Goal: Transaction & Acquisition: Purchase product/service

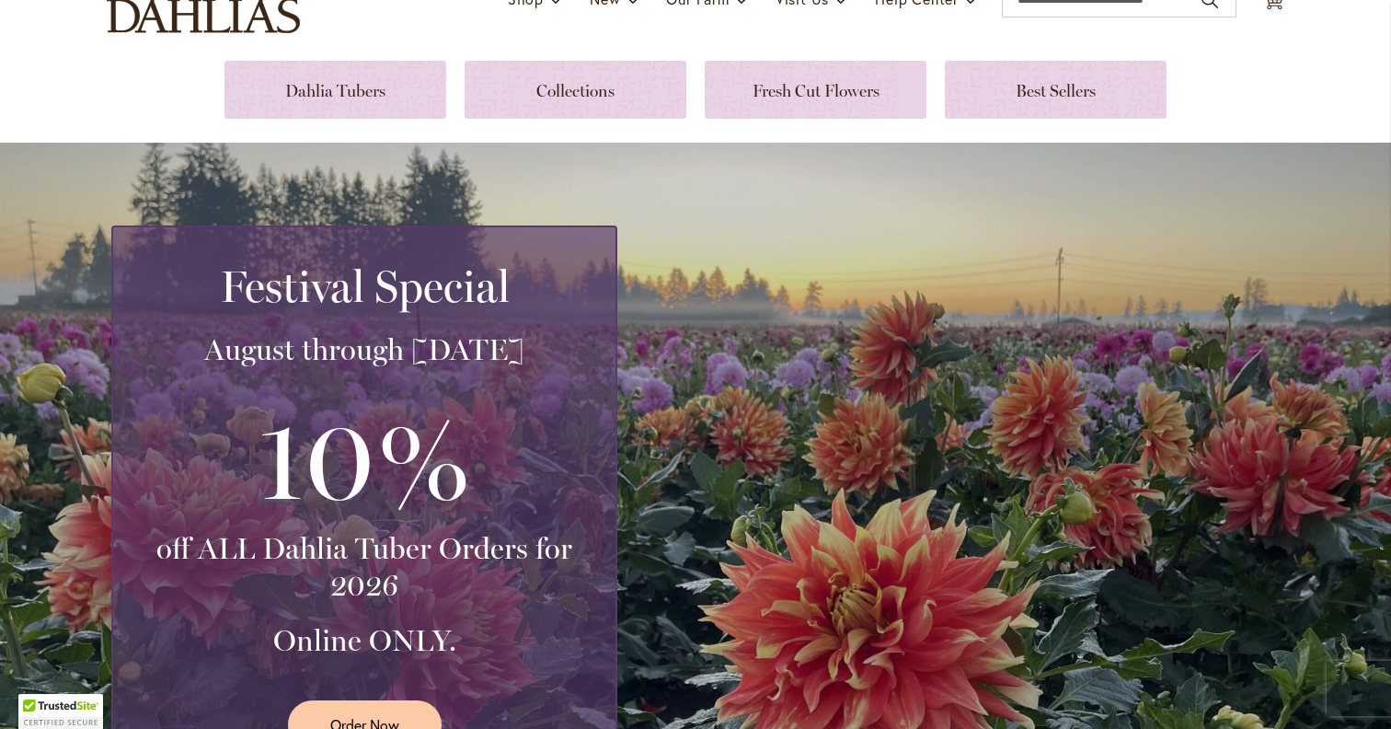
scroll to position [190, 0]
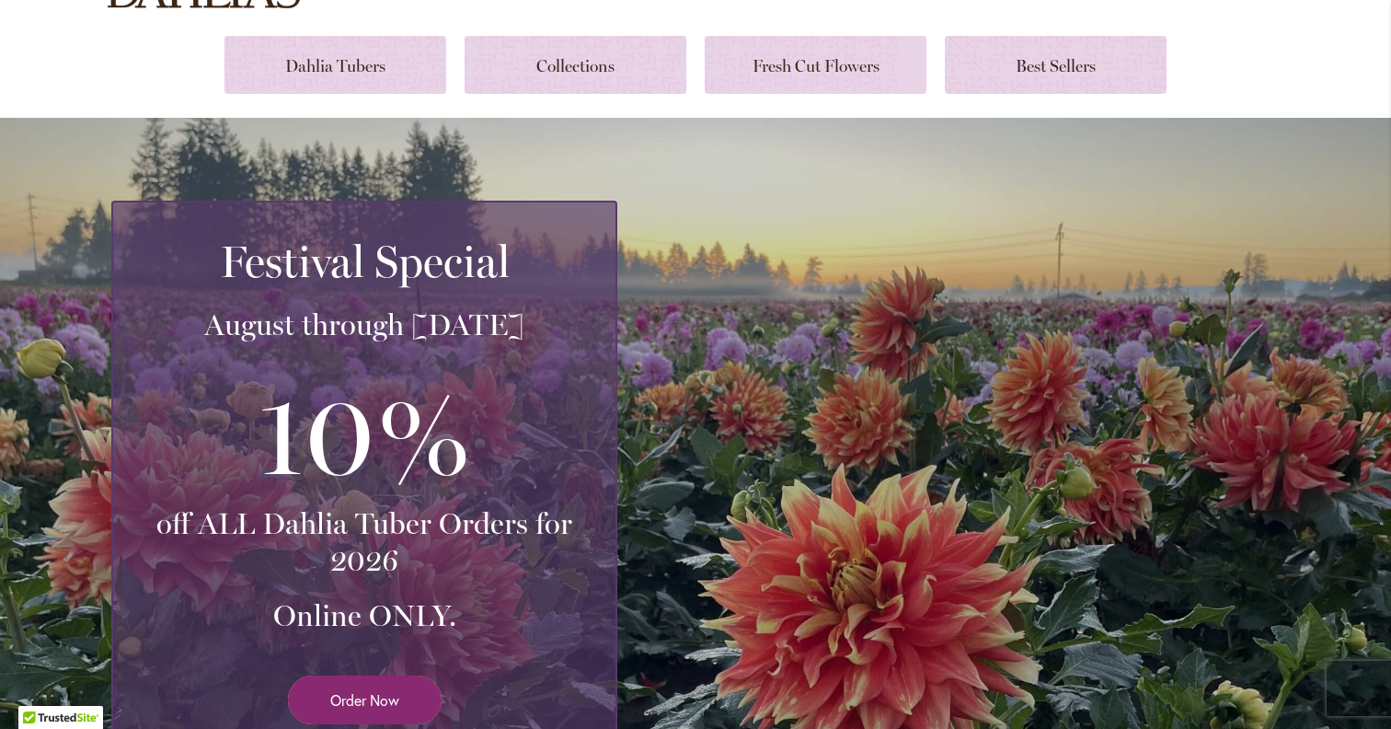
click at [421, 716] on link "Order Now" at bounding box center [365, 699] width 154 height 49
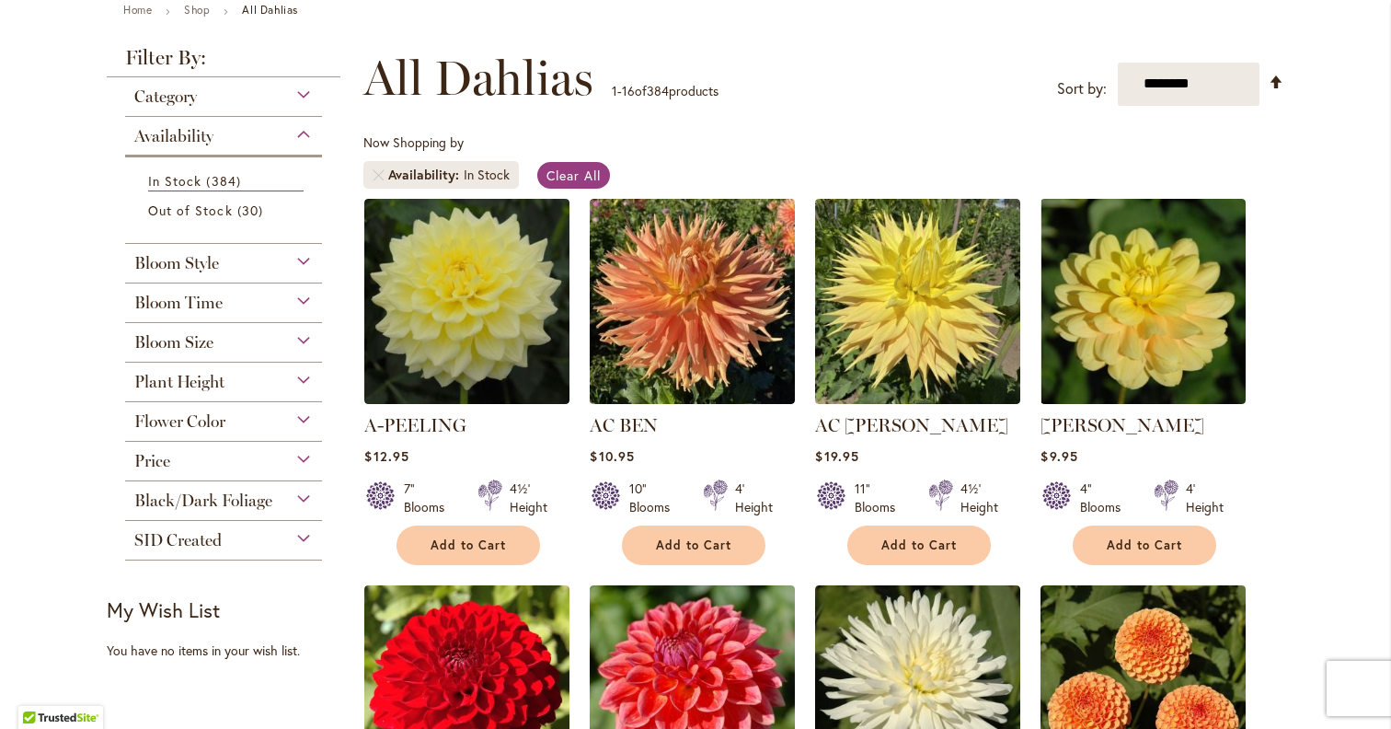
scroll to position [227, 0]
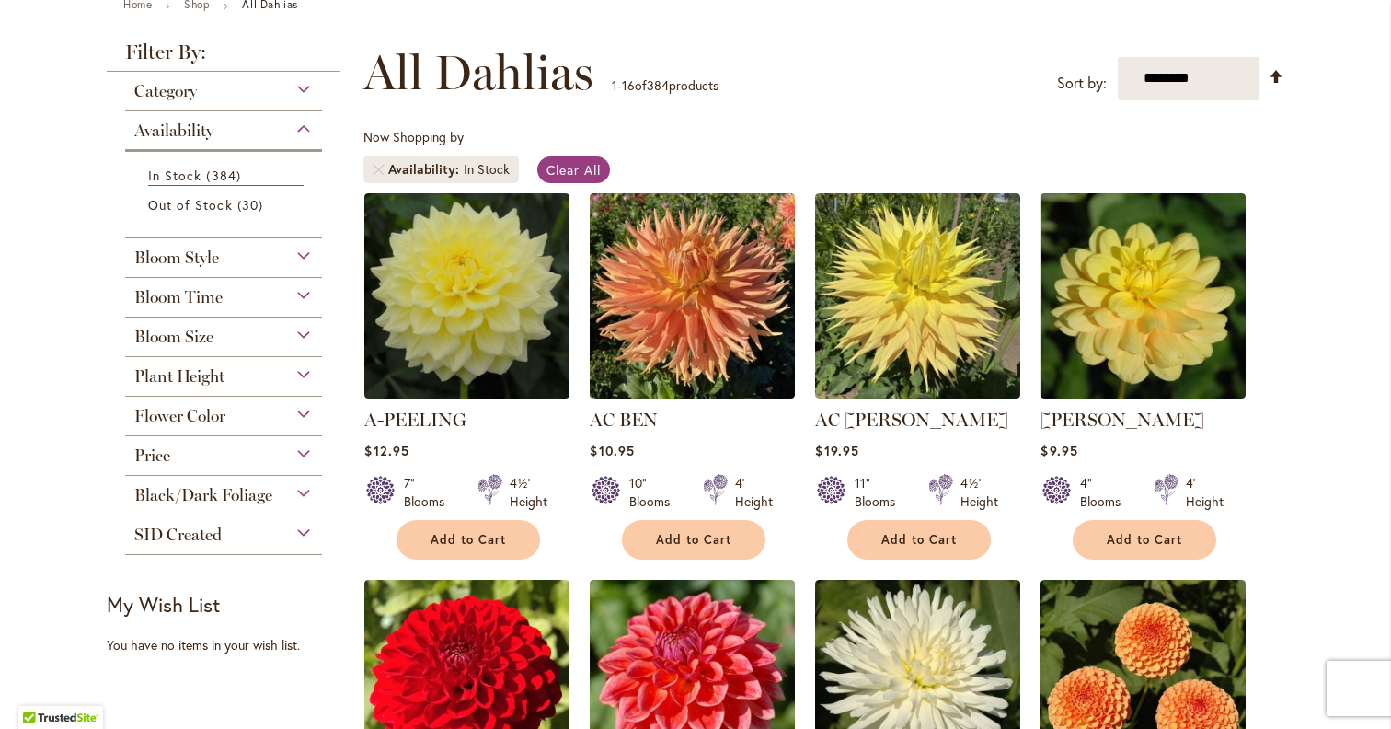
click at [211, 290] on span "Bloom Time" at bounding box center [178, 297] width 88 height 20
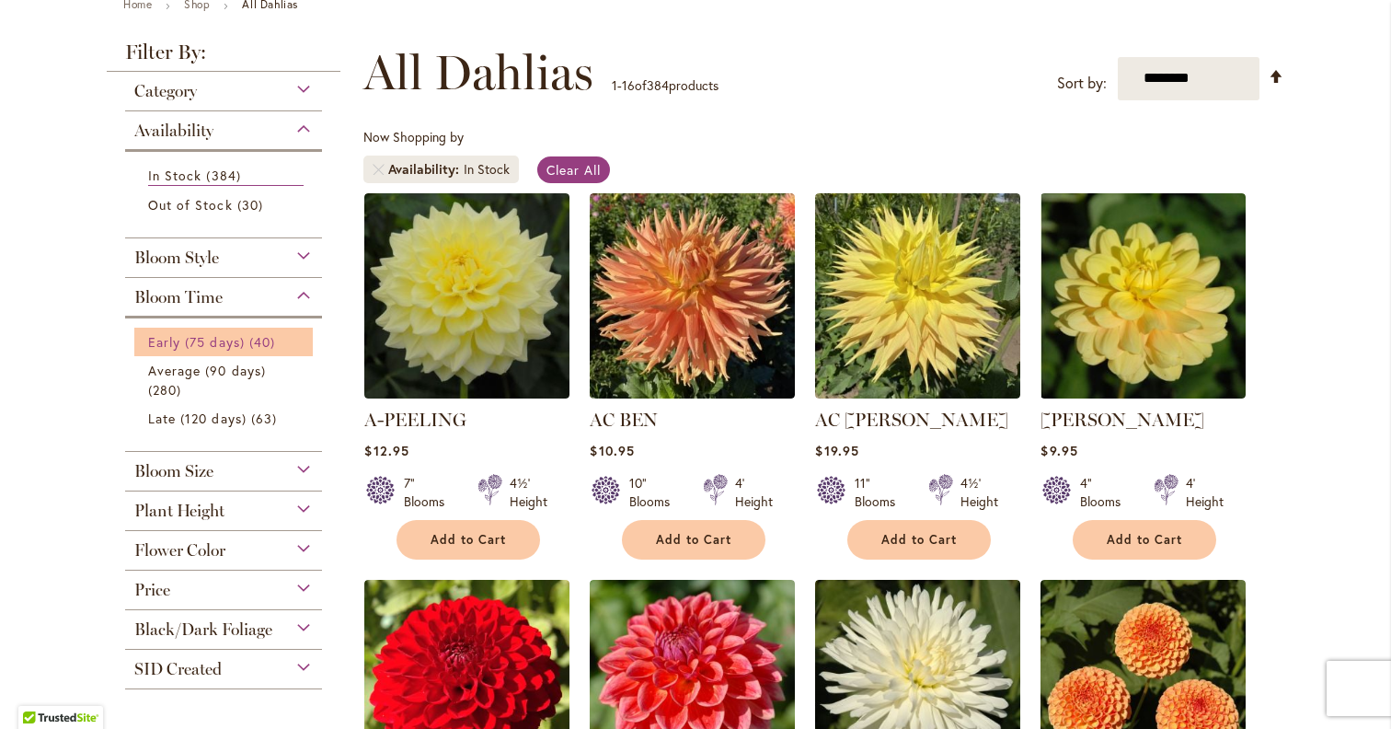
click at [215, 342] on span "Early (75 days)" at bounding box center [196, 341] width 97 height 17
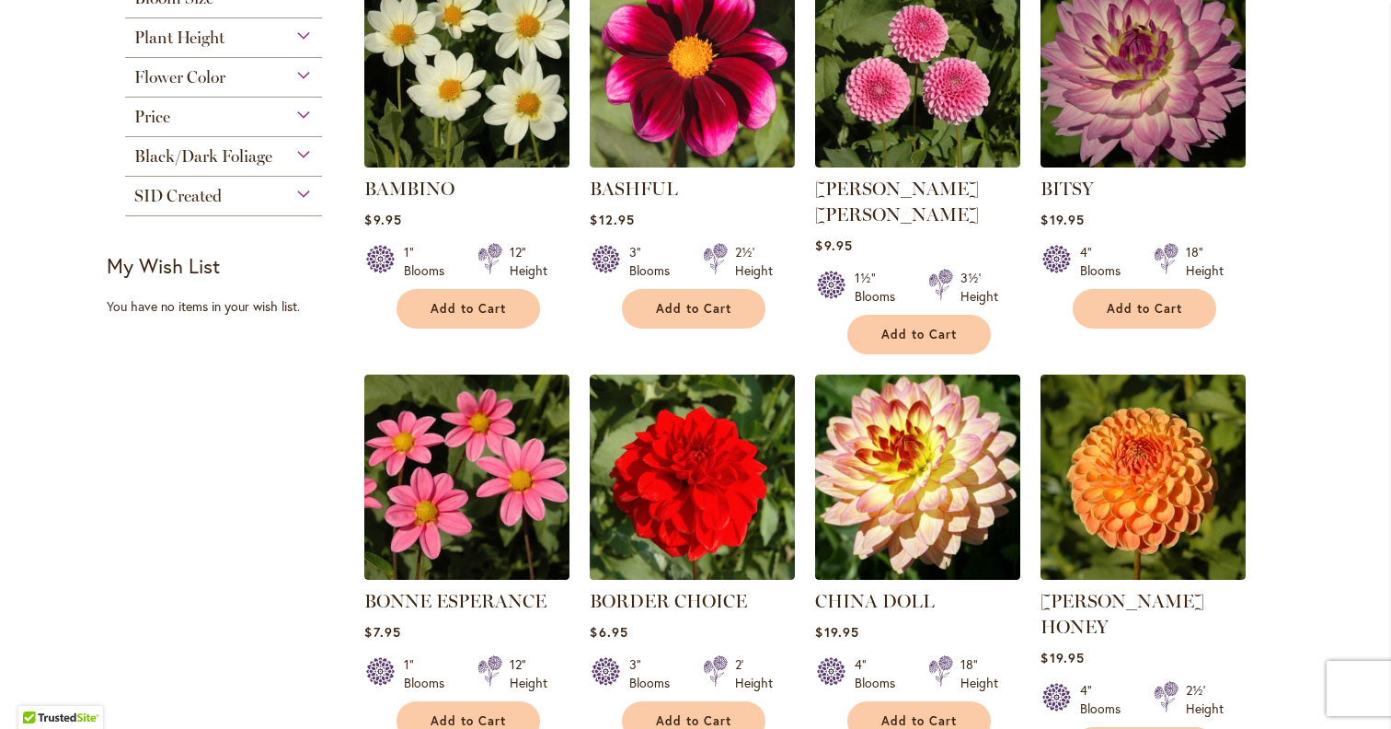
scroll to position [379, 0]
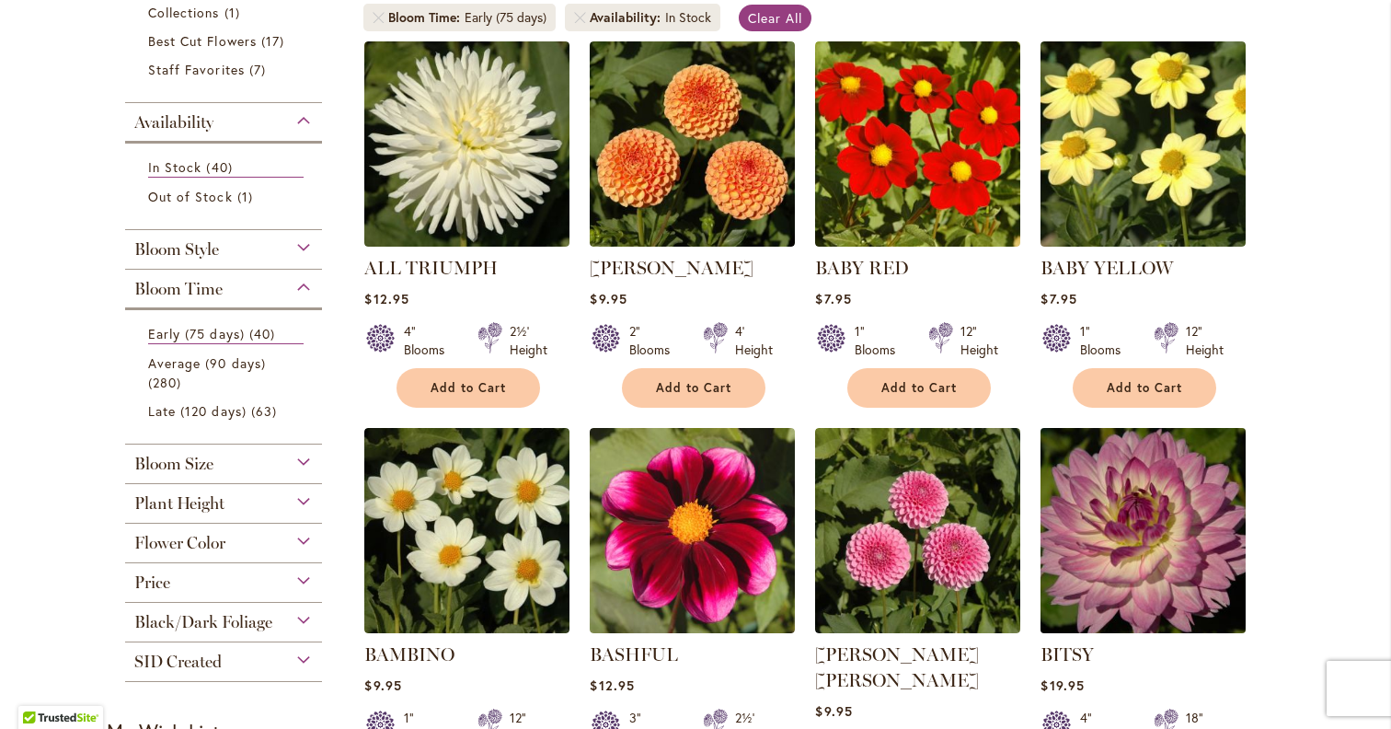
click at [1176, 543] on img at bounding box center [1143, 529] width 215 height 215
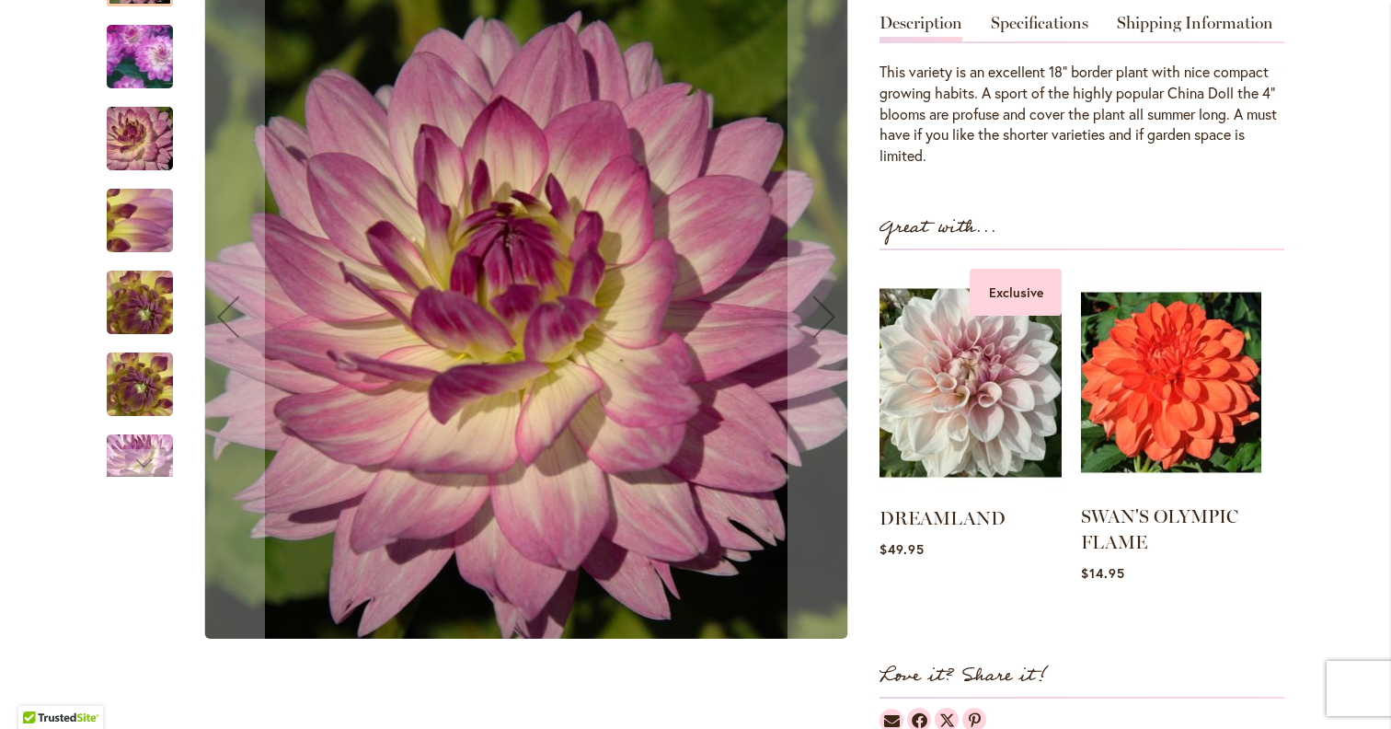
scroll to position [620, 0]
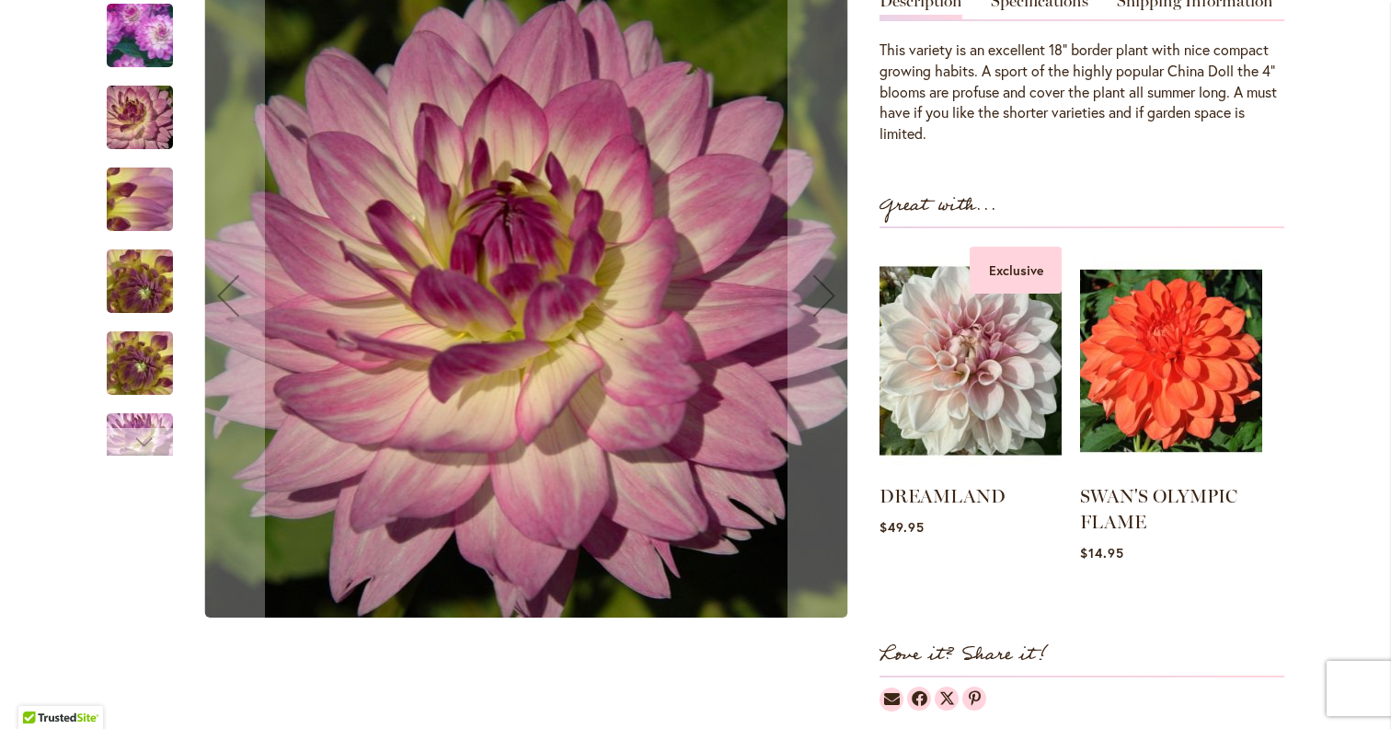
click at [141, 430] on div "Next" at bounding box center [140, 442] width 28 height 28
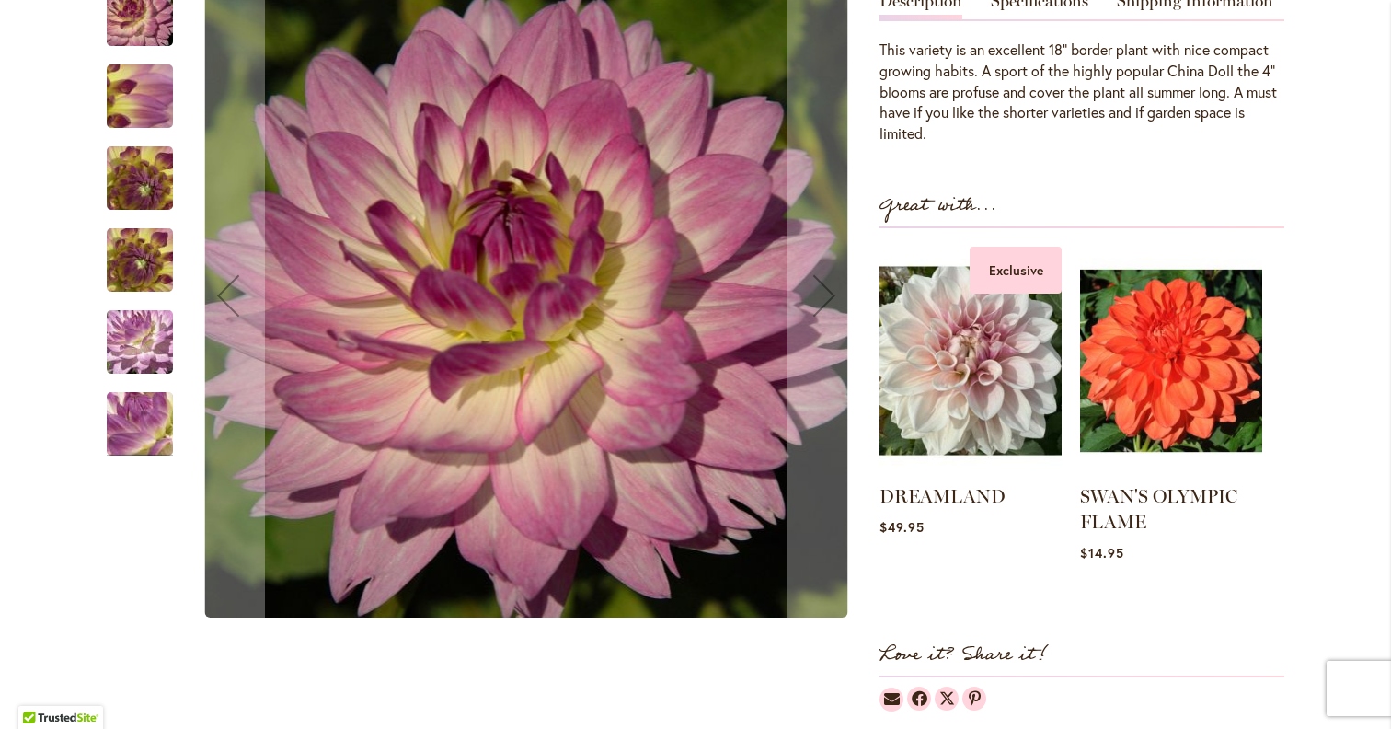
click at [141, 430] on img "BITSY" at bounding box center [140, 423] width 132 height 99
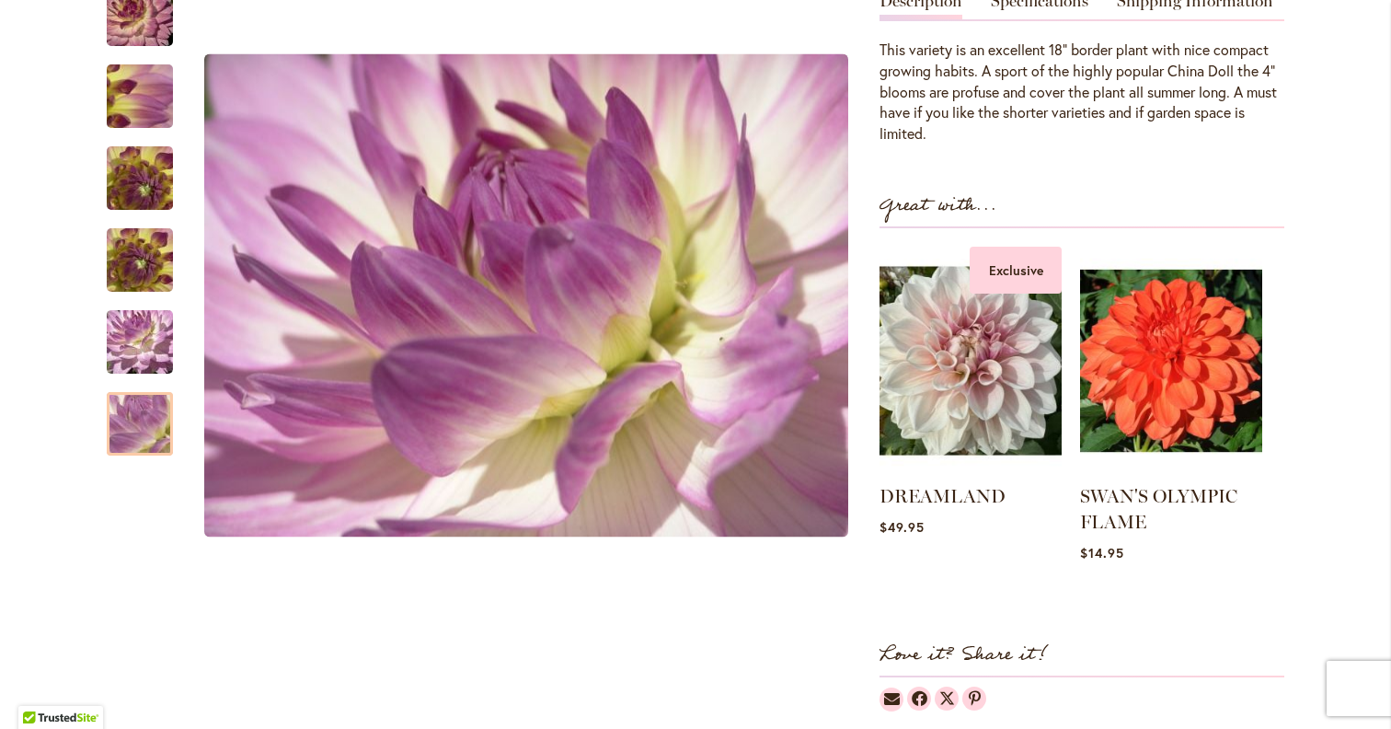
scroll to position [572, 0]
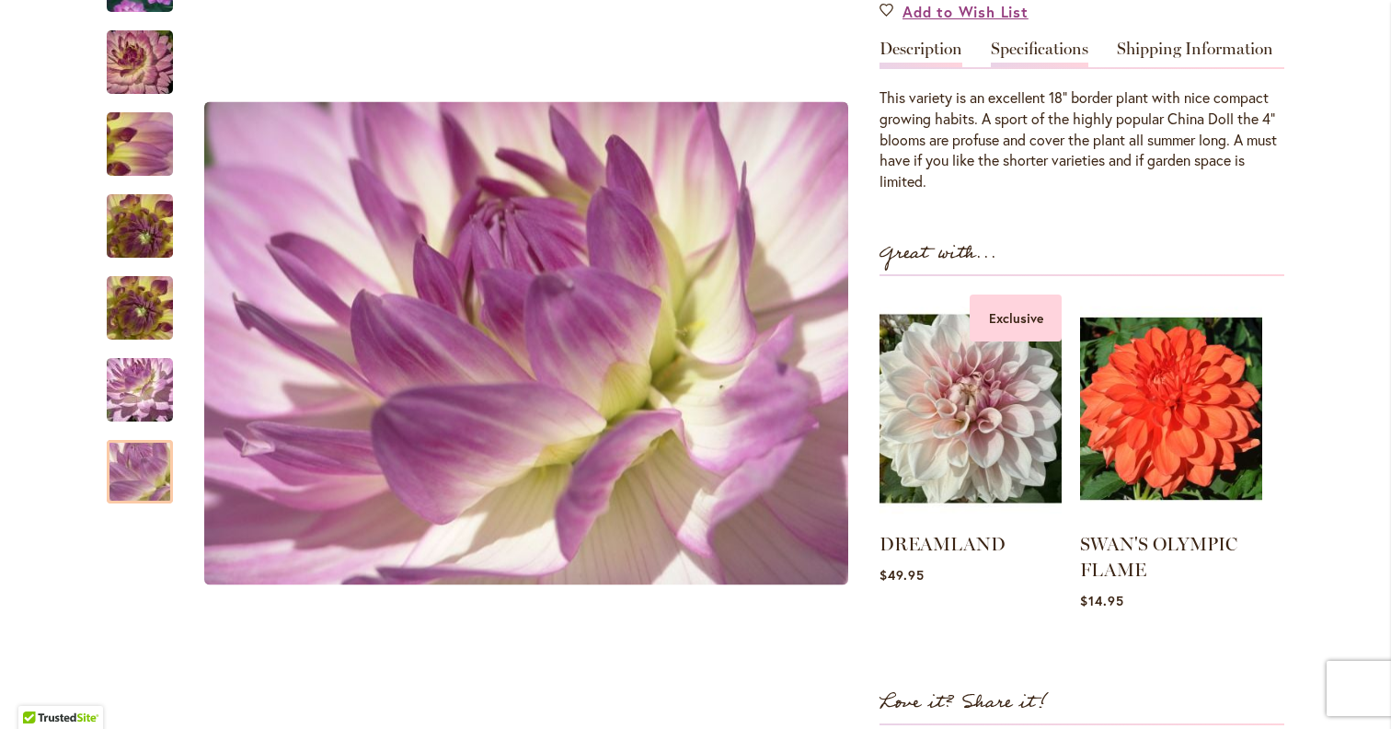
click at [1042, 46] on link "Specifications" at bounding box center [1040, 53] width 98 height 27
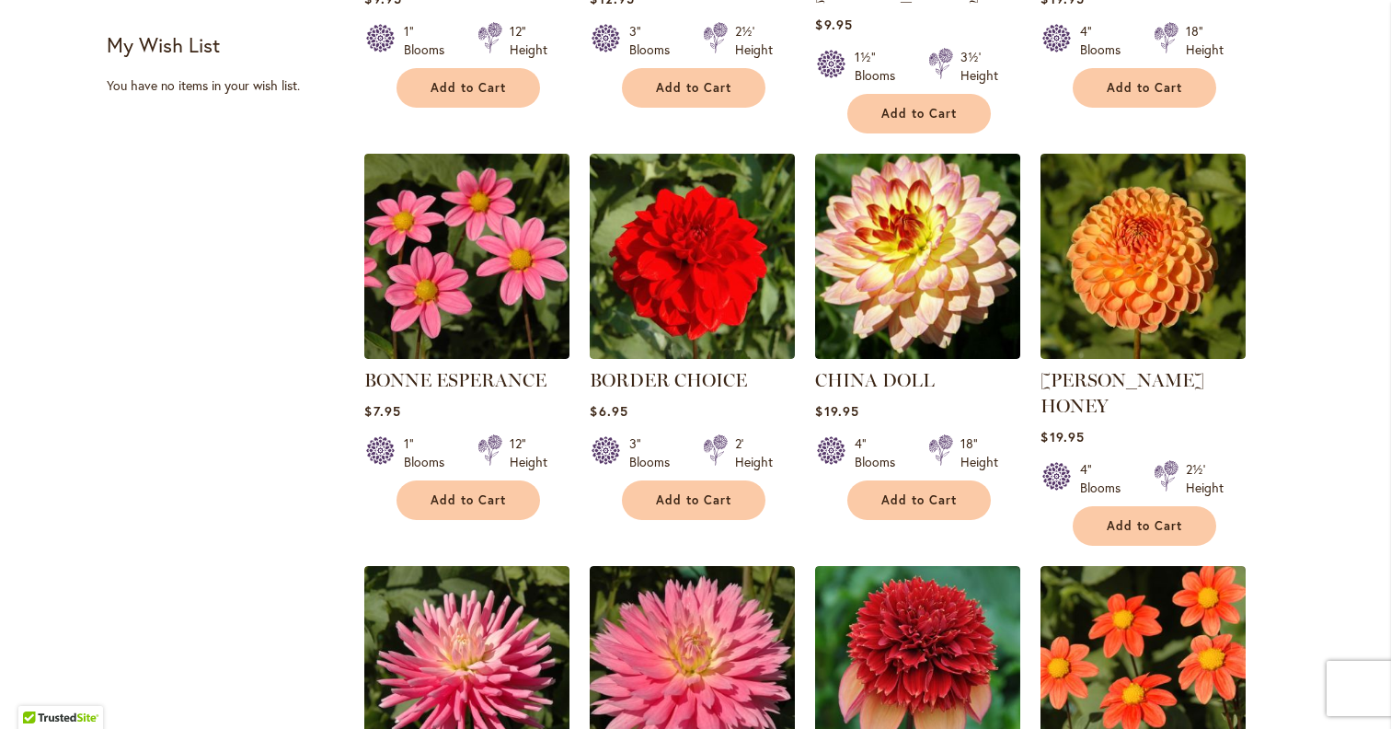
scroll to position [1080, 0]
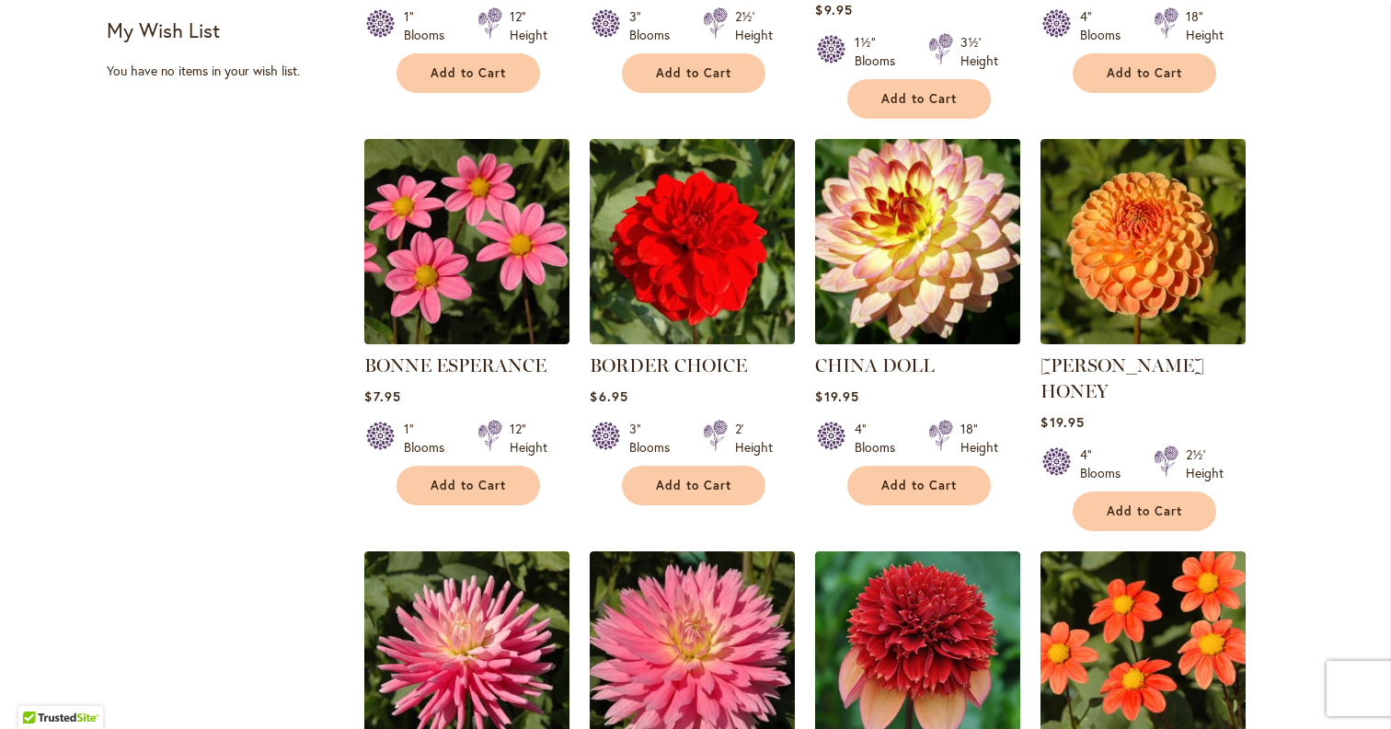
click at [894, 234] on img at bounding box center [917, 240] width 215 height 215
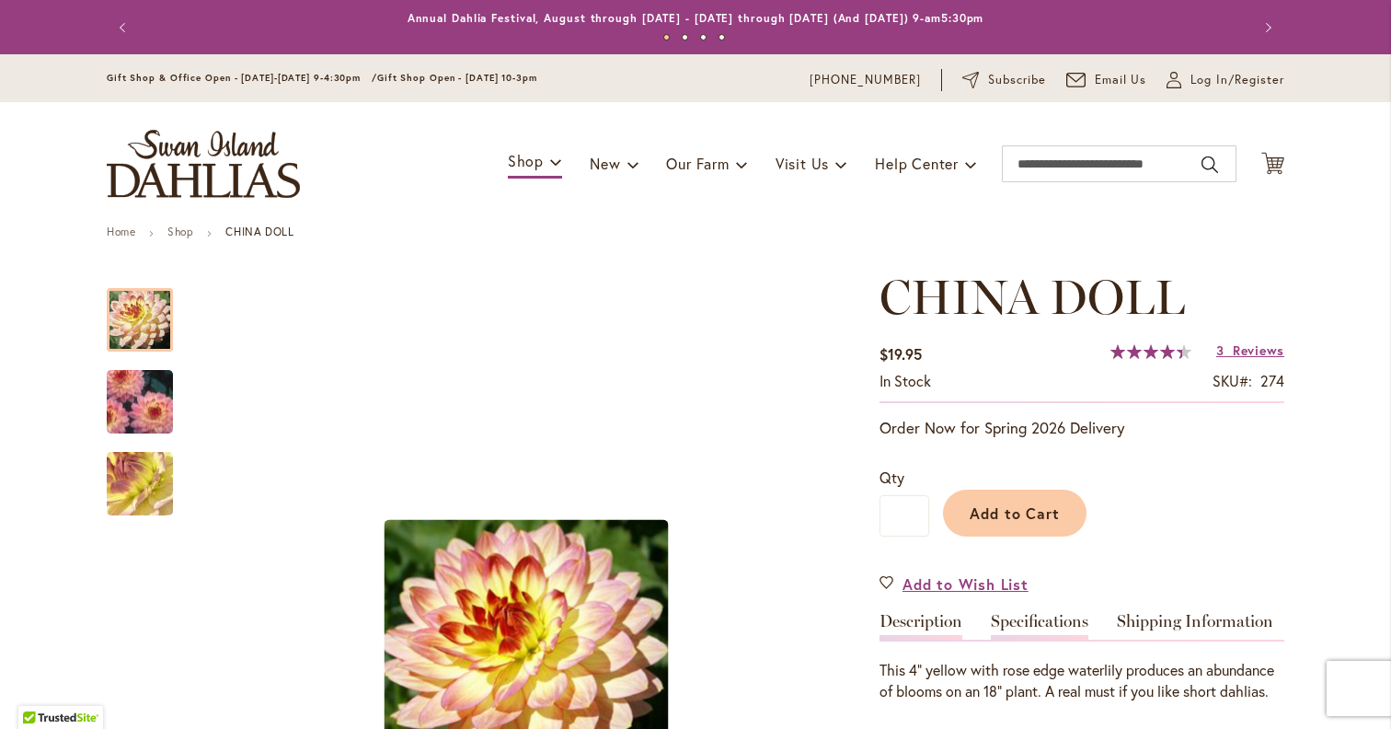
click at [1049, 625] on link "Specifications" at bounding box center [1040, 626] width 98 height 27
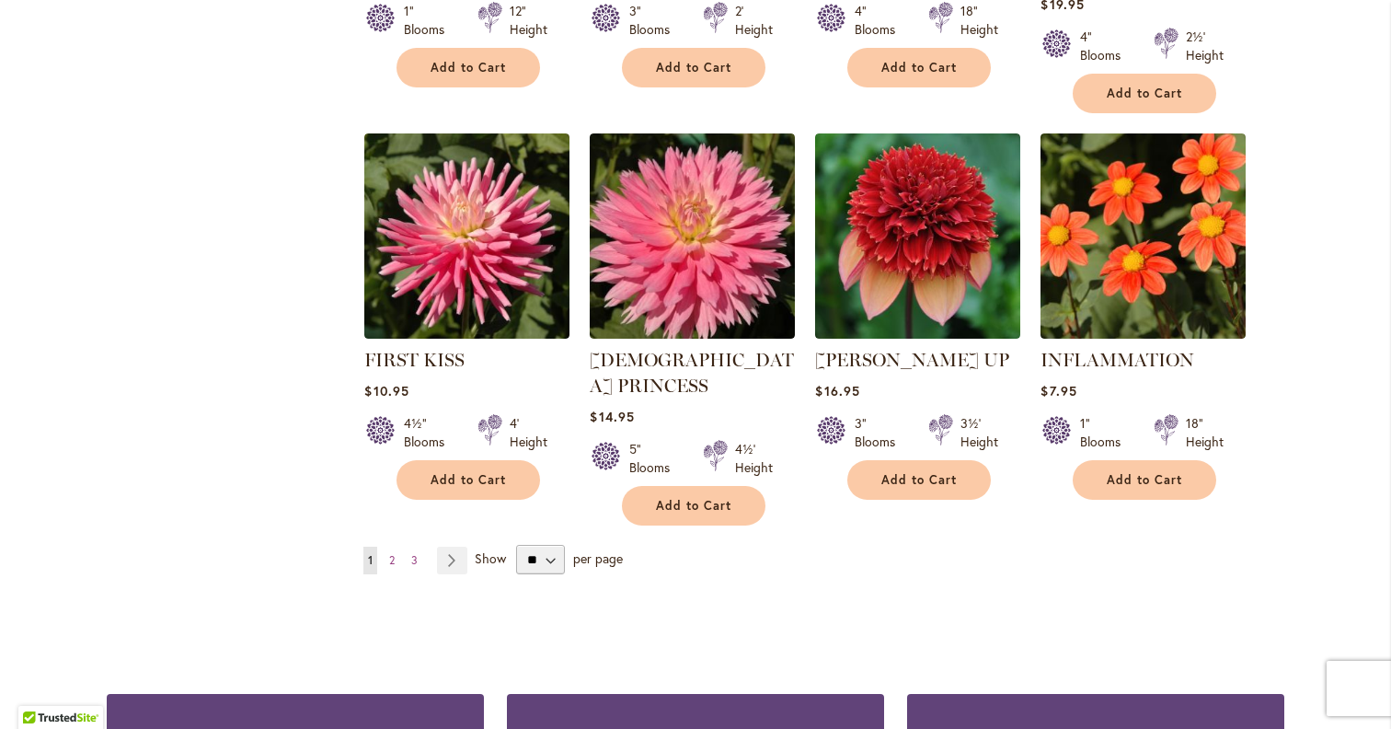
scroll to position [1279, 0]
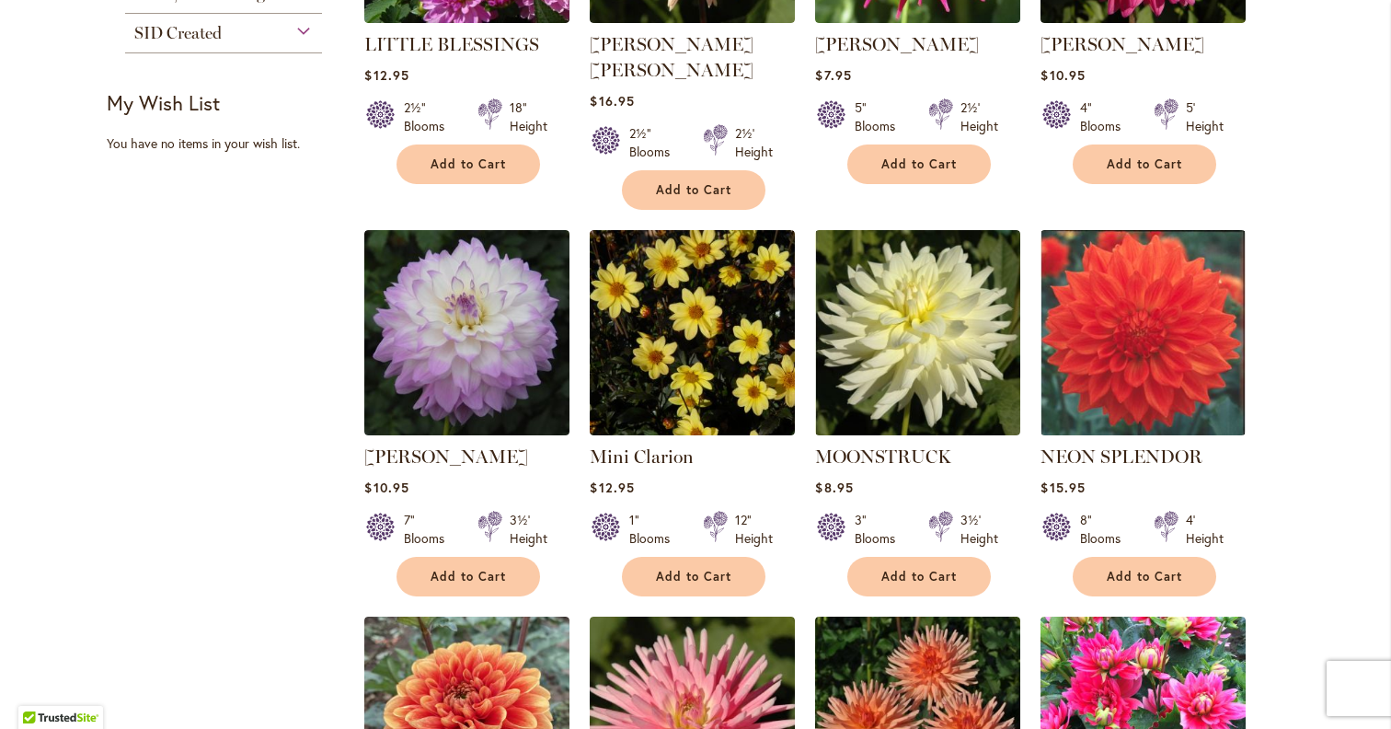
scroll to position [1166, 0]
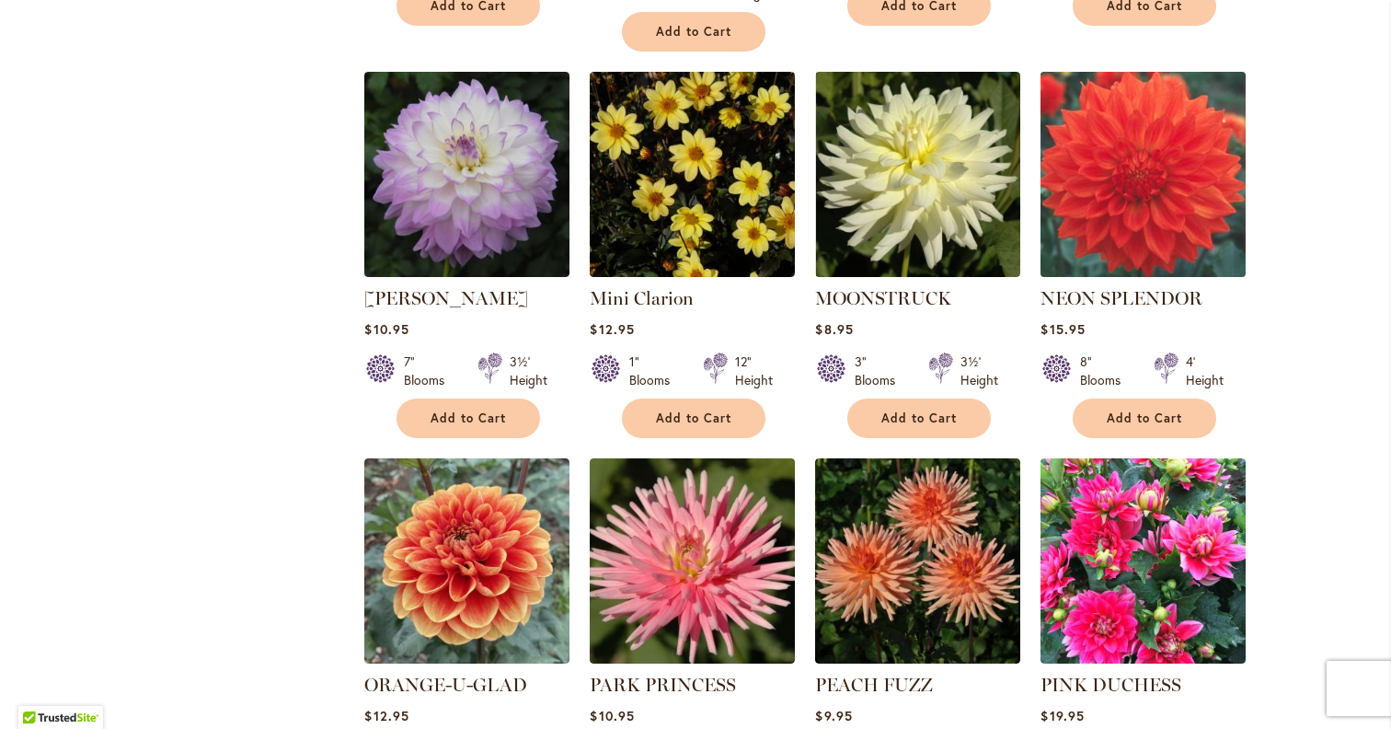
click at [1190, 132] on img at bounding box center [1143, 173] width 215 height 215
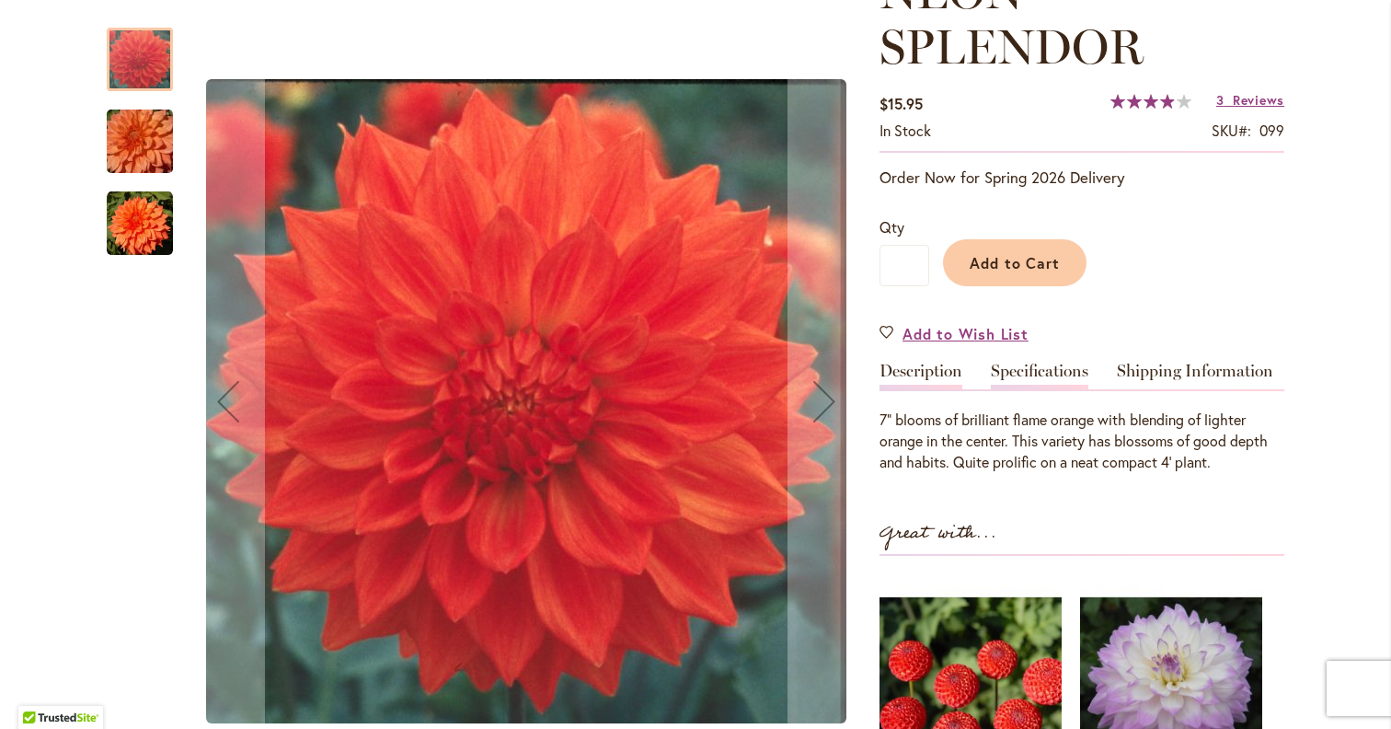
click at [1041, 374] on link "Specifications" at bounding box center [1040, 375] width 98 height 27
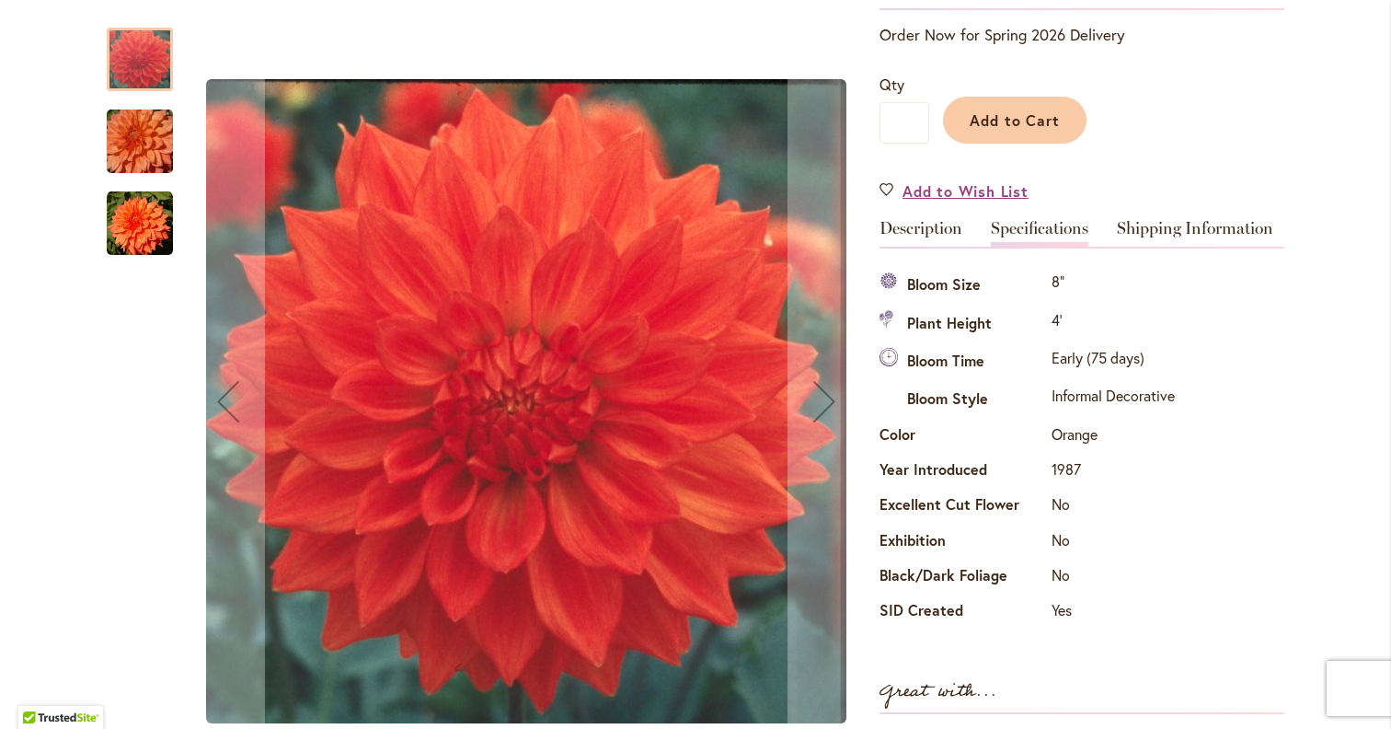
scroll to position [359, 0]
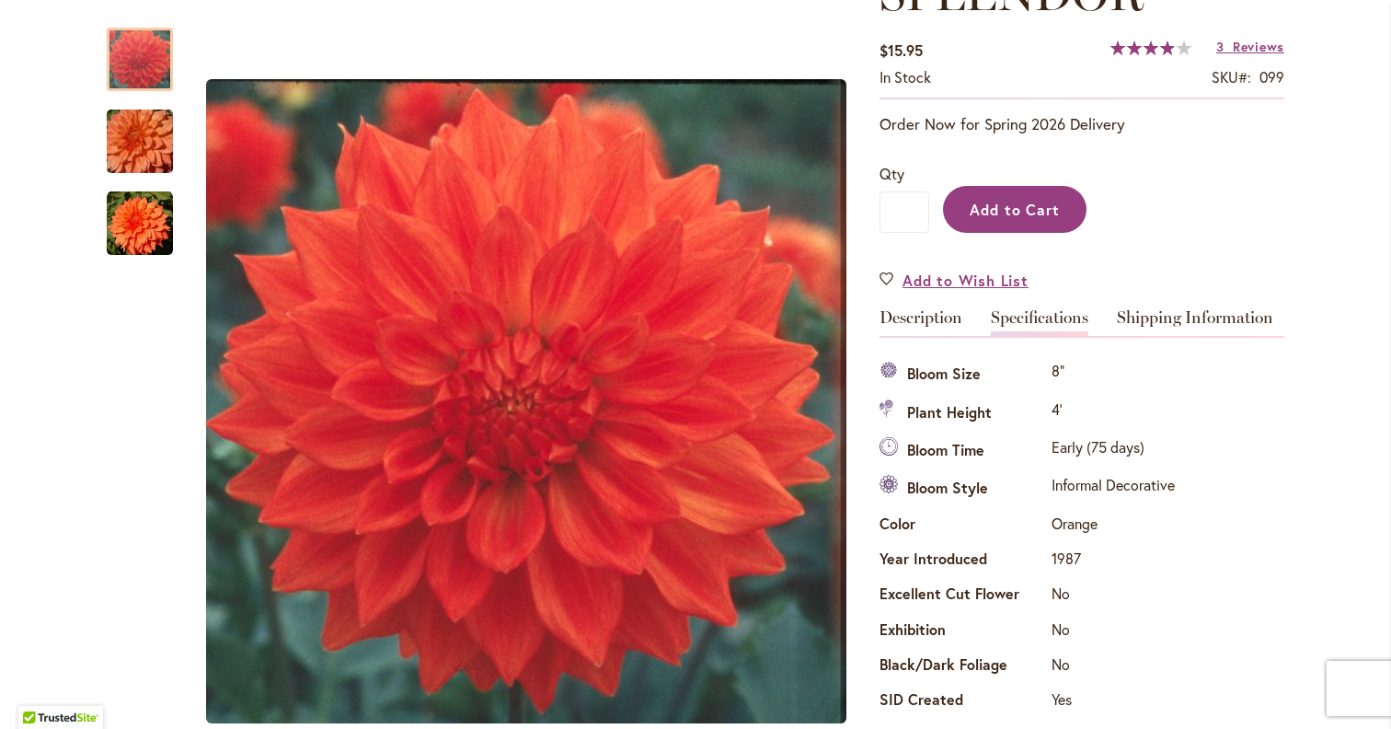
click at [1035, 213] on span "Add to Cart" at bounding box center [1015, 209] width 91 height 19
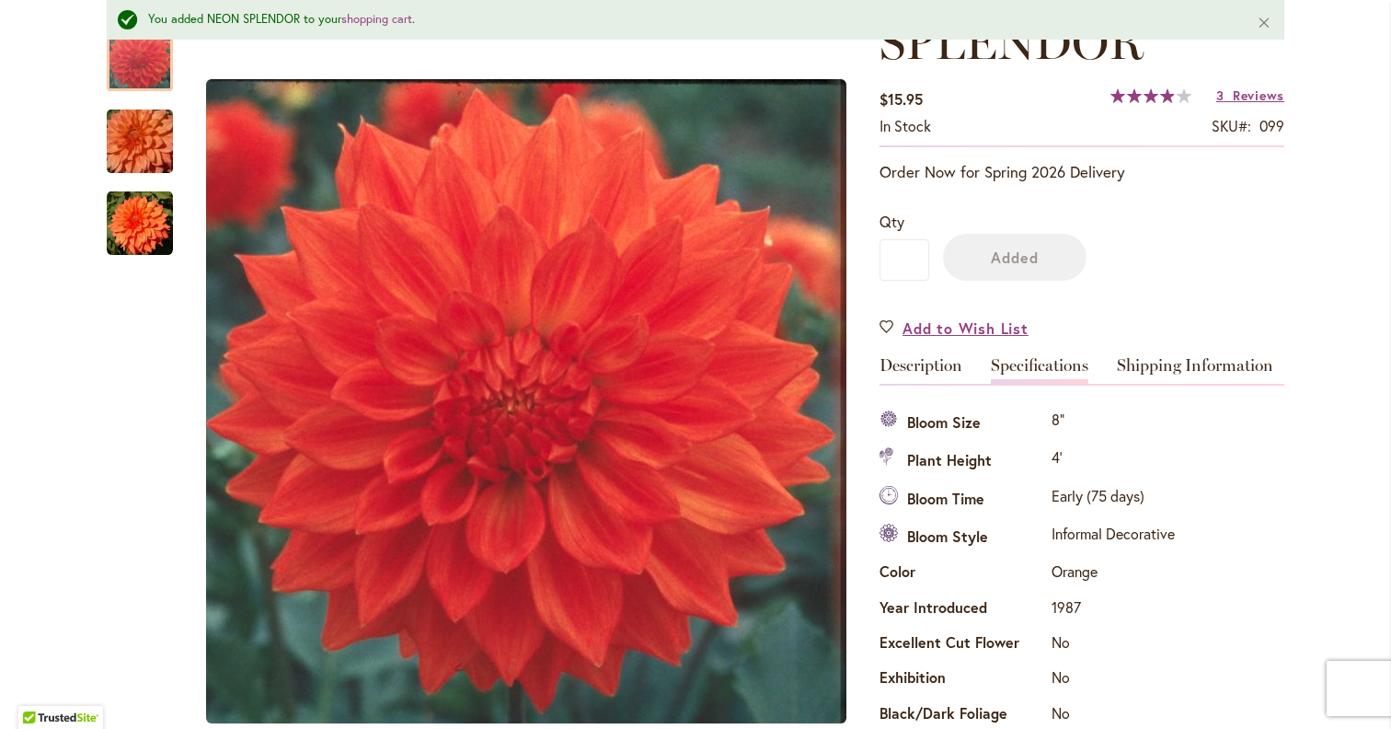
scroll to position [408, 0]
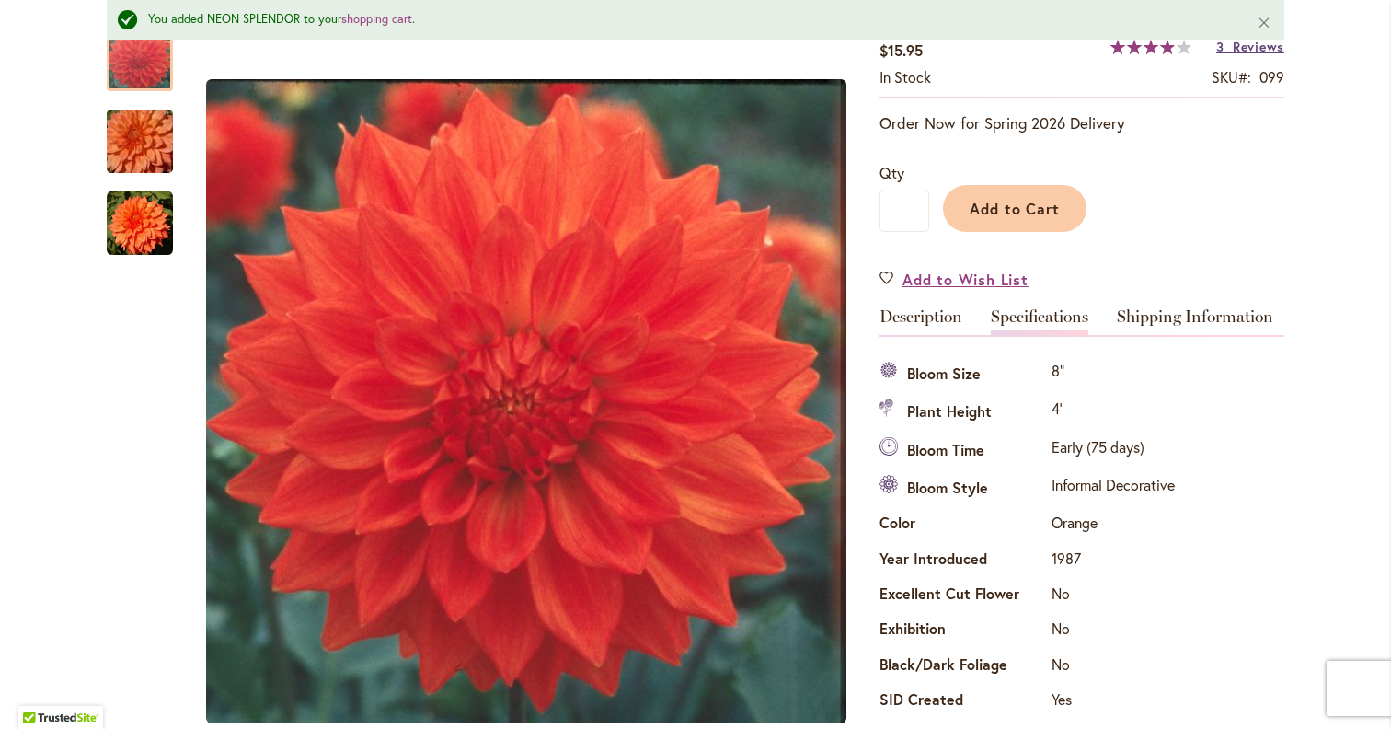
click at [1261, 47] on span "Reviews" at bounding box center [1259, 46] width 52 height 17
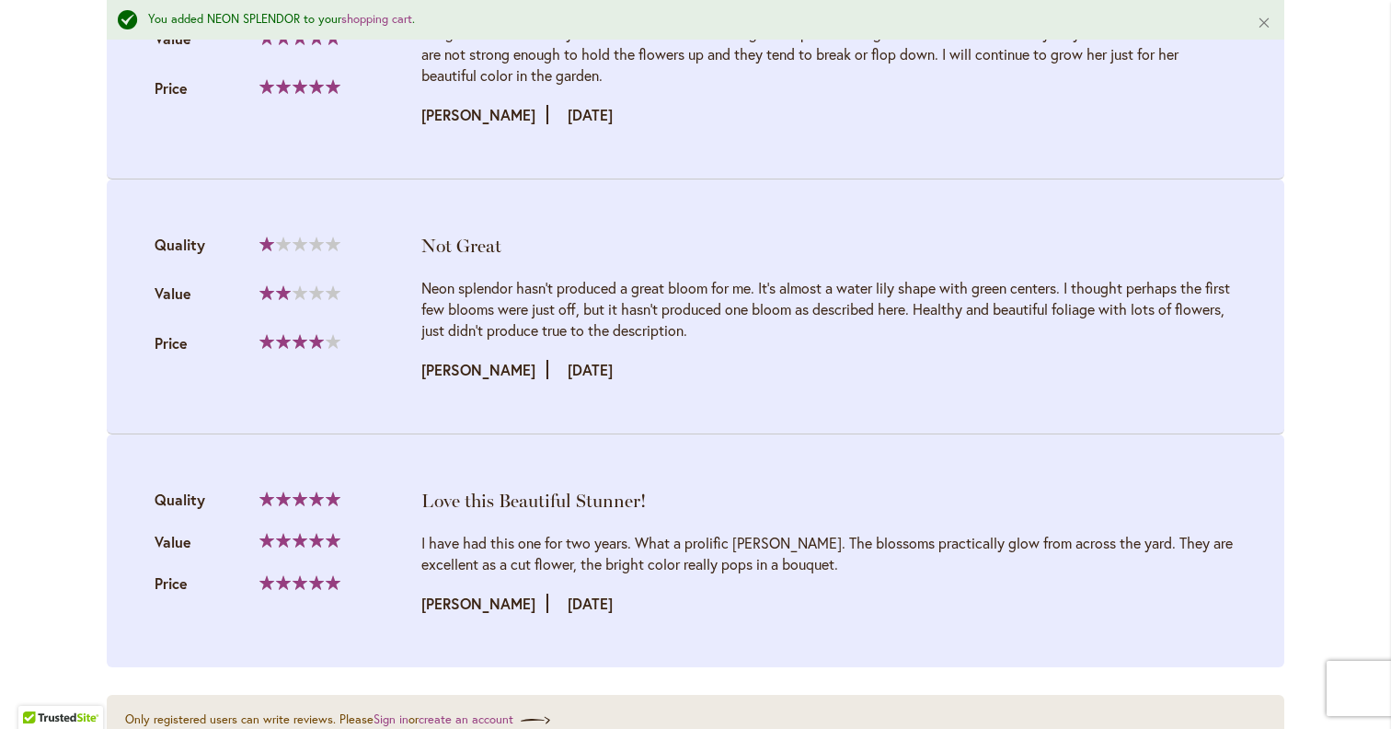
scroll to position [2478, 0]
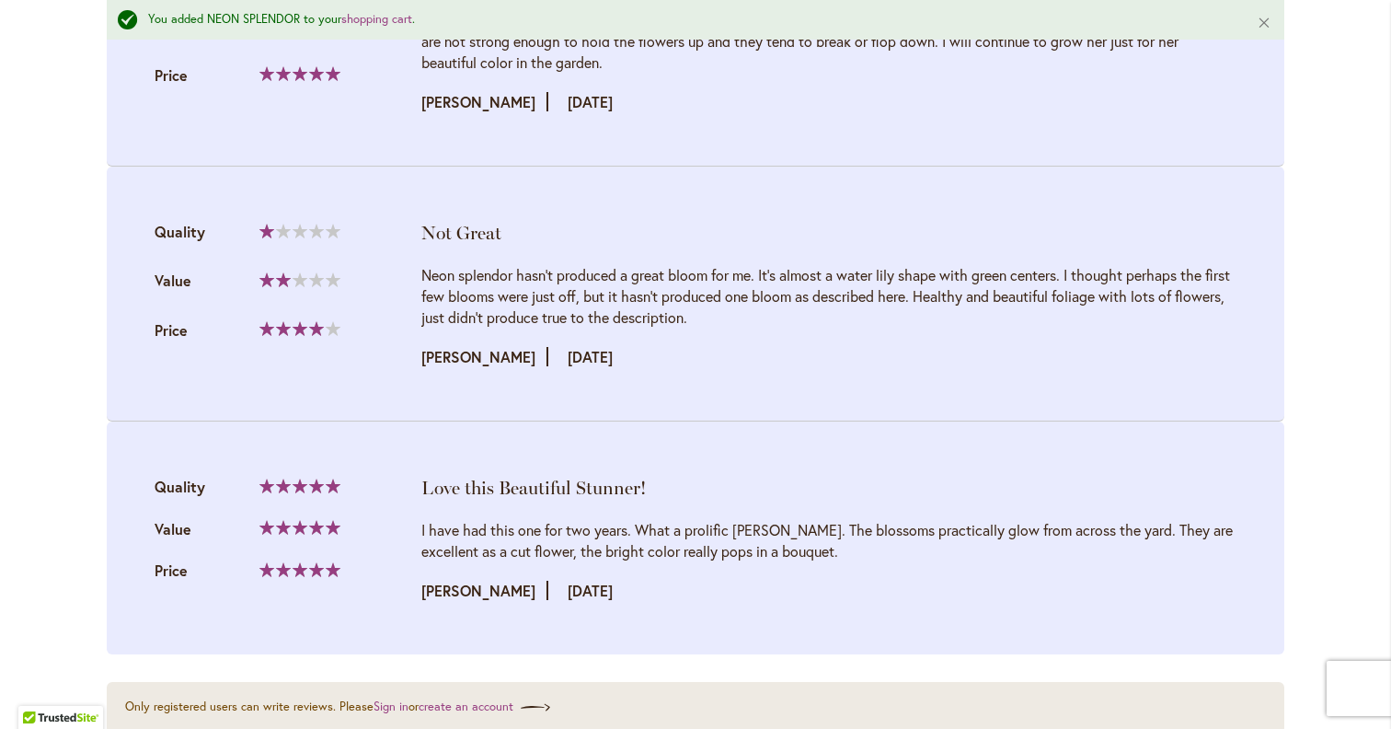
click at [570, 561] on div "I have had this one for two years. What a prolific [PERSON_NAME]. The blossoms …" at bounding box center [828, 540] width 815 height 42
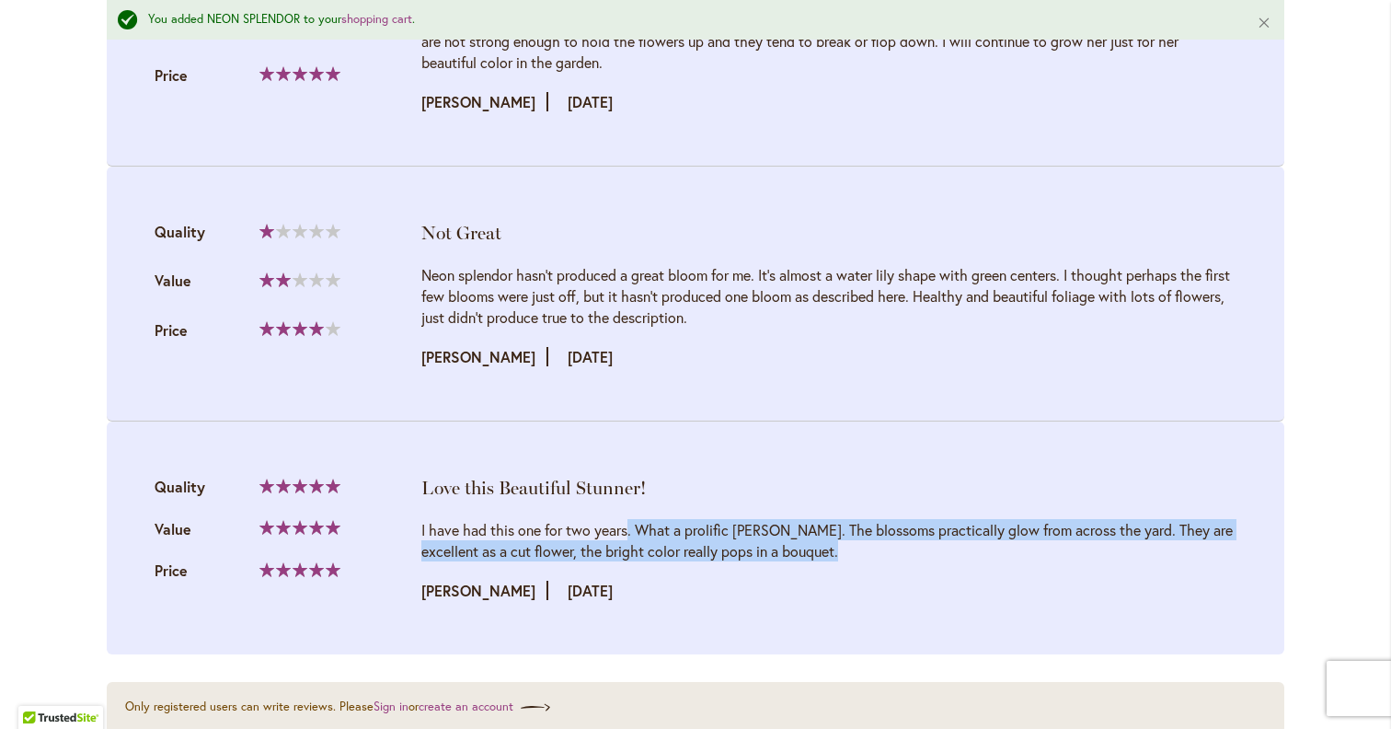
click at [570, 561] on div "I have had this one for two years. What a prolific bloomer. The blossoms practi…" at bounding box center [828, 540] width 815 height 42
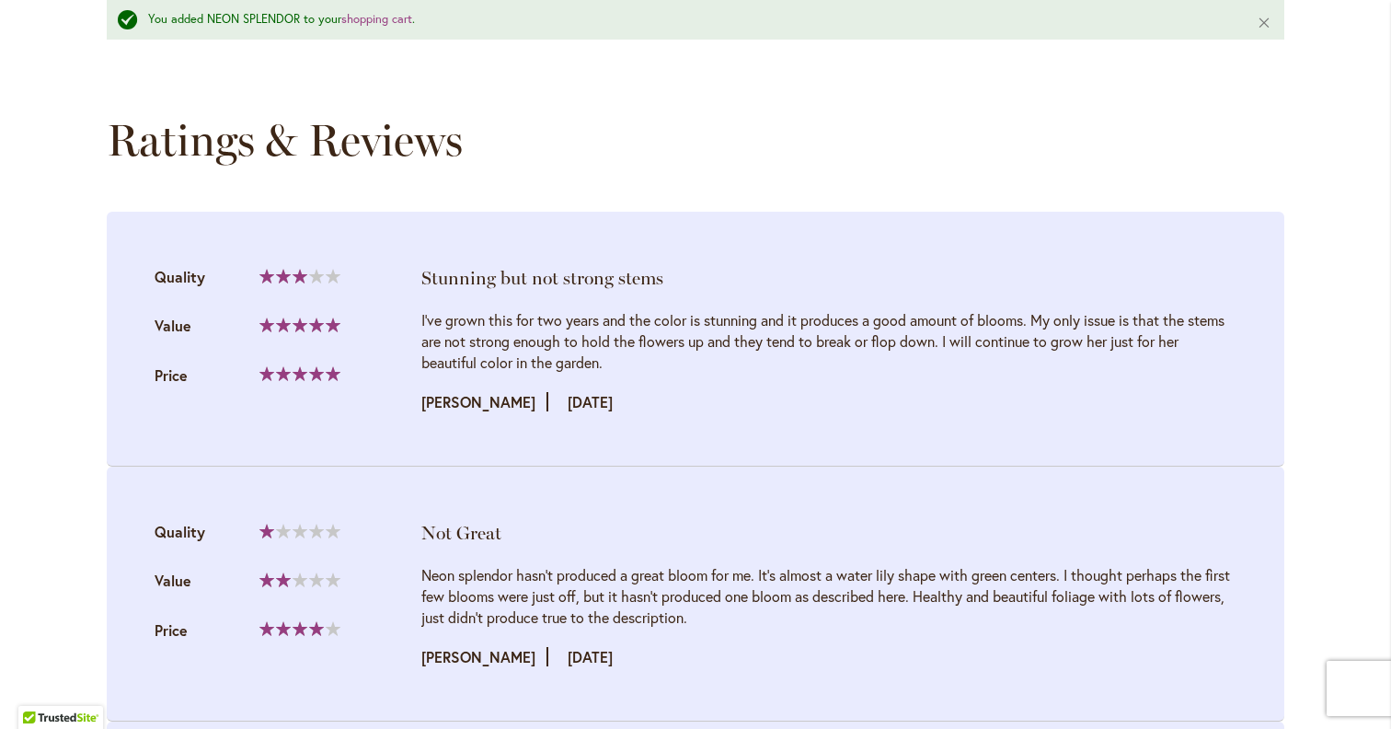
scroll to position [2185, 0]
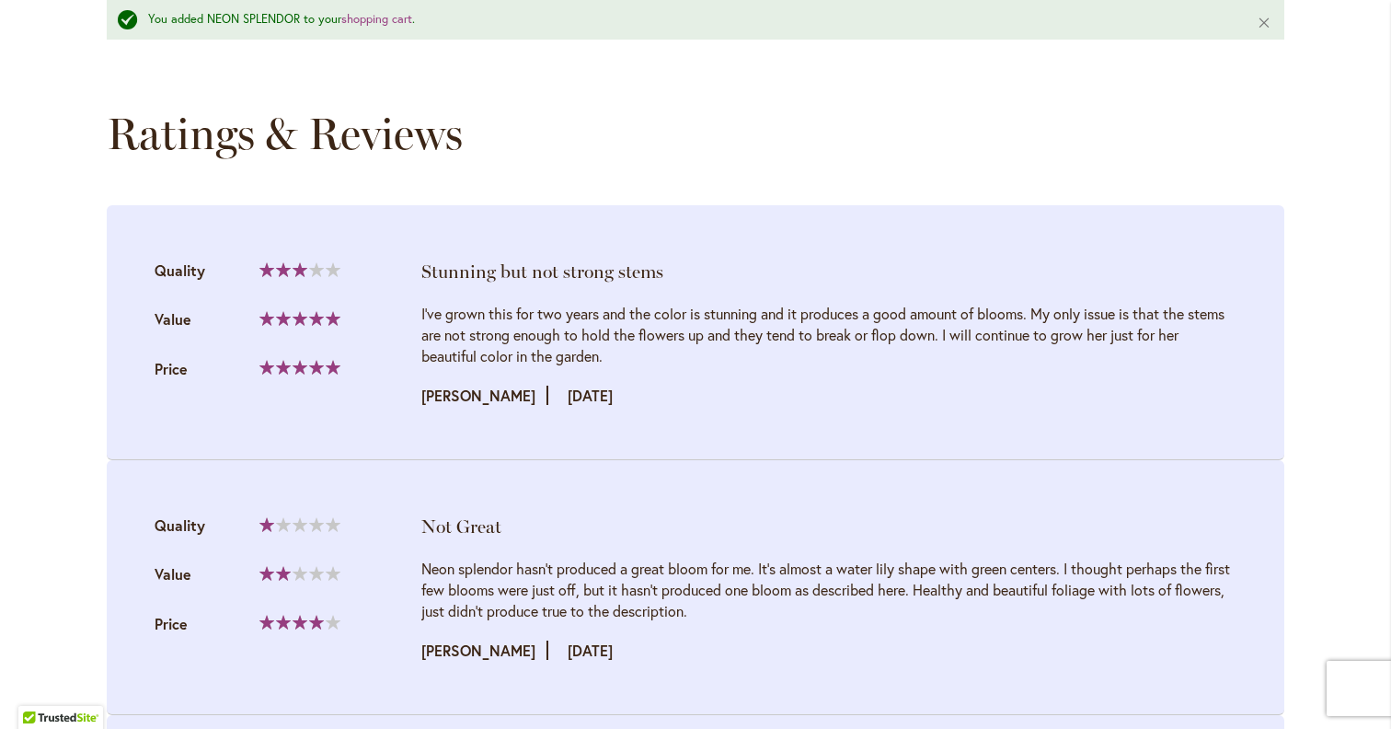
click at [520, 361] on div "I’ve grown this for two years and the color is stunning and it produces a good …" at bounding box center [828, 334] width 815 height 63
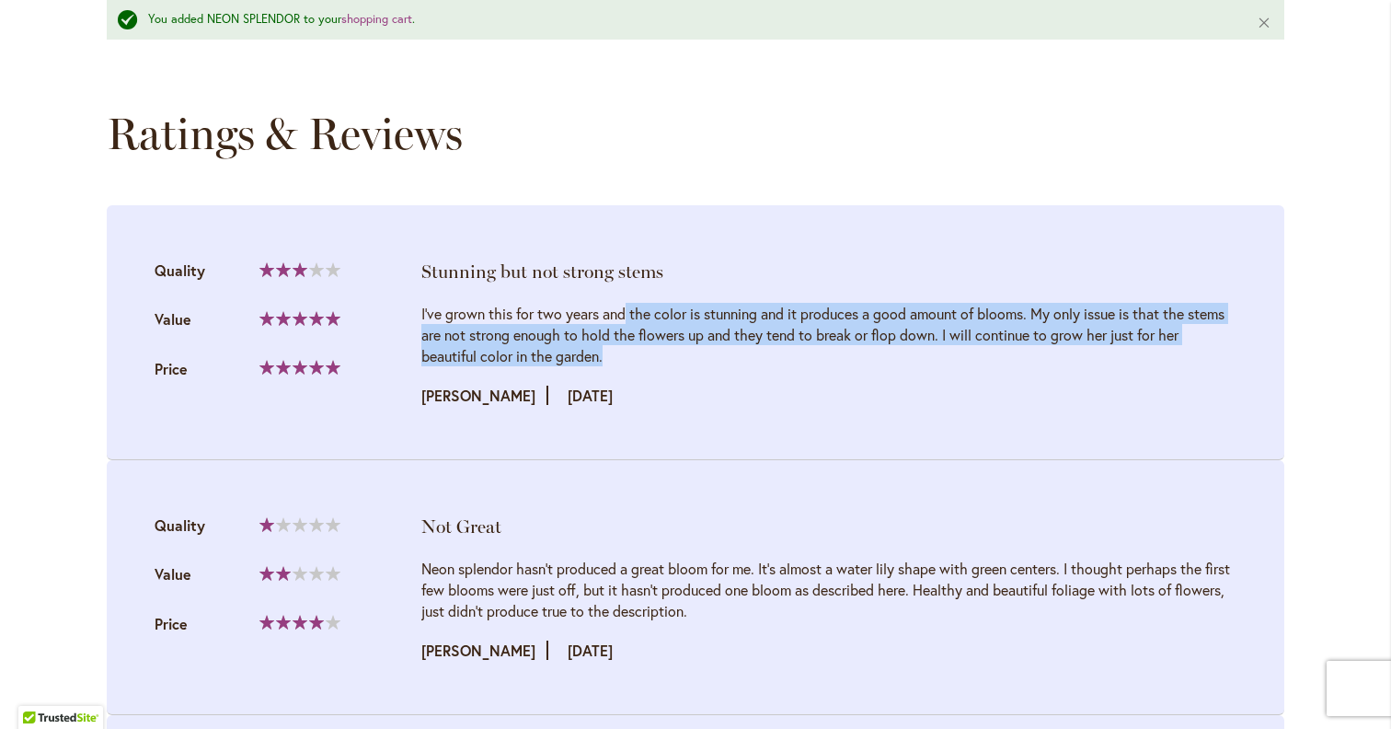
click at [520, 361] on div "I’ve grown this for two years and the color is stunning and it produces a good …" at bounding box center [828, 334] width 815 height 63
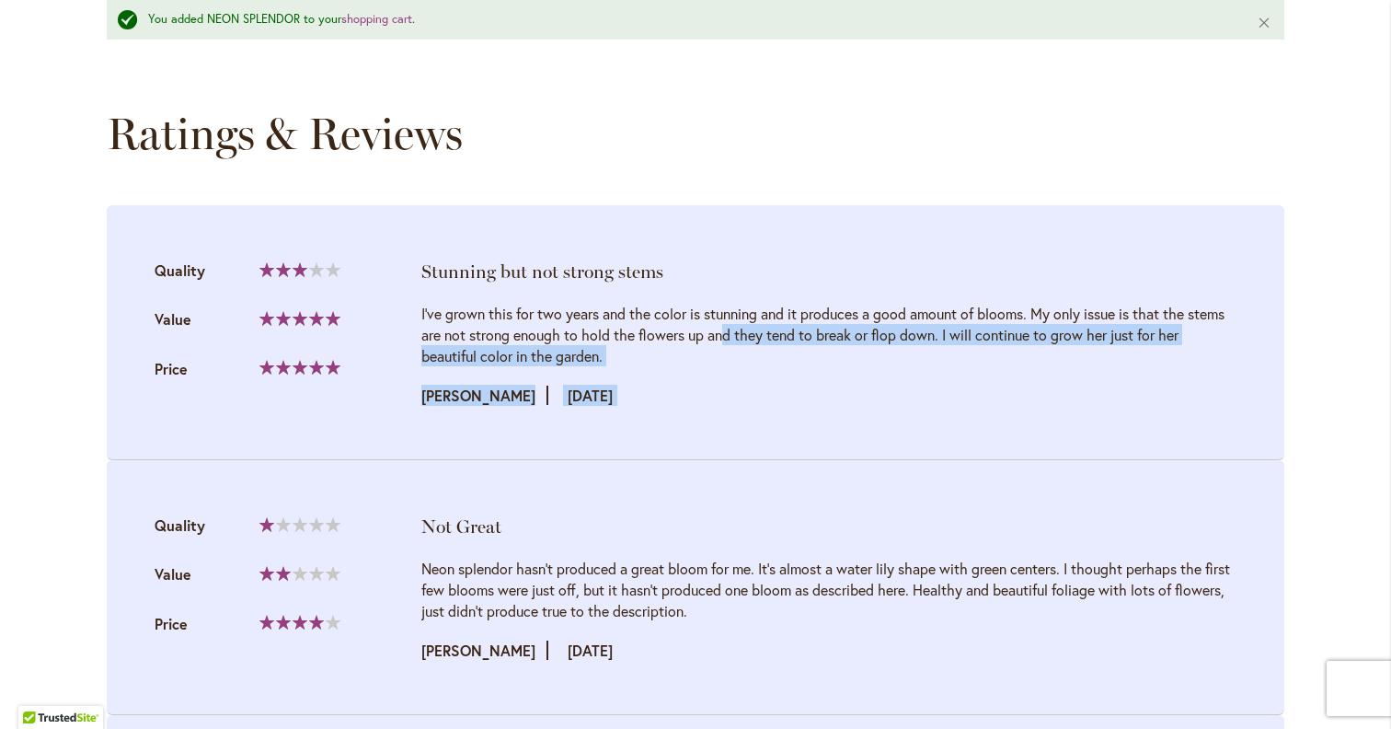
drag, startPoint x: 549, startPoint y: 363, endPoint x: 902, endPoint y: 420, distance: 356.9
click at [902, 406] on div "I’ve grown this for two years and the color is stunning and it produces a good …" at bounding box center [828, 354] width 815 height 103
click at [902, 406] on div "Review by Jennifer Posted on 11/28/23" at bounding box center [828, 395] width 815 height 21
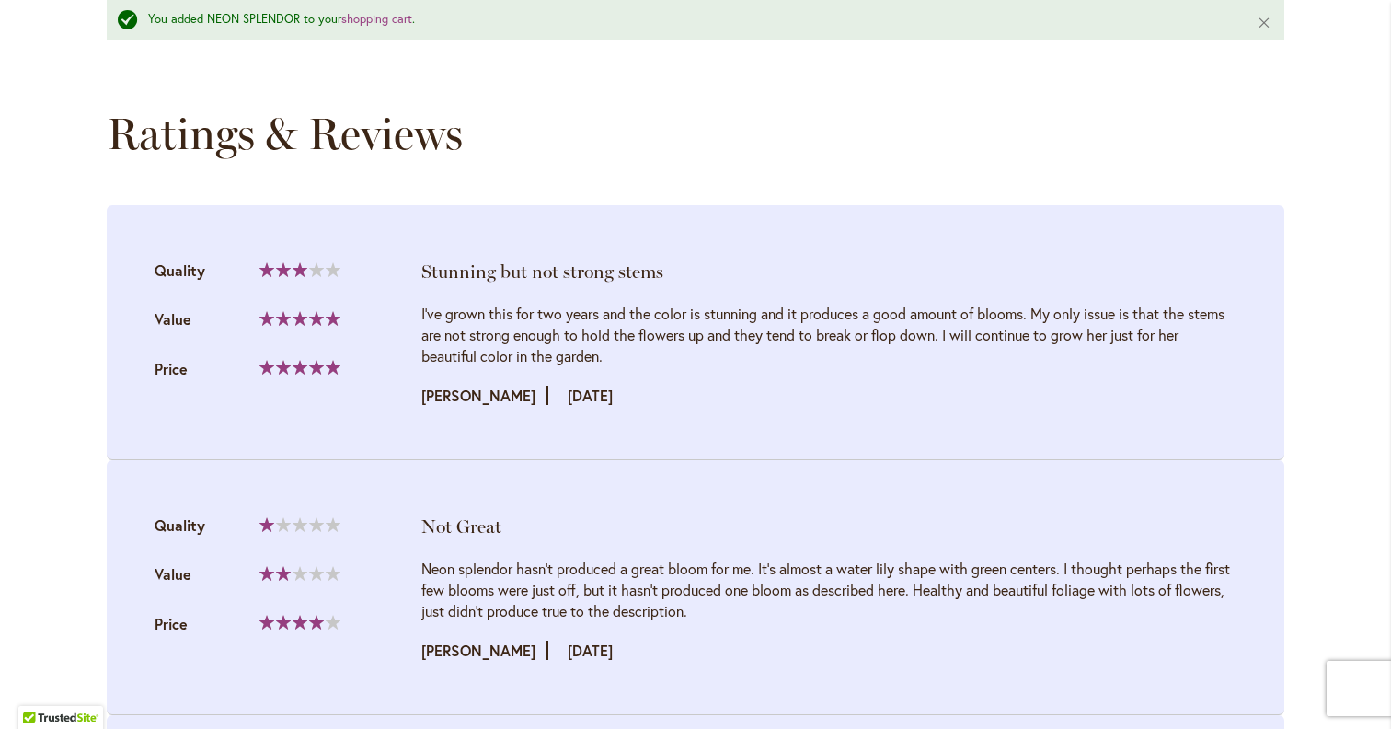
click at [902, 406] on div "Review by Jennifer Posted on 11/28/23" at bounding box center [828, 395] width 815 height 21
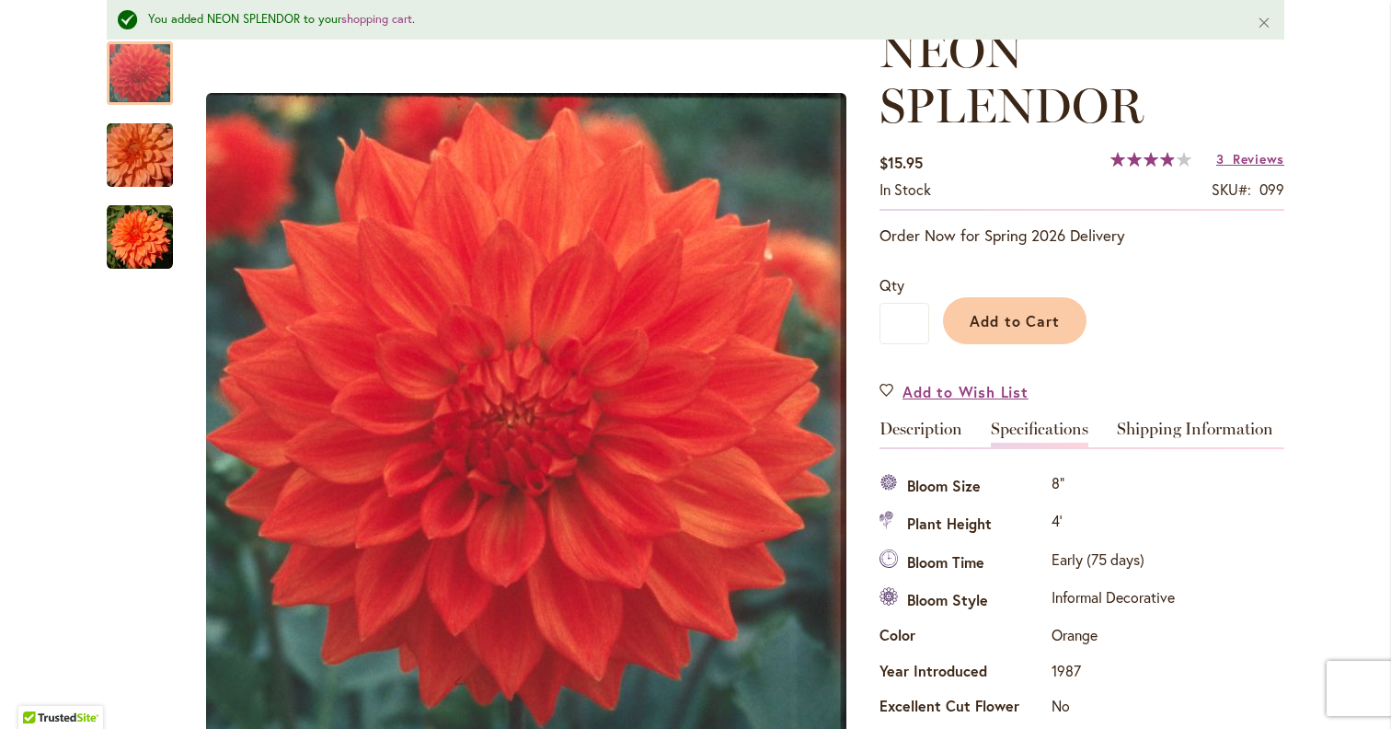
scroll to position [0, 0]
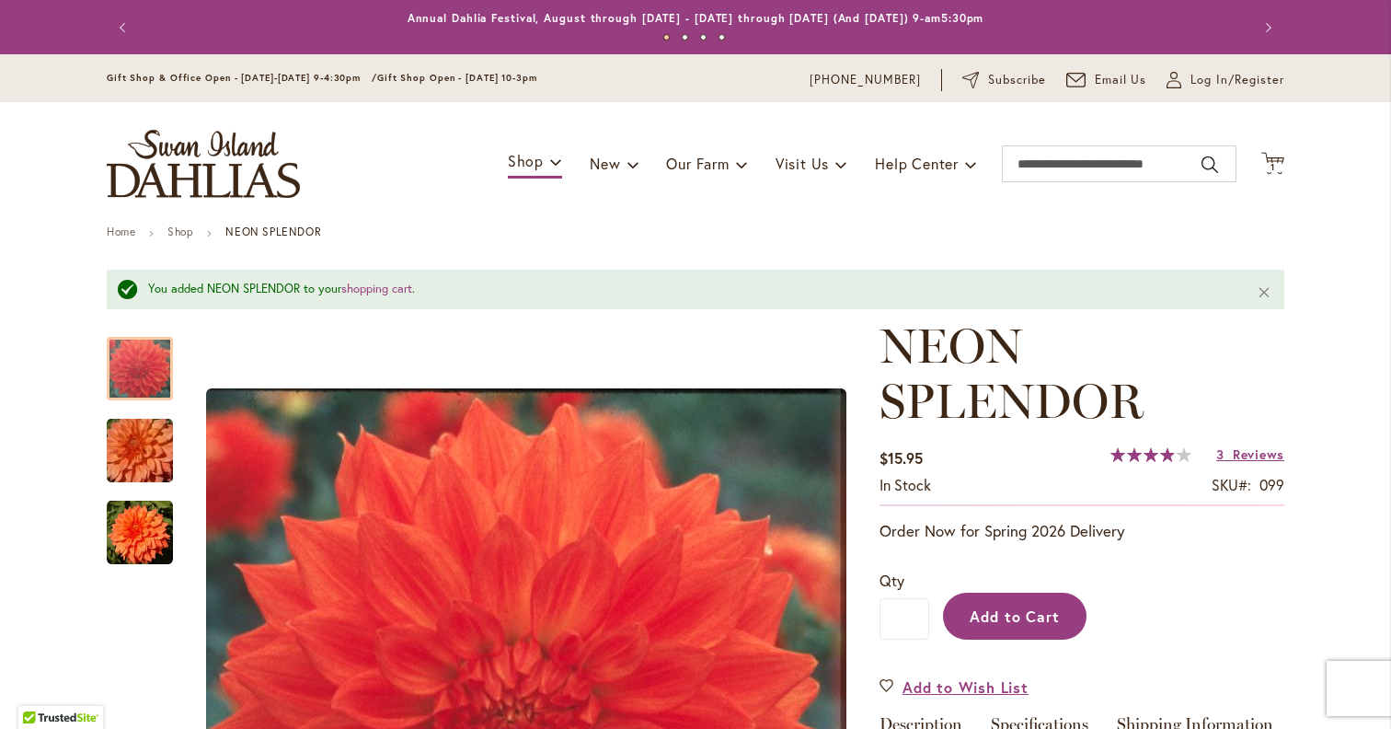
click at [1051, 627] on button "Add to Cart" at bounding box center [1015, 615] width 144 height 47
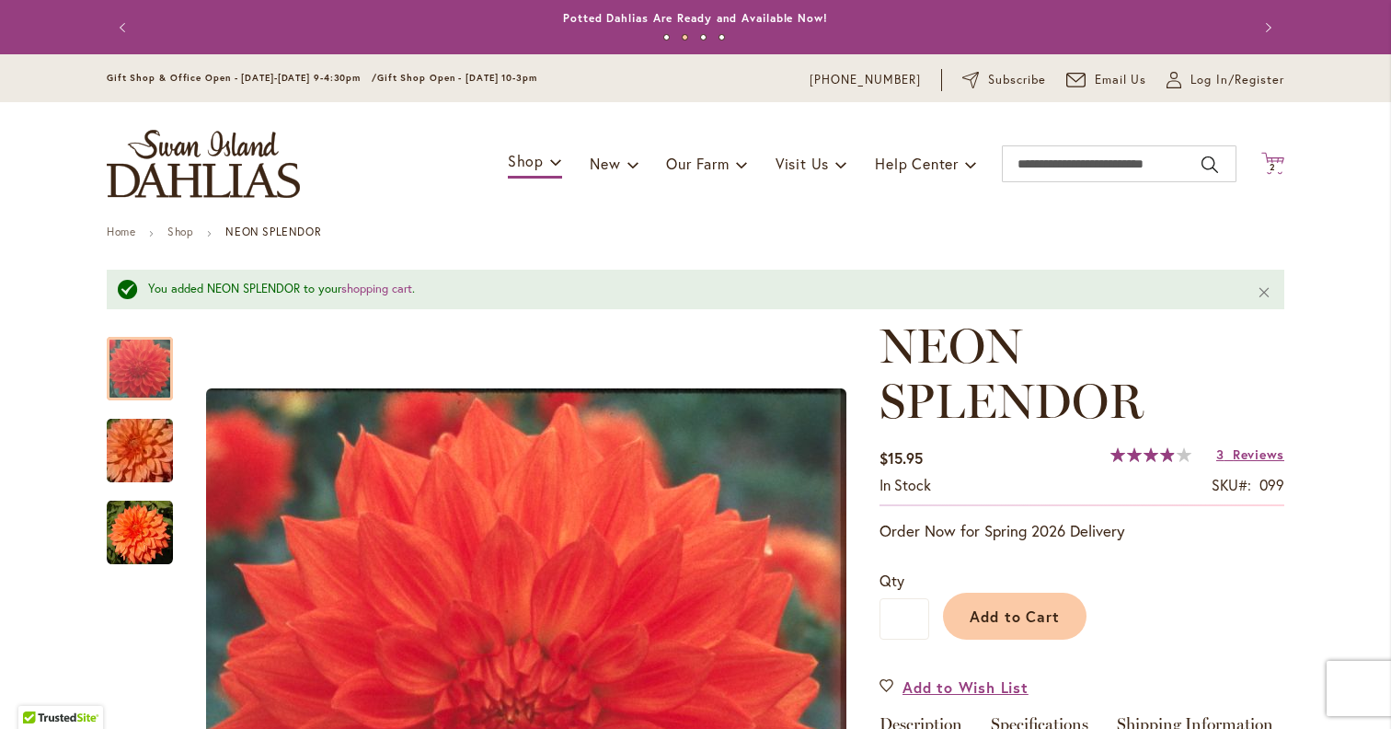
click at [1273, 166] on span "2" at bounding box center [1273, 167] width 6 height 12
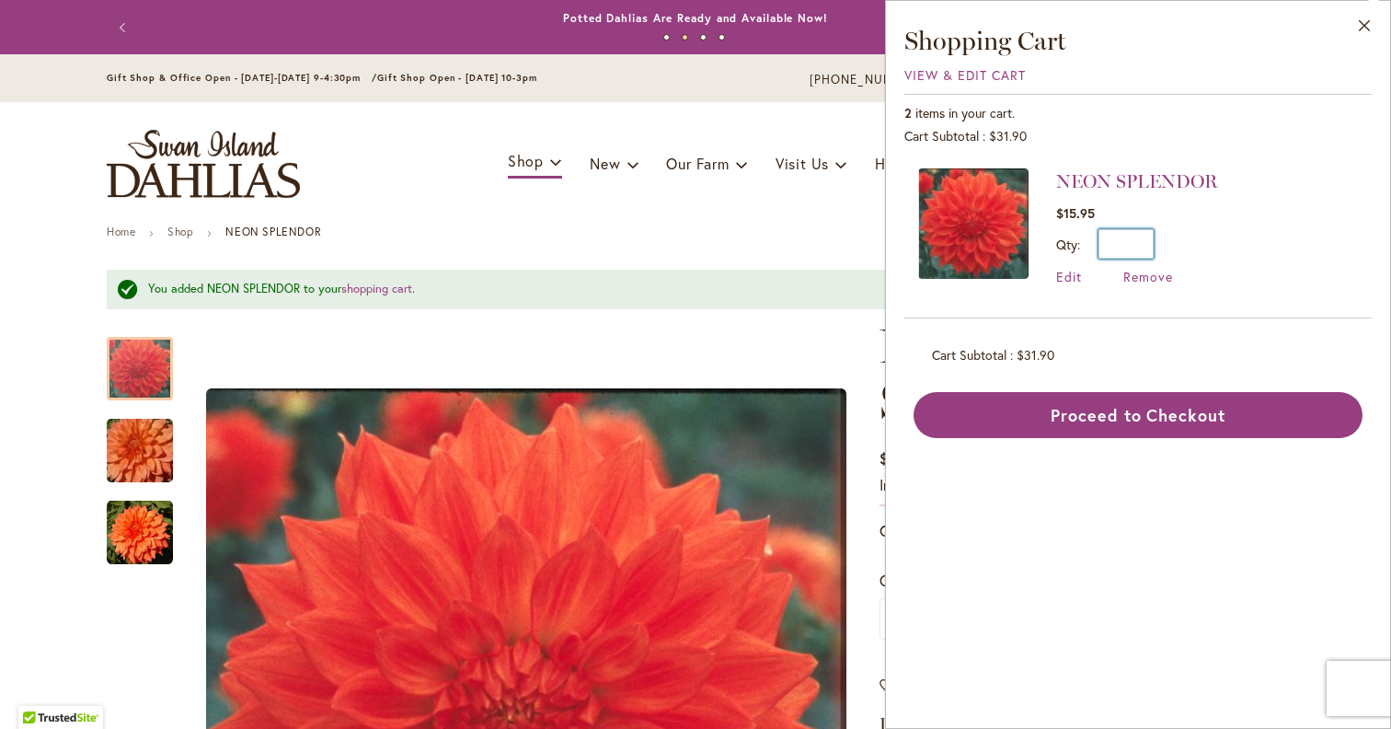
click at [1134, 240] on input "*" at bounding box center [1125, 243] width 55 height 29
type input "*"
click at [1196, 256] on span "Update" at bounding box center [1210, 250] width 40 height 13
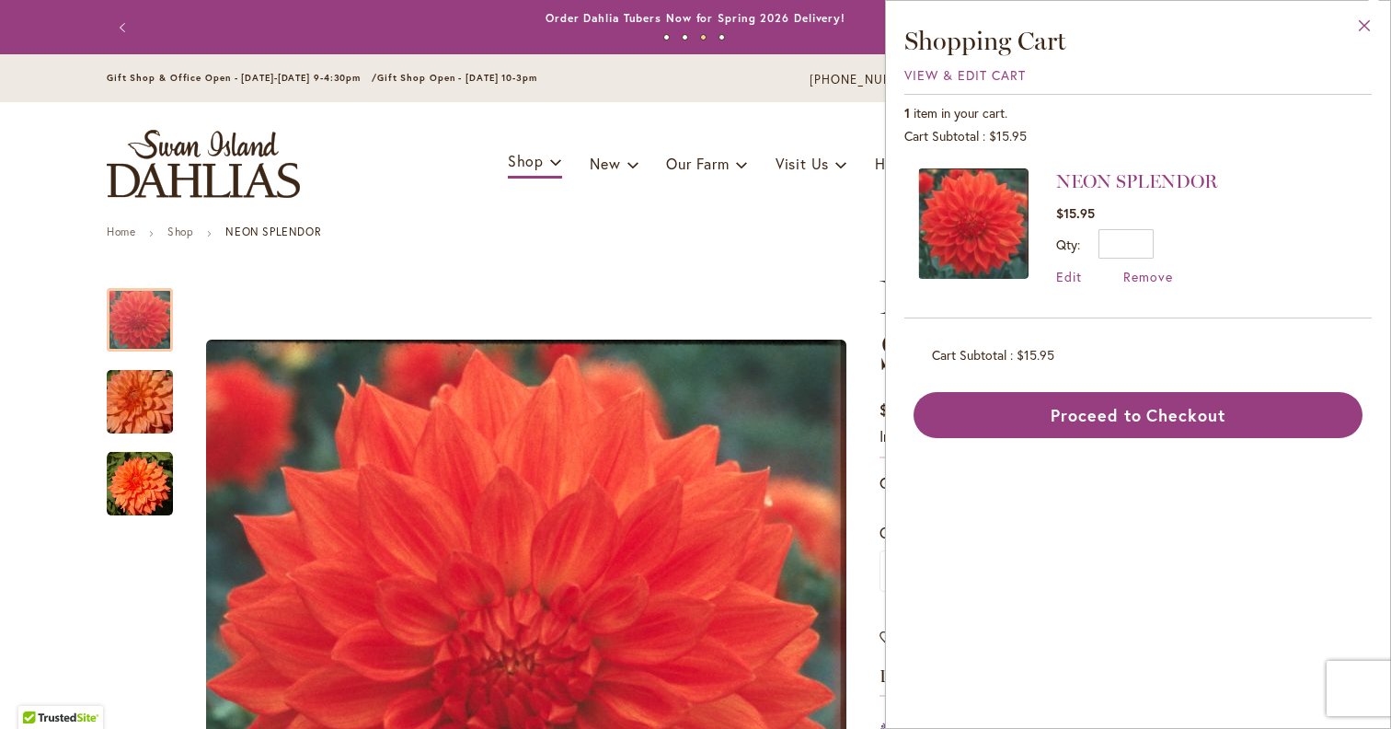
click at [1364, 25] on button "Close" at bounding box center [1364, 30] width 51 height 58
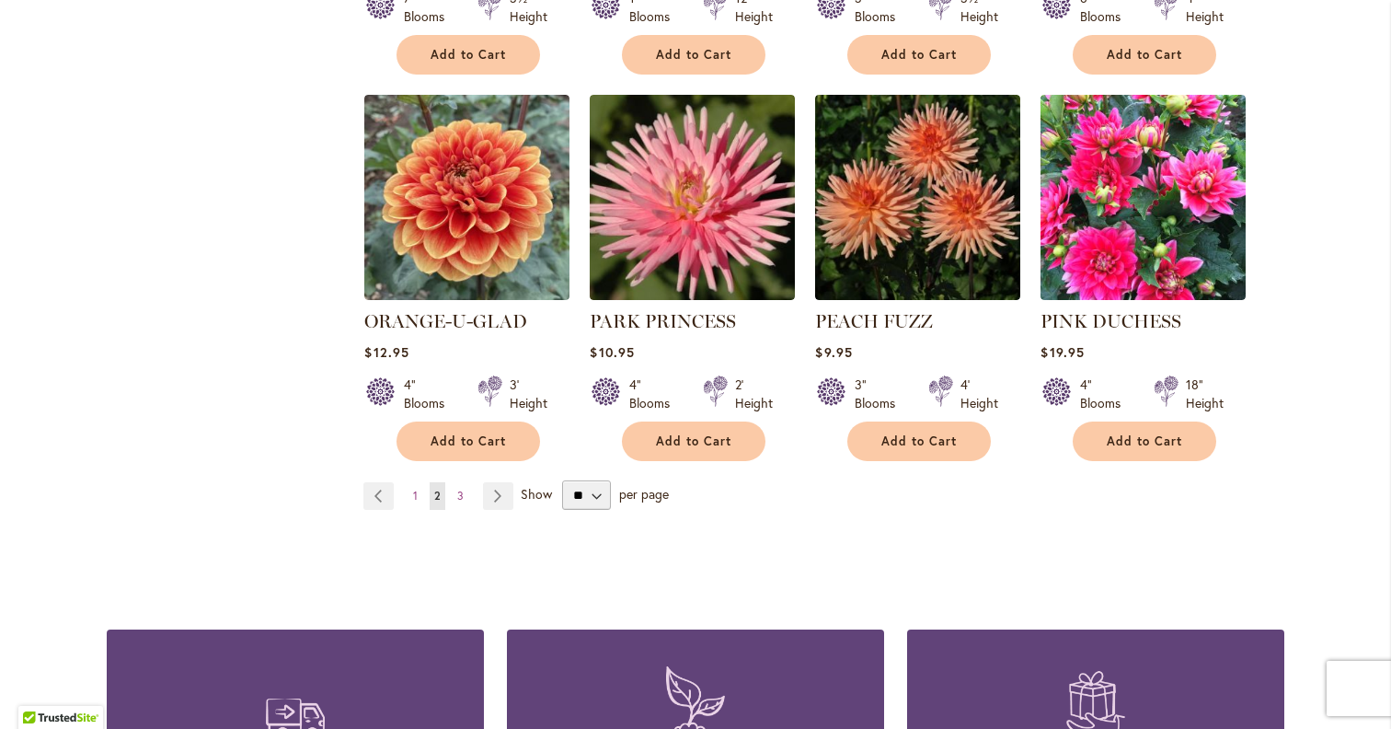
scroll to position [1527, 0]
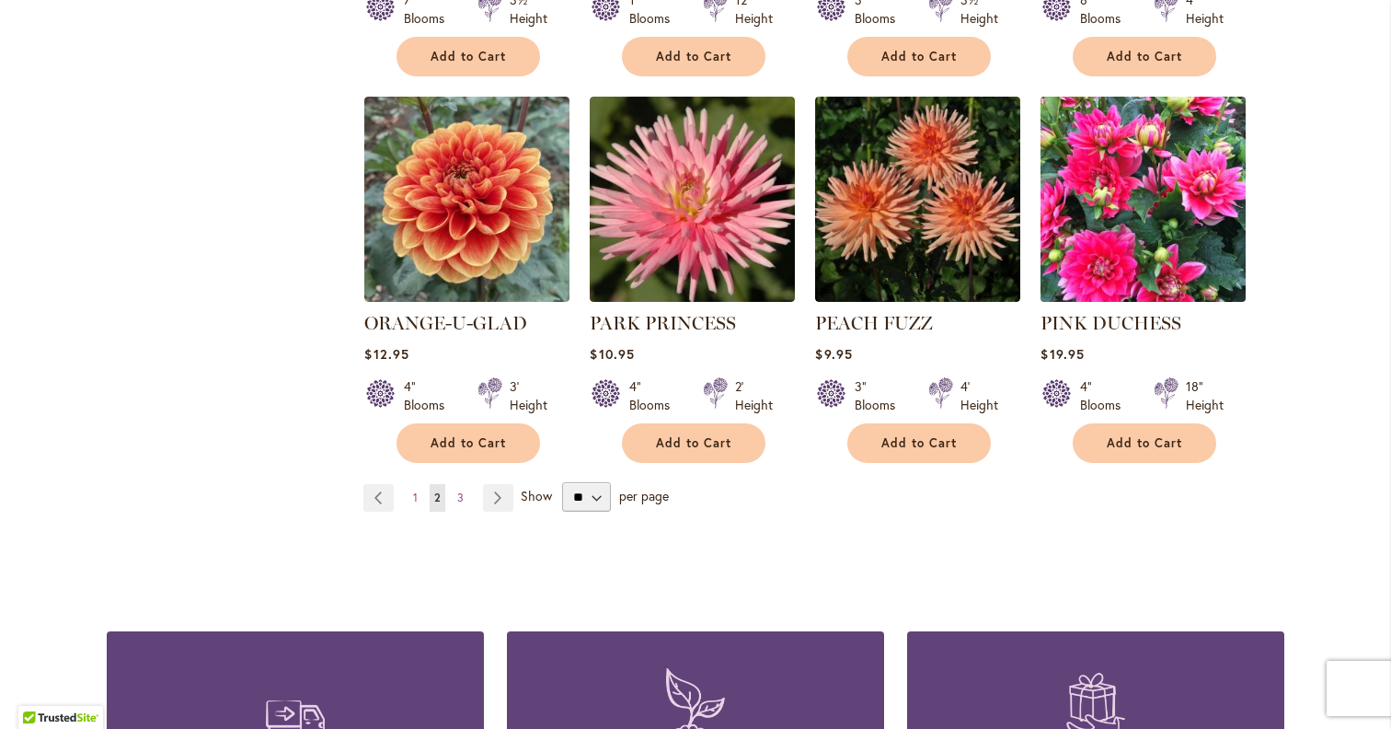
click at [1167, 189] on img at bounding box center [1143, 198] width 215 height 215
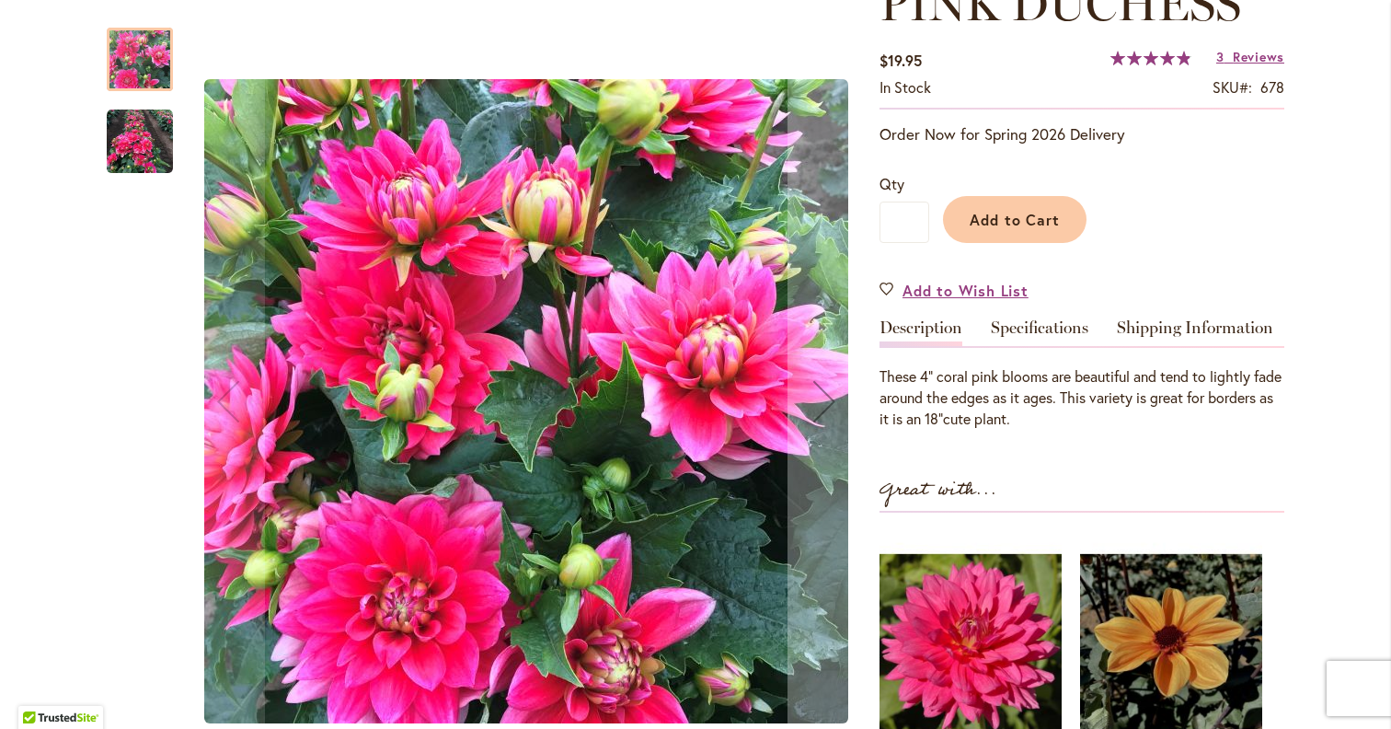
scroll to position [356, 0]
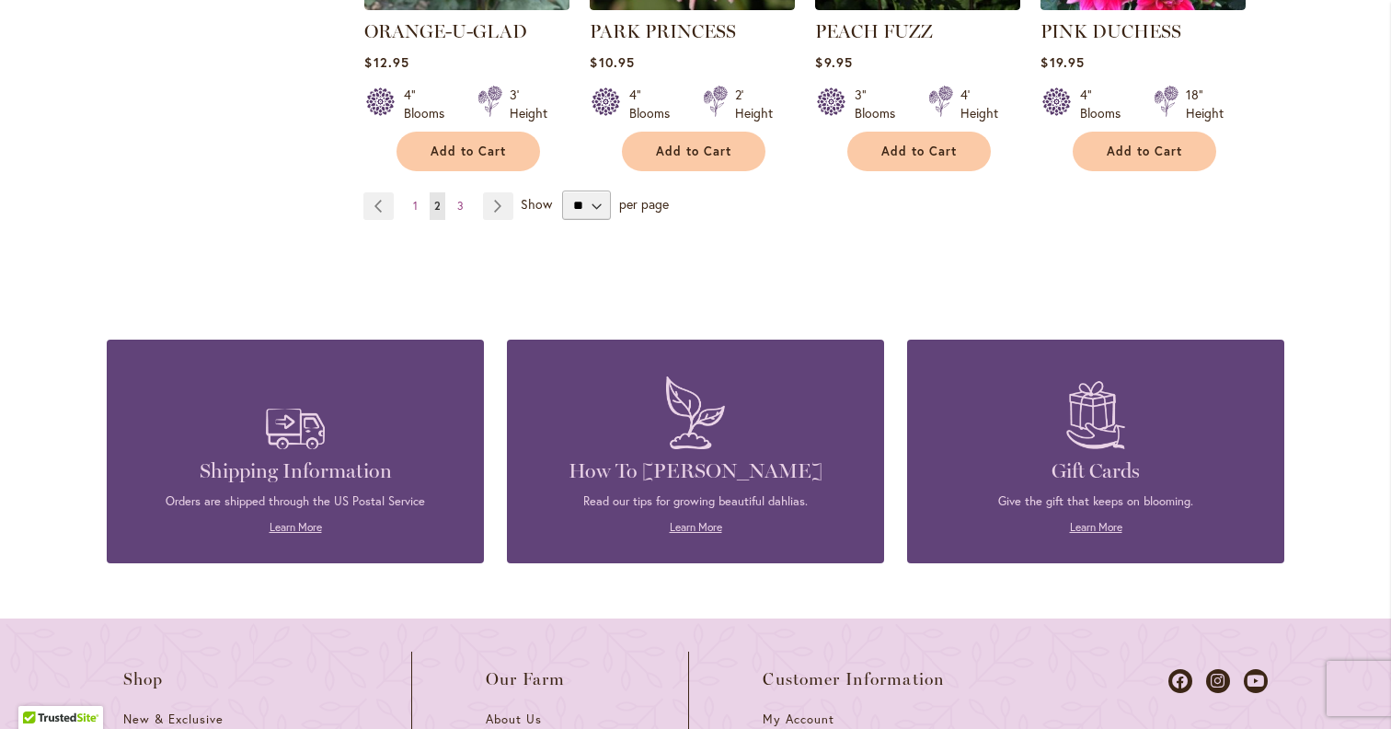
scroll to position [1816, 0]
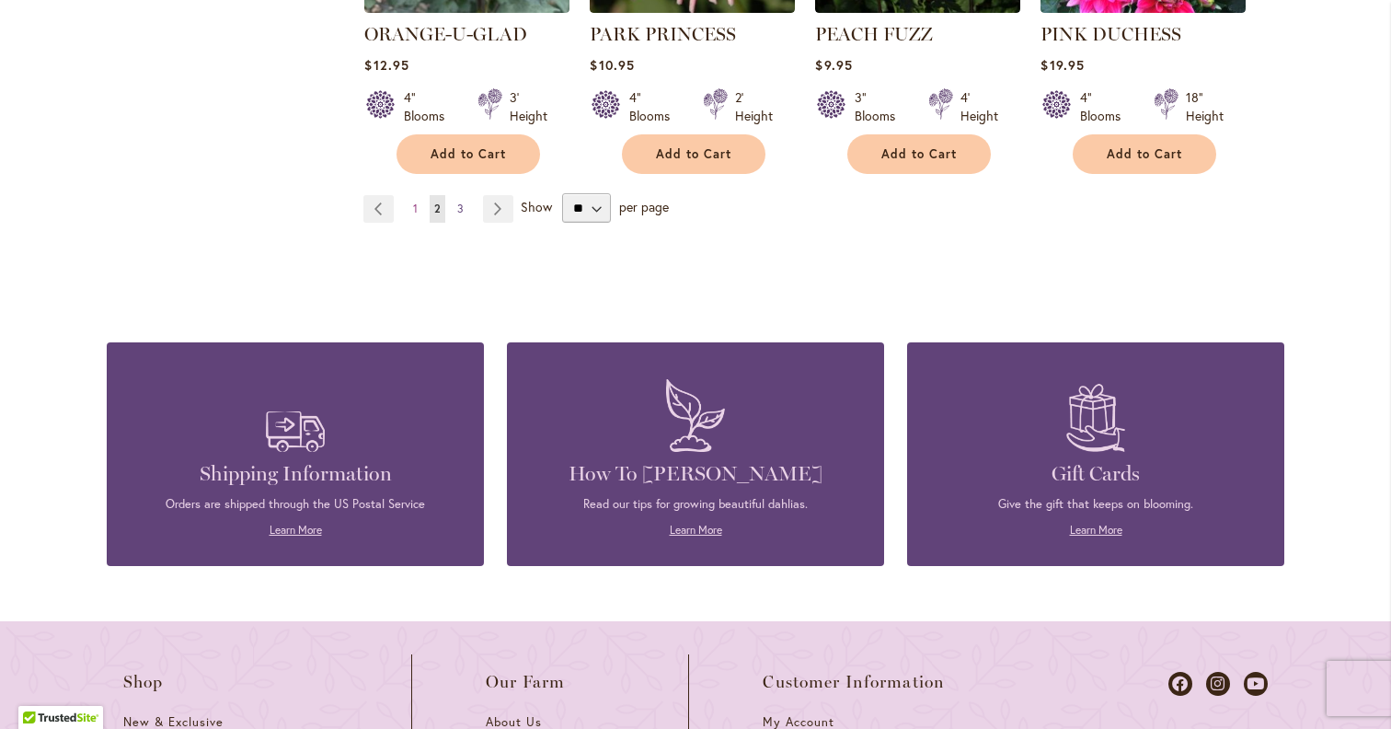
click at [463, 195] on link "Page 3" at bounding box center [461, 209] width 16 height 28
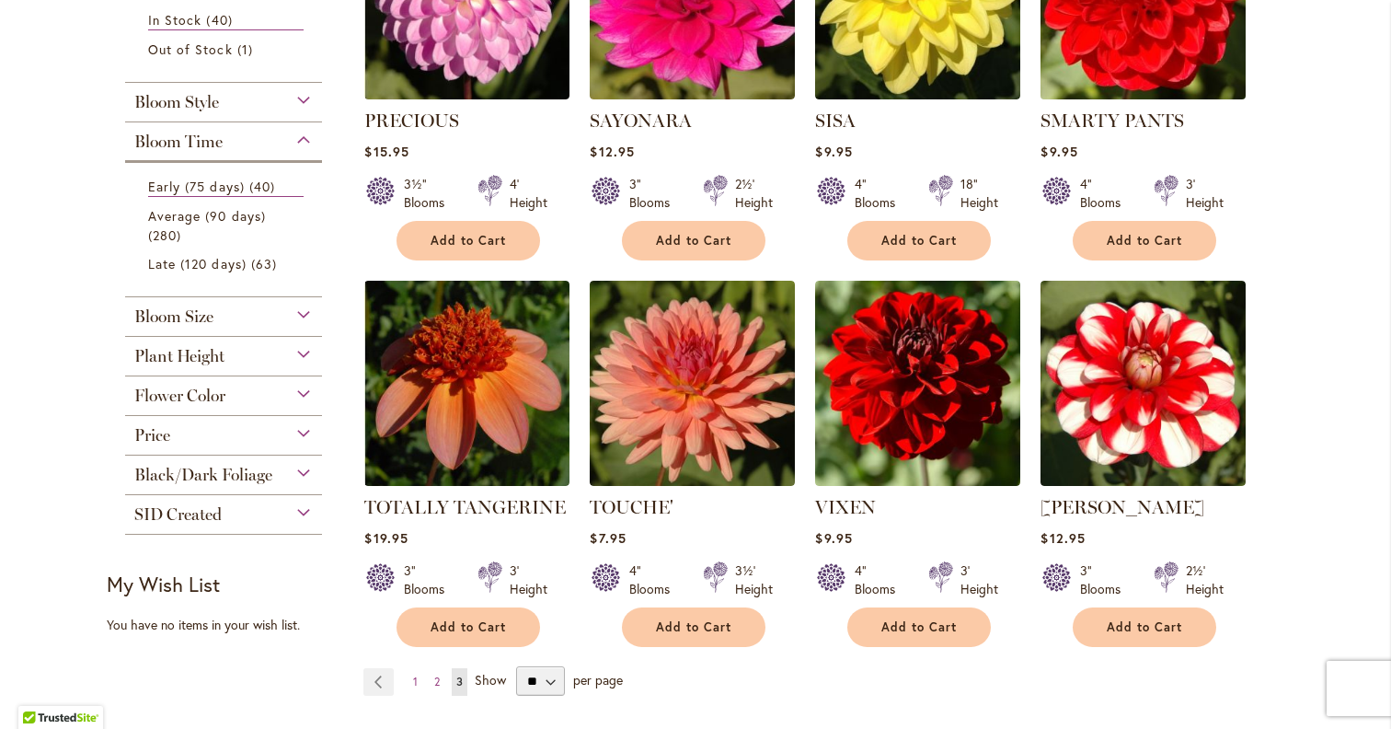
scroll to position [540, 0]
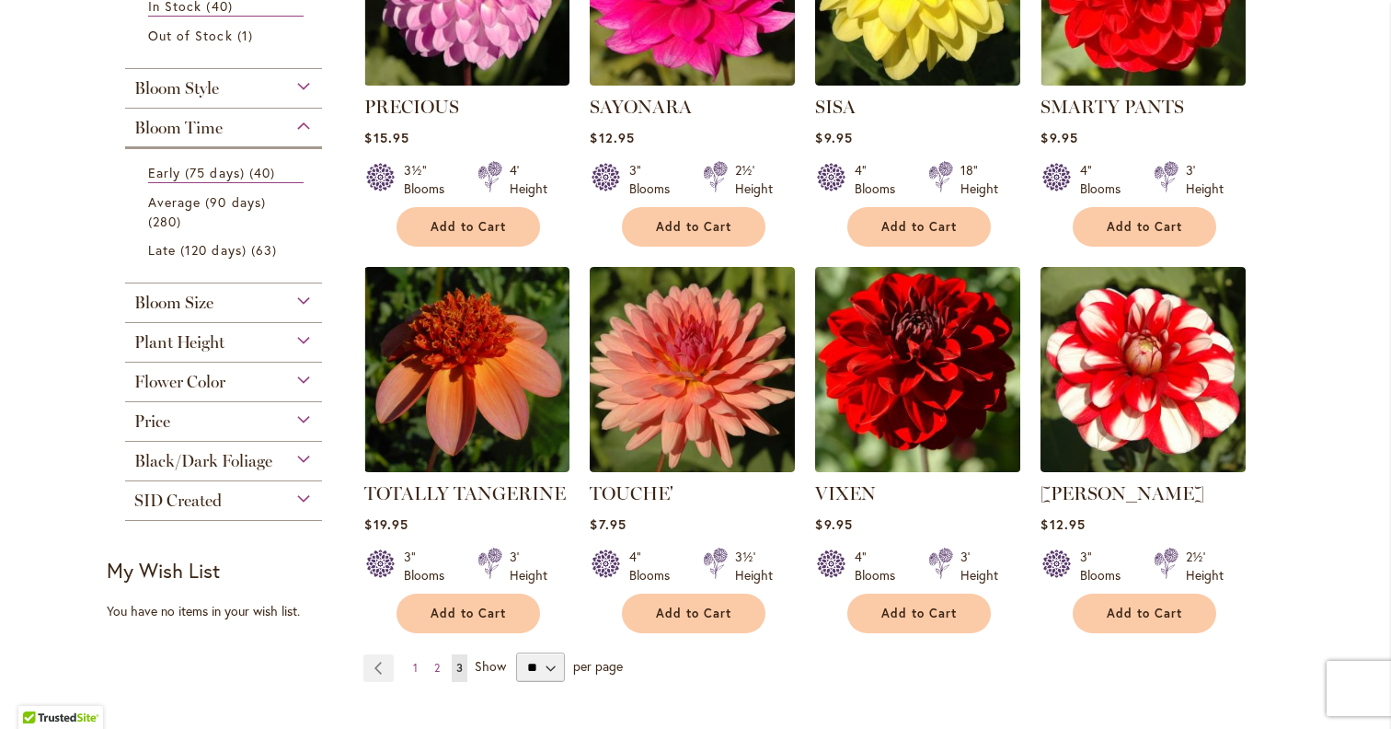
click at [931, 436] on img at bounding box center [917, 368] width 215 height 215
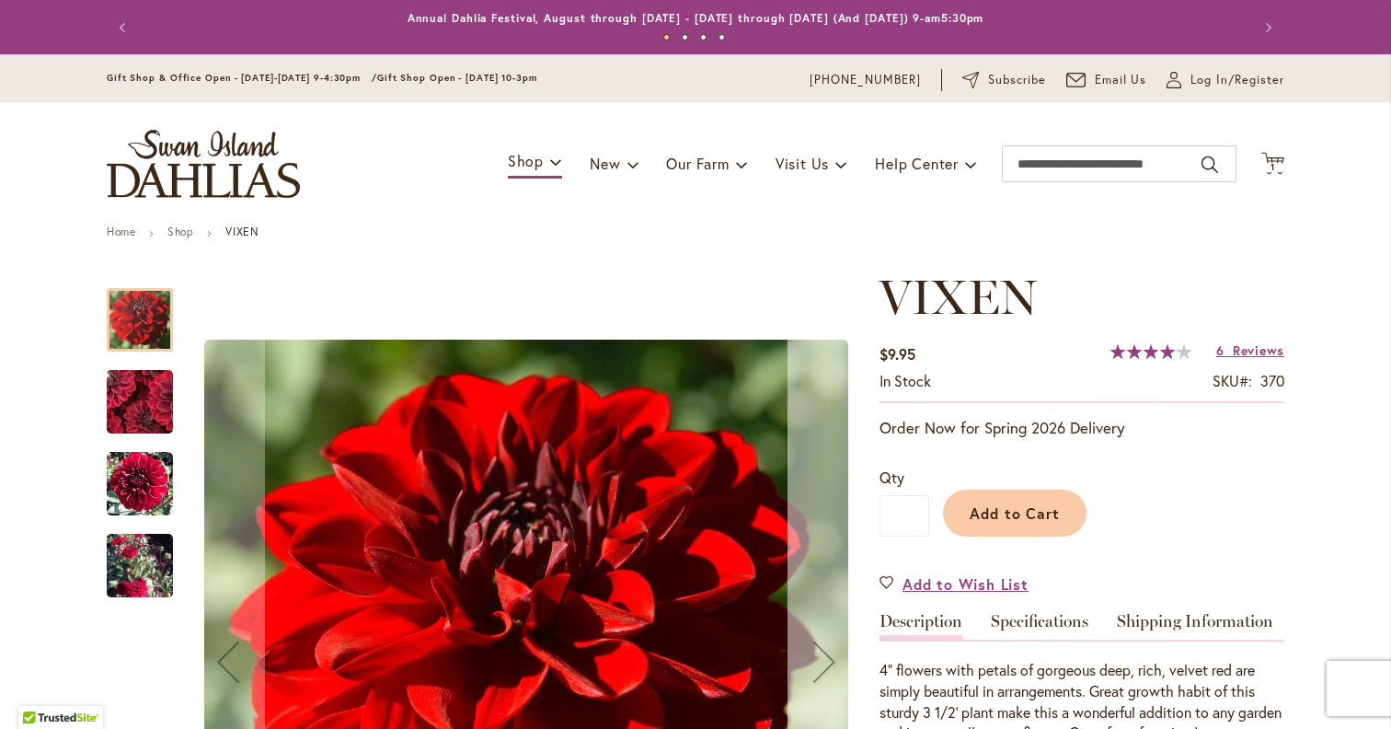
click at [801, 657] on div "Next" at bounding box center [824, 662] width 74 height 74
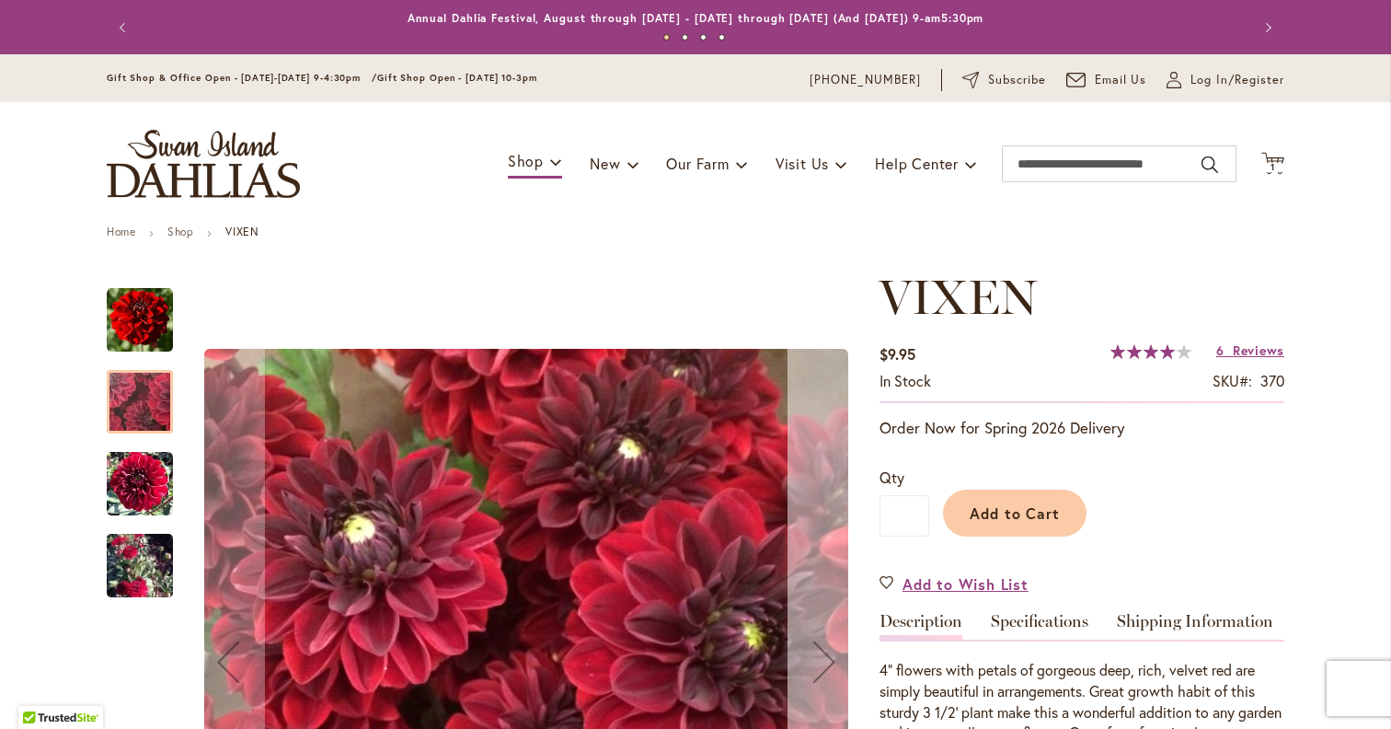
click at [801, 657] on div "Next" at bounding box center [824, 662] width 74 height 74
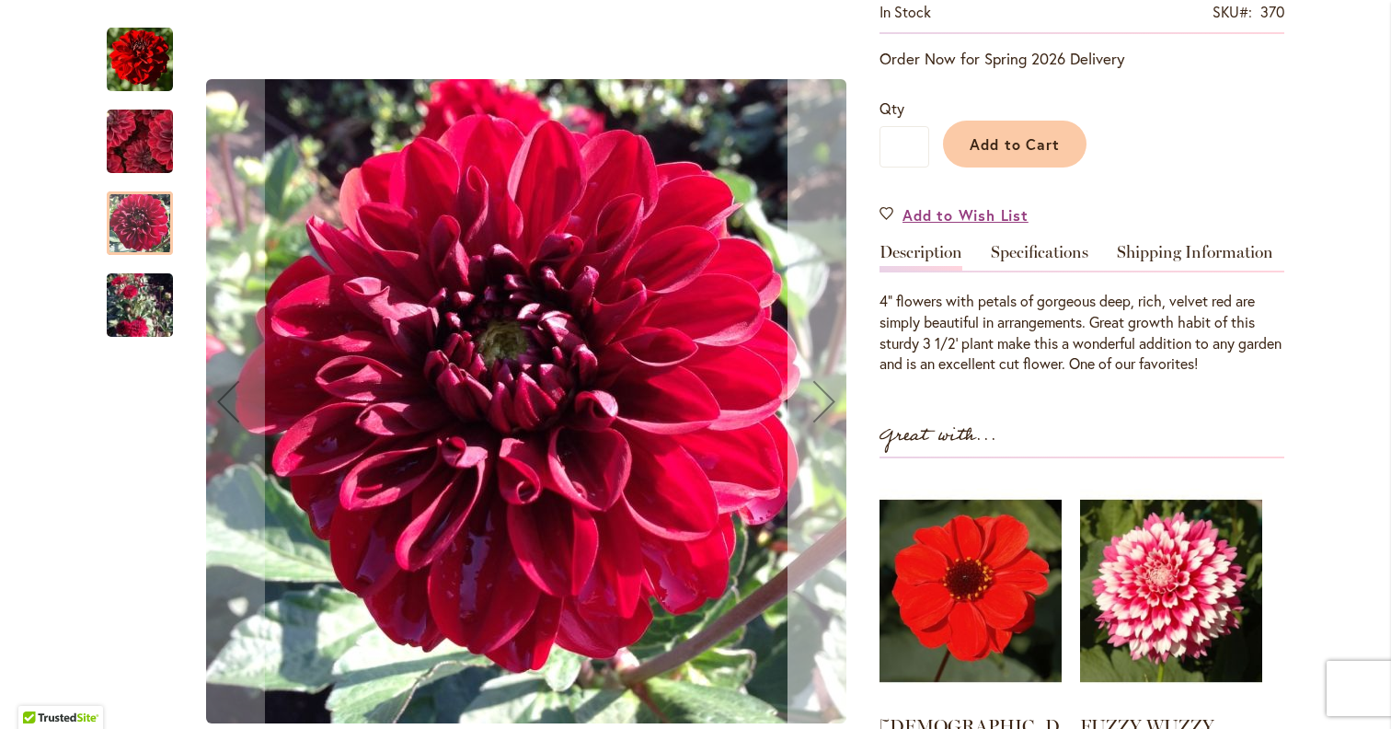
scroll to position [427, 0]
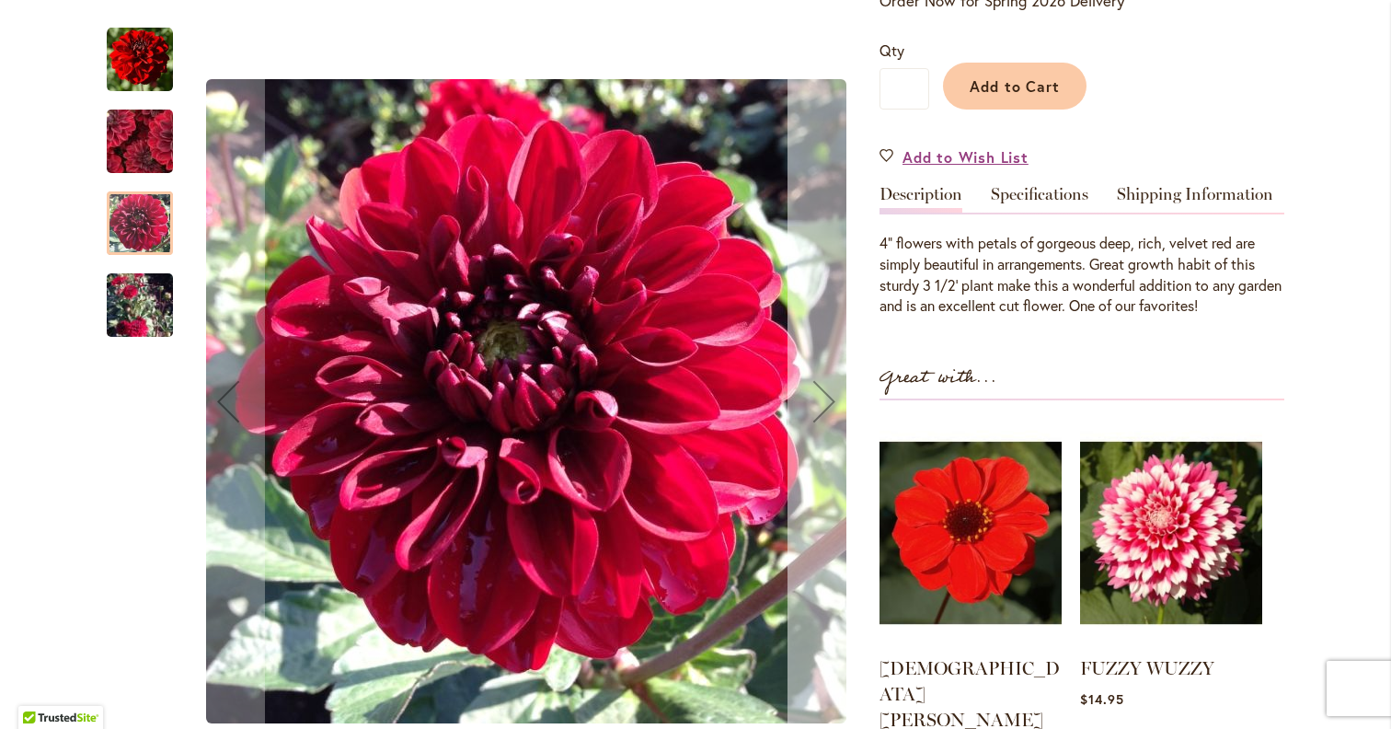
click at [817, 428] on div "Next" at bounding box center [824, 401] width 74 height 74
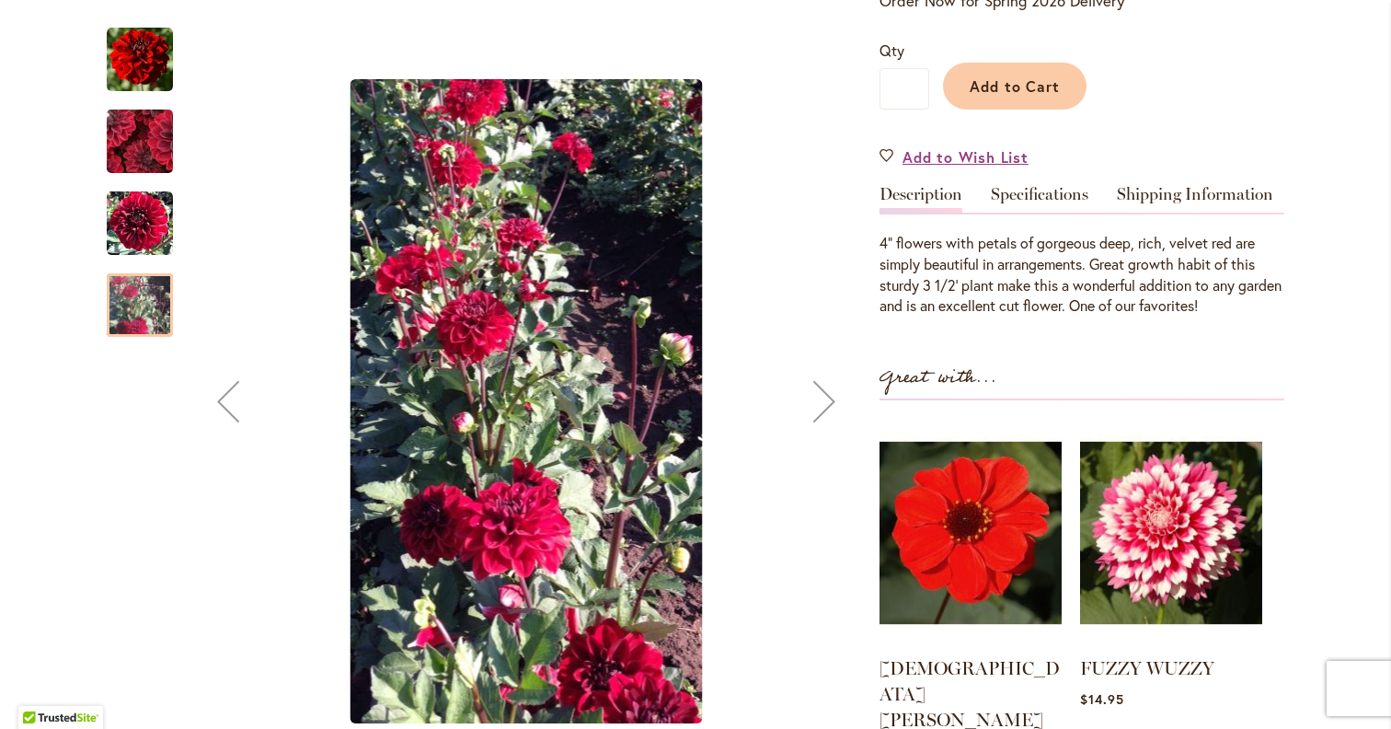
click at [817, 428] on div "Next" at bounding box center [824, 401] width 74 height 74
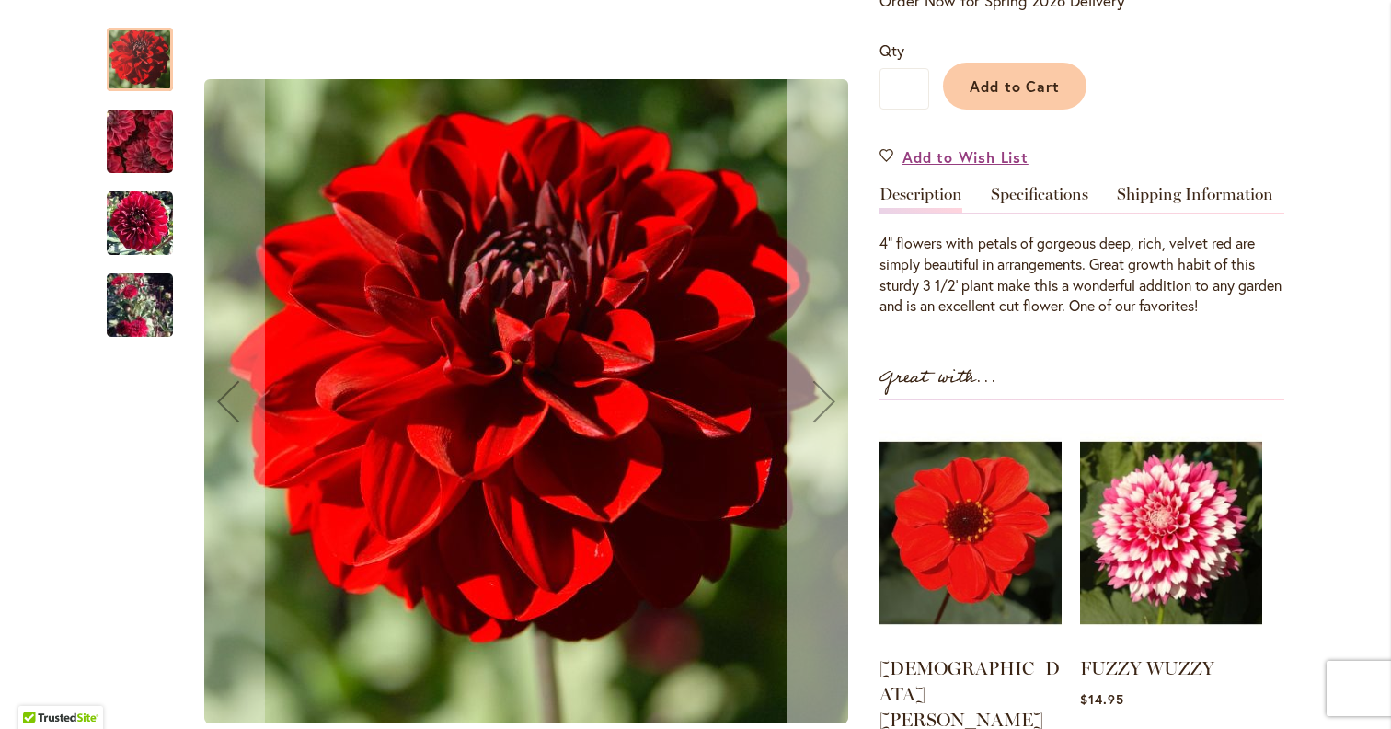
click at [817, 428] on div "Next" at bounding box center [824, 401] width 74 height 74
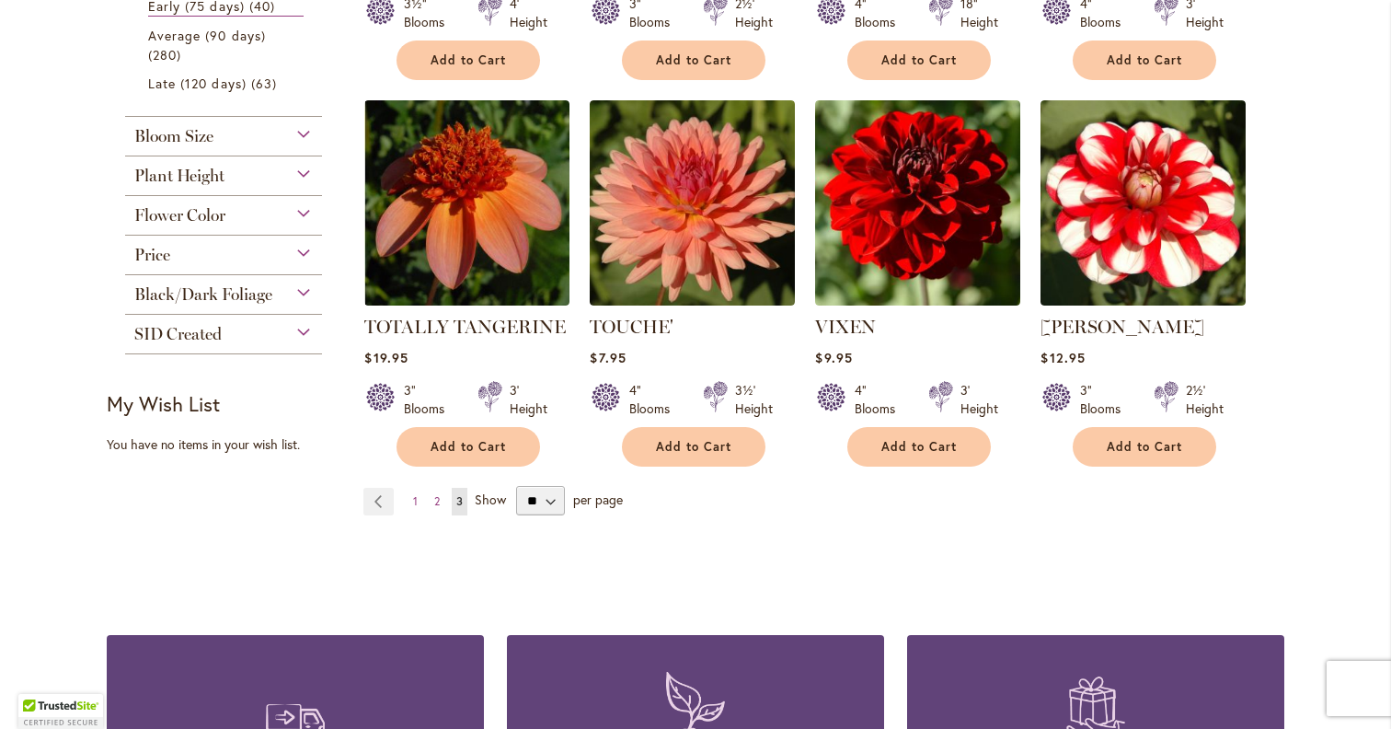
scroll to position [606, 0]
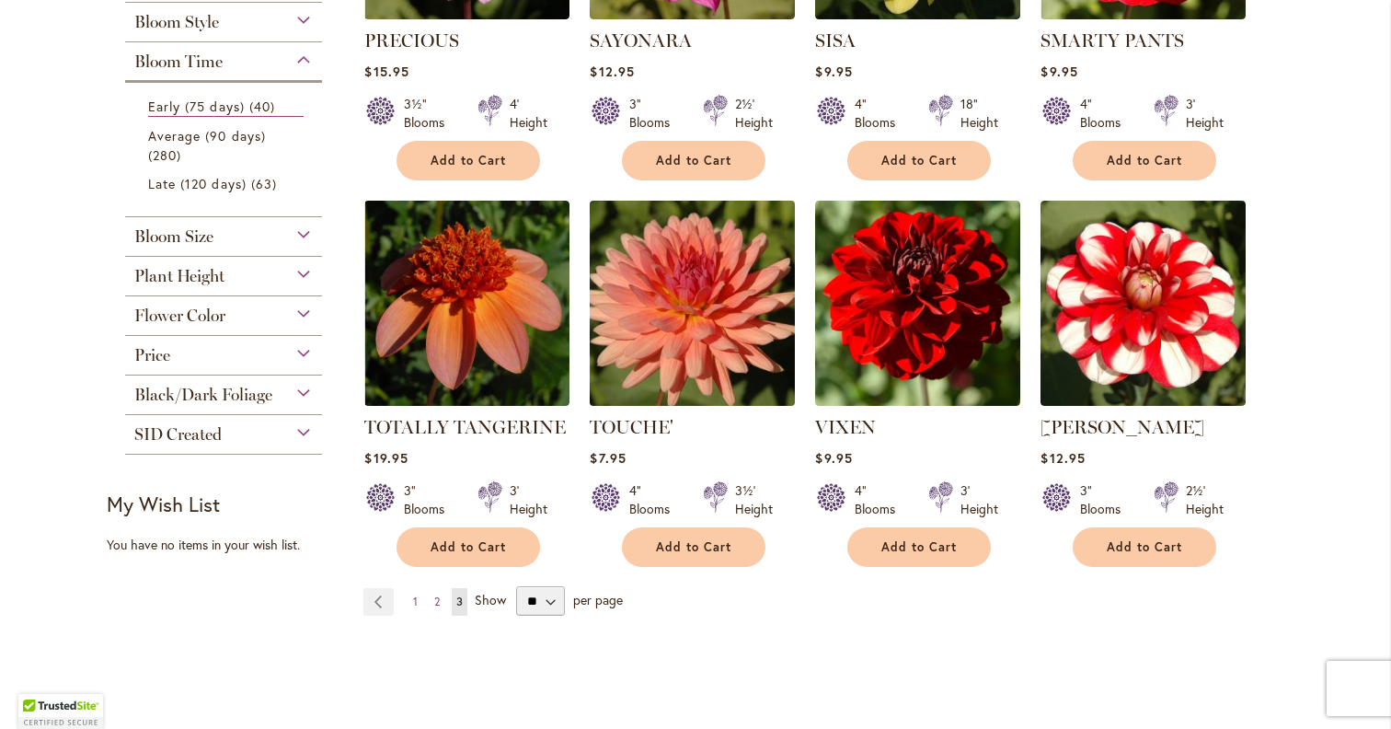
click at [715, 339] on img at bounding box center [692, 302] width 215 height 215
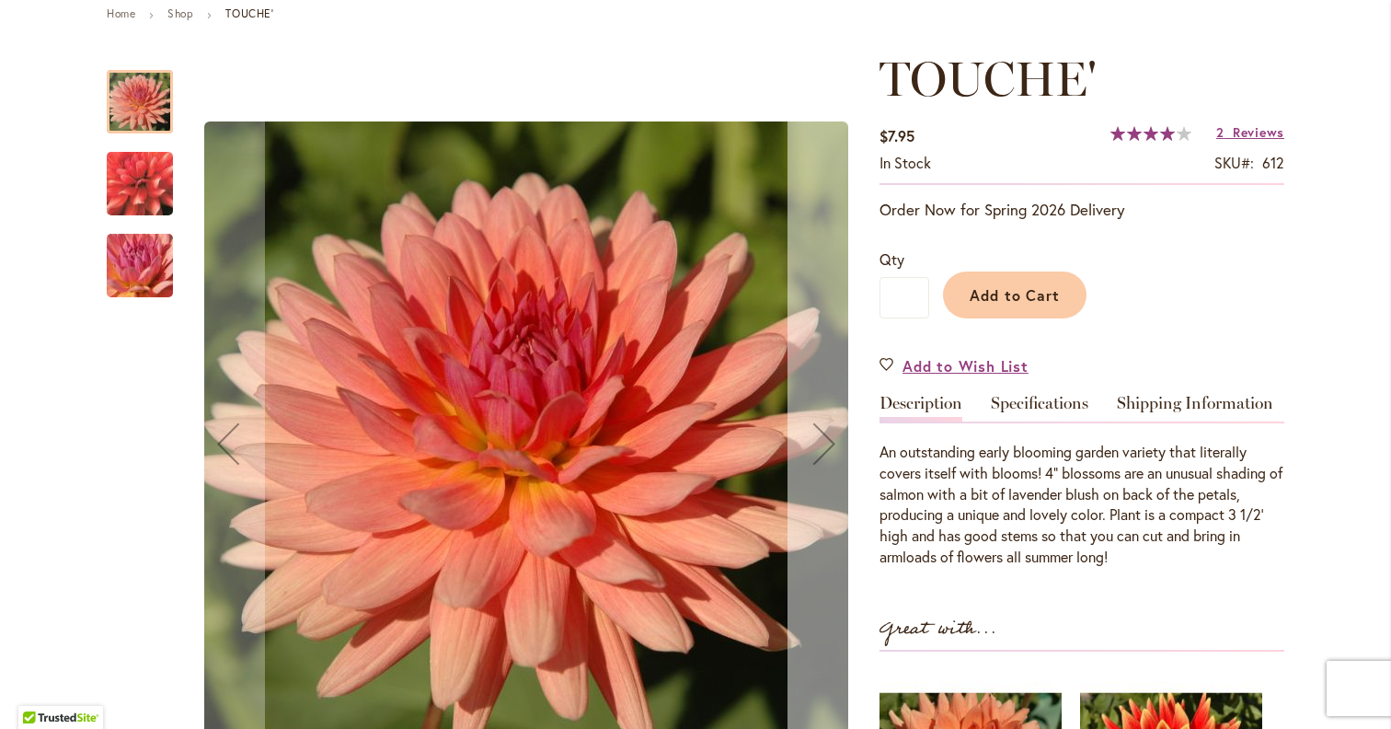
scroll to position [225, 0]
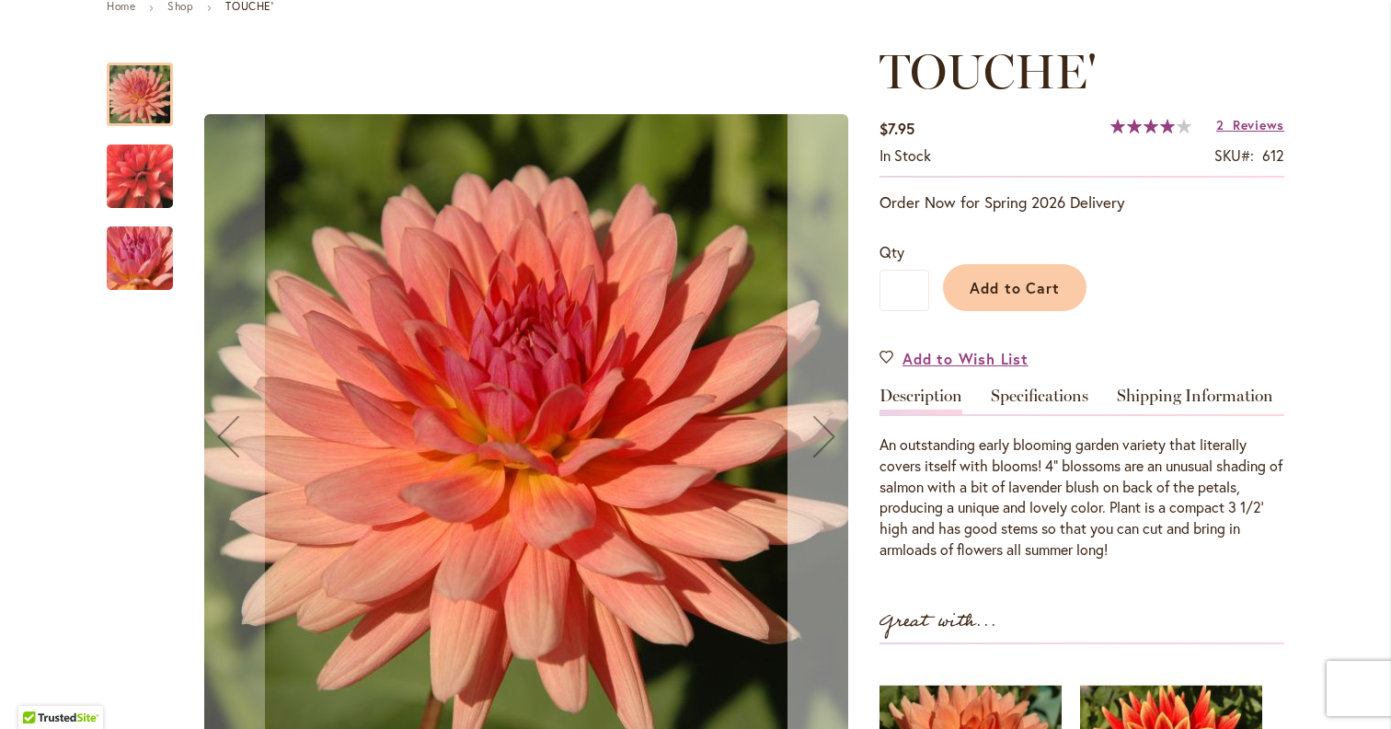
click at [850, 487] on button "Next" at bounding box center [824, 436] width 74 height 785
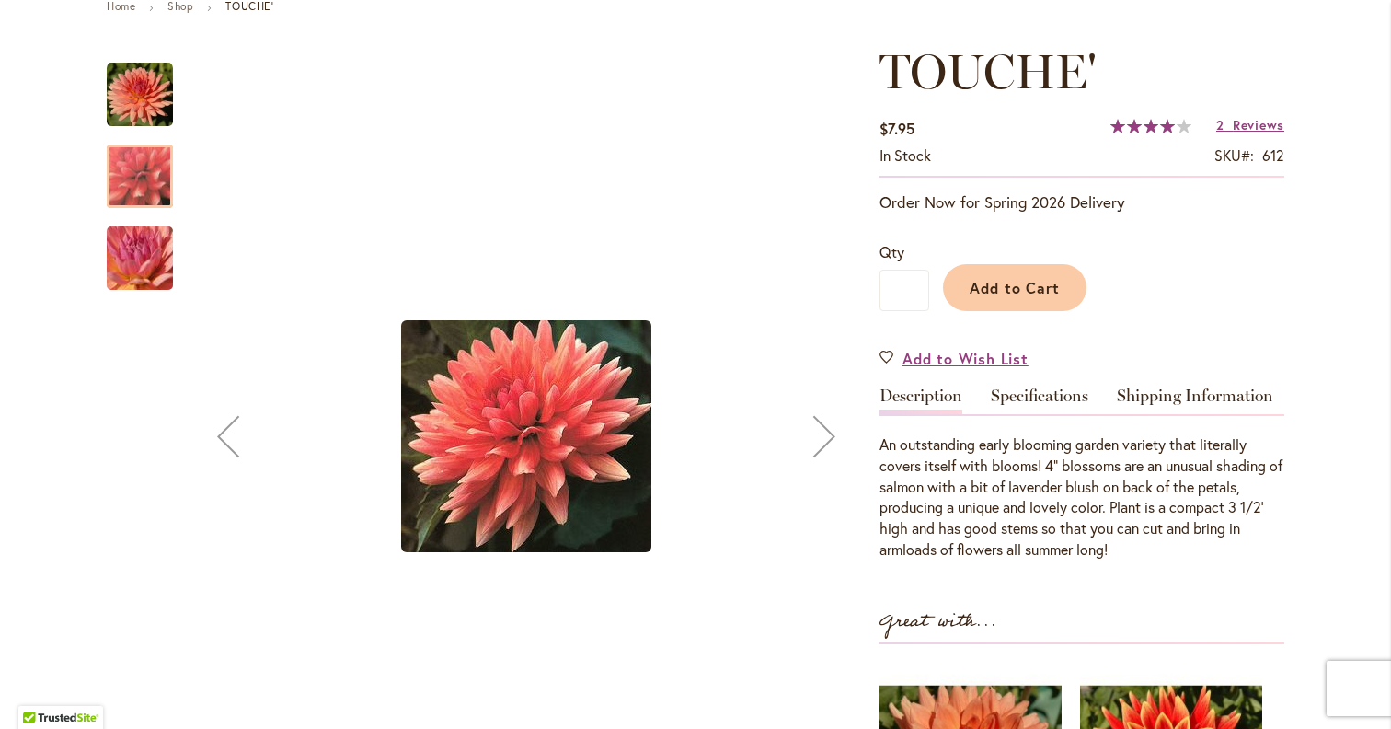
click at [830, 487] on button "Next" at bounding box center [824, 436] width 74 height 785
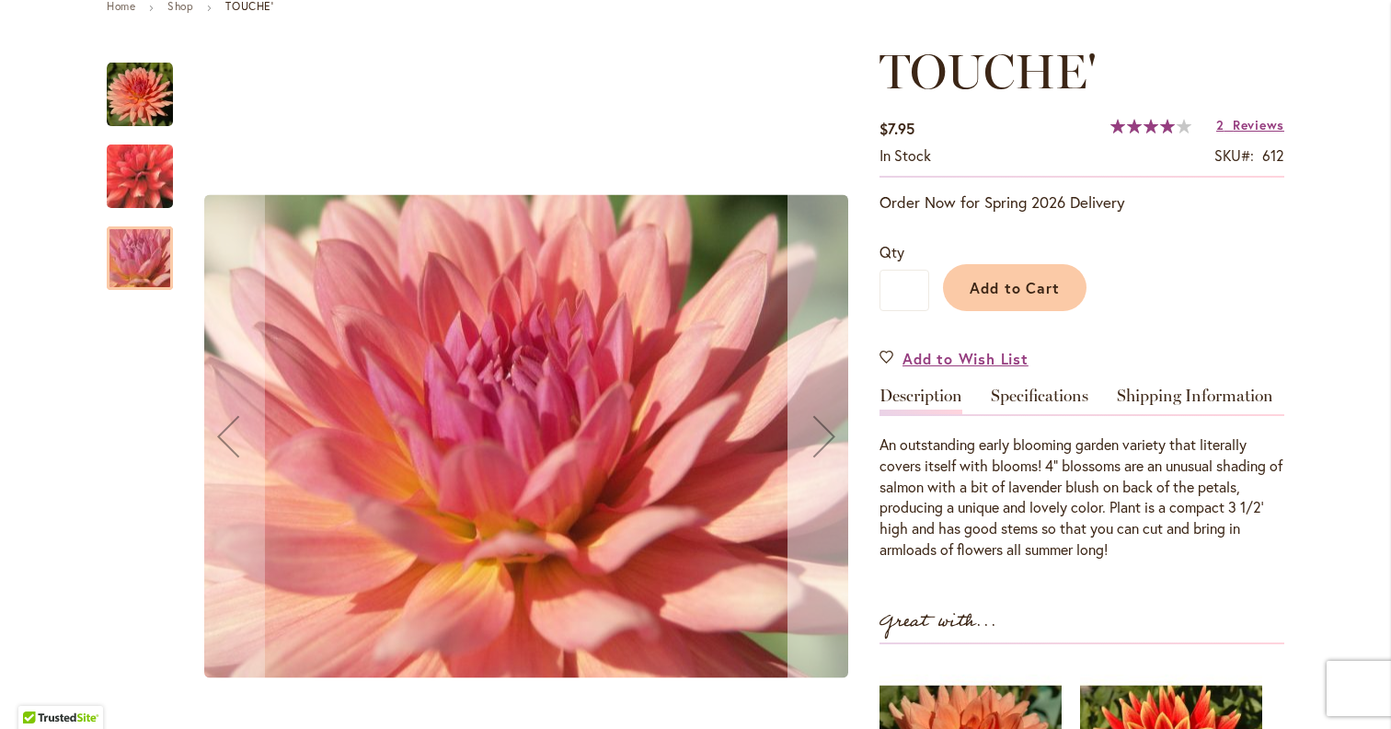
click at [830, 487] on button "Next" at bounding box center [824, 436] width 74 height 785
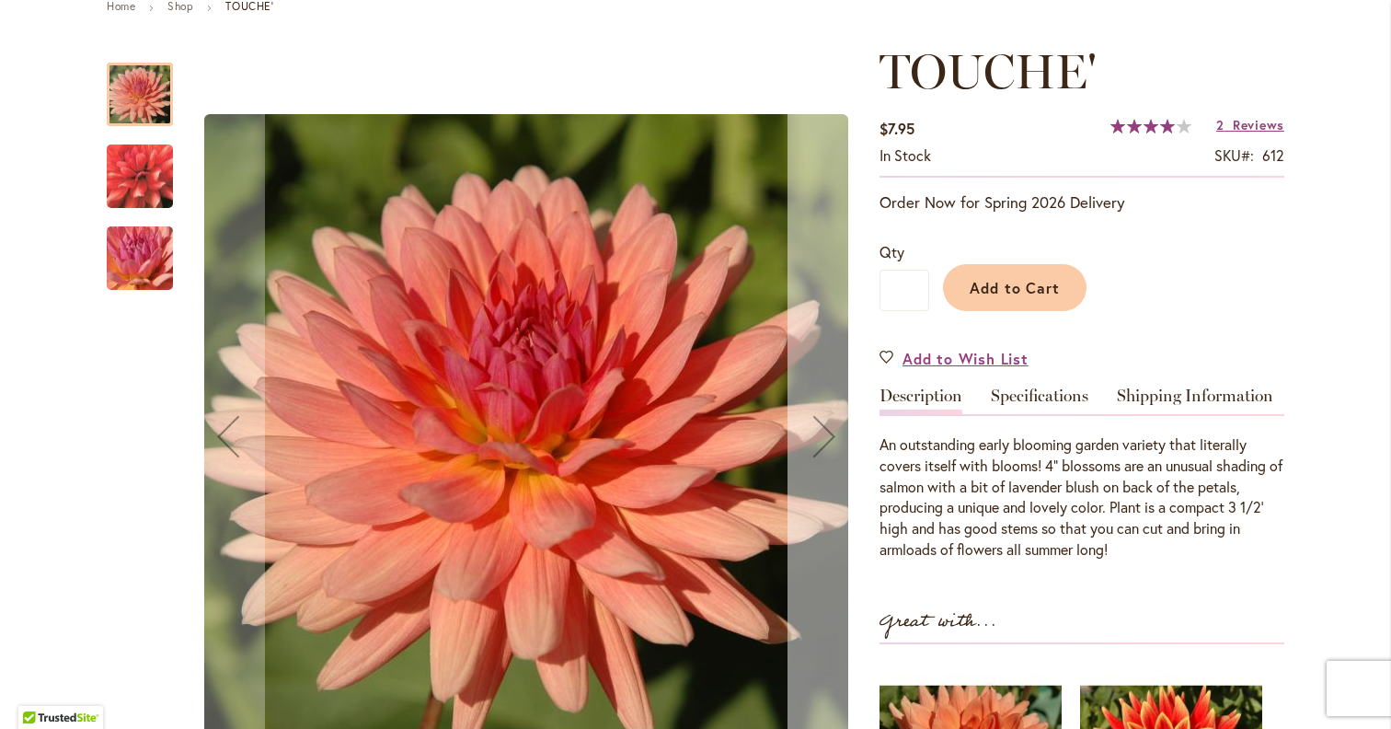
click at [830, 487] on button "Next" at bounding box center [824, 436] width 74 height 785
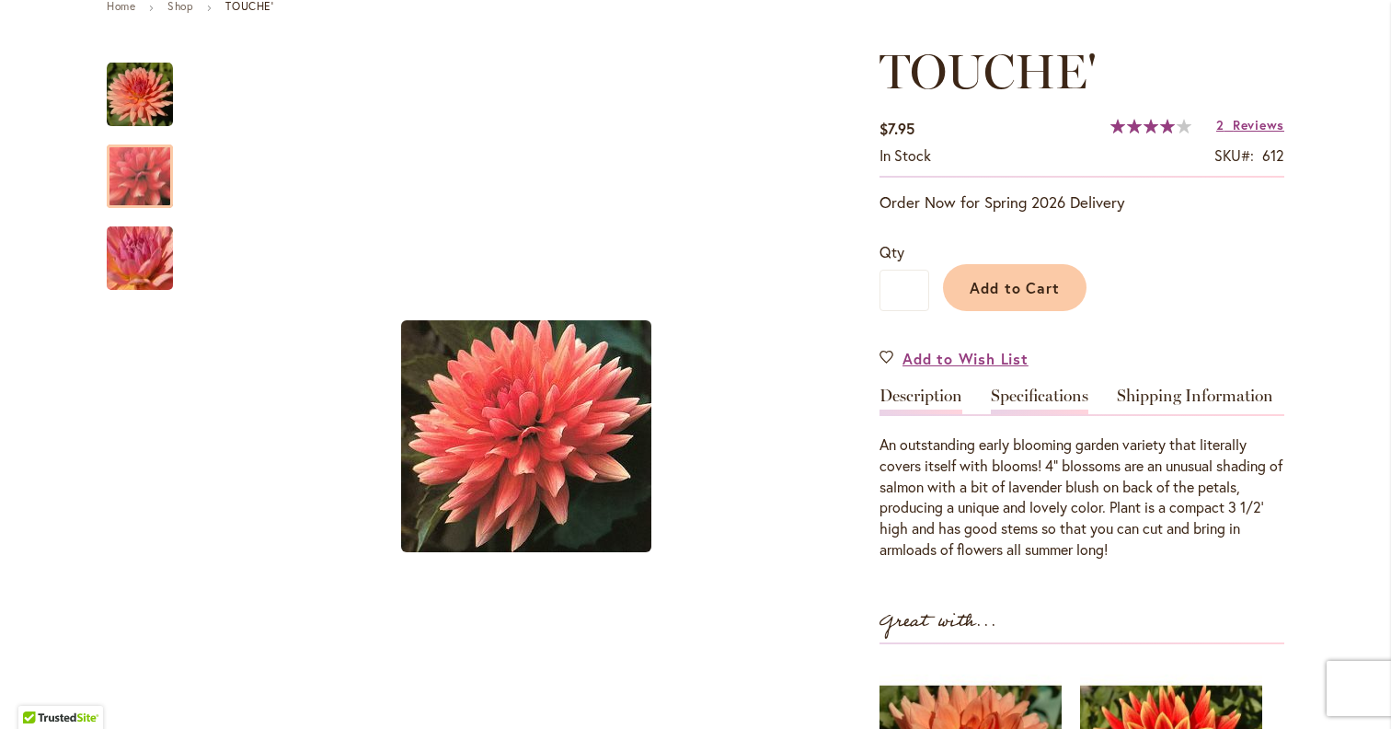
click at [1022, 406] on link "Specifications" at bounding box center [1040, 400] width 98 height 27
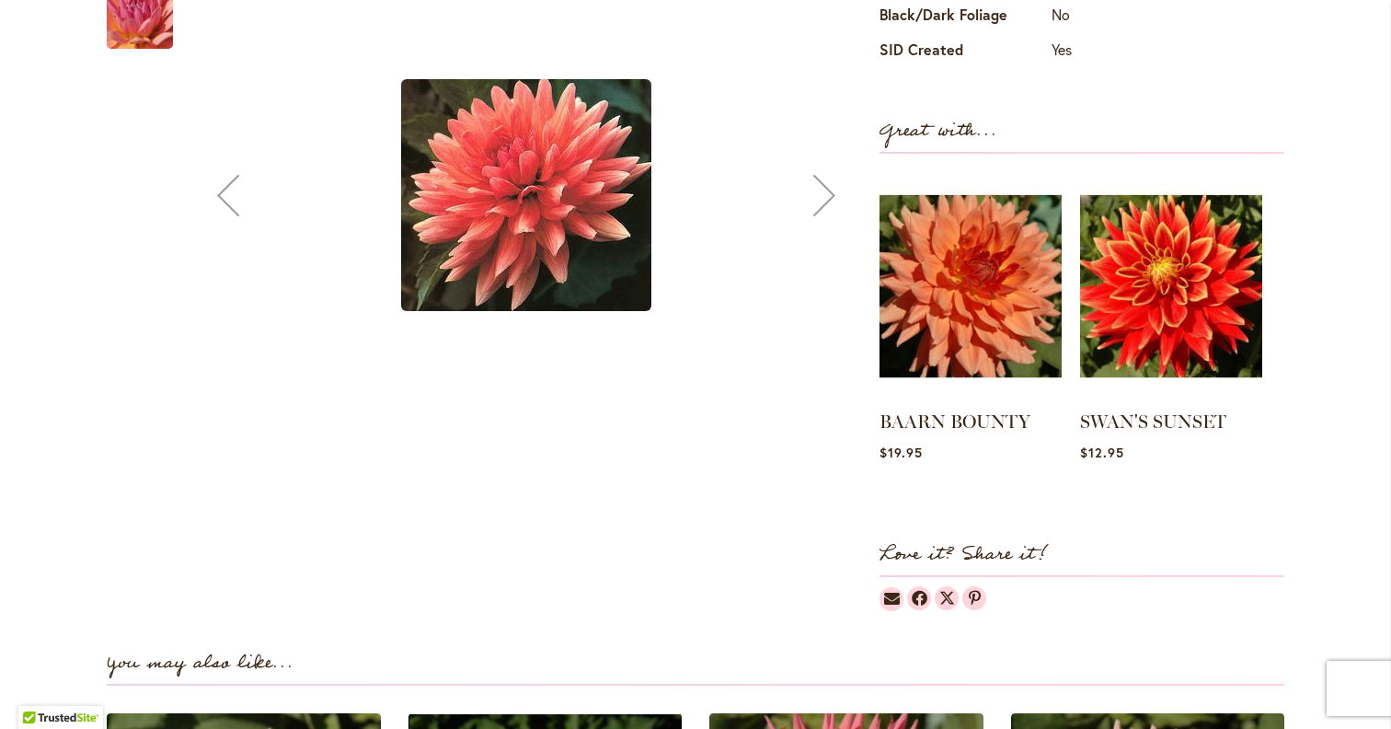
scroll to position [972, 0]
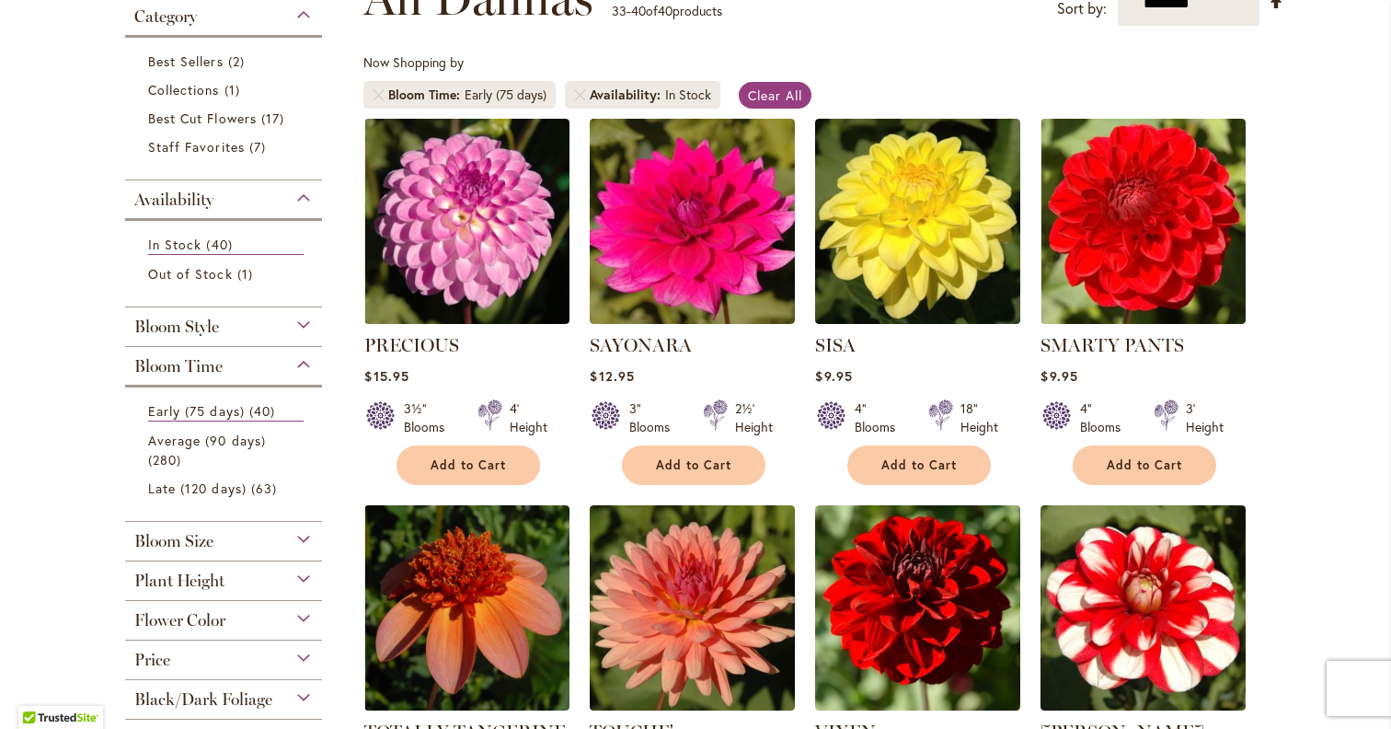
scroll to position [303, 0]
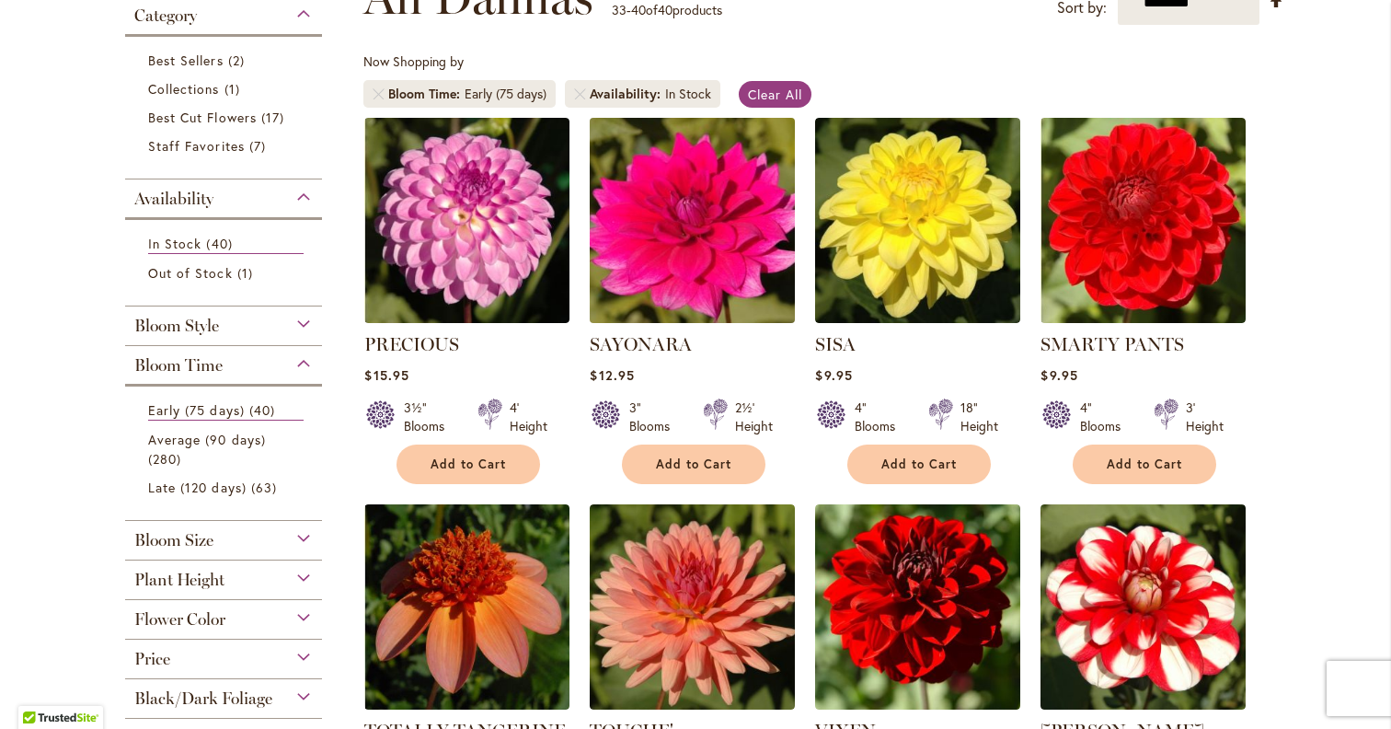
click at [647, 216] on img at bounding box center [692, 219] width 215 height 215
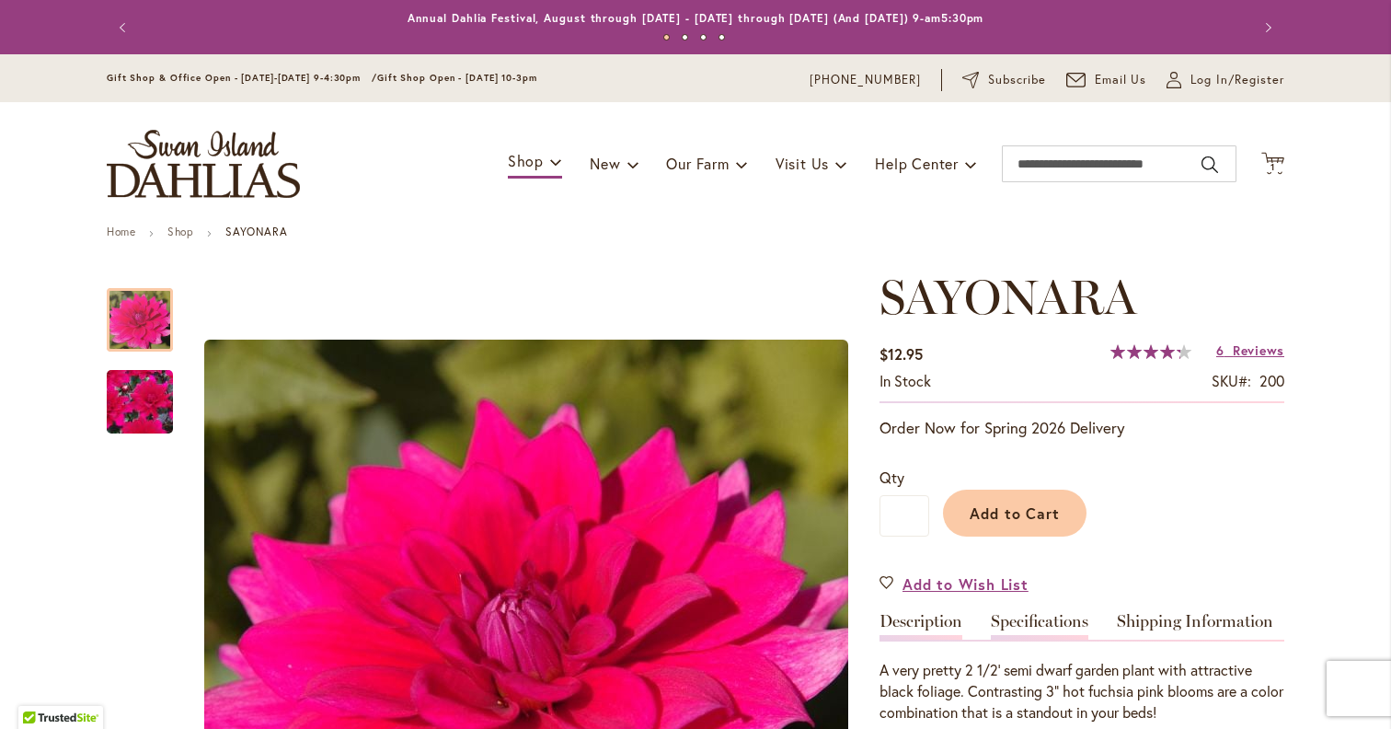
click at [1037, 617] on link "Specifications" at bounding box center [1040, 626] width 98 height 27
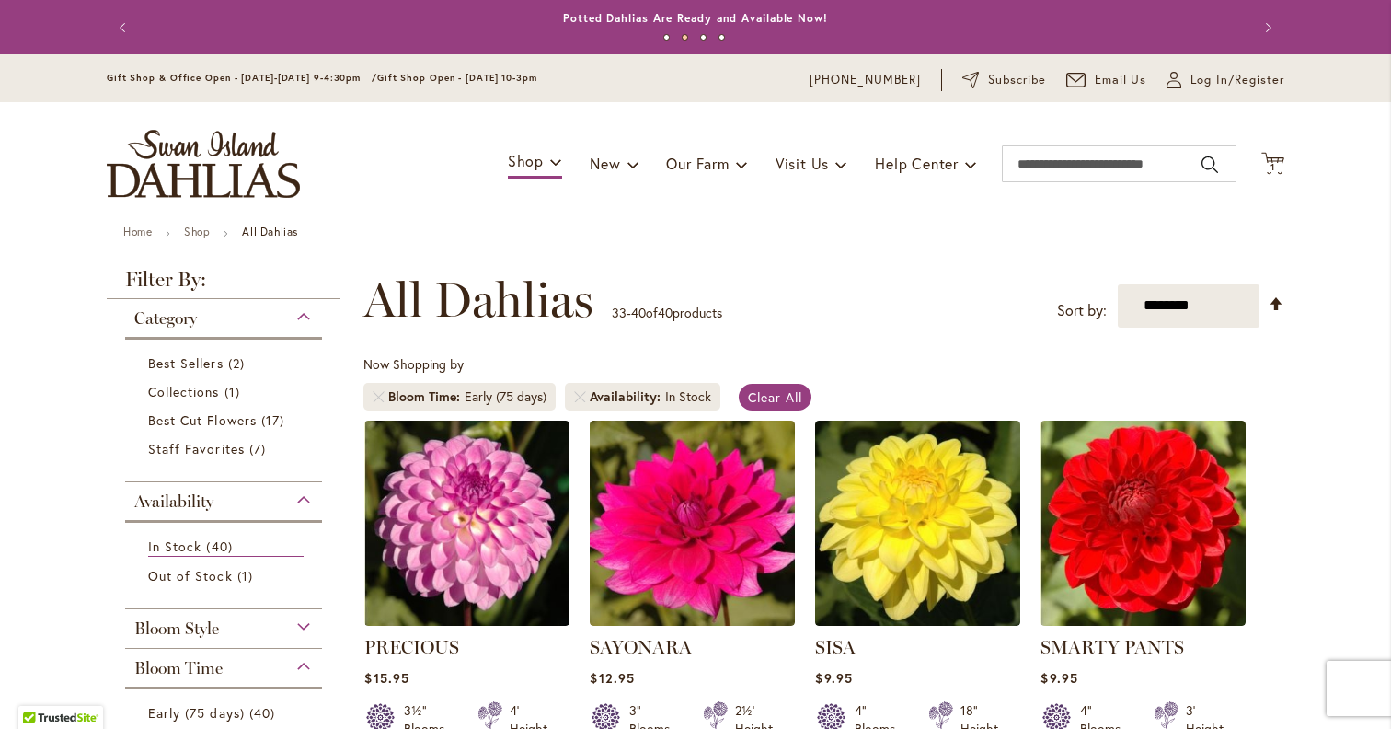
click at [307, 500] on div "Availability" at bounding box center [223, 496] width 197 height 29
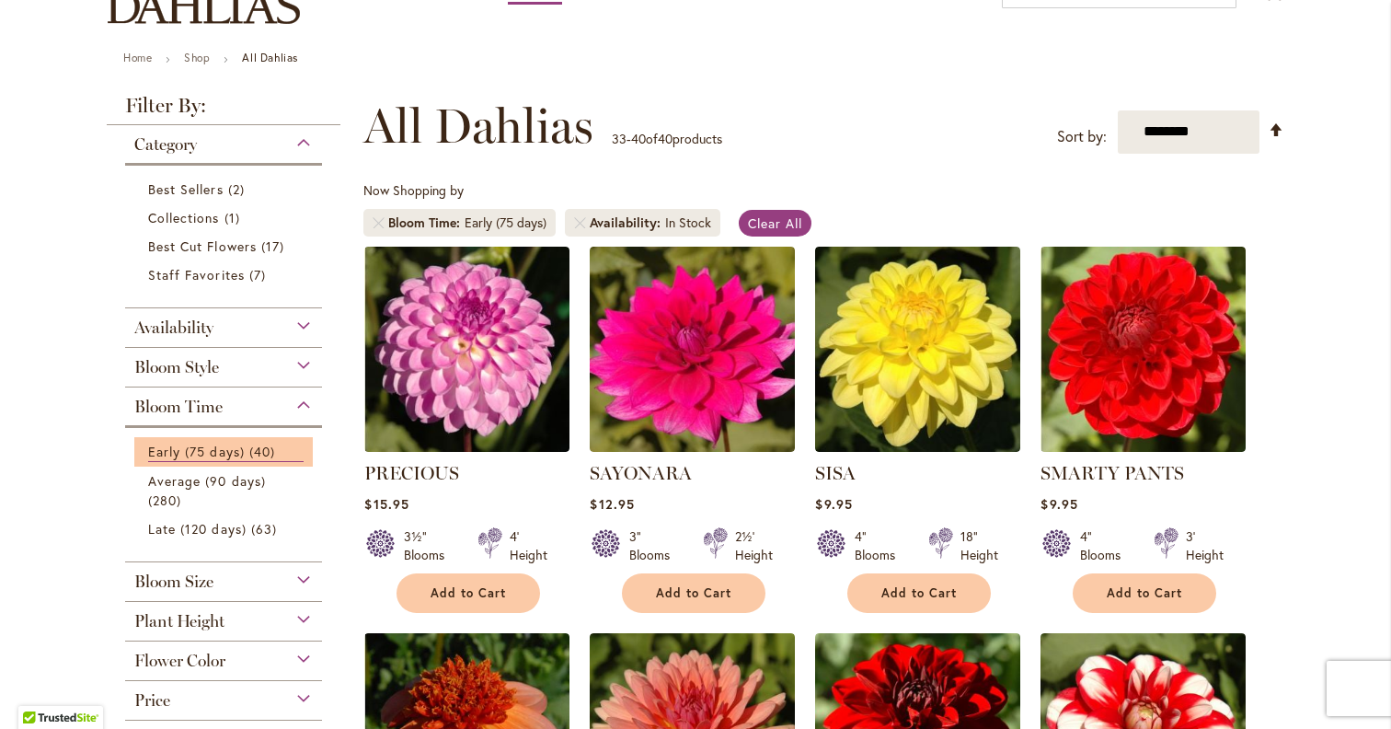
scroll to position [198, 0]
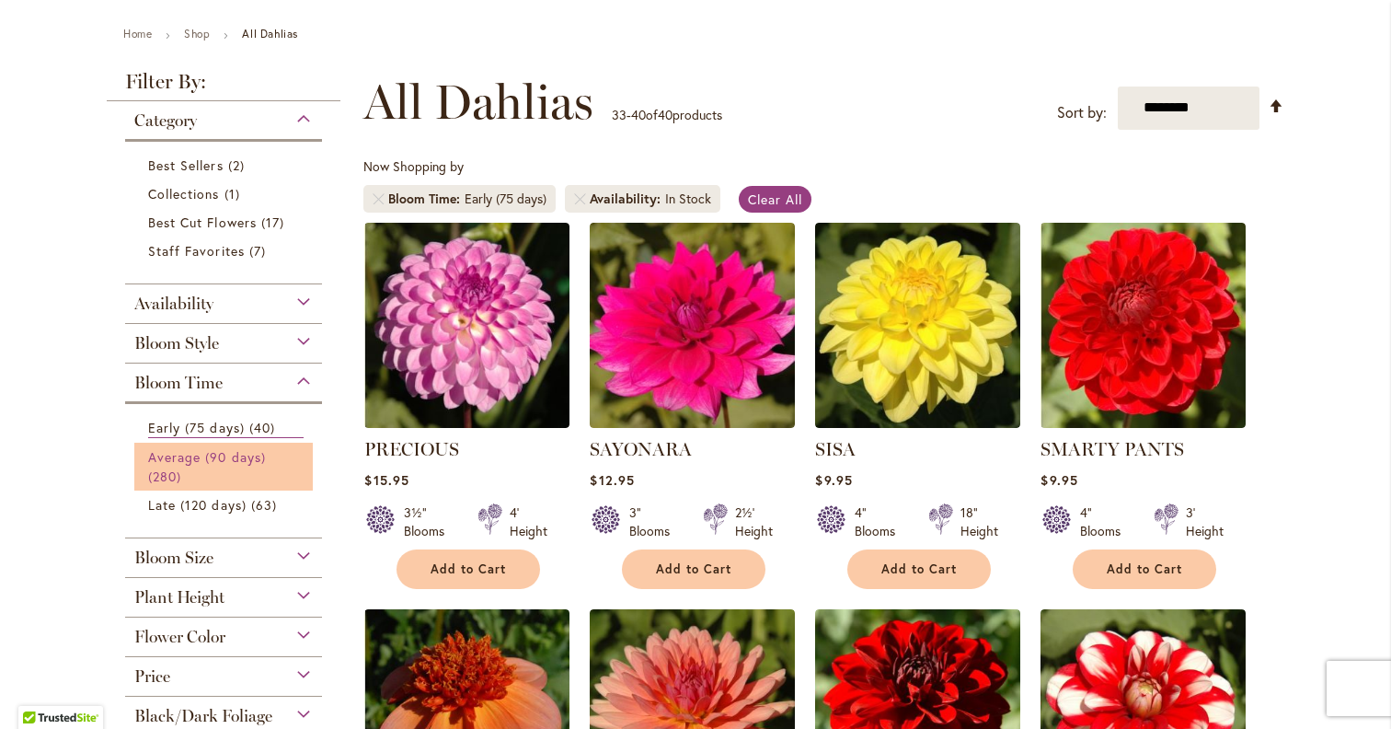
click at [263, 473] on link "Average (90 days) 280 items" at bounding box center [225, 466] width 155 height 39
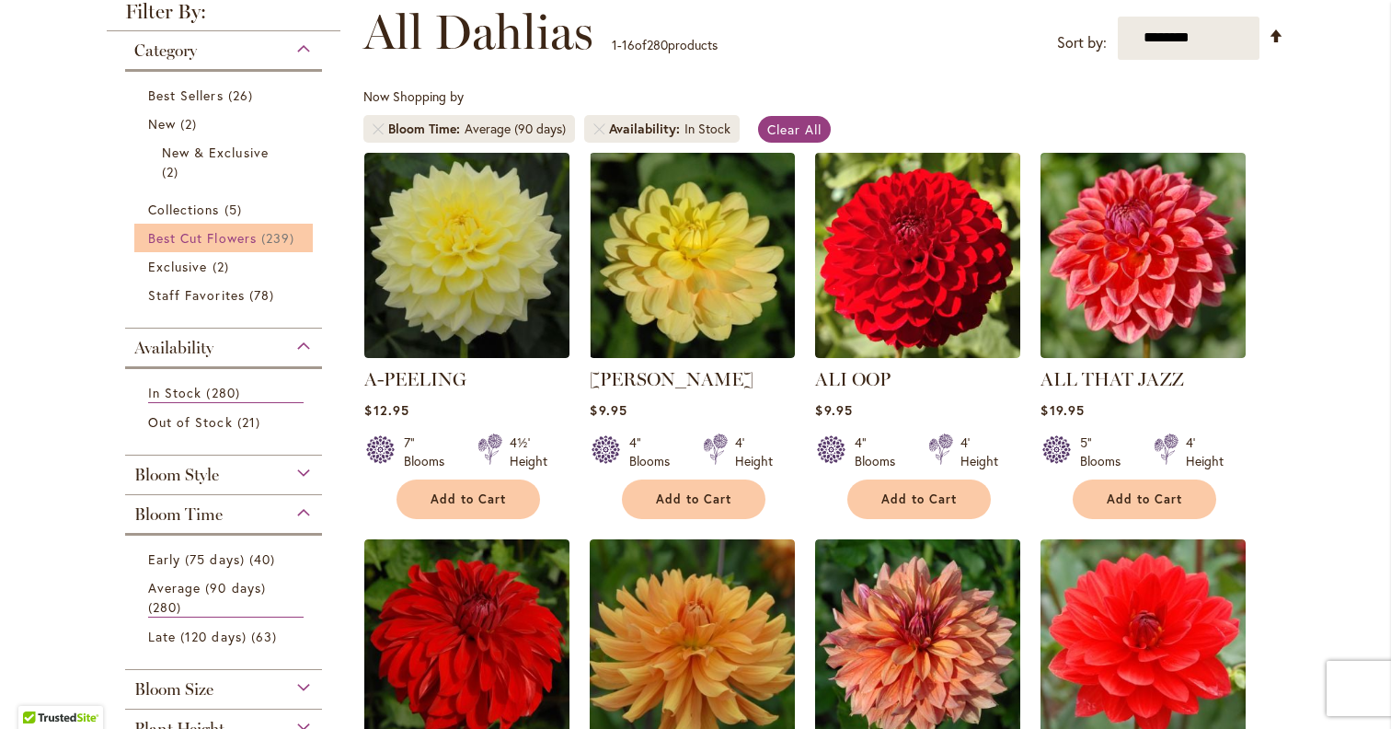
scroll to position [280, 0]
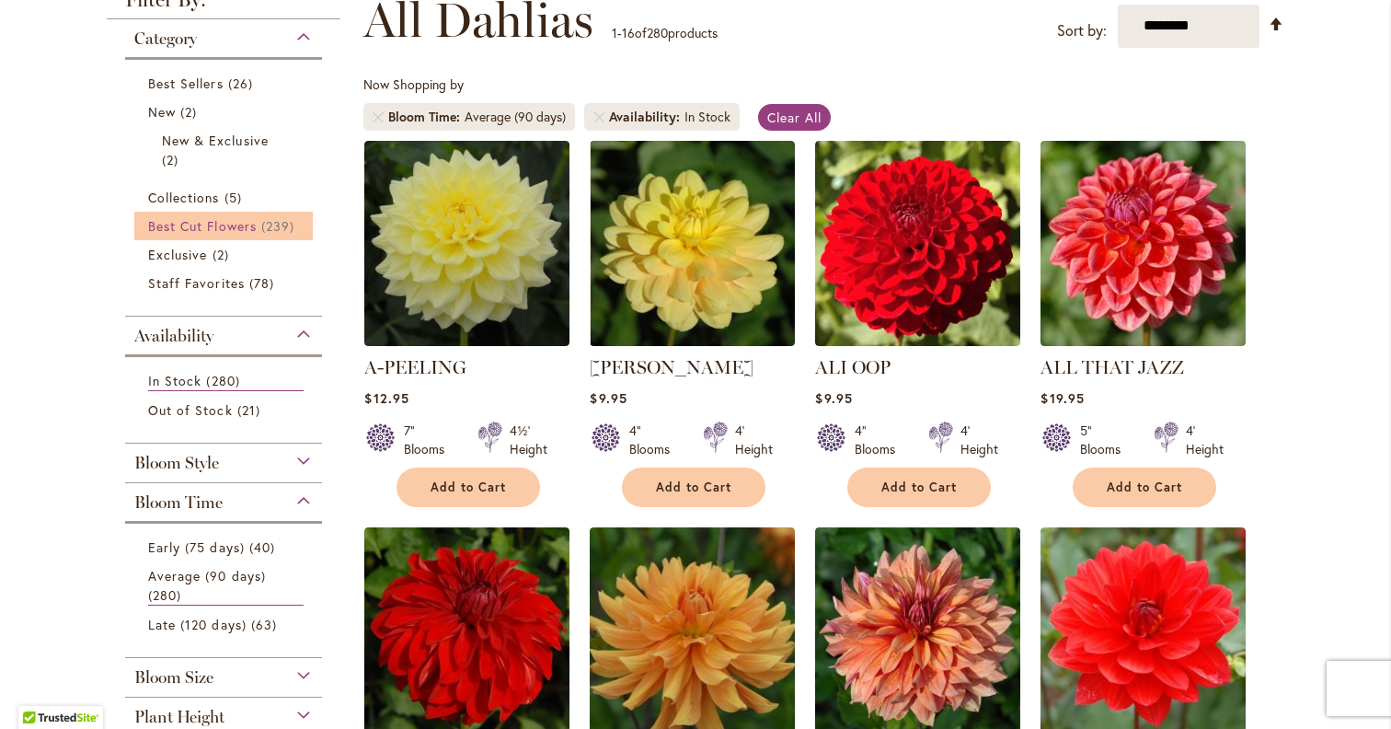
click at [288, 222] on span "239 items" at bounding box center [280, 225] width 38 height 19
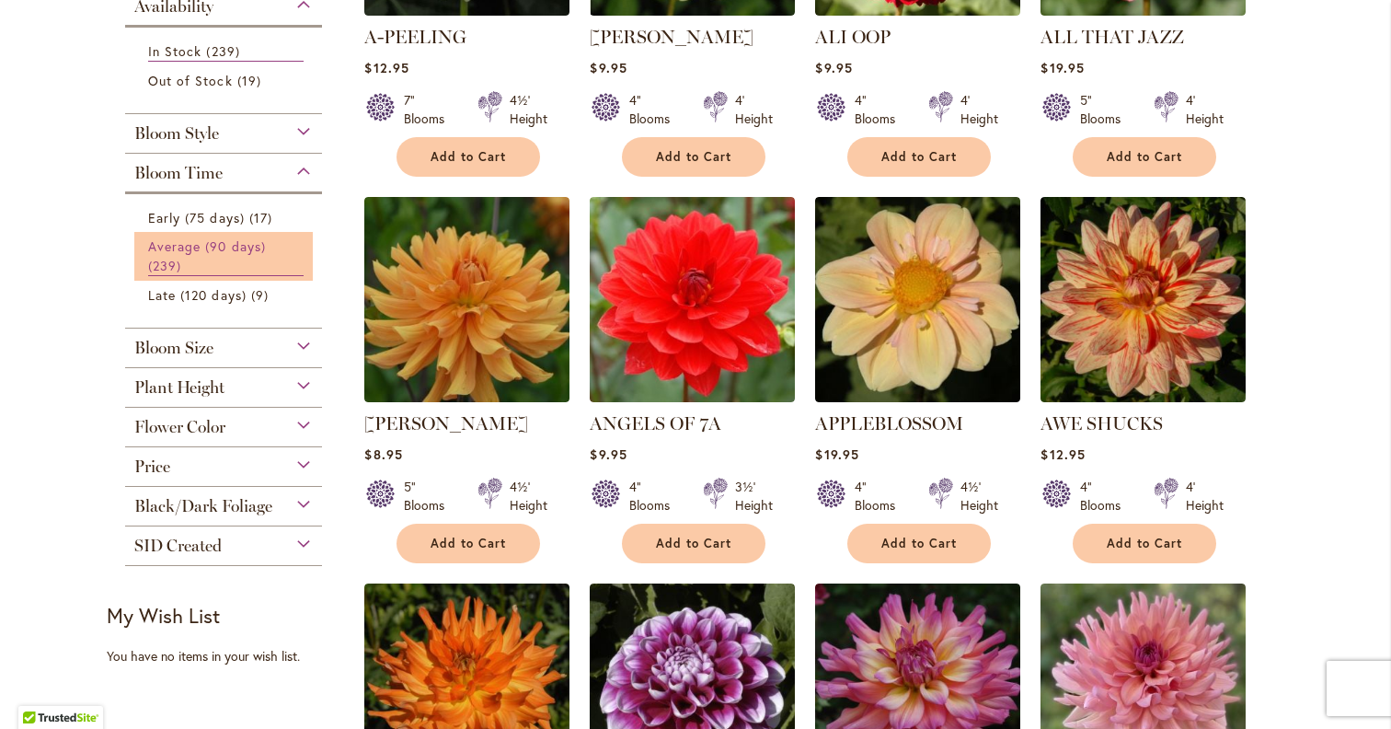
scroll to position [612, 0]
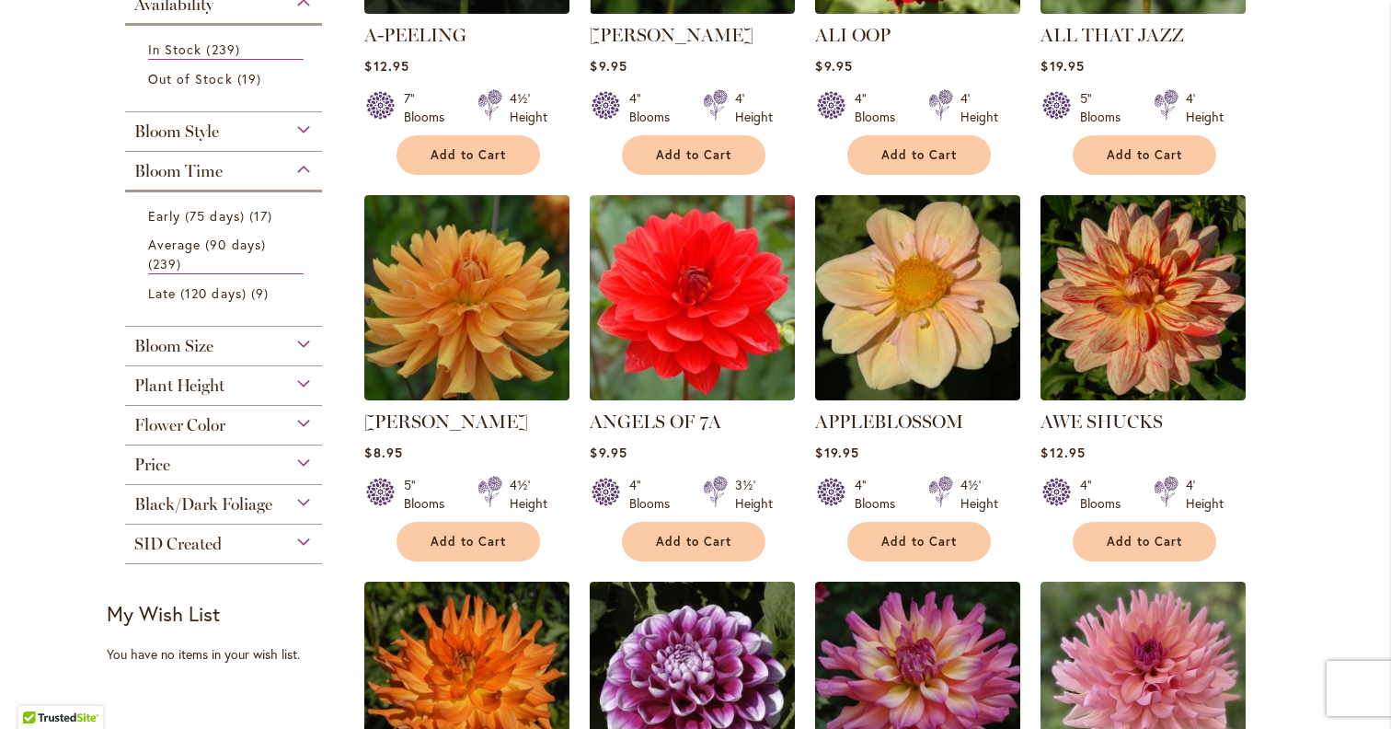
click at [281, 356] on div "Bloom Size (B) 6"–8" Blooms 37 items (BB) 4"–6" Blooms 127 items (M) Up to 4" B…" at bounding box center [223, 347] width 197 height 40
click at [305, 341] on div "Bloom Size" at bounding box center [223, 341] width 197 height 29
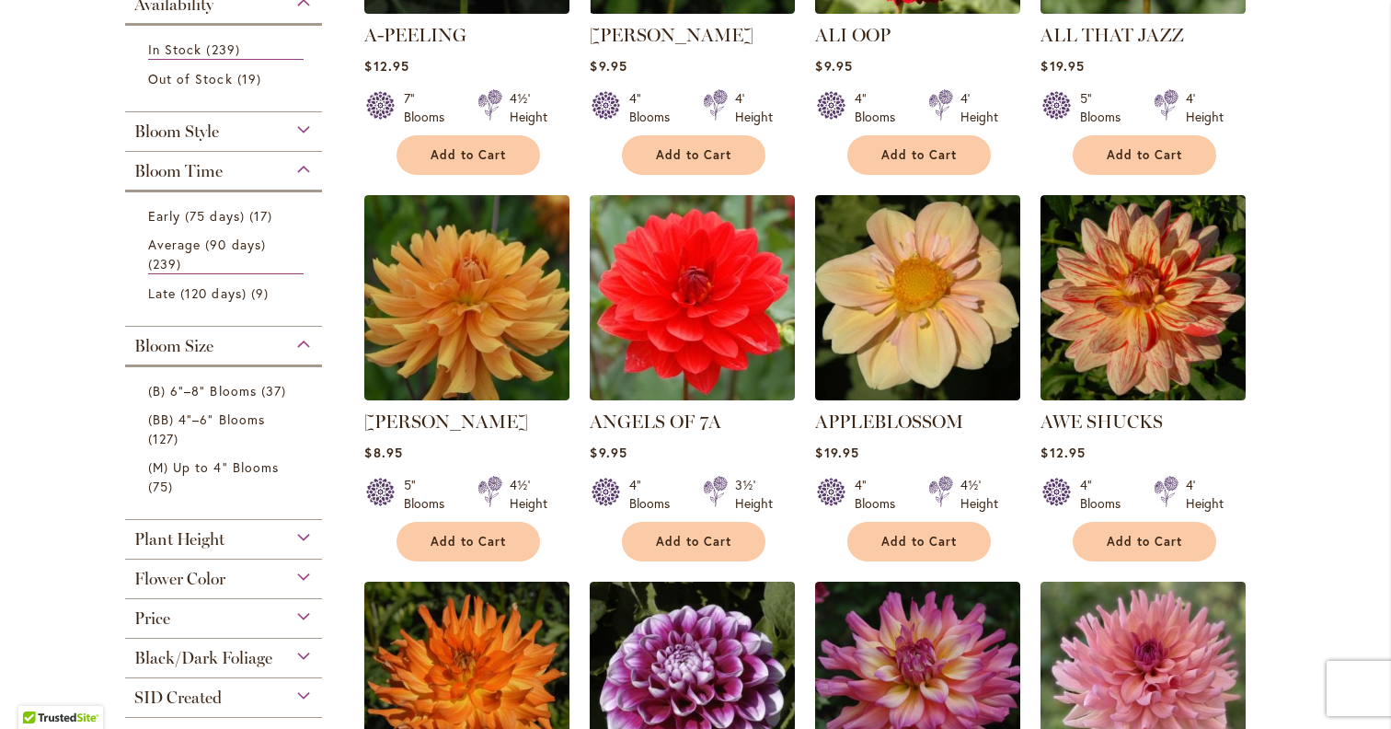
click at [268, 370] on div "(B) 6"–8" Blooms 37 items (BB) 4"–6" Blooms 127 items (M) Up to 4" Blooms 75 it…" at bounding box center [223, 436] width 197 height 145
click at [268, 383] on span "37 items" at bounding box center [275, 390] width 29 height 19
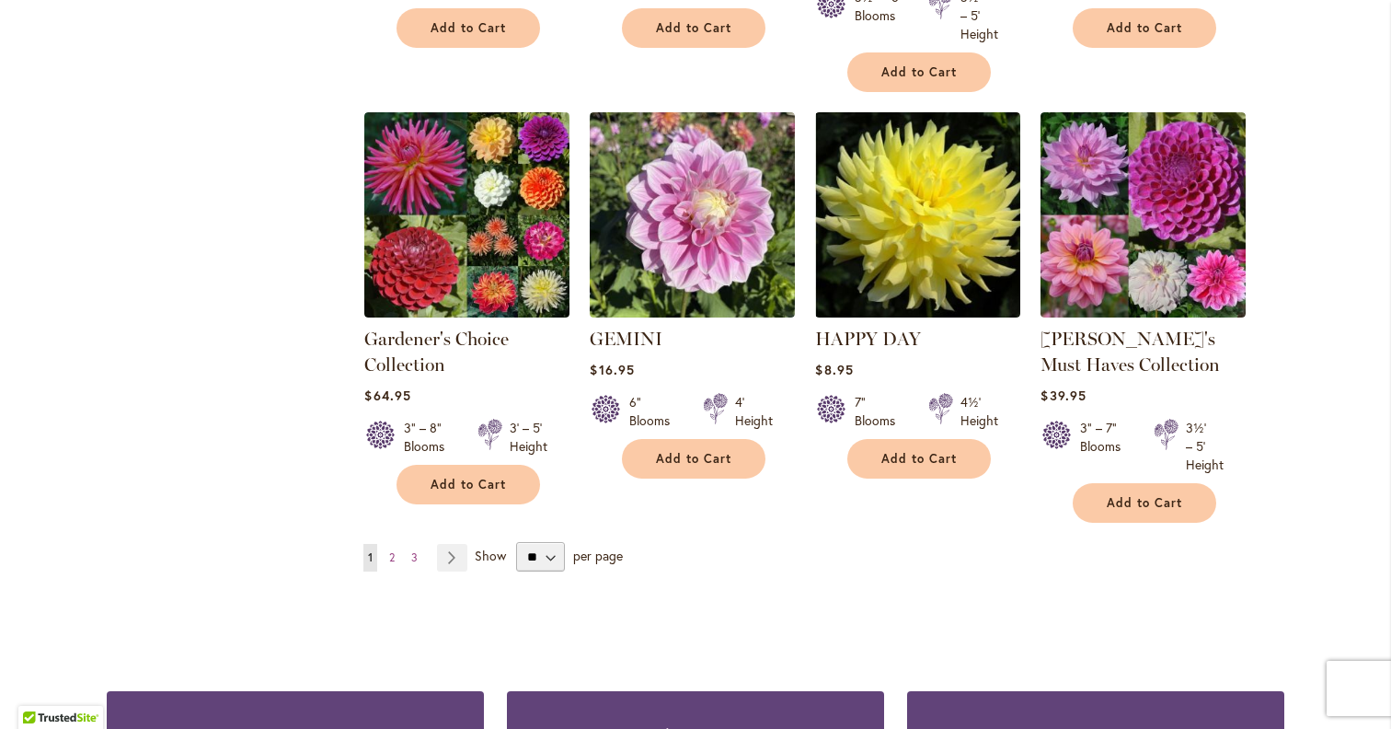
scroll to position [1517, 0]
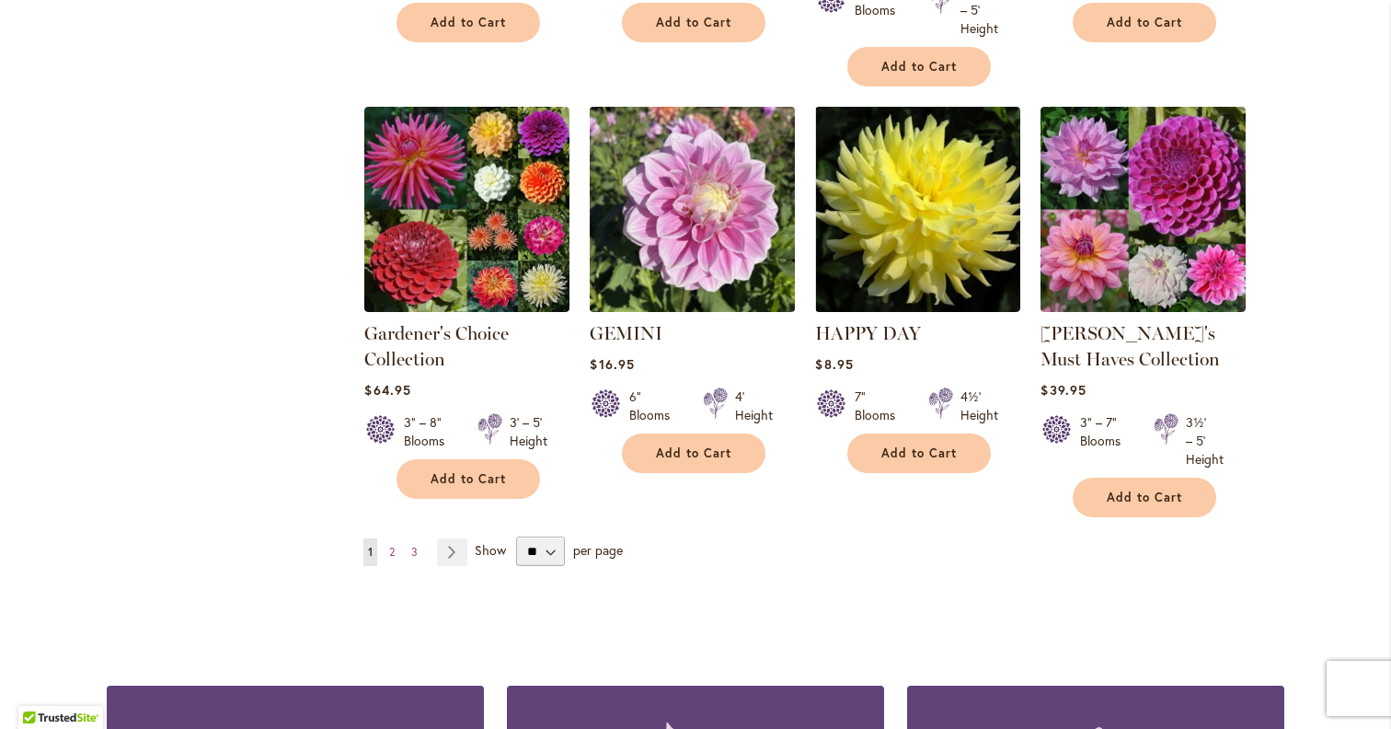
click at [708, 173] on img at bounding box center [692, 208] width 215 height 215
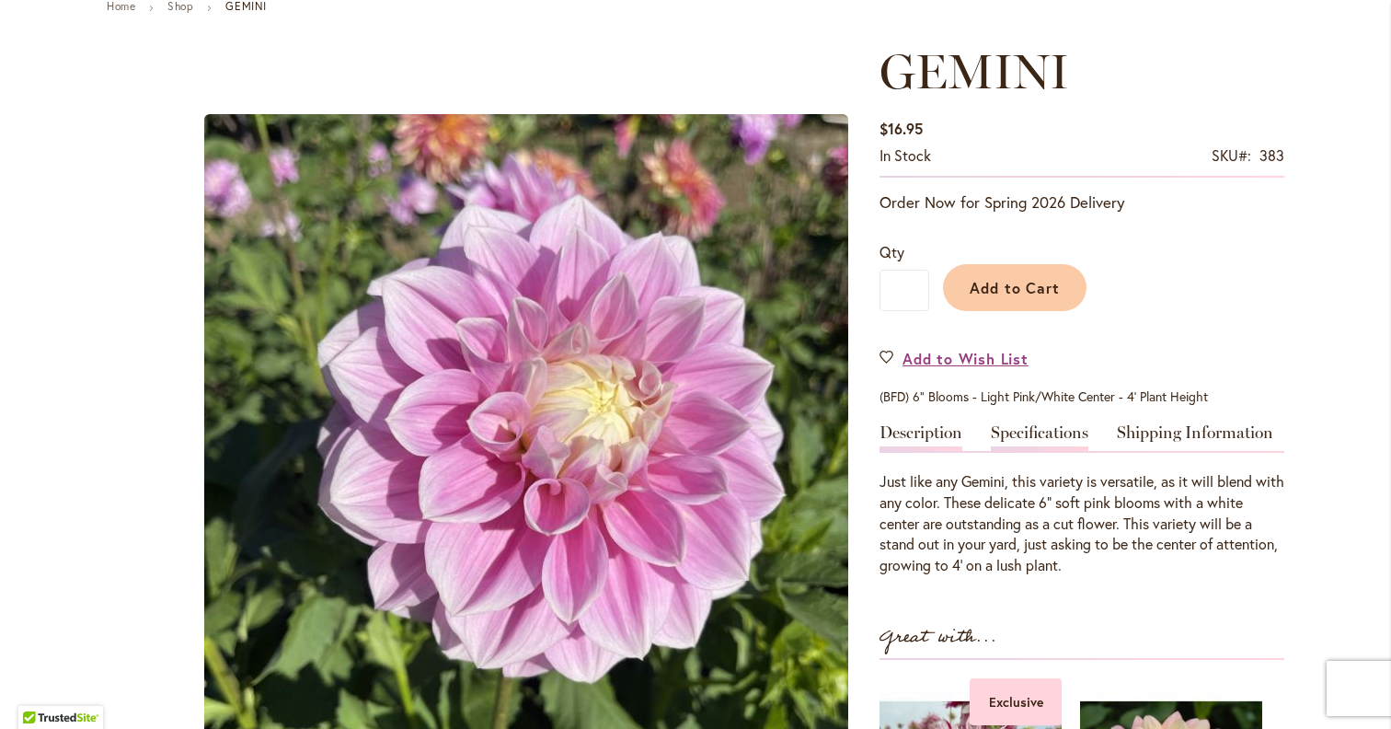
click at [1040, 437] on link "Specifications" at bounding box center [1040, 437] width 98 height 27
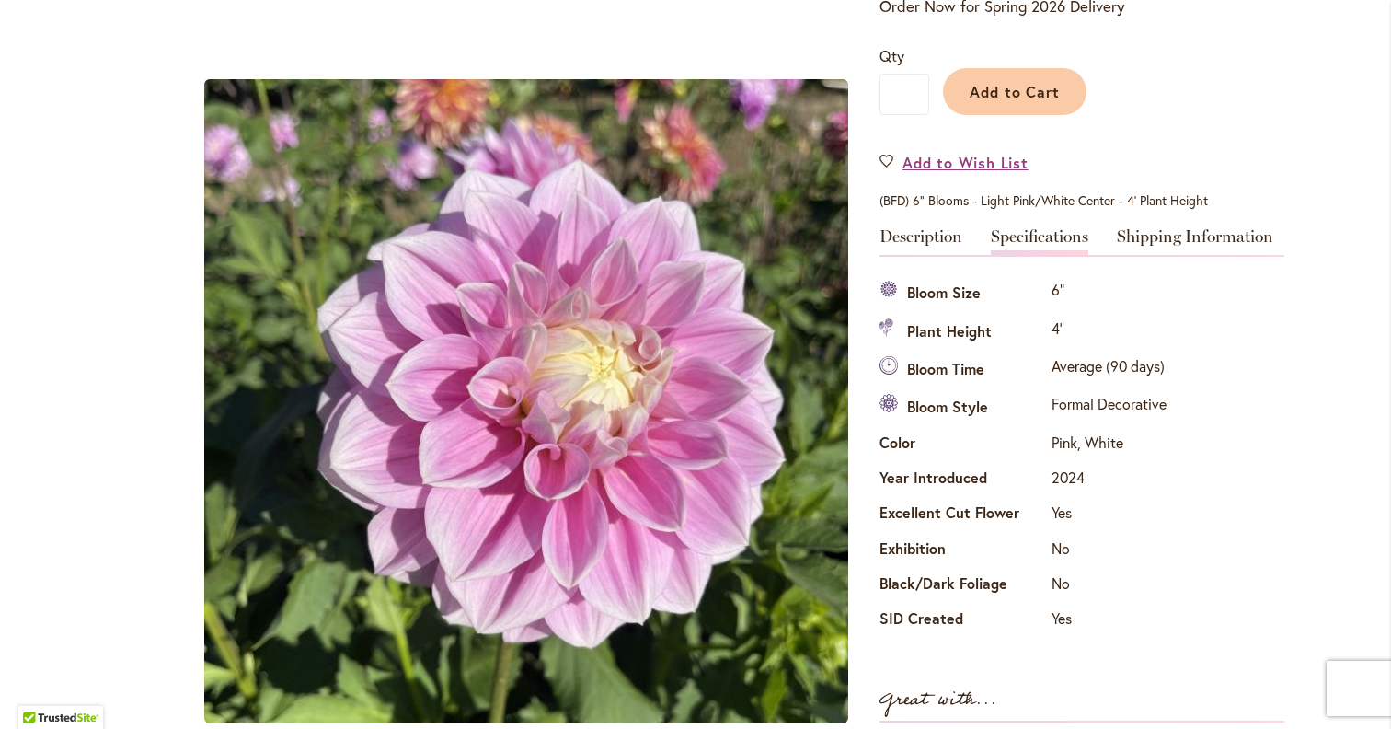
scroll to position [208, 0]
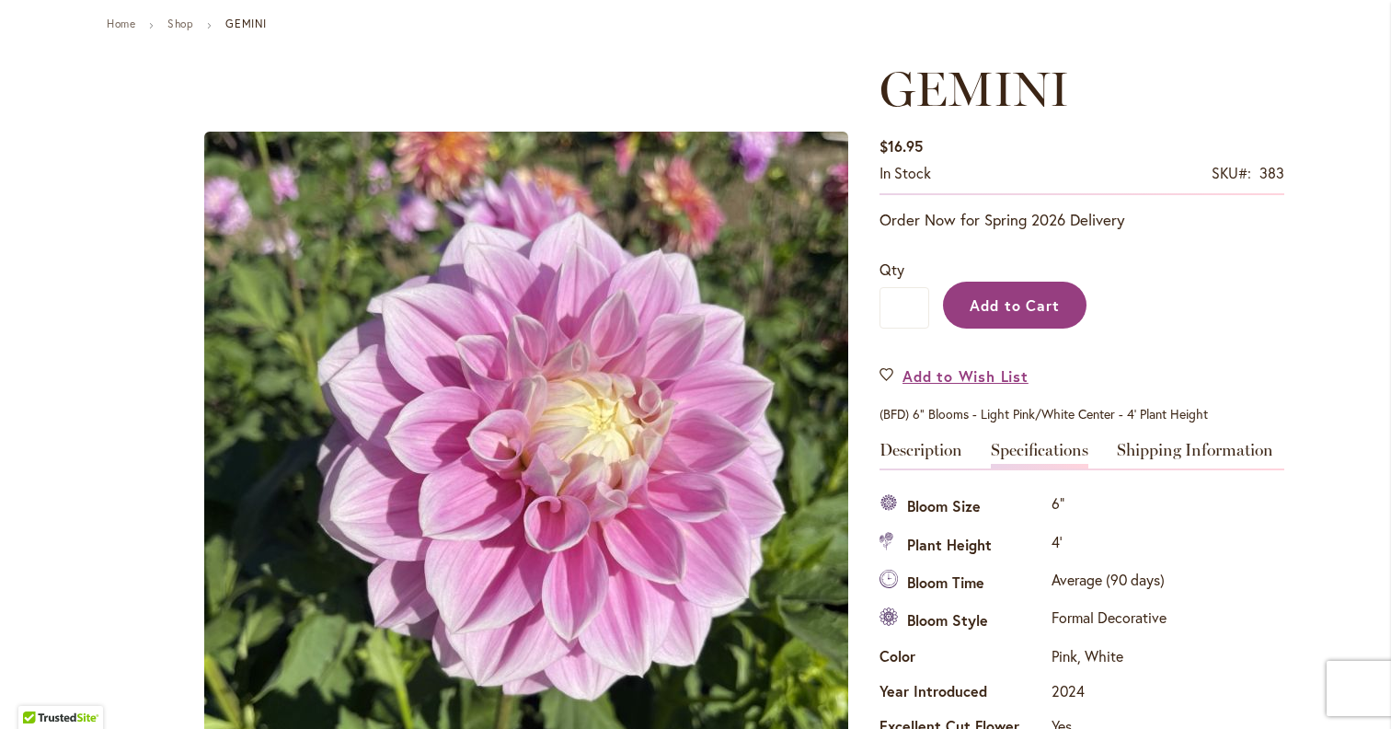
click at [993, 295] on span "Add to Cart" at bounding box center [1015, 304] width 91 height 19
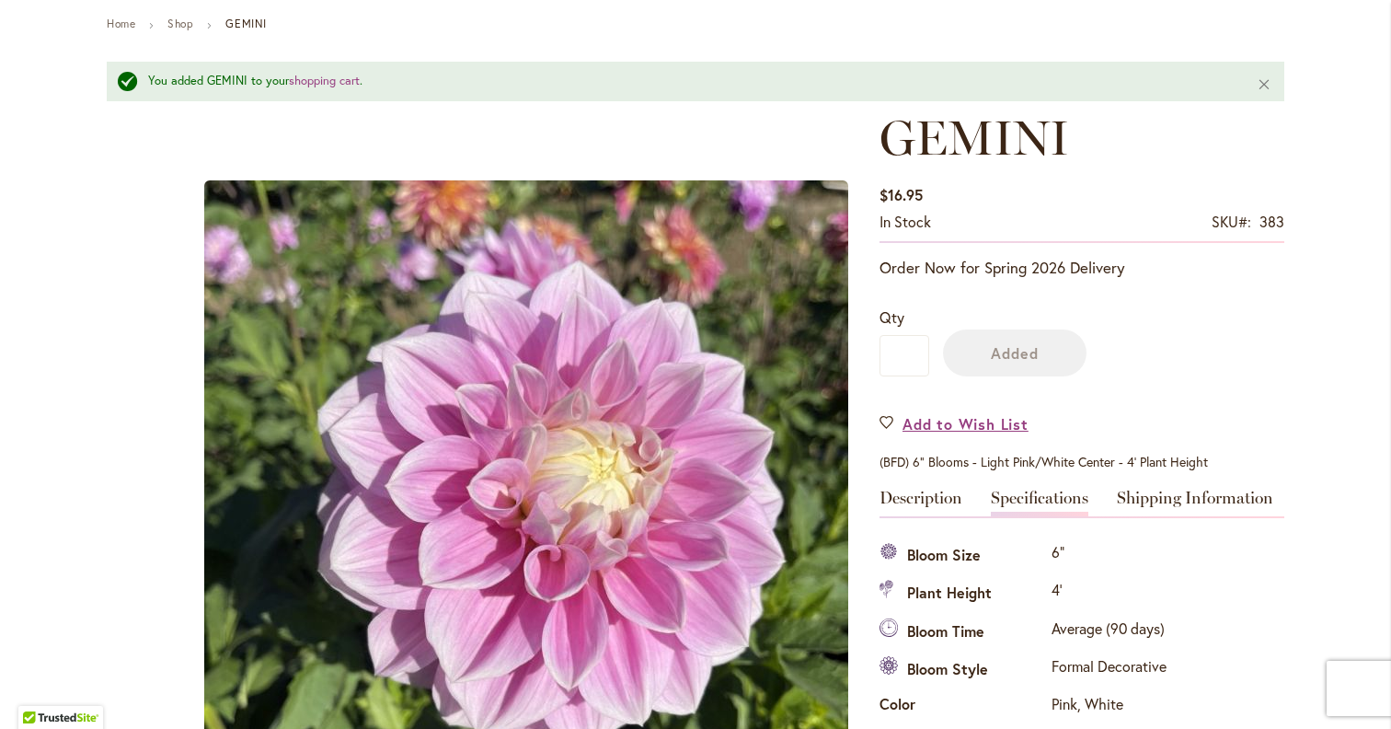
scroll to position [0, 0]
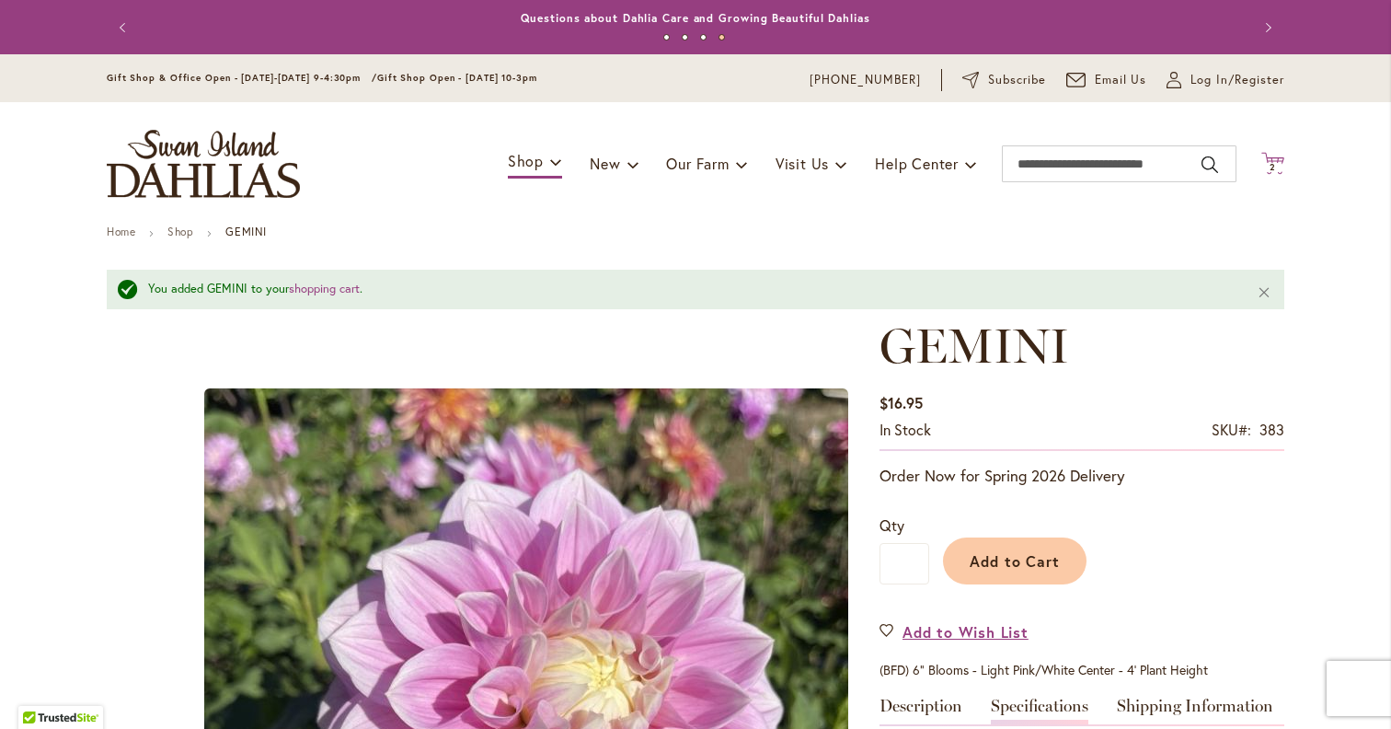
click at [1278, 158] on icon at bounding box center [1272, 163] width 23 height 22
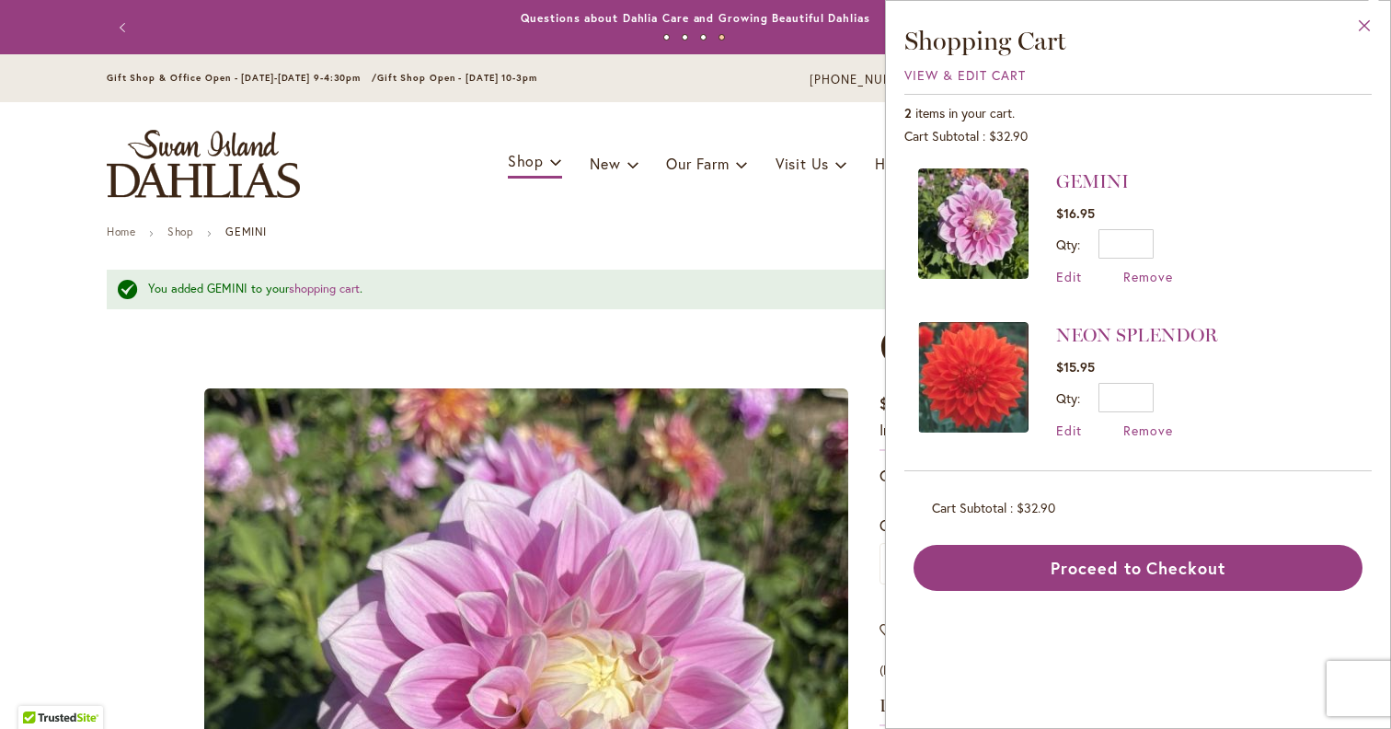
click at [1364, 23] on button "Close" at bounding box center [1364, 30] width 51 height 58
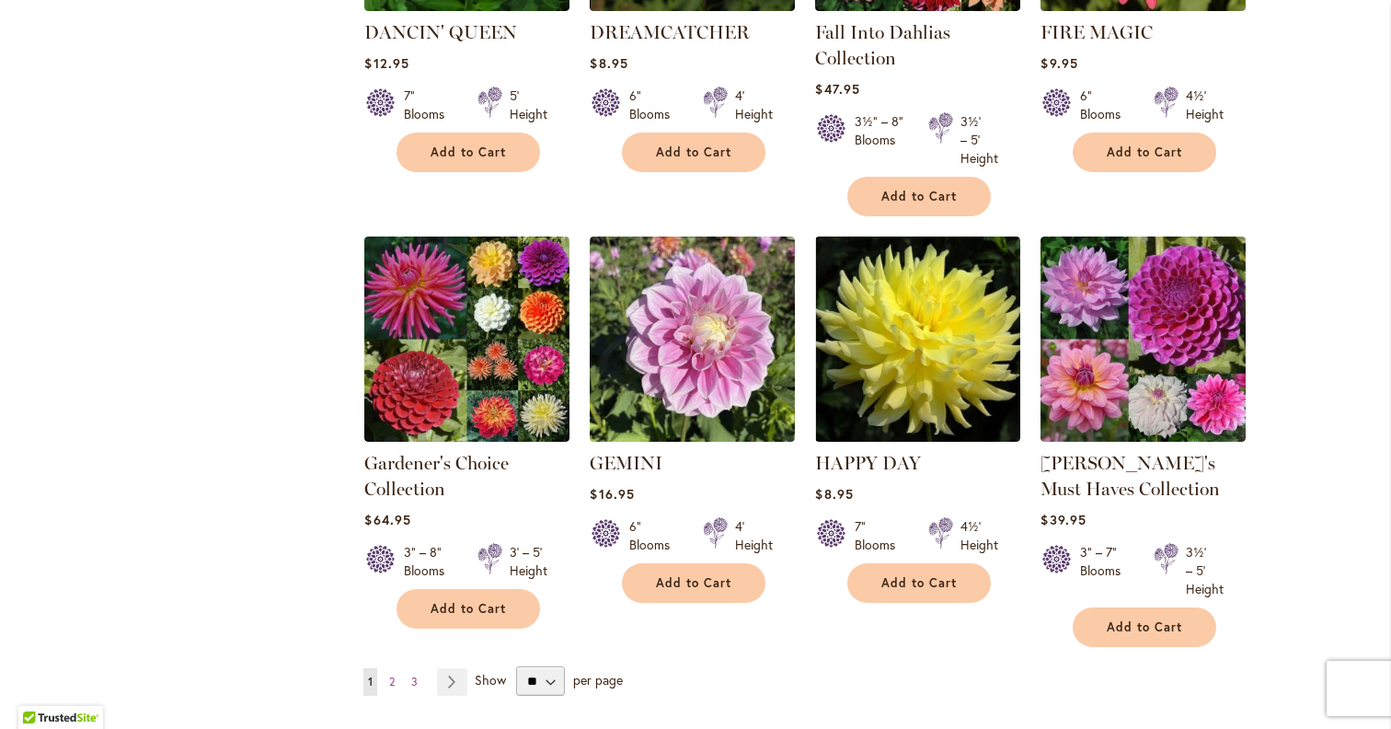
scroll to position [1419, 0]
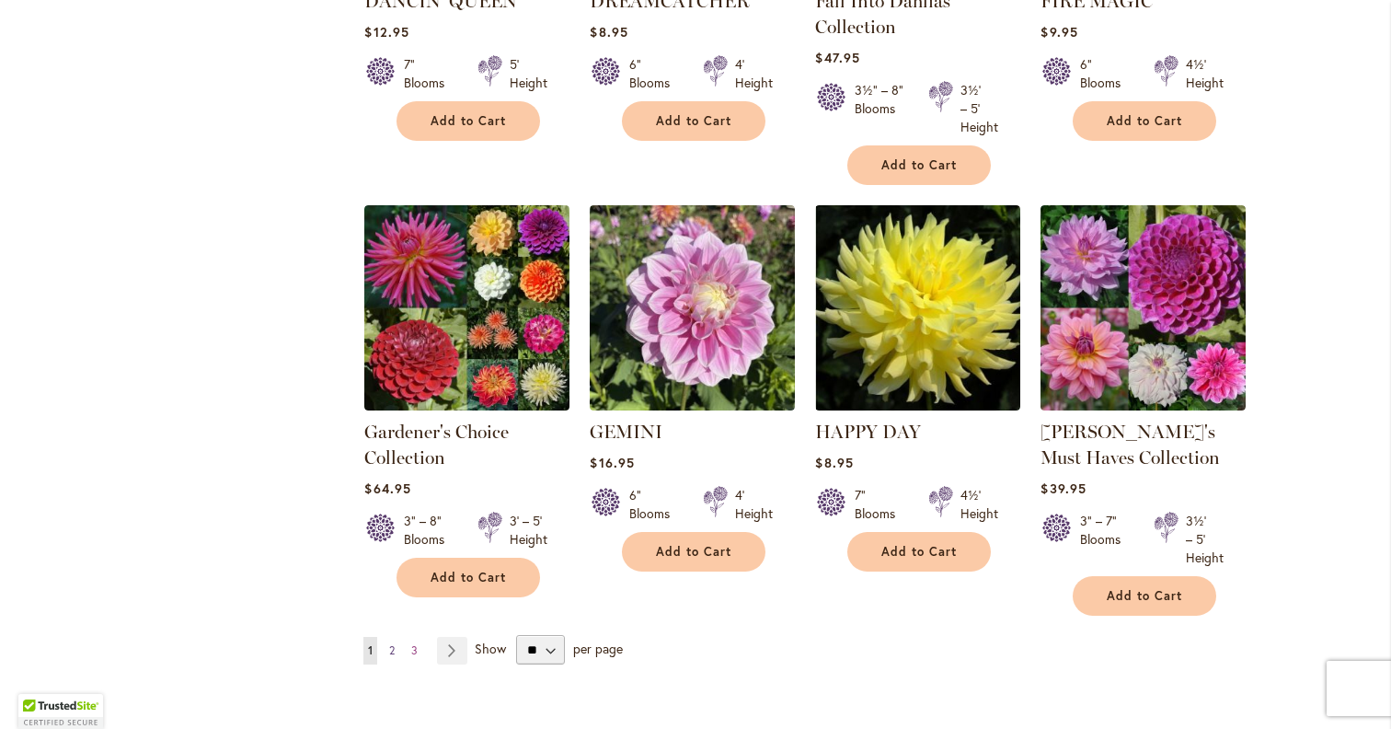
click at [392, 645] on span "2" at bounding box center [392, 650] width 6 height 14
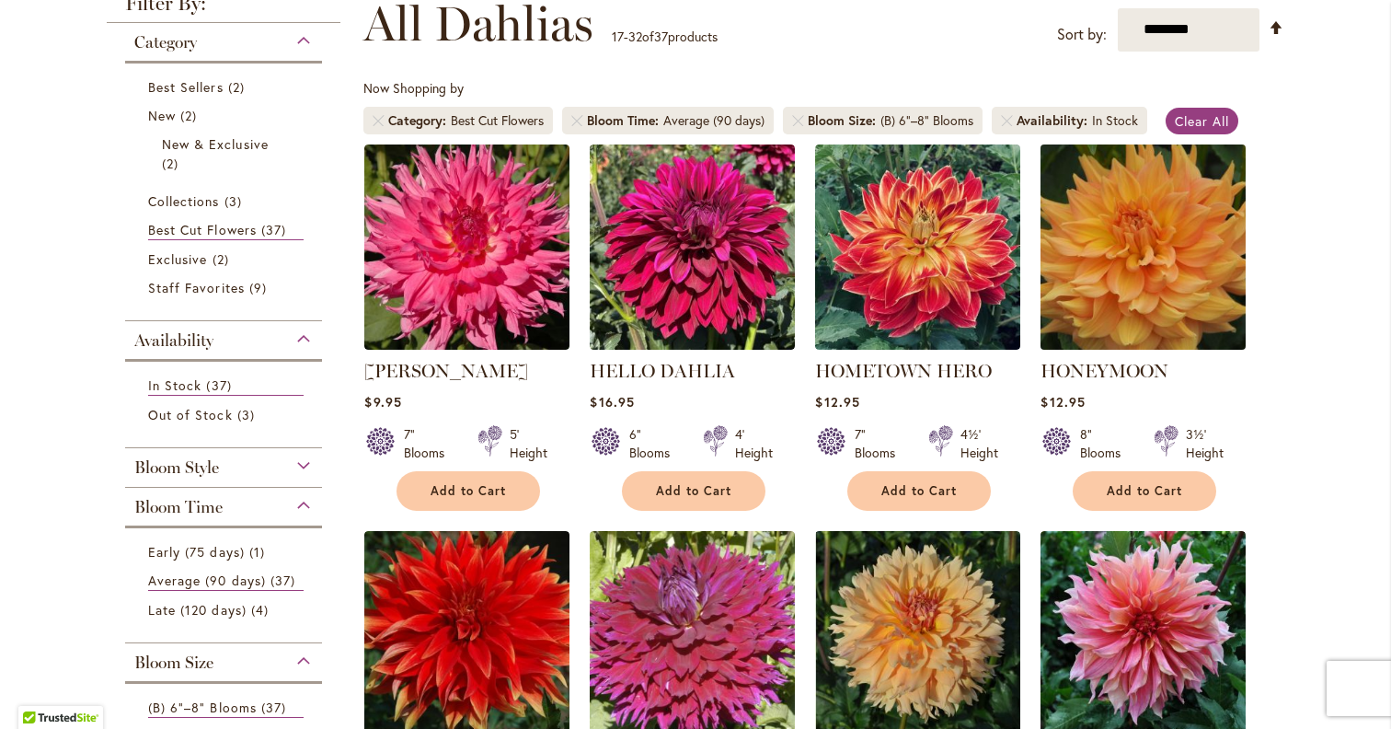
scroll to position [300, 0]
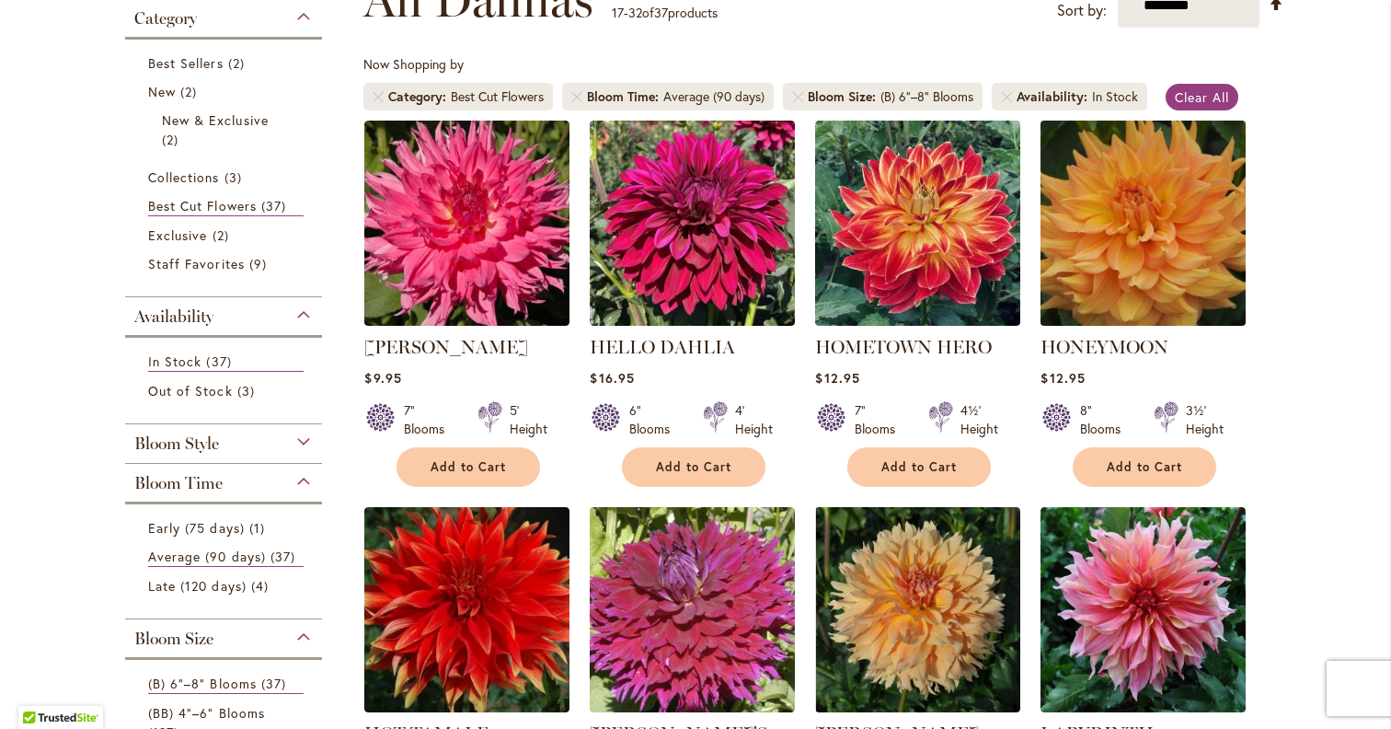
click at [1191, 240] on img at bounding box center [1143, 222] width 215 height 215
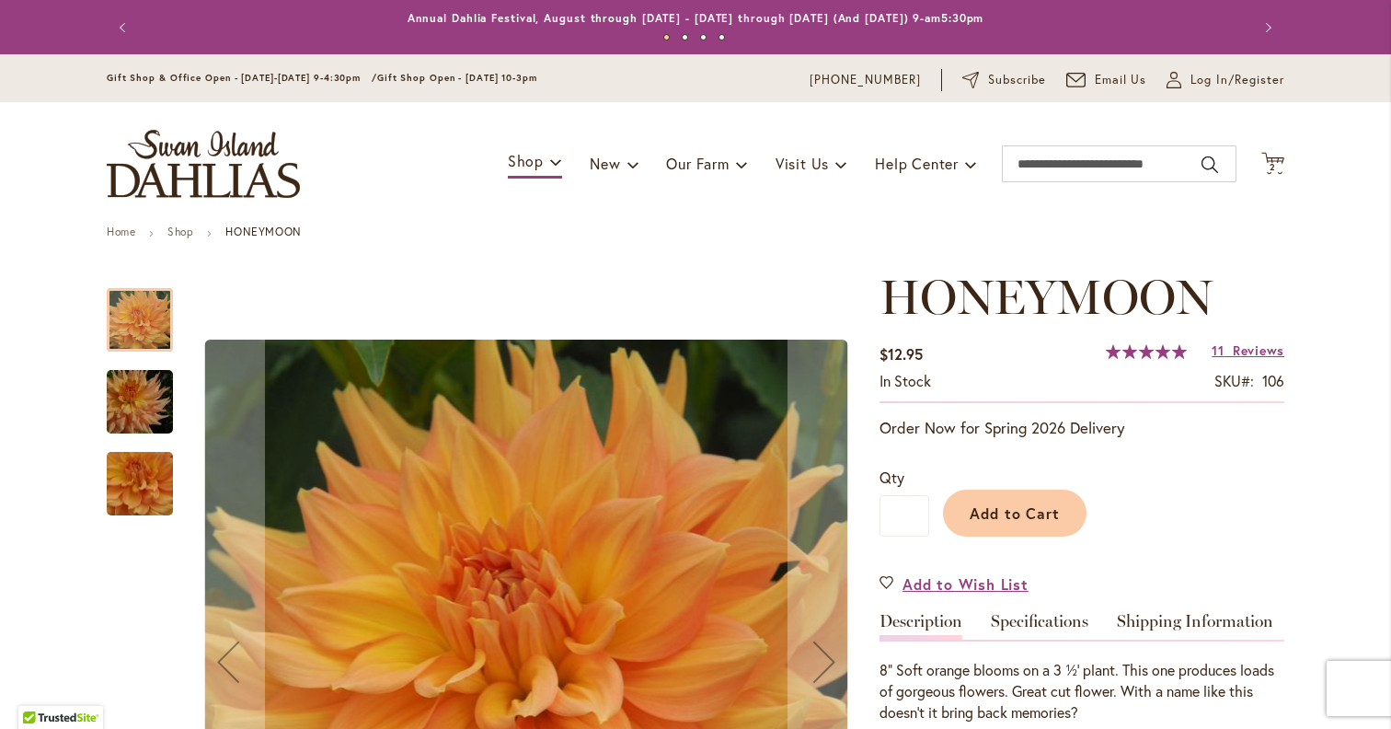
click at [835, 573] on button "Next" at bounding box center [824, 662] width 74 height 785
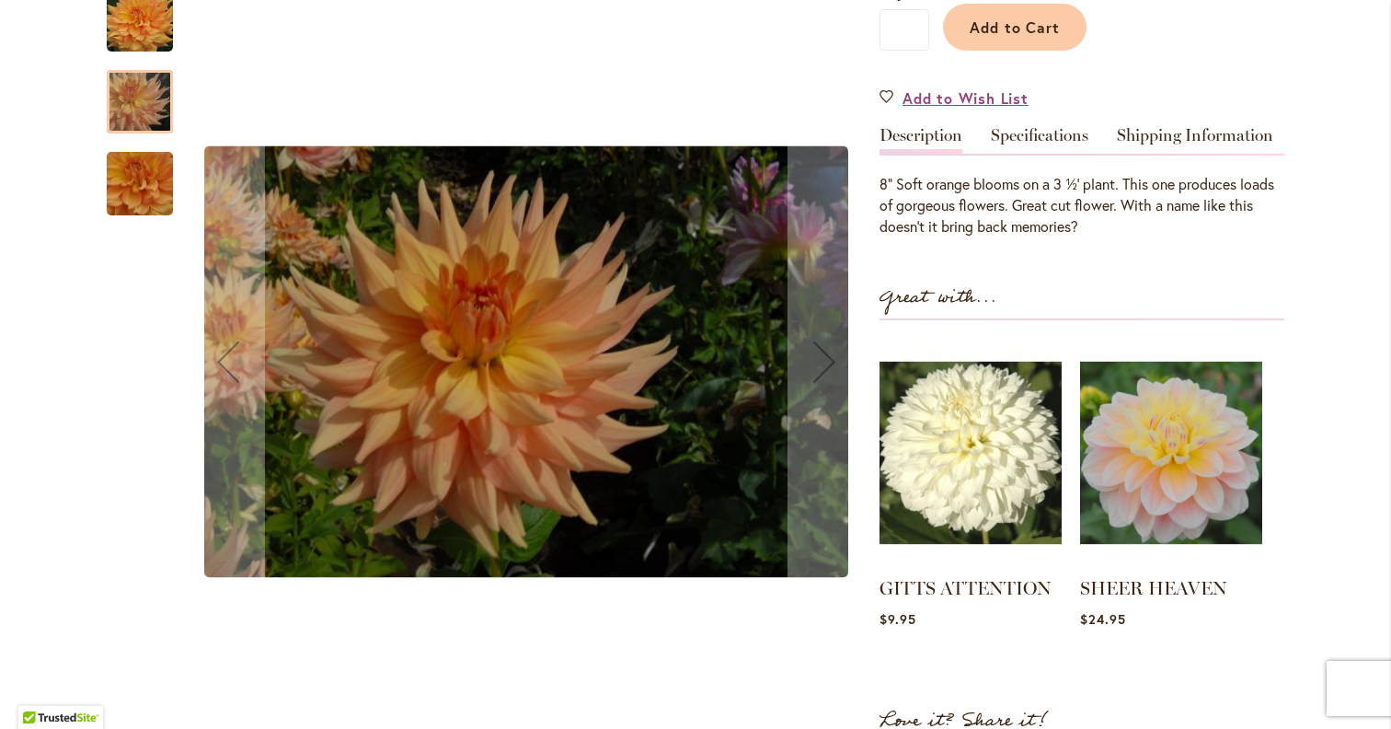
scroll to position [461, 0]
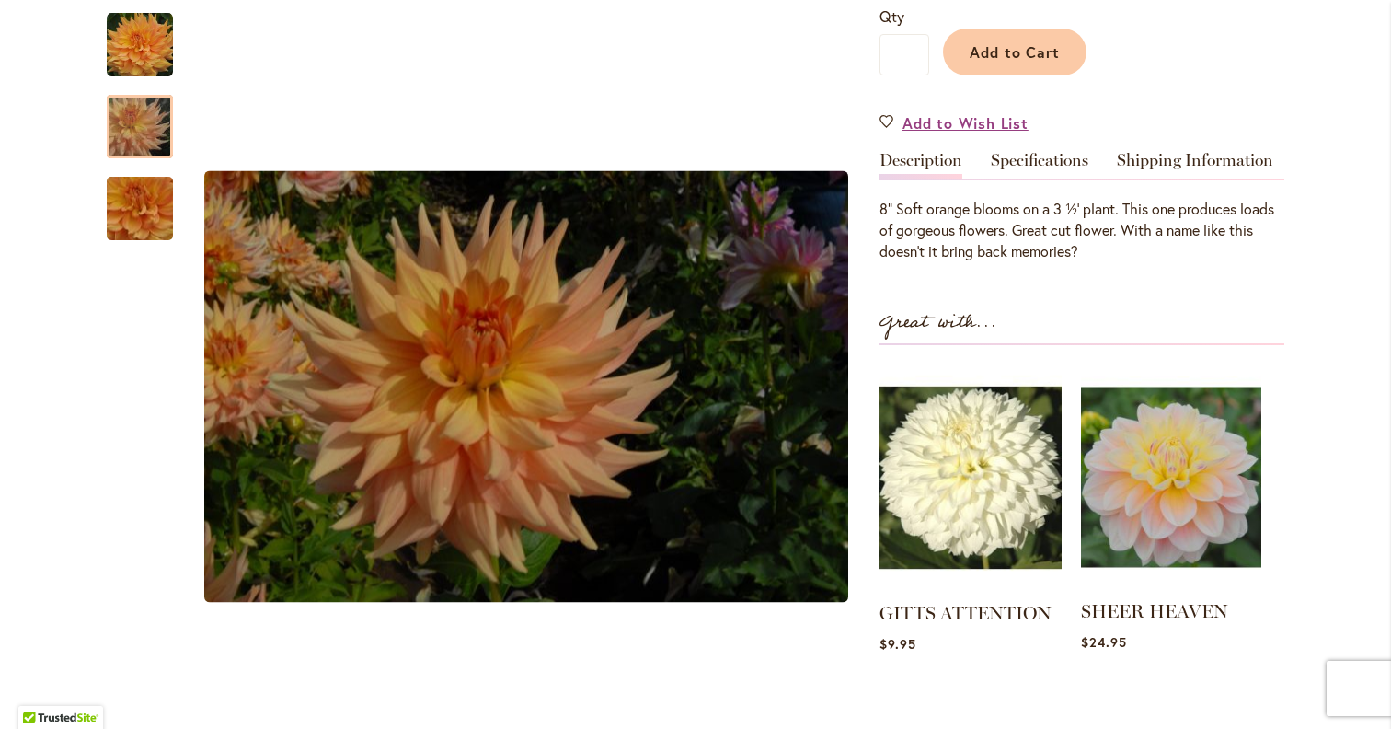
click at [1234, 535] on img at bounding box center [1171, 476] width 180 height 225
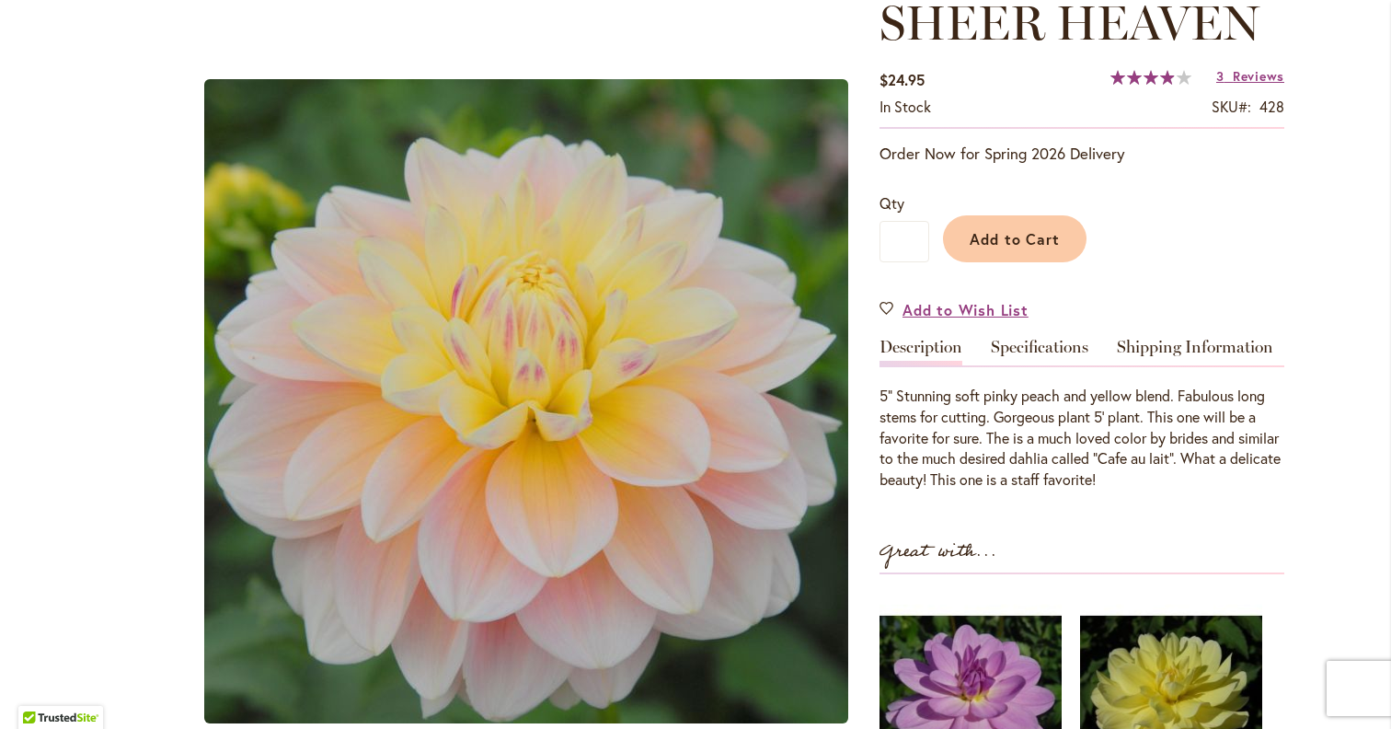
scroll to position [275, 0]
drag, startPoint x: 890, startPoint y: 398, endPoint x: 1144, endPoint y: 491, distance: 270.4
click at [1148, 491] on div "SHEER HEAVEN $24.95 In stock SKU 428 Rating: 78 % of 100 3 Reviews Add Your Rev…" at bounding box center [1081, 512] width 405 height 1036
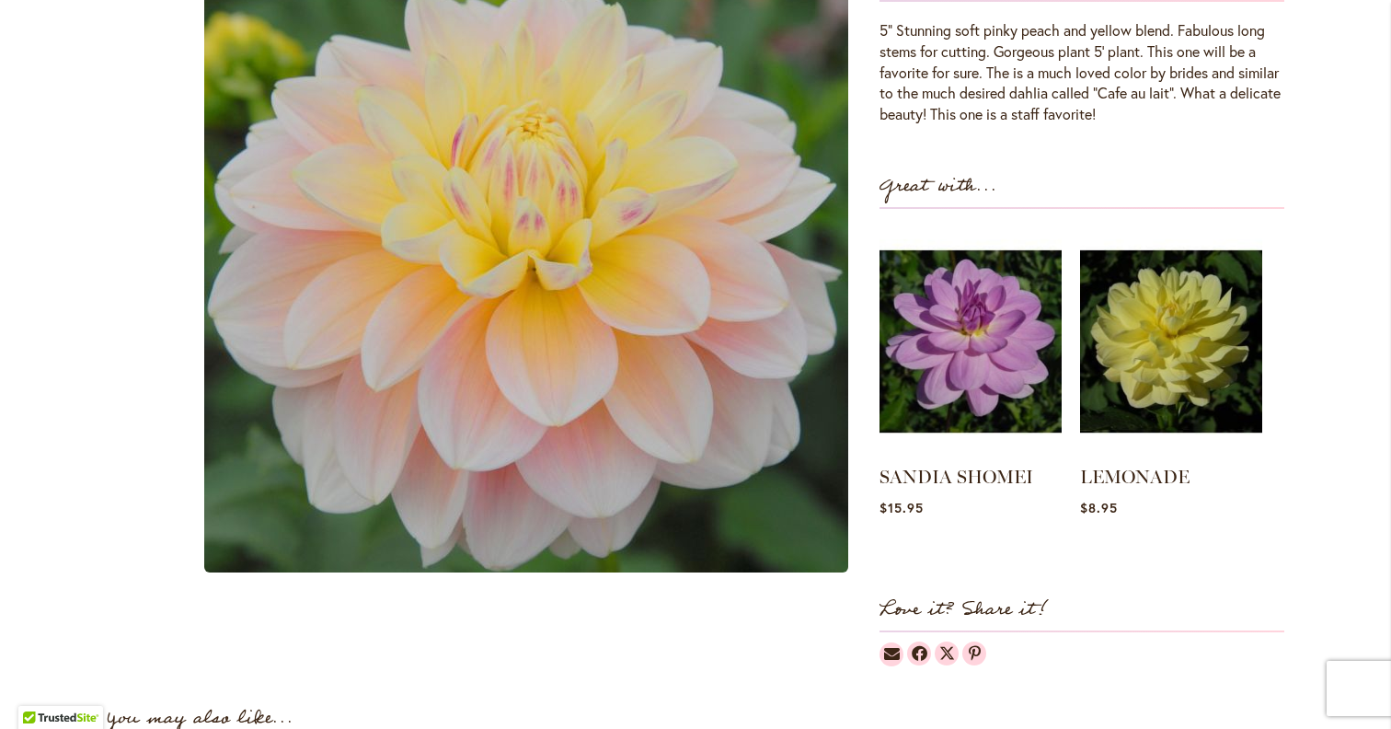
scroll to position [776, 0]
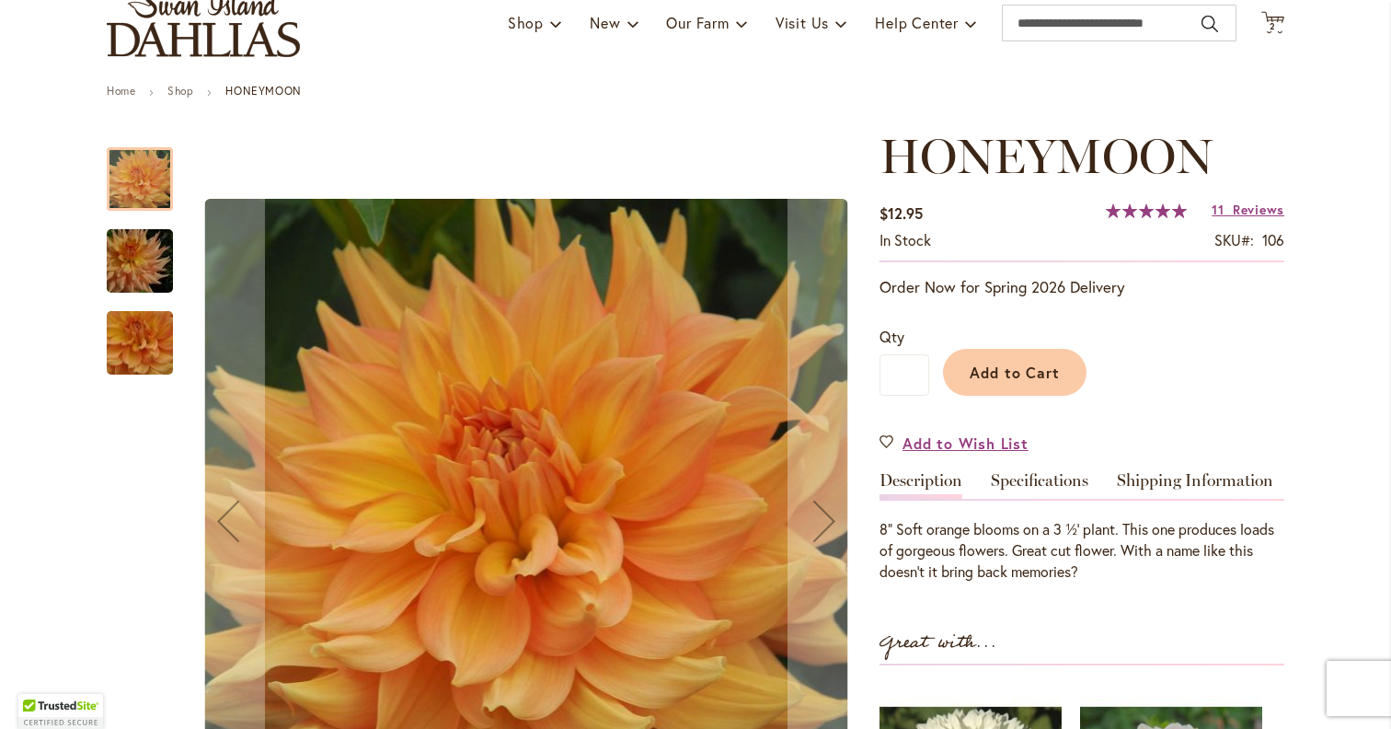
scroll to position [175, 0]
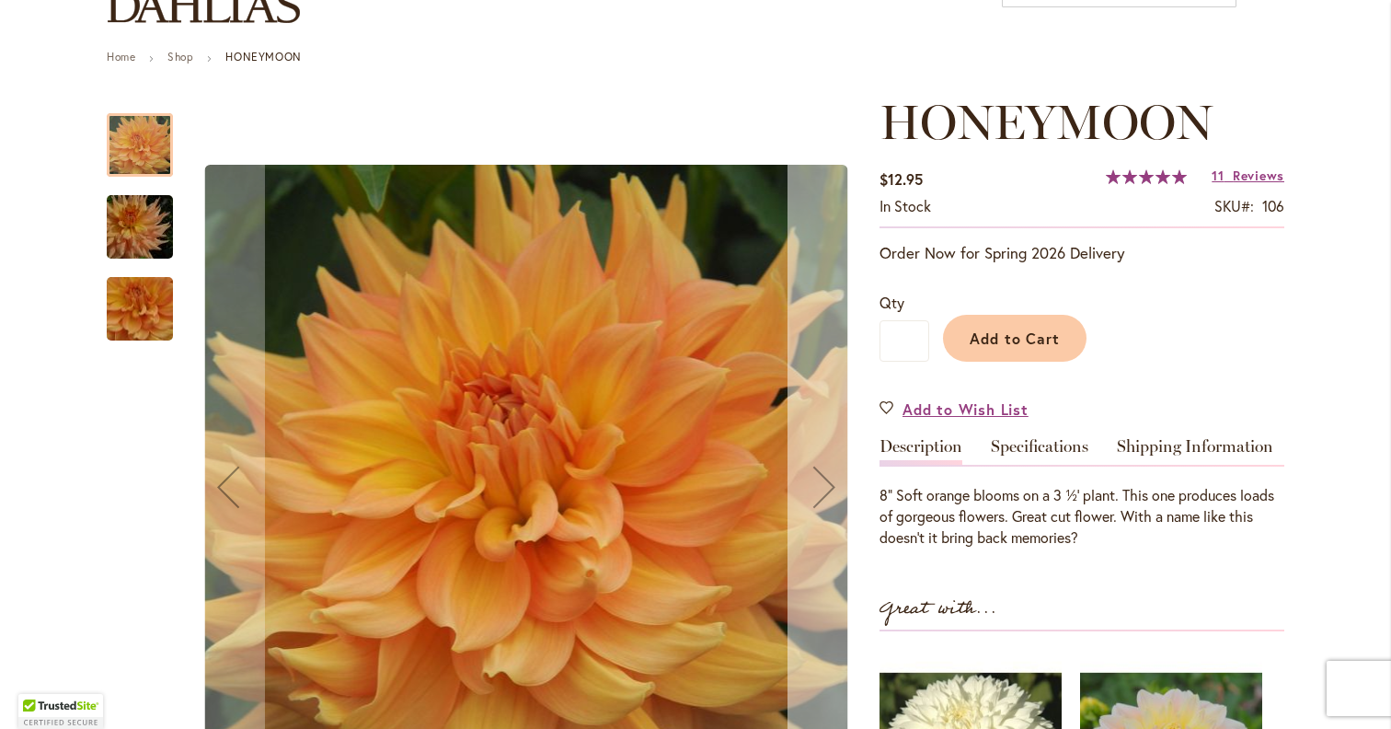
click at [810, 623] on button "Next" at bounding box center [824, 487] width 74 height 785
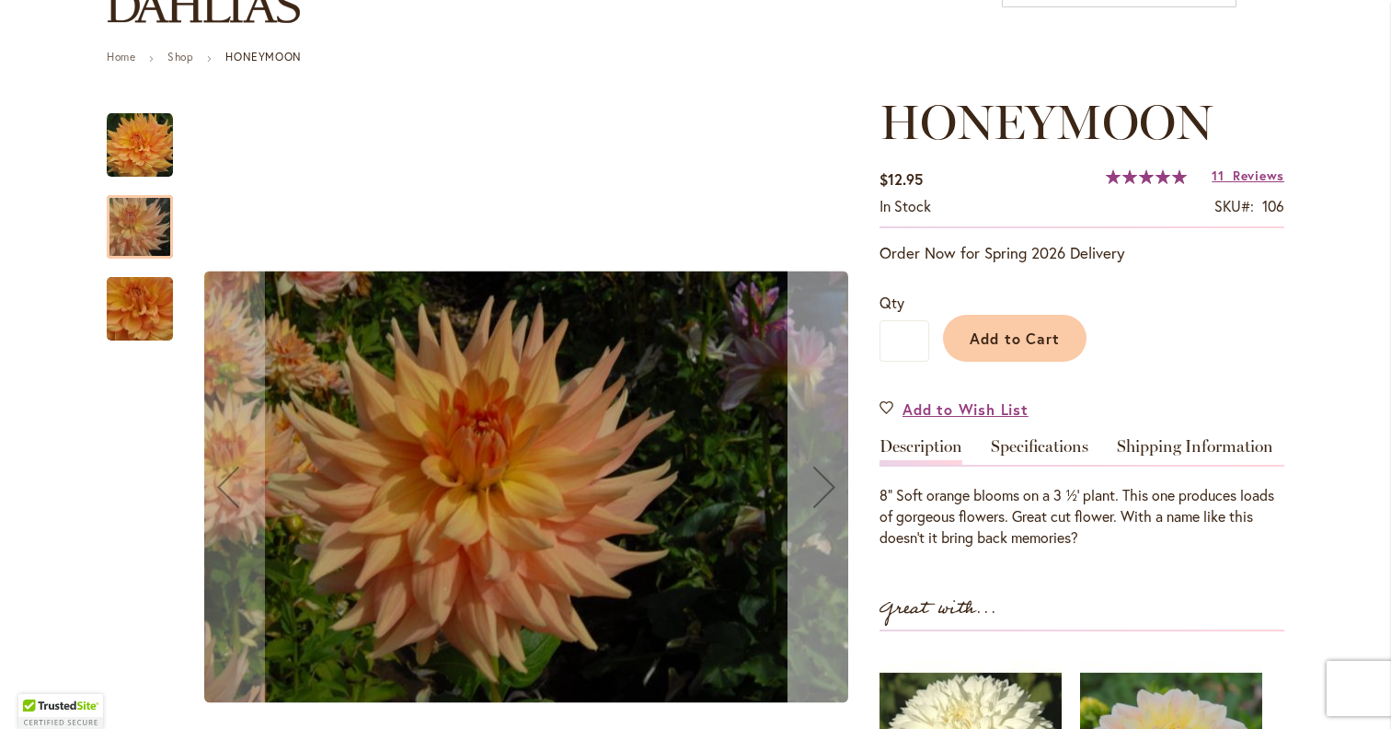
click at [810, 623] on button "Next" at bounding box center [824, 487] width 74 height 785
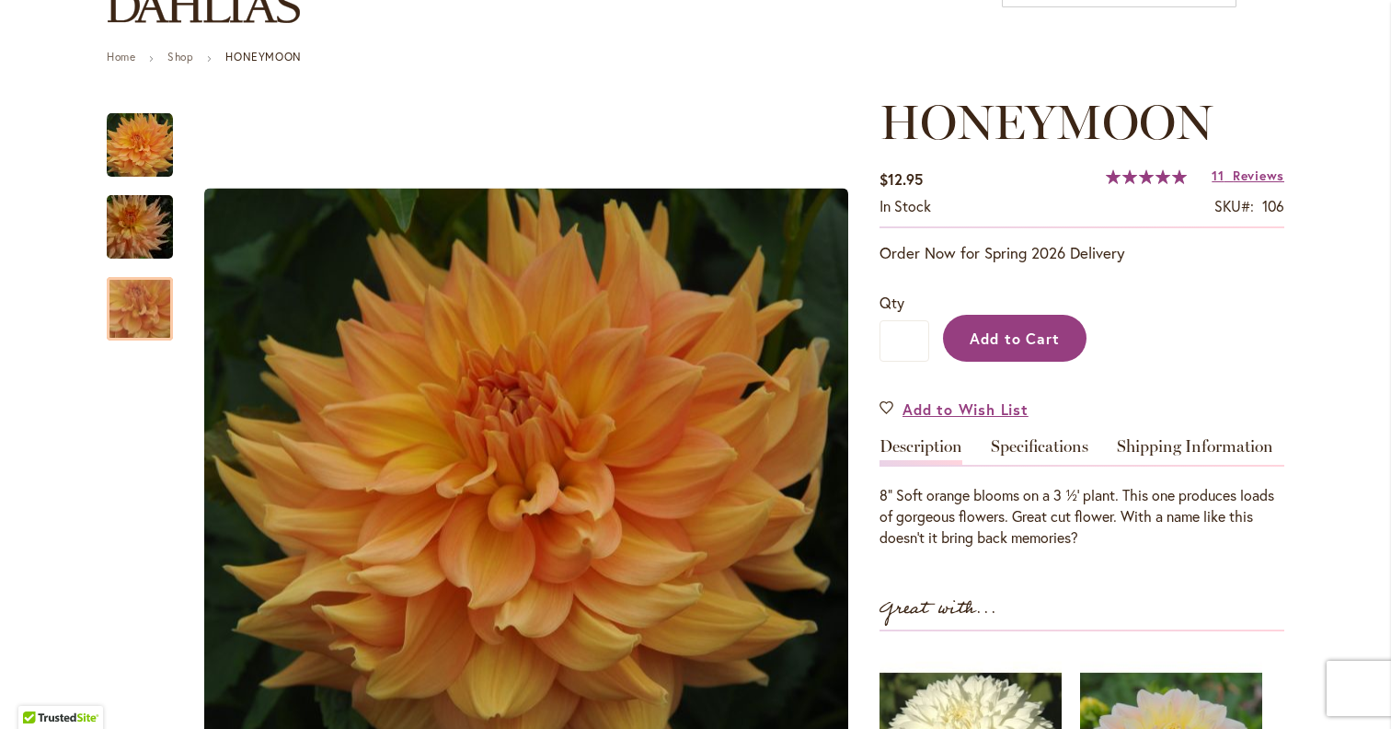
click at [1024, 339] on span "Add to Cart" at bounding box center [1015, 337] width 91 height 19
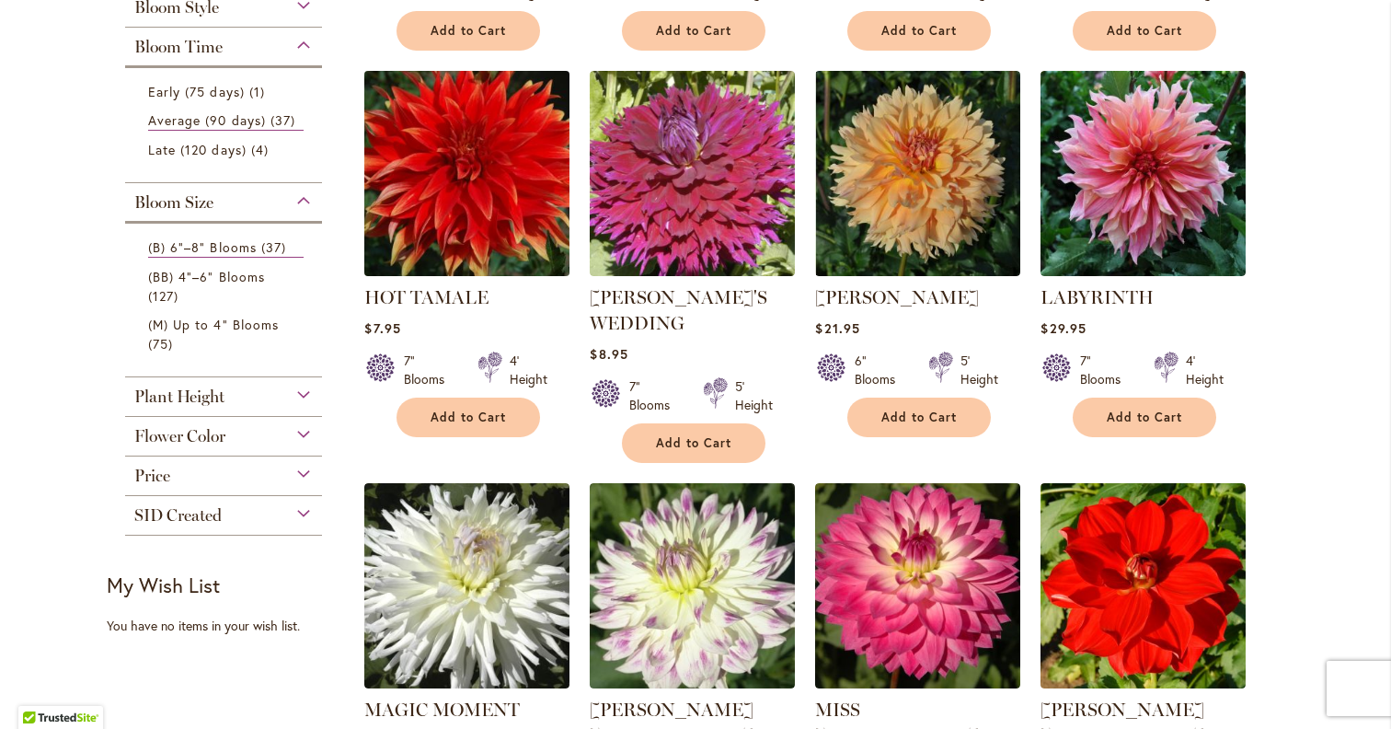
scroll to position [731, 0]
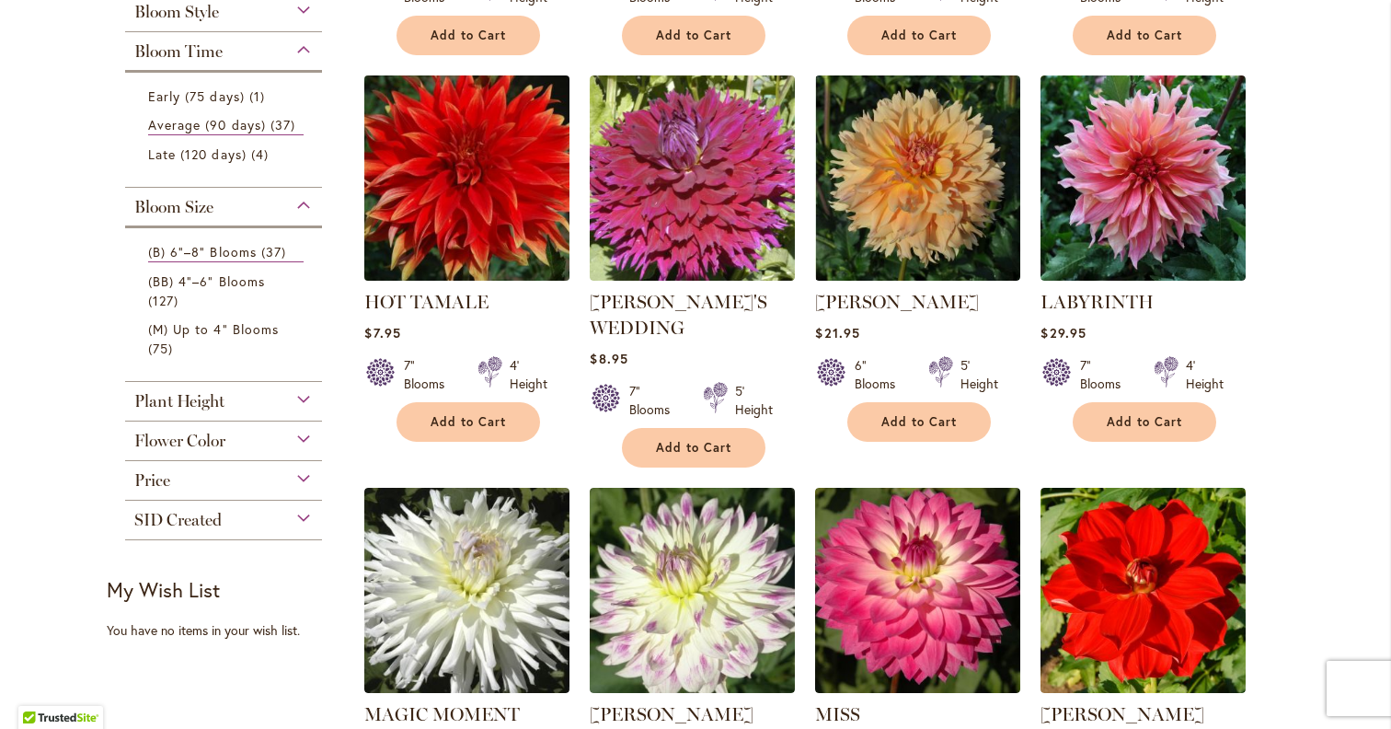
click at [502, 230] on img at bounding box center [467, 177] width 215 height 215
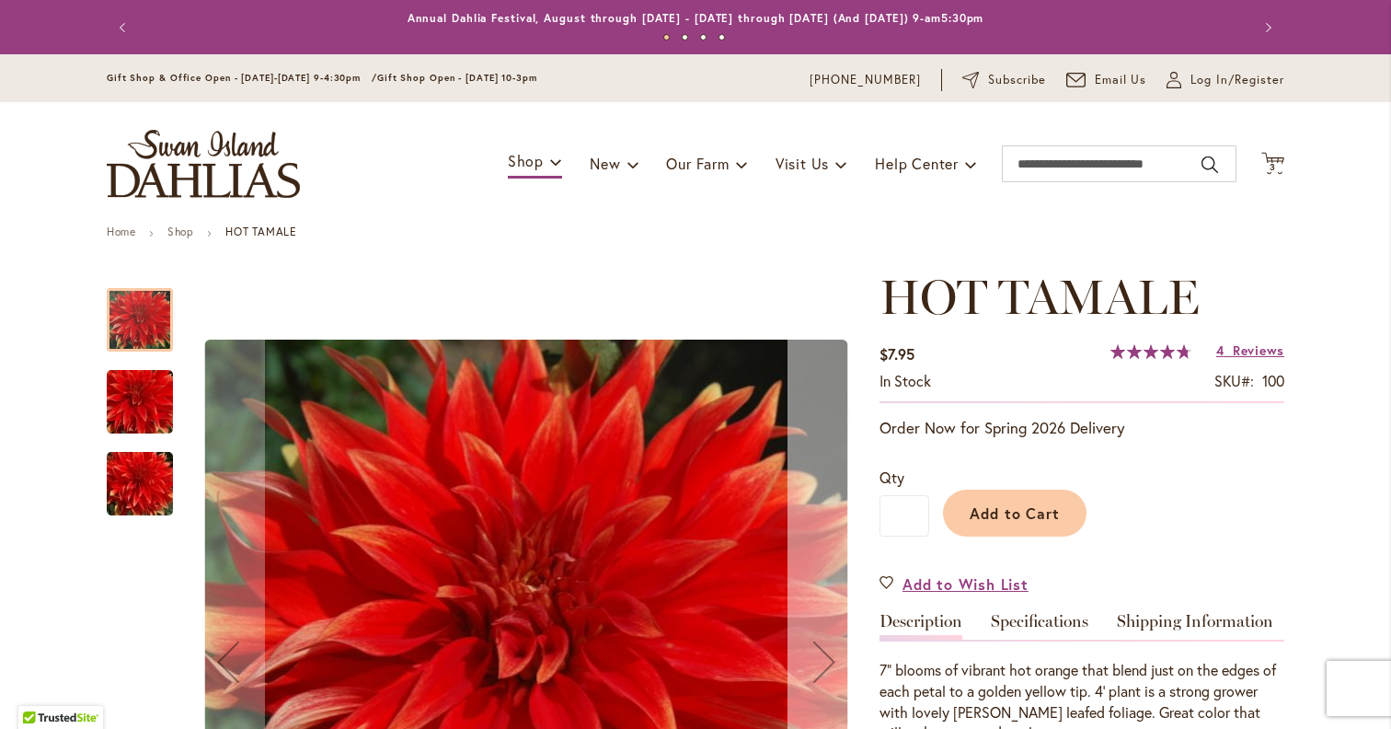
click at [818, 625] on div "Next" at bounding box center [824, 662] width 74 height 74
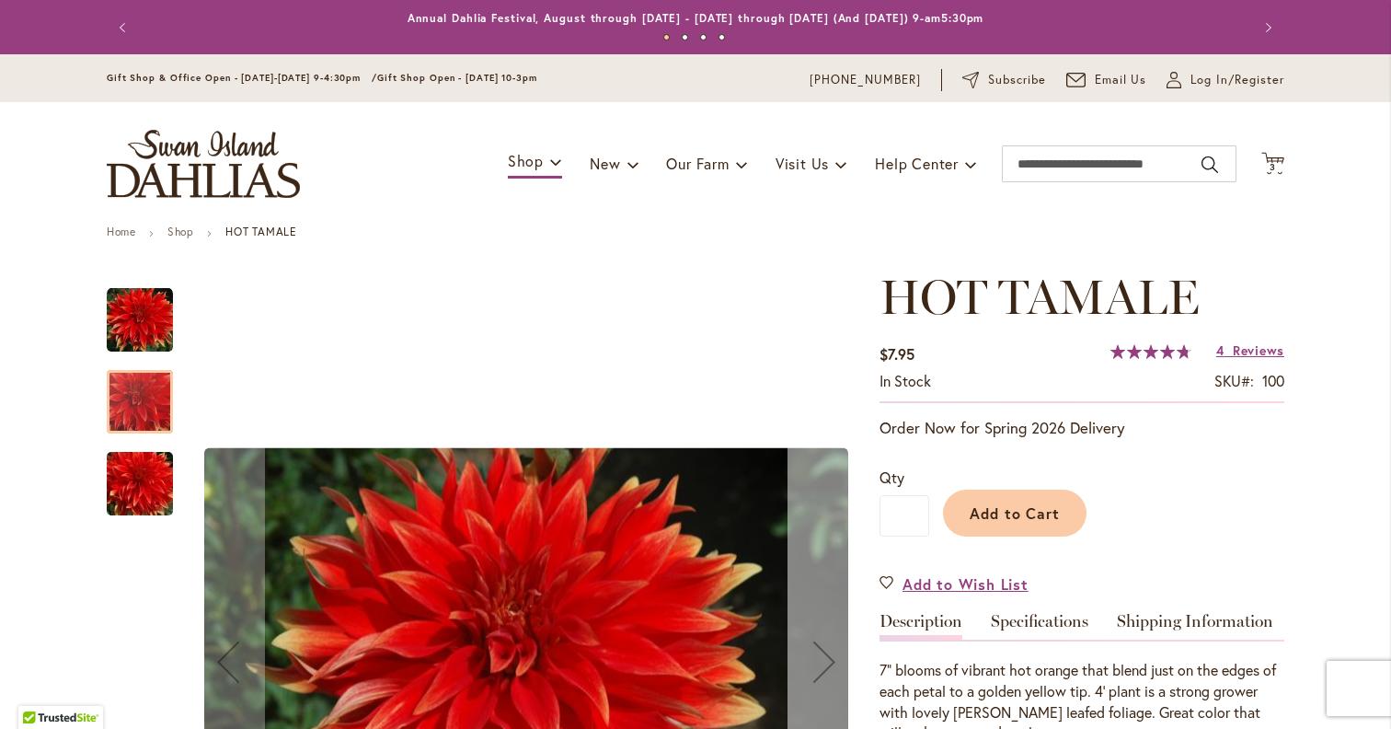
click at [818, 625] on div "Next" at bounding box center [824, 662] width 74 height 74
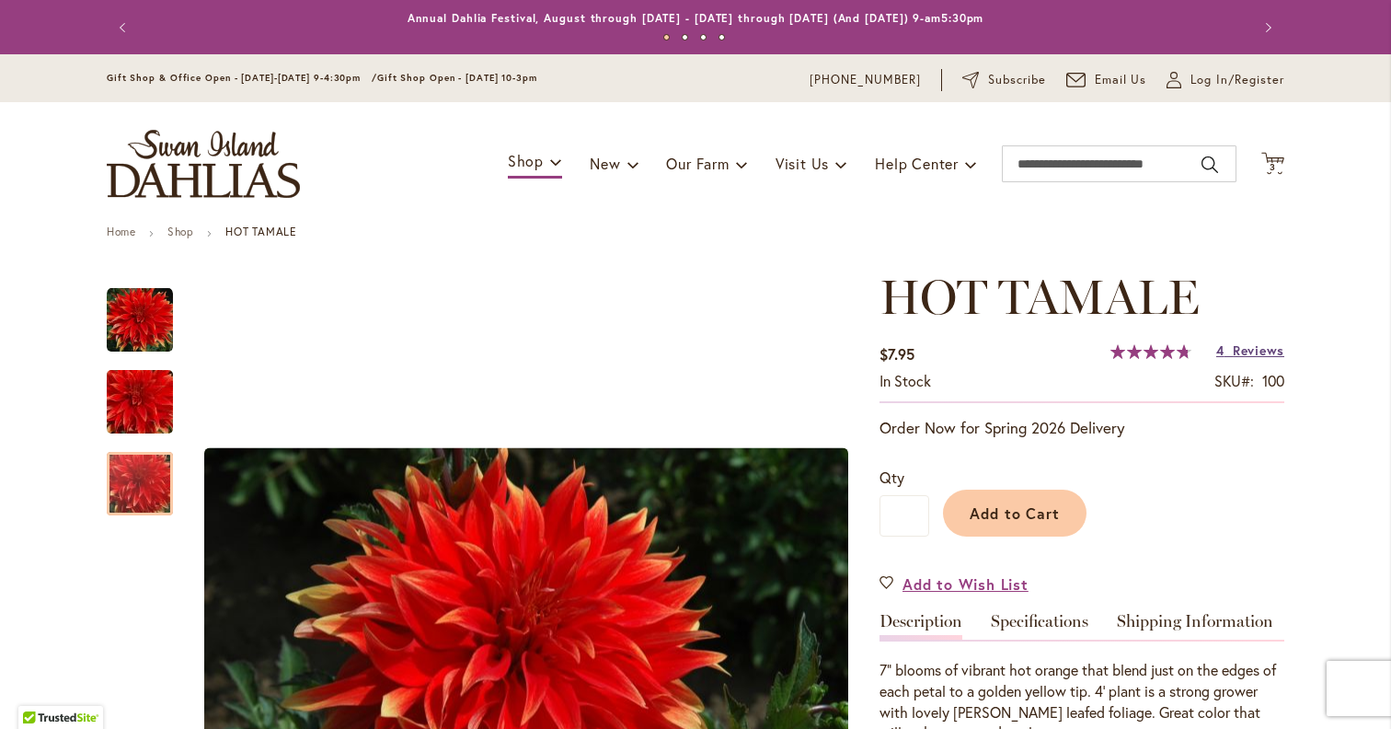
click at [1239, 346] on span "Reviews" at bounding box center [1259, 349] width 52 height 17
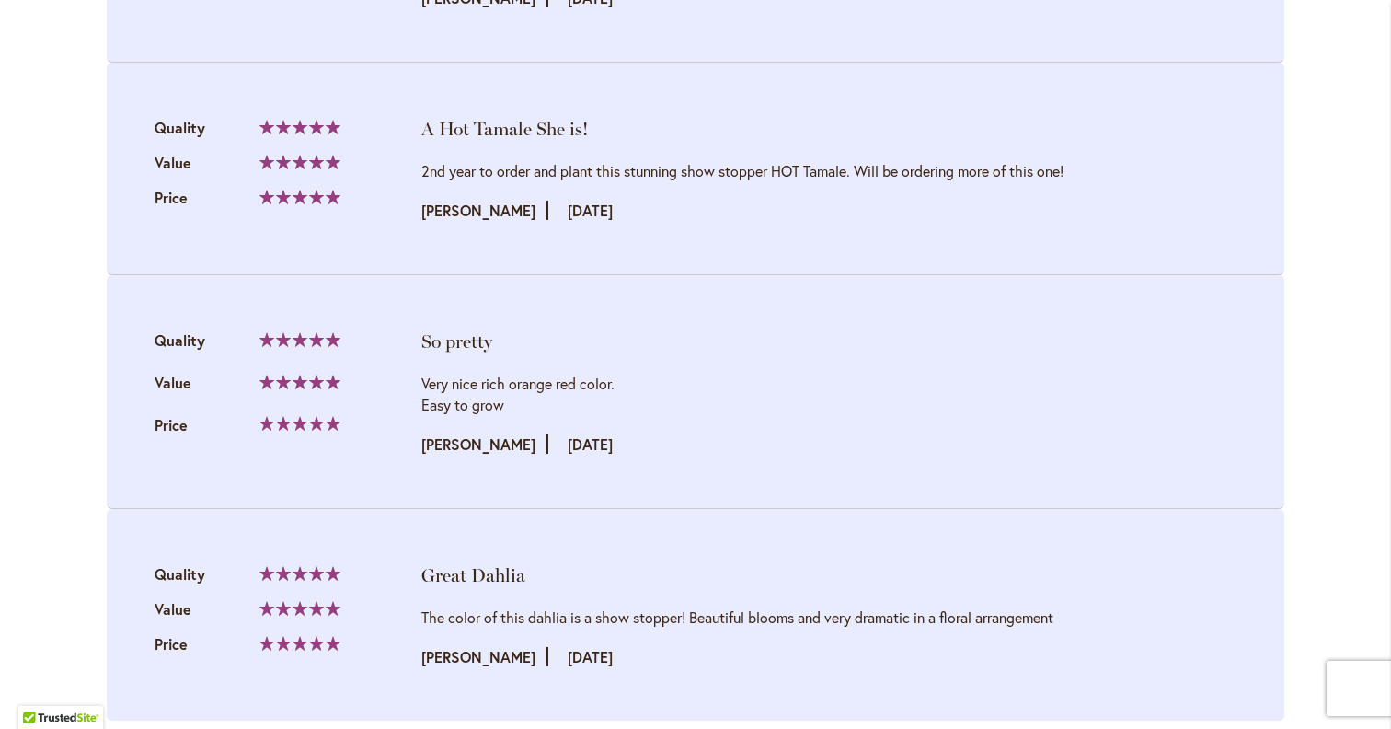
scroll to position [2158, 0]
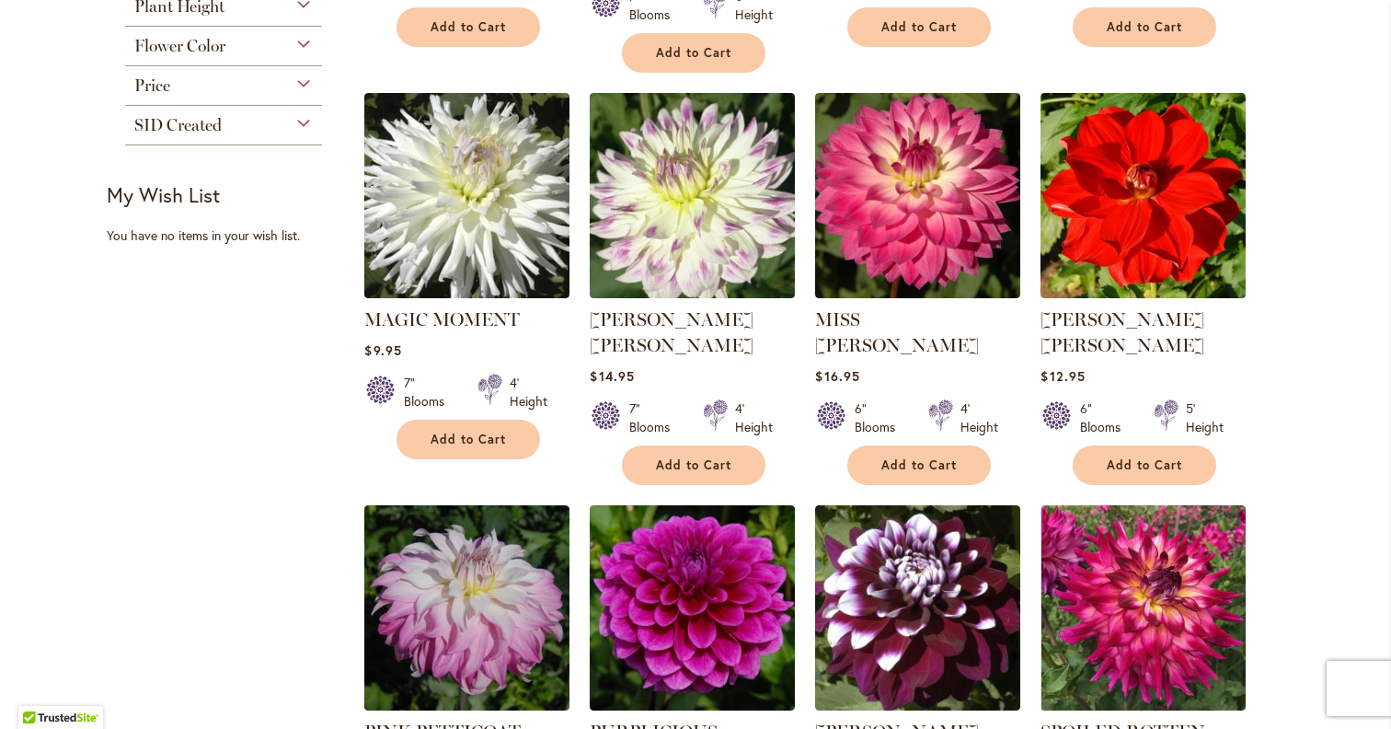
scroll to position [1127, 0]
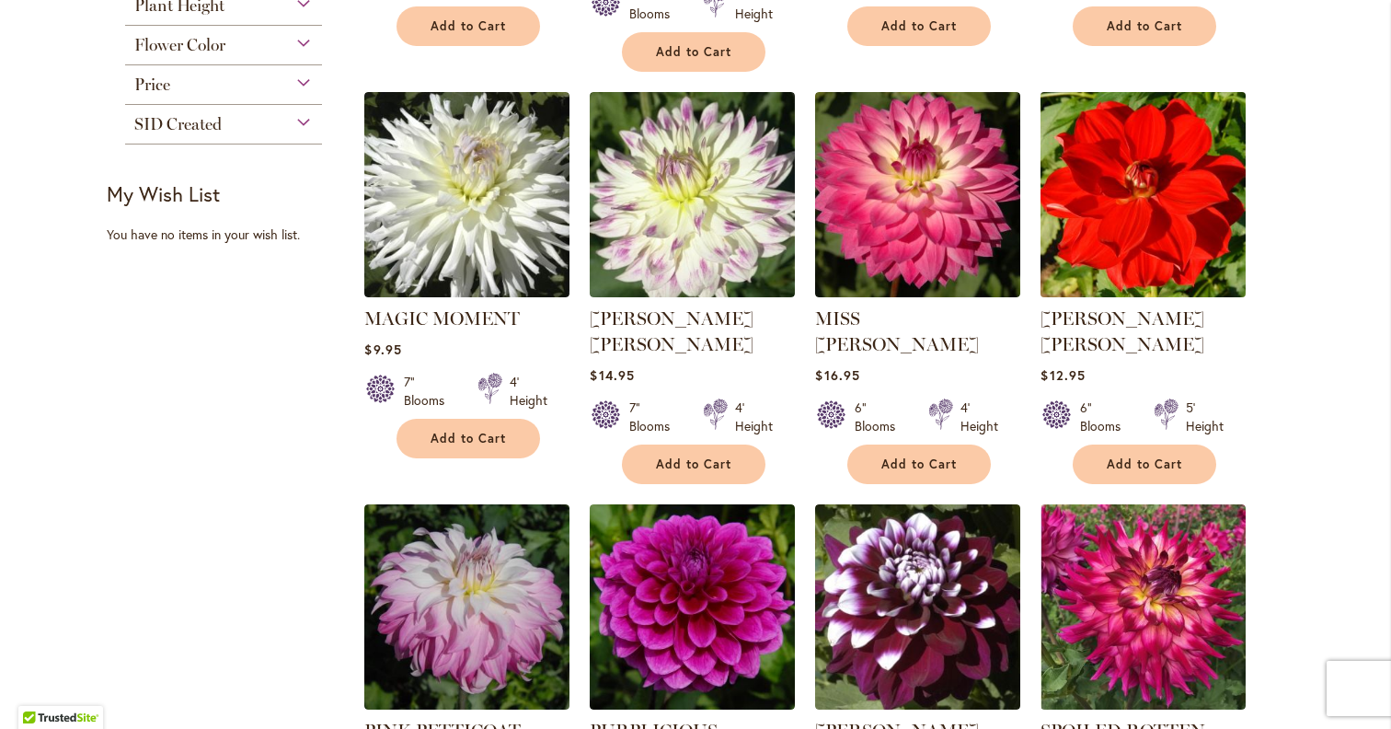
click at [1121, 213] on img at bounding box center [1143, 193] width 215 height 215
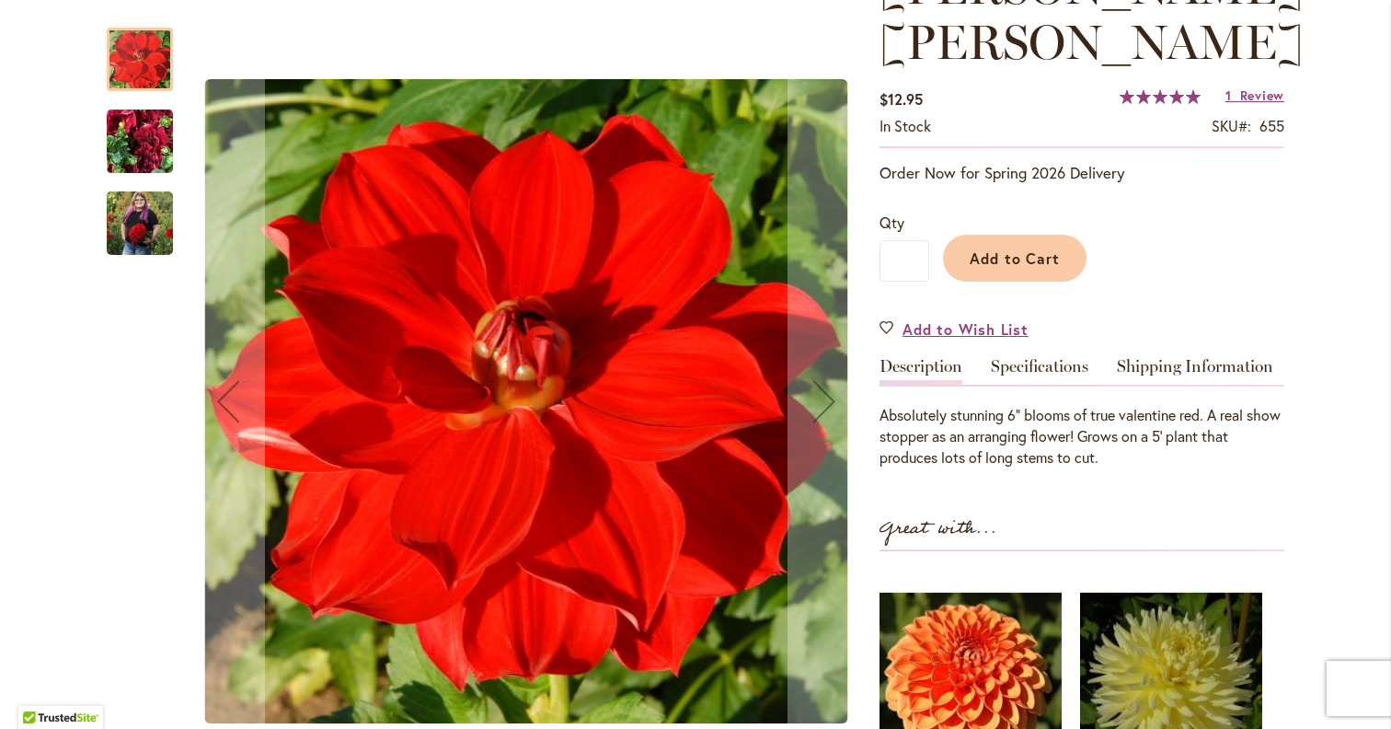
scroll to position [312, 0]
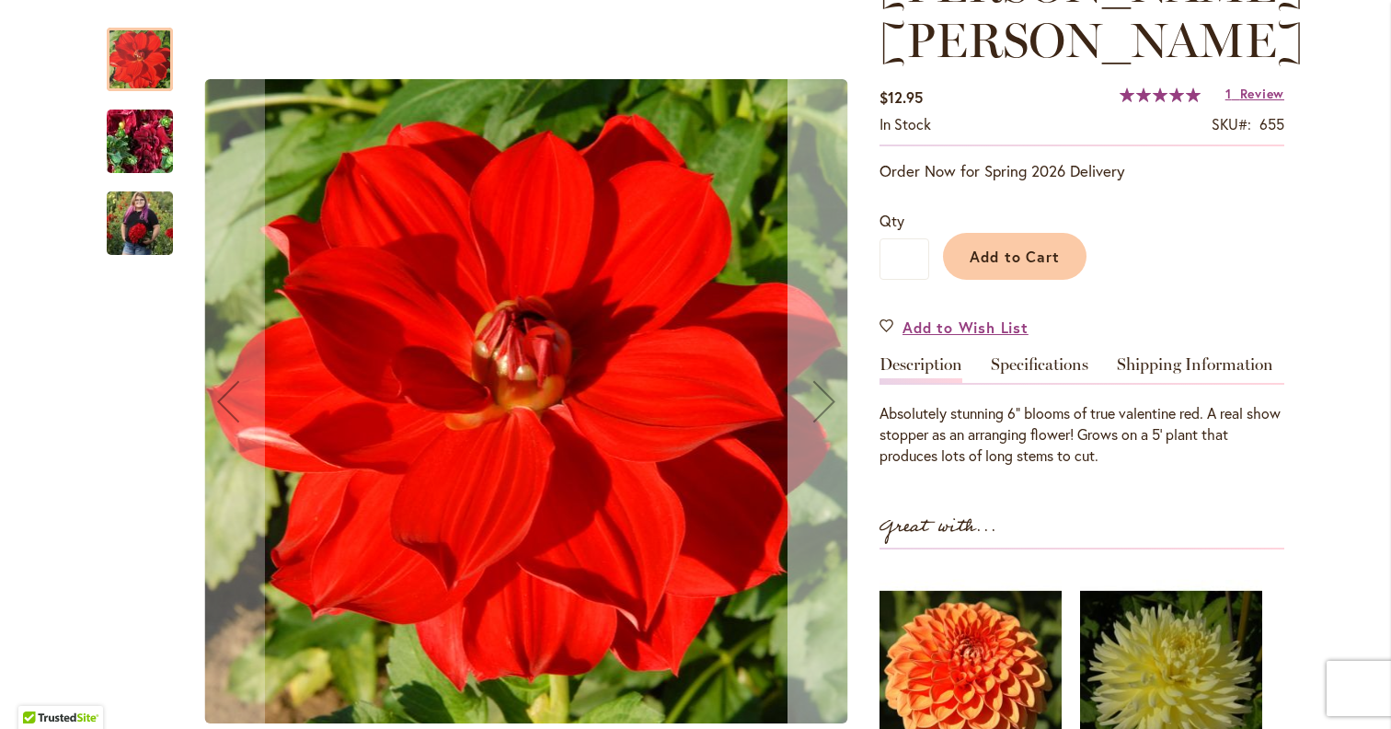
click at [802, 439] on button "Next" at bounding box center [824, 401] width 74 height 785
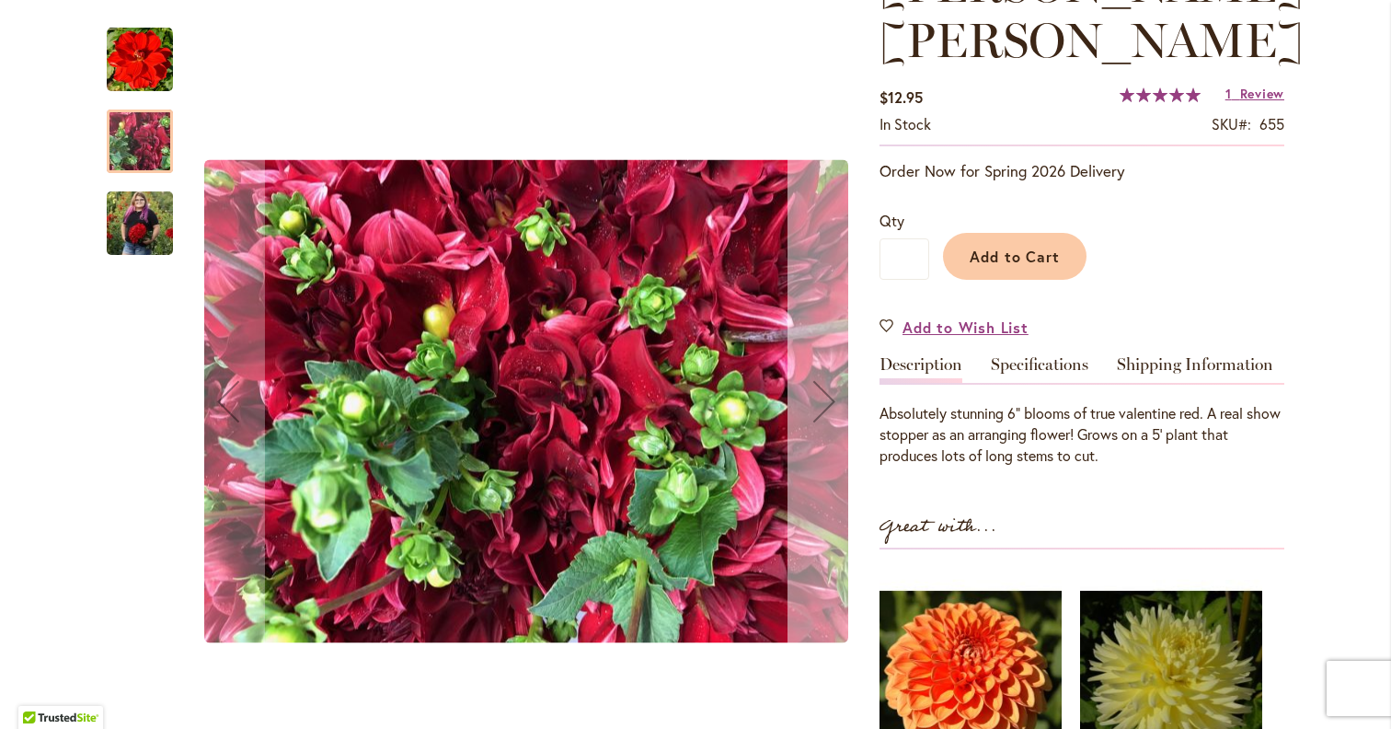
click at [802, 439] on button "Next" at bounding box center [824, 401] width 74 height 785
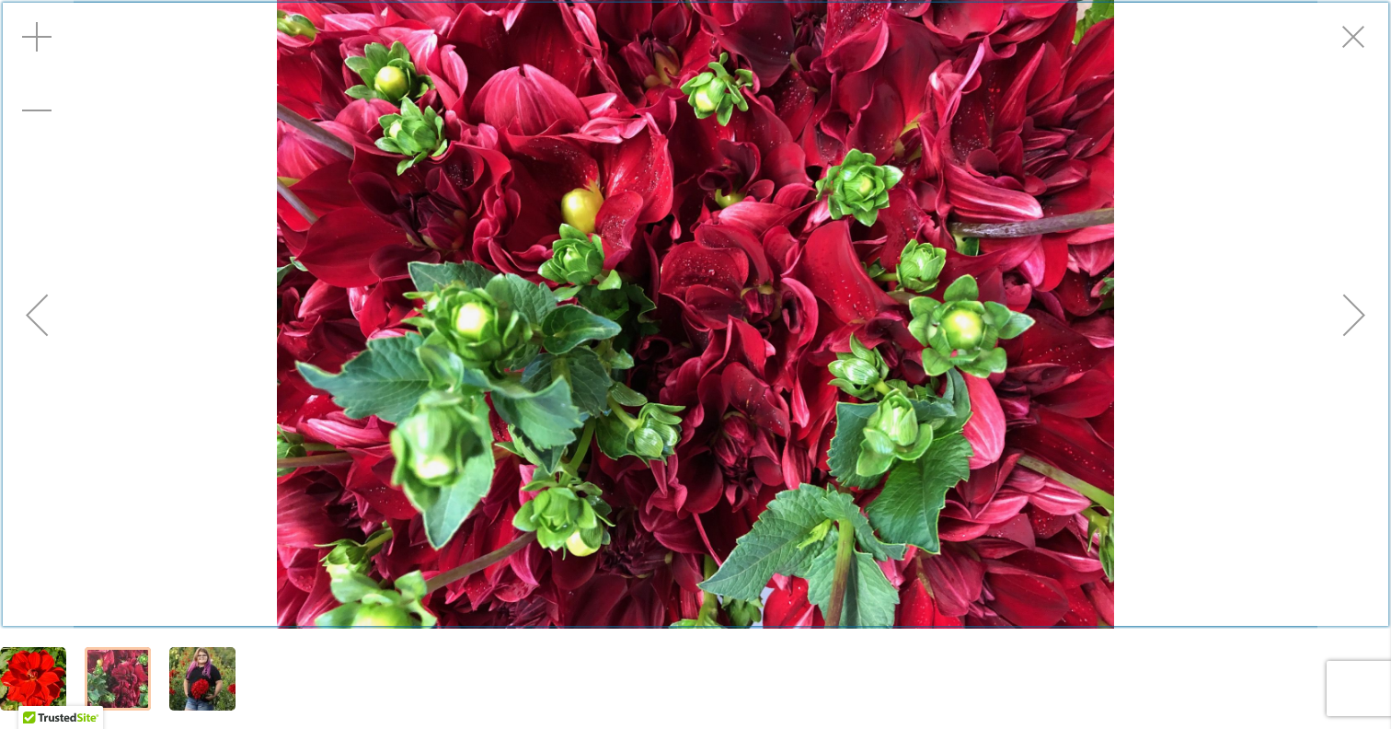
scroll to position [321, 0]
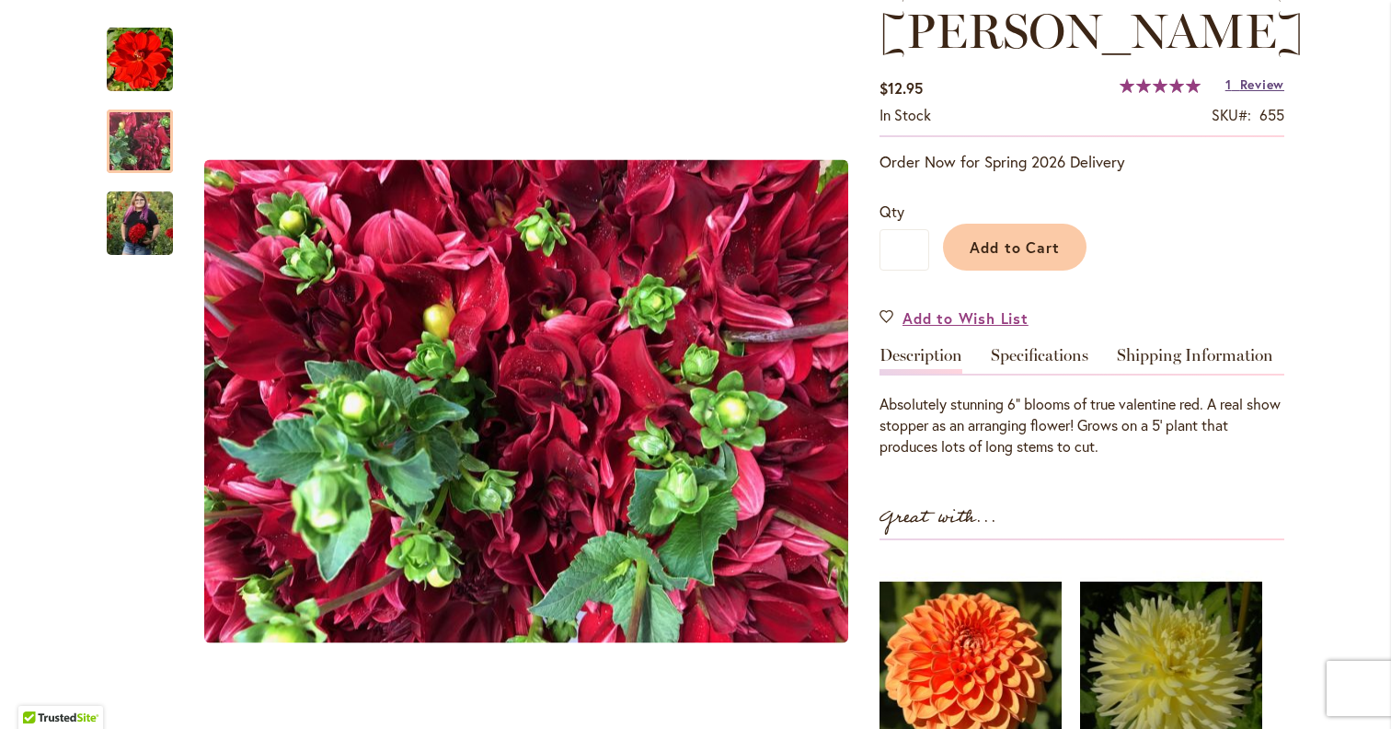
click at [1240, 75] on span "Review" at bounding box center [1262, 83] width 44 height 17
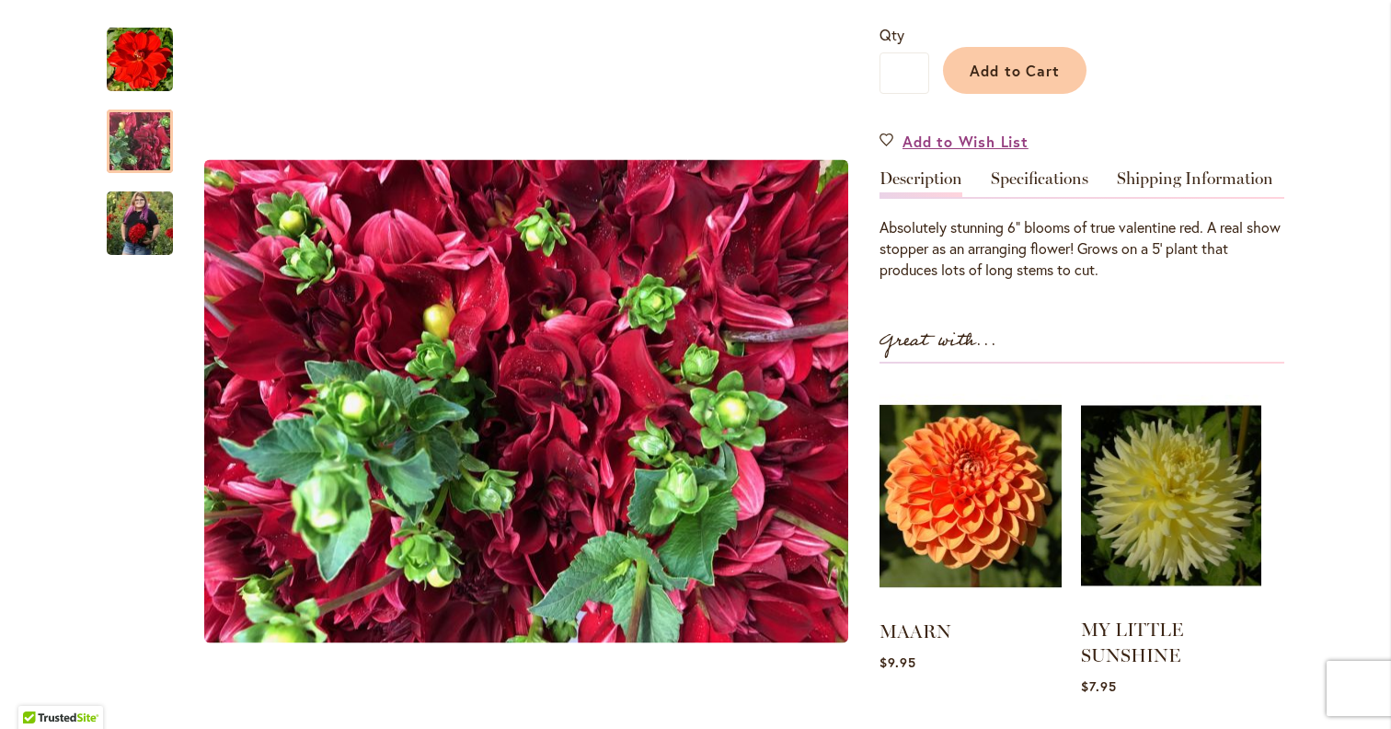
scroll to position [0, 0]
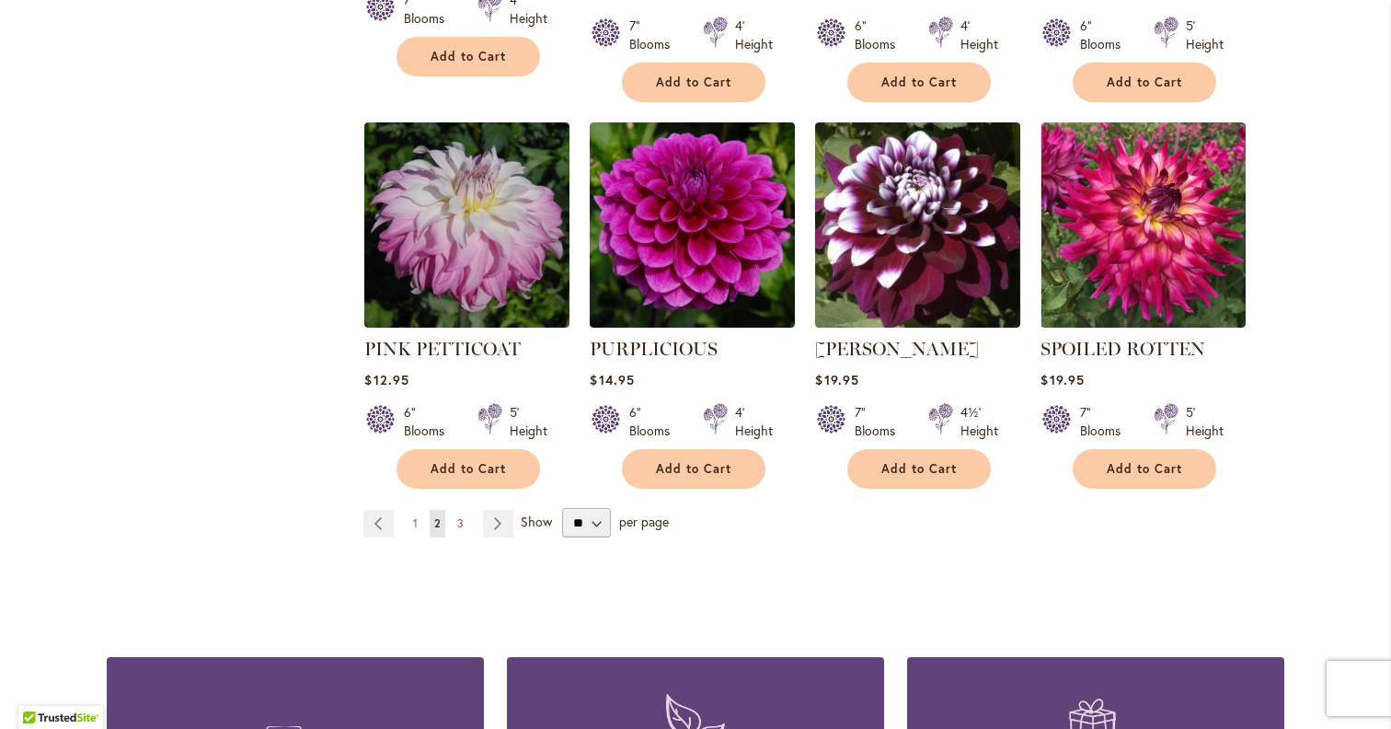
scroll to position [1512, 0]
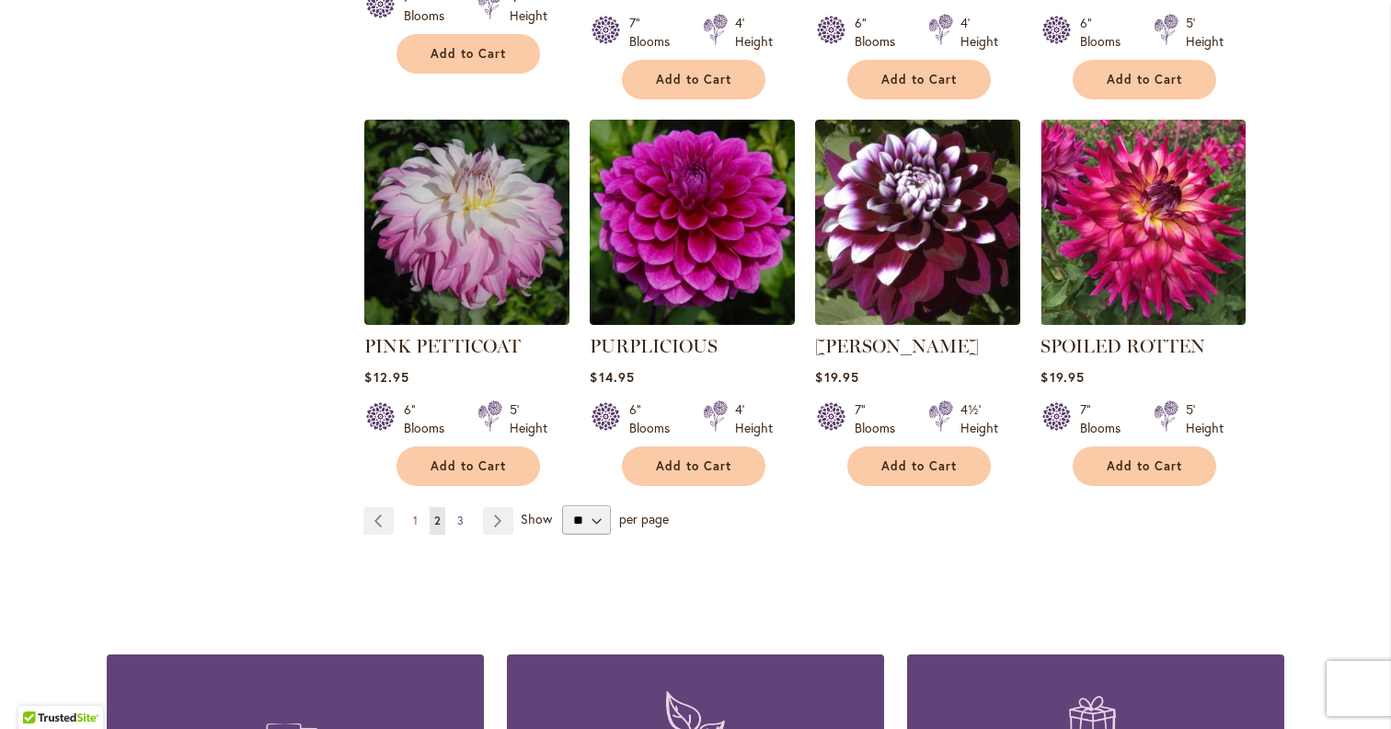
click at [462, 513] on span "3" at bounding box center [460, 520] width 6 height 14
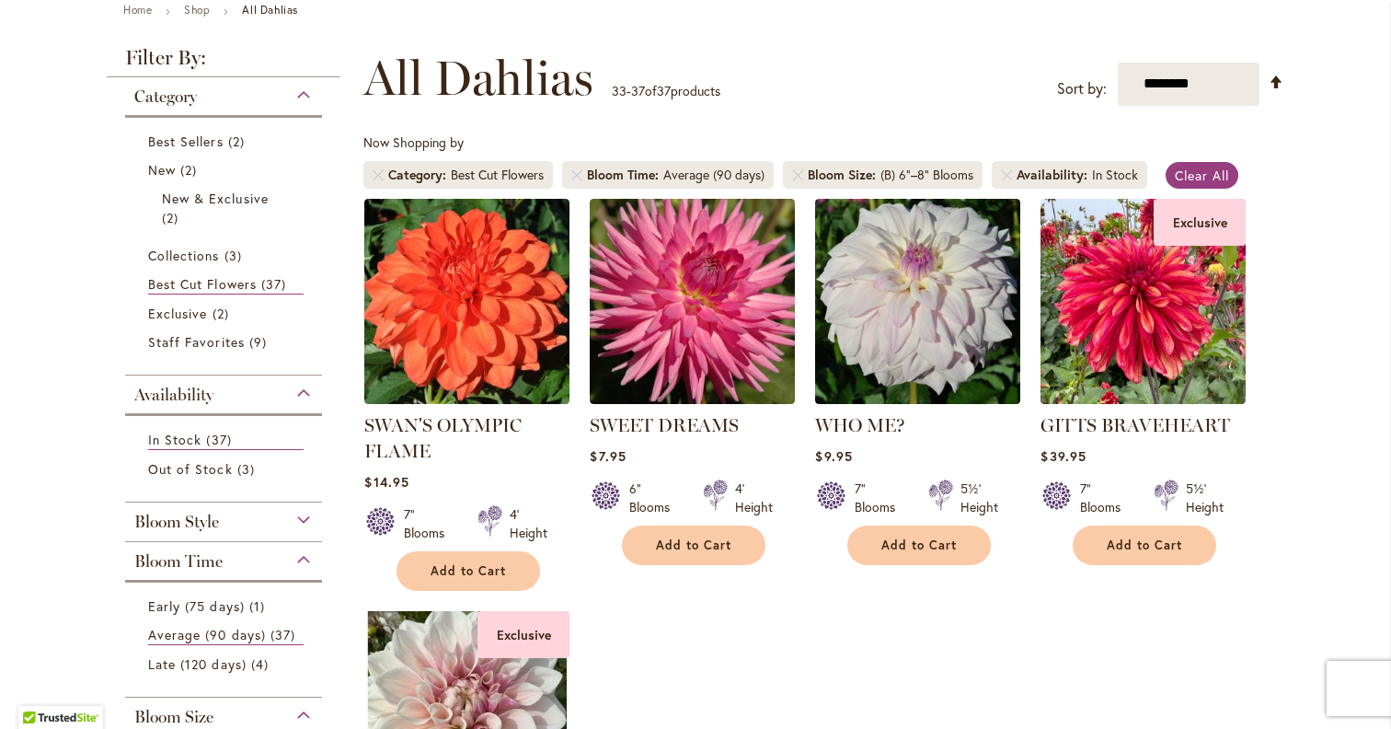
scroll to position [216, 0]
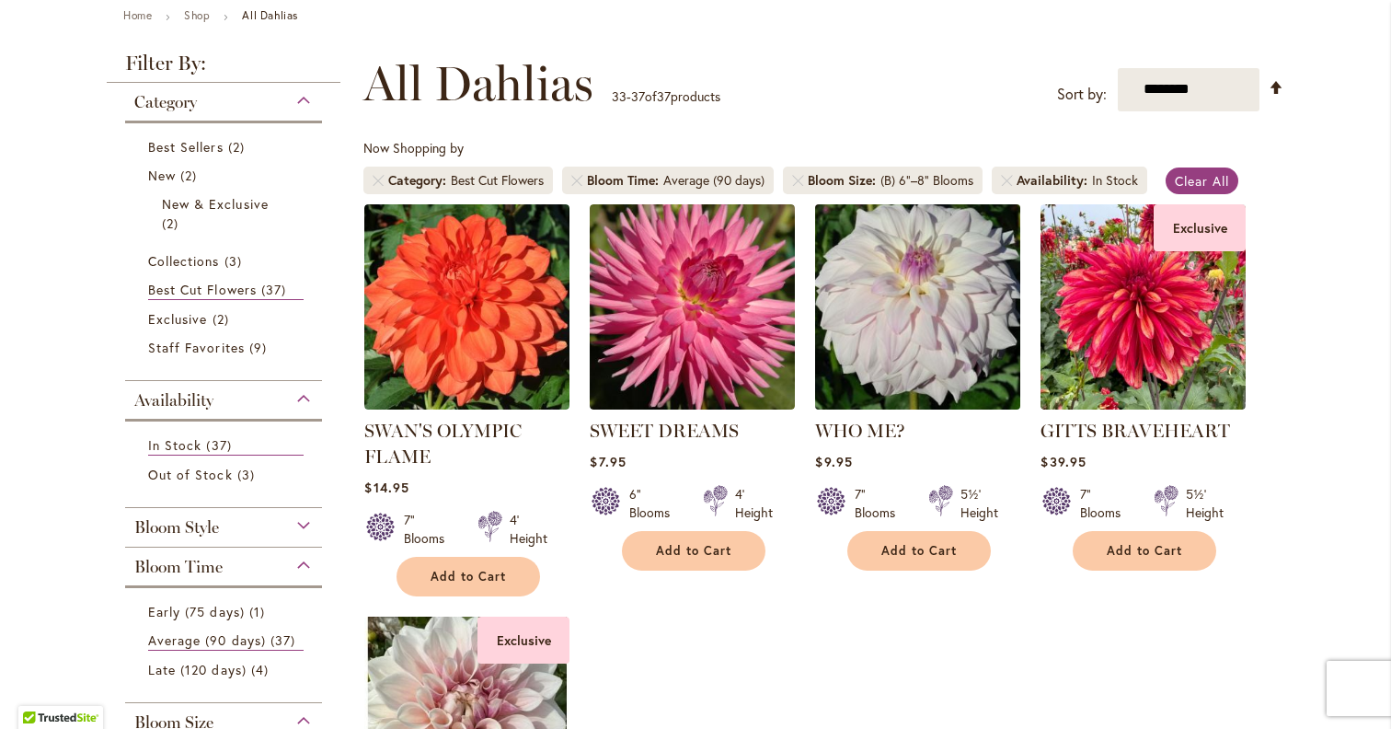
click at [885, 278] on img at bounding box center [917, 306] width 215 height 215
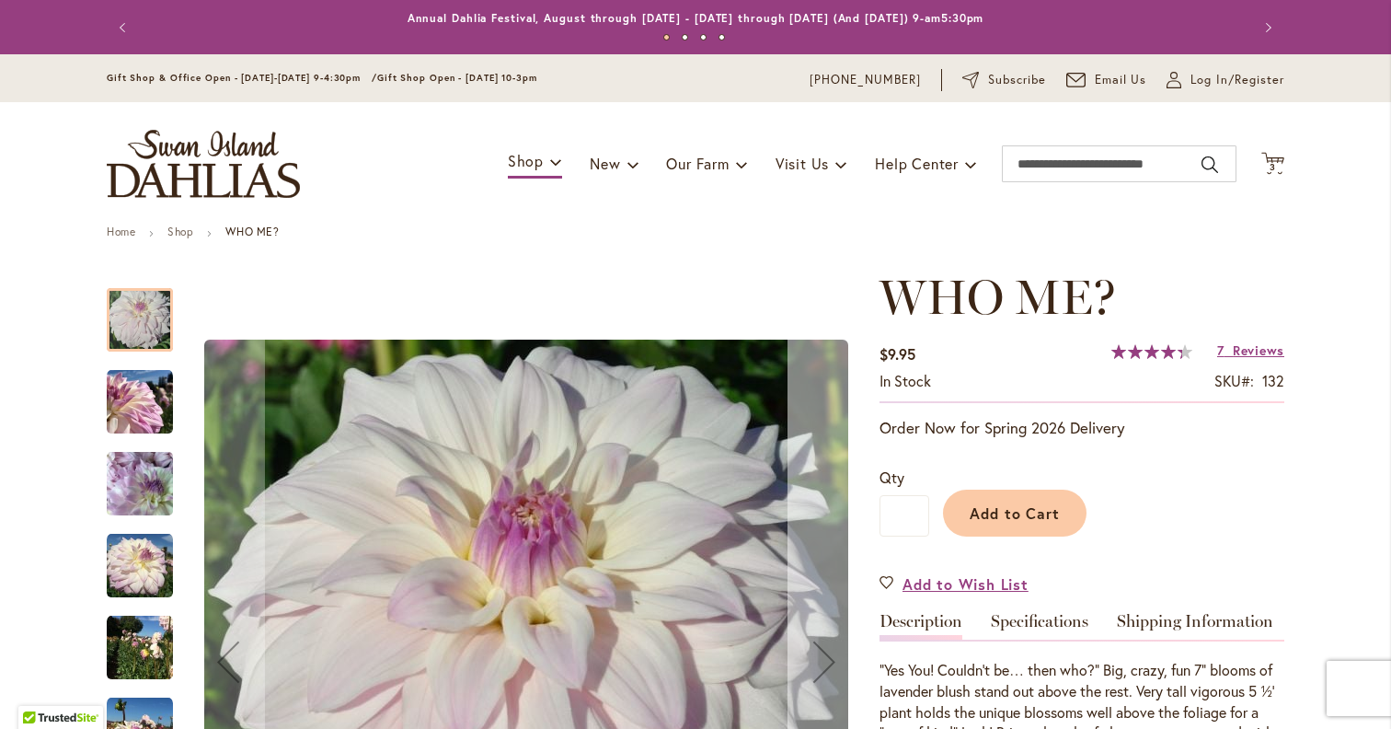
click at [828, 551] on button "Next" at bounding box center [824, 662] width 74 height 785
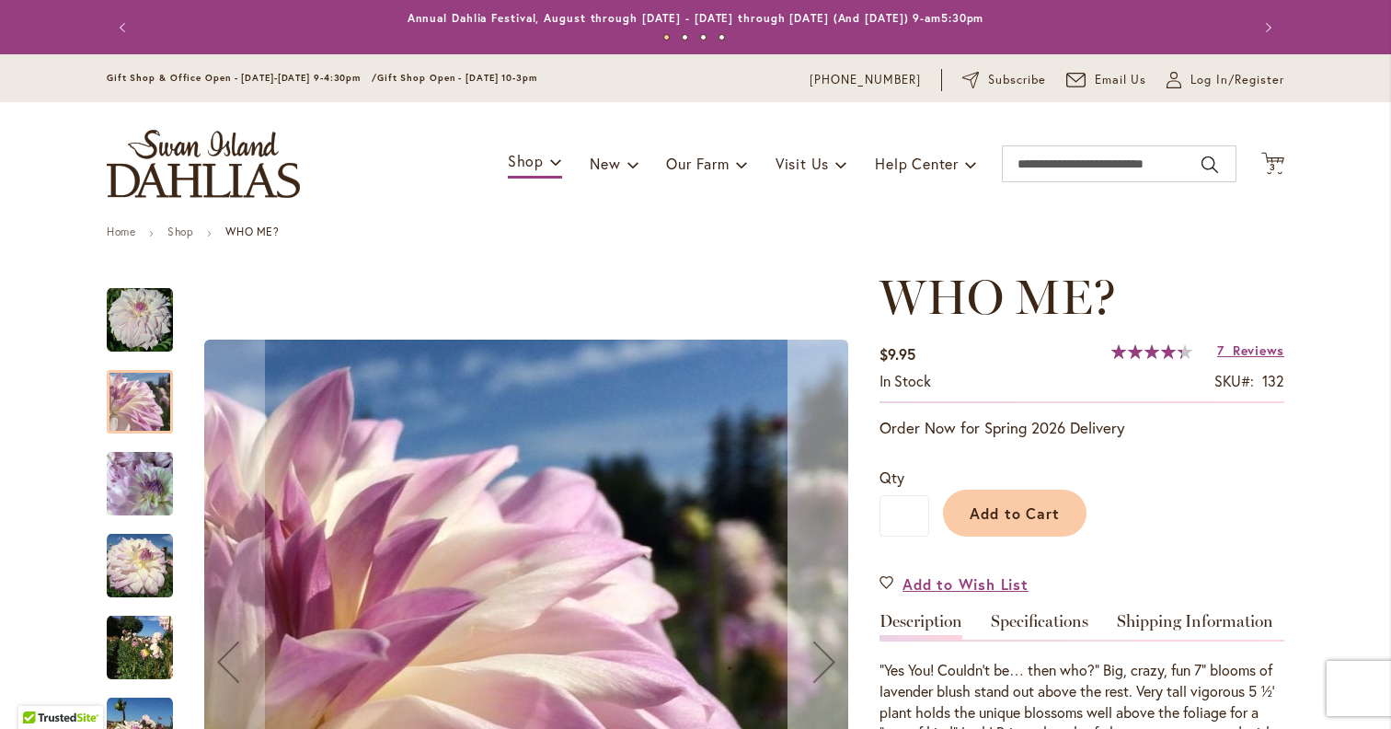
click at [828, 551] on button "Next" at bounding box center [824, 662] width 74 height 785
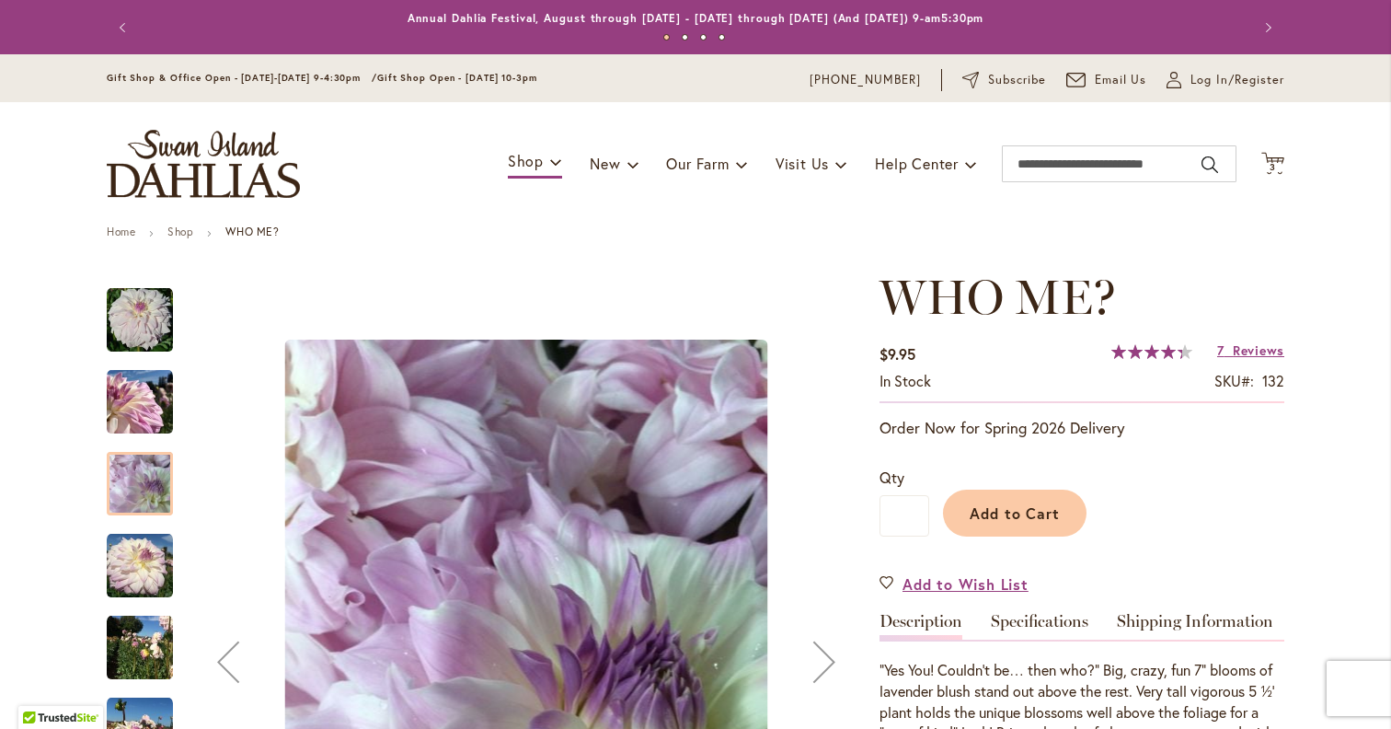
click at [828, 551] on button "Next" at bounding box center [824, 662] width 74 height 785
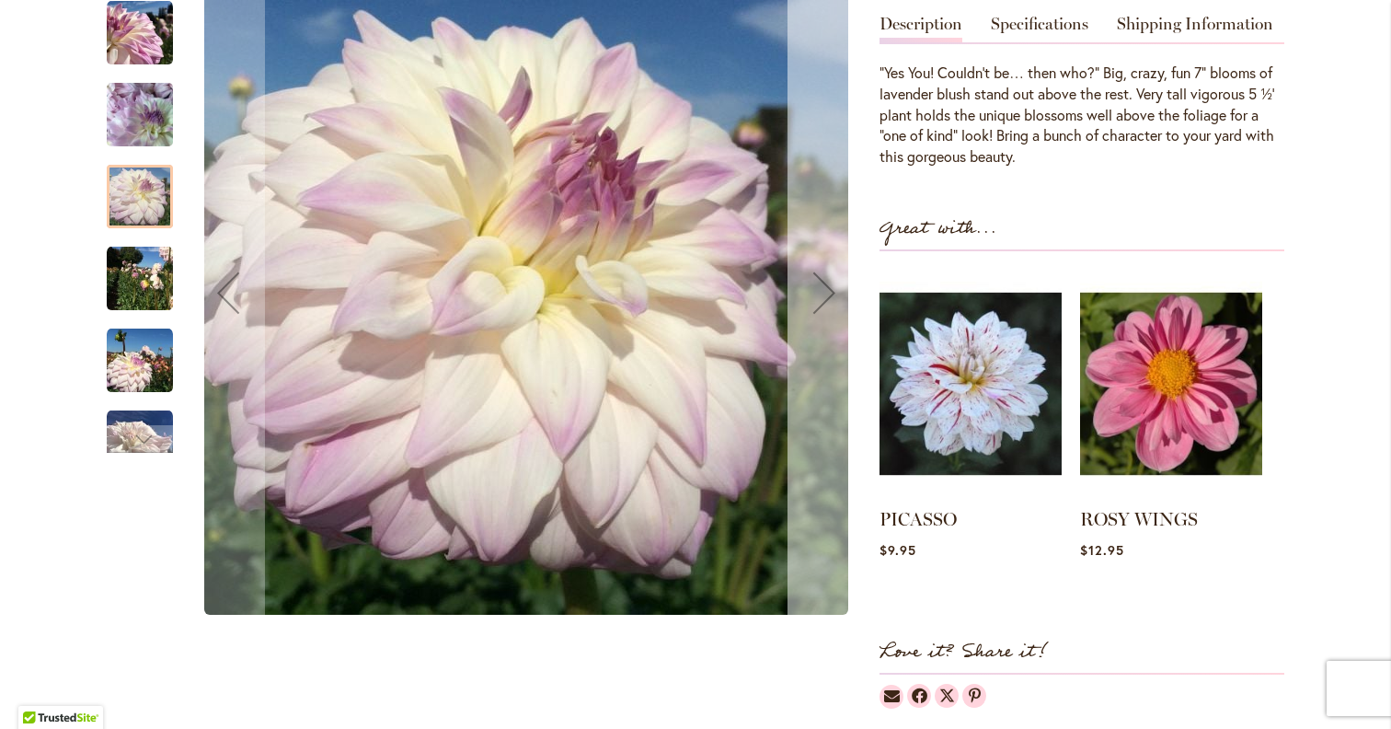
scroll to position [604, 0]
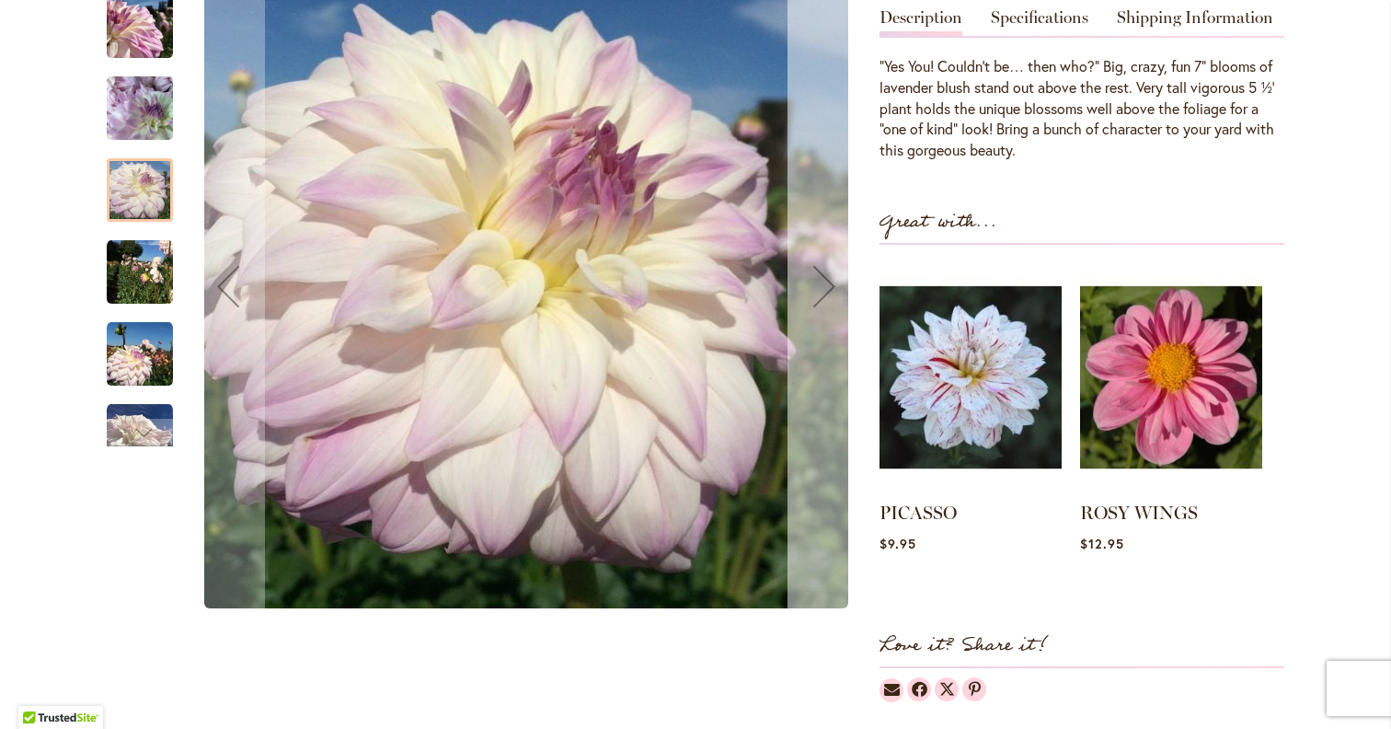
click at [828, 551] on button "Next" at bounding box center [824, 286] width 74 height 785
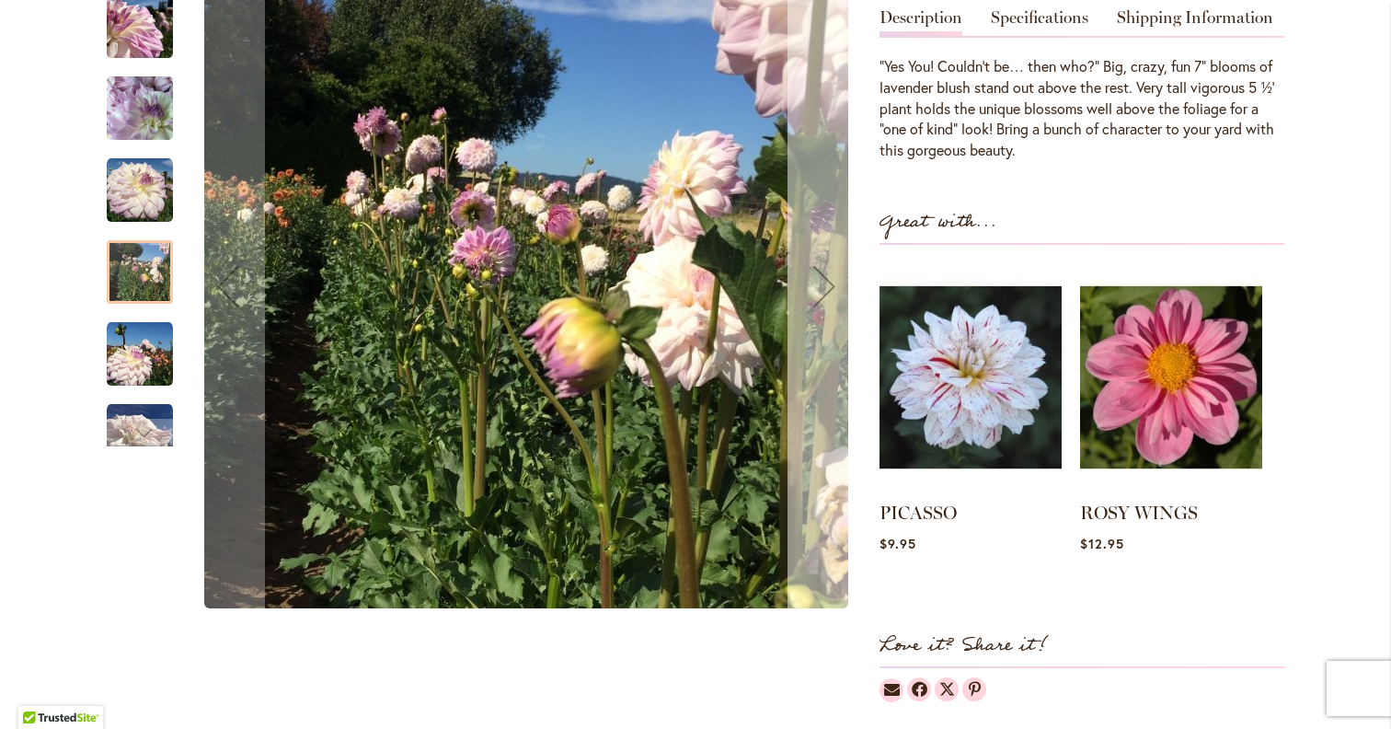
click at [828, 551] on button "Next" at bounding box center [824, 286] width 74 height 785
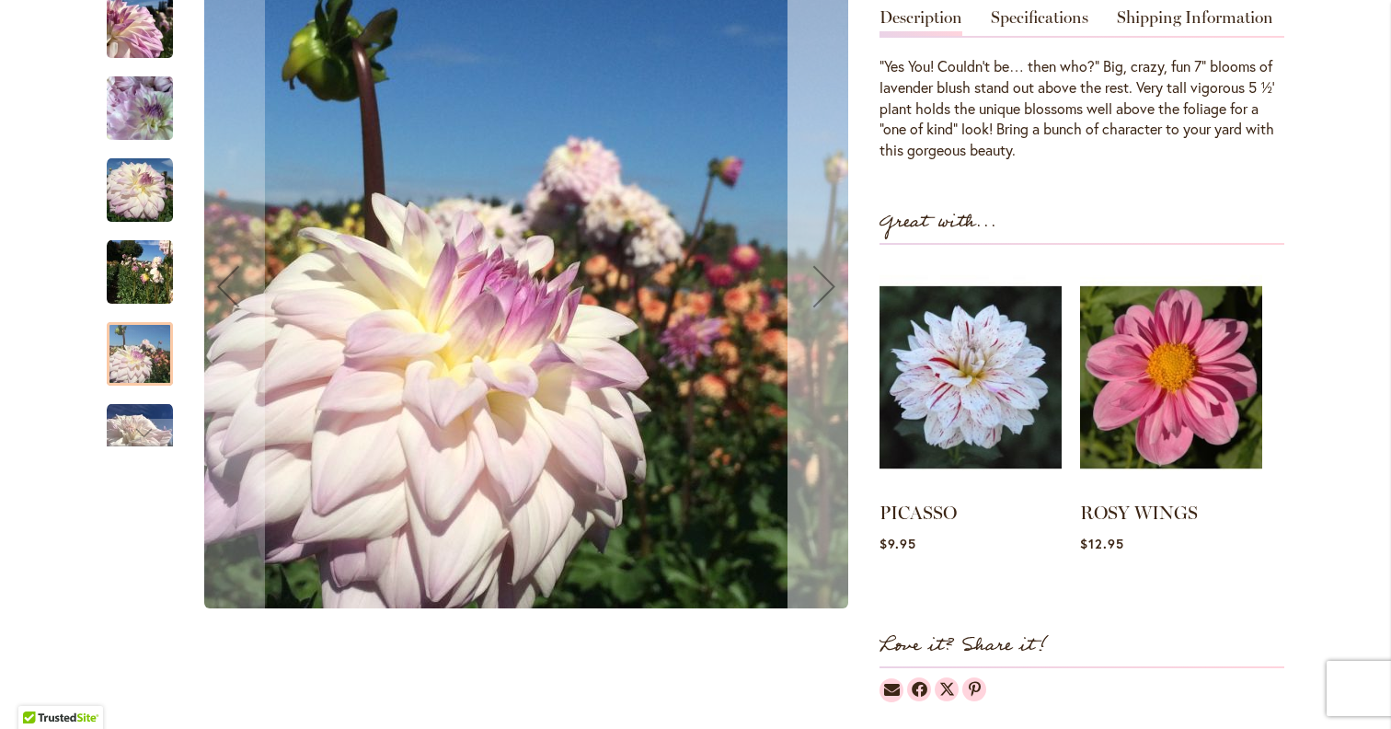
click at [828, 551] on button "Next" at bounding box center [824, 286] width 74 height 785
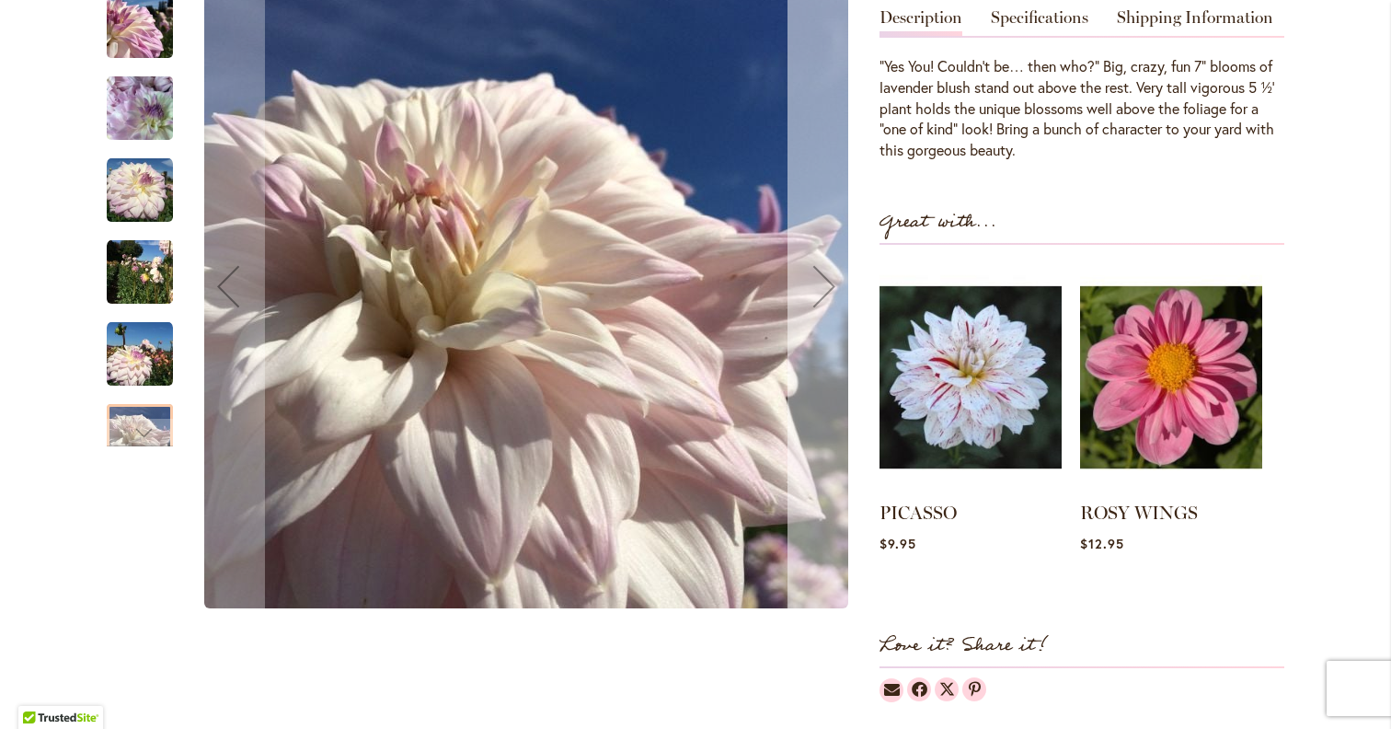
click at [828, 551] on button "Next" at bounding box center [824, 286] width 74 height 785
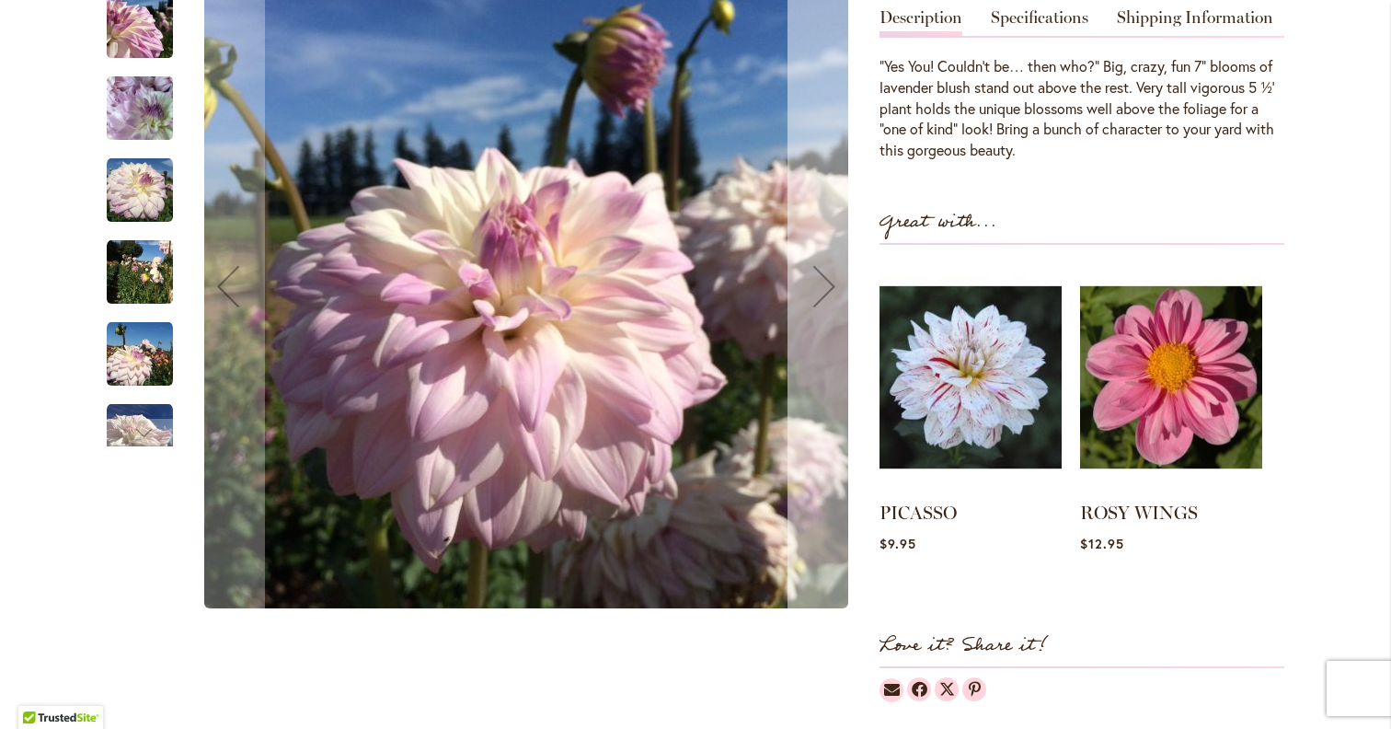
click at [828, 551] on button "Next" at bounding box center [824, 286] width 74 height 785
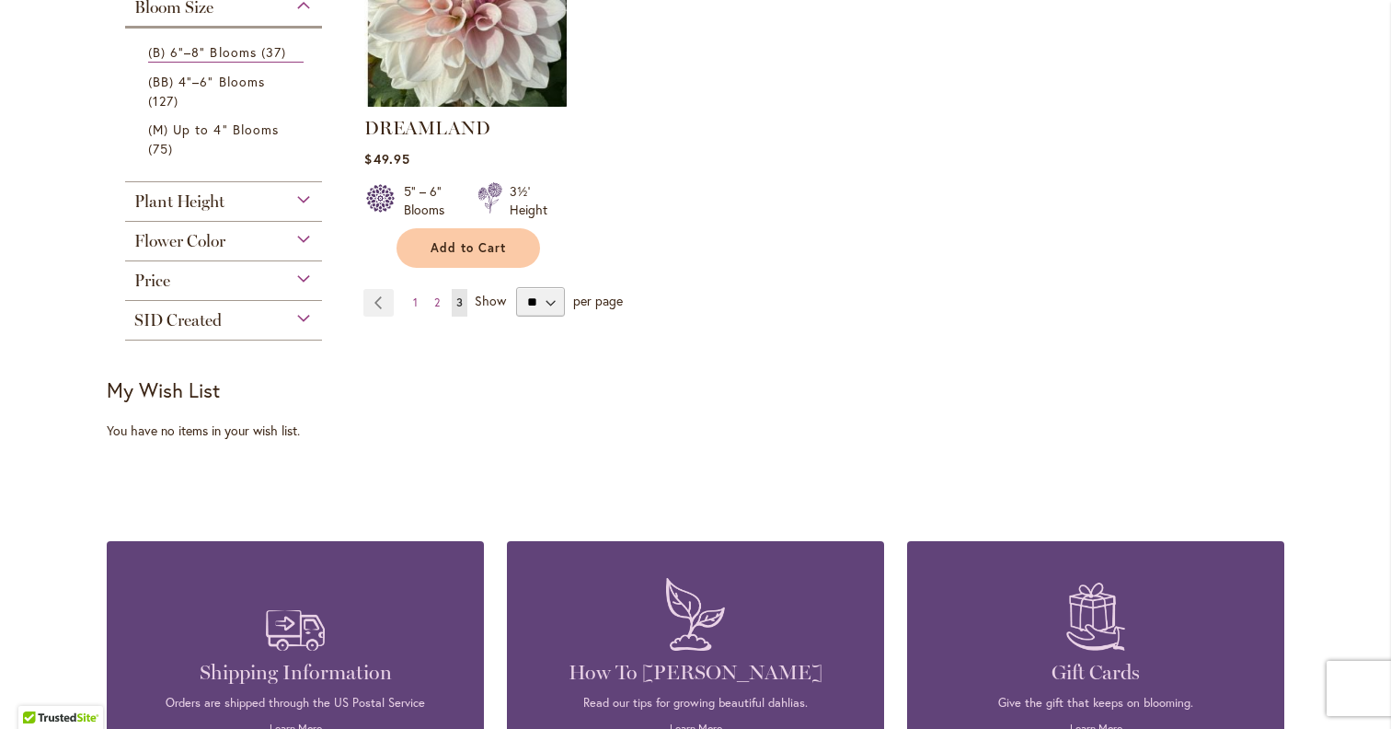
scroll to position [902, 0]
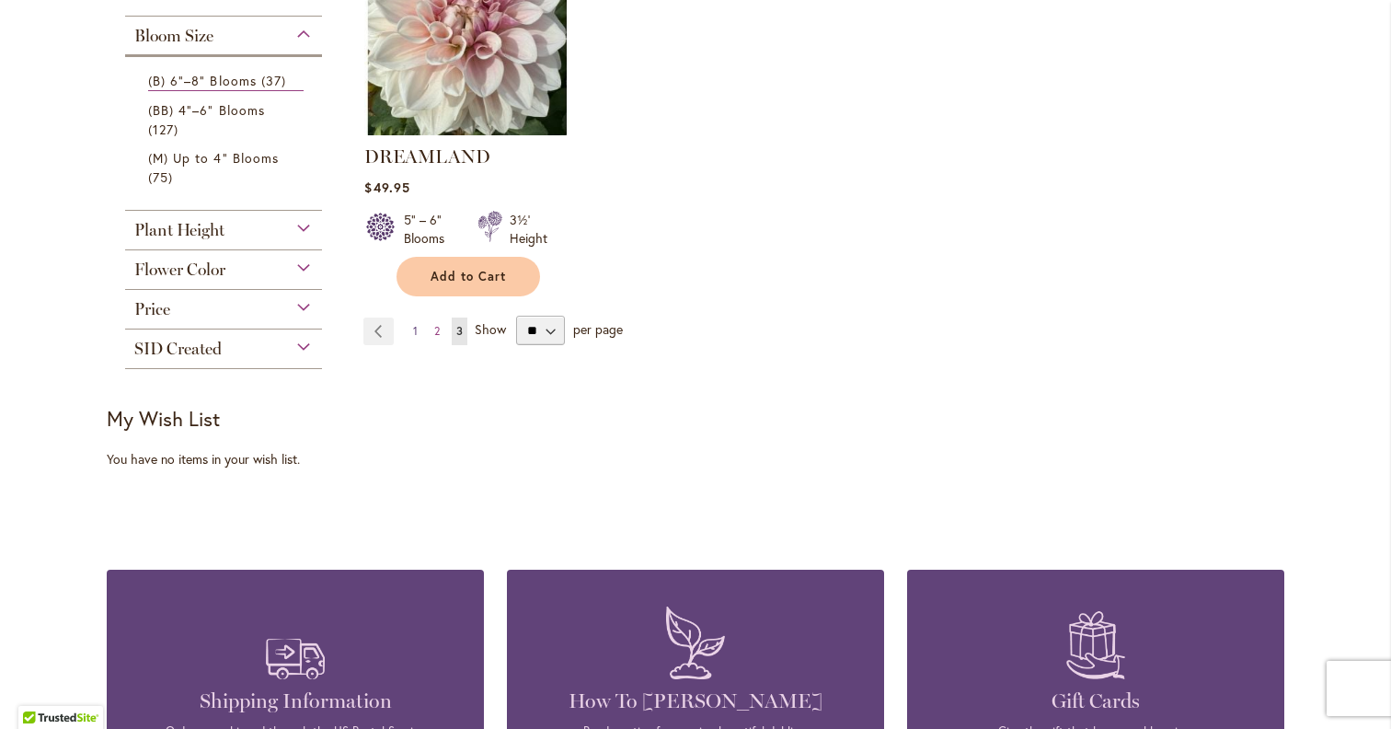
click at [415, 328] on span "1" at bounding box center [415, 331] width 5 height 14
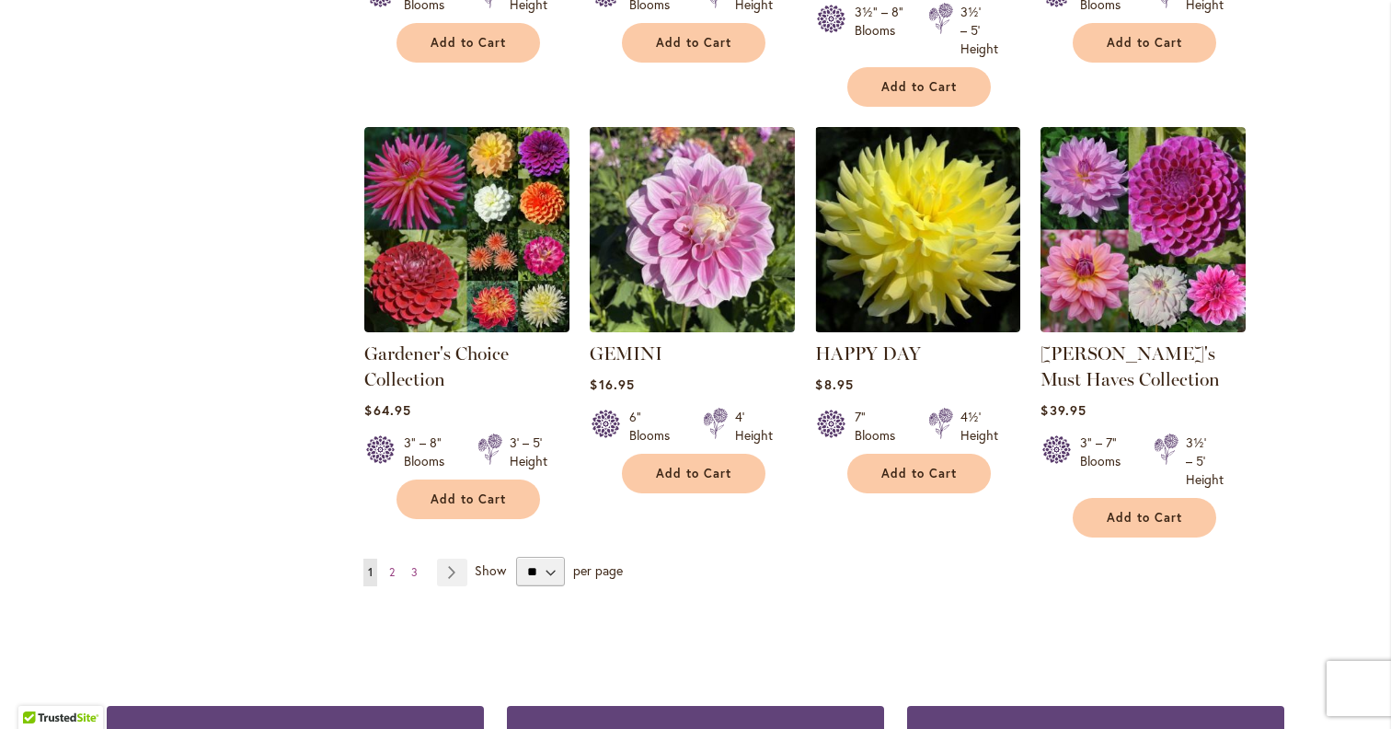
scroll to position [1498, 0]
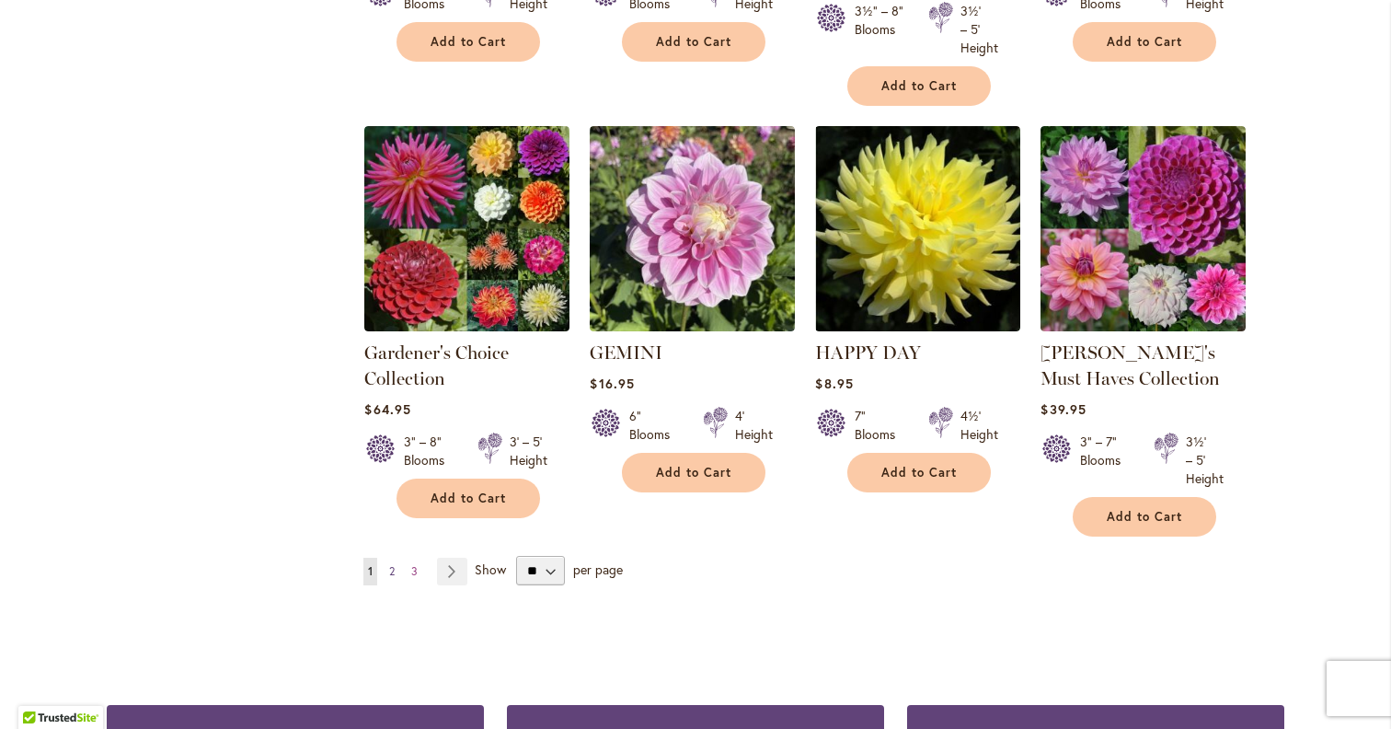
click at [396, 570] on link "Page 2" at bounding box center [392, 572] width 15 height 28
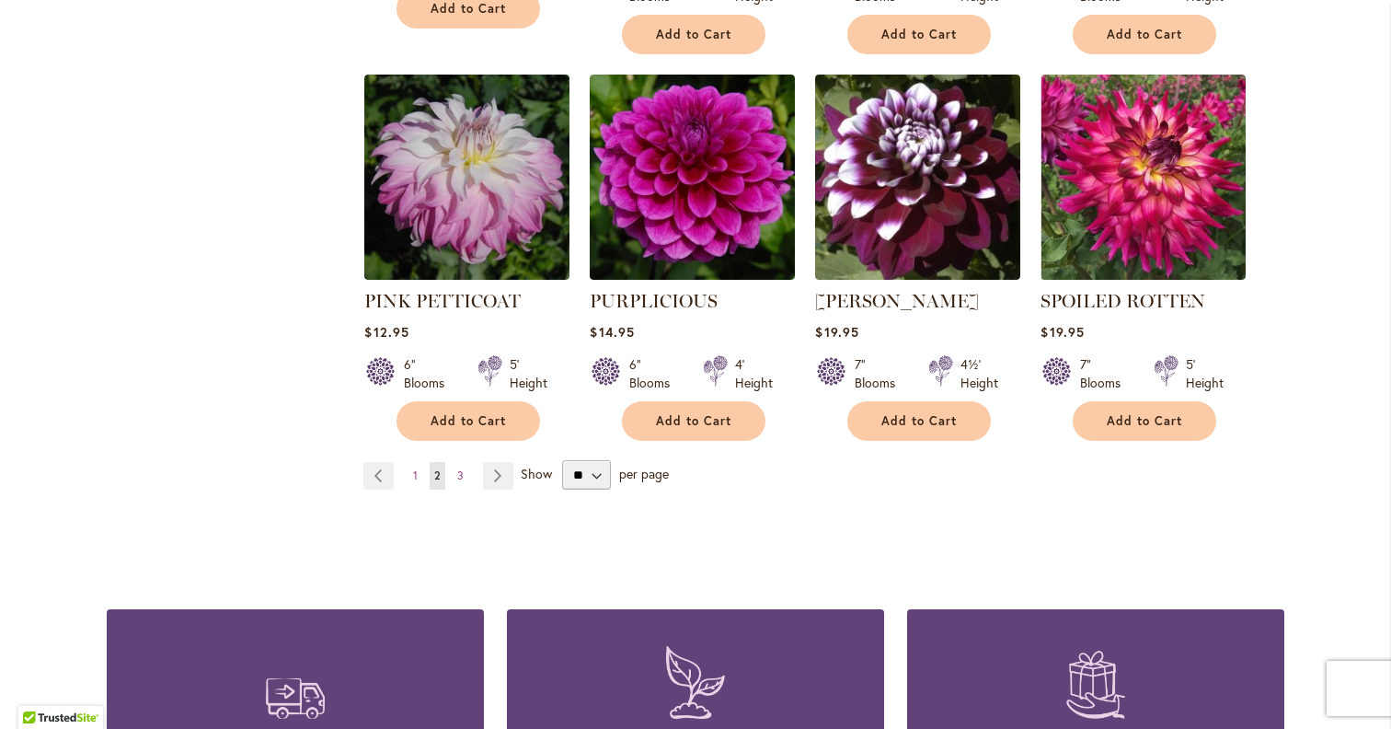
scroll to position [1560, 0]
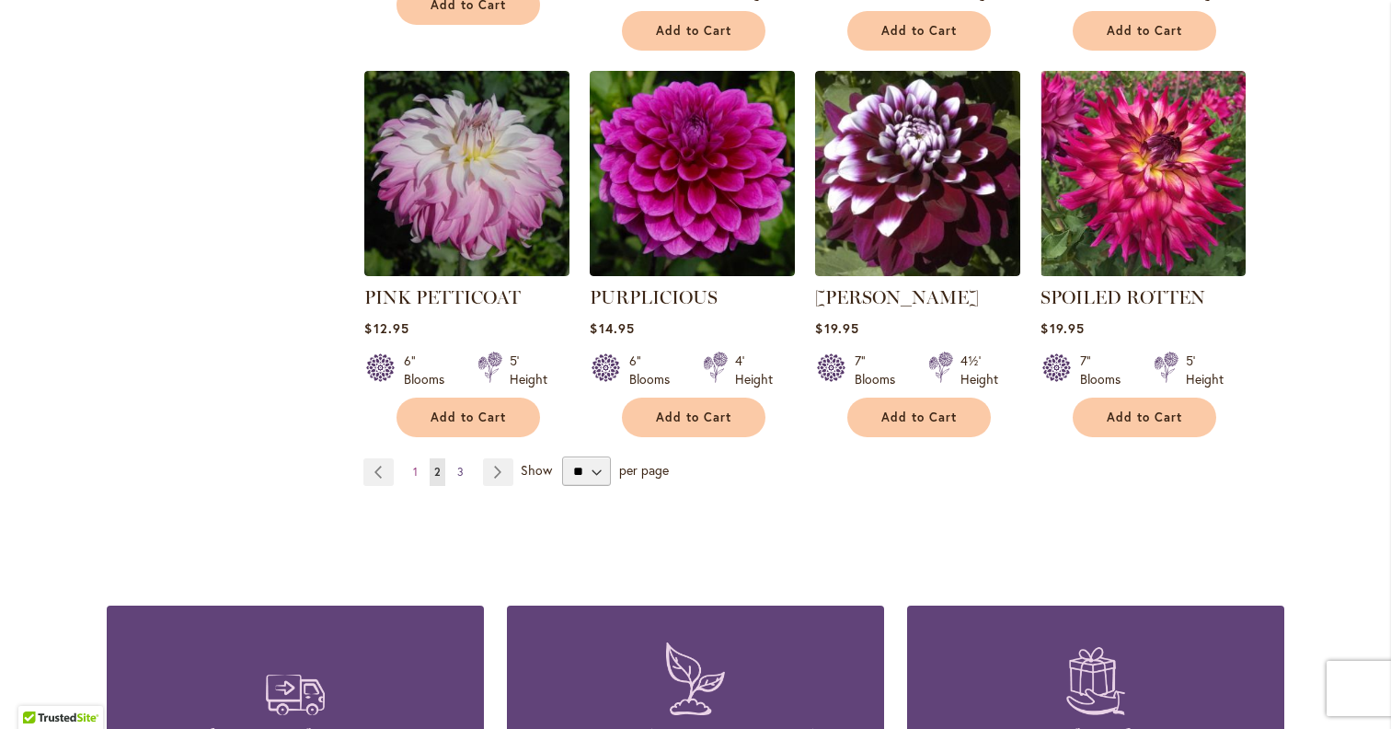
click at [460, 465] on span "3" at bounding box center [460, 472] width 6 height 14
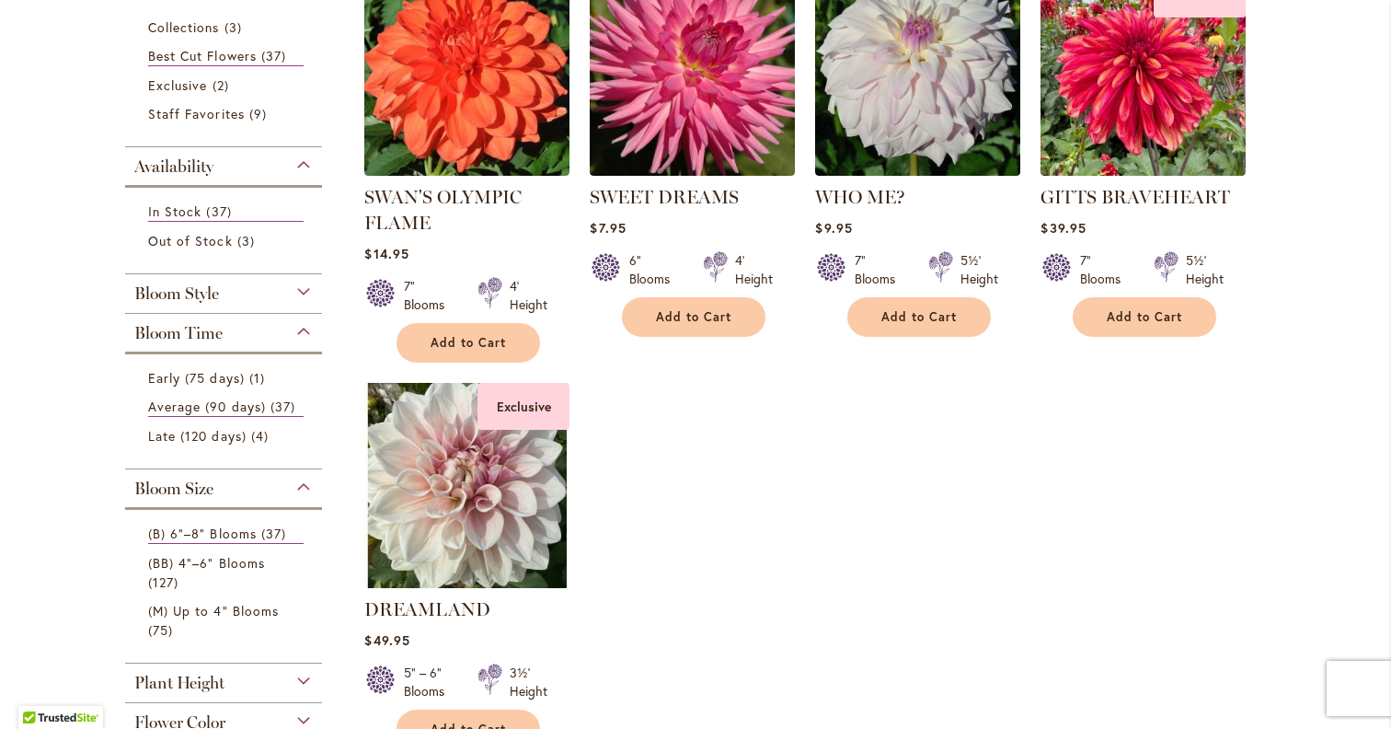
scroll to position [443, 0]
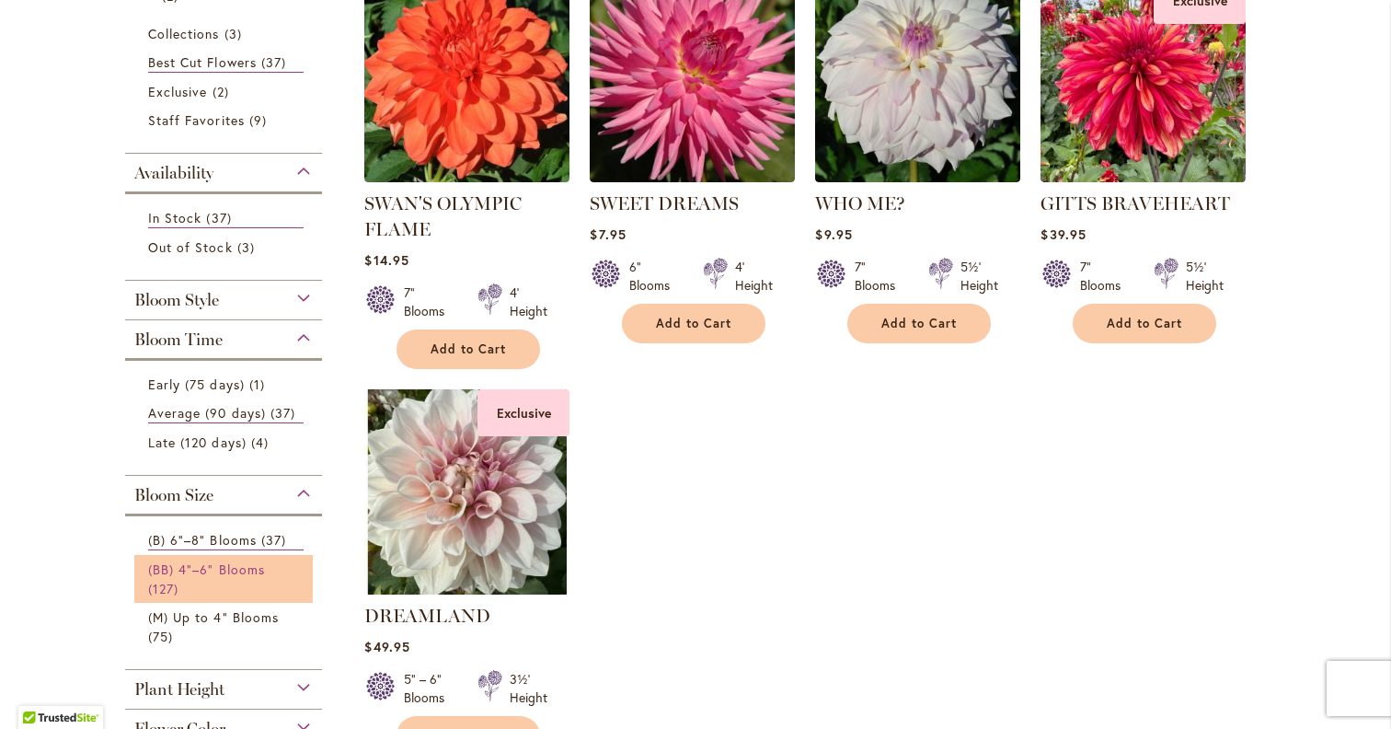
click at [240, 569] on span "(BB) 4"–6" Blooms" at bounding box center [206, 568] width 117 height 17
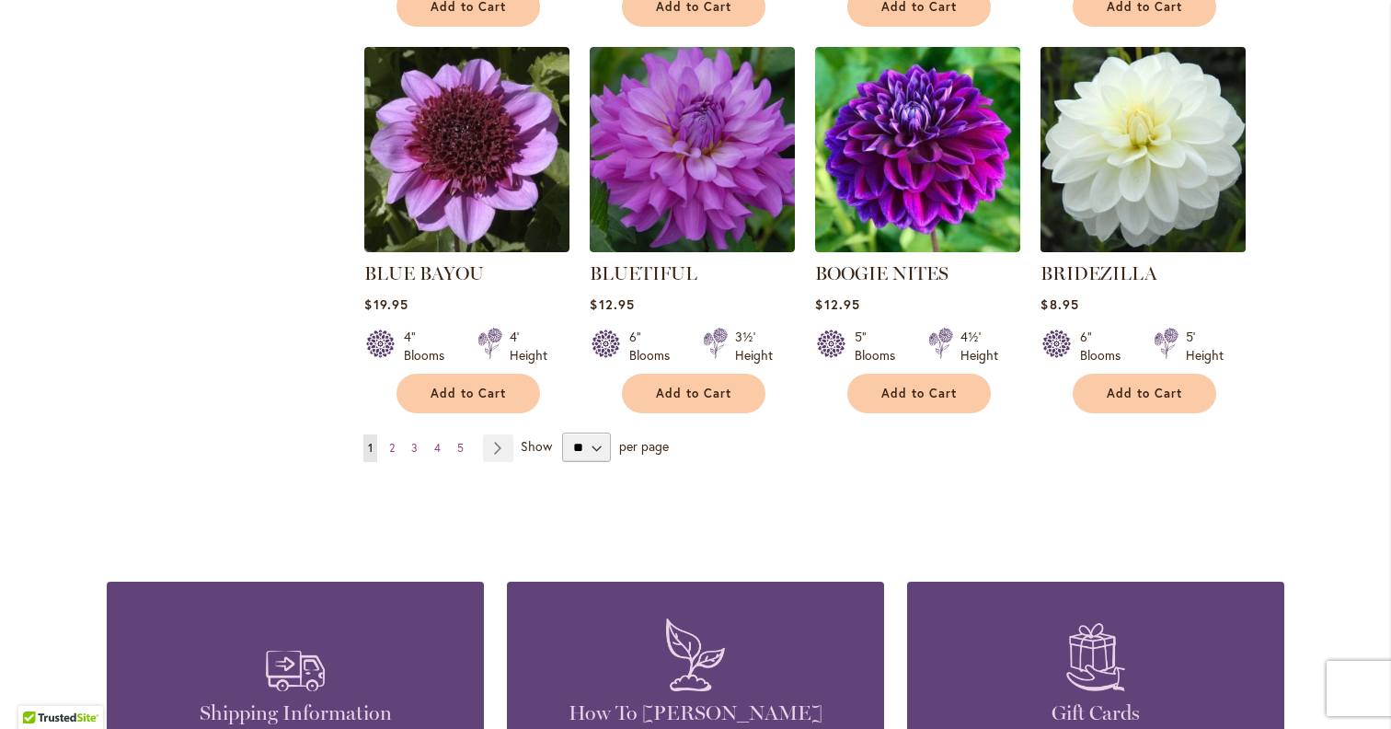
scroll to position [1587, 0]
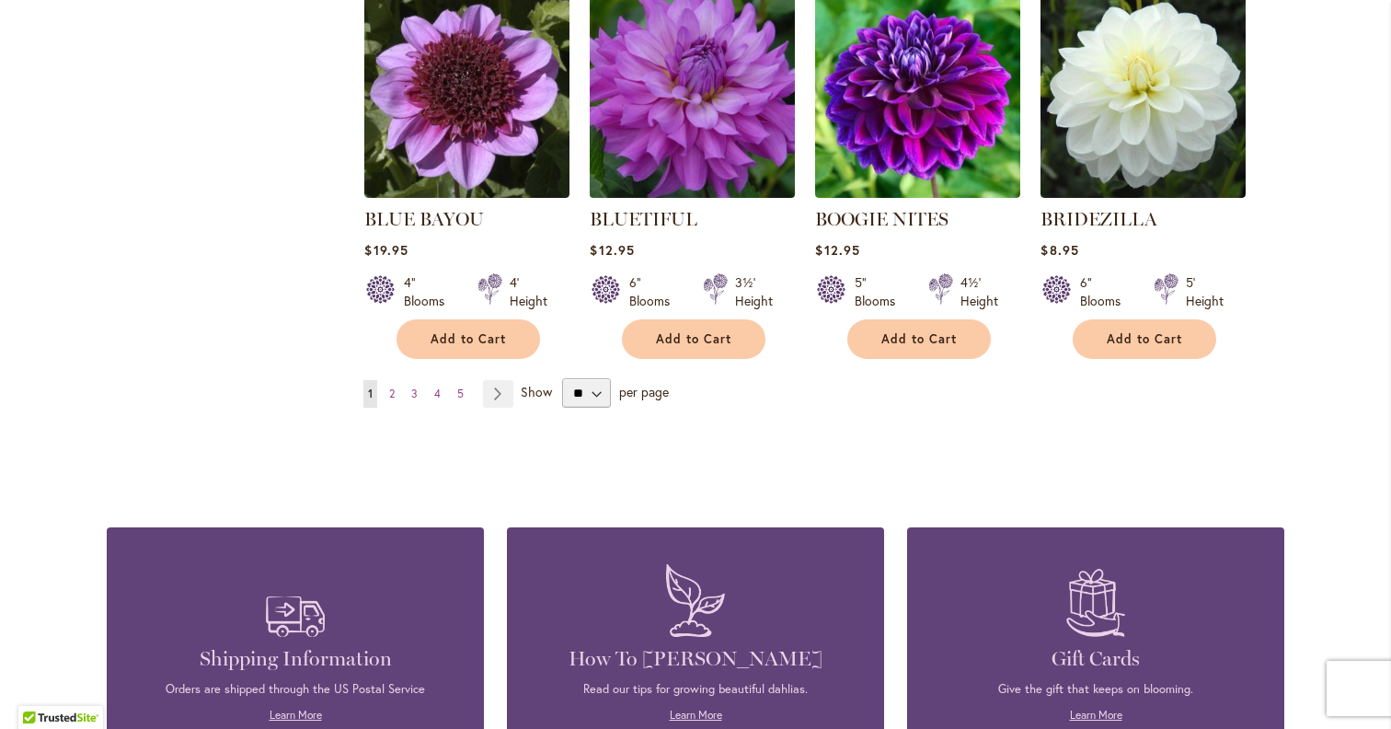
click at [653, 45] on img at bounding box center [692, 94] width 215 height 215
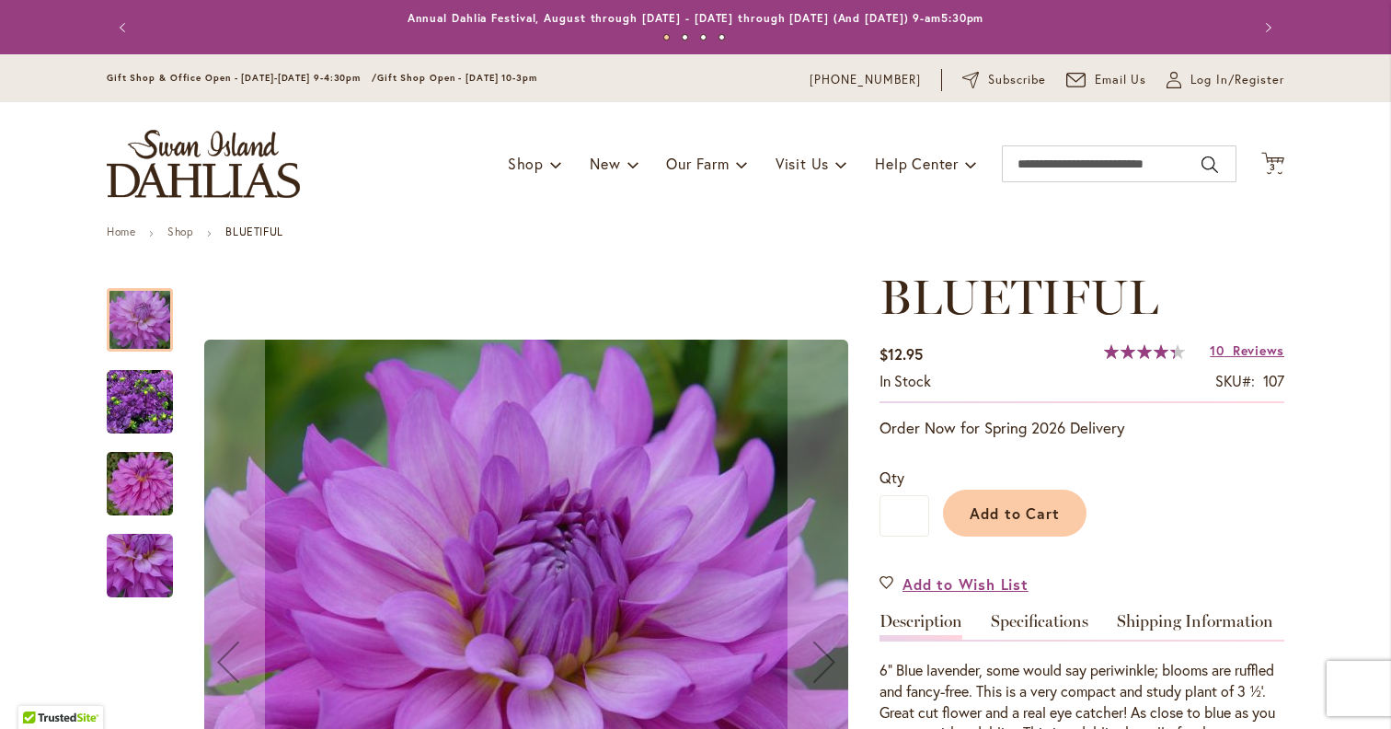
click at [820, 589] on button "Next" at bounding box center [824, 662] width 74 height 785
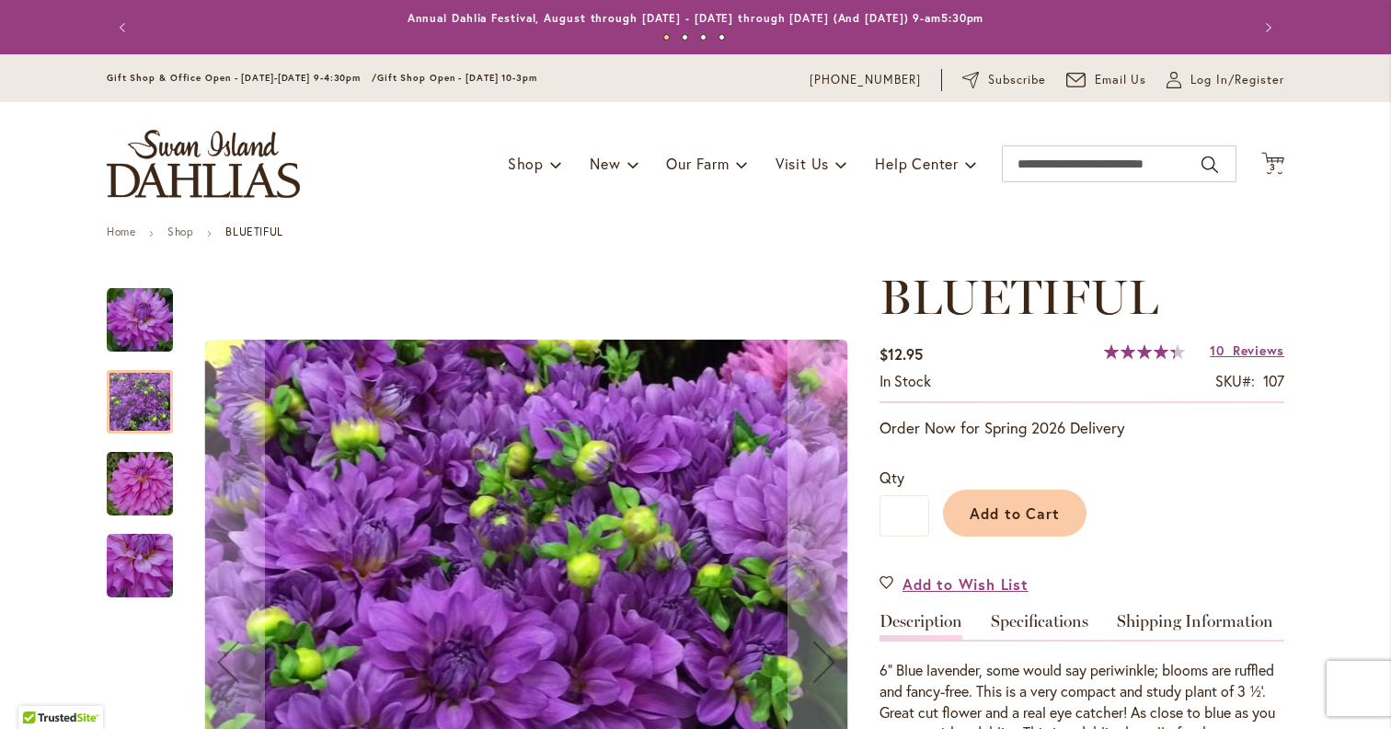
click at [820, 589] on button "Next" at bounding box center [824, 662] width 74 height 785
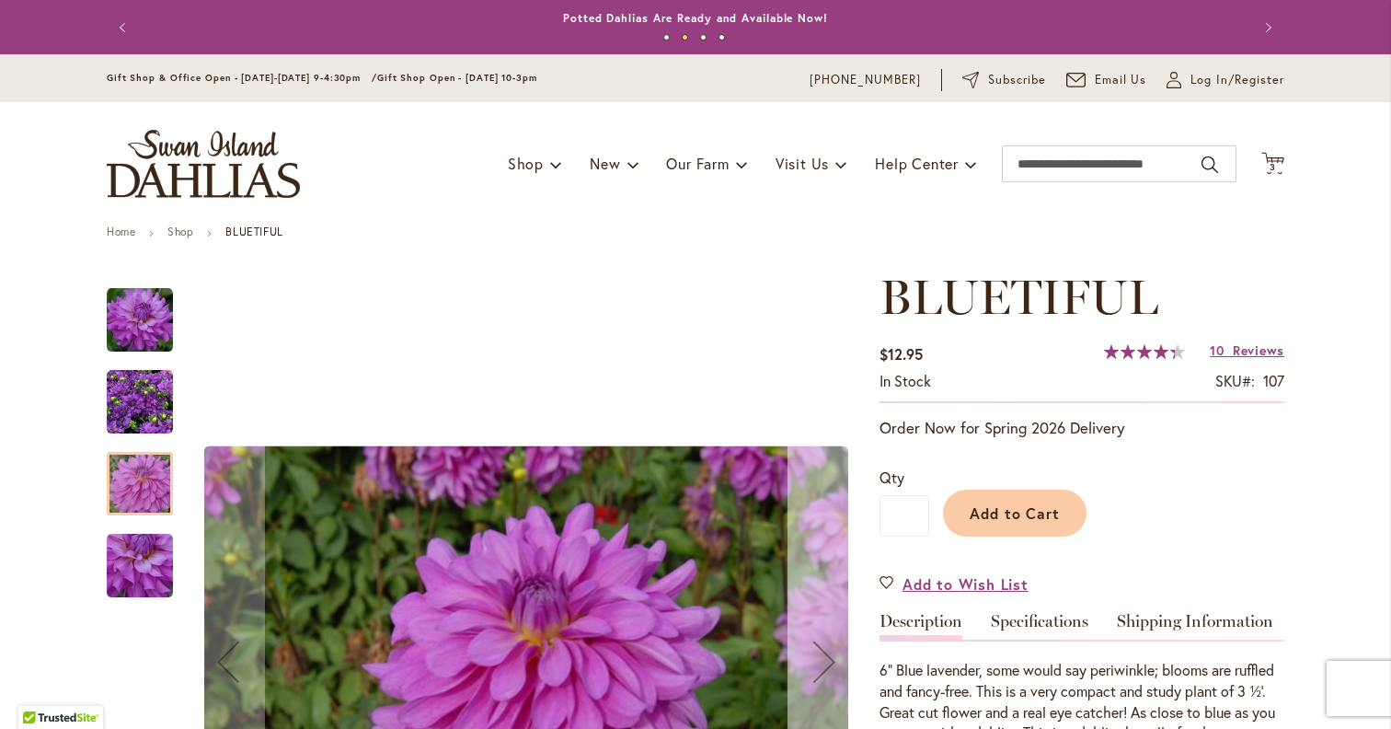
click at [847, 607] on button "Next" at bounding box center [824, 662] width 74 height 785
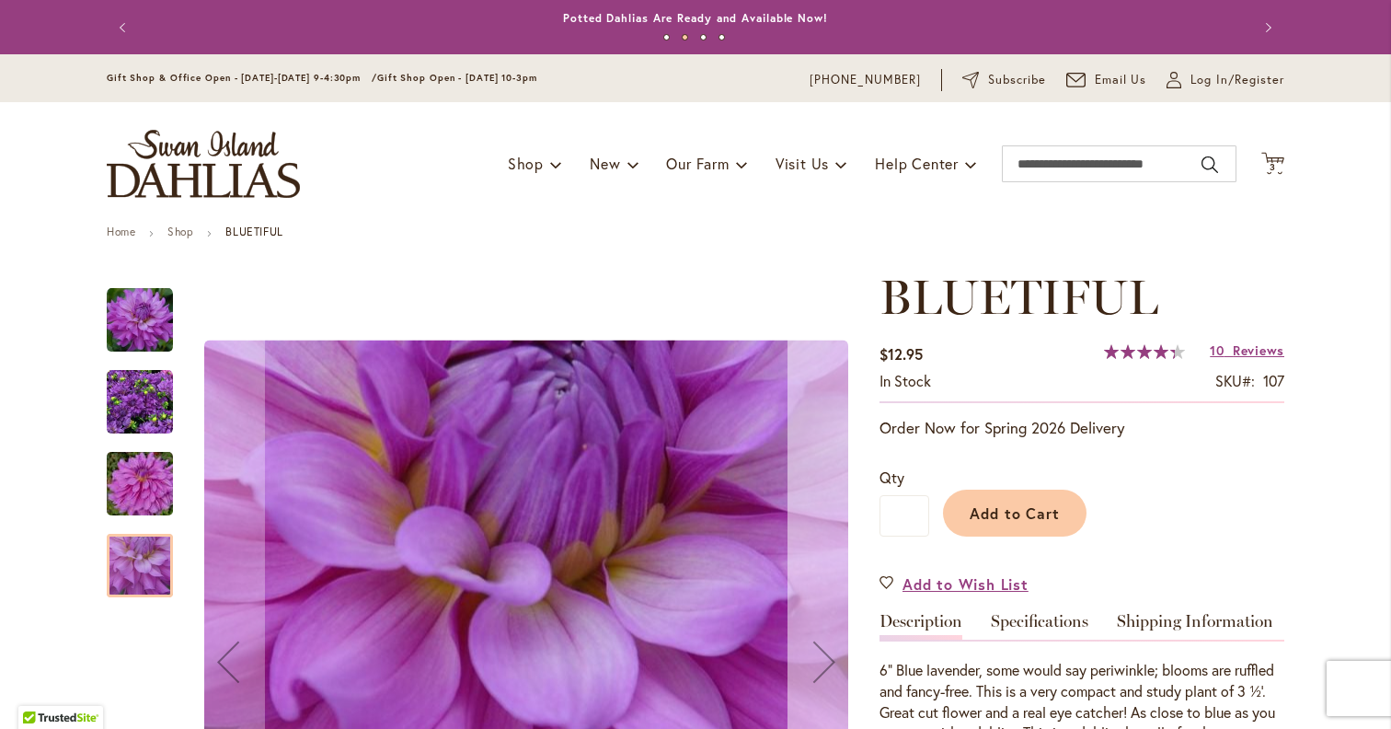
click at [847, 607] on button "Next" at bounding box center [824, 662] width 74 height 785
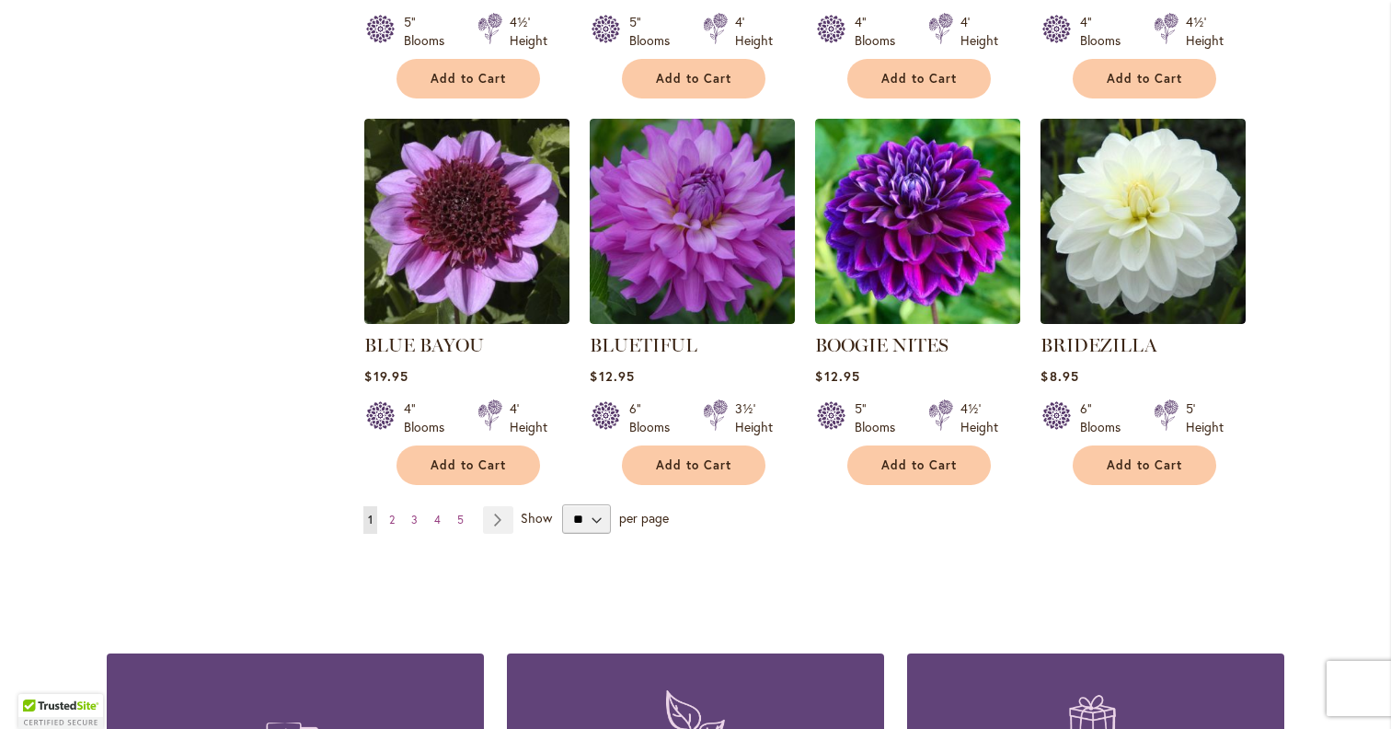
scroll to position [1478, 0]
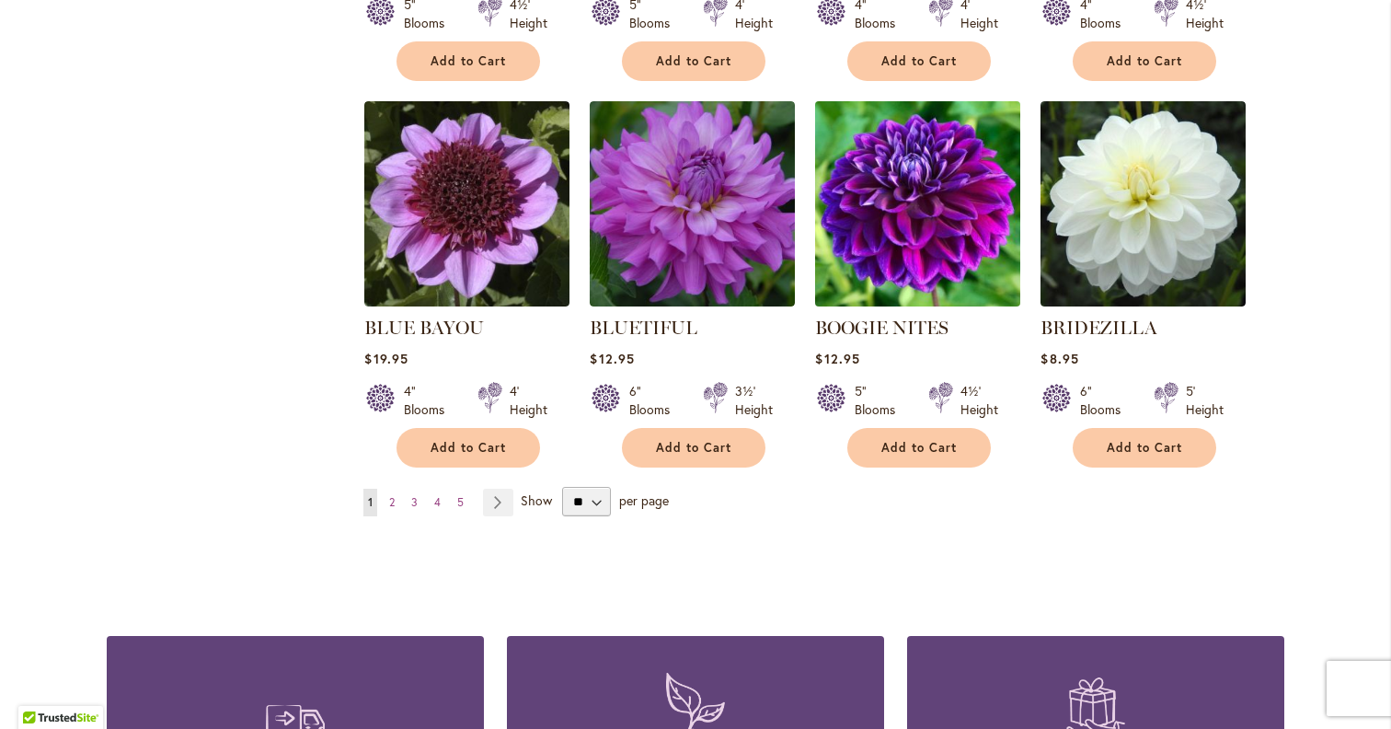
click at [914, 263] on img at bounding box center [917, 203] width 215 height 215
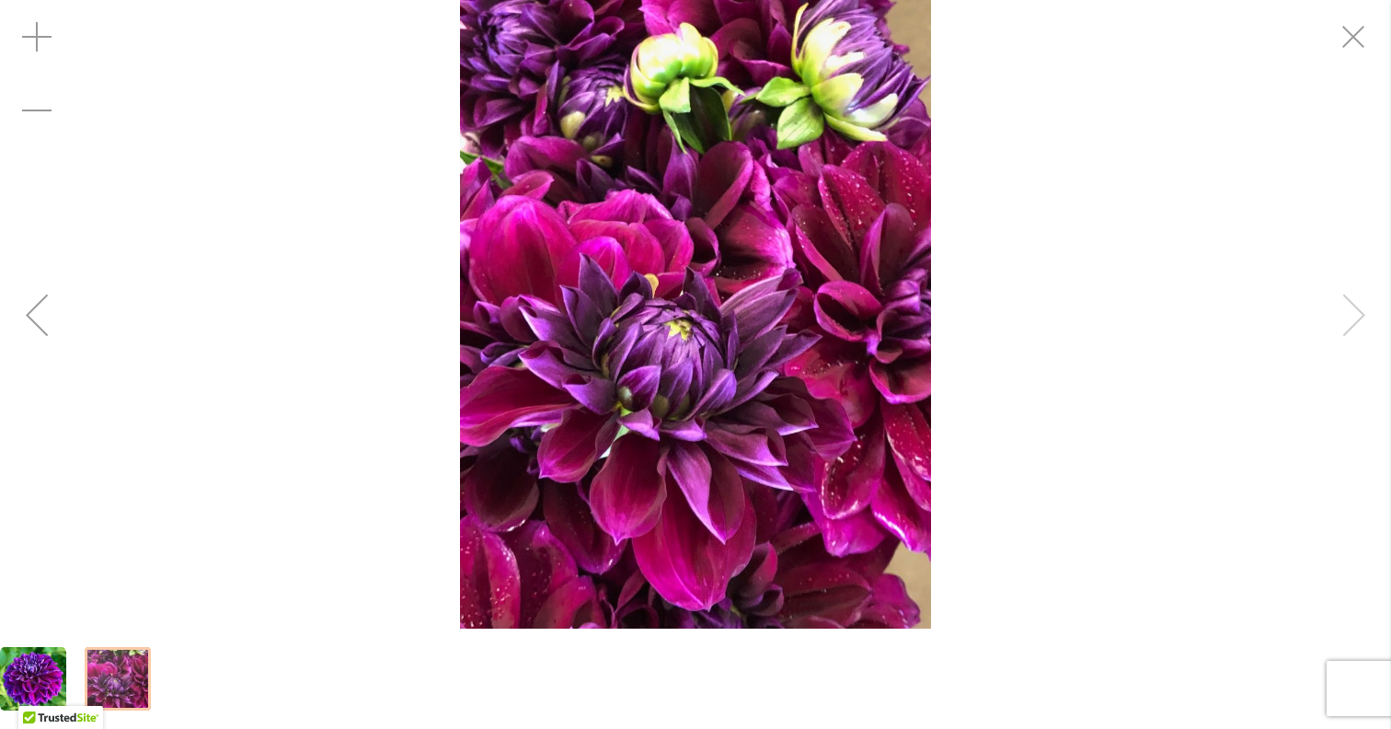
click at [1354, 334] on div "BOOGIE NITES" at bounding box center [695, 314] width 1391 height 628
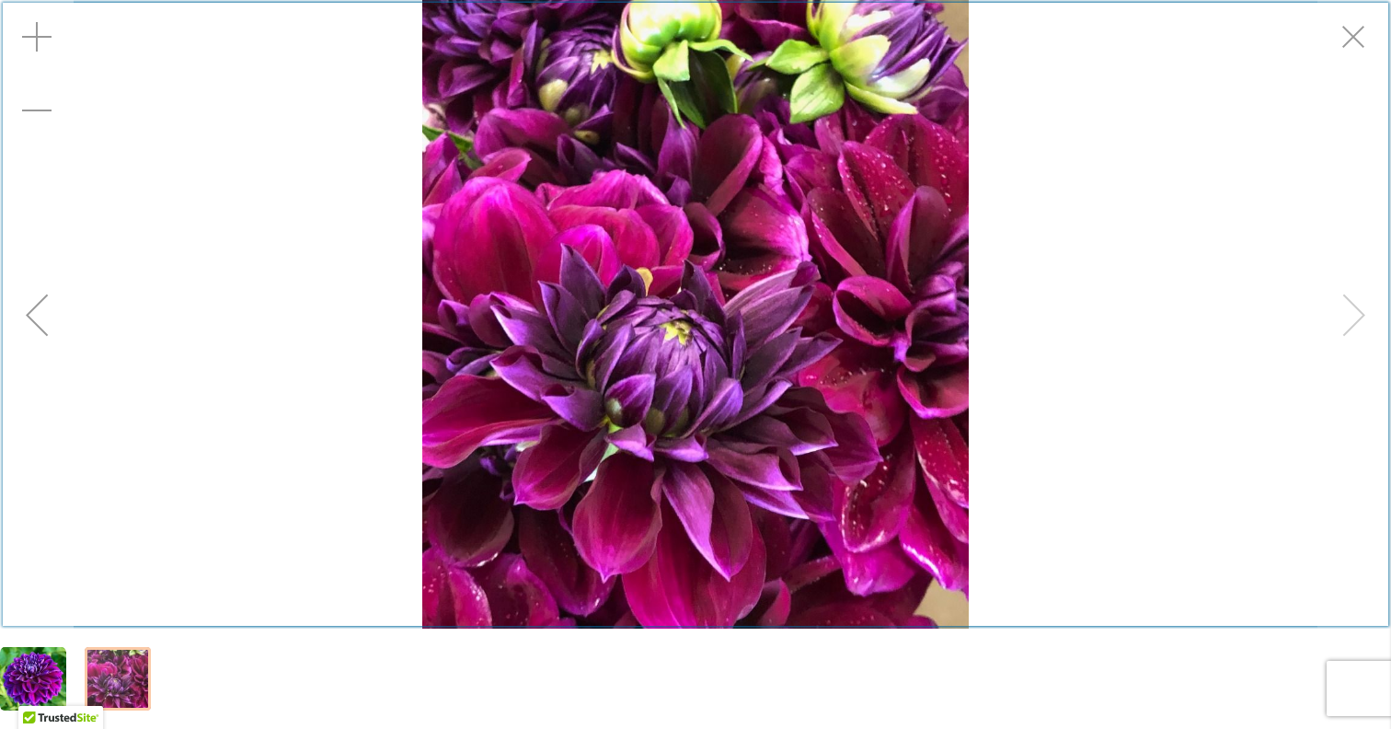
scroll to position [278, 0]
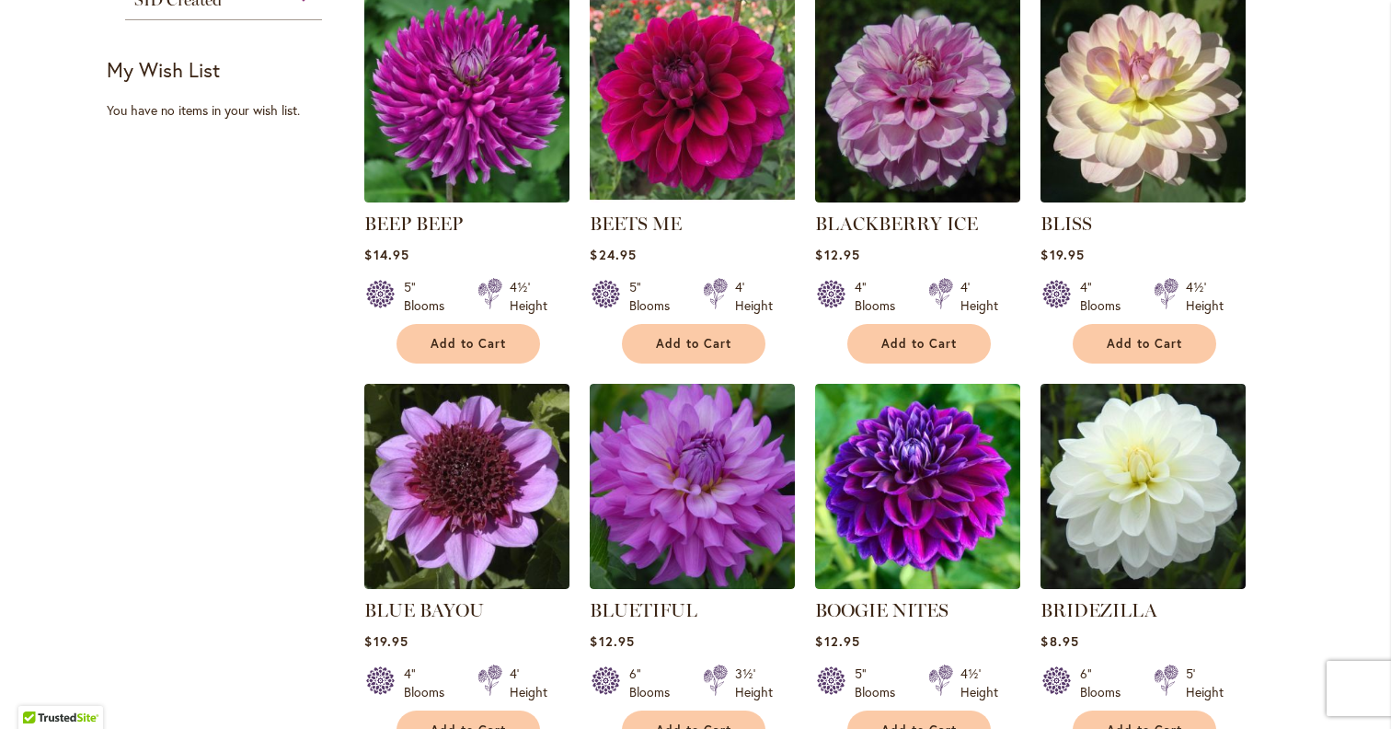
scroll to position [1212, 0]
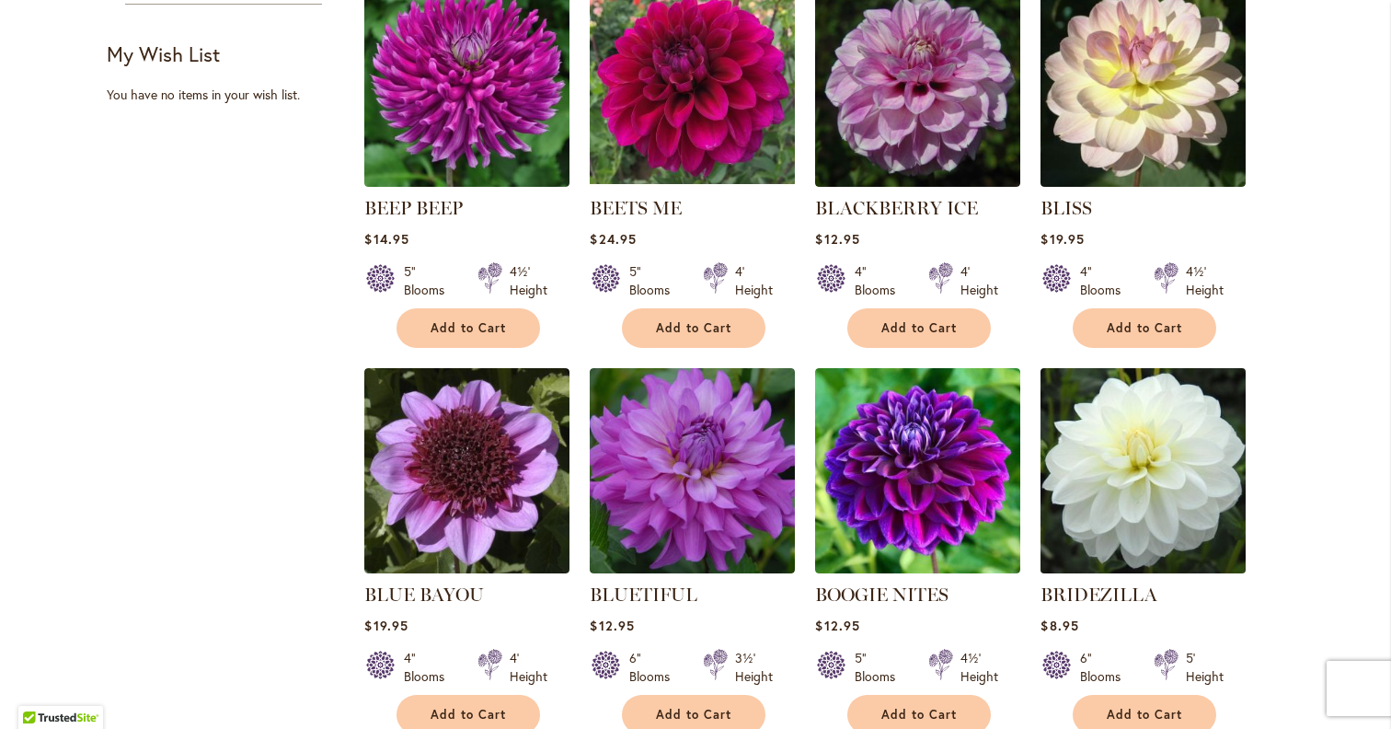
click at [1211, 515] on img at bounding box center [1143, 469] width 215 height 215
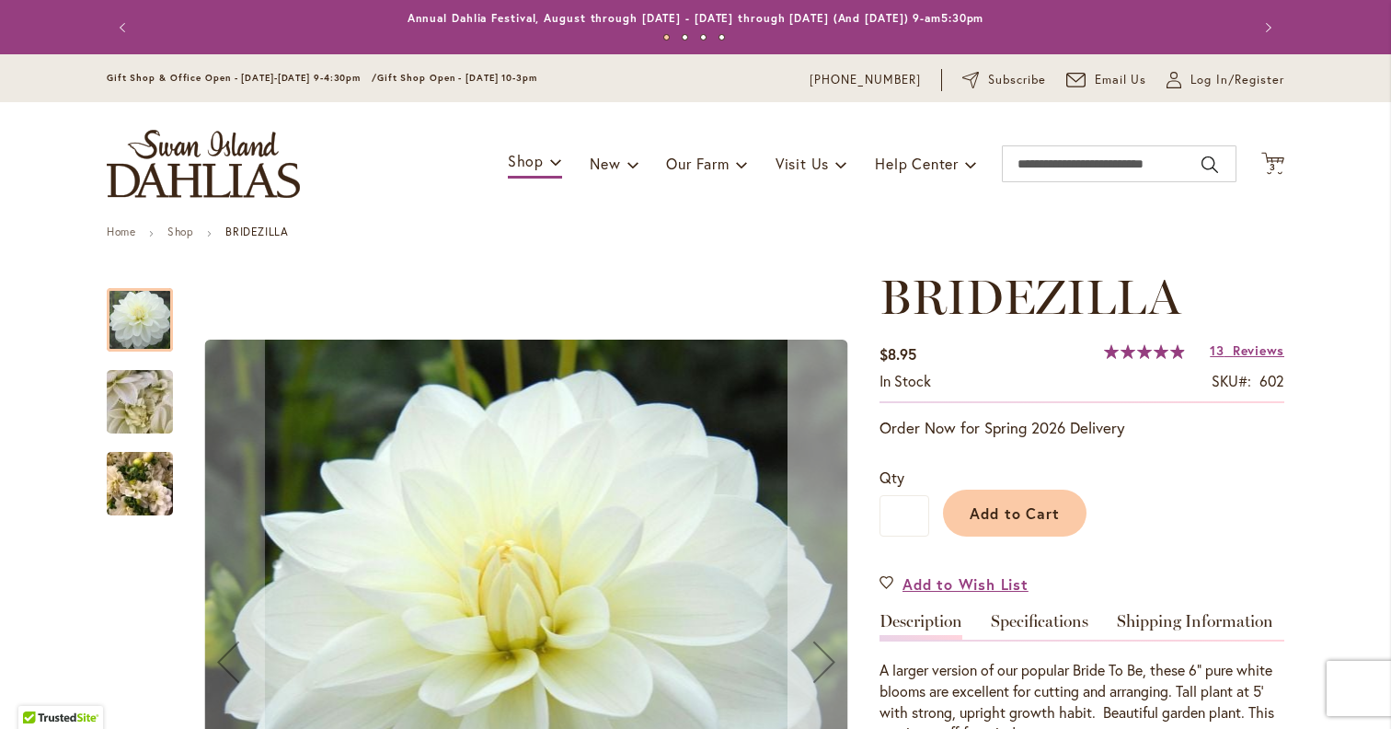
click at [815, 651] on div "Next" at bounding box center [824, 662] width 74 height 74
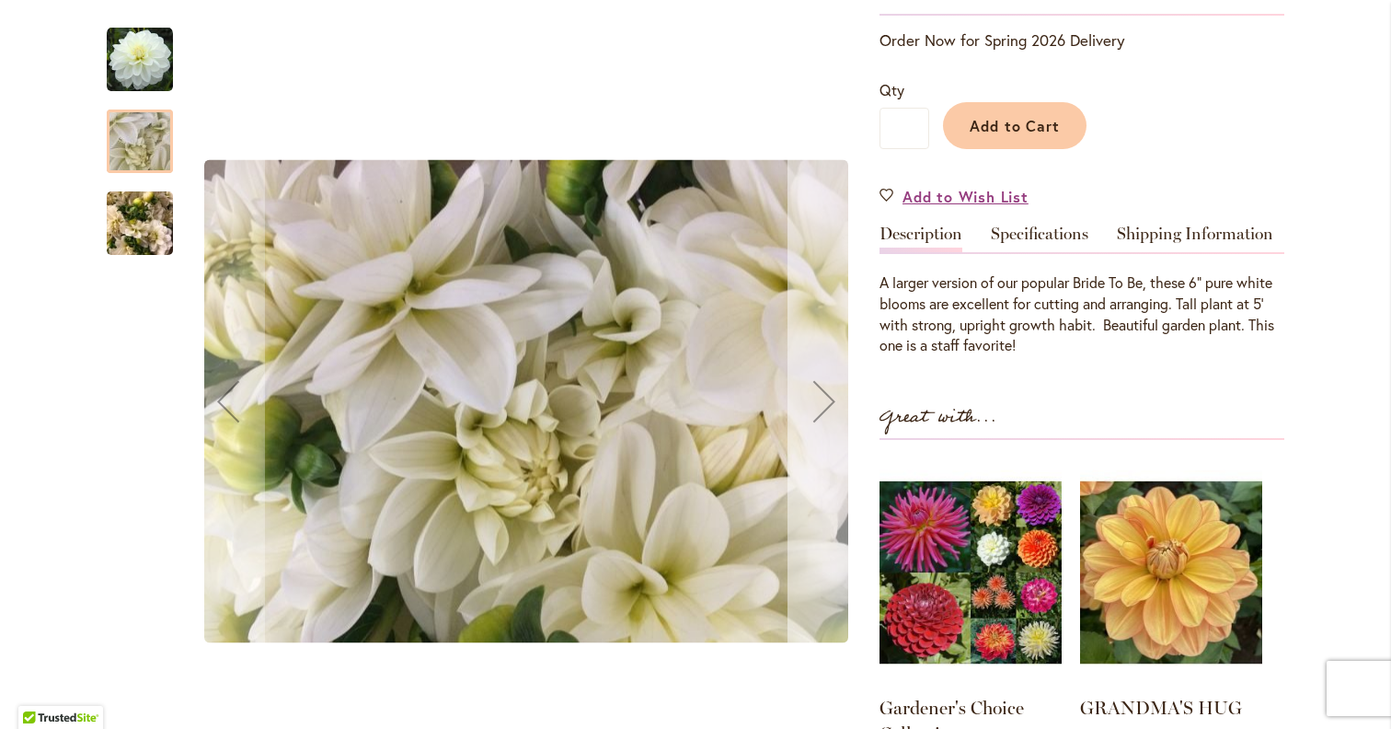
scroll to position [402, 0]
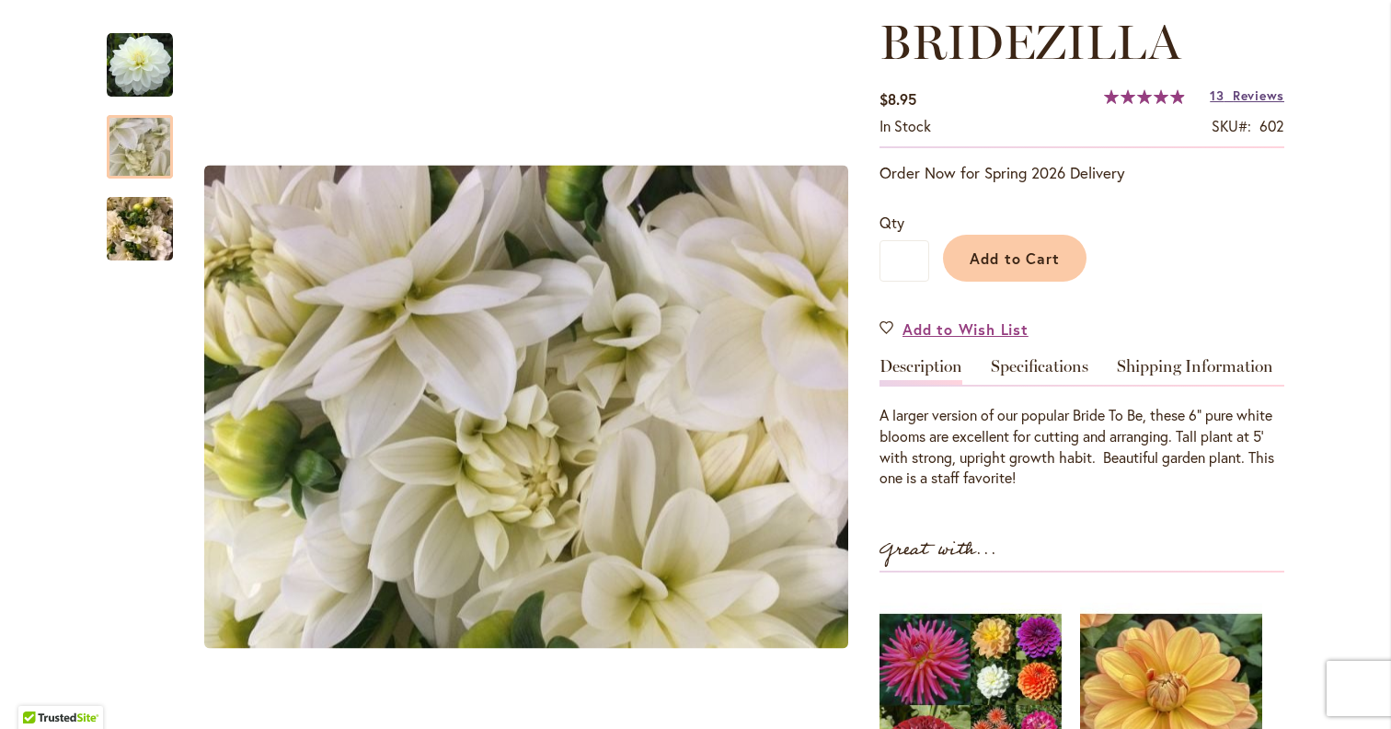
click at [1228, 98] on link "13 Reviews" at bounding box center [1247, 94] width 75 height 17
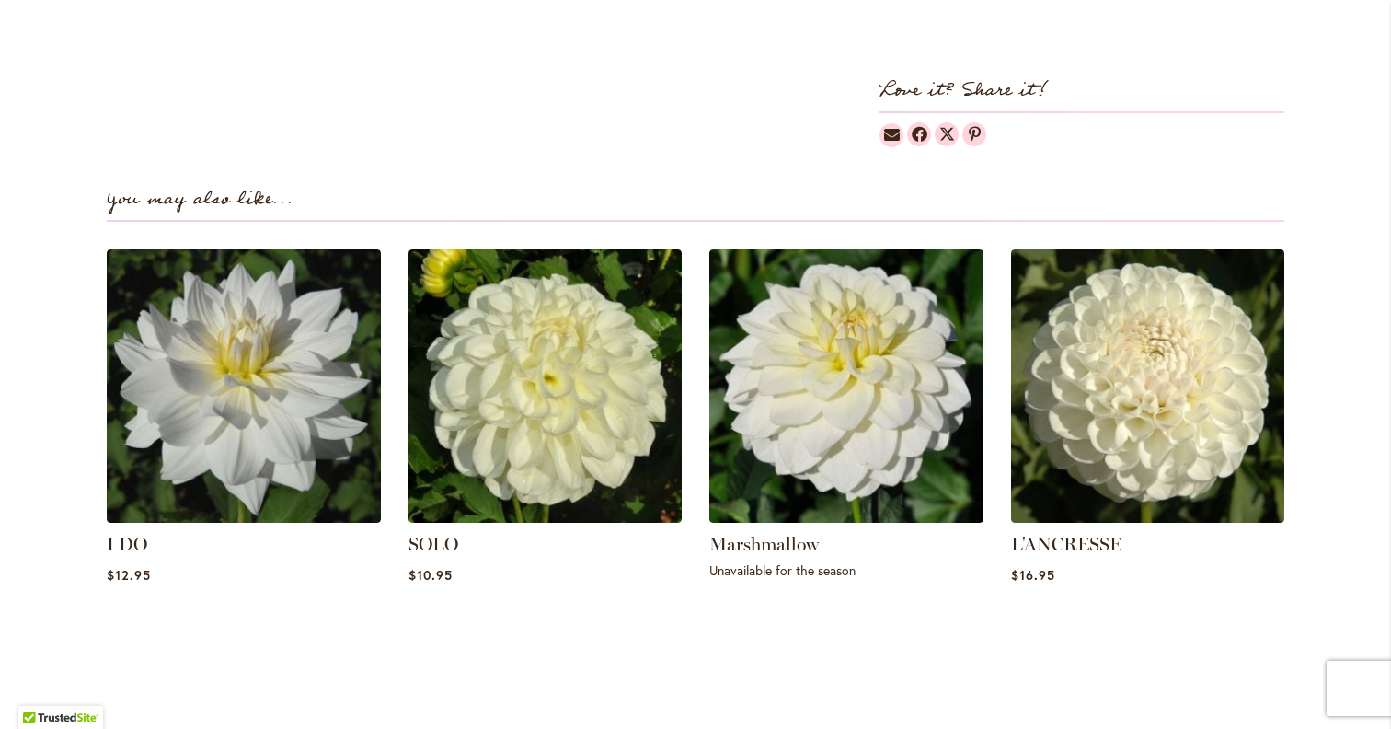
scroll to position [0, 0]
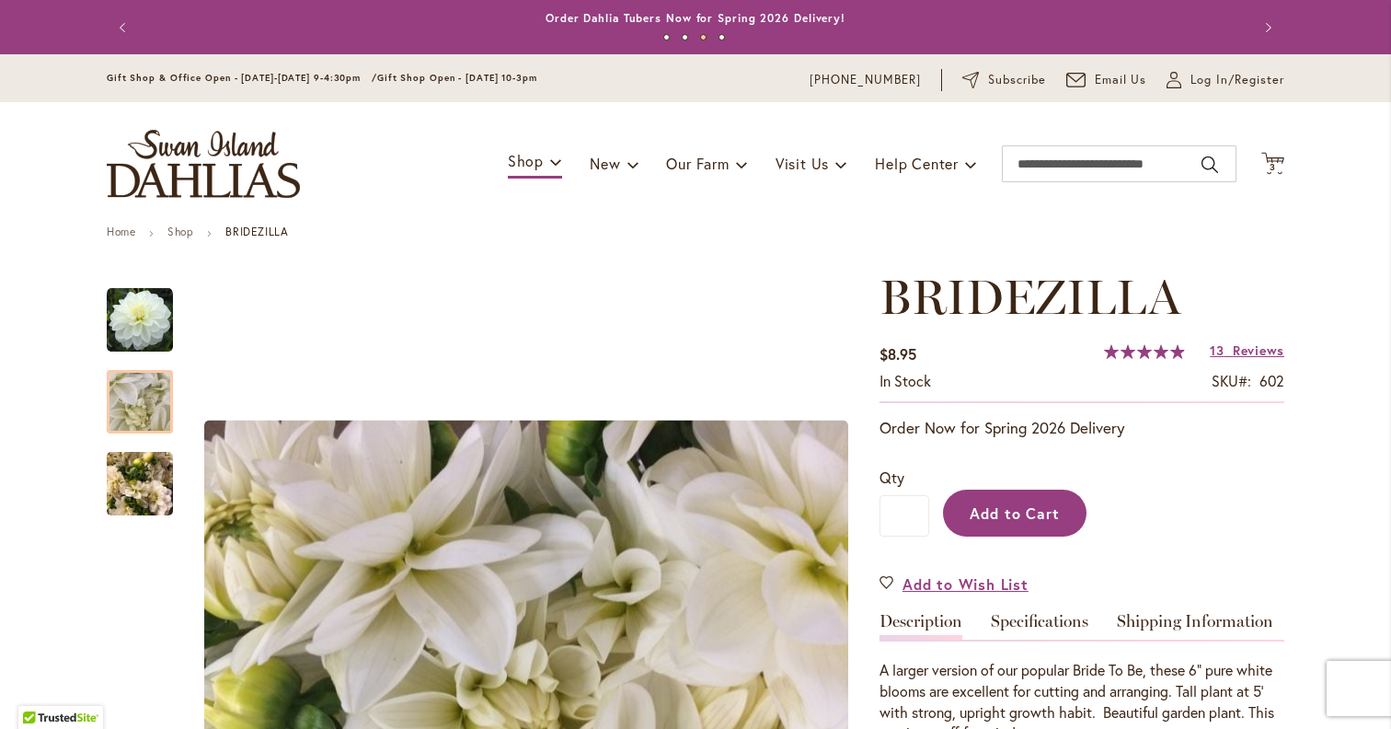
click at [1020, 503] on span "Add to Cart" at bounding box center [1015, 512] width 91 height 19
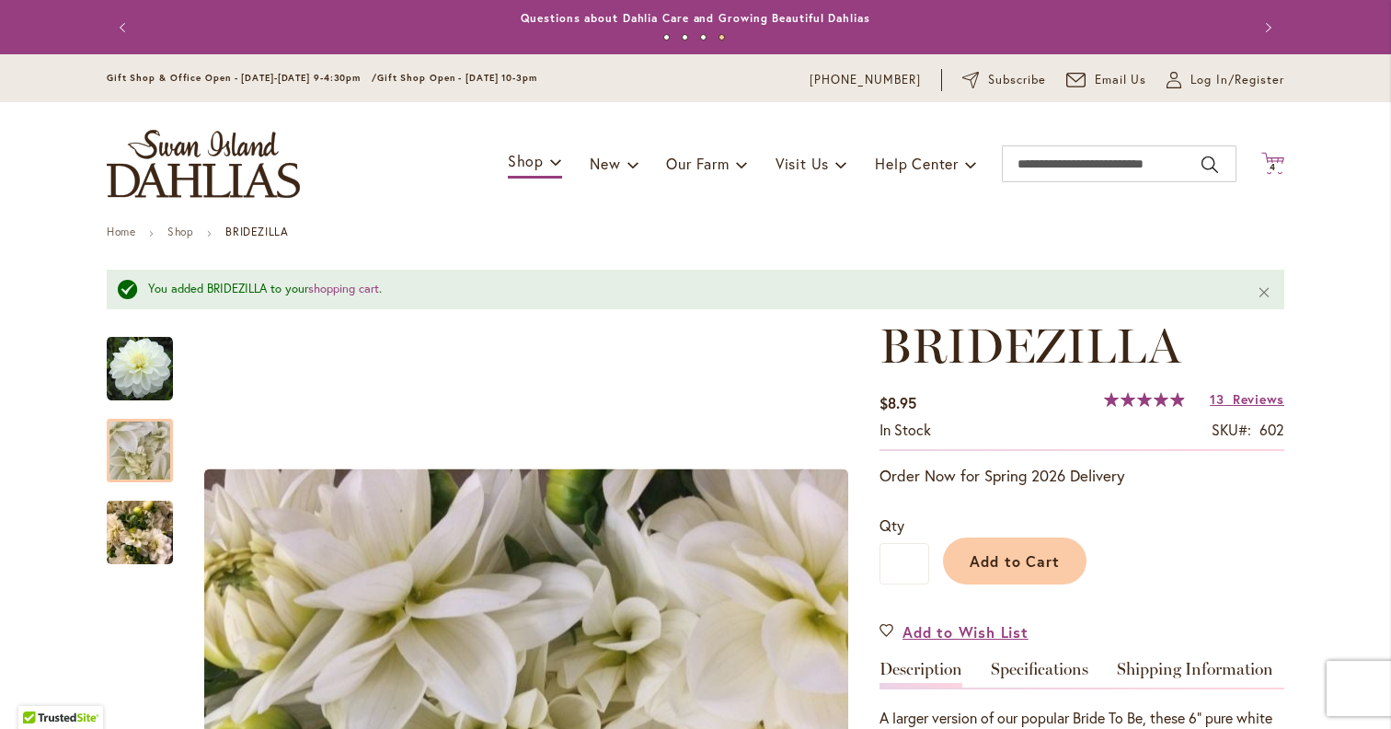
click at [1279, 163] on span "4 4 items" at bounding box center [1273, 167] width 18 height 9
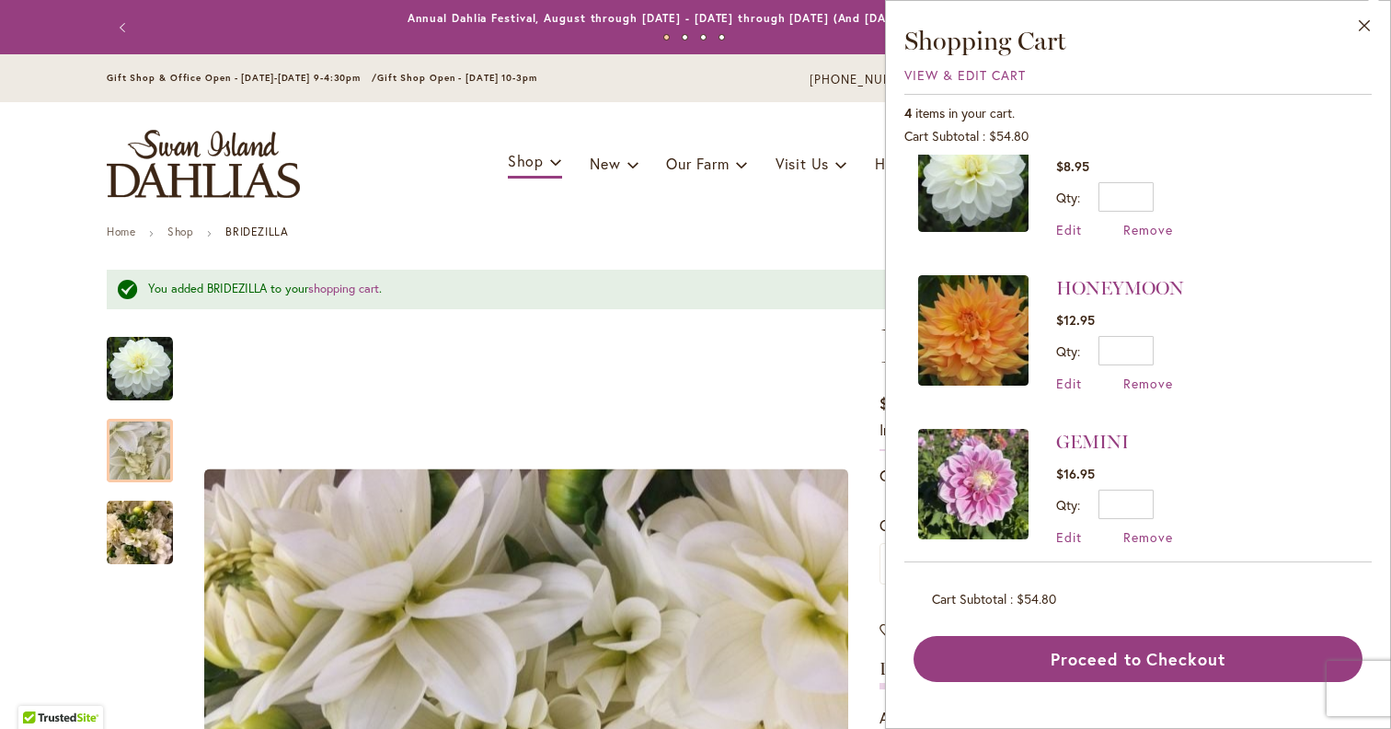
scroll to position [51, 0]
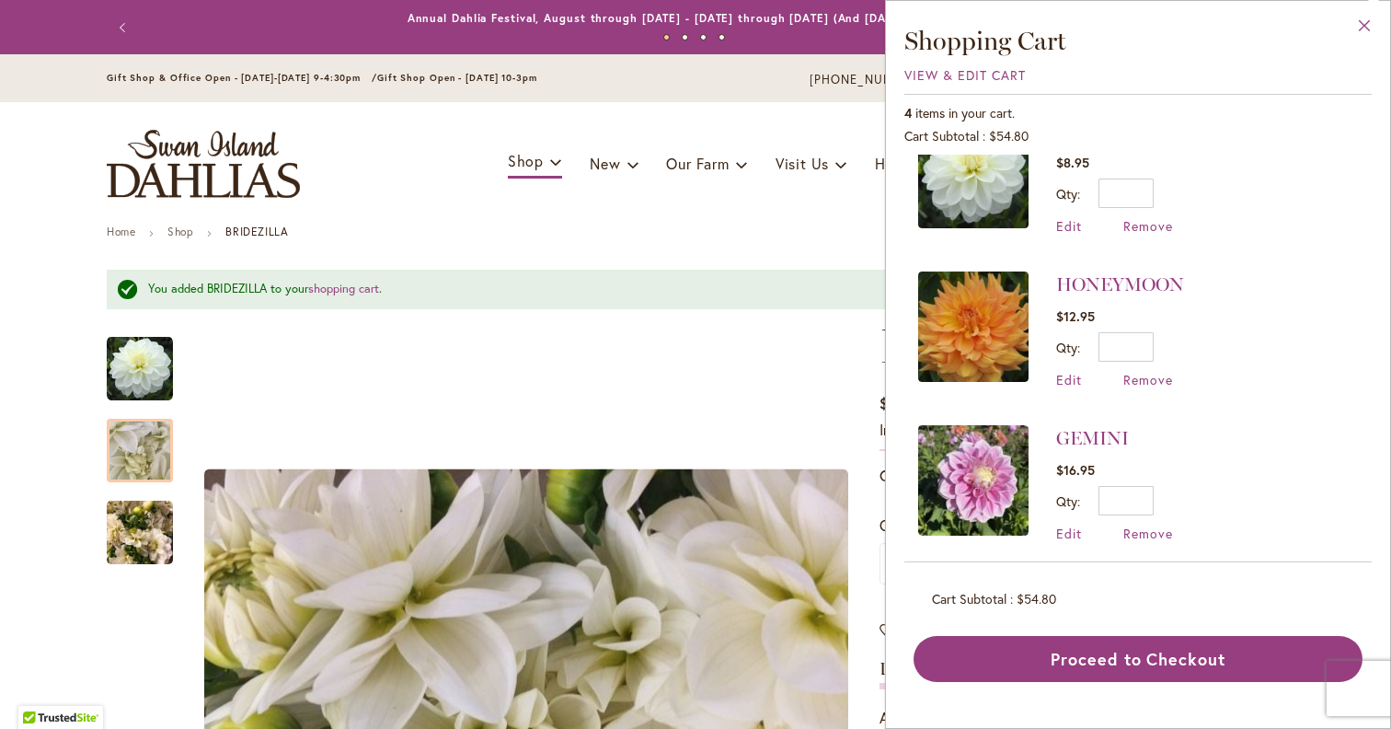
click at [1365, 27] on button "Close" at bounding box center [1364, 30] width 51 height 58
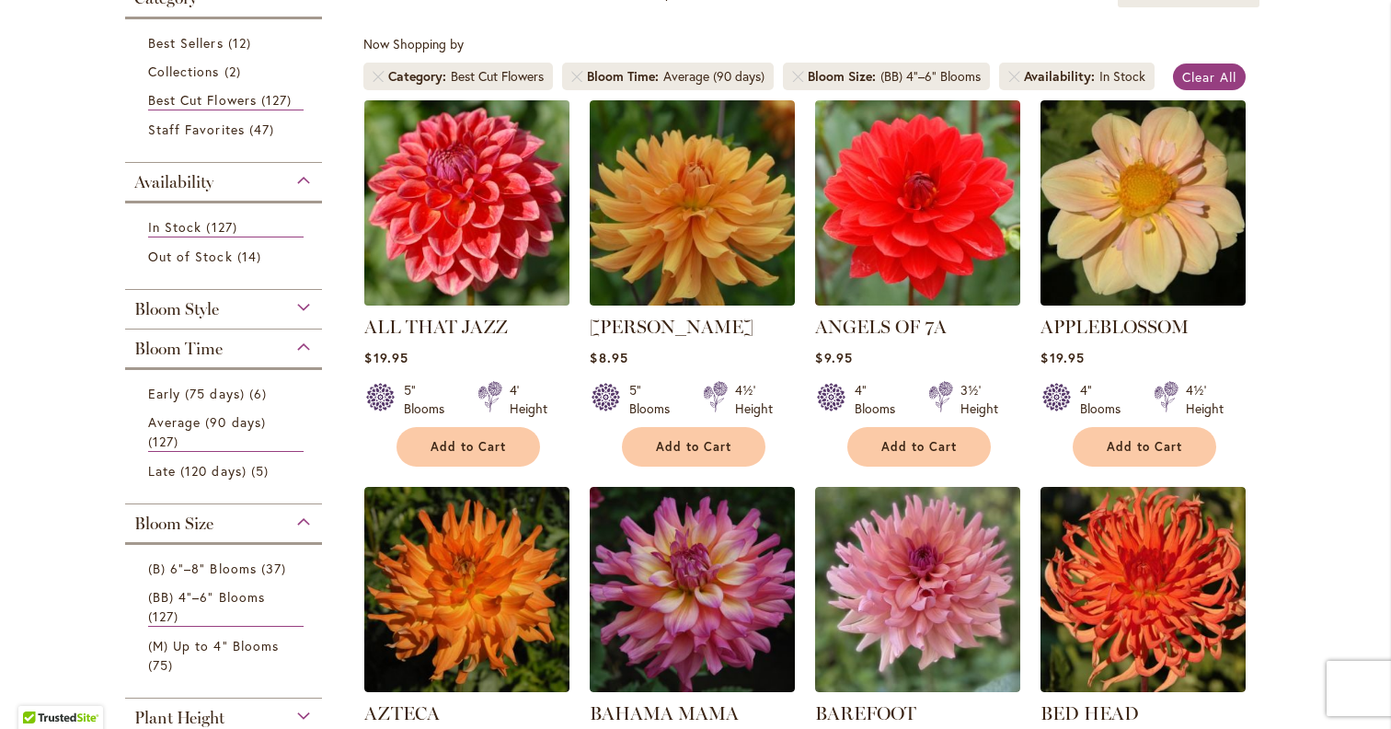
scroll to position [328, 0]
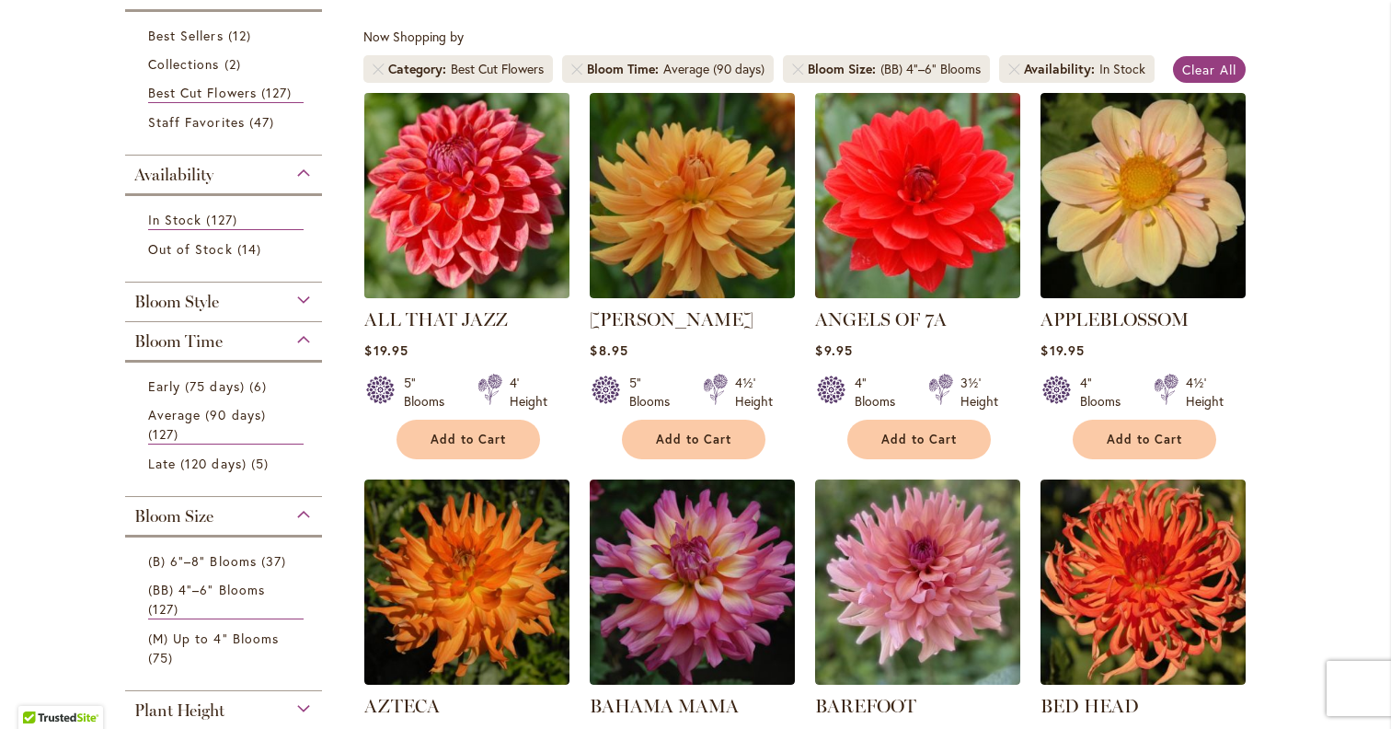
click at [459, 202] on img at bounding box center [467, 194] width 215 height 215
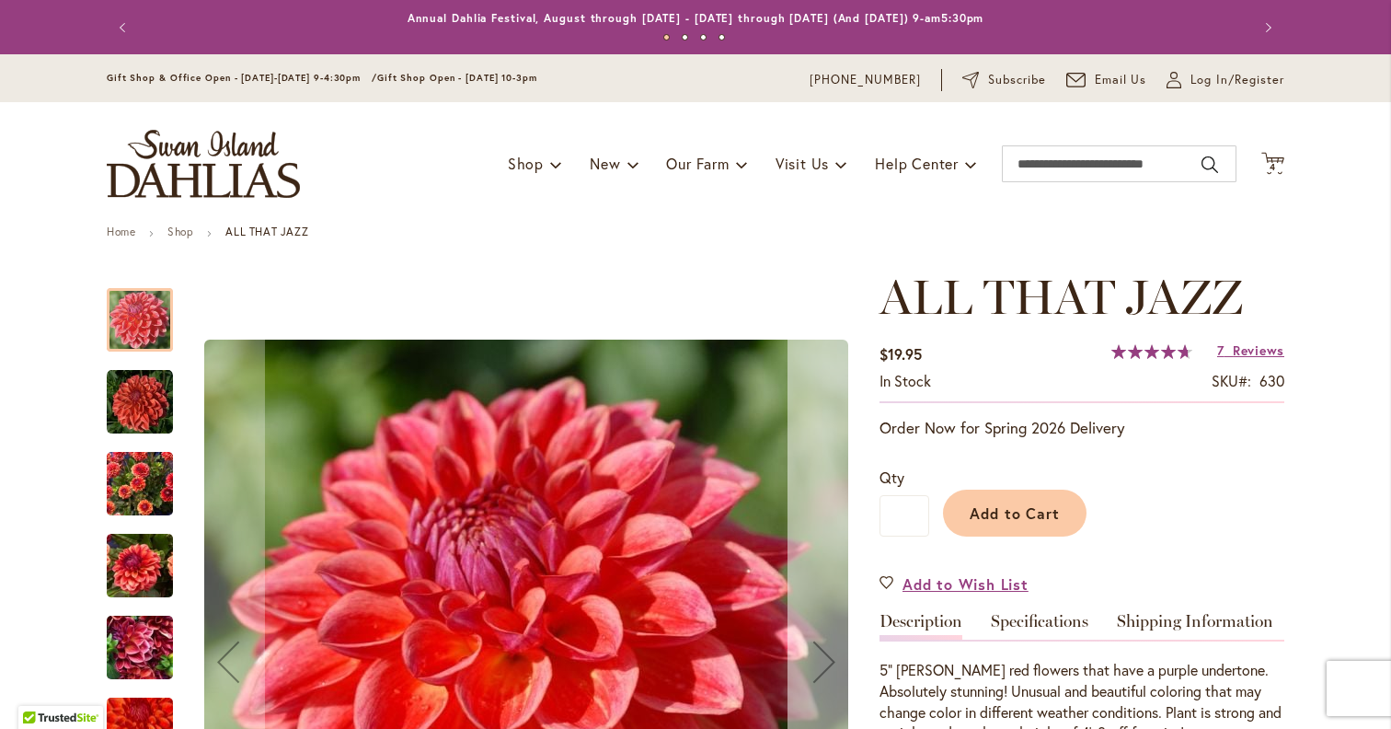
click at [838, 588] on button "Next" at bounding box center [824, 662] width 74 height 785
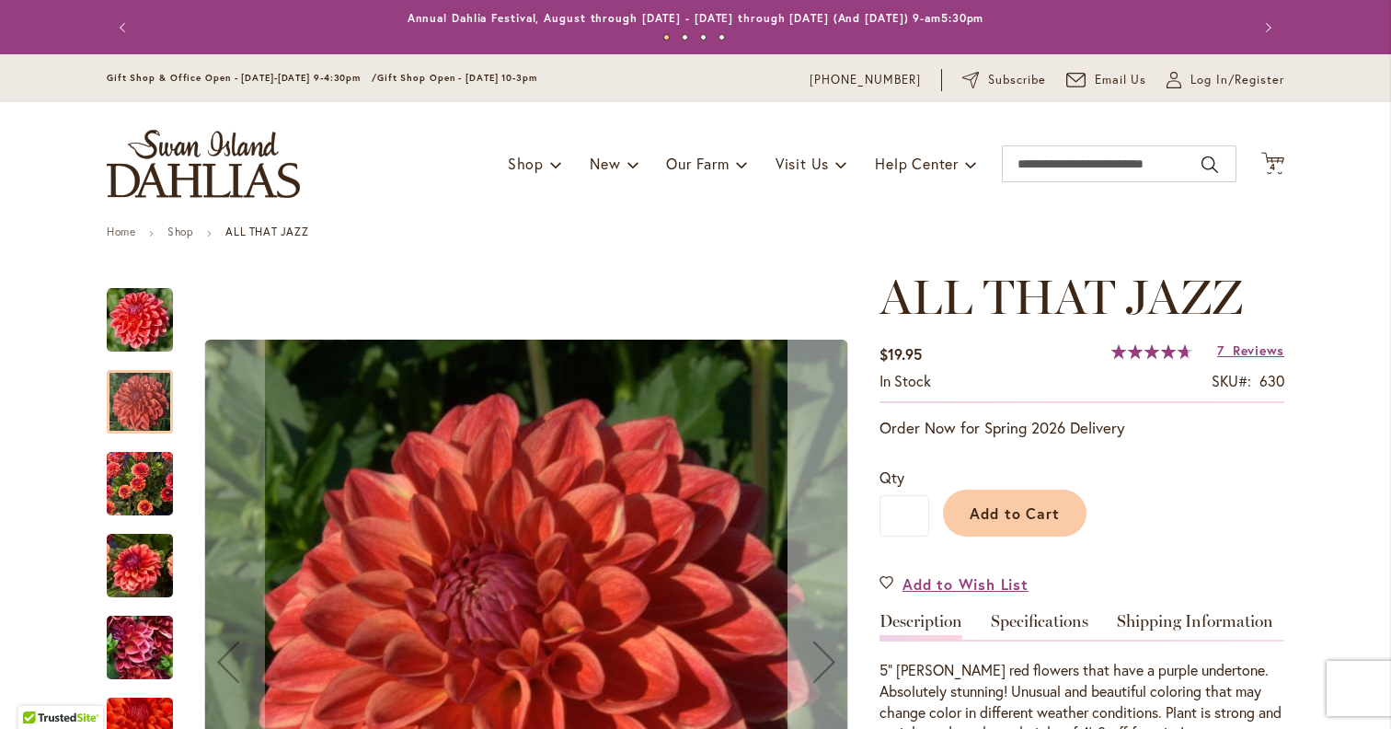
click at [838, 588] on button "Next" at bounding box center [824, 662] width 74 height 785
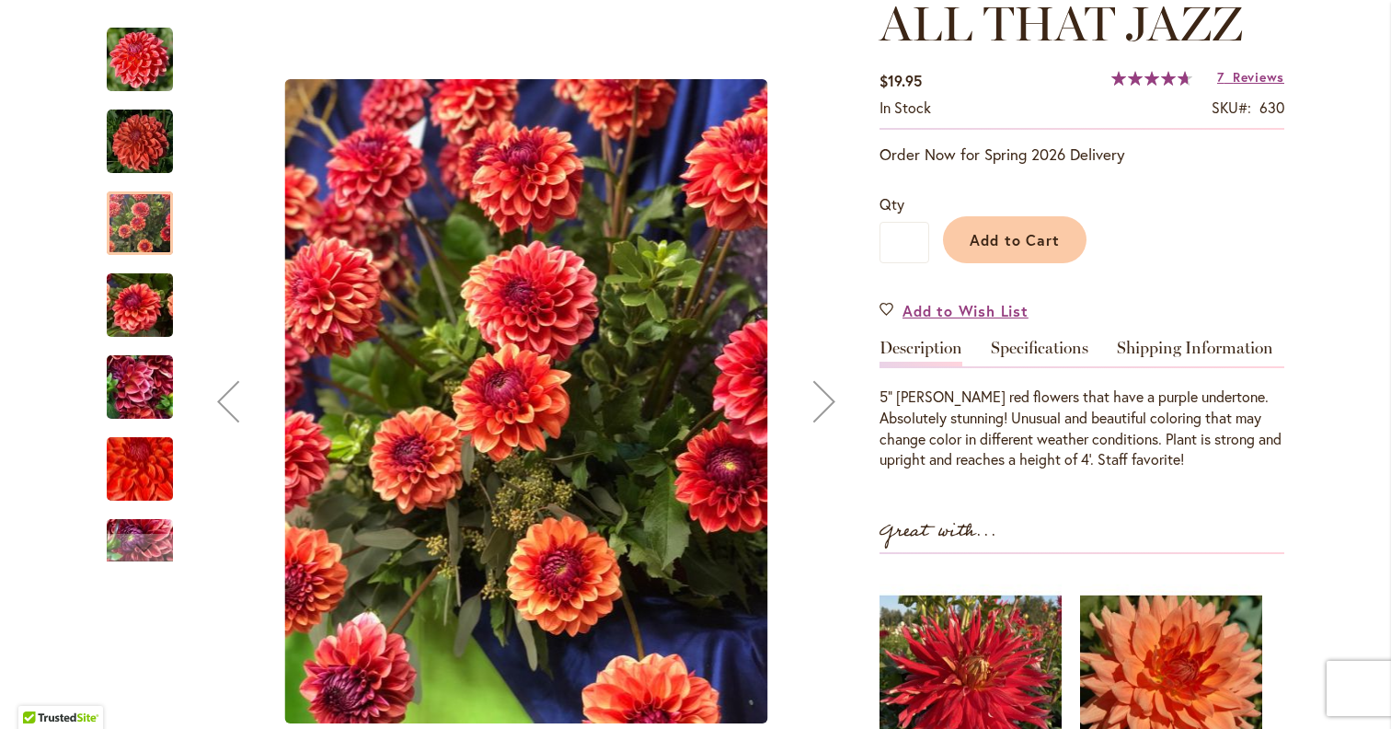
scroll to position [278, 0]
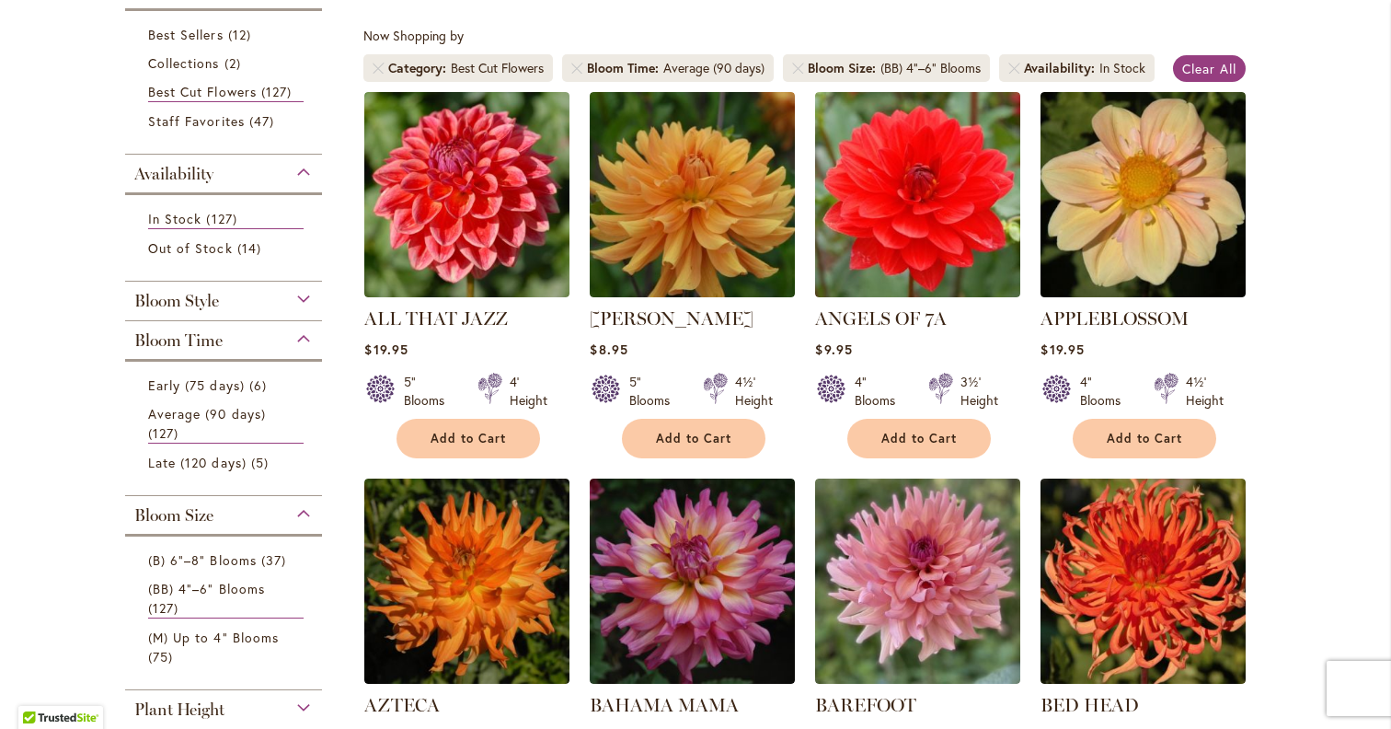
scroll to position [332, 0]
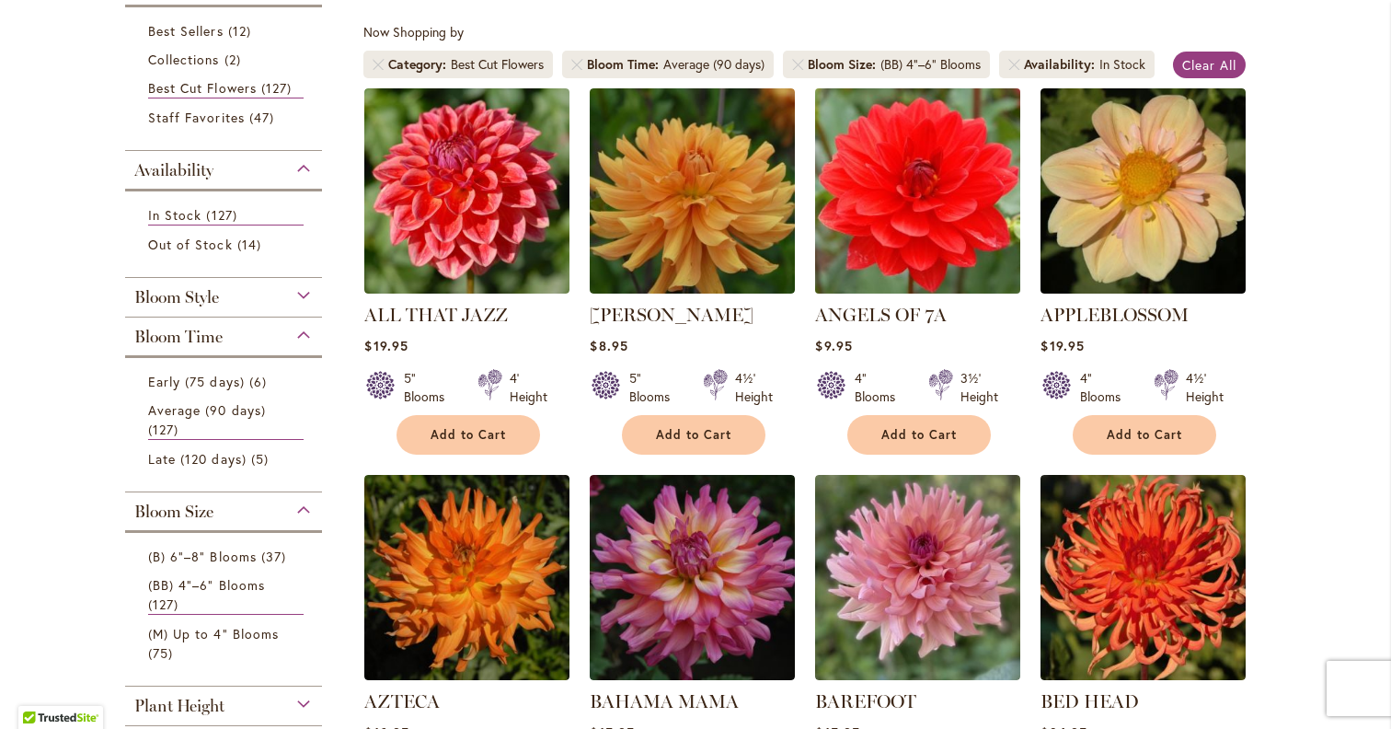
click at [928, 196] on img at bounding box center [917, 190] width 215 height 215
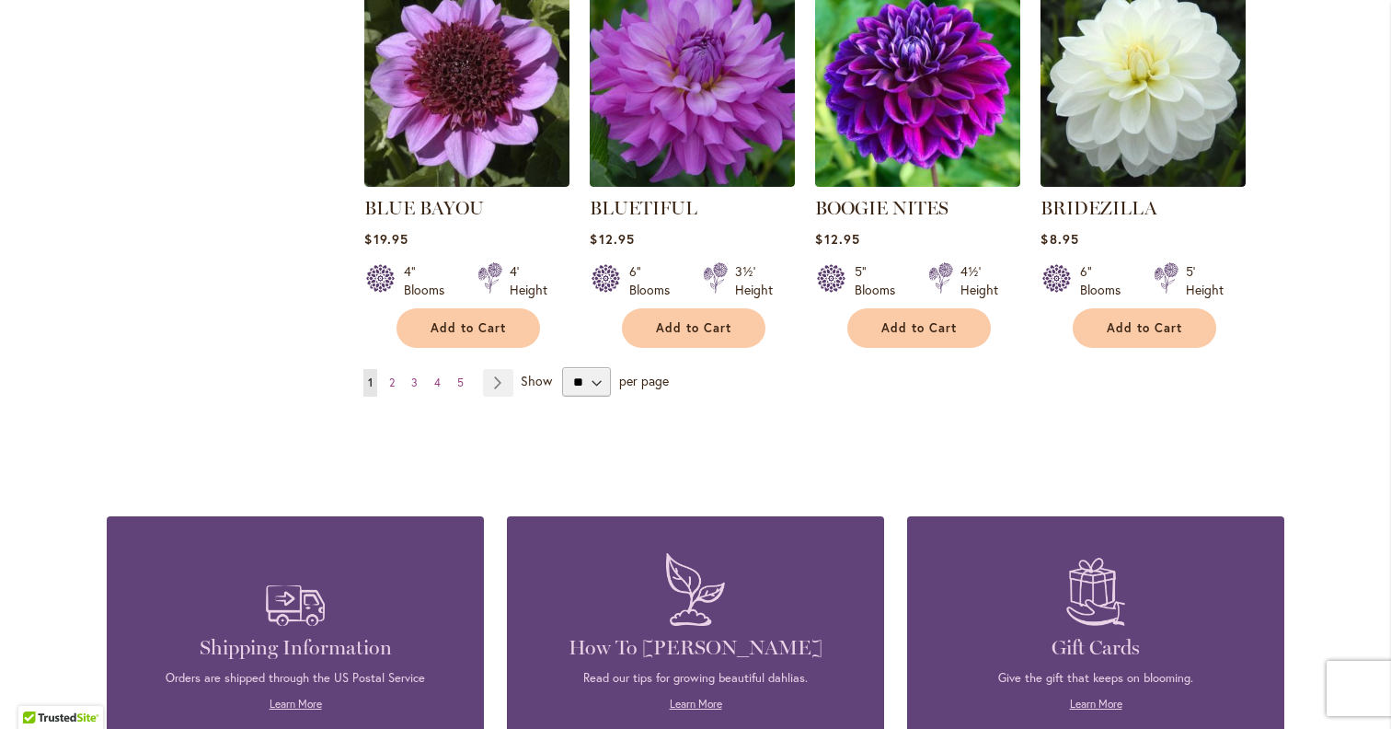
scroll to position [1794, 0]
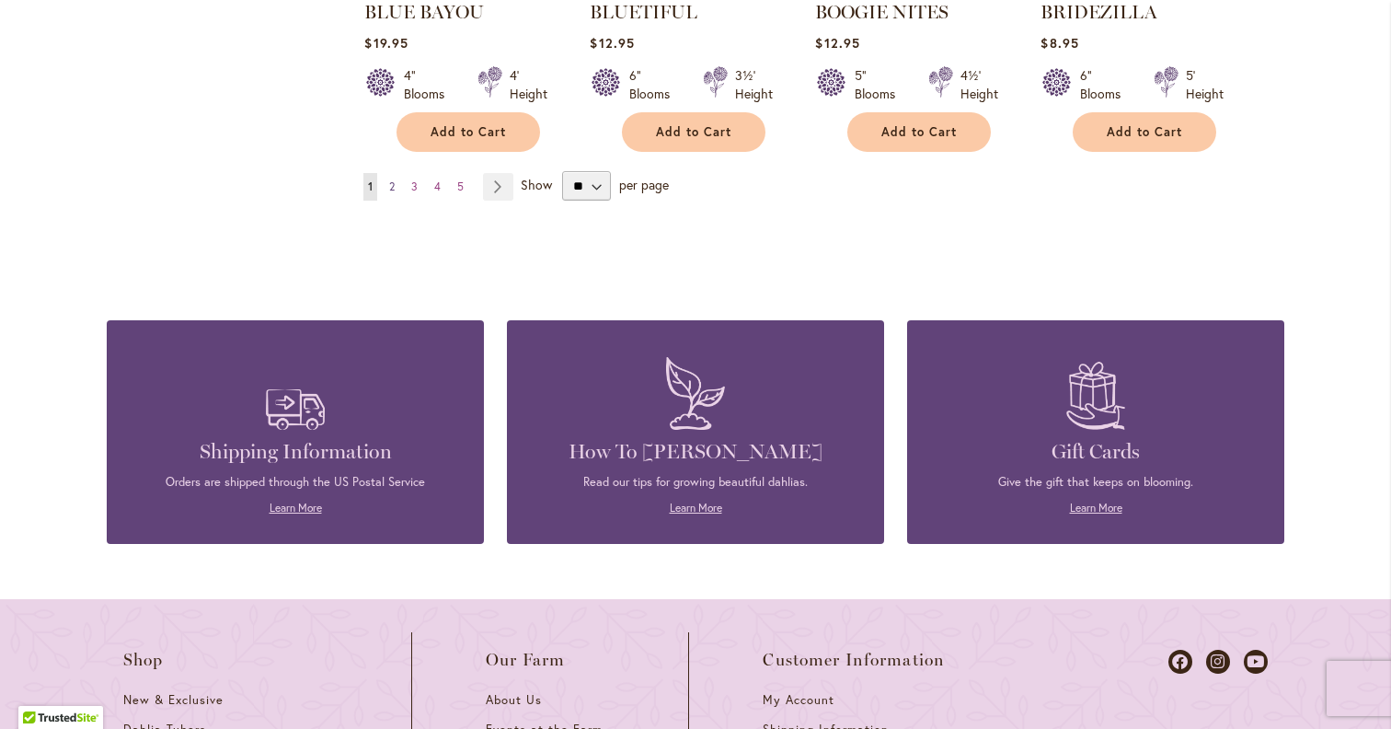
click at [397, 190] on link "Page 2" at bounding box center [392, 187] width 15 height 28
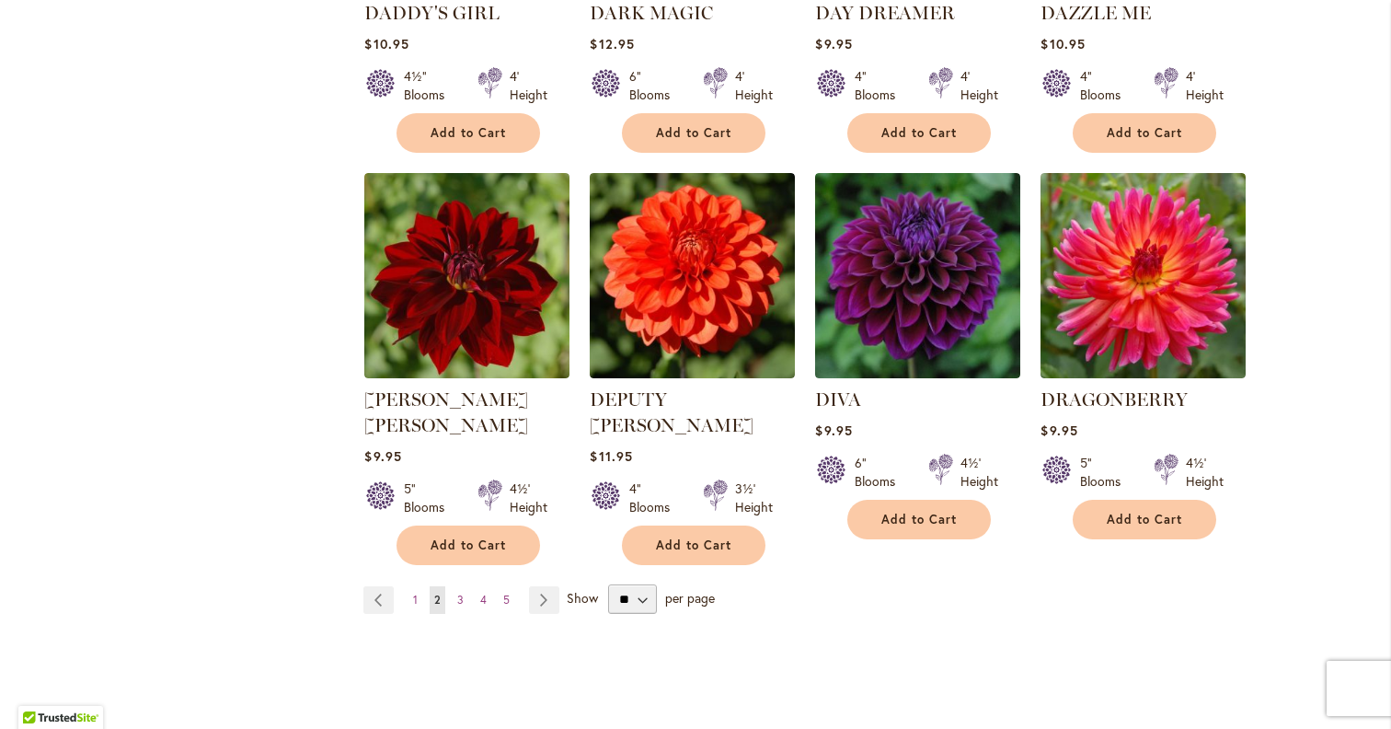
scroll to position [1462, 0]
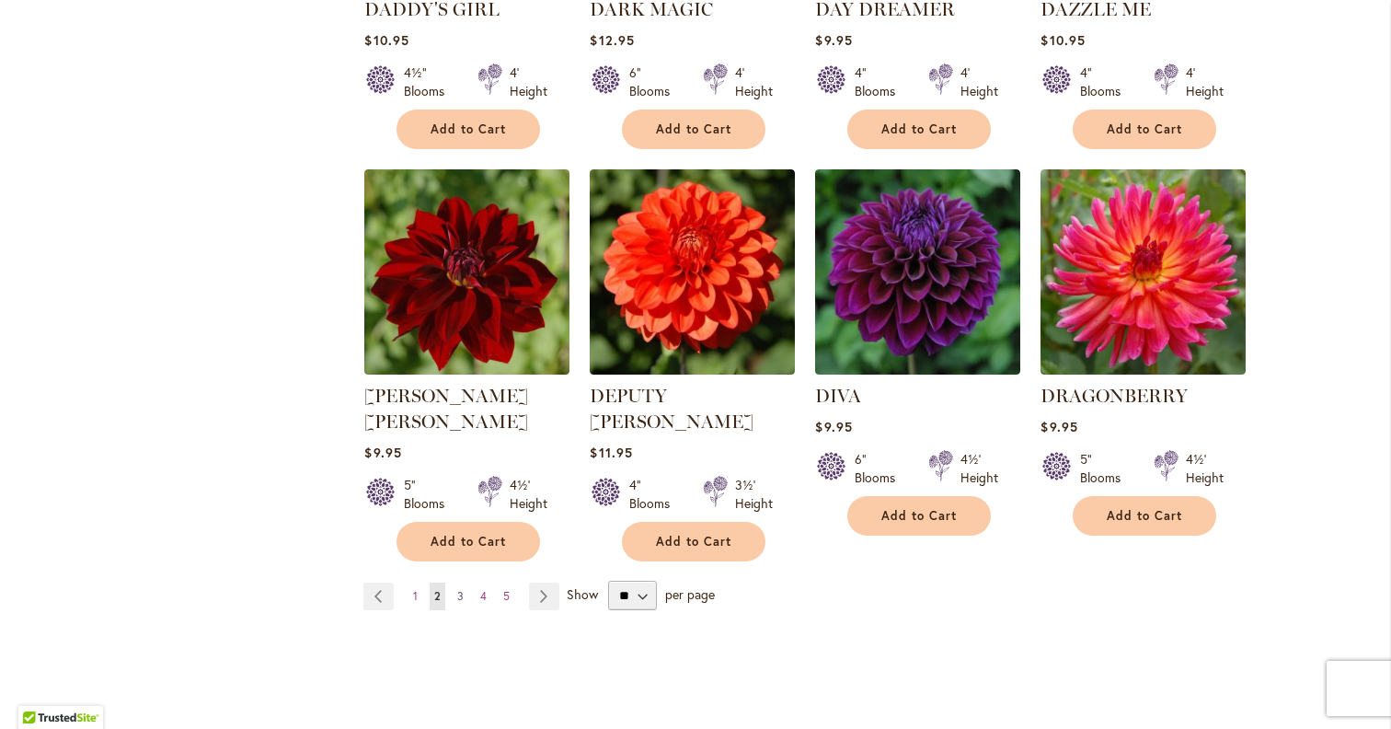
click at [465, 582] on link "Page 3" at bounding box center [461, 596] width 16 height 28
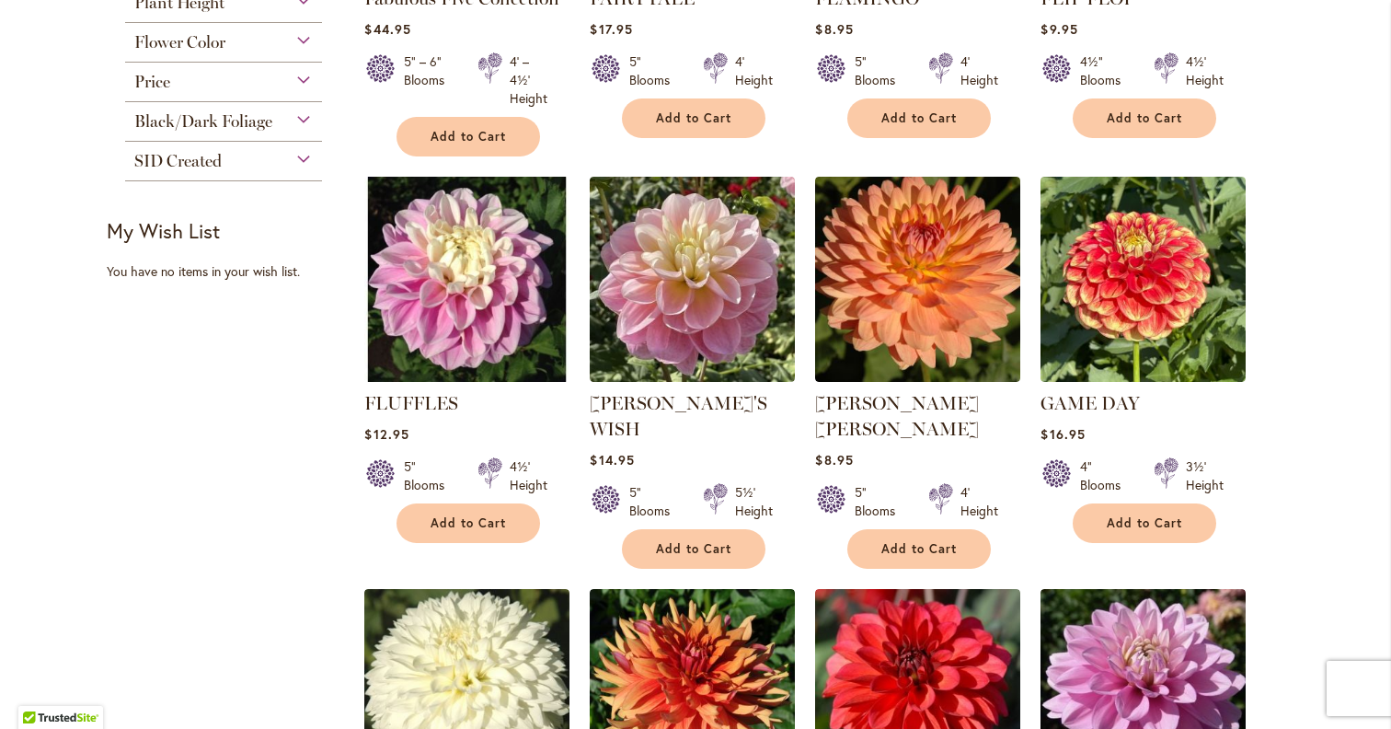
scroll to position [1037, 0]
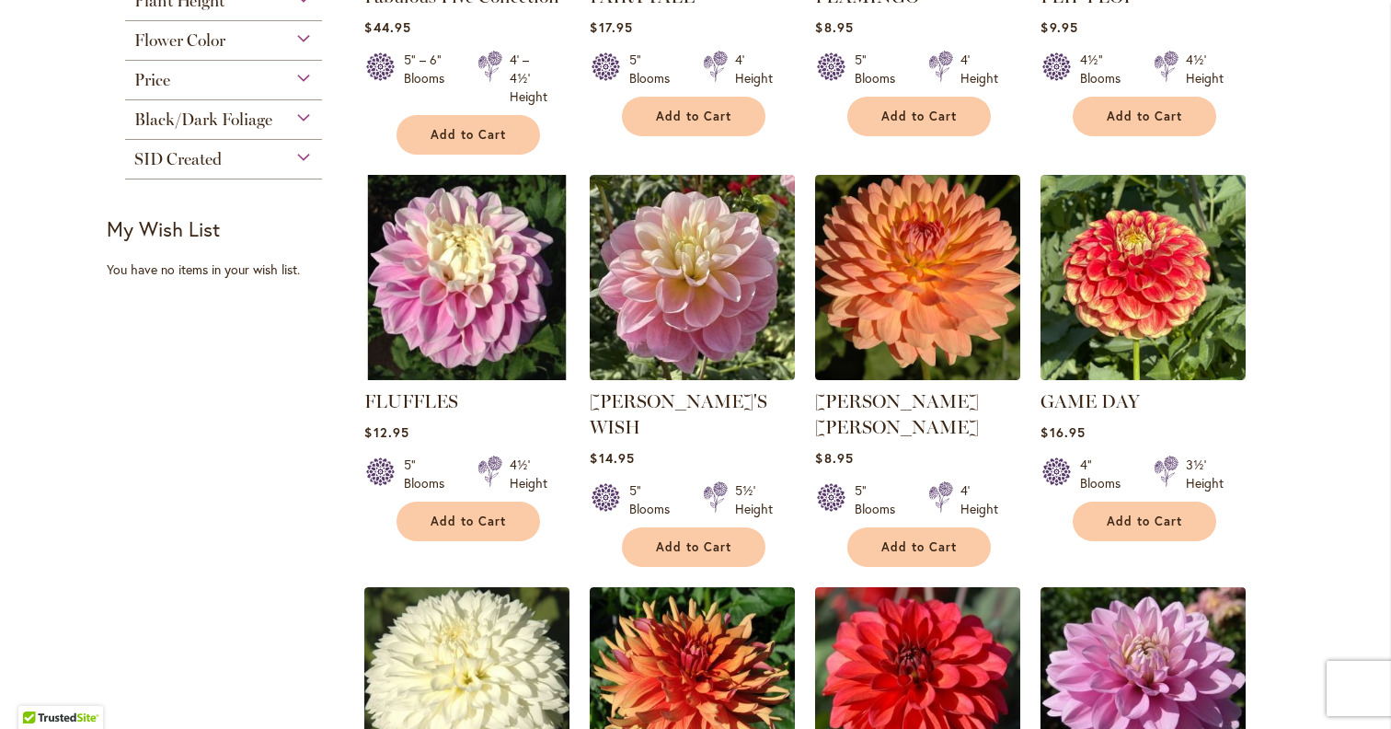
click at [267, 123] on span "Black/Dark Foliage" at bounding box center [203, 119] width 138 height 20
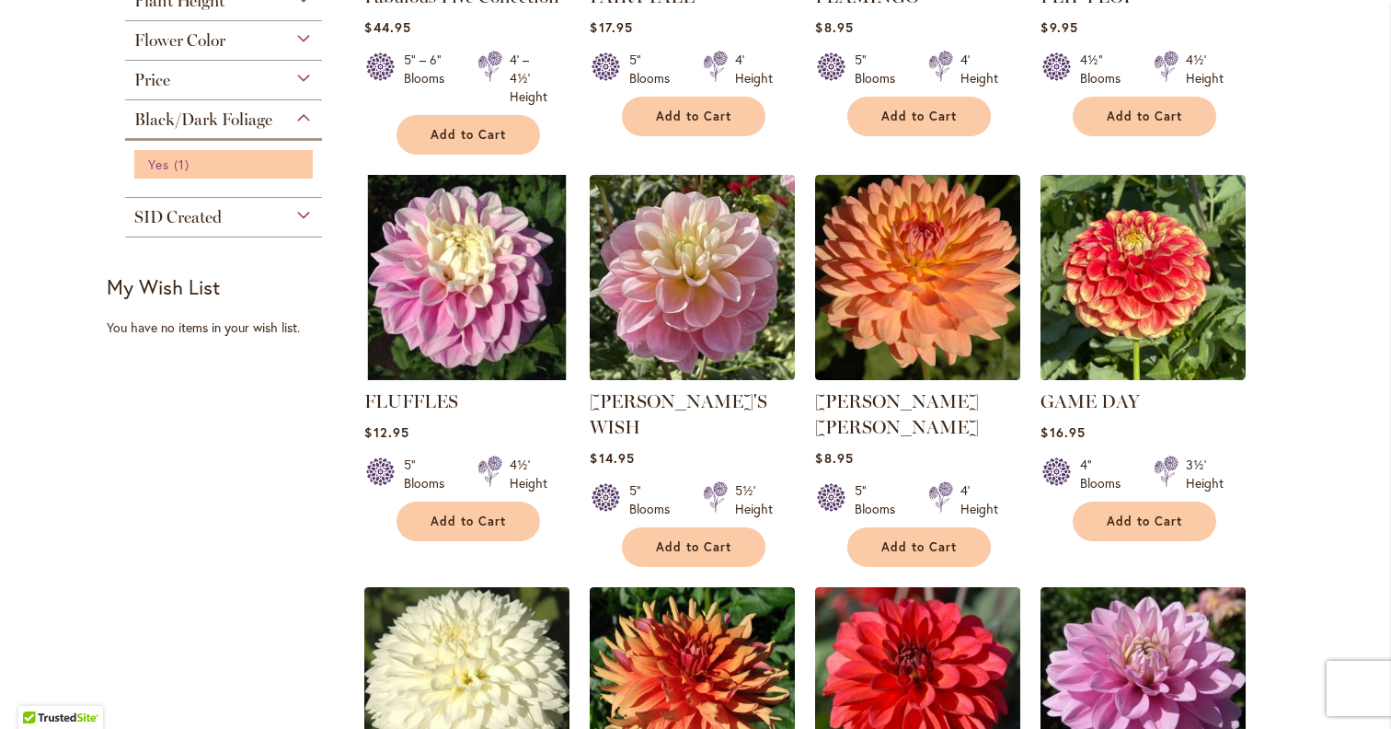
click at [162, 157] on span "Yes" at bounding box center [158, 163] width 21 height 17
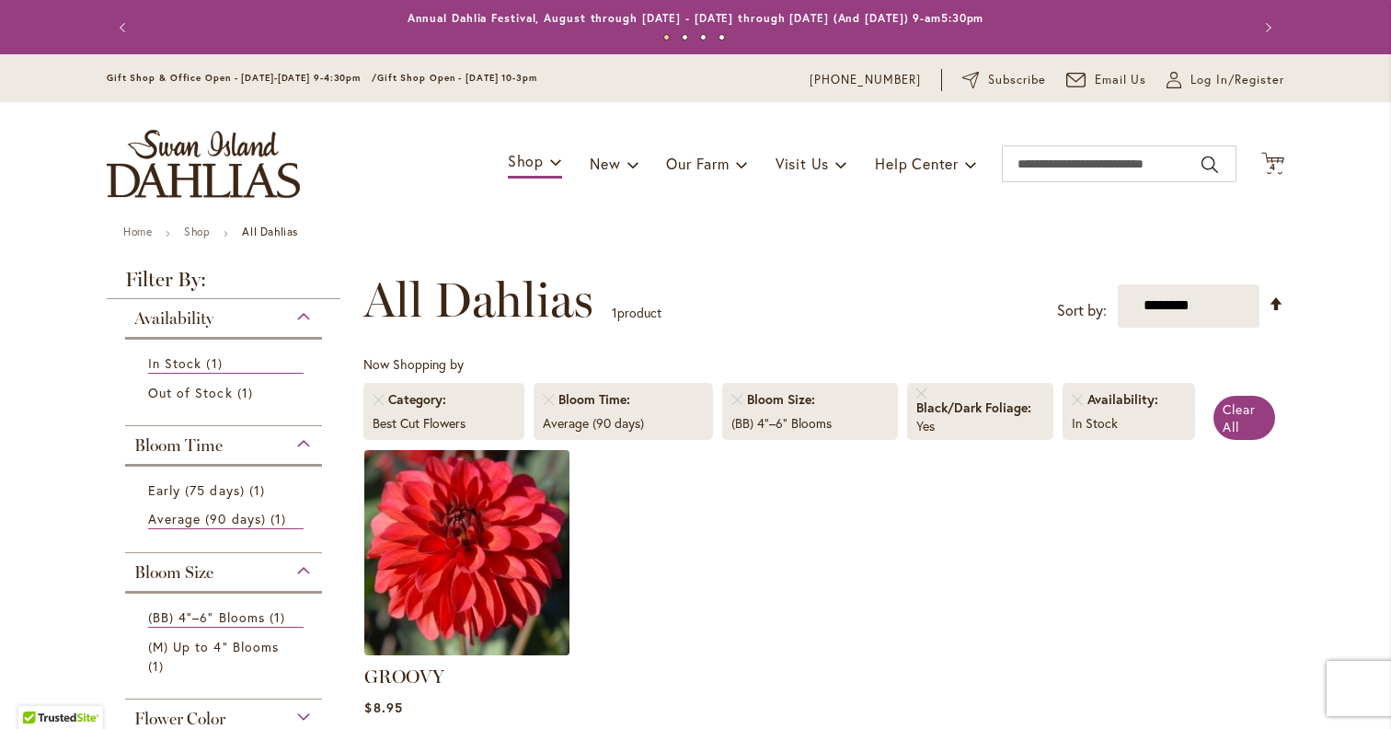
click at [493, 523] on img at bounding box center [467, 551] width 215 height 215
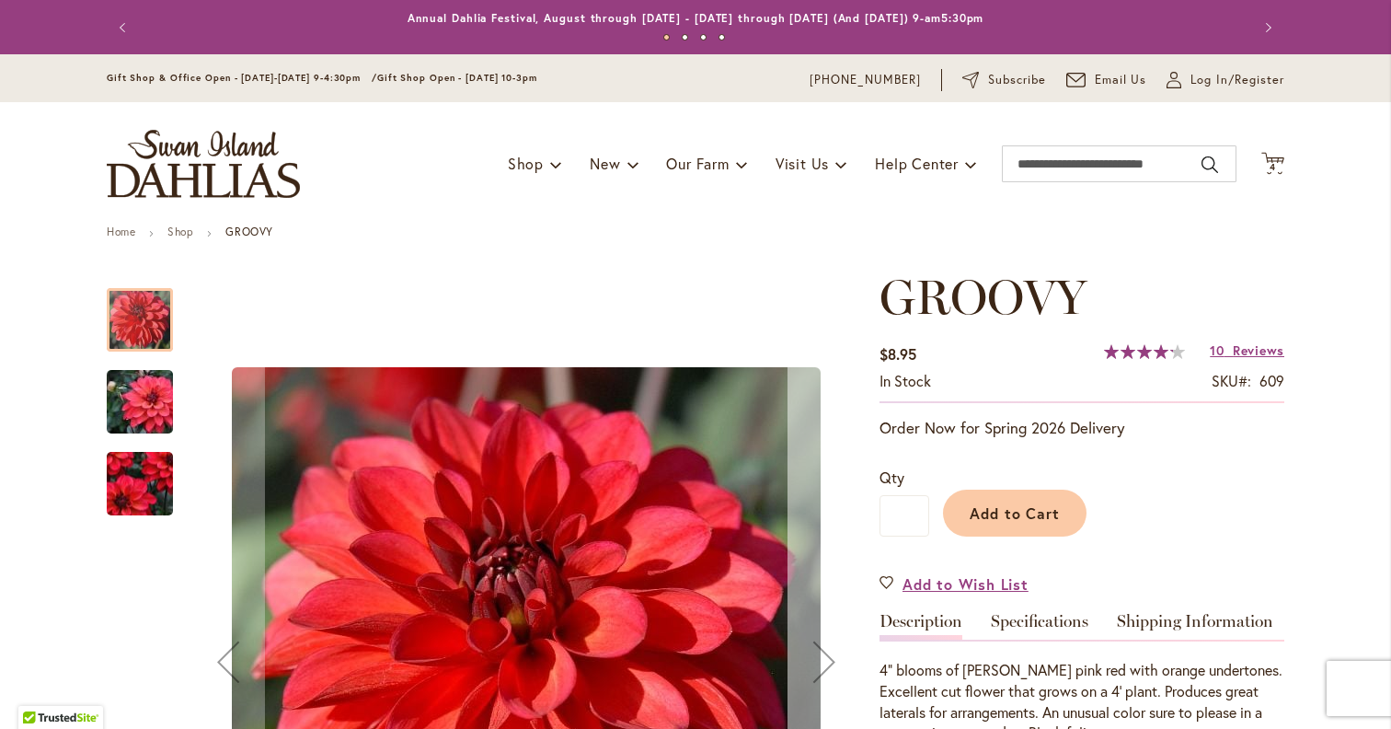
click at [811, 577] on button "Next" at bounding box center [824, 662] width 74 height 785
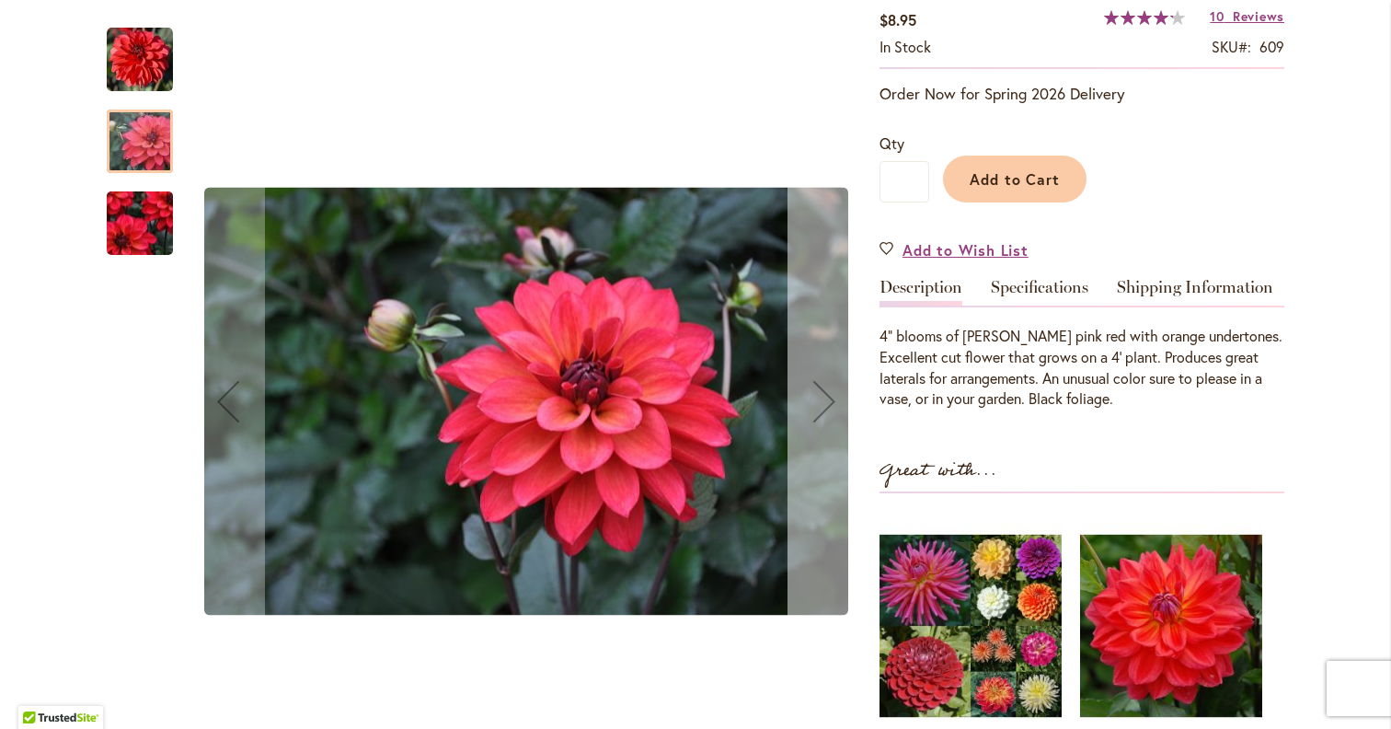
scroll to position [345, 0]
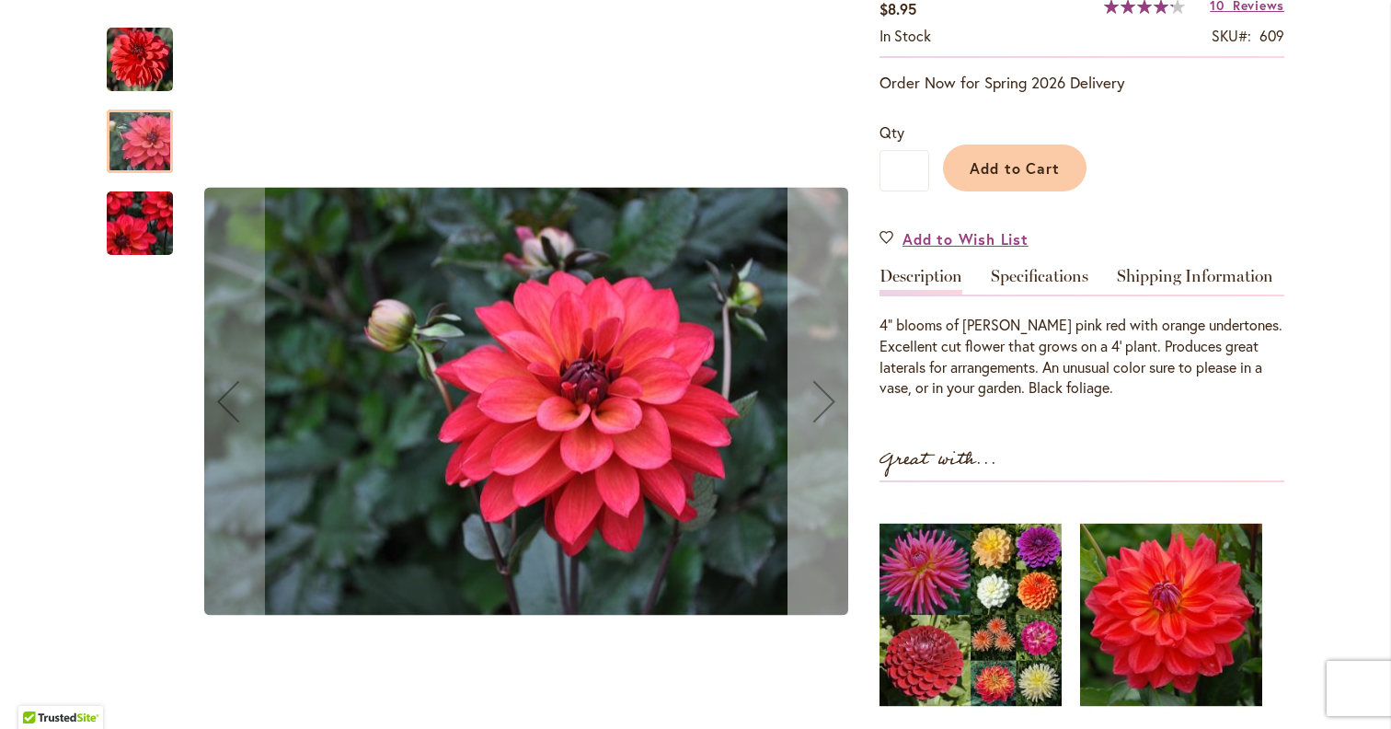
click at [811, 579] on button "Next" at bounding box center [824, 401] width 74 height 785
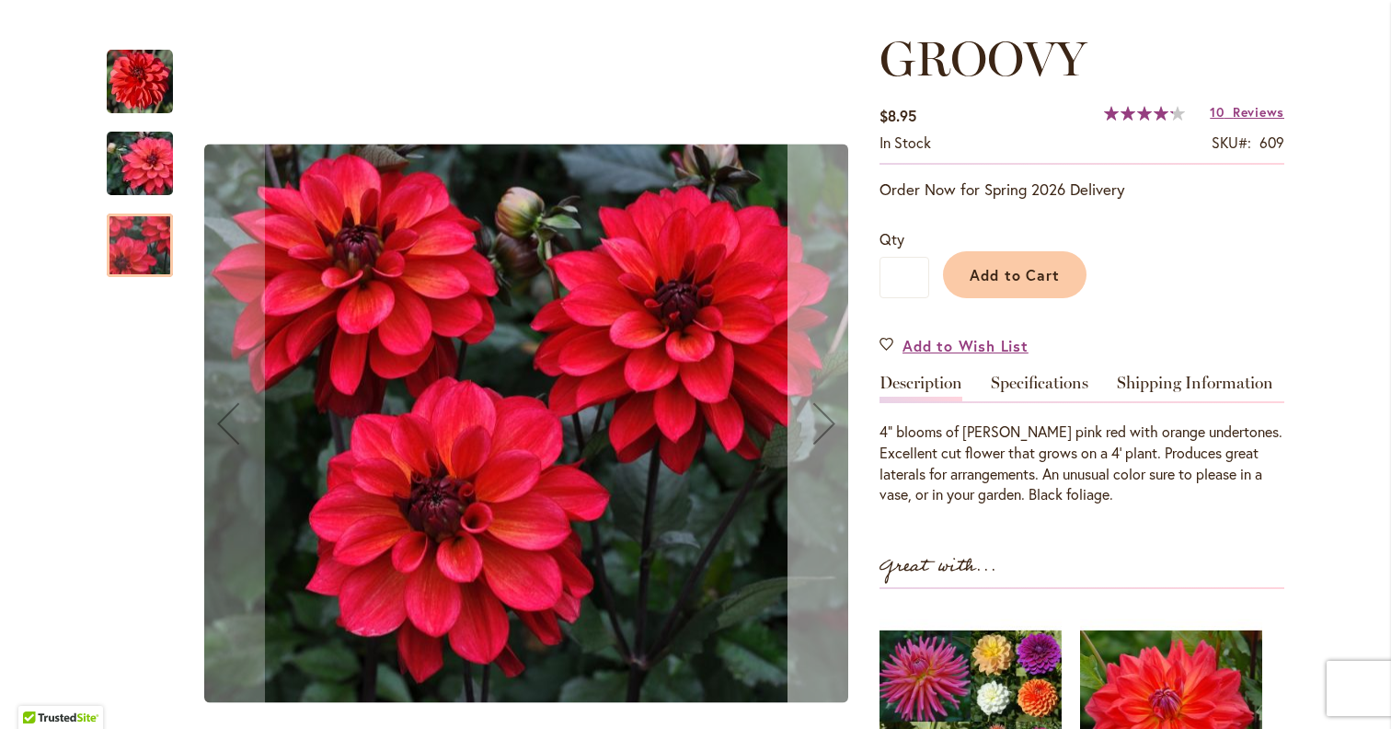
scroll to position [234, 0]
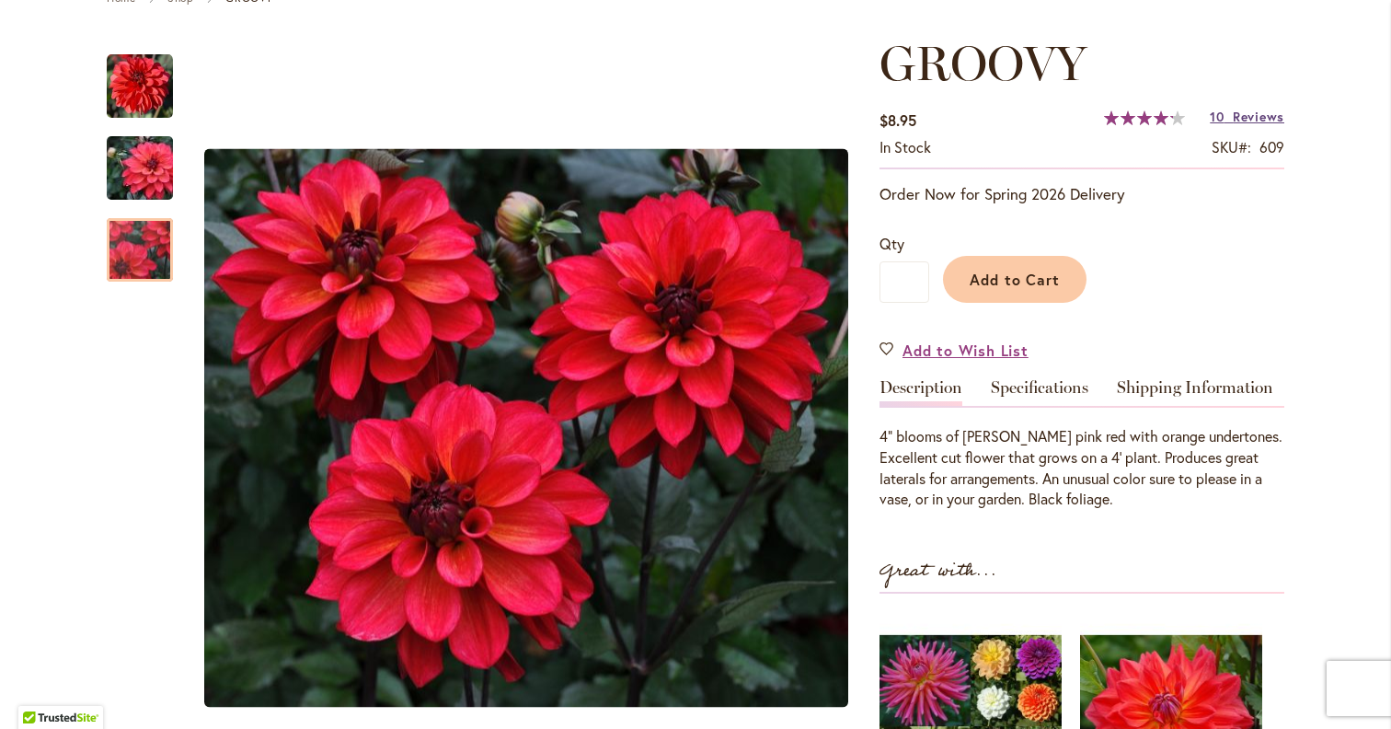
click at [1231, 121] on link "10 Reviews" at bounding box center [1247, 116] width 75 height 17
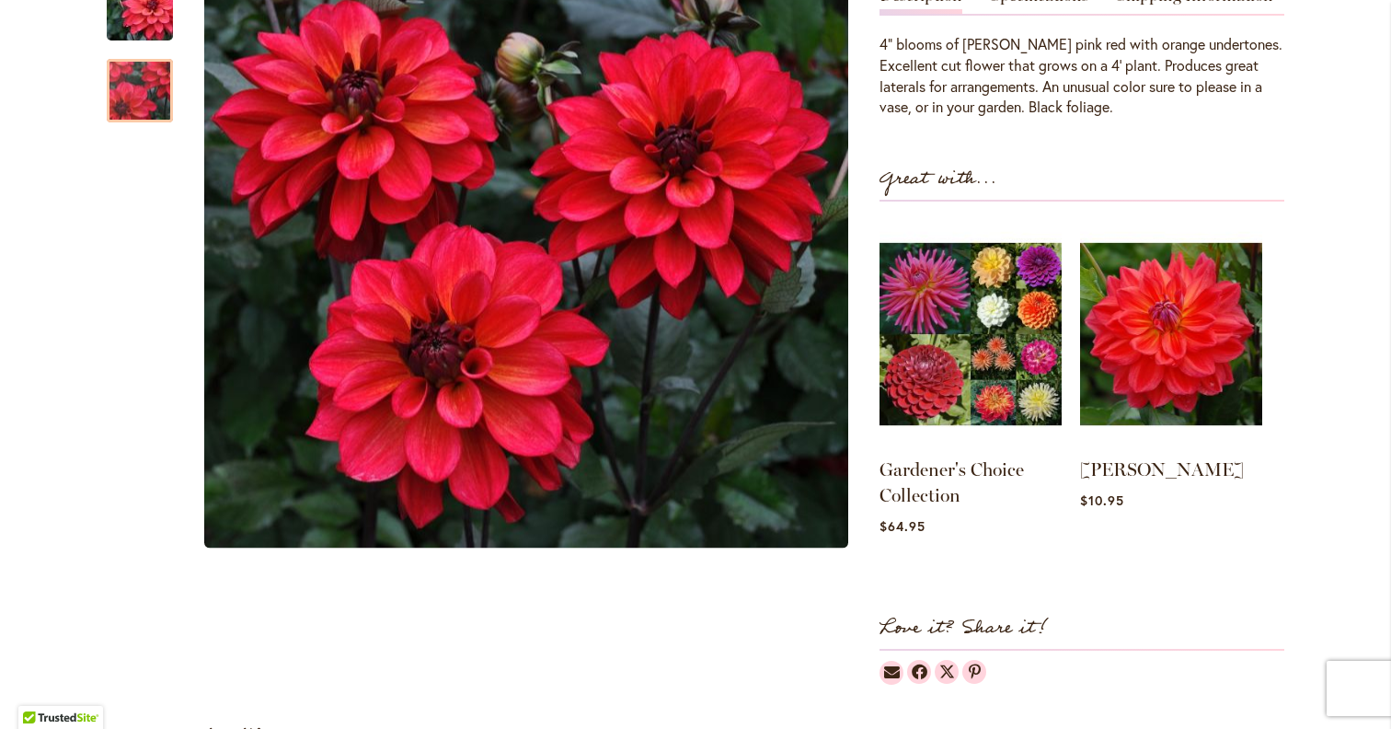
scroll to position [1212, 0]
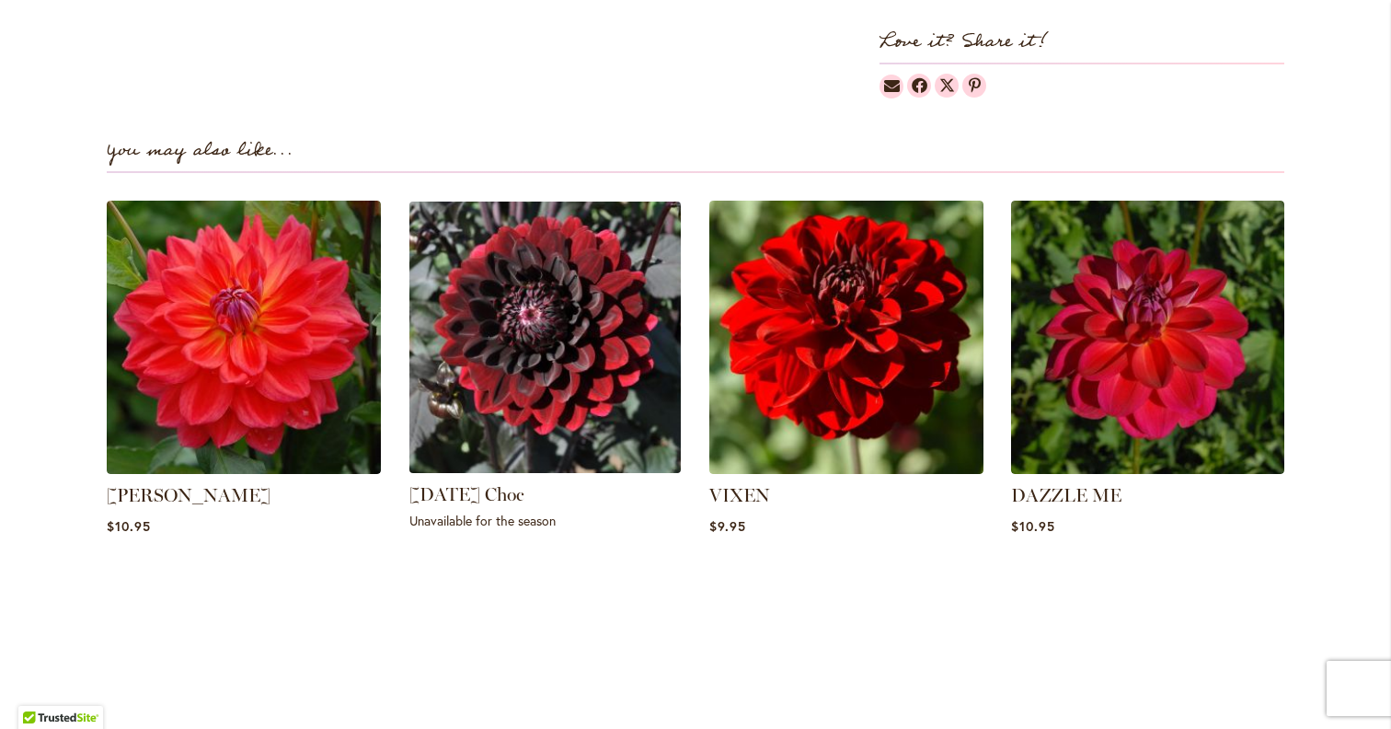
click at [577, 417] on img at bounding box center [544, 336] width 285 height 285
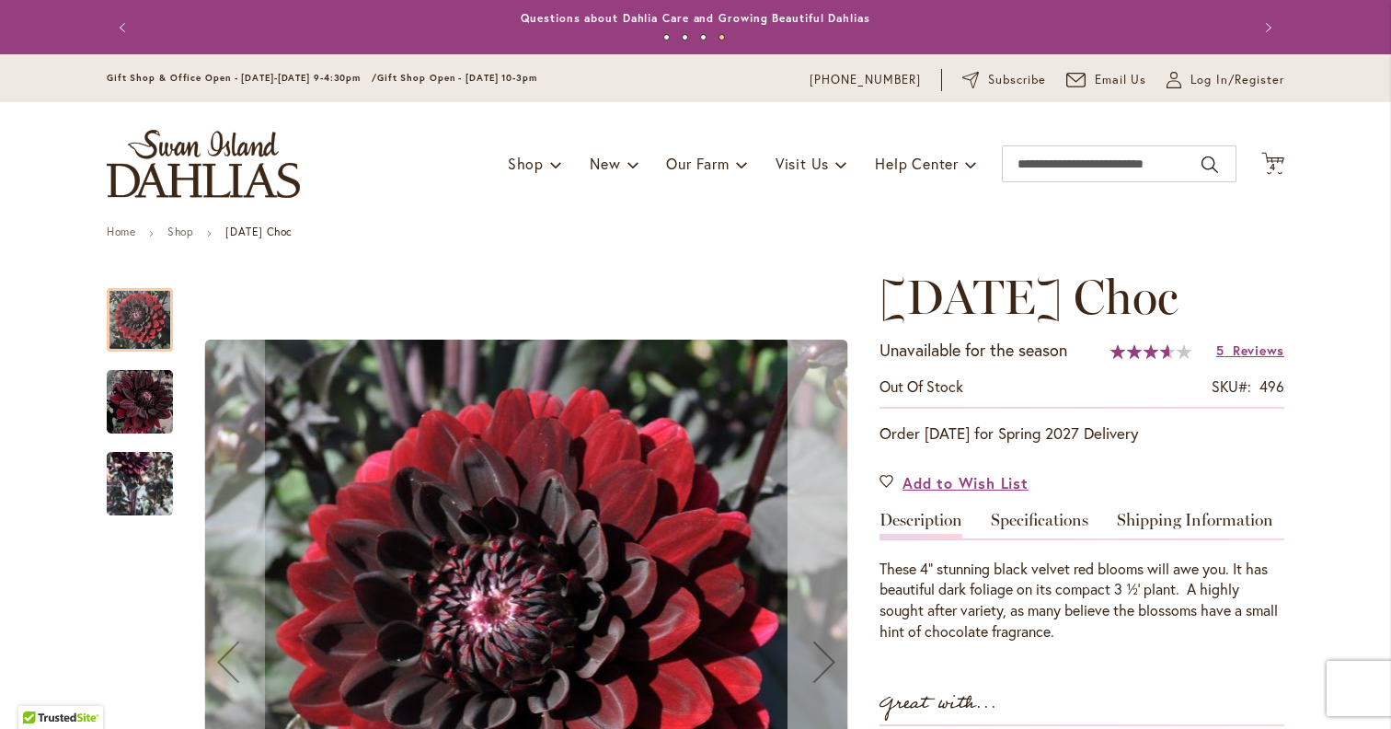
click at [835, 526] on button "Next" at bounding box center [824, 662] width 74 height 785
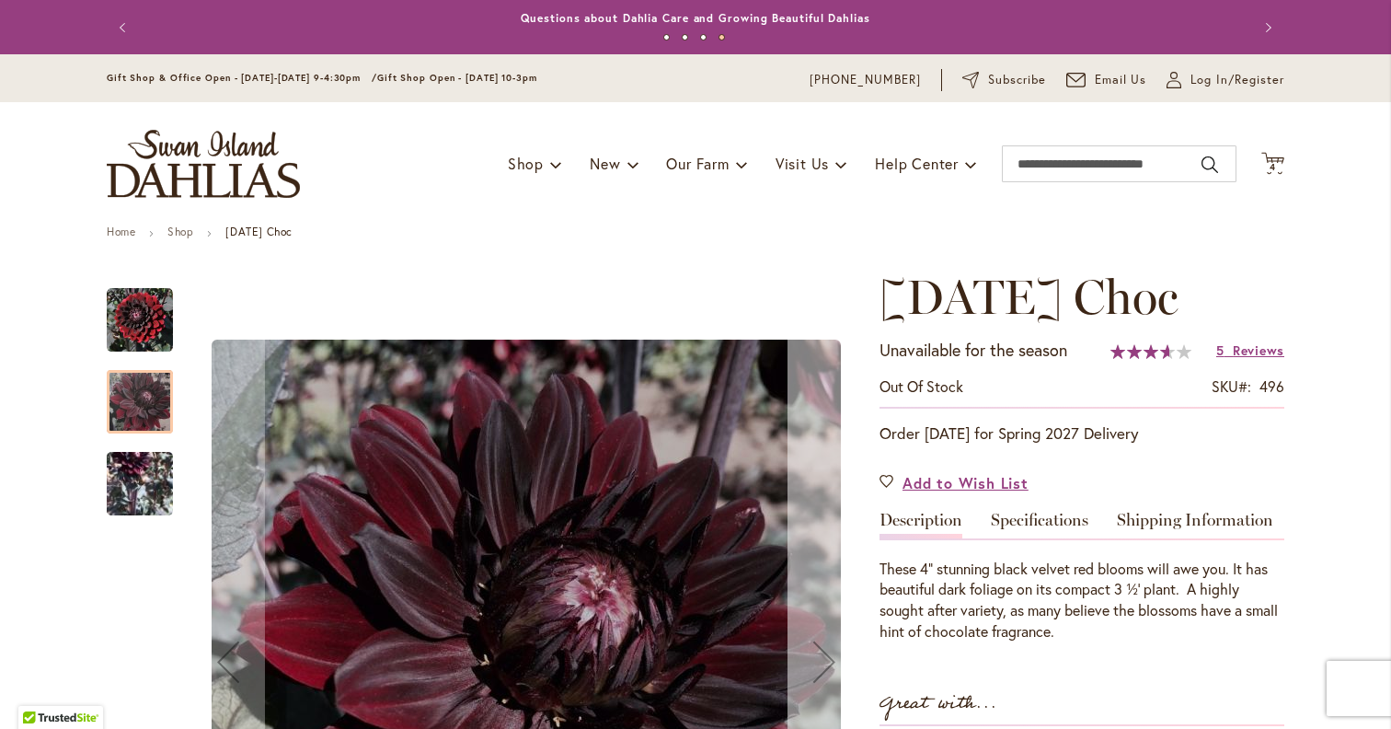
click at [835, 526] on button "Next" at bounding box center [824, 662] width 74 height 785
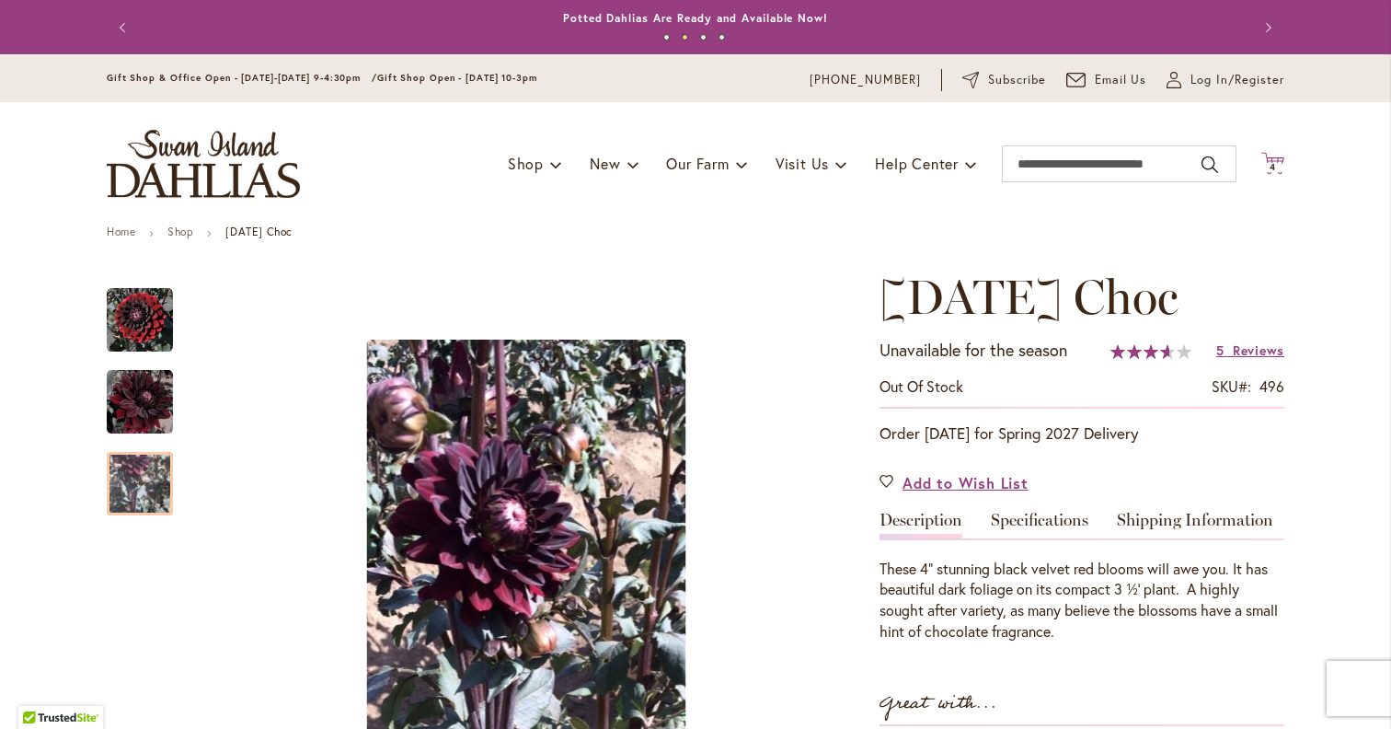
click at [1282, 160] on icon at bounding box center [1272, 163] width 23 height 22
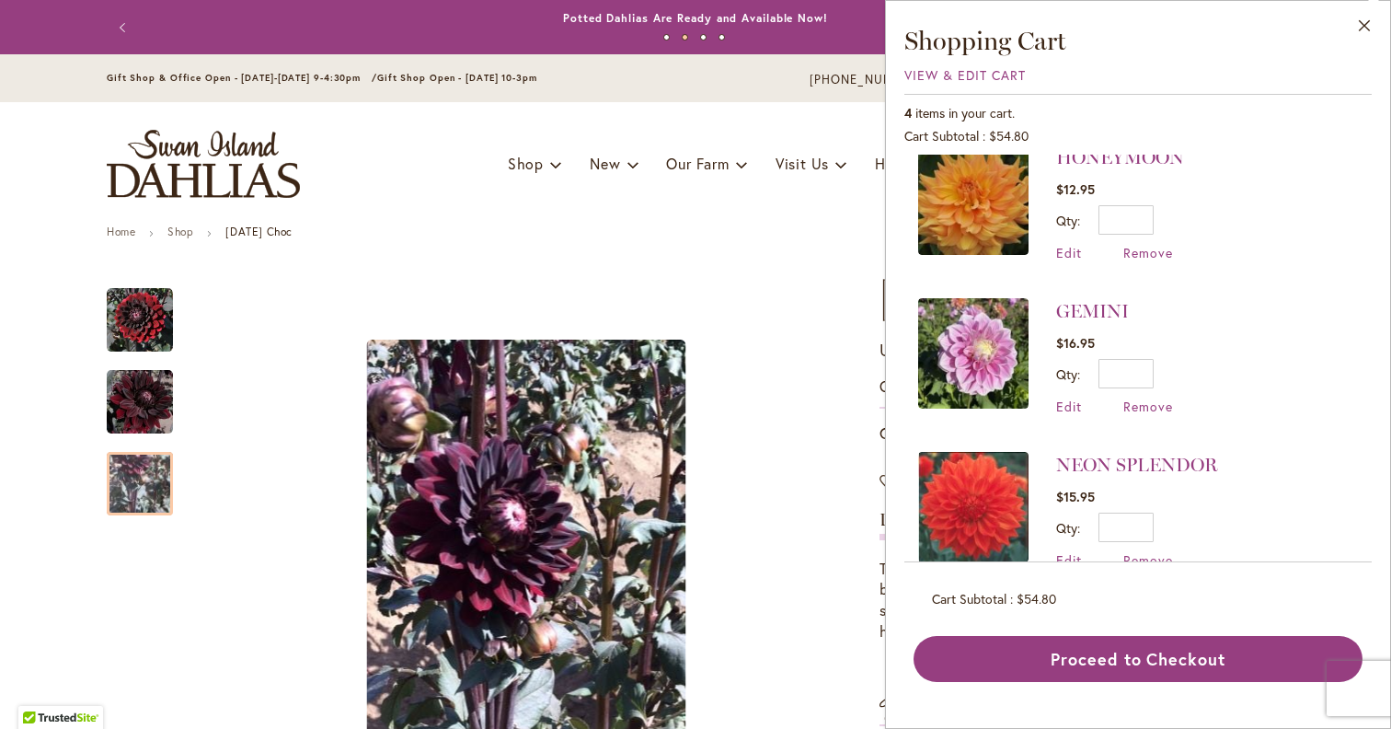
scroll to position [215, 0]
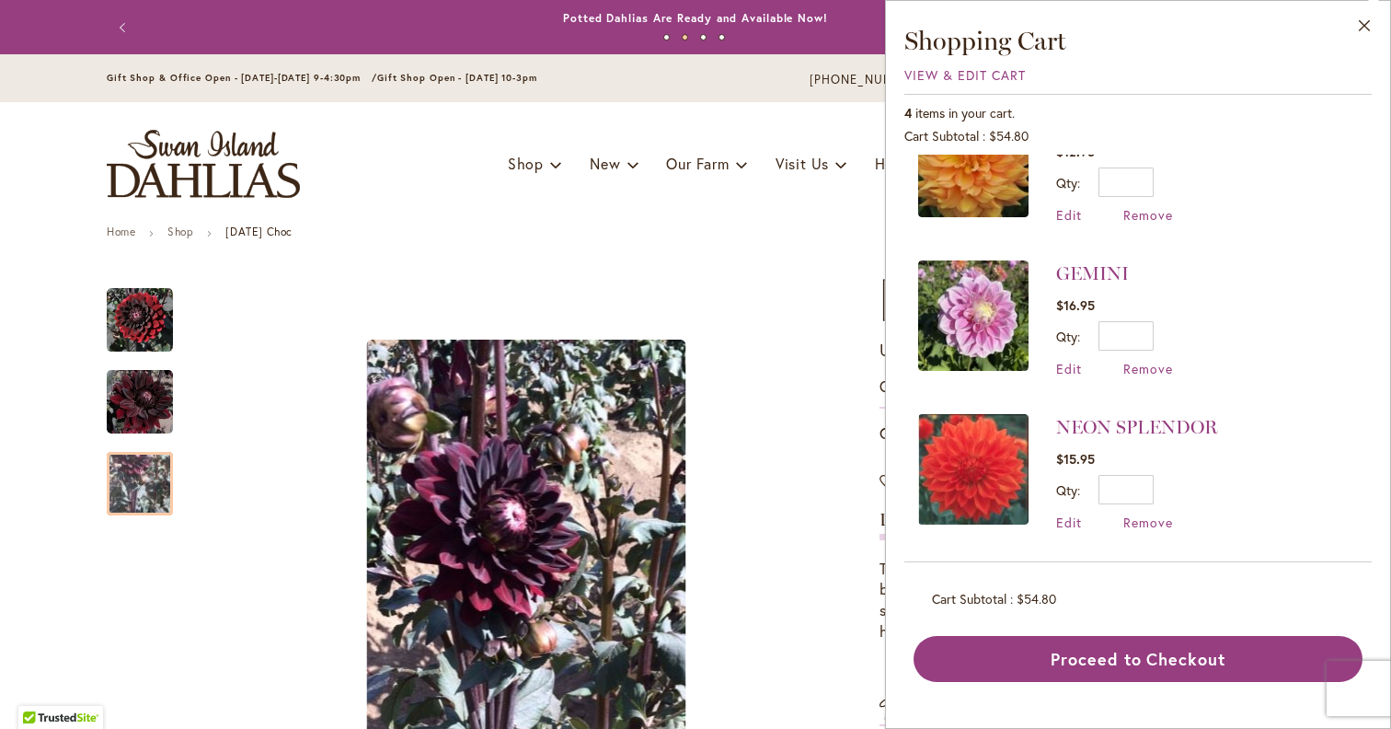
click at [994, 462] on img at bounding box center [973, 469] width 110 height 110
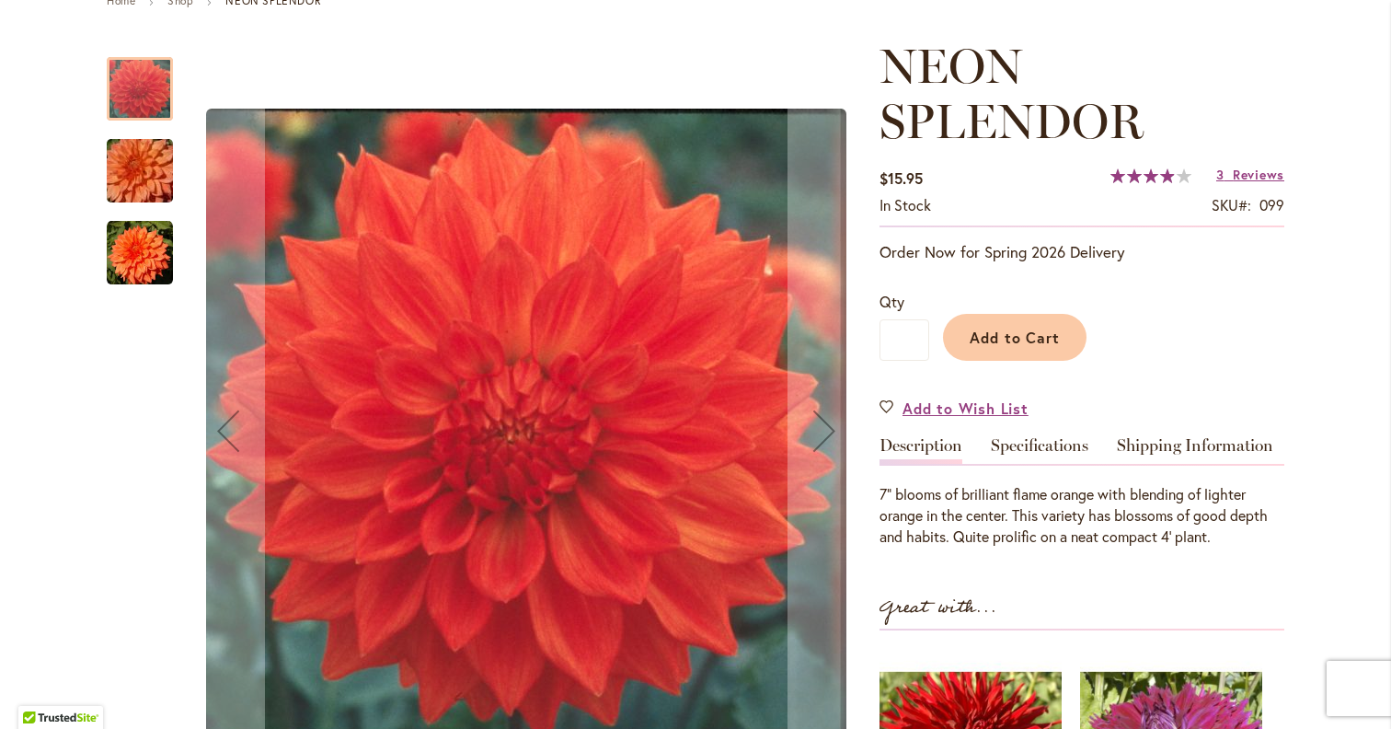
scroll to position [235, 0]
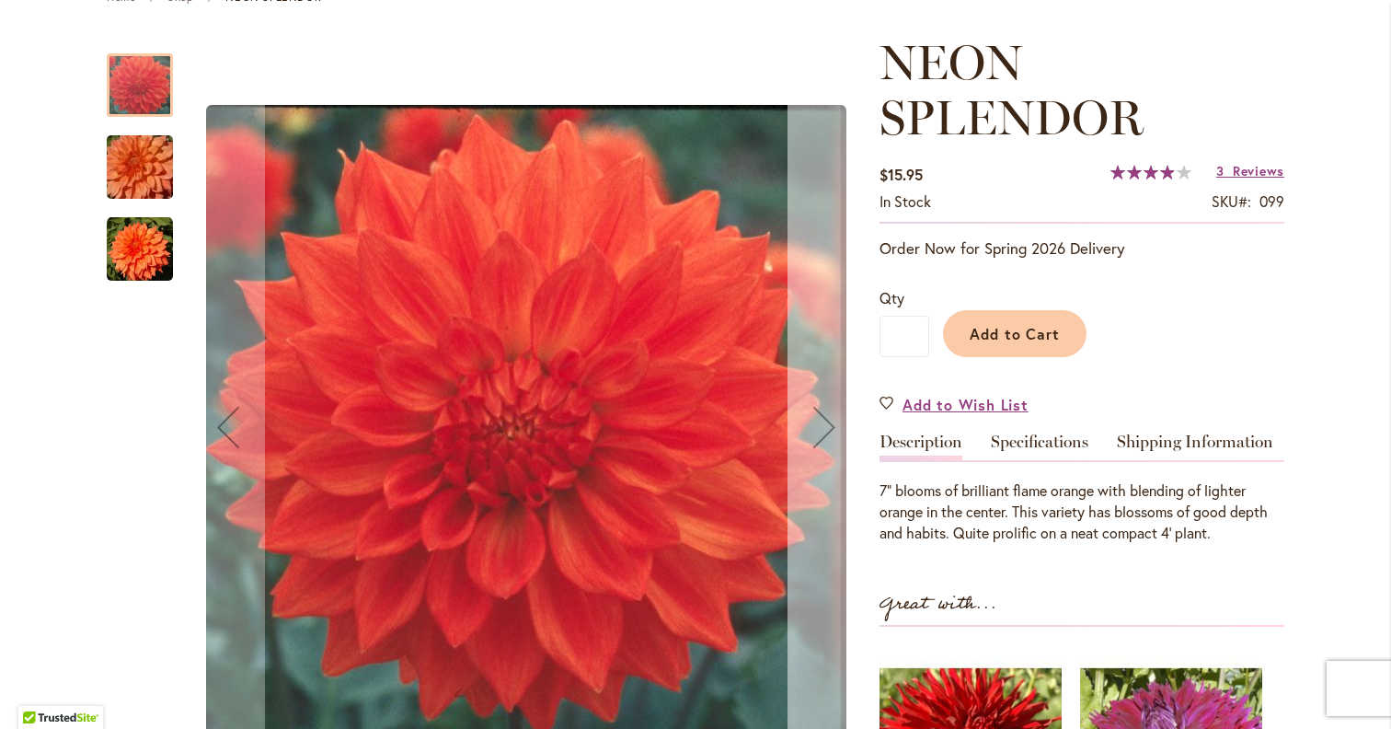
click at [834, 455] on div "Next" at bounding box center [824, 427] width 74 height 74
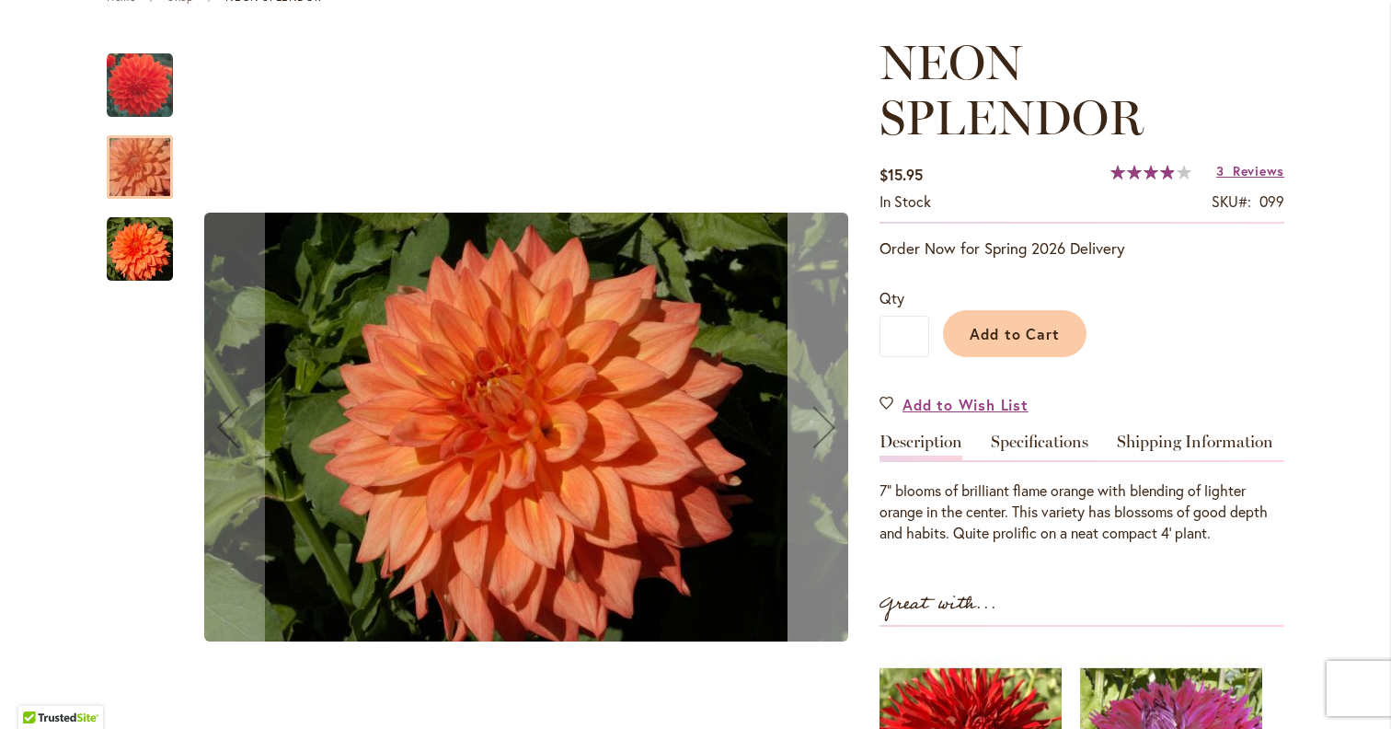
click at [834, 455] on div "Next" at bounding box center [824, 427] width 74 height 74
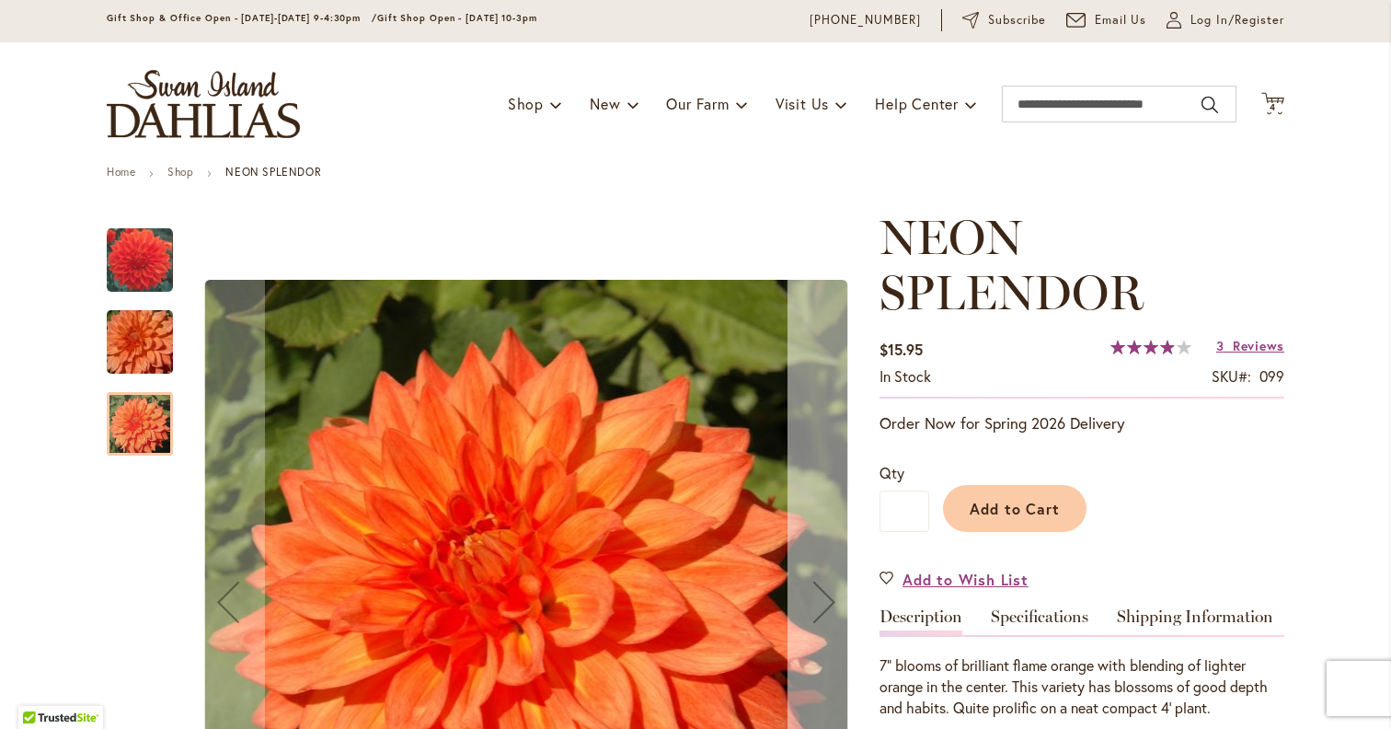
scroll to position [29, 0]
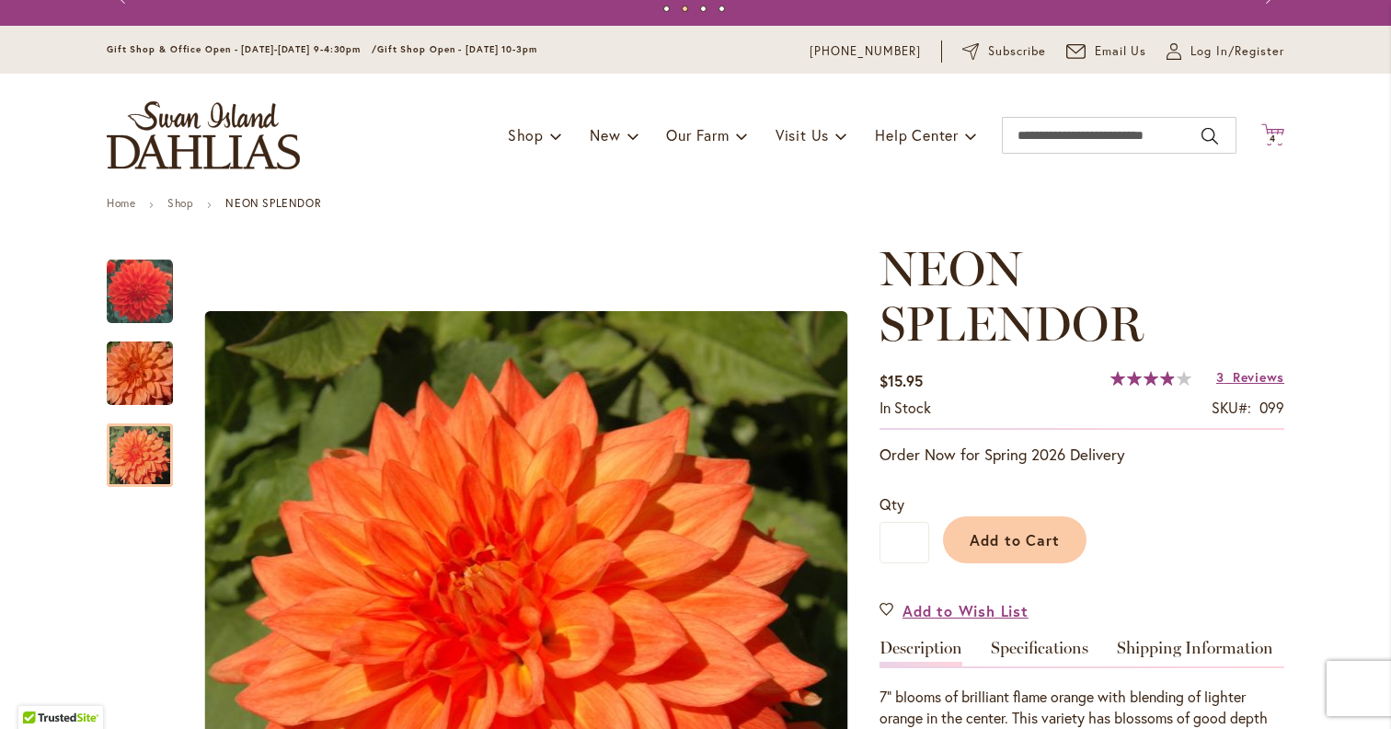
click at [1265, 135] on span "4 4 items" at bounding box center [1273, 138] width 18 height 9
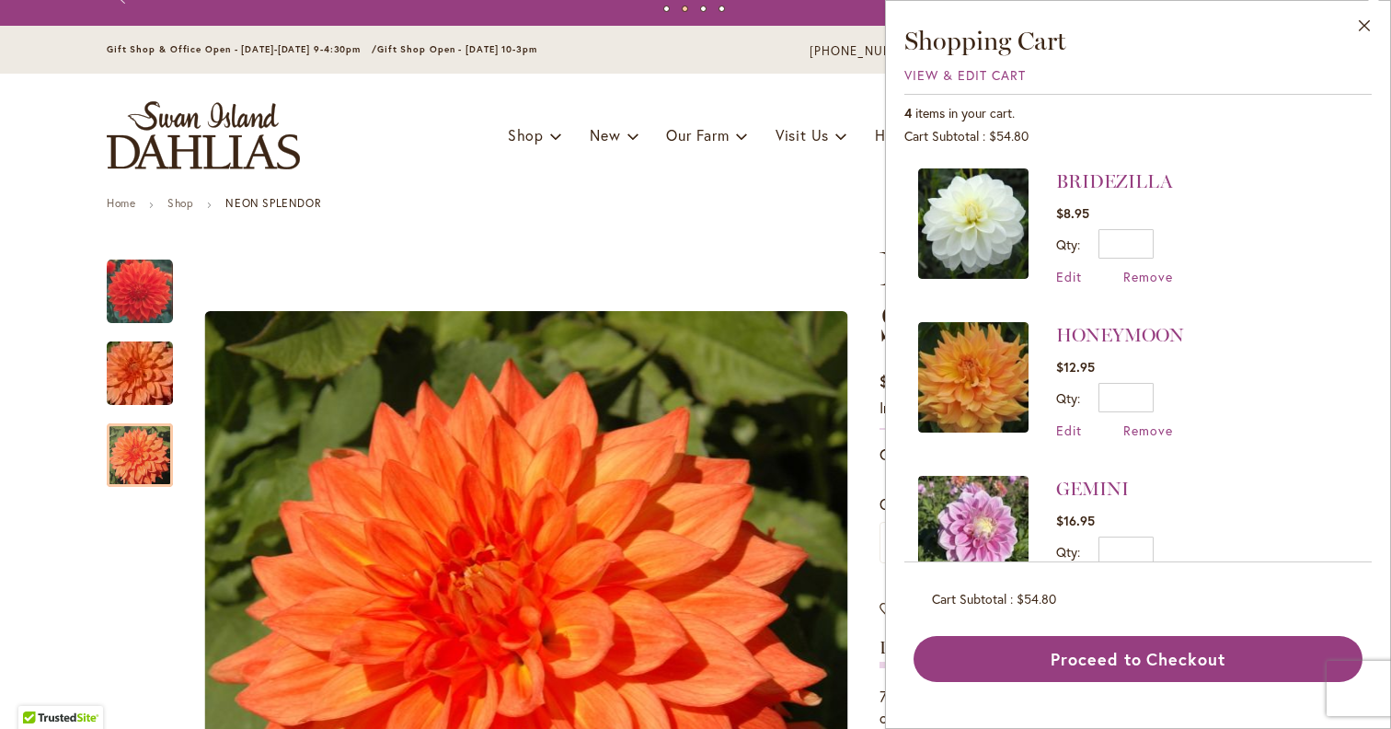
click at [981, 523] on img at bounding box center [973, 531] width 110 height 110
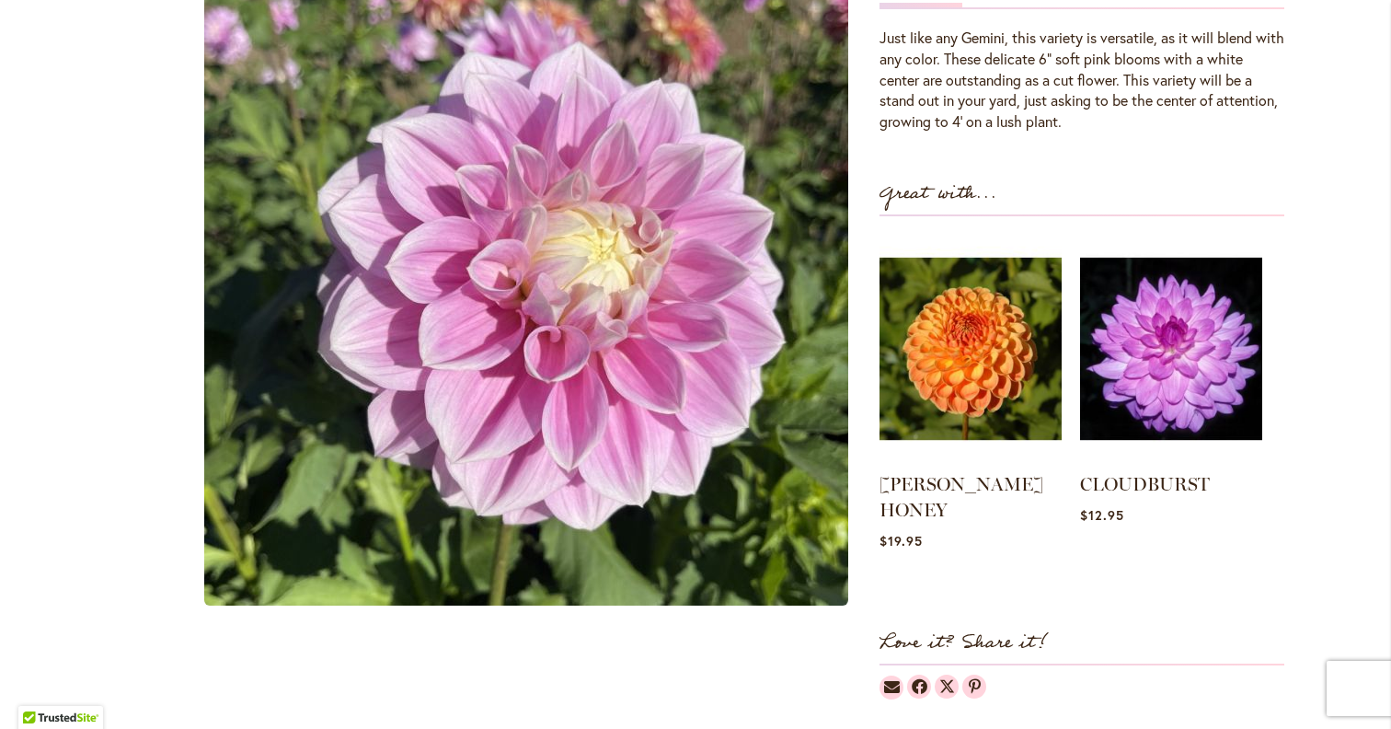
scroll to position [652, 0]
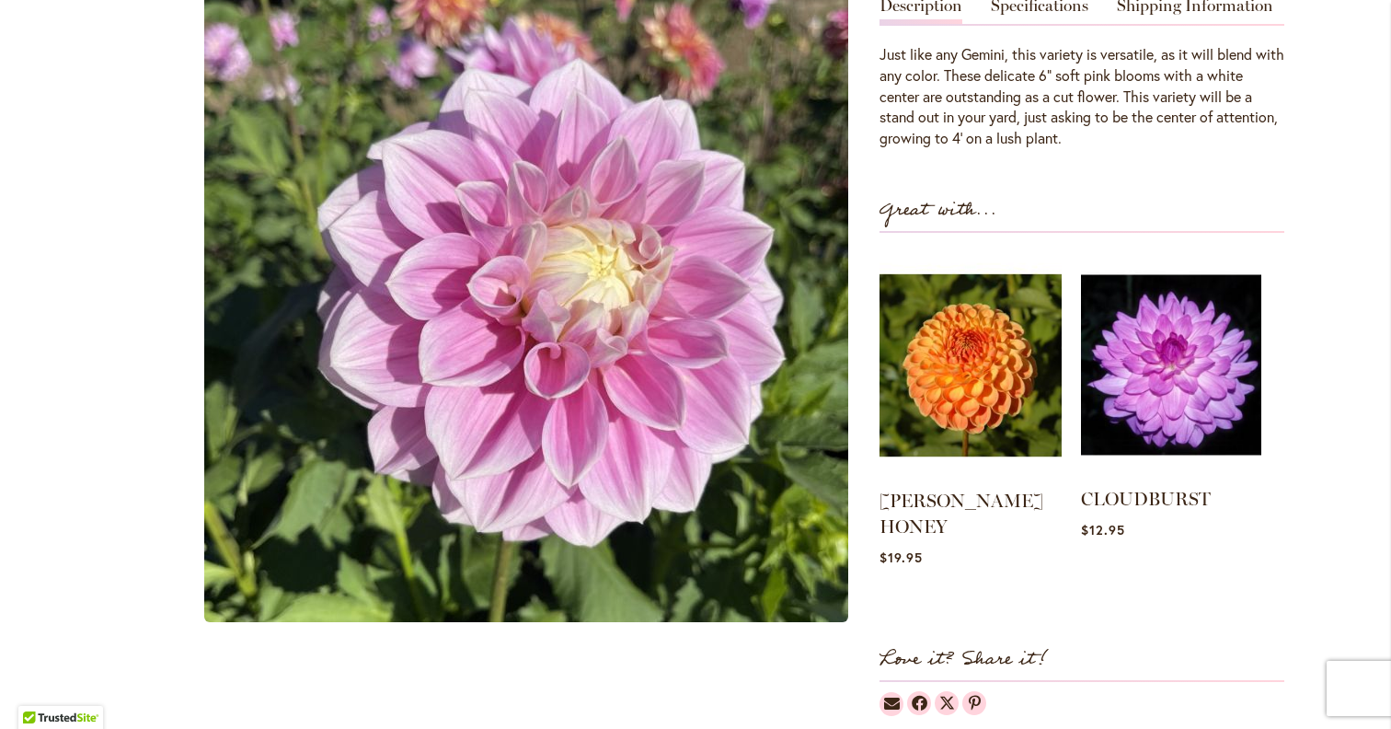
click at [1136, 375] on img at bounding box center [1171, 364] width 180 height 225
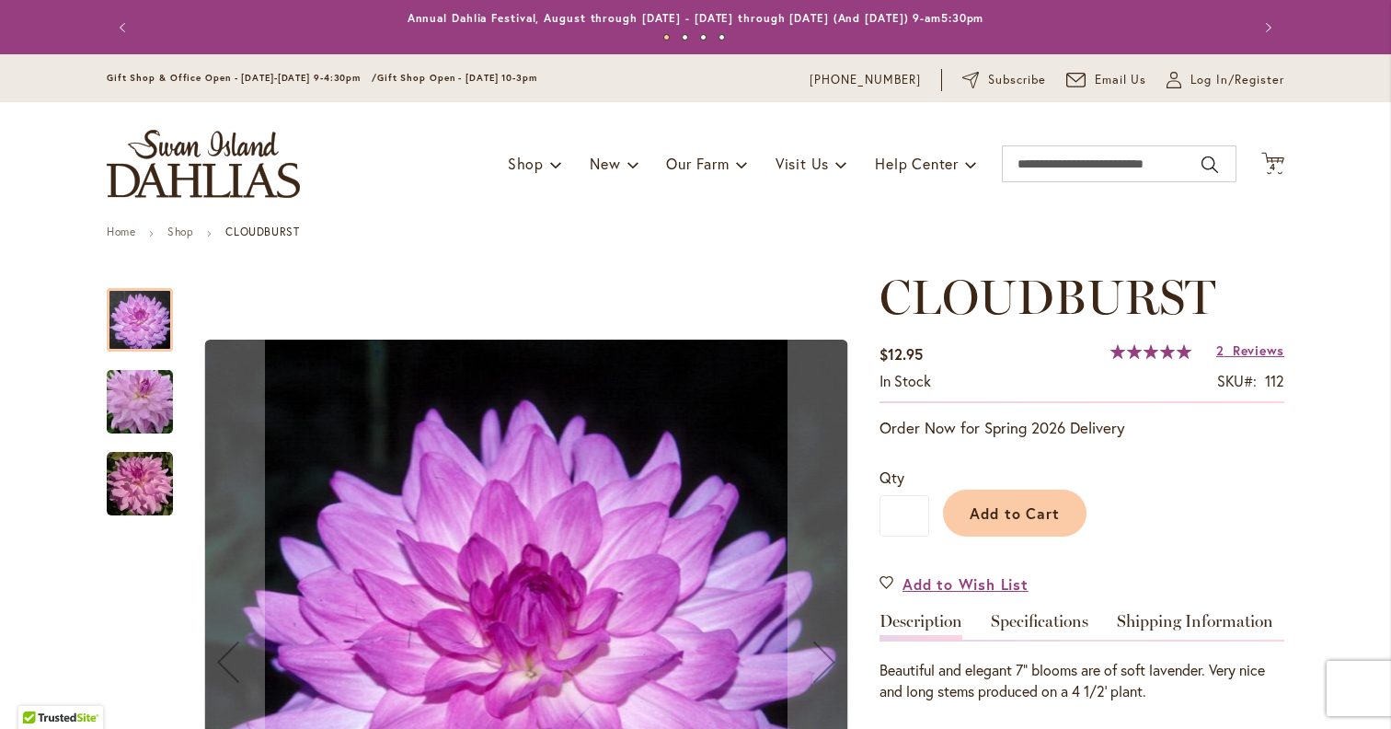
click at [123, 501] on img "Cloudburst" at bounding box center [140, 484] width 66 height 66
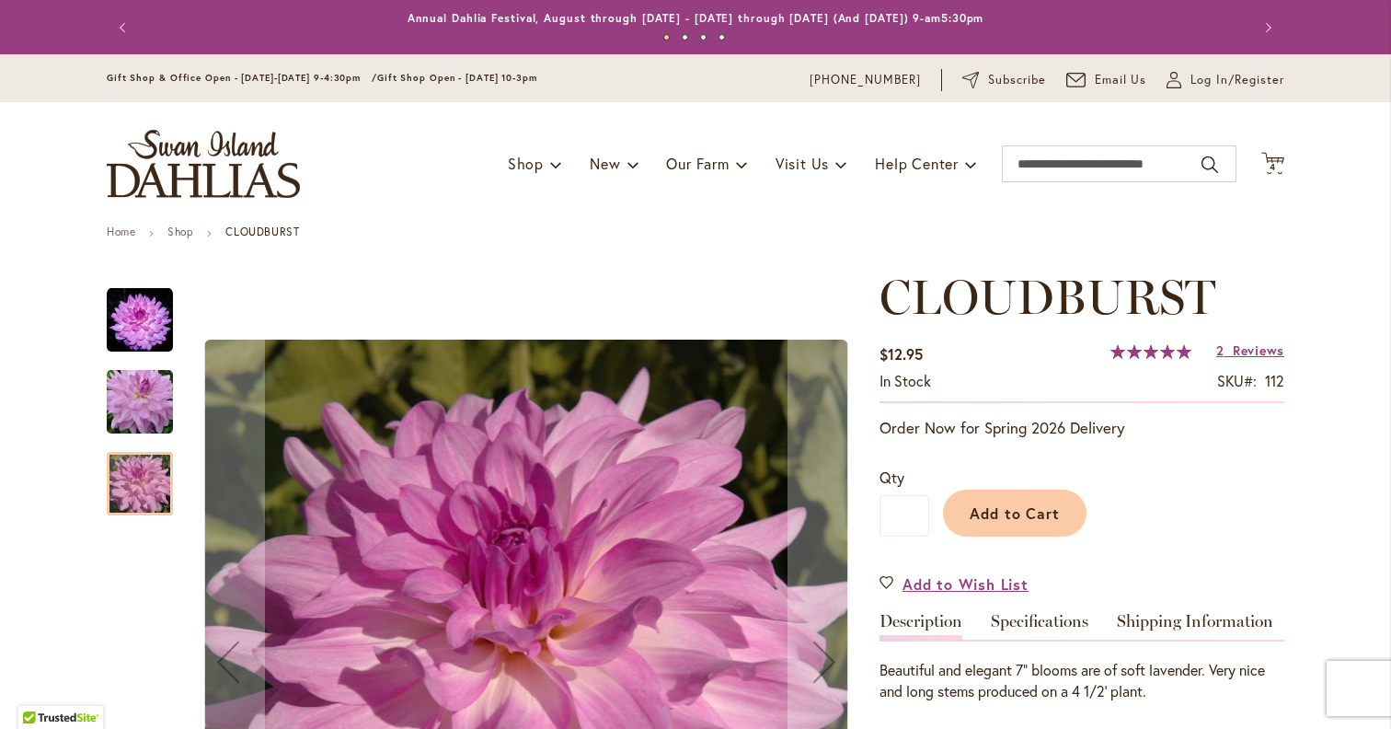
click at [138, 393] on img "Cloudburst" at bounding box center [140, 402] width 132 height 88
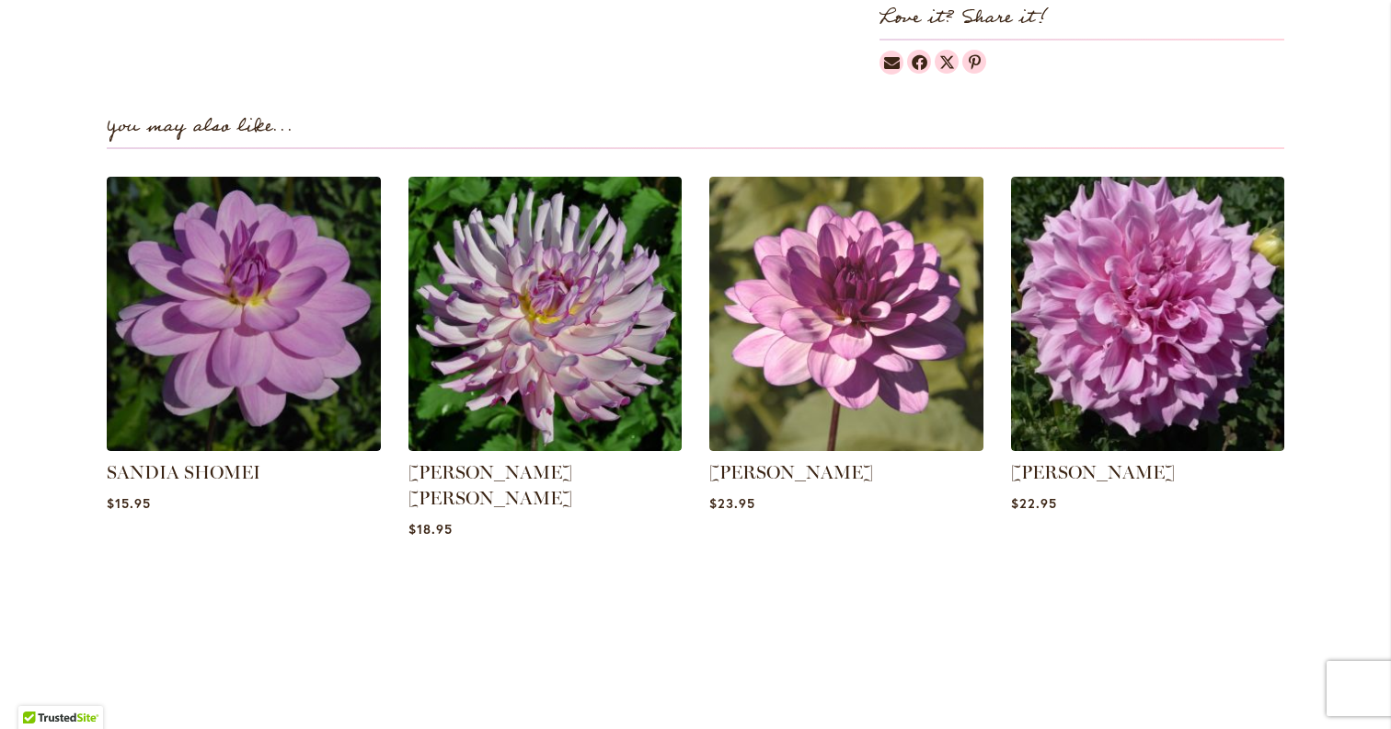
scroll to position [1195, 0]
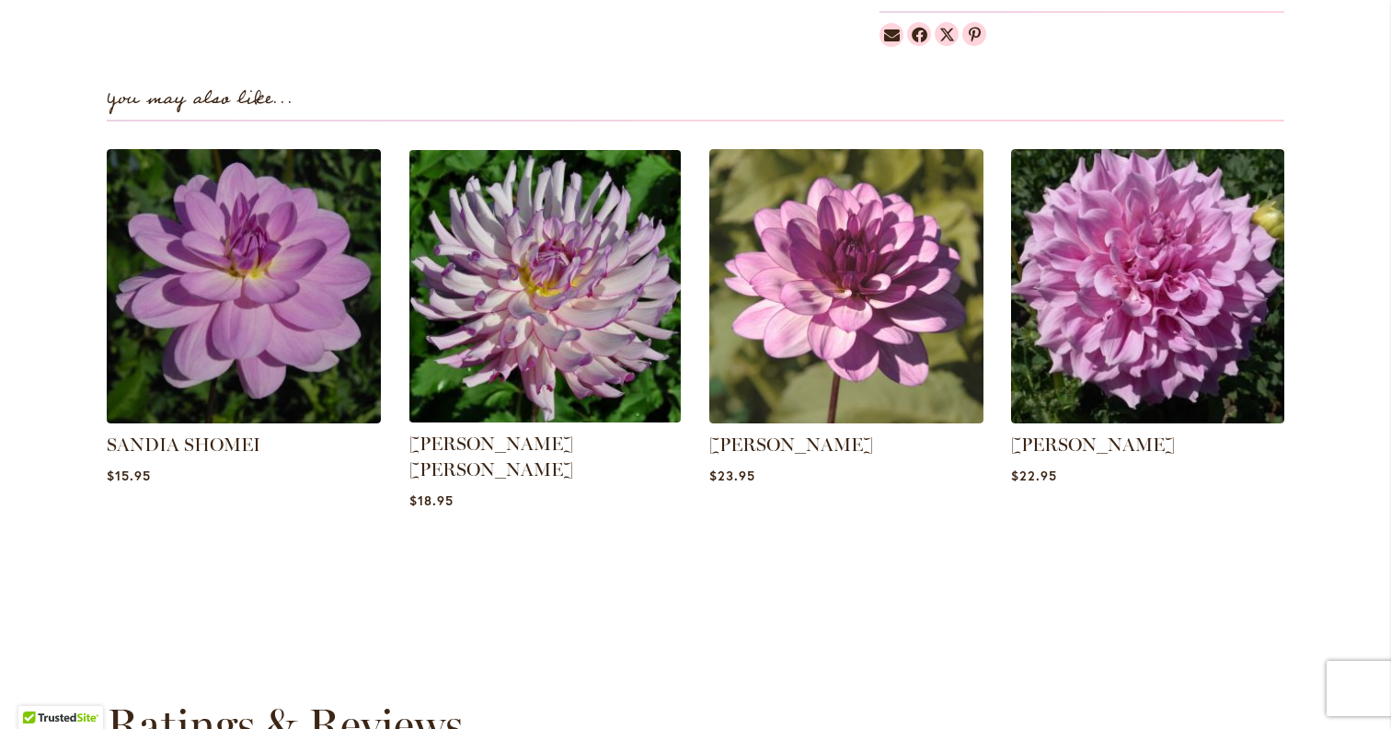
click at [533, 304] on img at bounding box center [544, 286] width 285 height 285
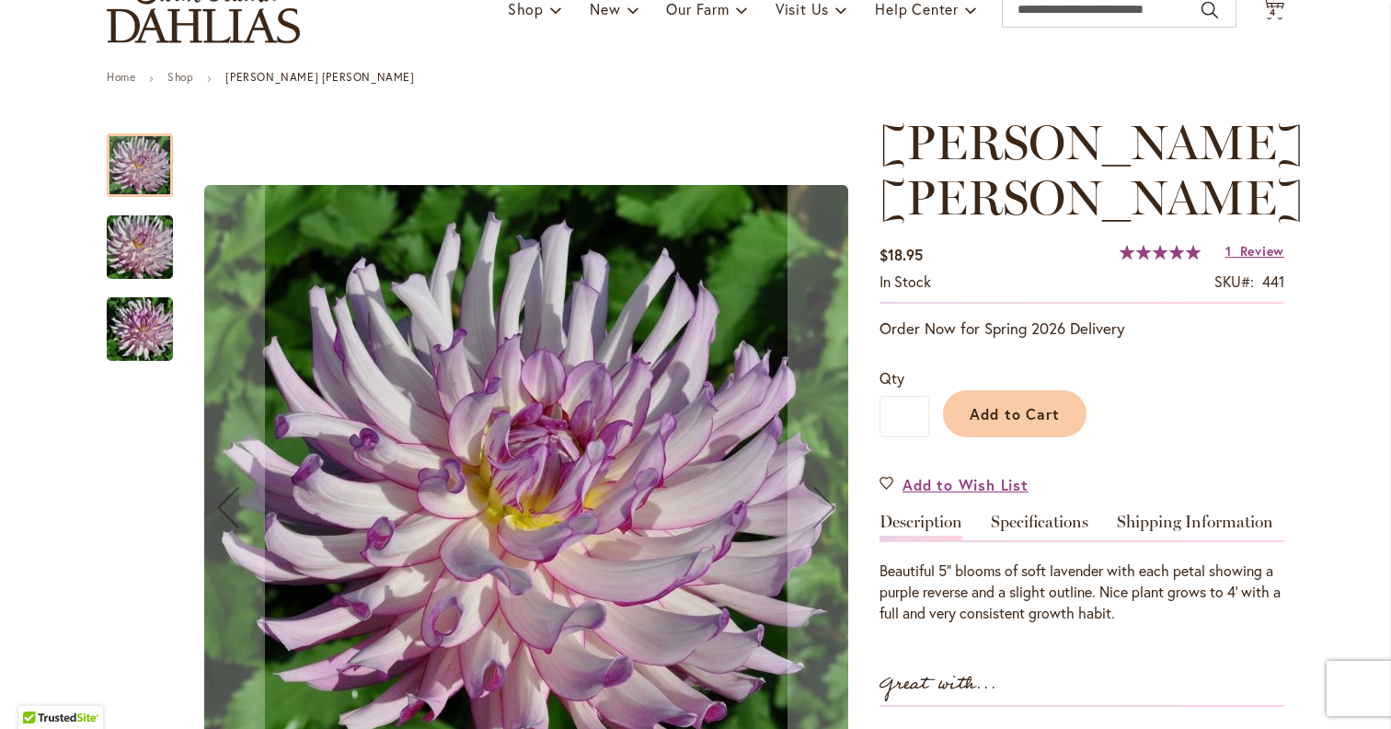
scroll to position [366, 0]
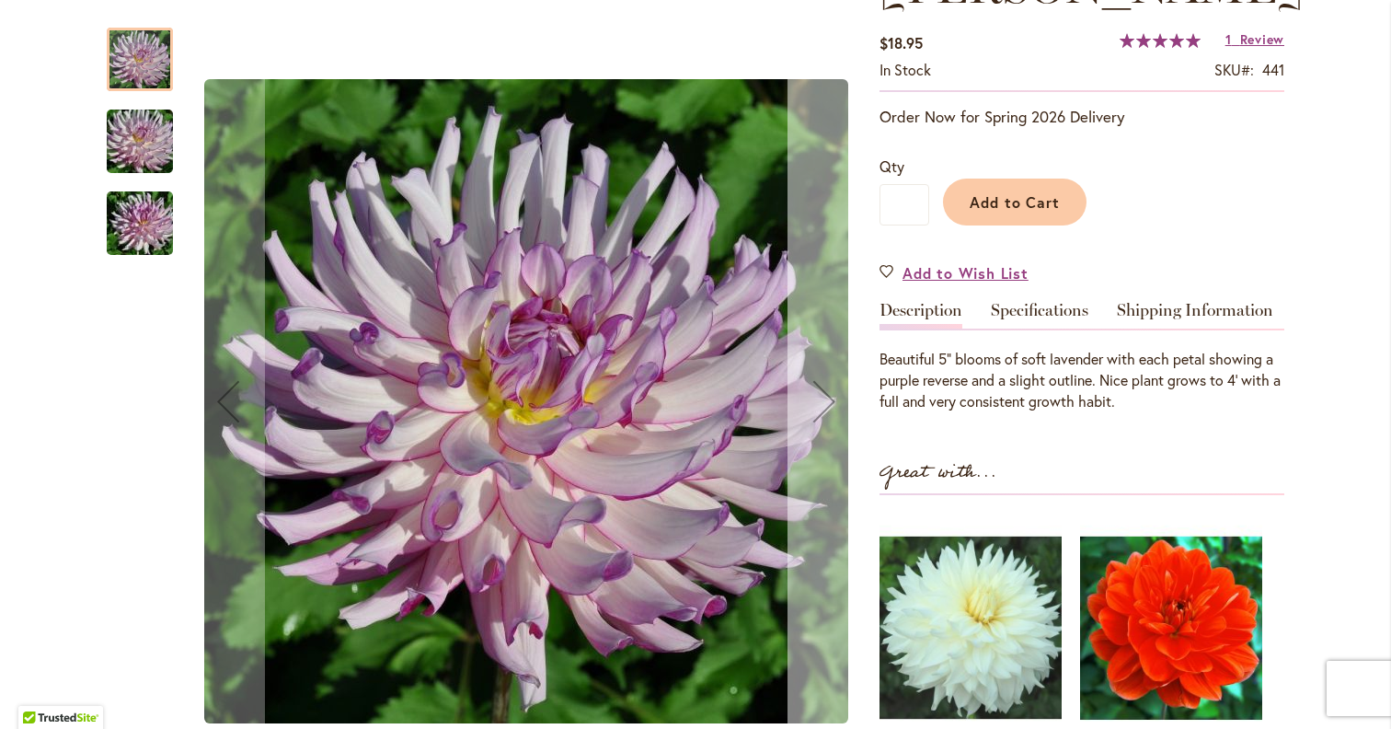
click at [826, 460] on button "Next" at bounding box center [824, 401] width 74 height 785
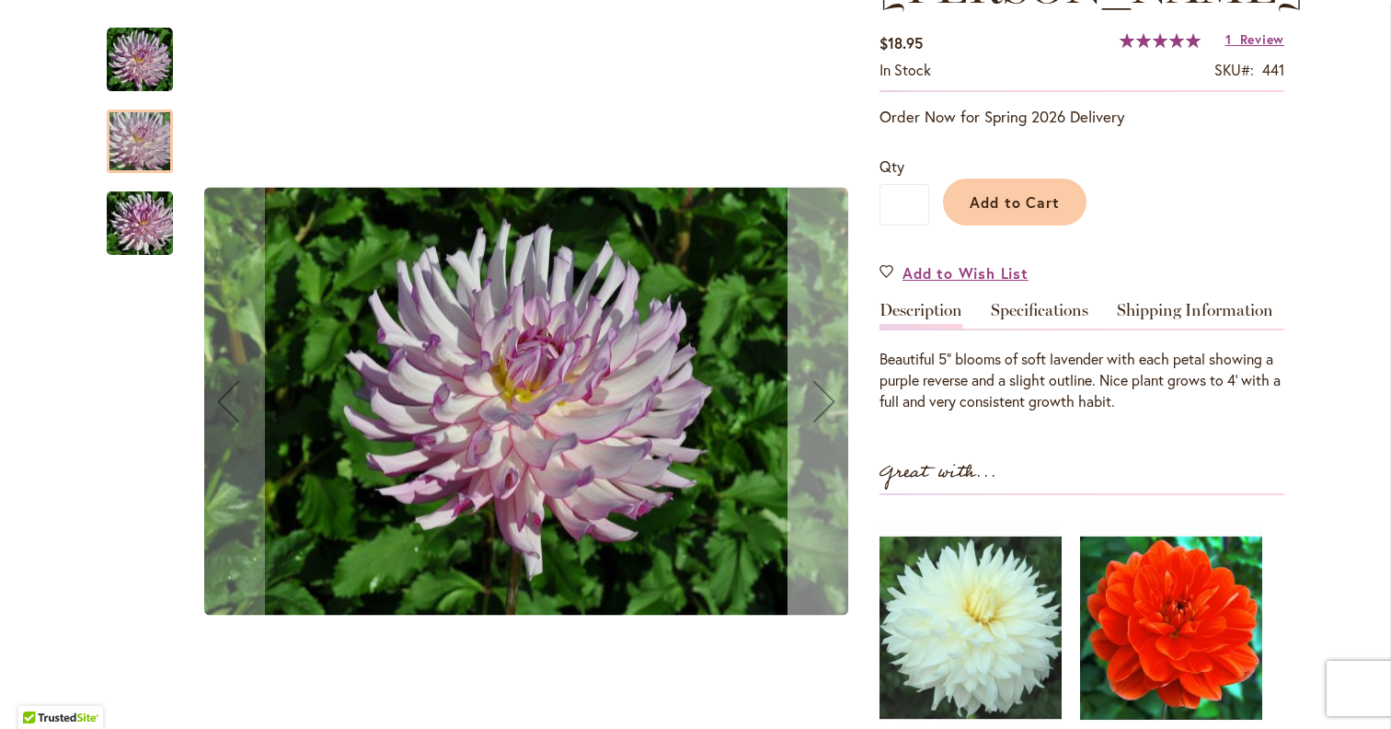
click at [826, 460] on button "Next" at bounding box center [824, 401] width 74 height 785
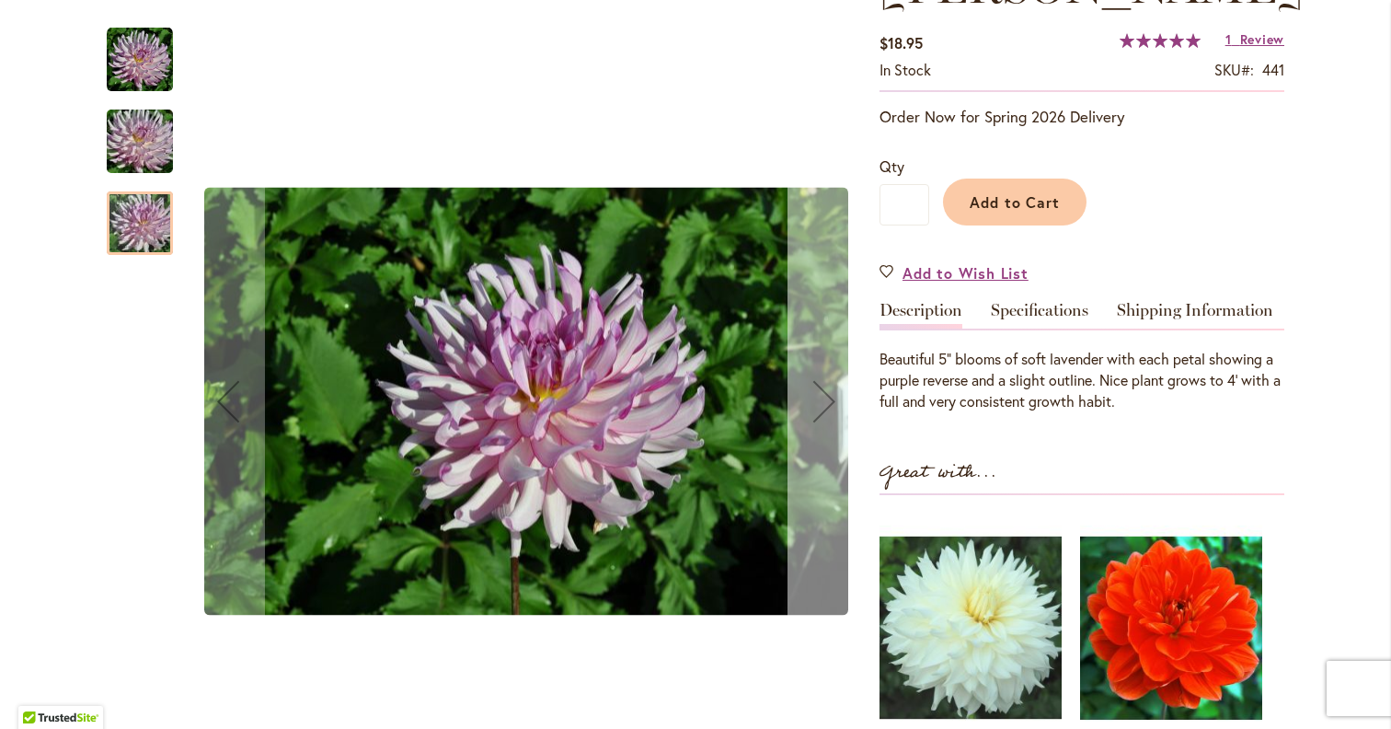
click at [826, 460] on button "Next" at bounding box center [824, 401] width 74 height 785
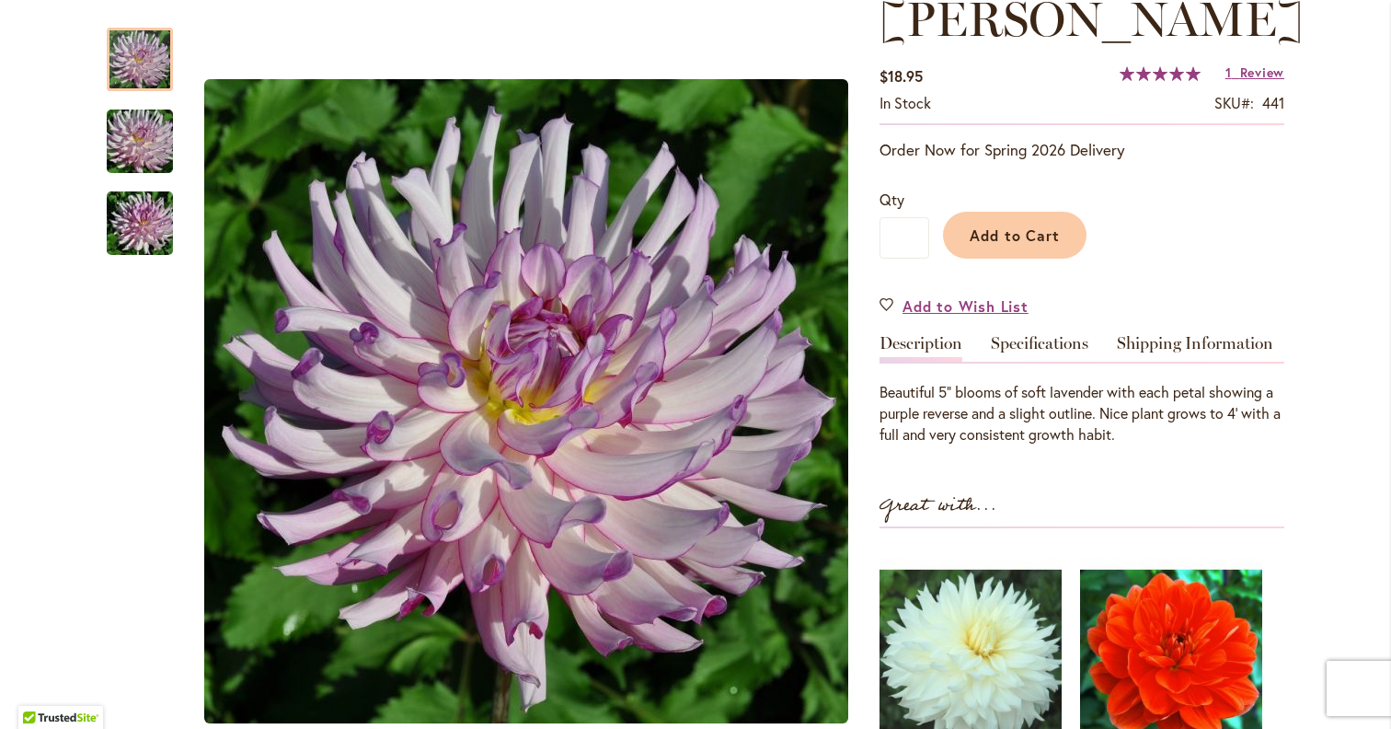
scroll to position [615, 0]
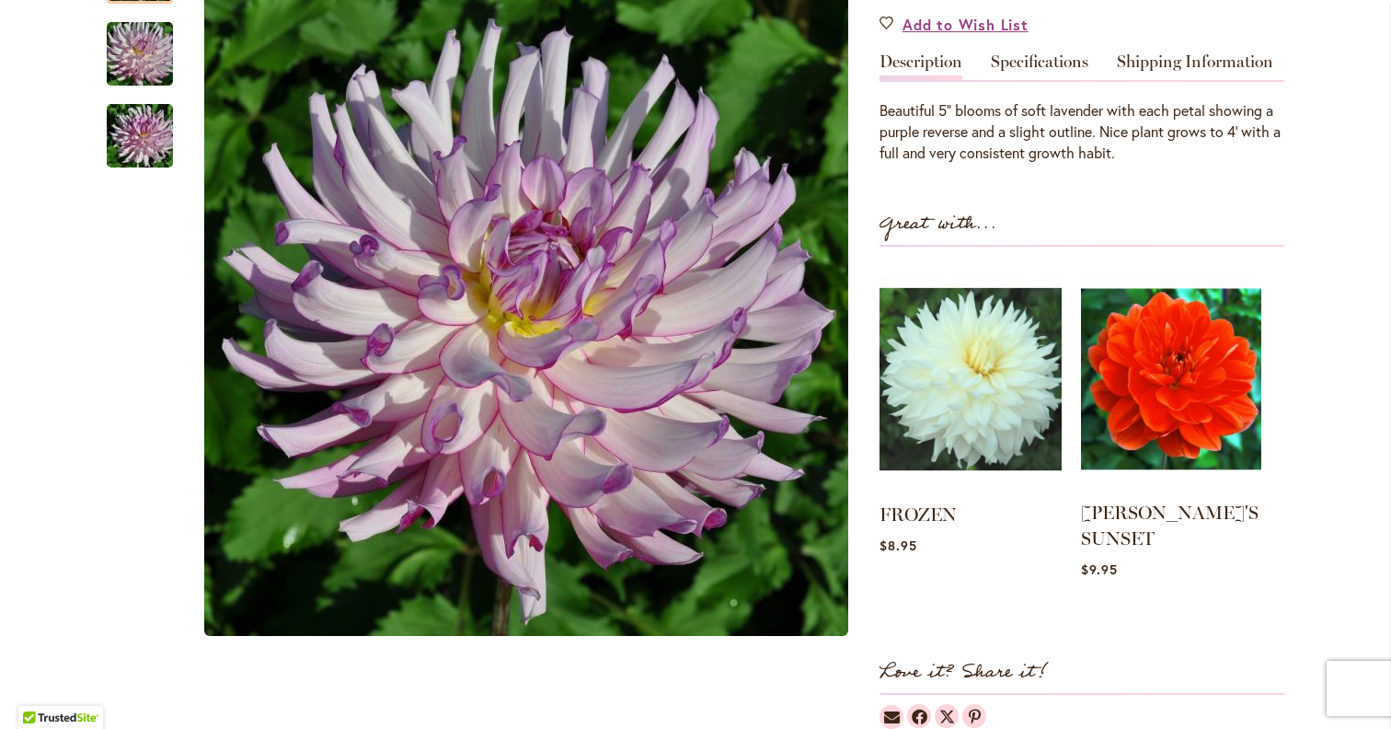
click at [1136, 386] on img at bounding box center [1171, 378] width 180 height 225
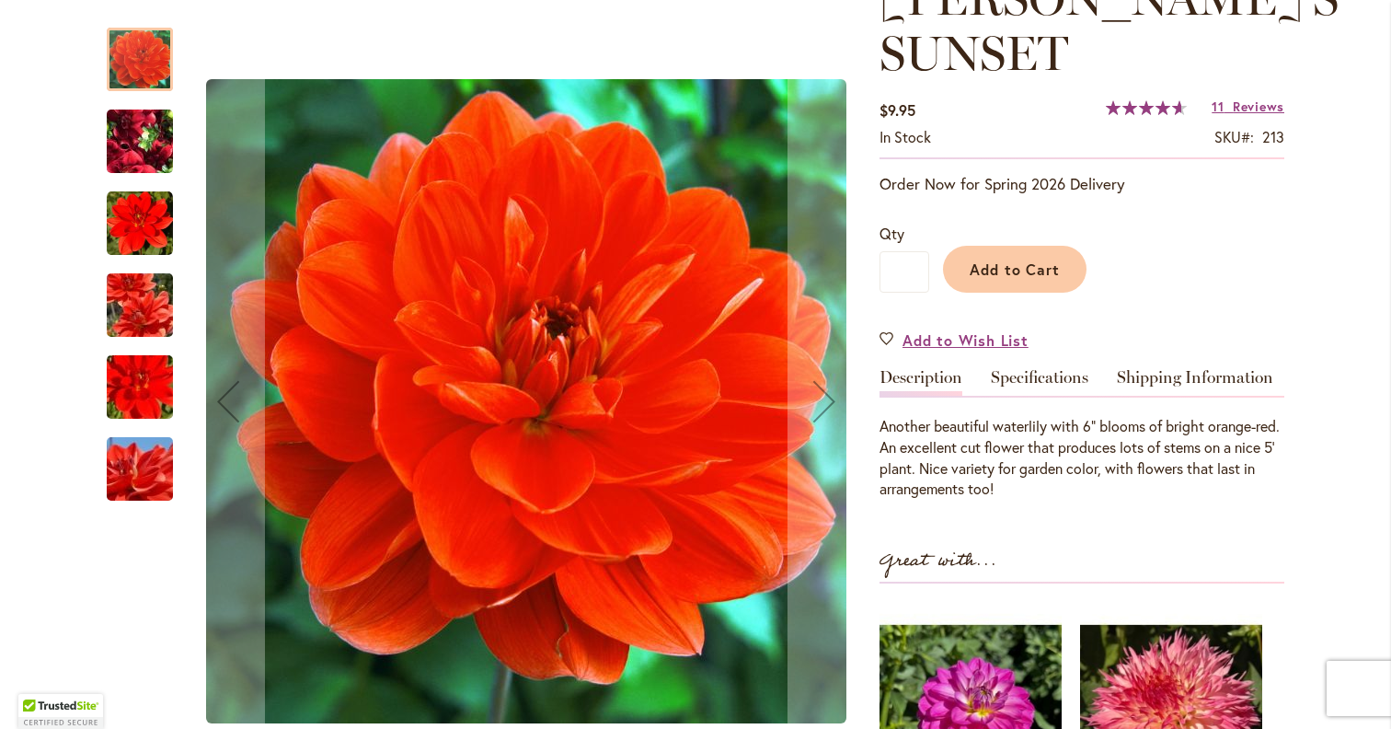
scroll to position [477, 0]
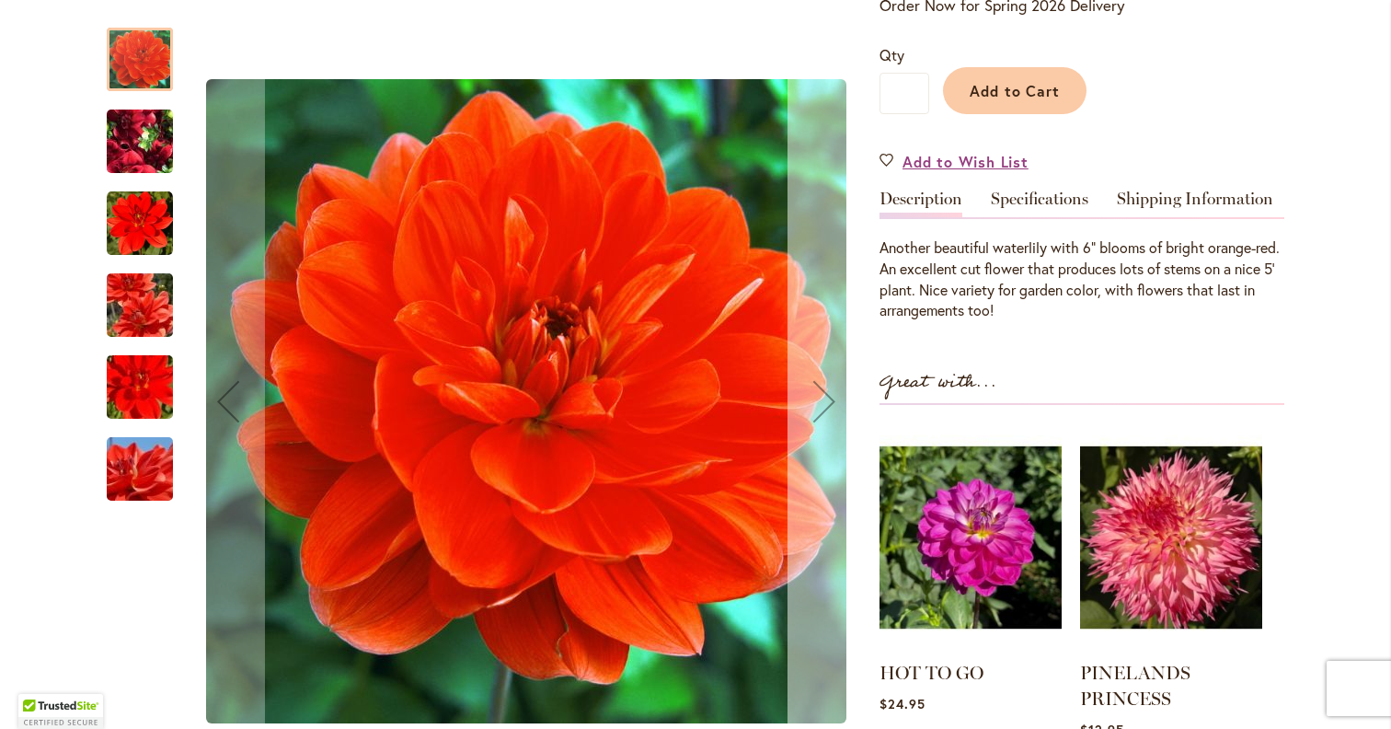
click at [807, 455] on button "Next" at bounding box center [824, 401] width 74 height 785
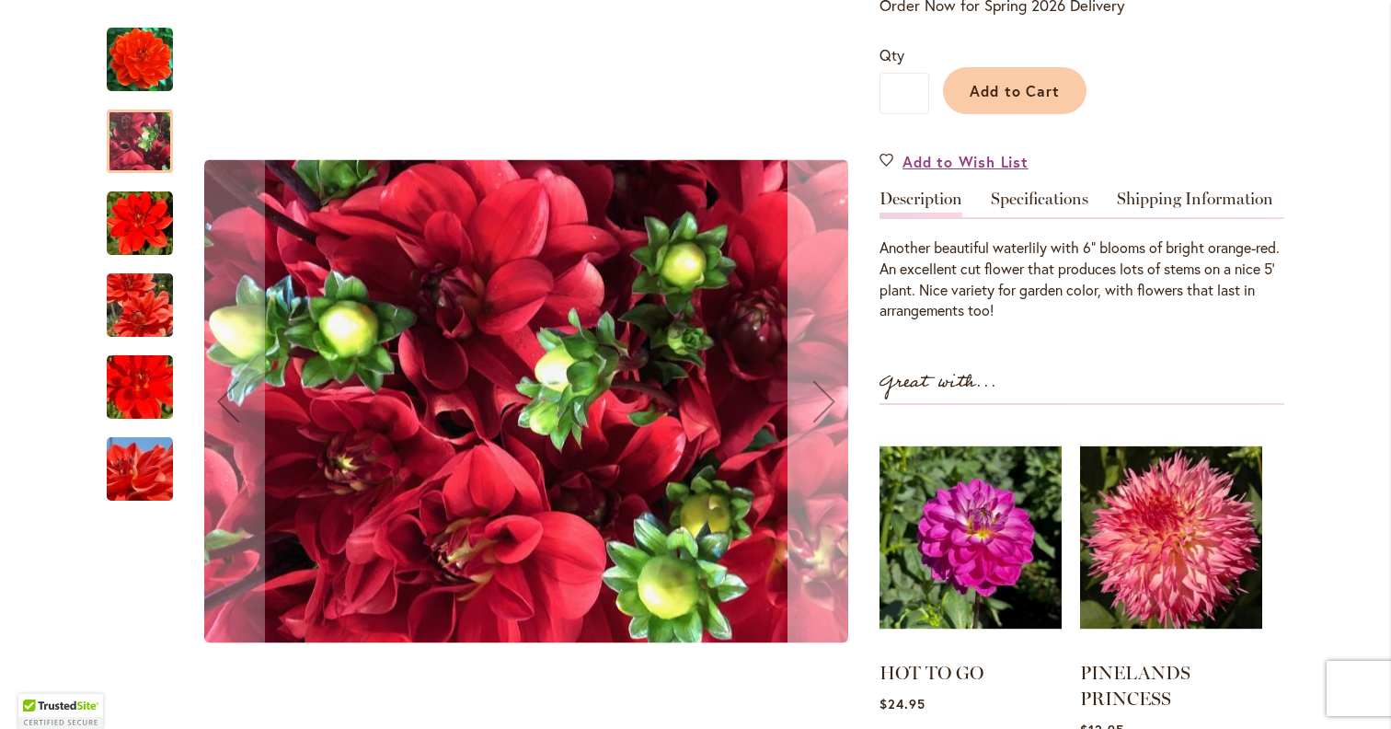
click at [807, 455] on button "Next" at bounding box center [824, 401] width 74 height 785
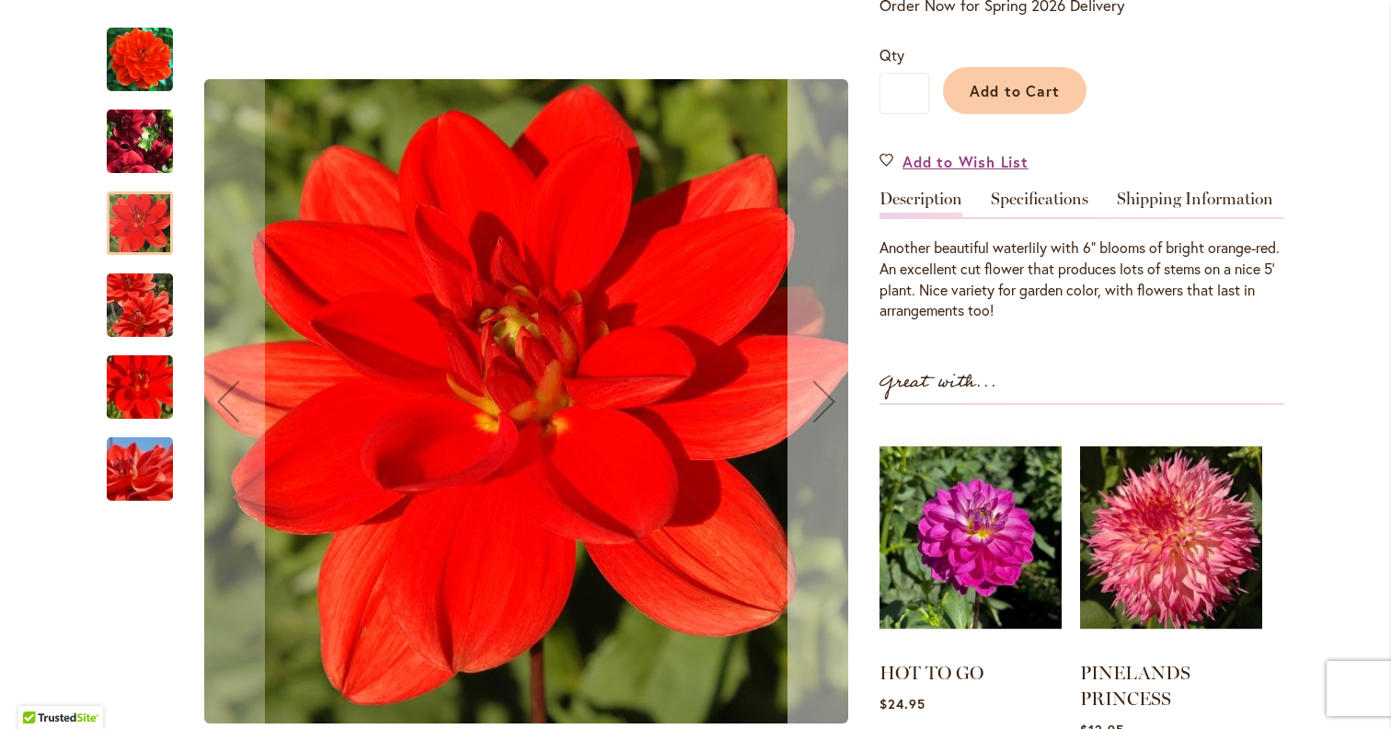
click at [807, 455] on button "Next" at bounding box center [824, 401] width 74 height 785
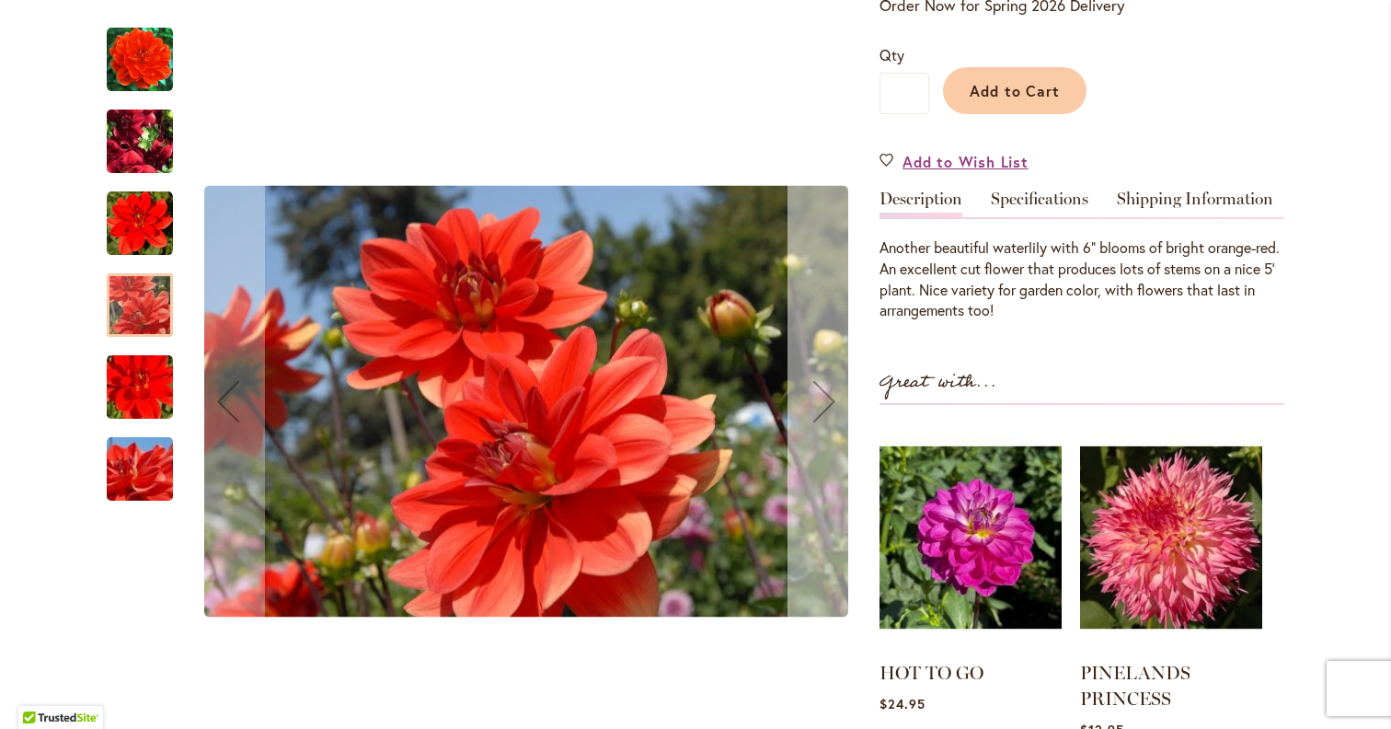
click at [807, 455] on button "Next" at bounding box center [824, 401] width 74 height 785
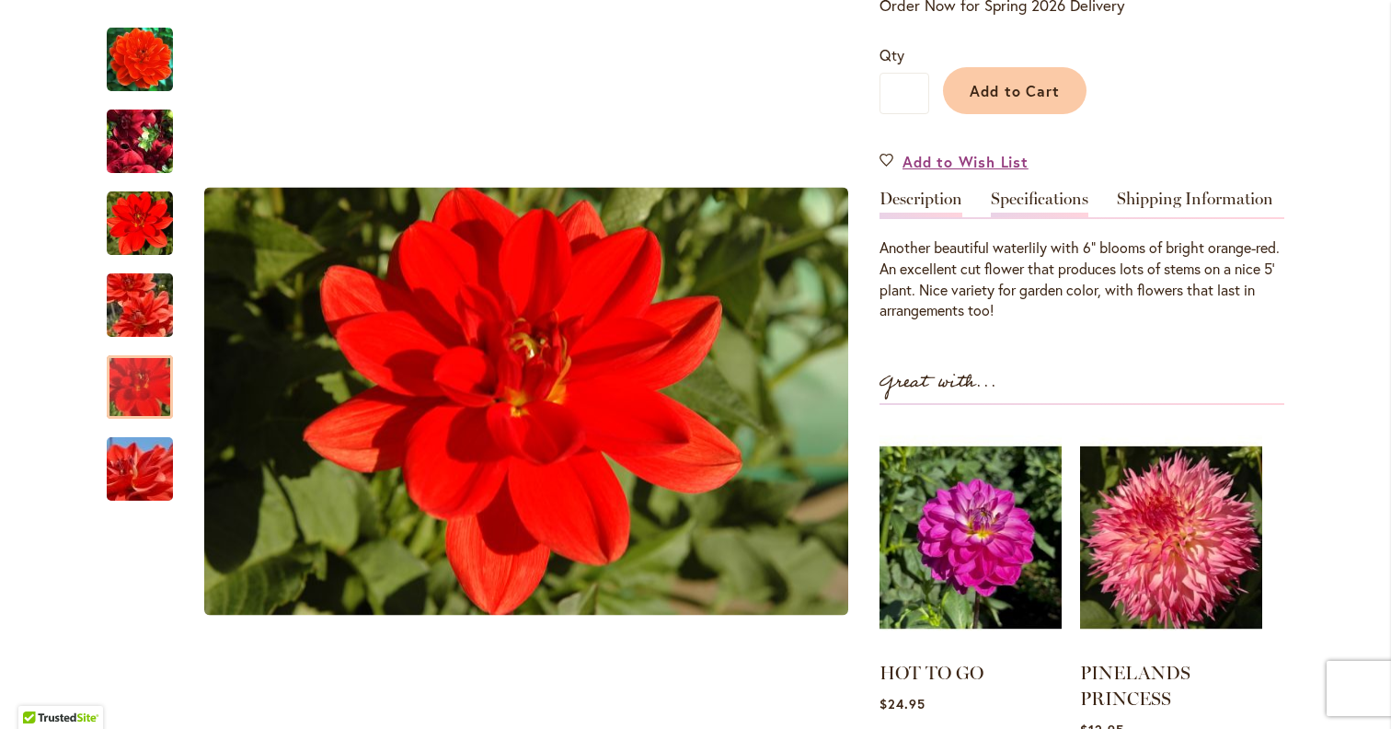
click at [1009, 202] on link "Specifications" at bounding box center [1040, 203] width 98 height 27
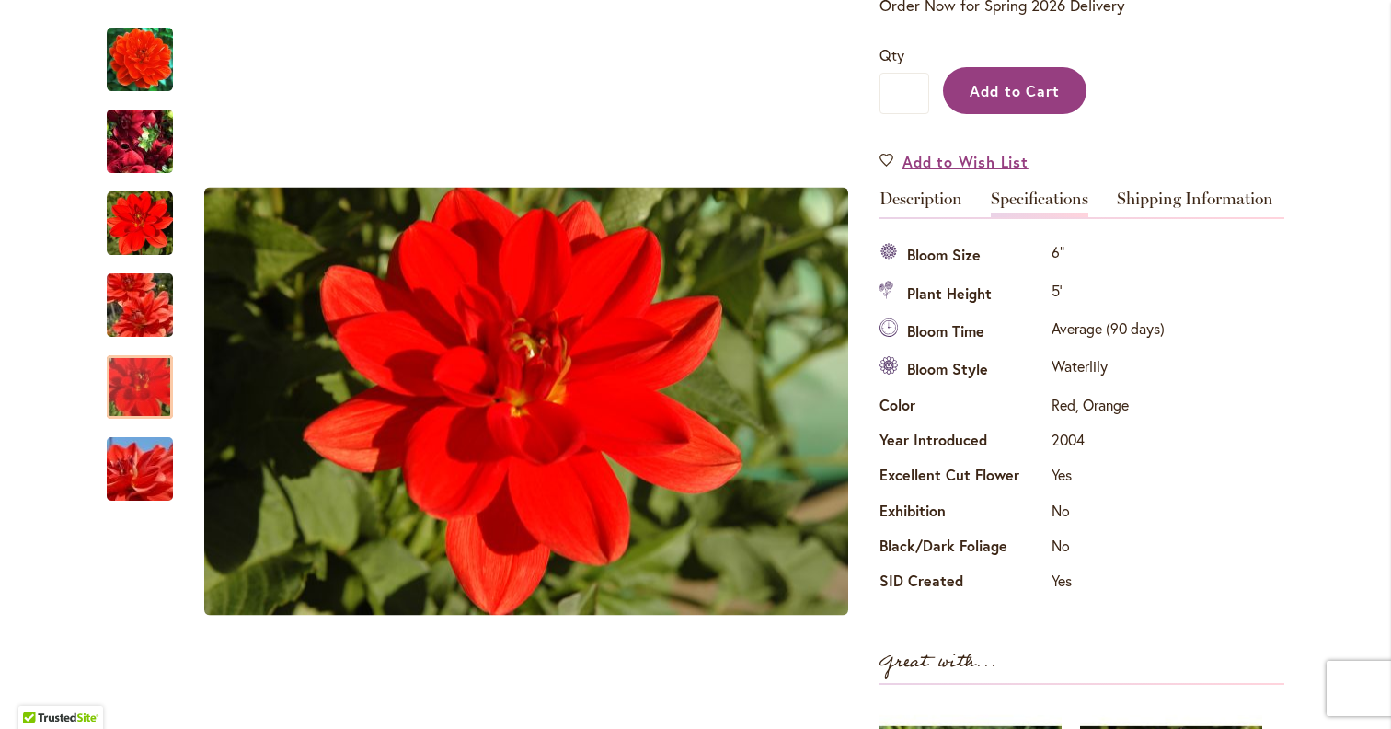
click at [1039, 105] on button "Add to Cart" at bounding box center [1015, 90] width 144 height 47
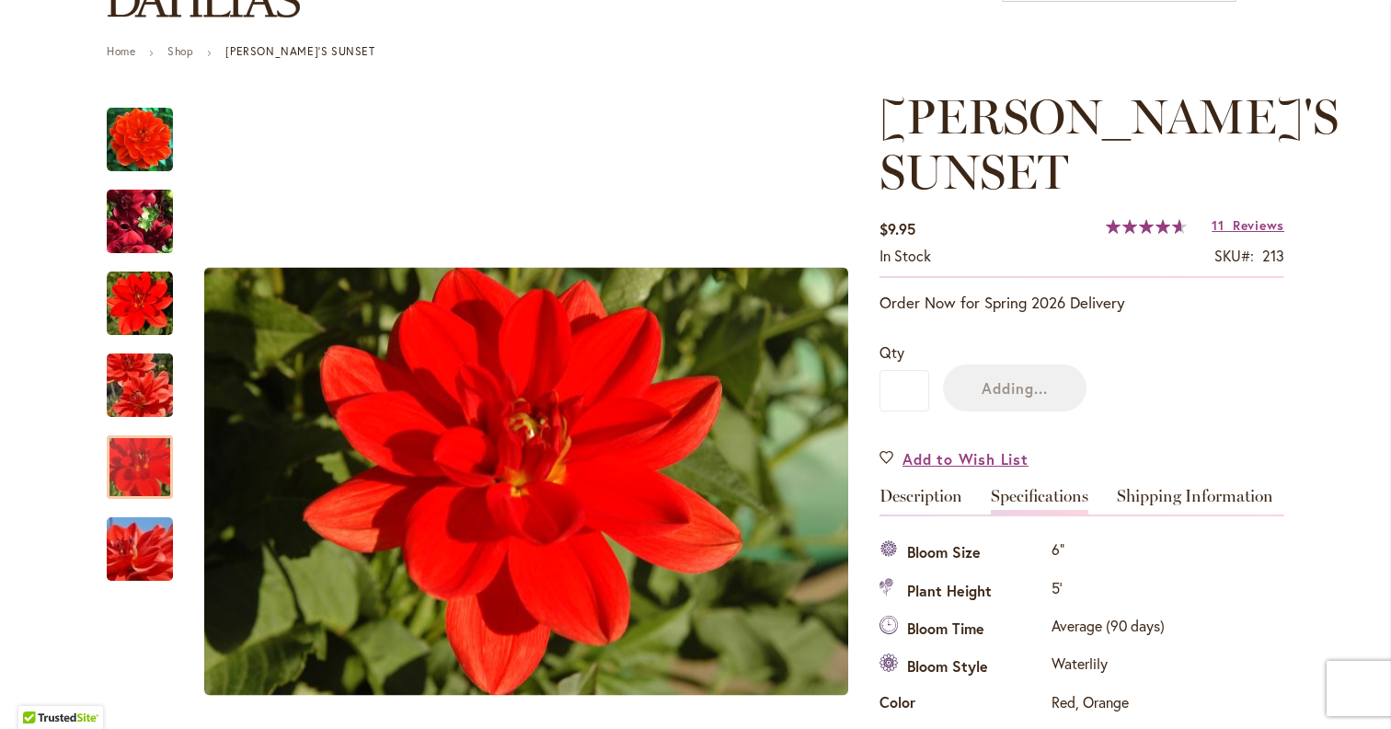
scroll to position [99, 0]
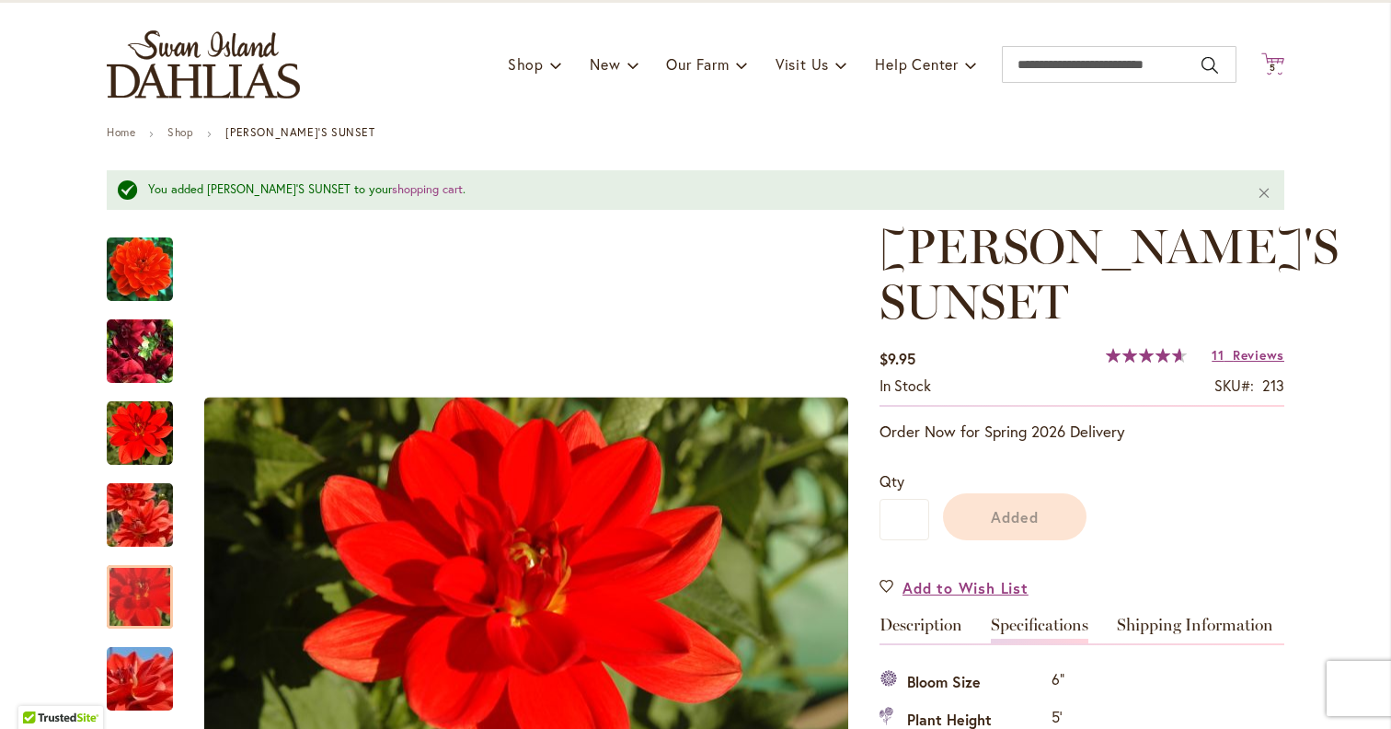
click at [1264, 63] on icon "Cart .cls-1 { fill: #231f20; }" at bounding box center [1272, 63] width 23 height 23
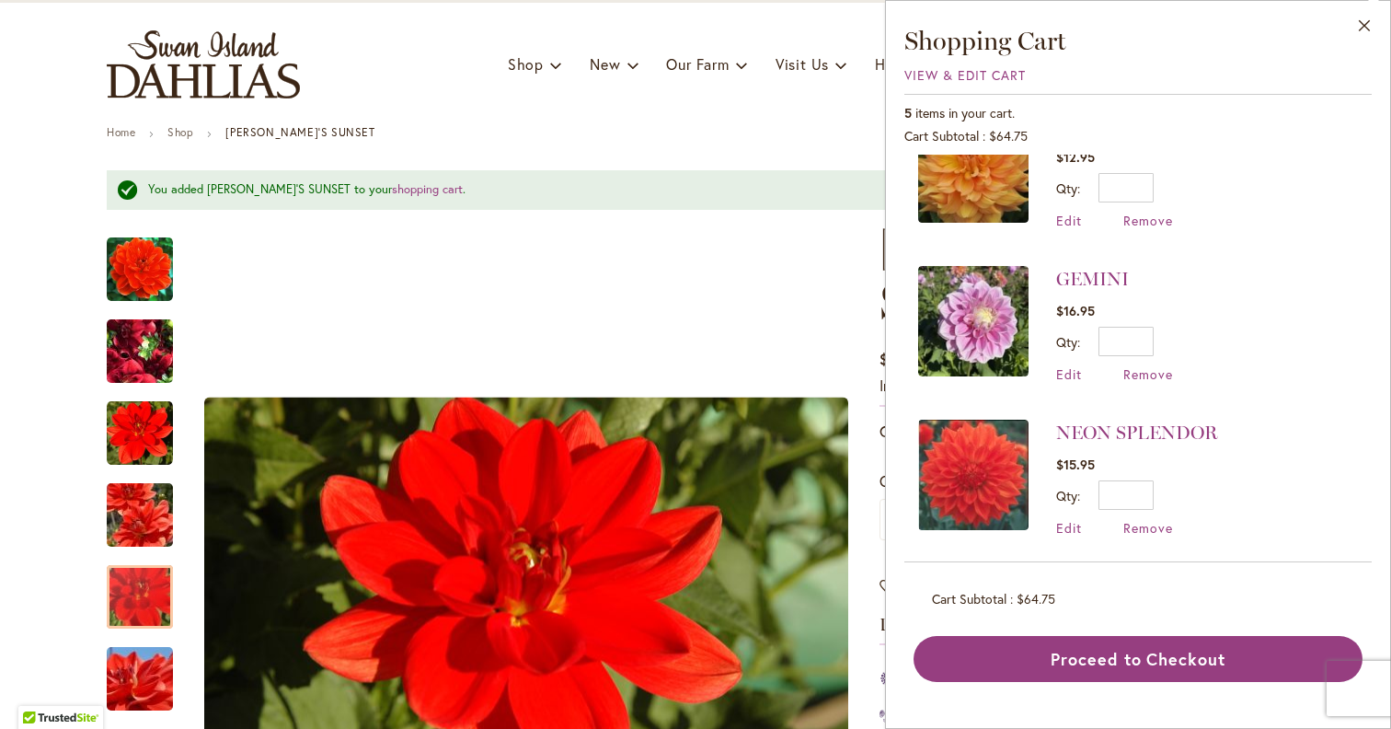
scroll to position [368, 0]
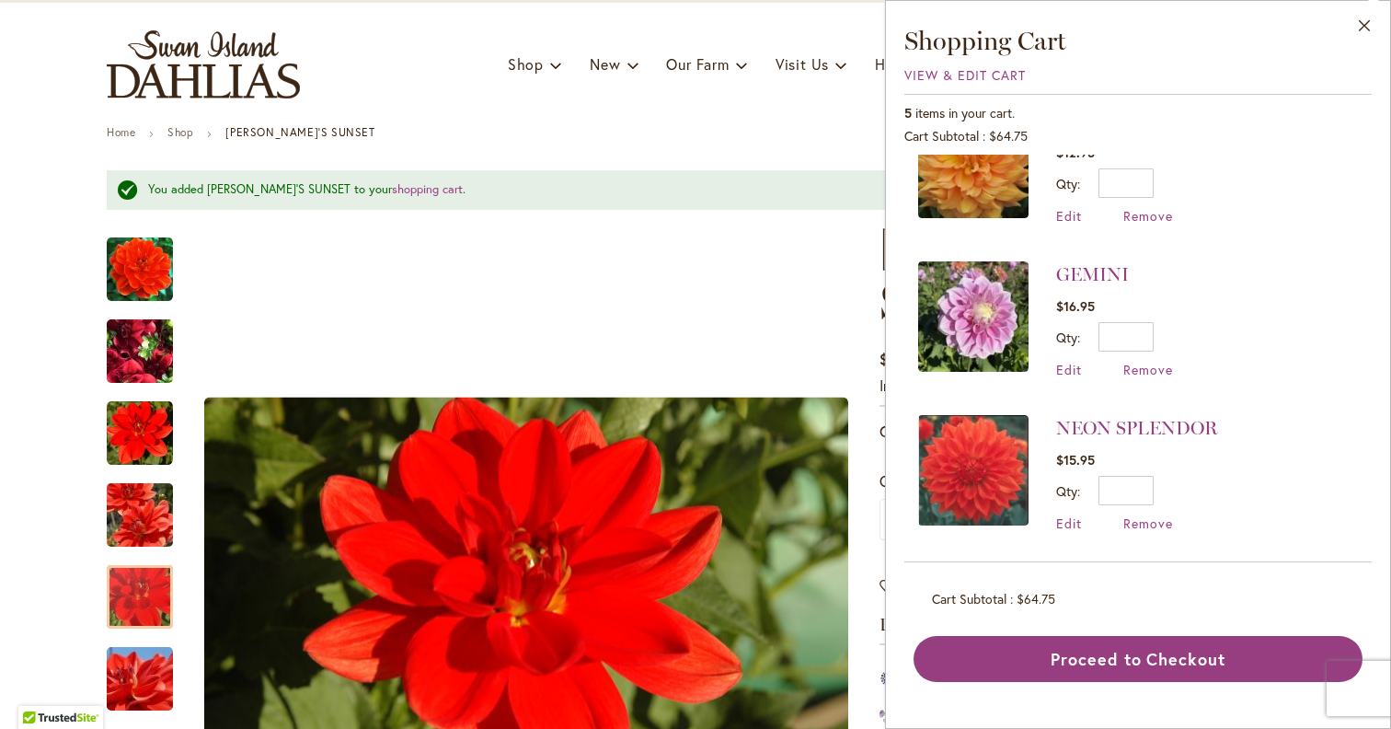
click at [997, 470] on img at bounding box center [973, 470] width 110 height 110
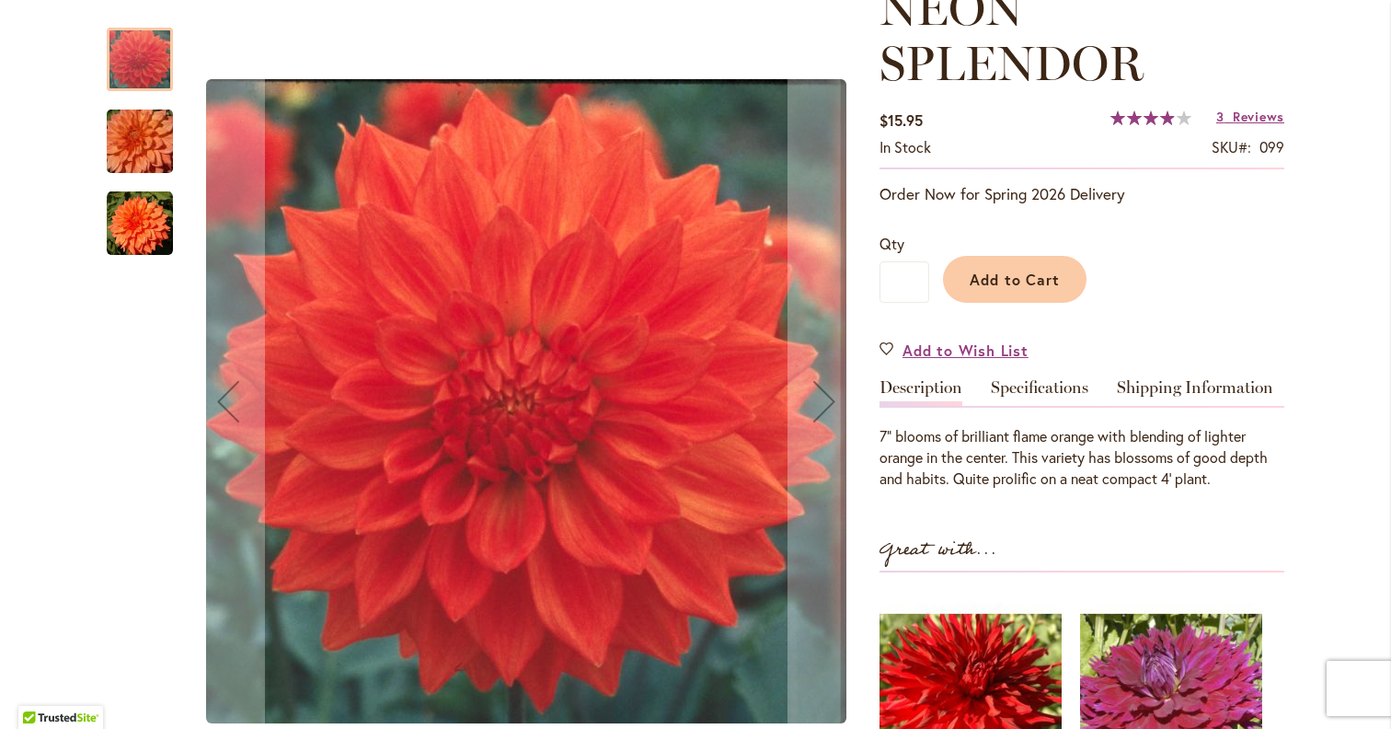
scroll to position [314, 0]
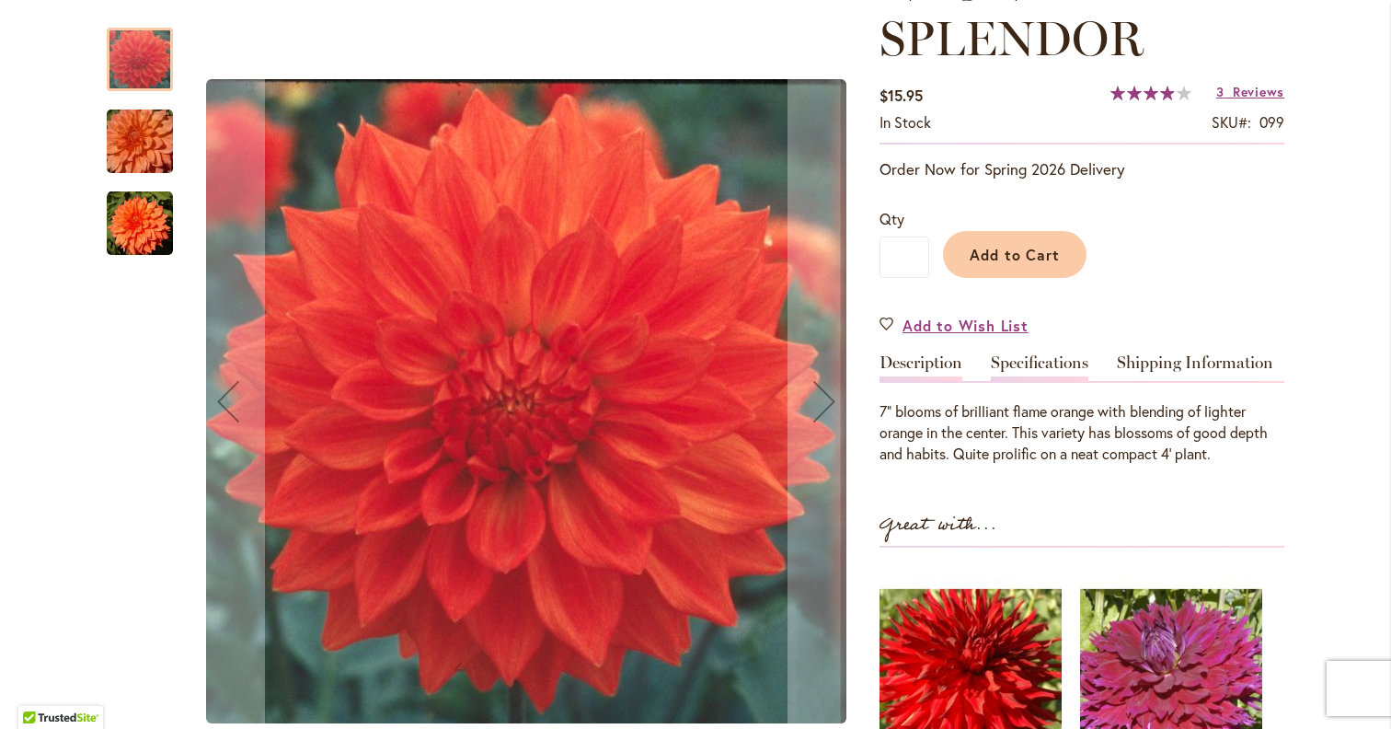
click at [1054, 366] on link "Specifications" at bounding box center [1040, 367] width 98 height 27
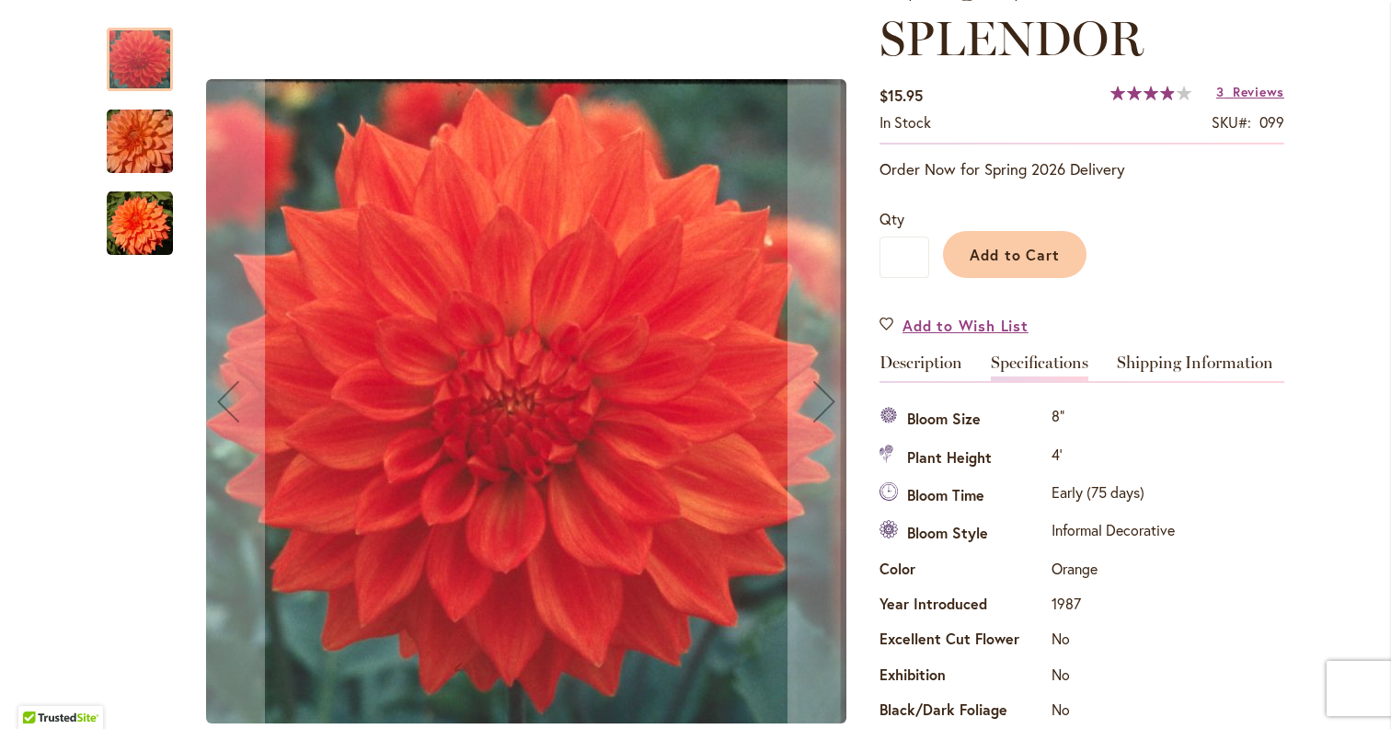
scroll to position [667, 0]
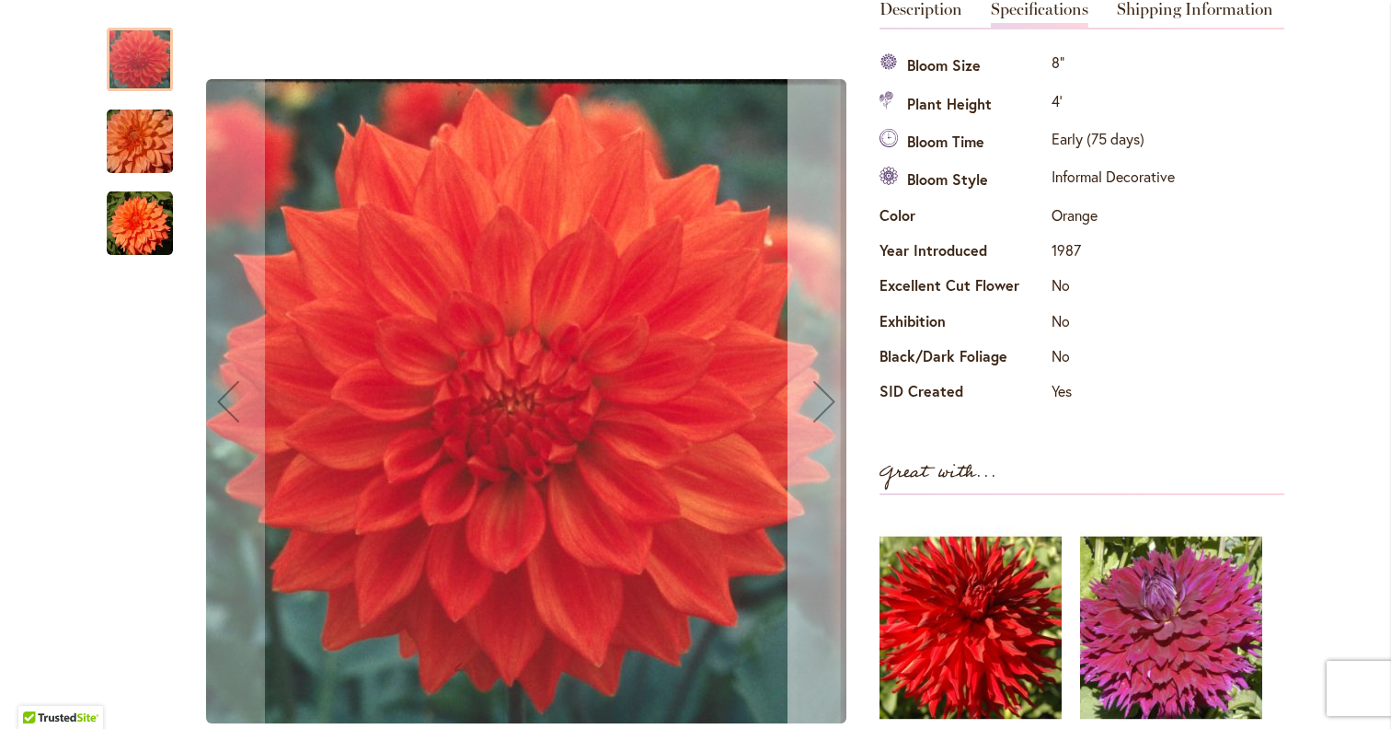
click at [799, 351] on button "Next" at bounding box center [824, 401] width 74 height 785
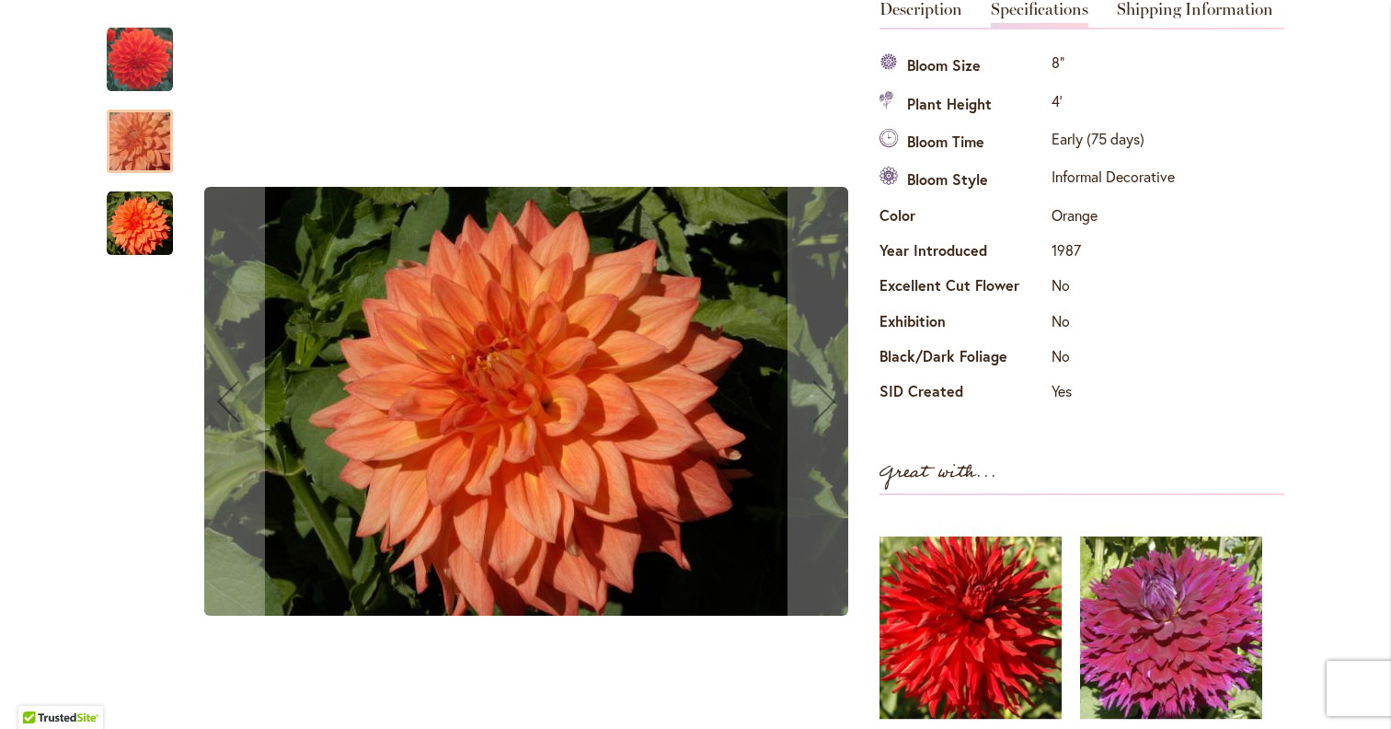
click at [142, 206] on img "Neon Splendor" at bounding box center [140, 223] width 66 height 66
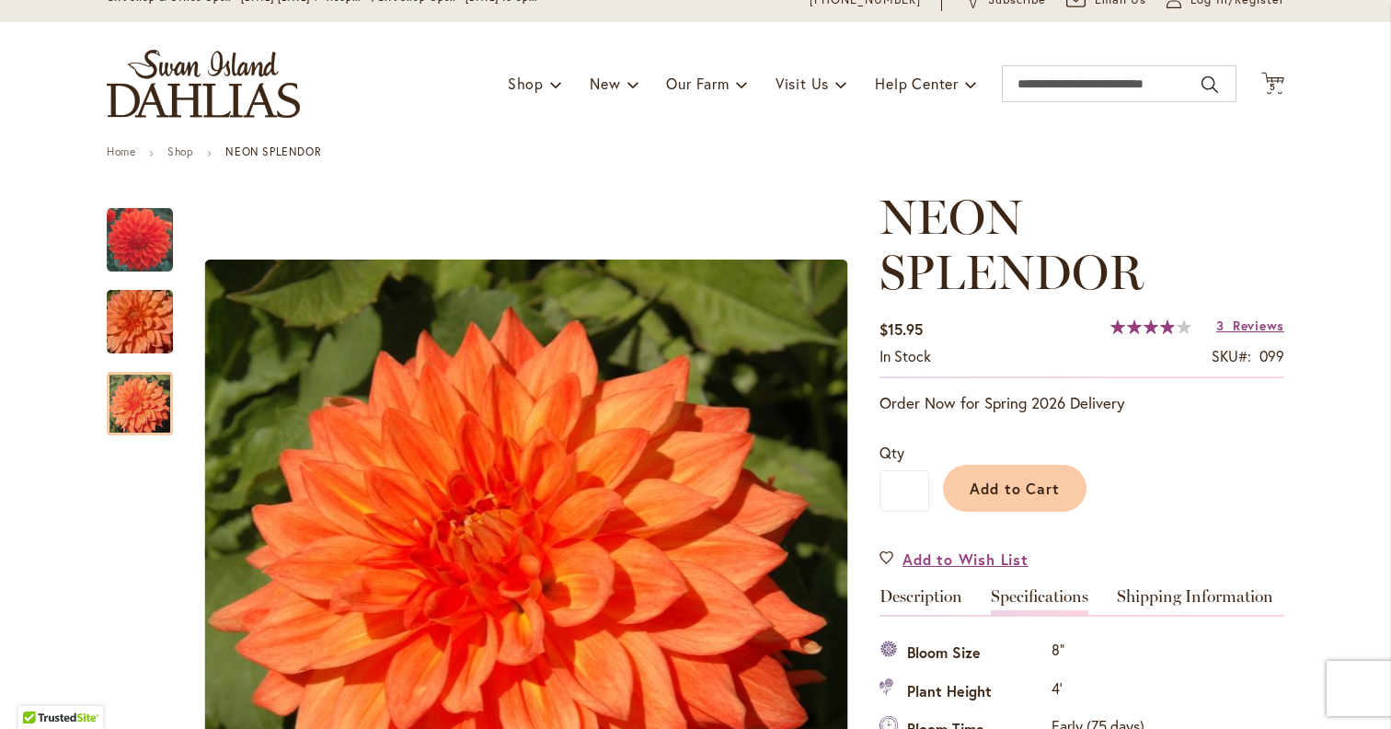
scroll to position [0, 0]
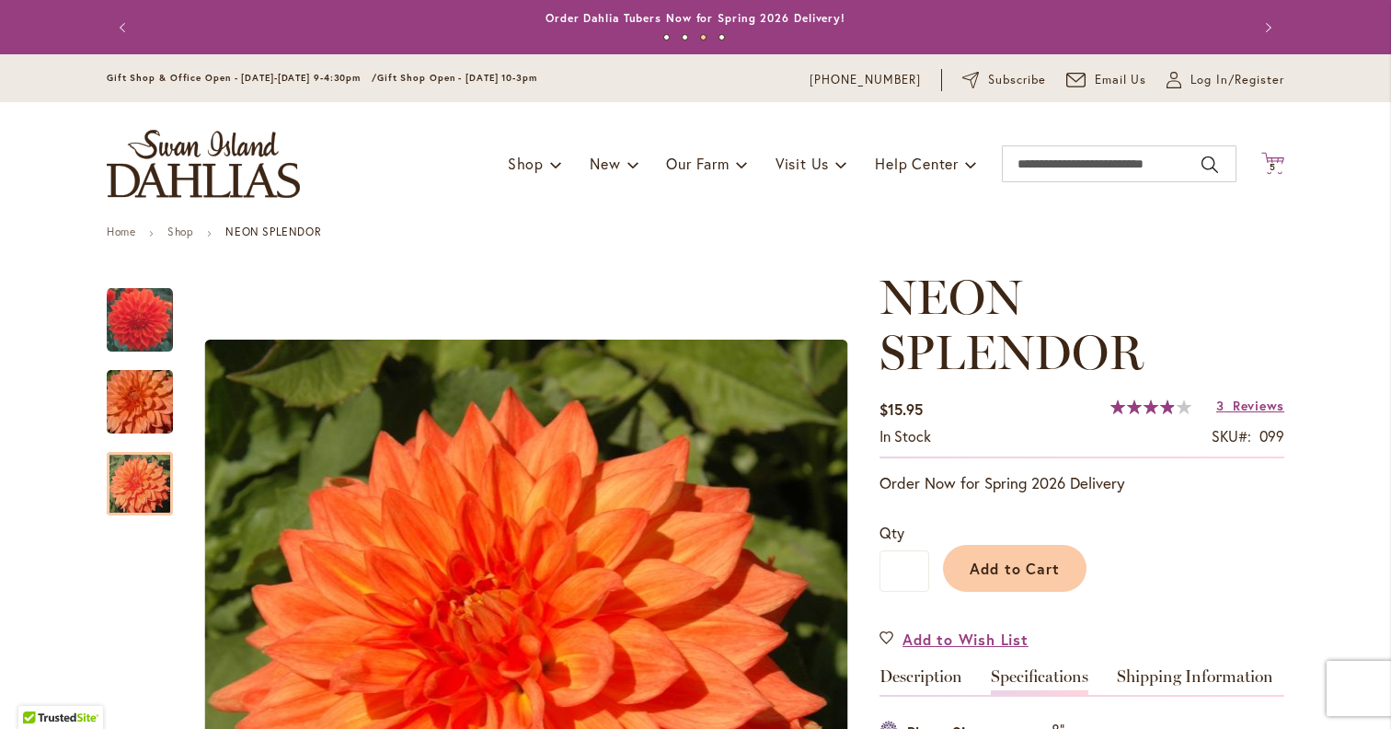
click at [1270, 165] on span "5" at bounding box center [1273, 167] width 6 height 12
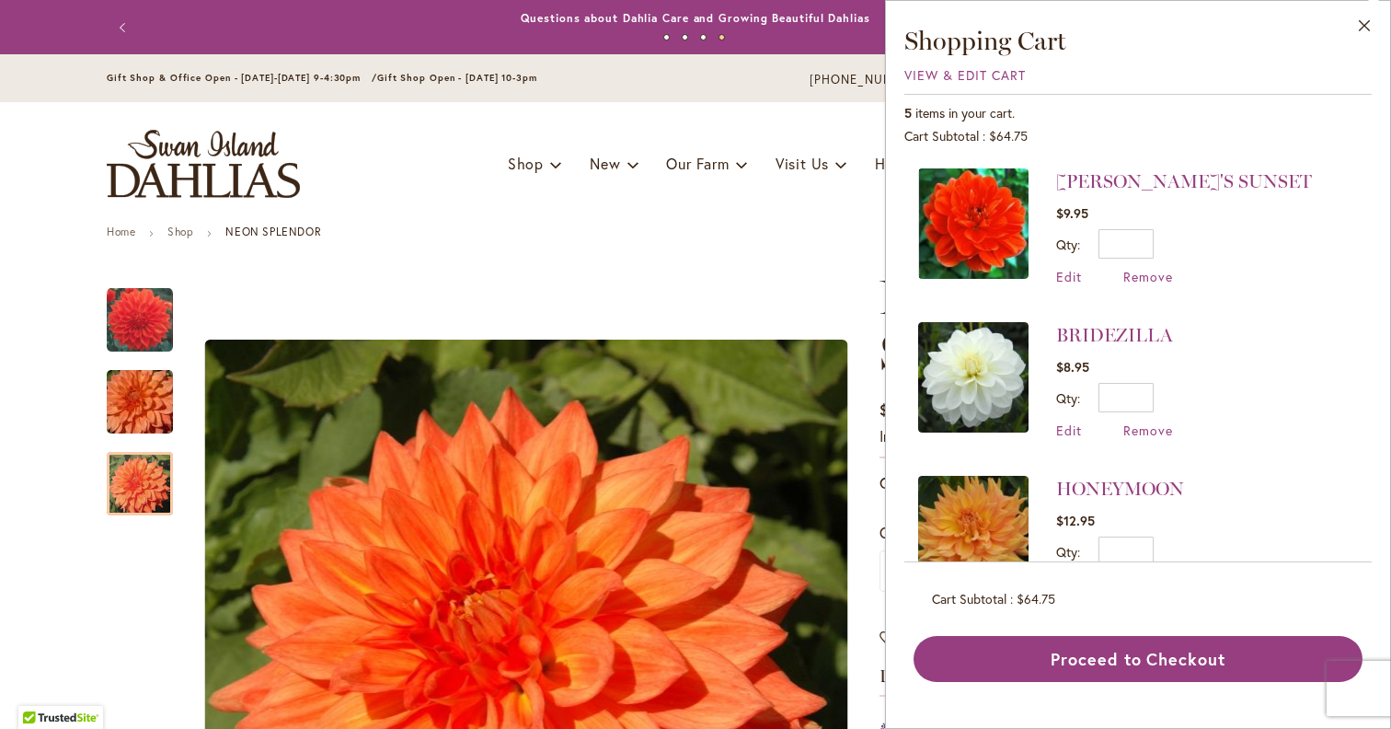
click at [974, 247] on img at bounding box center [973, 223] width 110 height 110
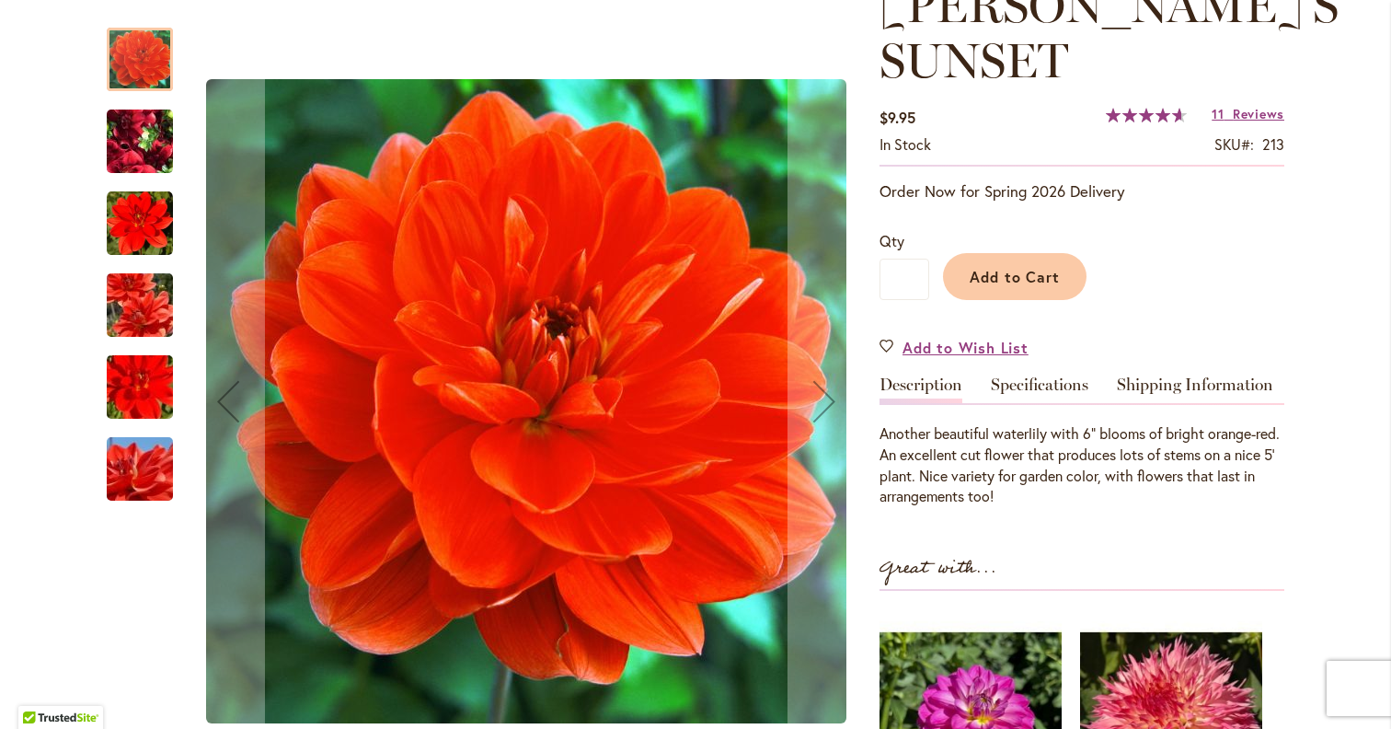
scroll to position [299, 0]
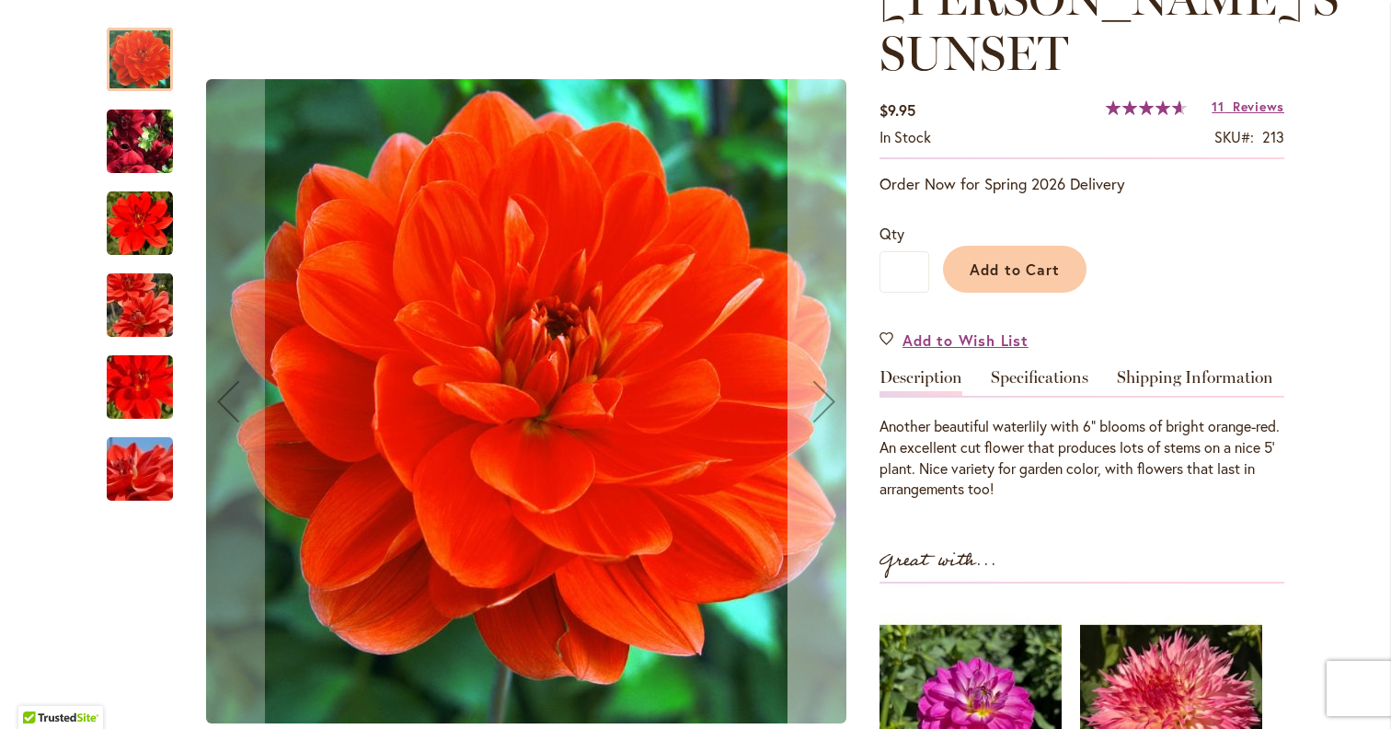
click at [841, 416] on div "Next" at bounding box center [824, 401] width 74 height 74
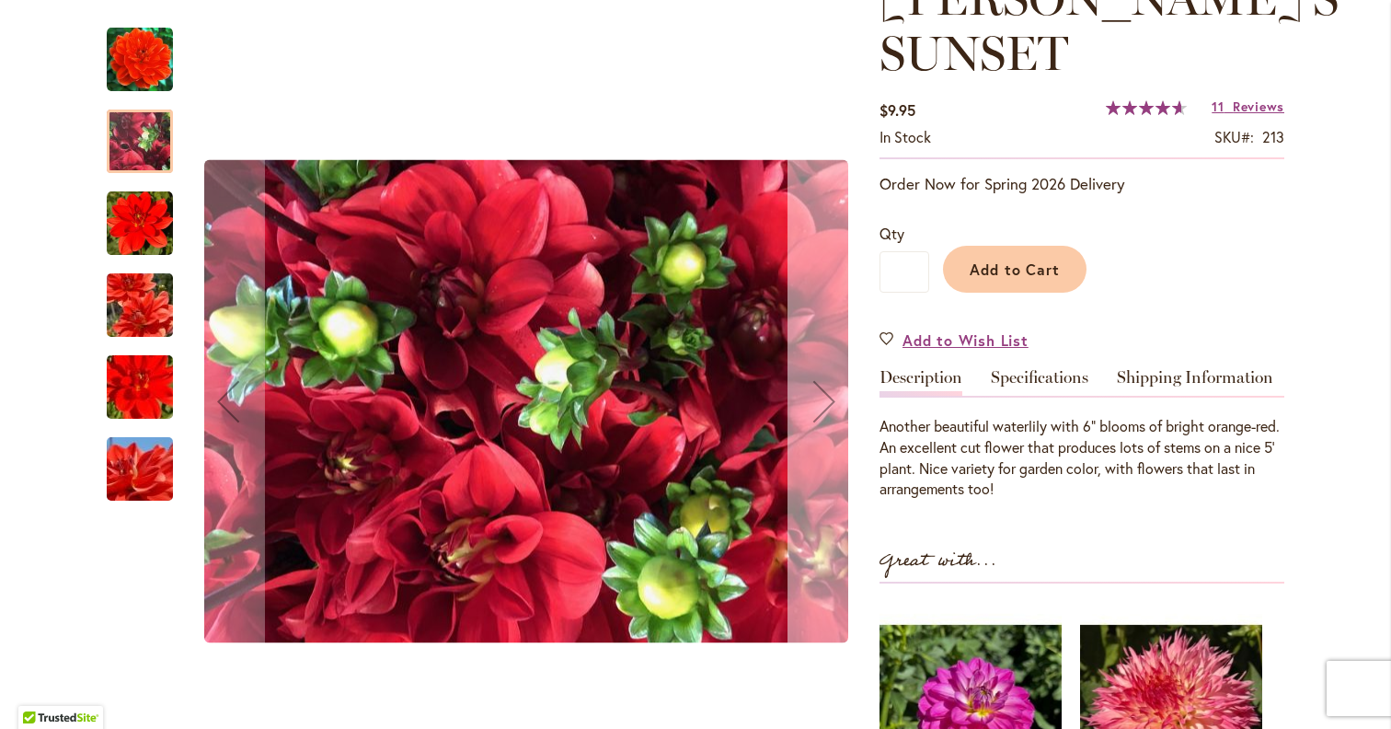
click at [841, 416] on div "Next" at bounding box center [824, 401] width 74 height 74
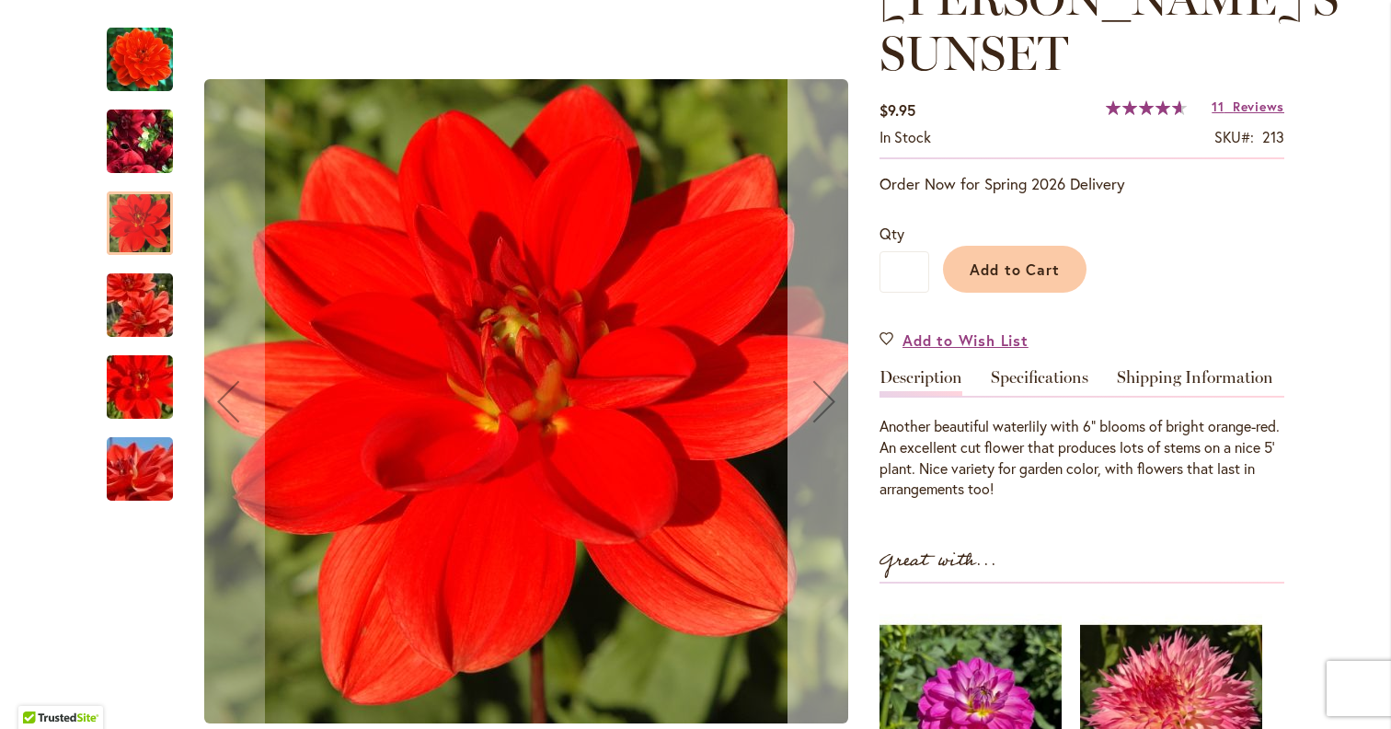
click at [841, 416] on div "Next" at bounding box center [824, 401] width 74 height 74
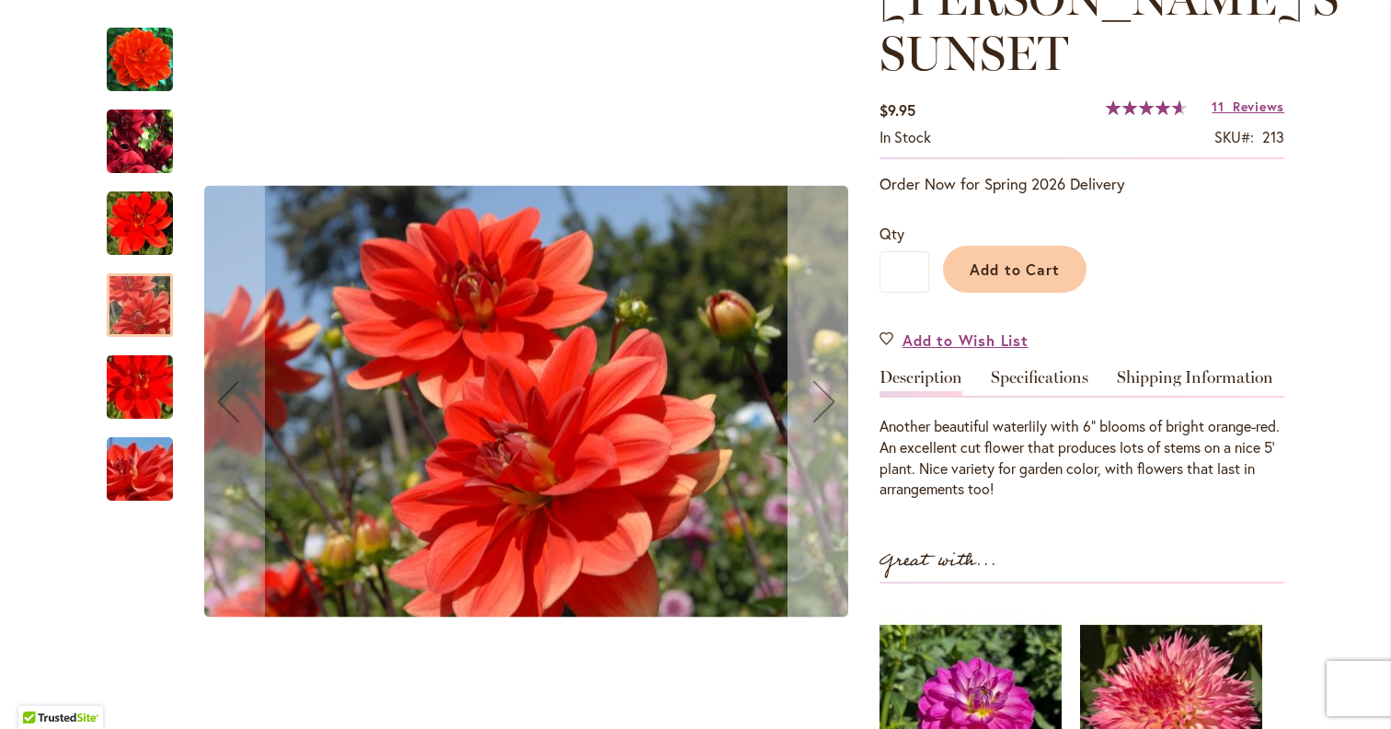
click at [841, 416] on div "Next" at bounding box center [824, 401] width 74 height 74
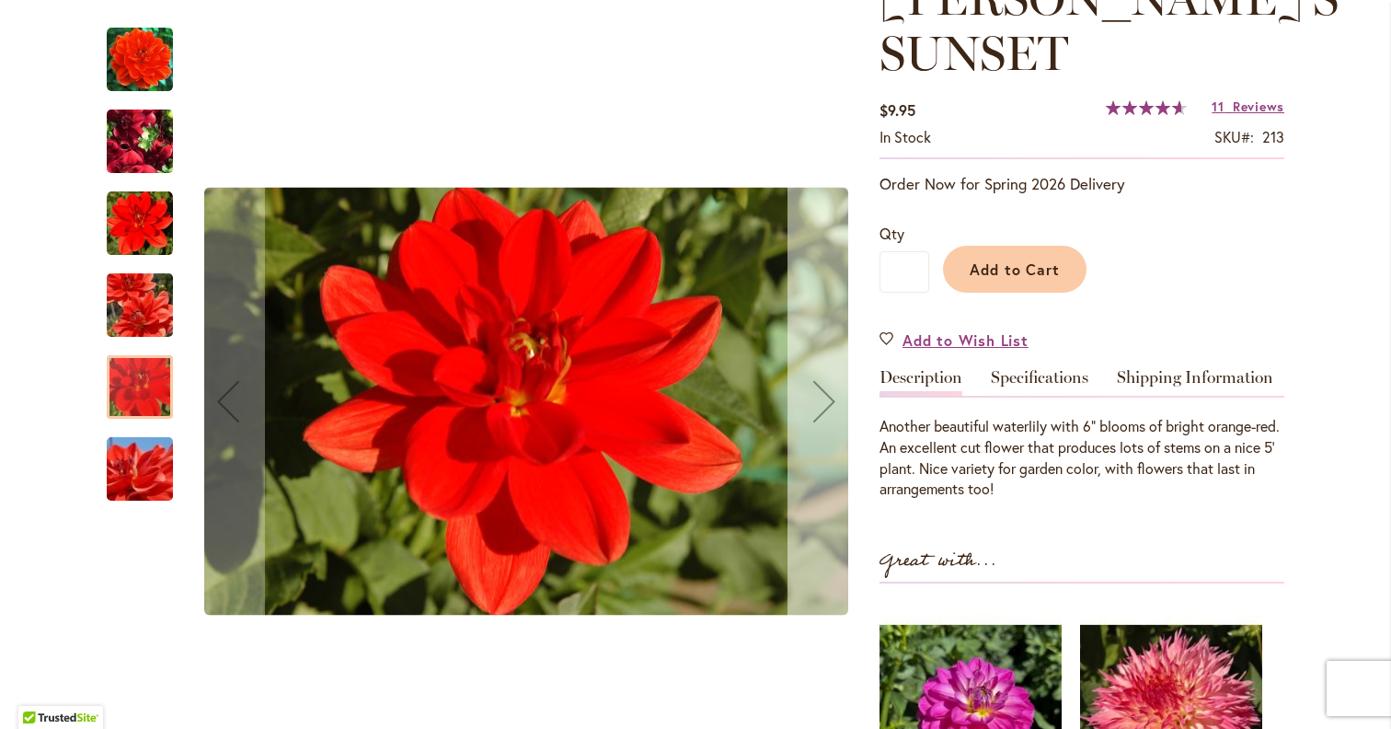
click at [841, 416] on div "Next" at bounding box center [824, 401] width 74 height 74
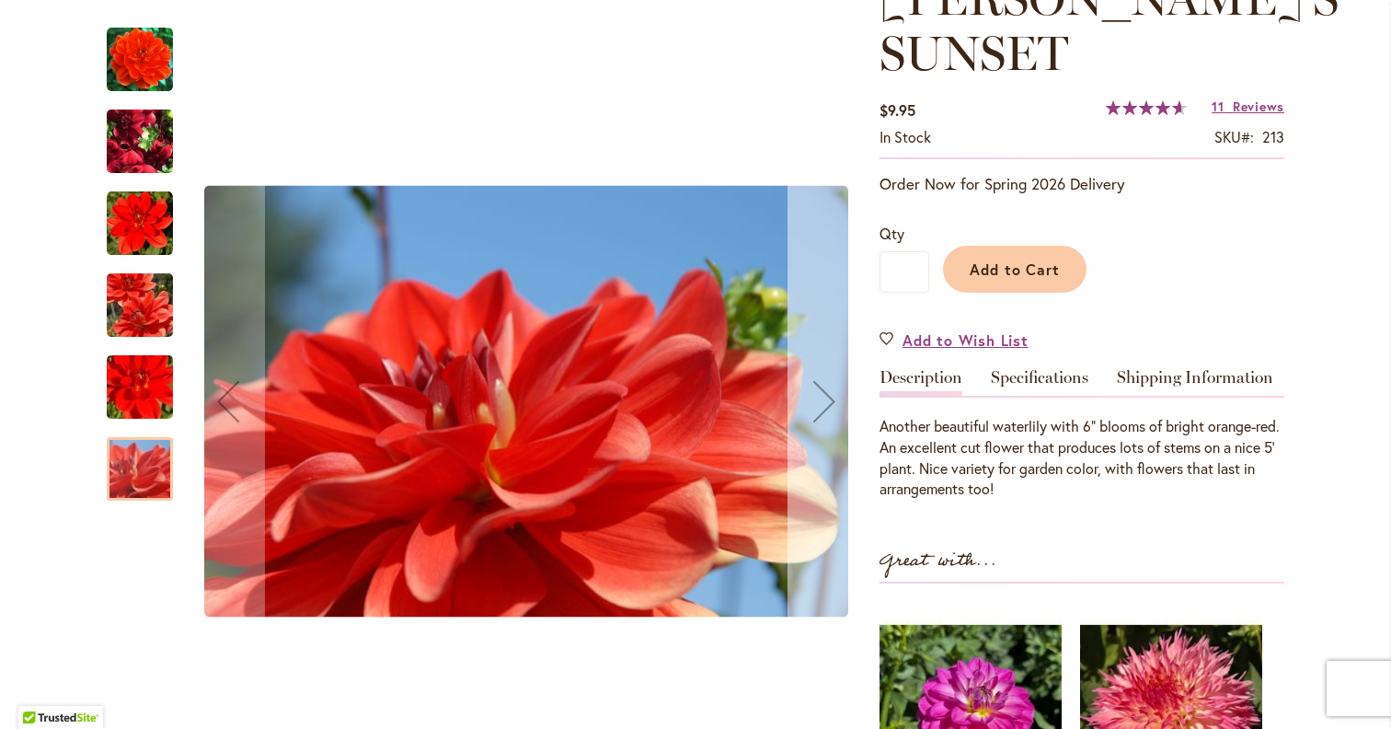
click at [841, 416] on div "Next" at bounding box center [824, 401] width 74 height 74
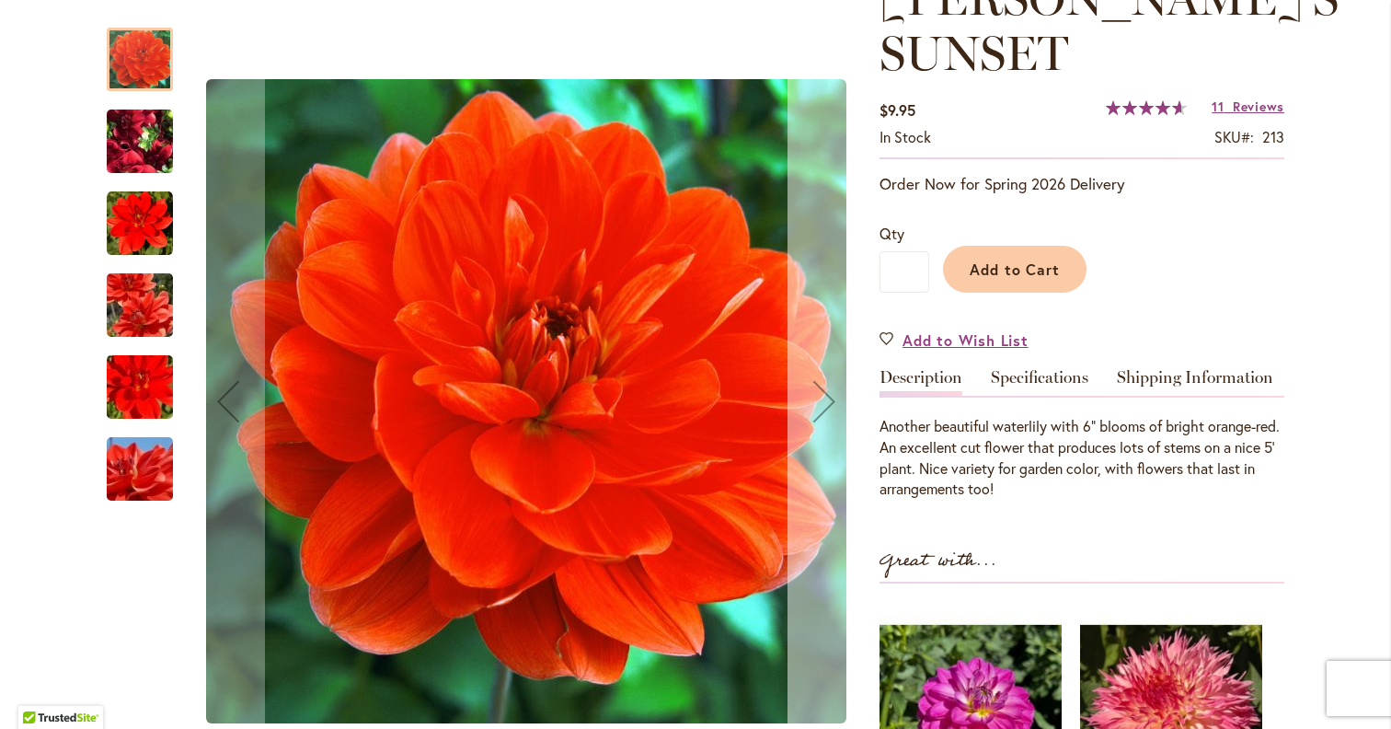
click at [841, 416] on div "Next" at bounding box center [824, 401] width 74 height 74
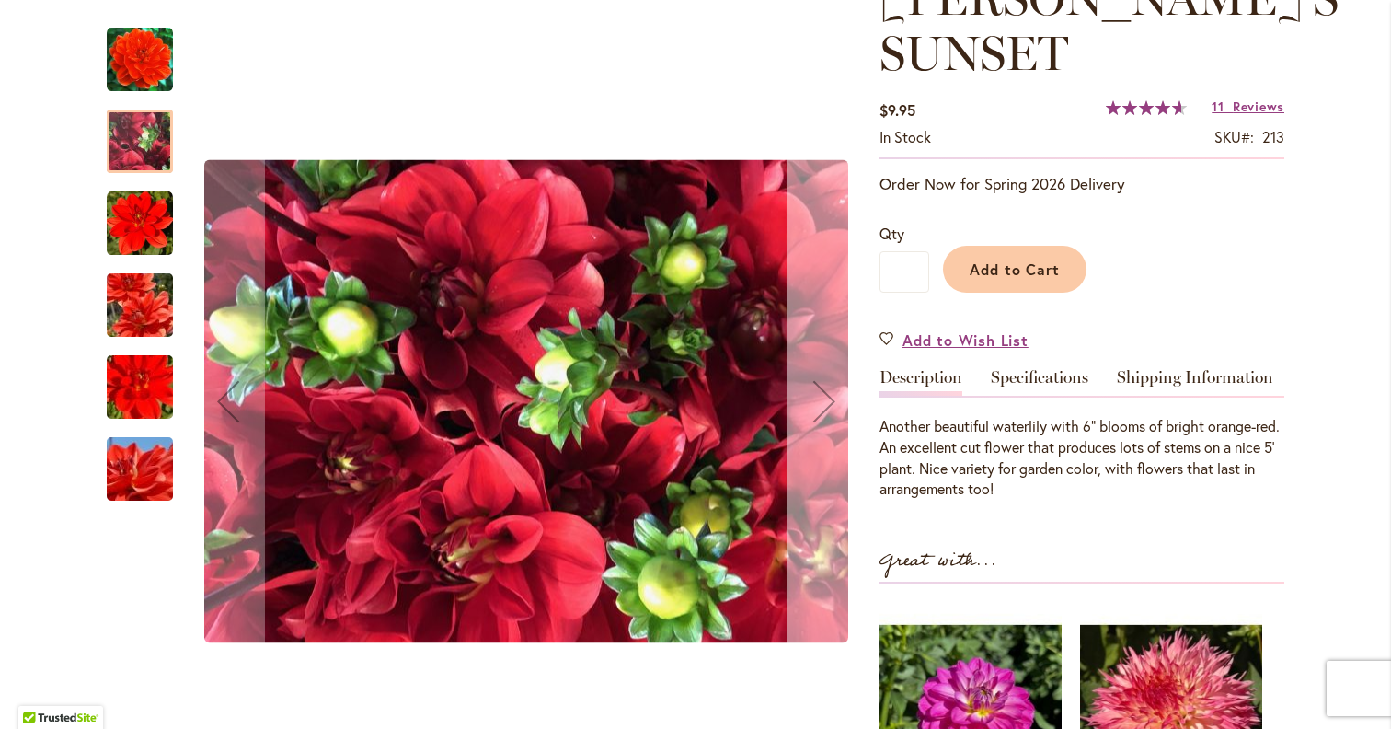
click at [841, 416] on div "Next" at bounding box center [824, 401] width 74 height 74
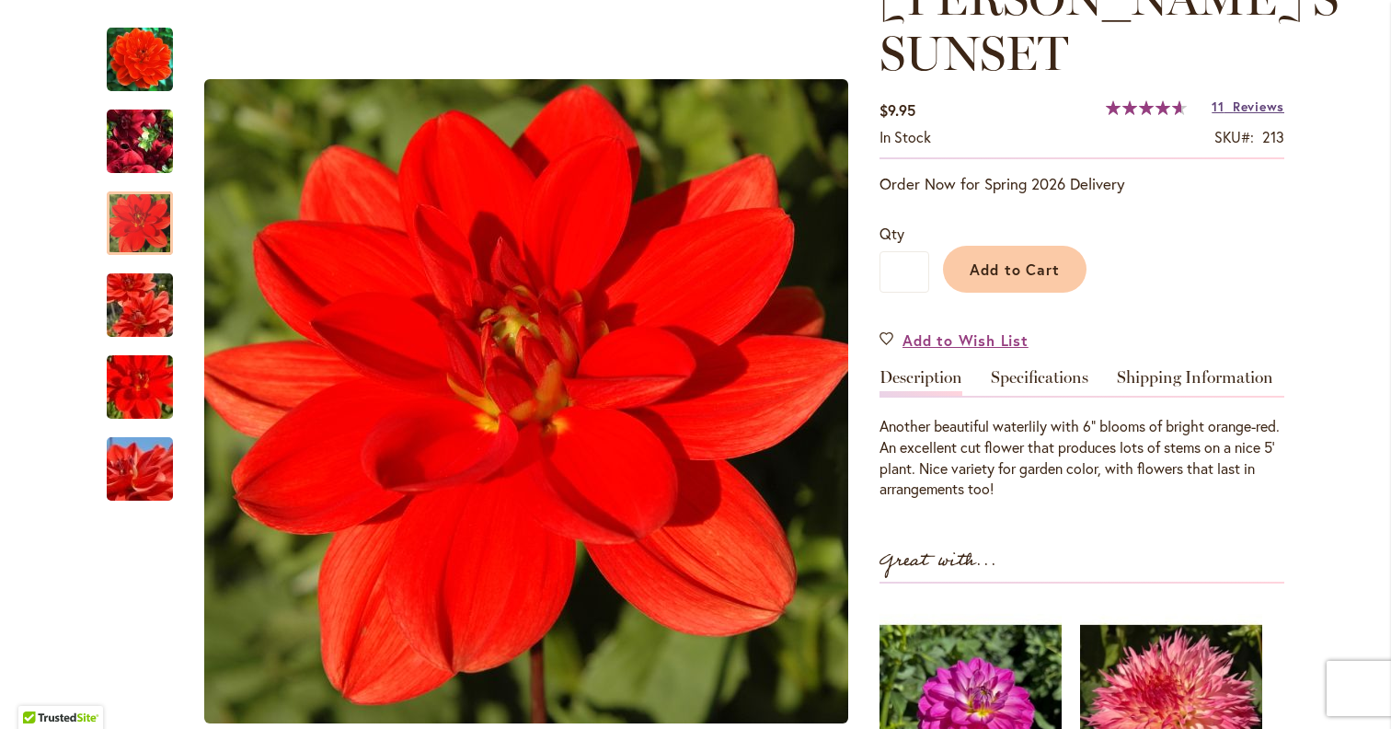
click at [1233, 103] on span "Reviews" at bounding box center [1259, 106] width 52 height 17
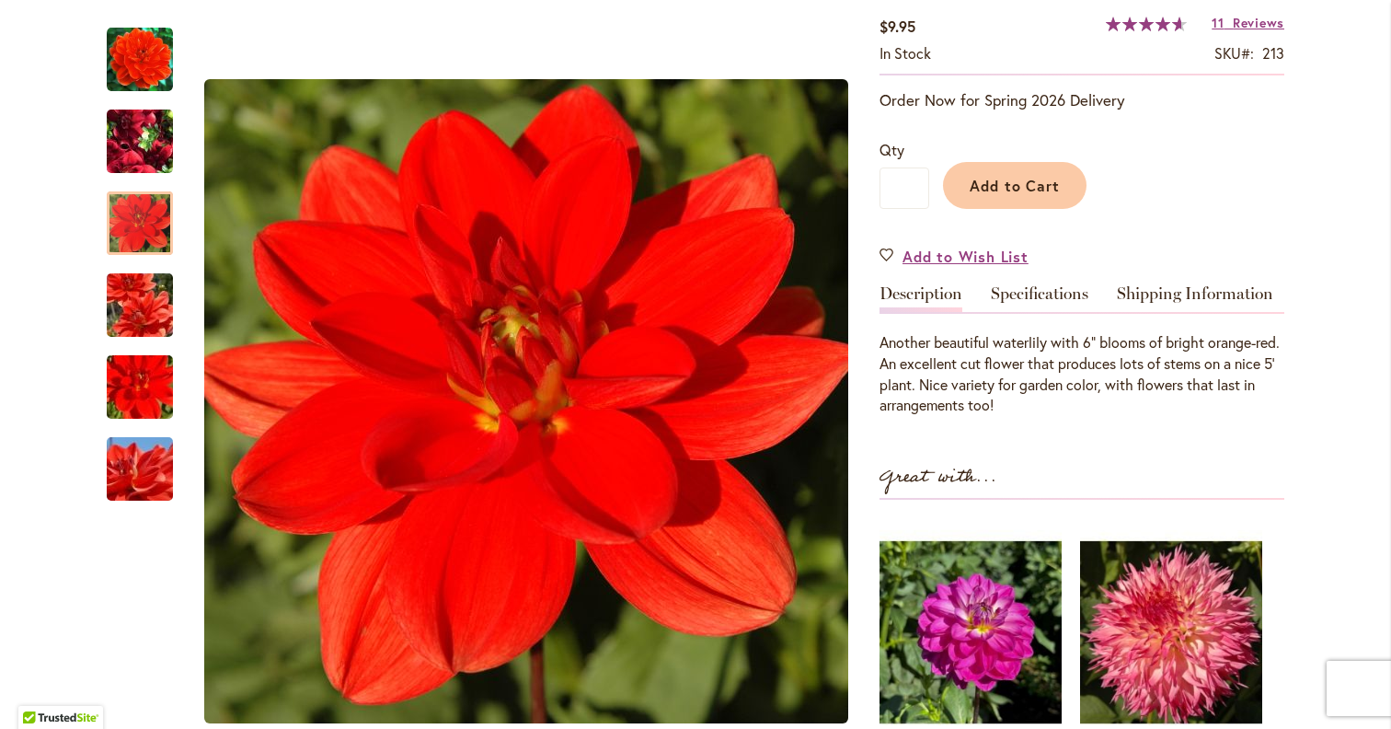
scroll to position [93, 0]
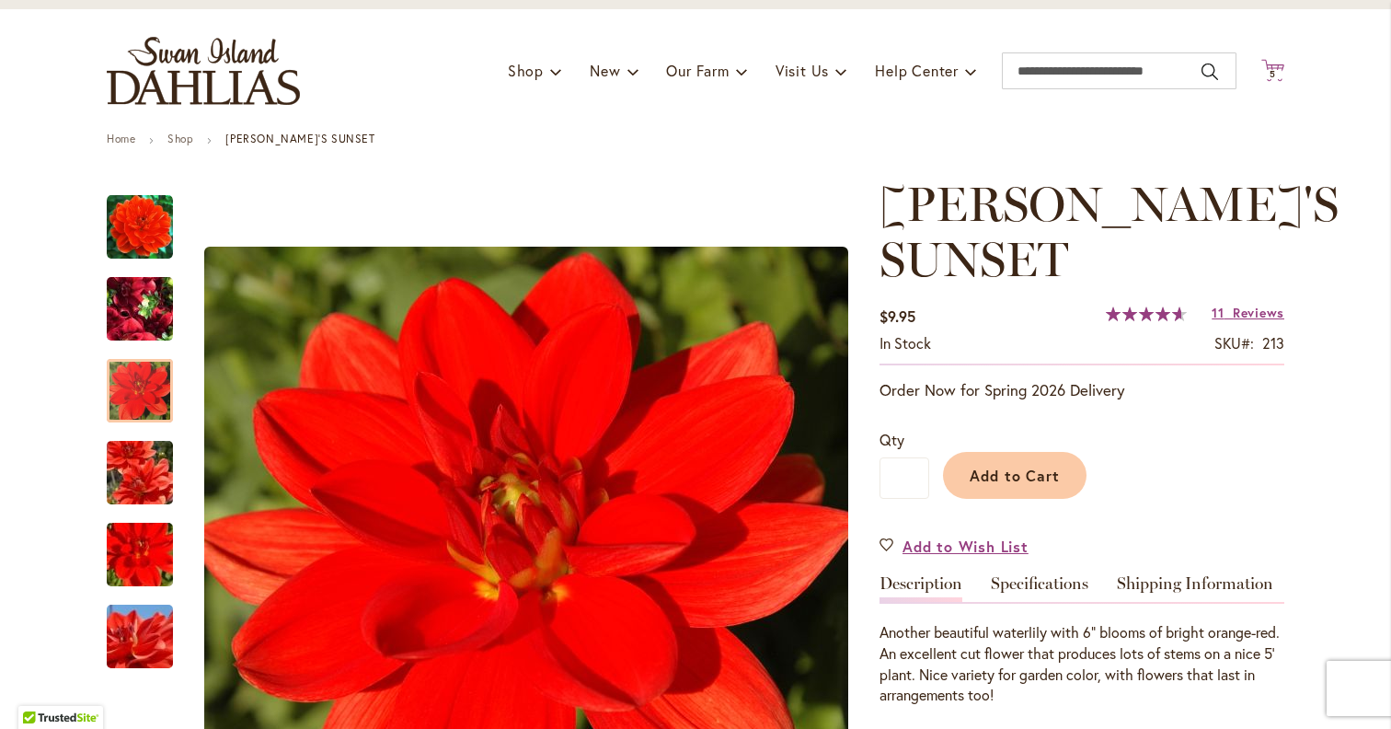
click at [1282, 73] on icon "Cart .cls-1 { fill: #231f20; }" at bounding box center [1272, 70] width 23 height 23
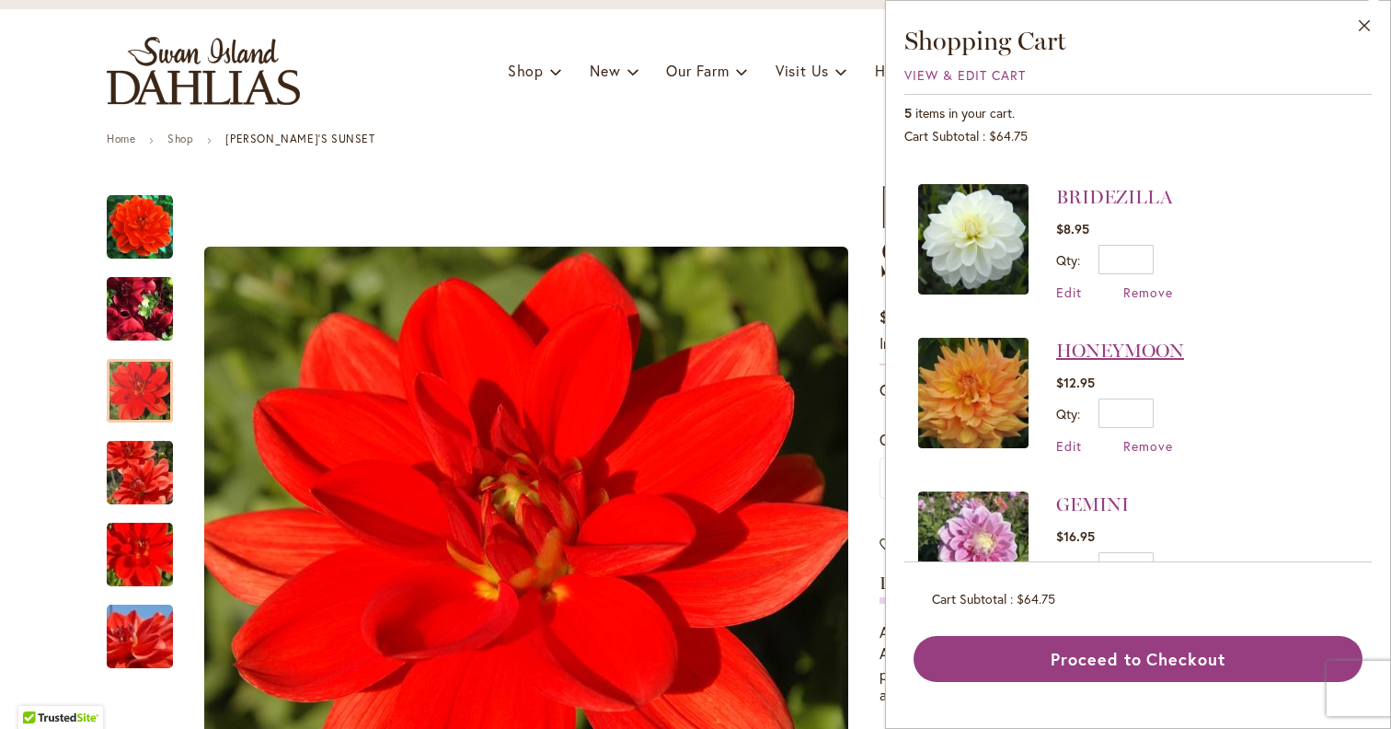
scroll to position [368, 0]
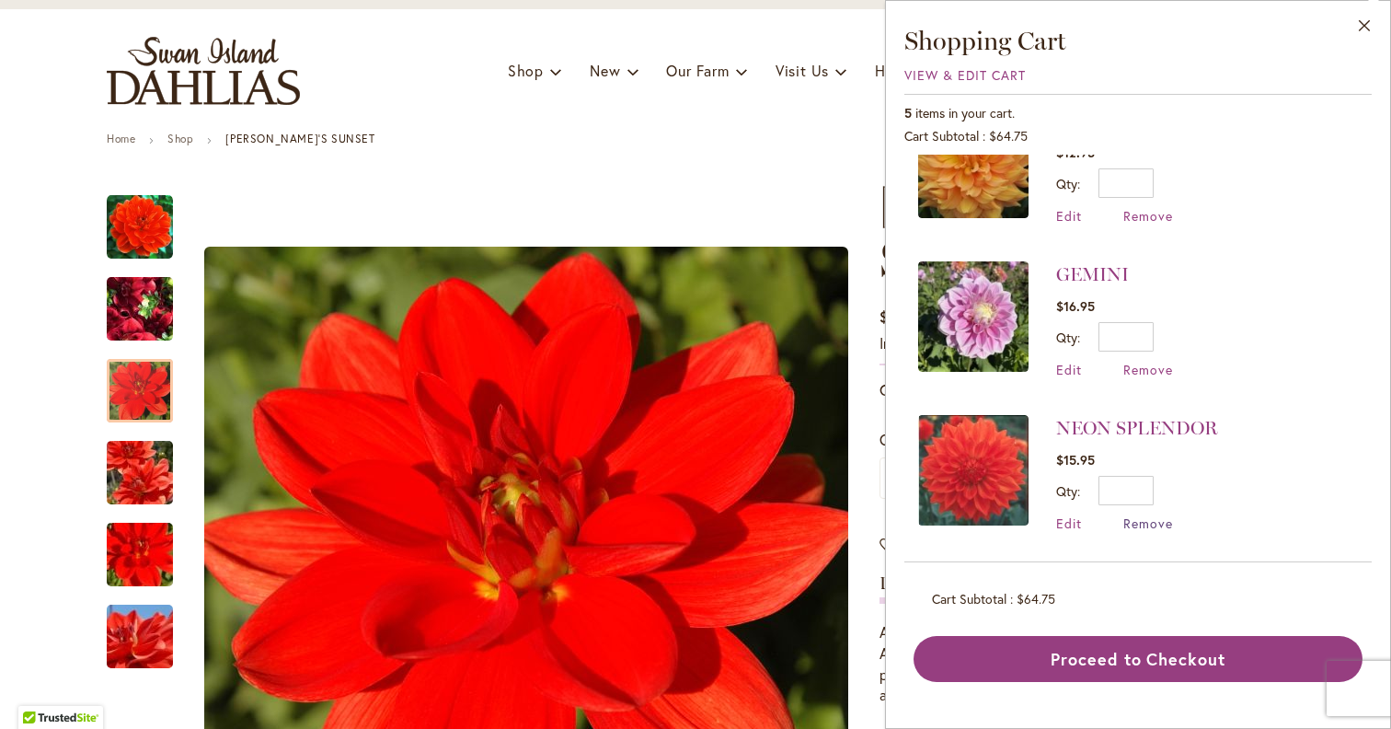
click at [1157, 519] on span "Remove" at bounding box center [1148, 522] width 50 height 17
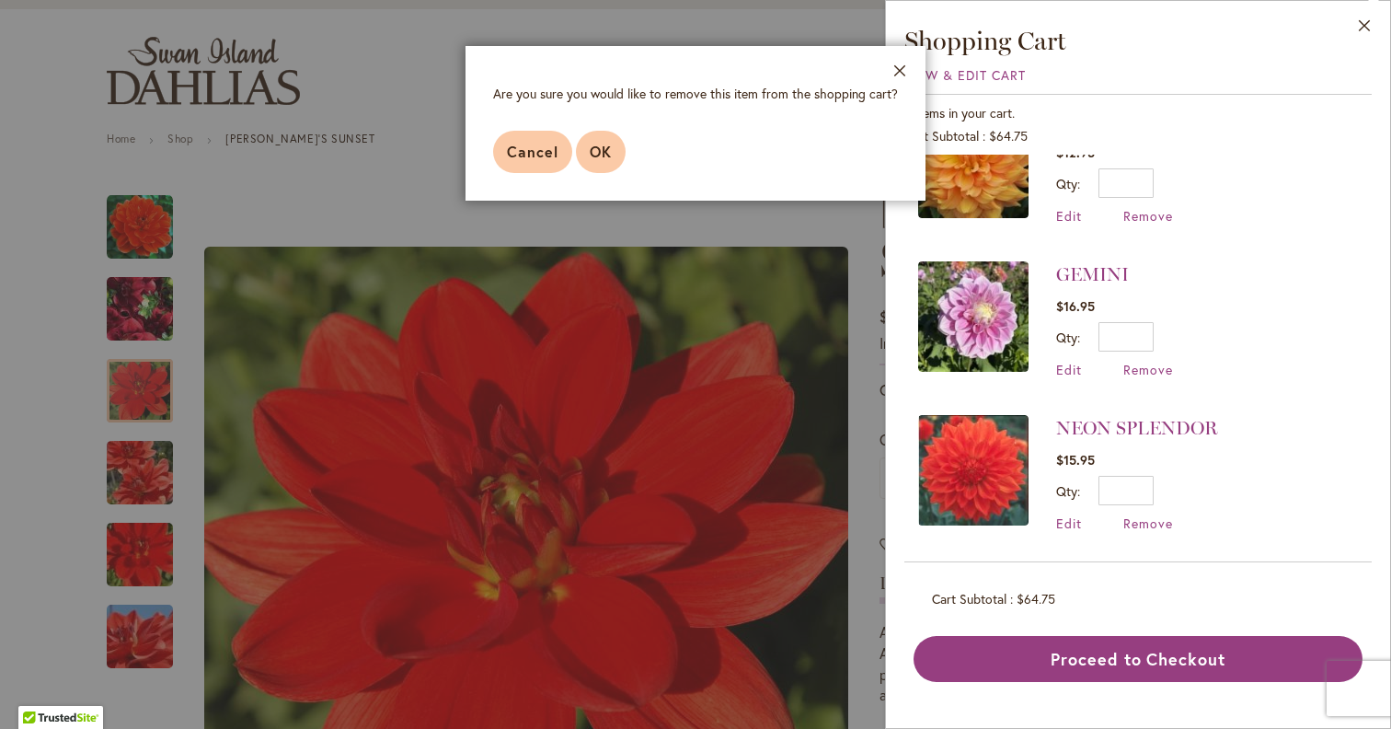
click at [602, 161] on button "OK" at bounding box center [601, 152] width 50 height 42
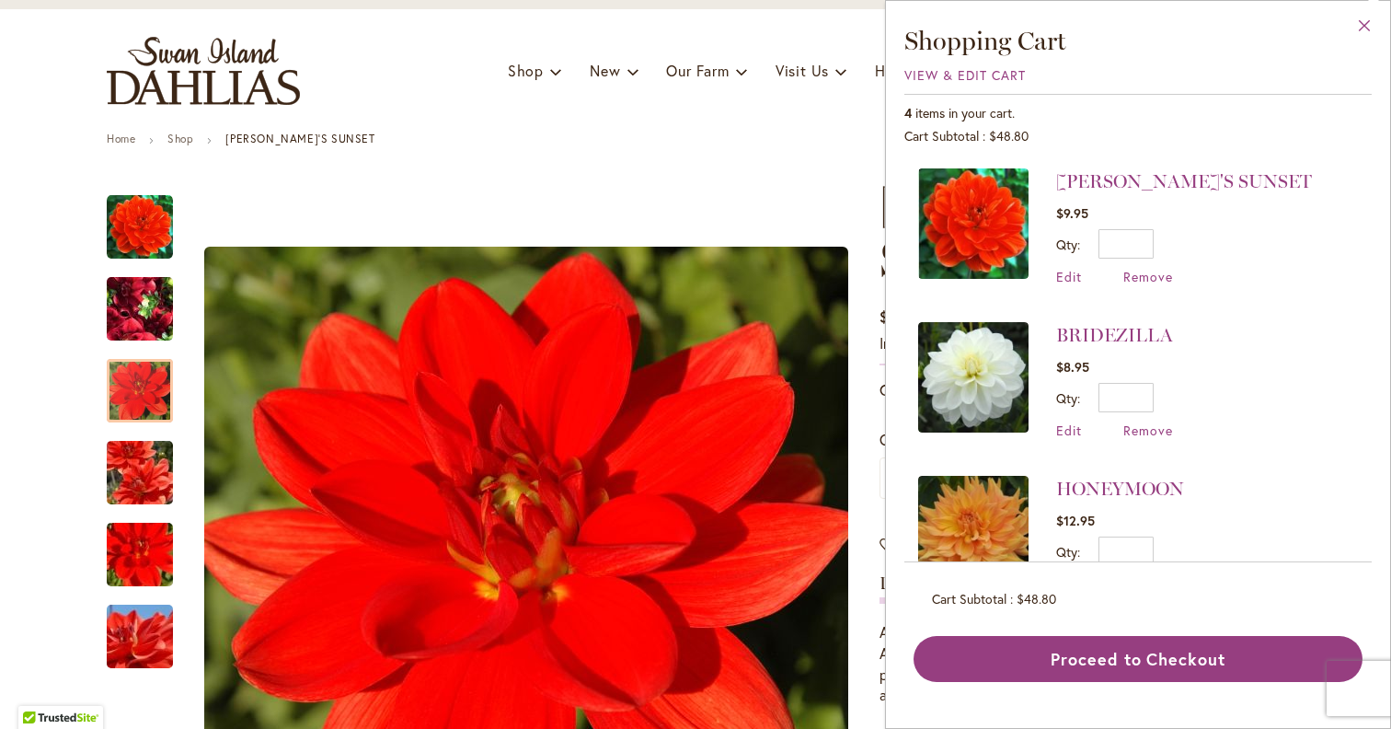
click at [1369, 26] on button "Close" at bounding box center [1364, 30] width 51 height 58
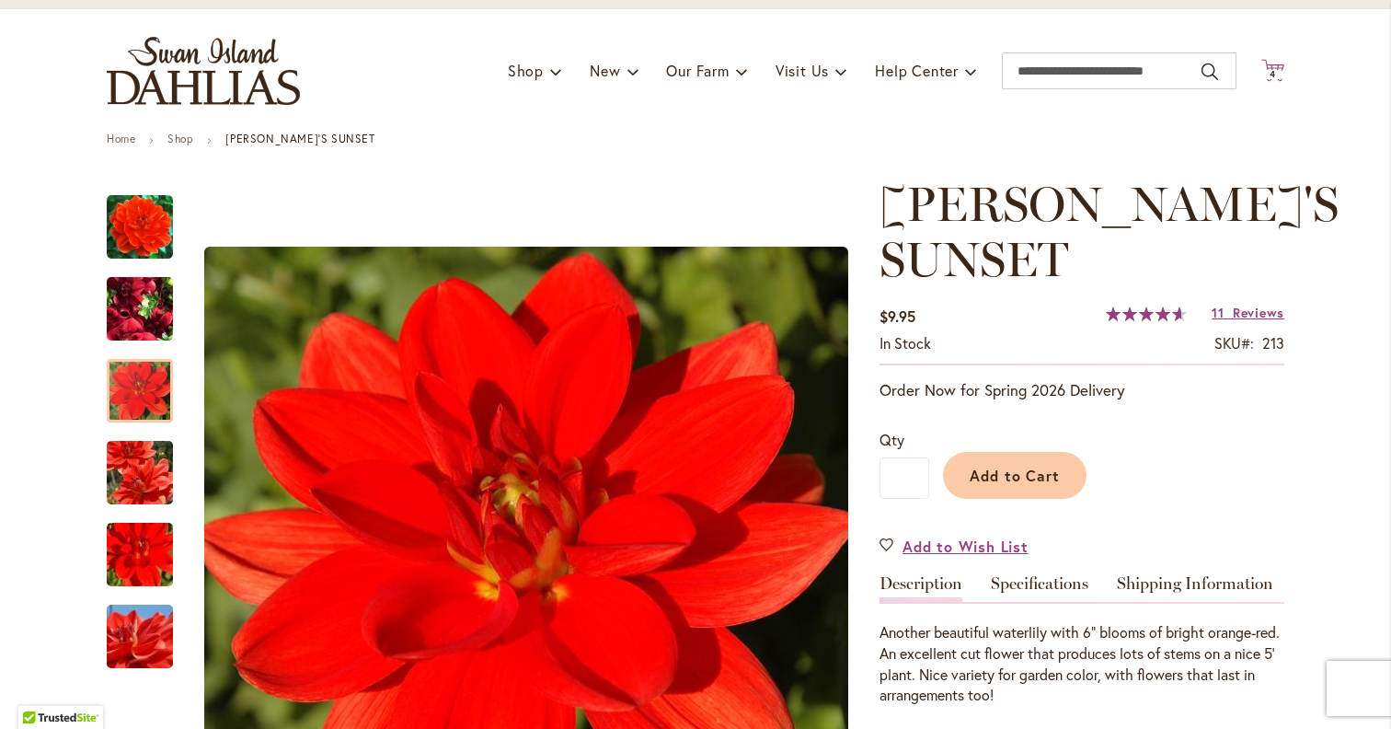
click at [1266, 70] on span "4 4 items" at bounding box center [1273, 74] width 18 height 9
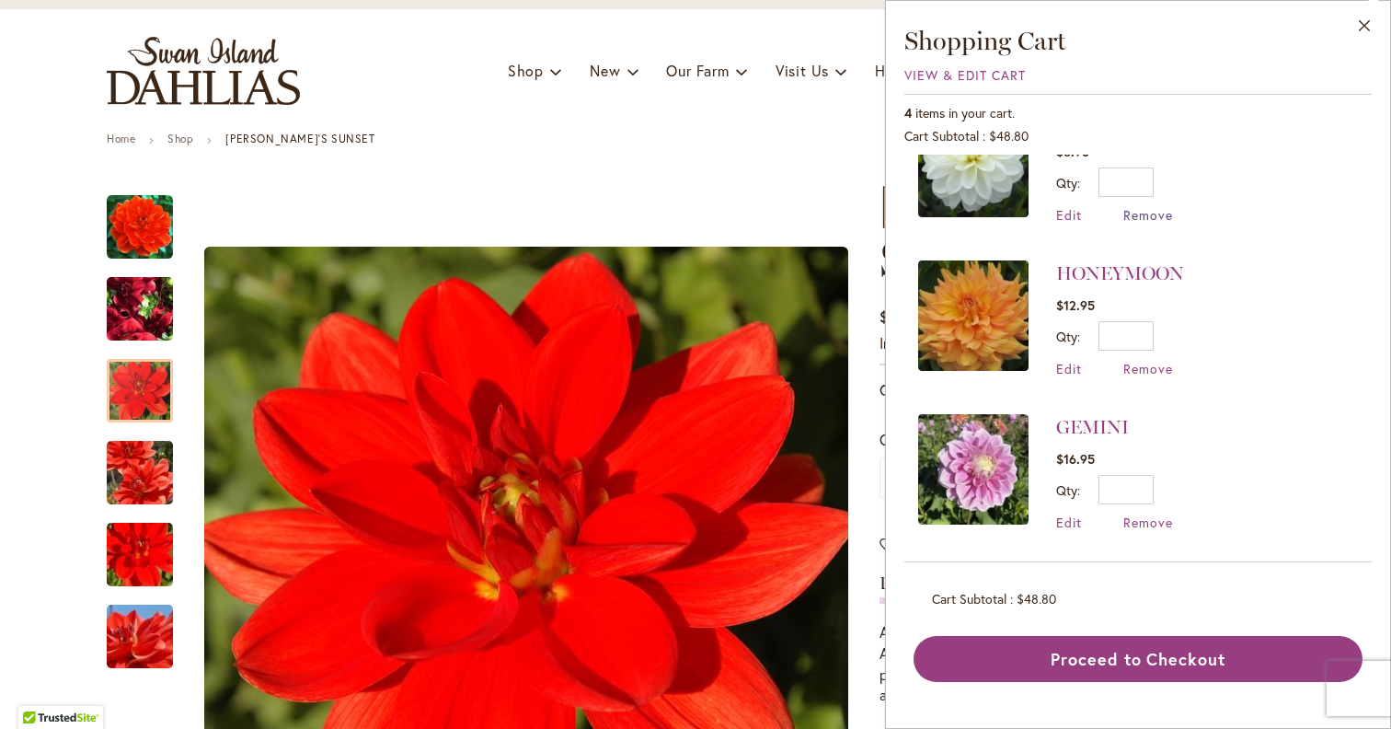
scroll to position [214, 0]
click at [1364, 29] on button "Close" at bounding box center [1364, 30] width 51 height 58
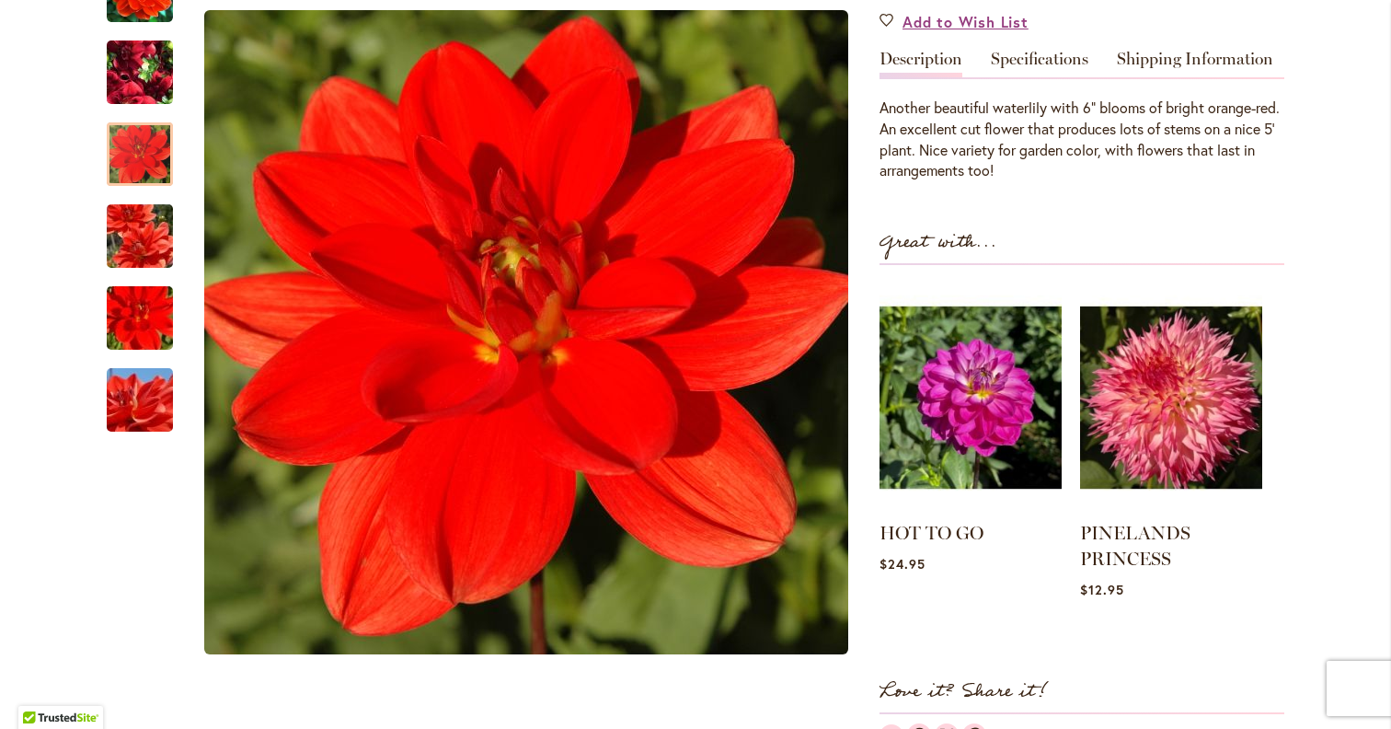
scroll to position [604, 0]
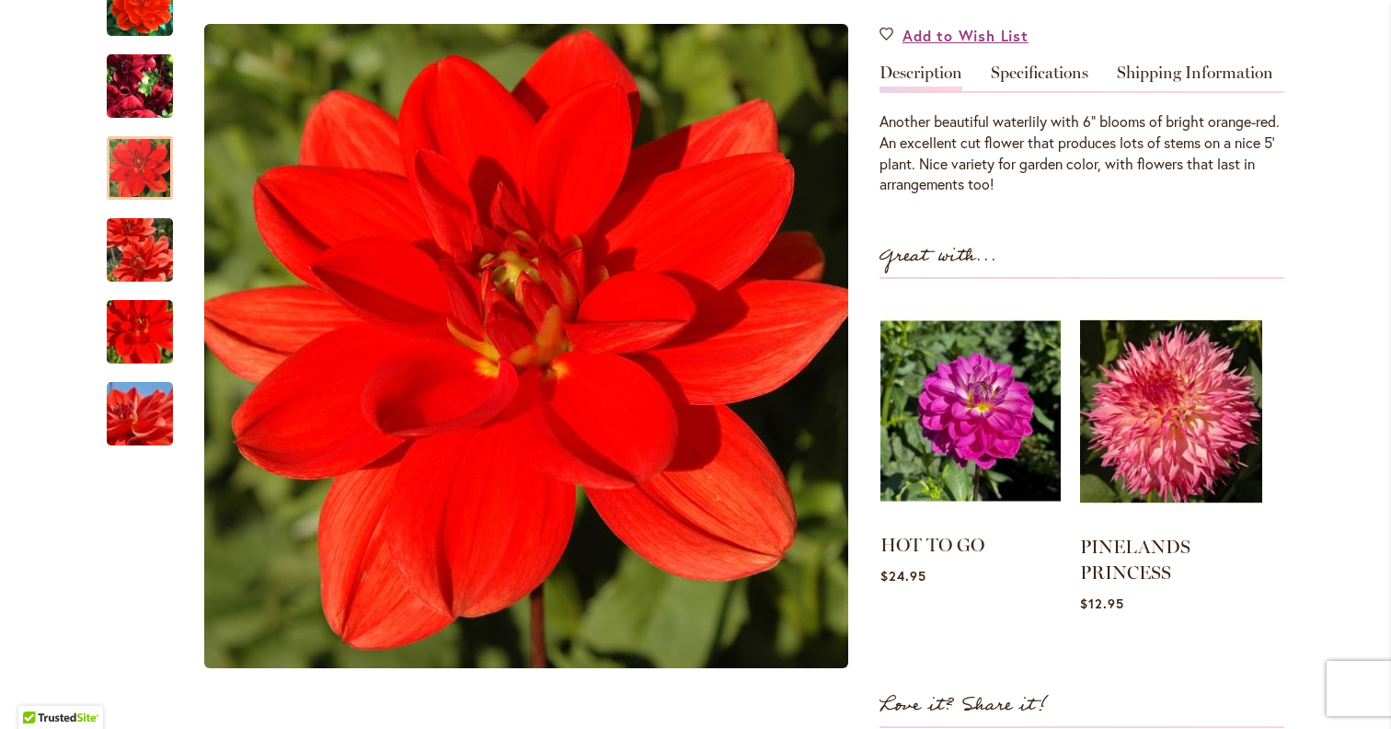
click at [971, 404] on img at bounding box center [970, 410] width 180 height 225
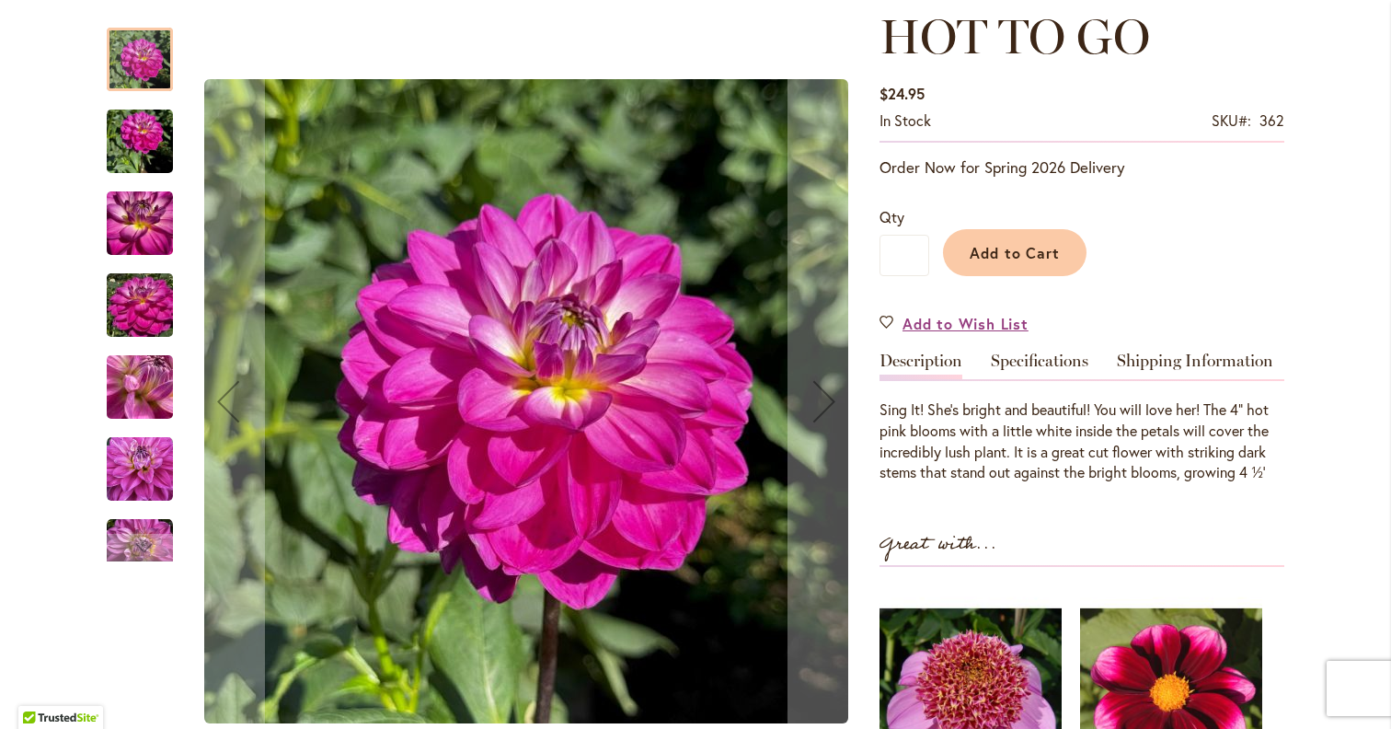
scroll to position [264, 0]
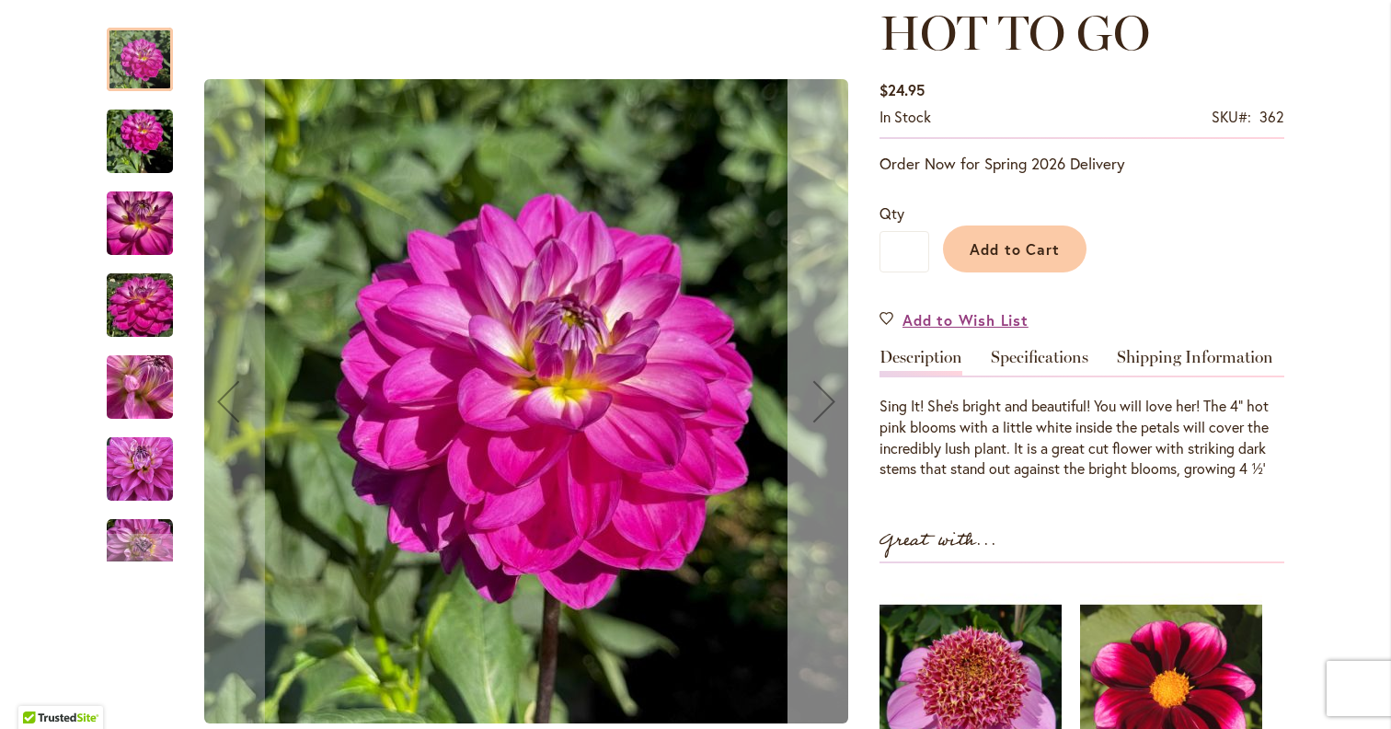
click at [841, 373] on div "Next" at bounding box center [824, 401] width 74 height 74
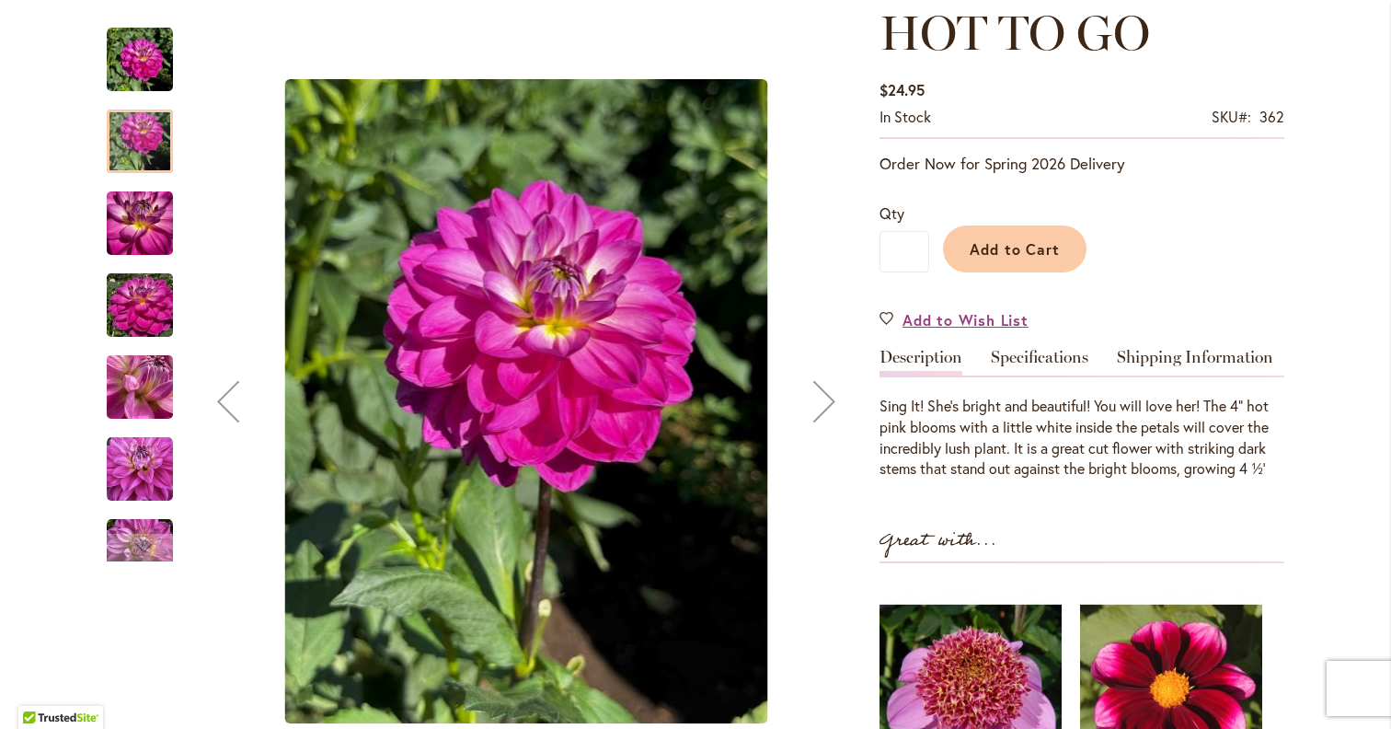
click at [840, 373] on div "Next" at bounding box center [824, 401] width 74 height 74
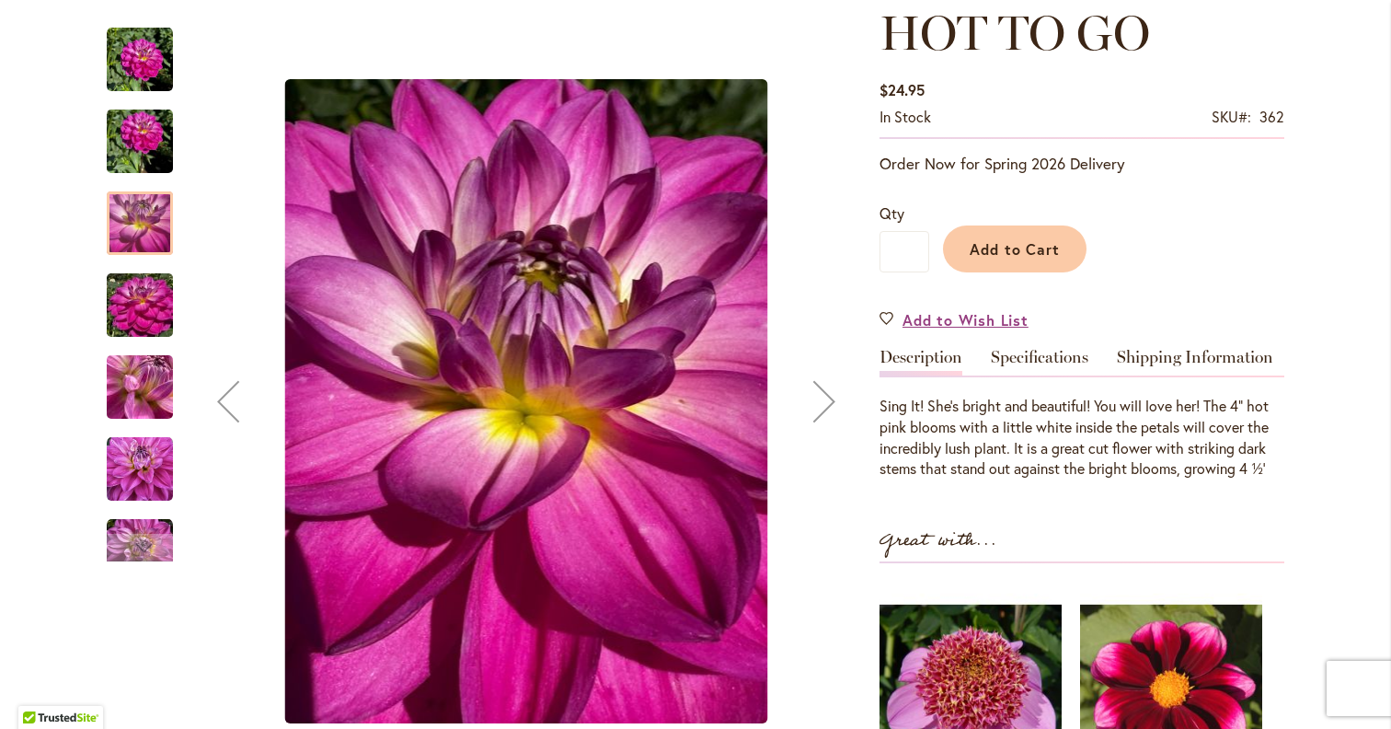
click at [134, 390] on img "HOT TO GO" at bounding box center [140, 387] width 132 height 99
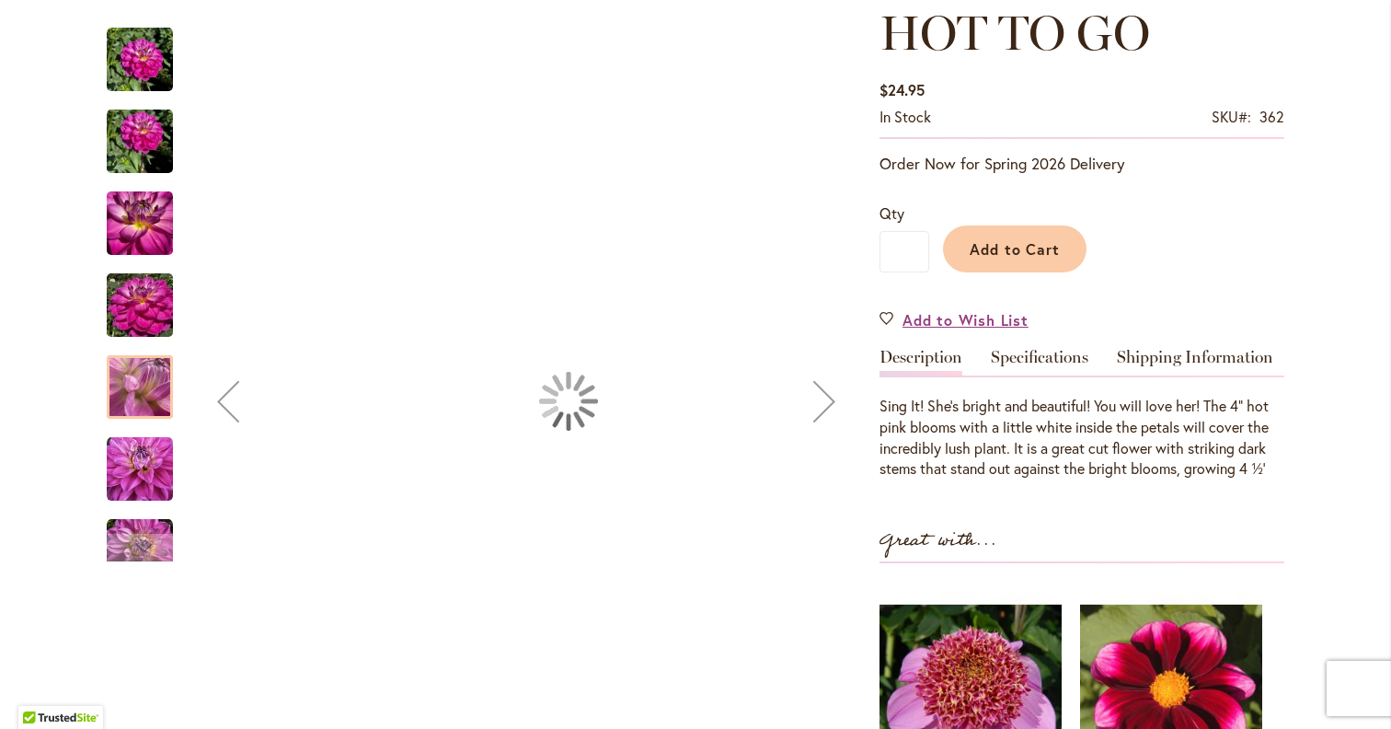
click at [137, 503] on div "HOT TO GO" at bounding box center [149, 541] width 85 height 82
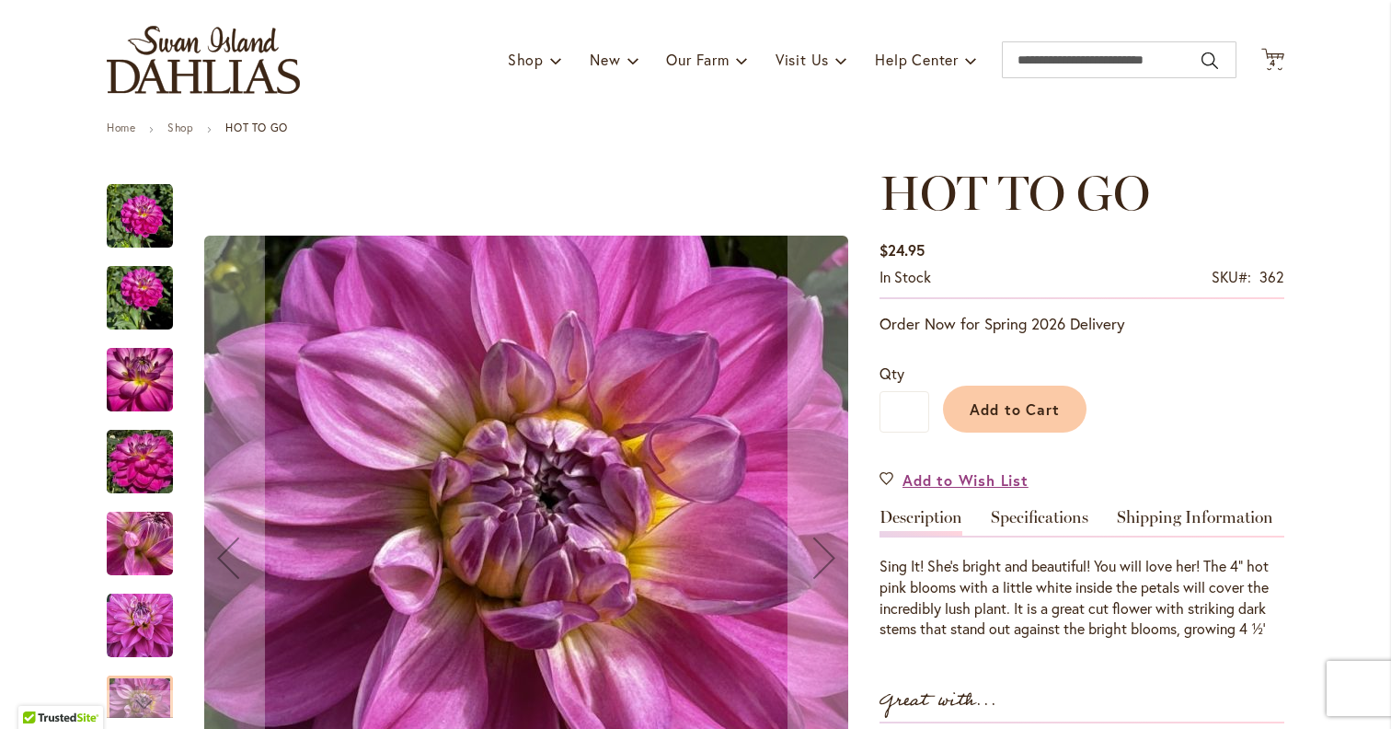
scroll to position [0, 0]
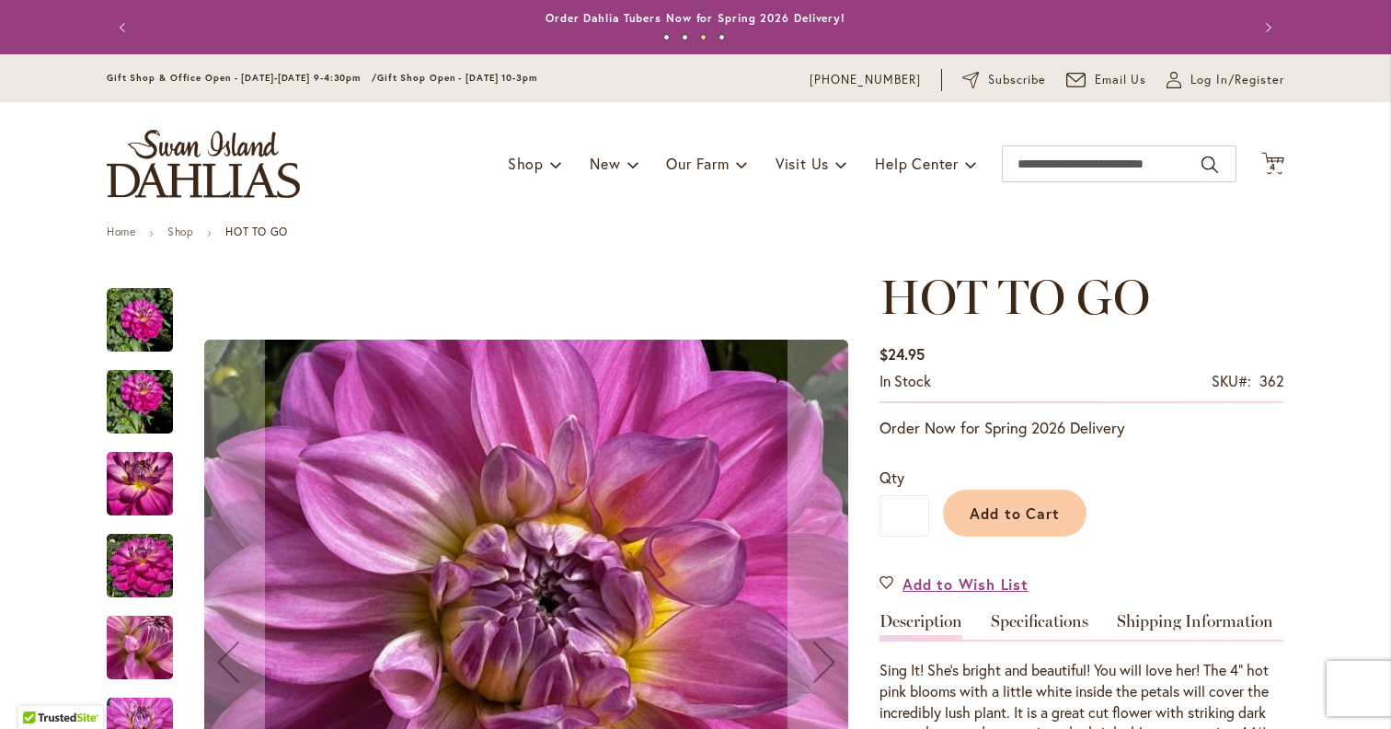
click at [162, 419] on img "HOT TO GO" at bounding box center [140, 402] width 66 height 88
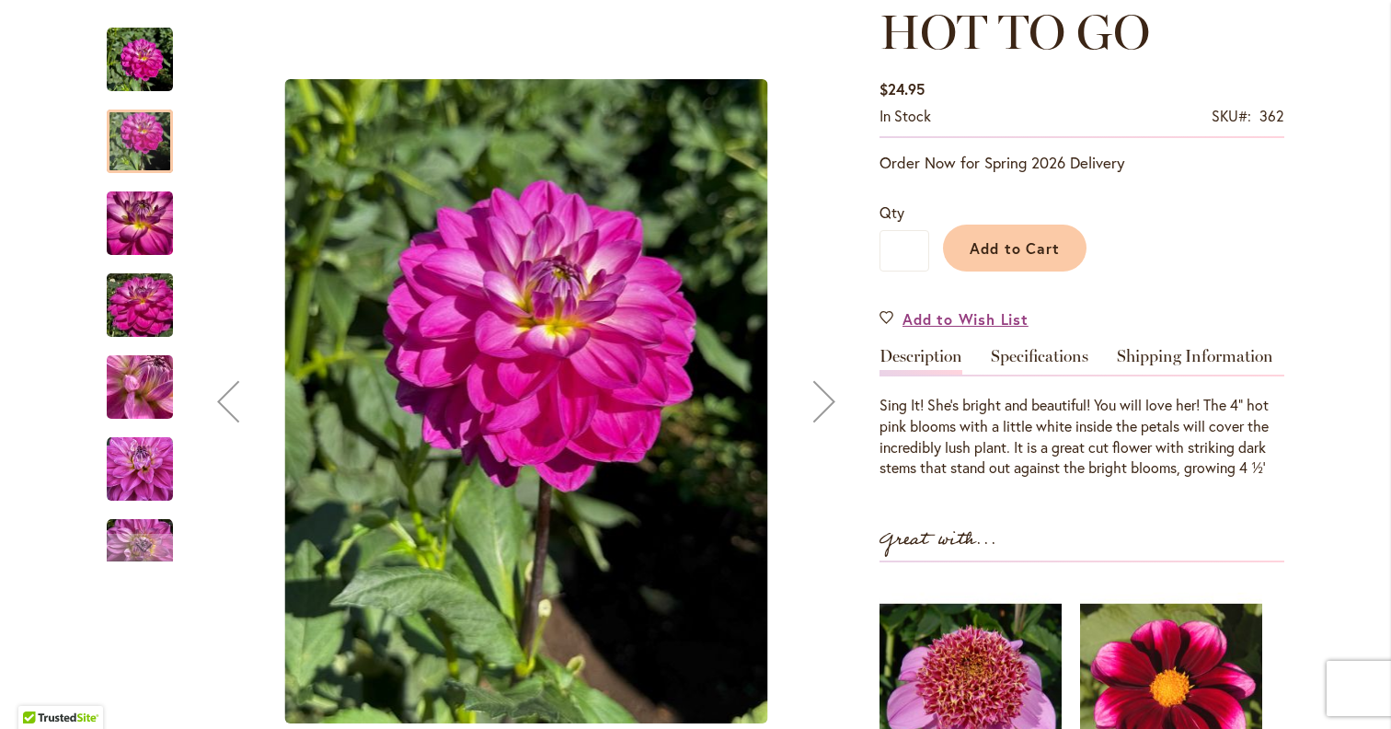
scroll to position [278, 0]
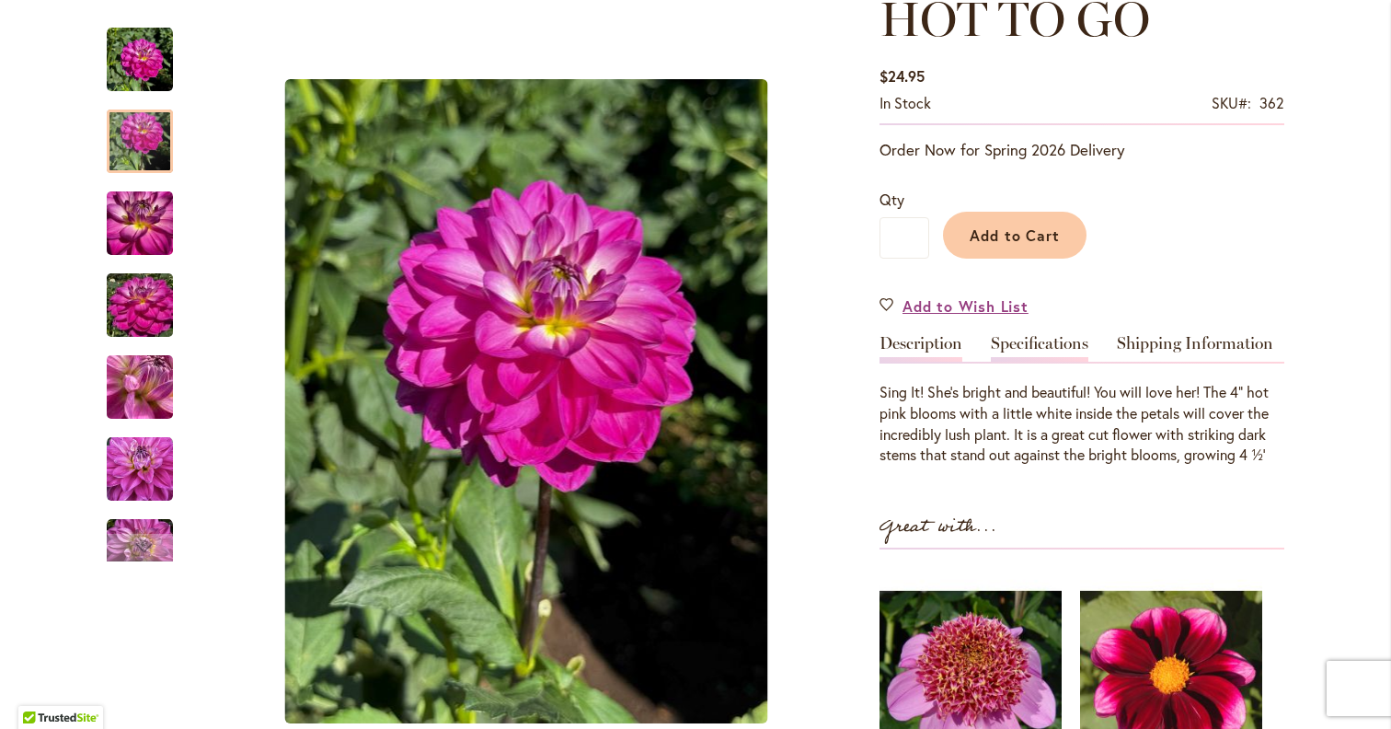
click at [993, 345] on link "Specifications" at bounding box center [1040, 348] width 98 height 27
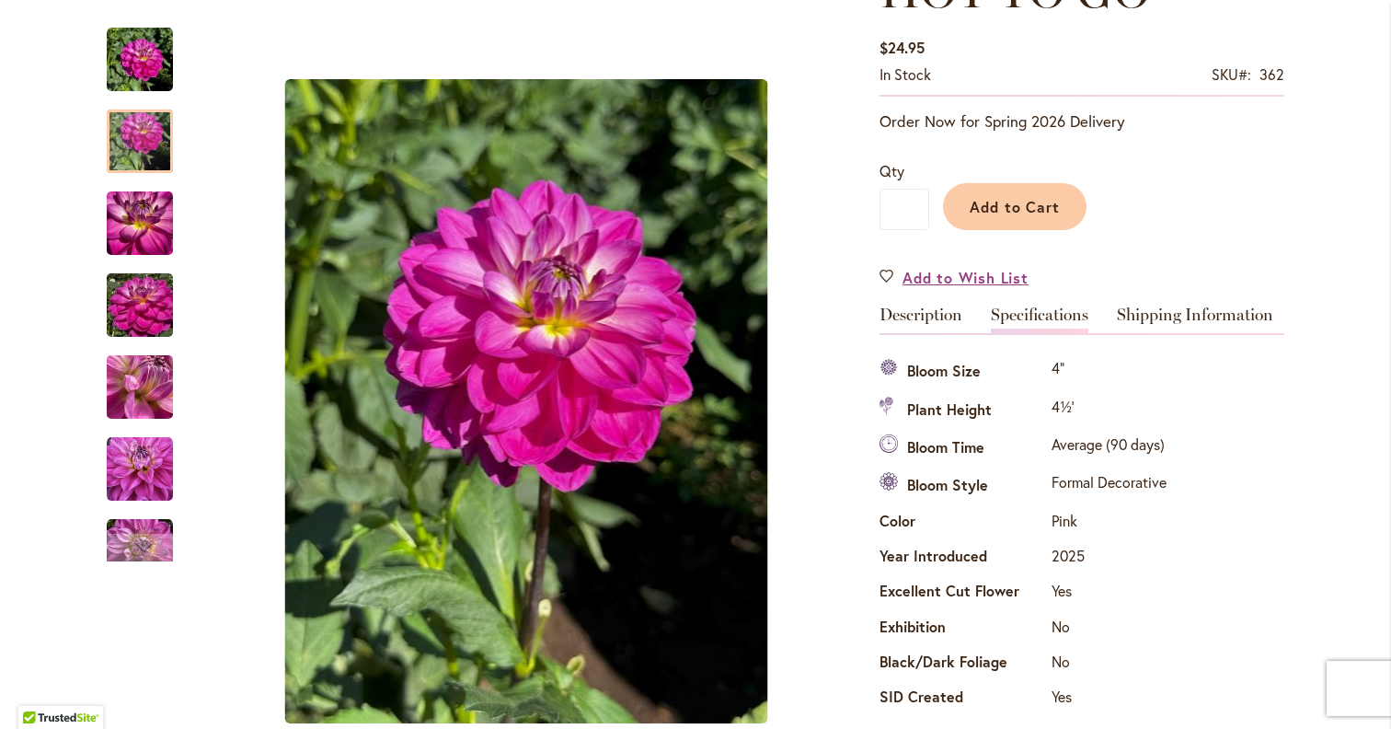
scroll to position [0, 0]
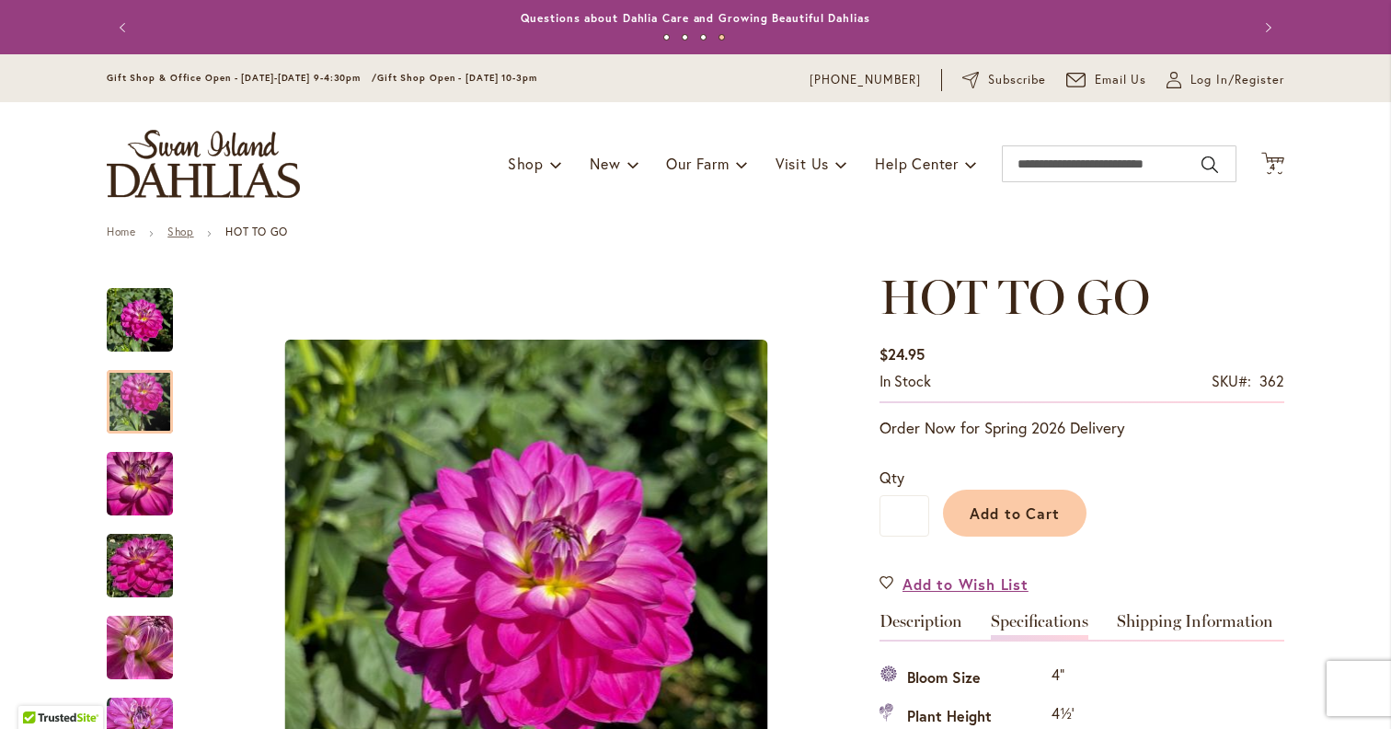
click at [178, 228] on link "Shop" at bounding box center [180, 231] width 26 height 14
click at [188, 236] on link "Shop" at bounding box center [180, 231] width 26 height 14
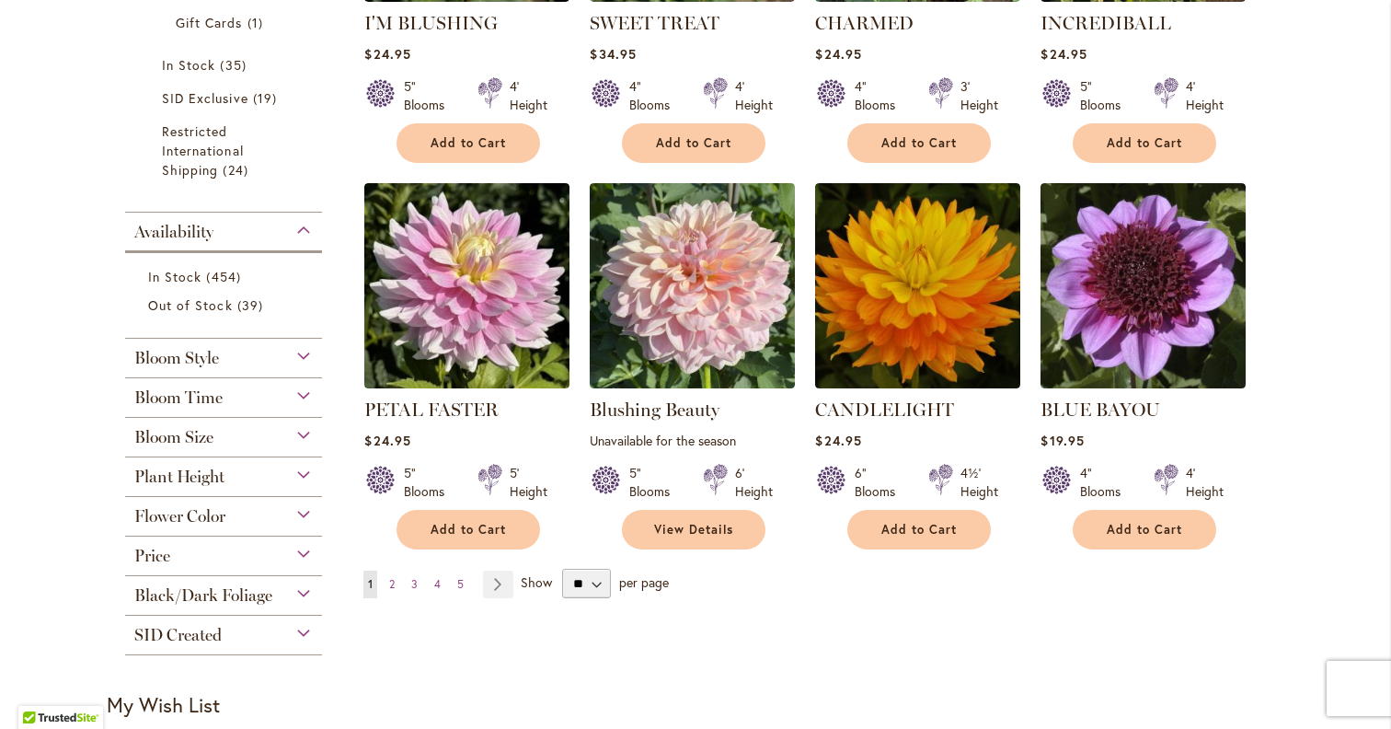
scroll to position [1308, 0]
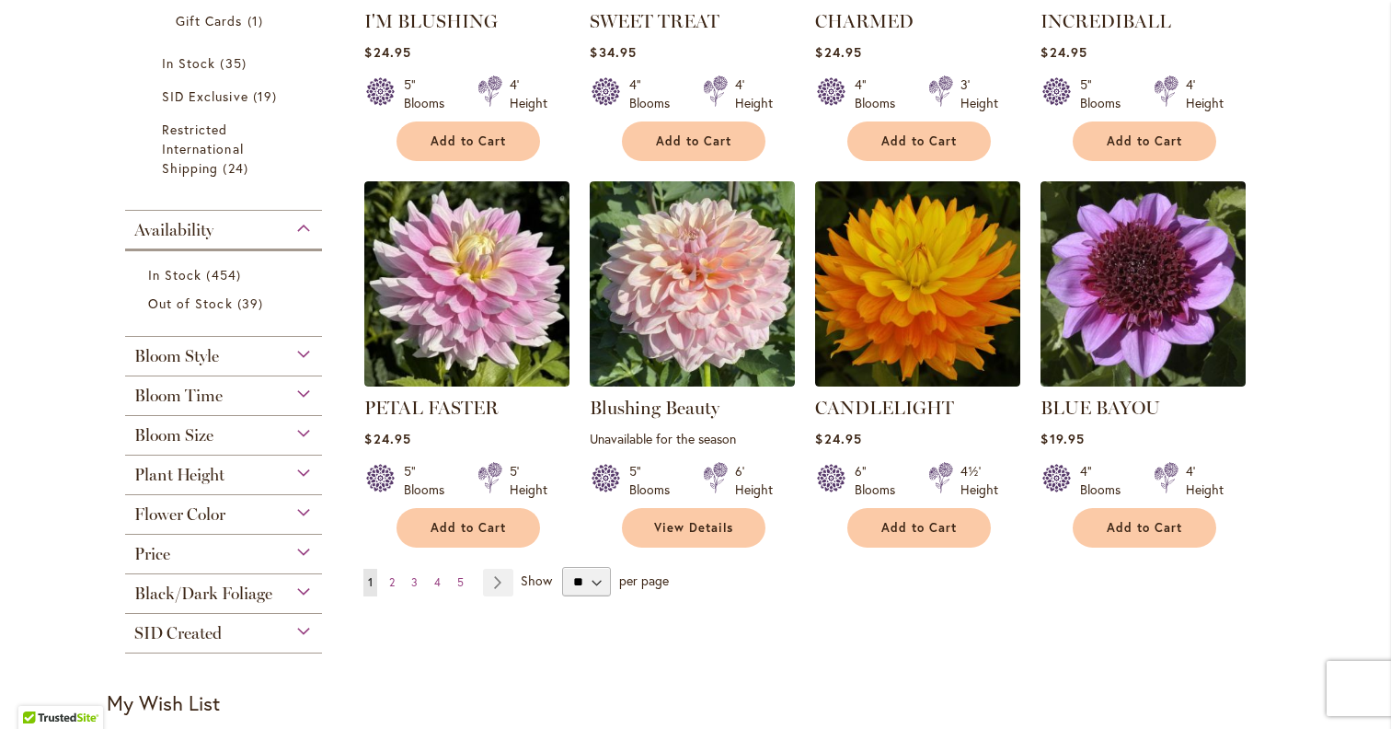
click at [187, 425] on span "Bloom Size" at bounding box center [173, 435] width 79 height 20
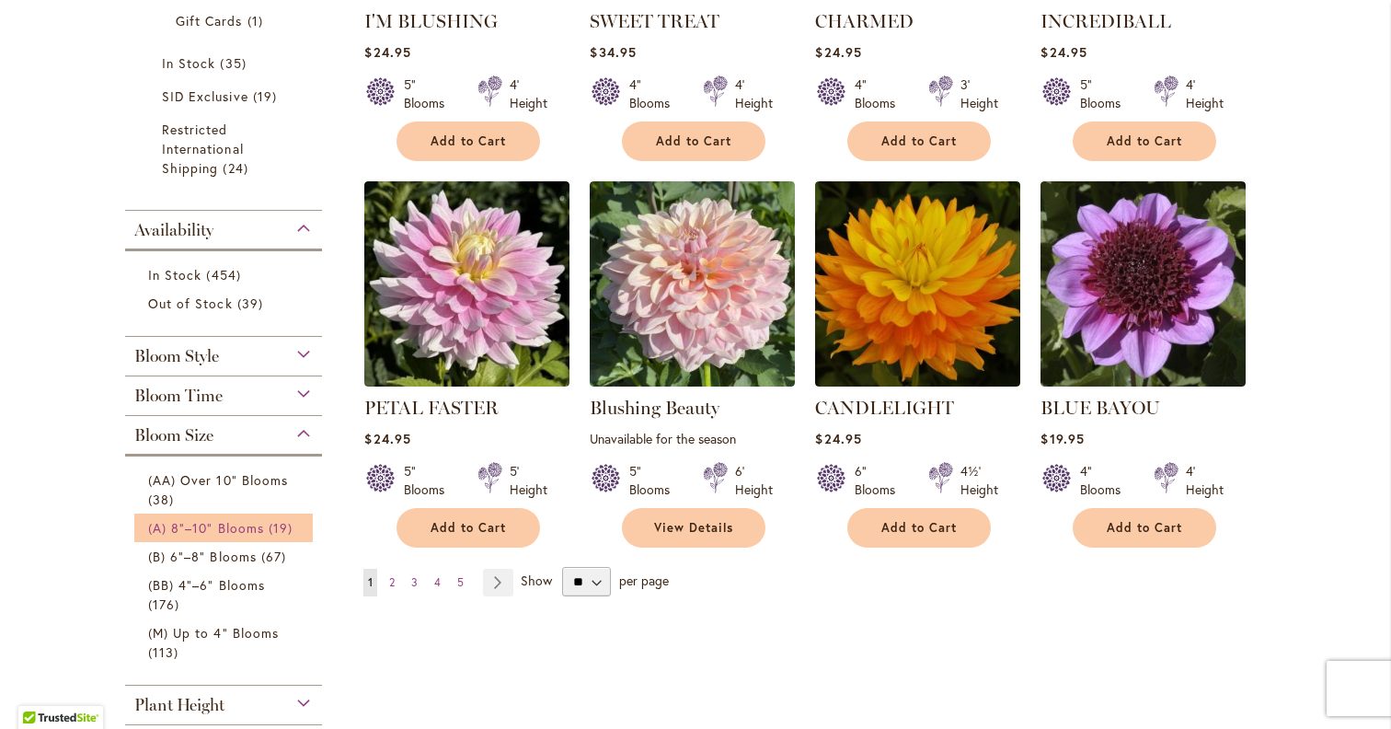
click at [187, 529] on span "(A) 8"–10" Blooms" at bounding box center [206, 527] width 116 height 17
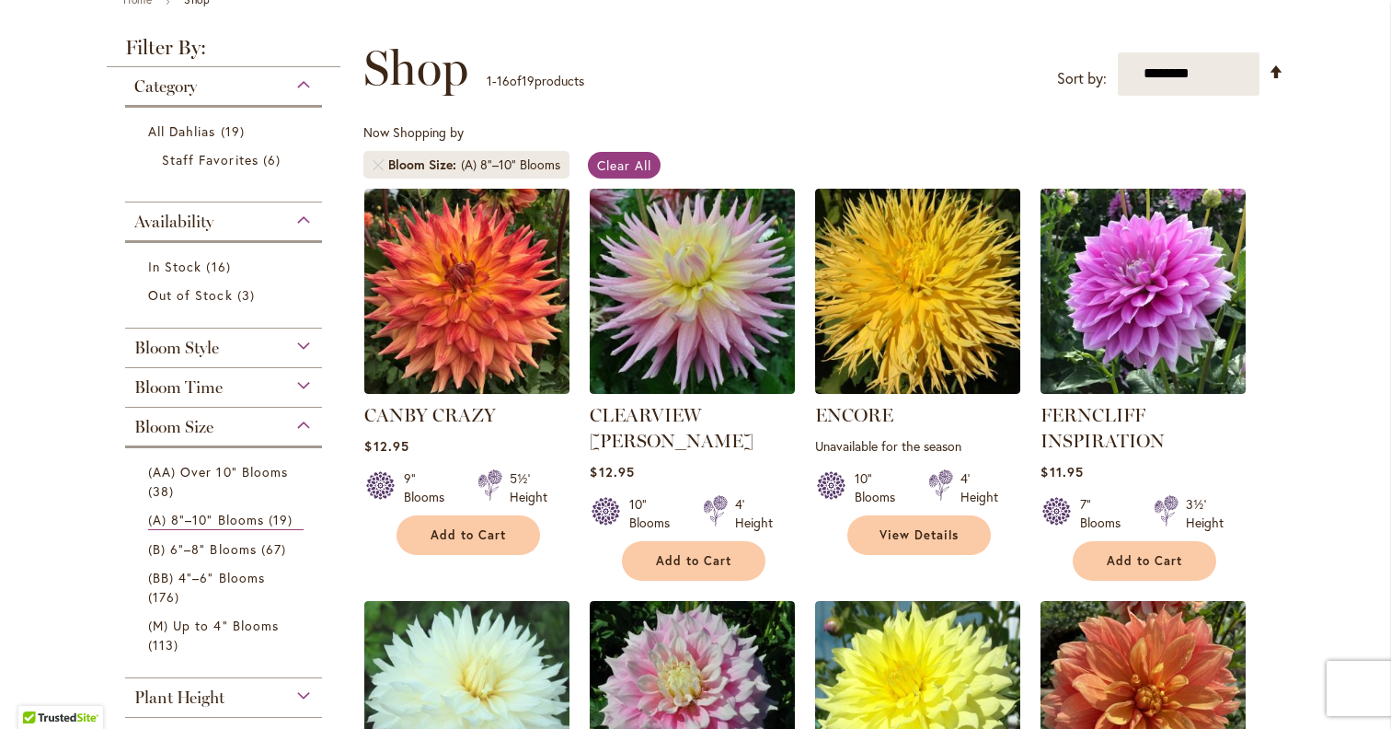
scroll to position [233, 0]
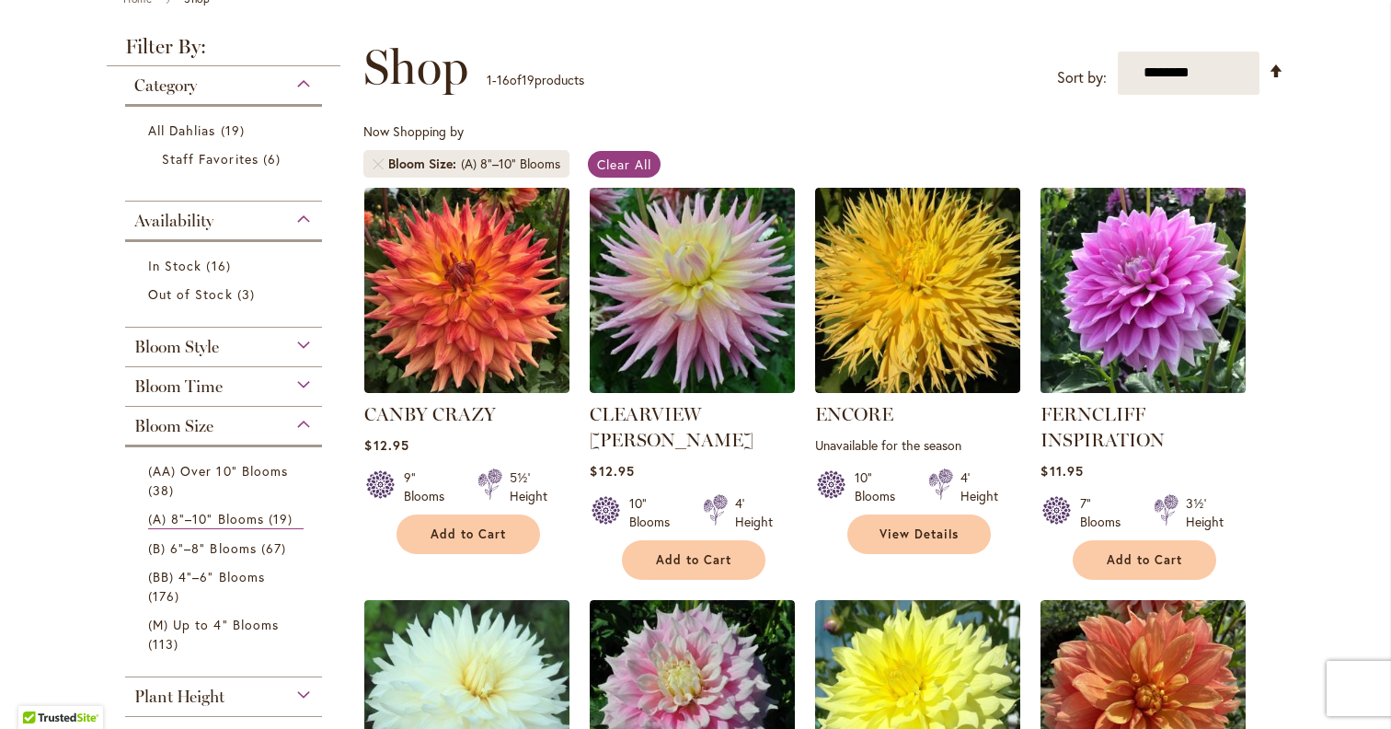
click at [1148, 343] on img at bounding box center [1143, 289] width 215 height 215
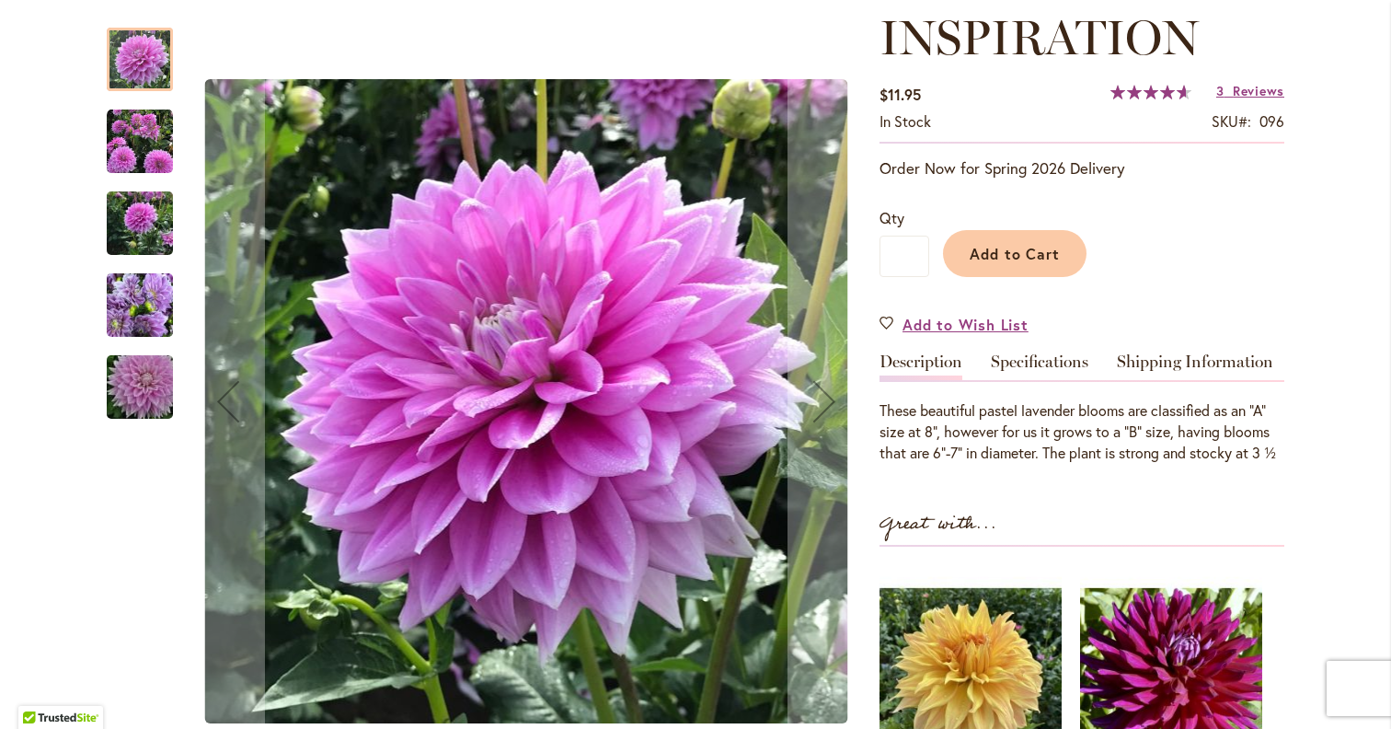
scroll to position [341, 0]
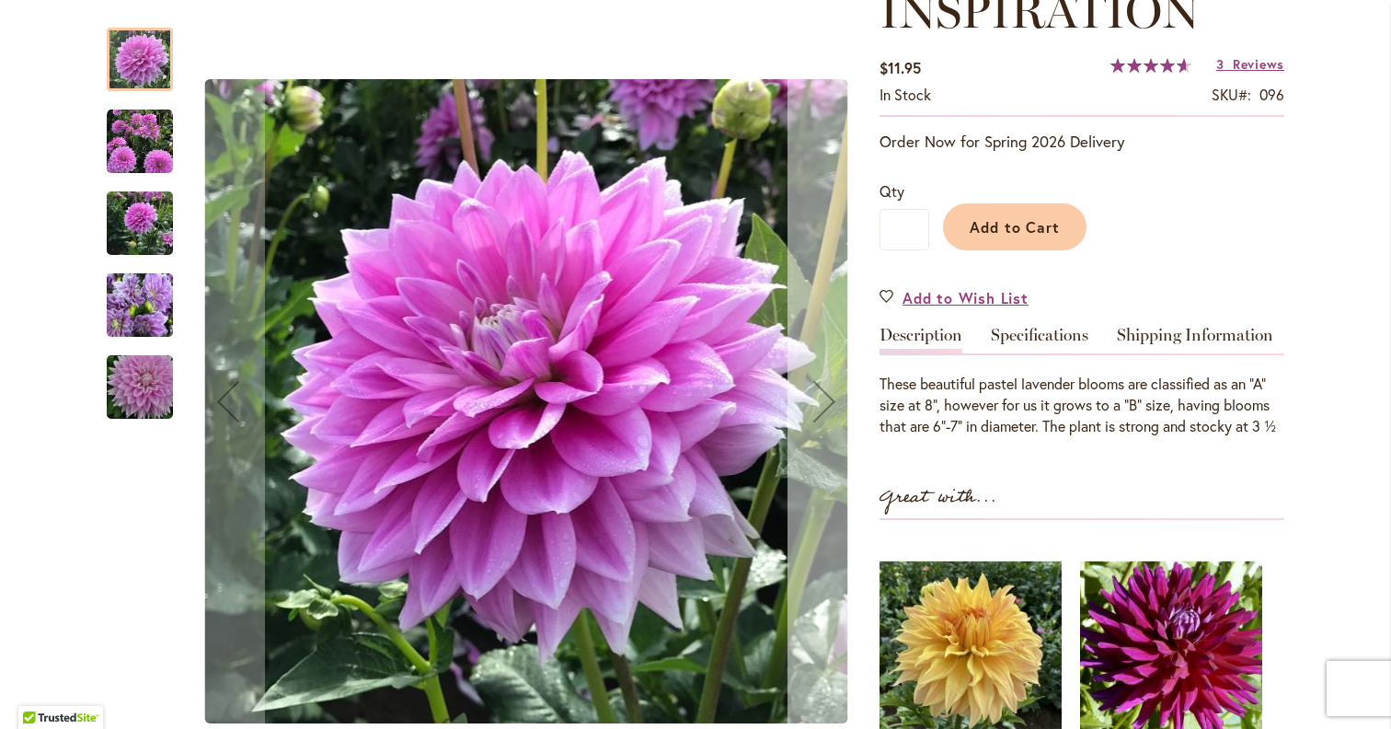
click at [822, 398] on div "Next" at bounding box center [824, 401] width 74 height 74
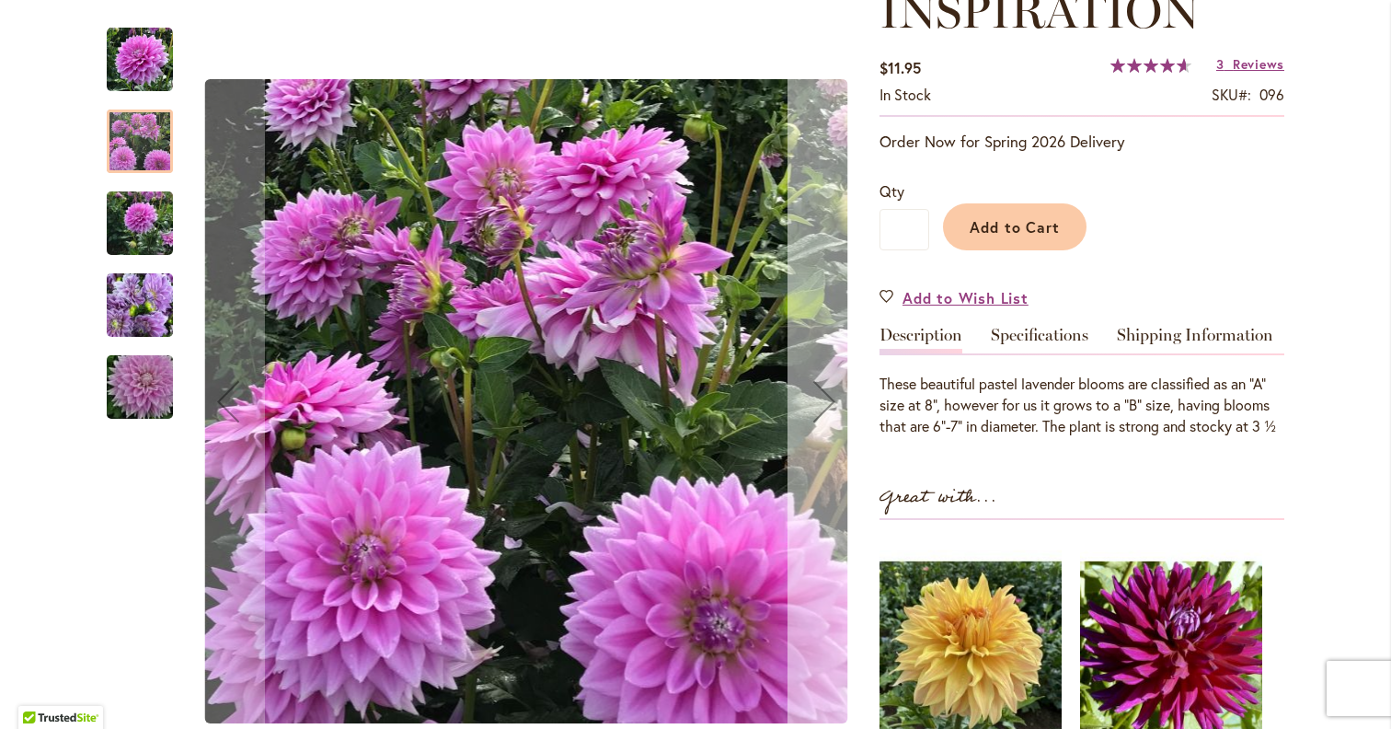
click at [822, 398] on div "Next" at bounding box center [824, 401] width 74 height 74
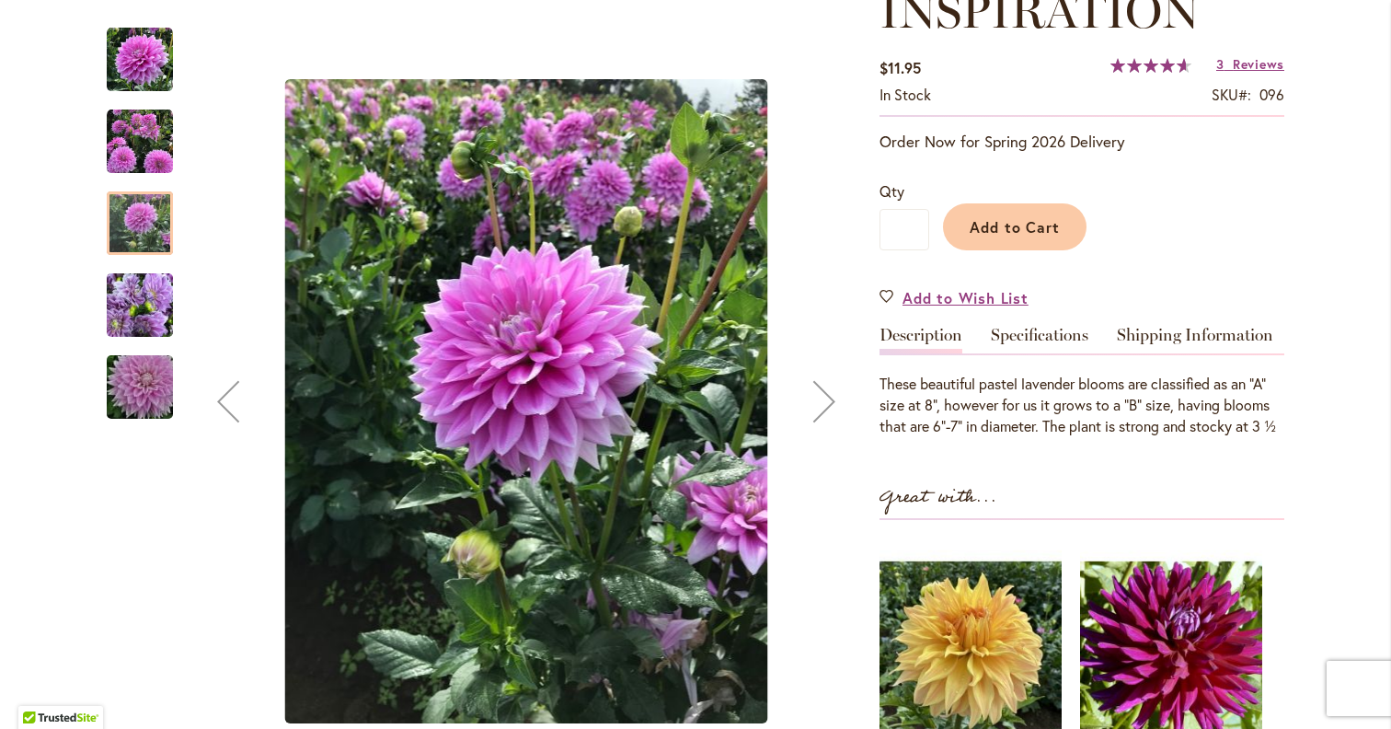
click at [821, 399] on div "Next" at bounding box center [824, 401] width 74 height 74
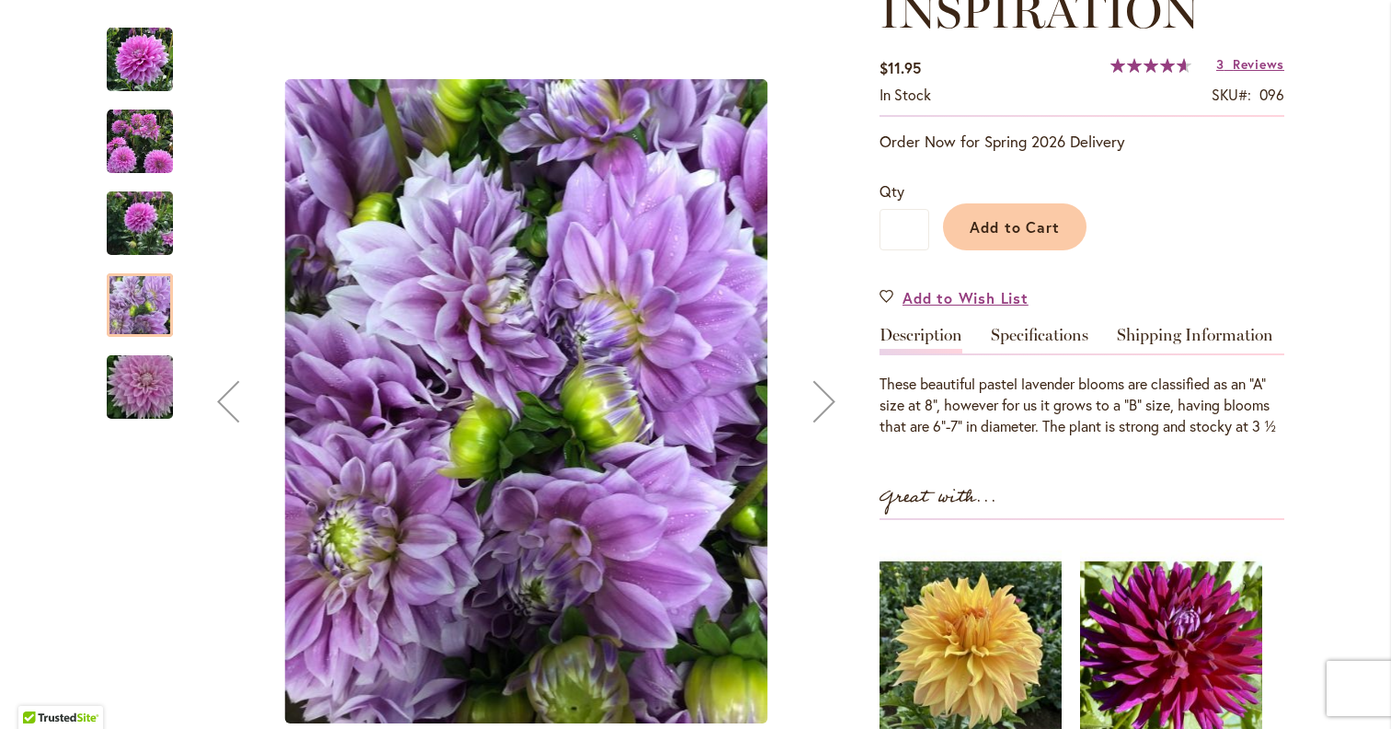
click at [821, 399] on div "Next" at bounding box center [824, 401] width 74 height 74
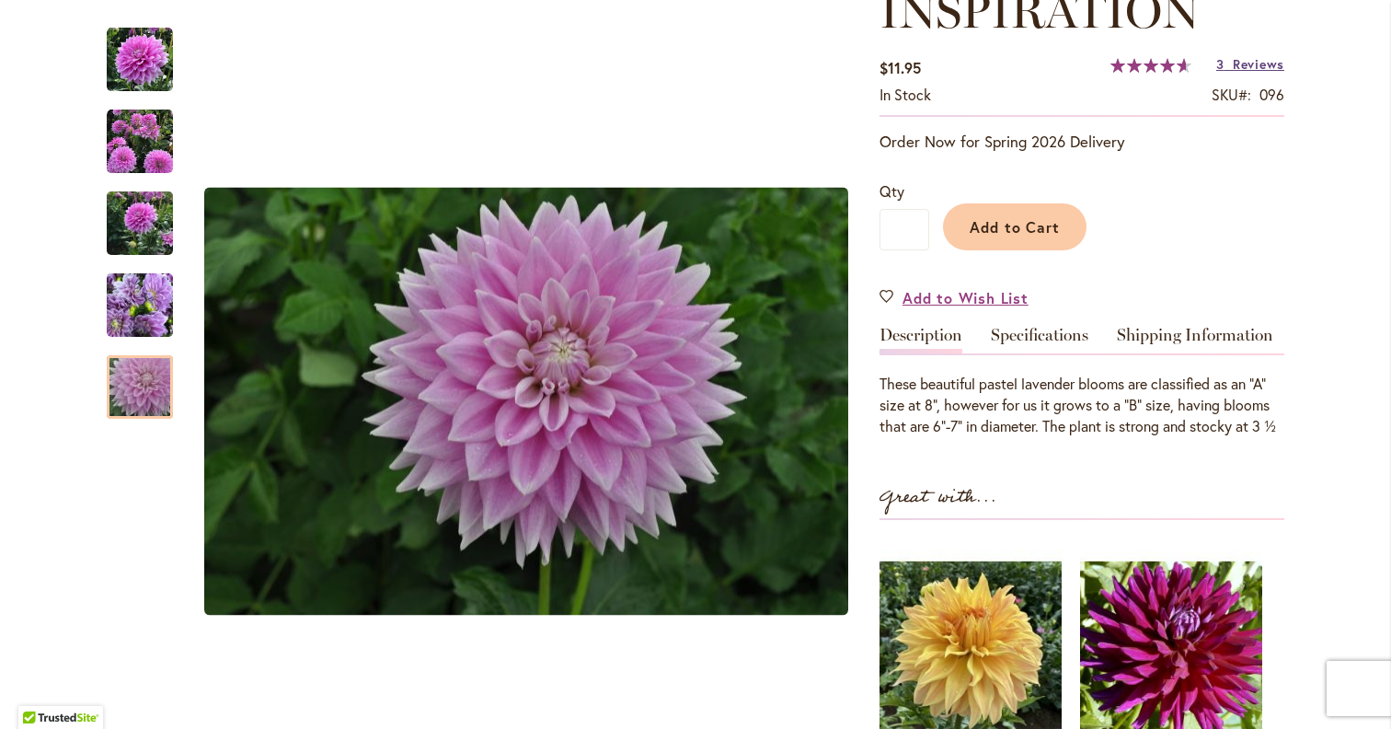
click at [1235, 62] on span "Reviews" at bounding box center [1259, 63] width 52 height 17
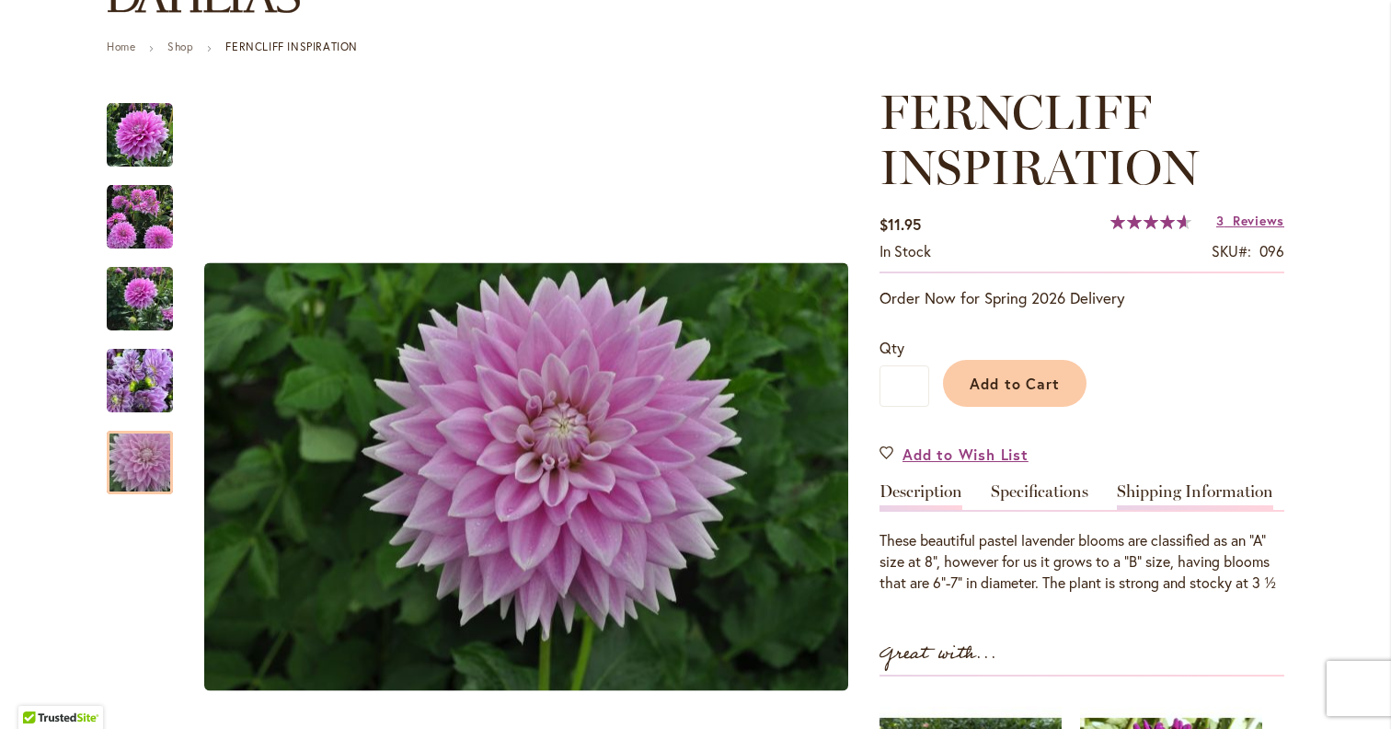
scroll to position [166, 0]
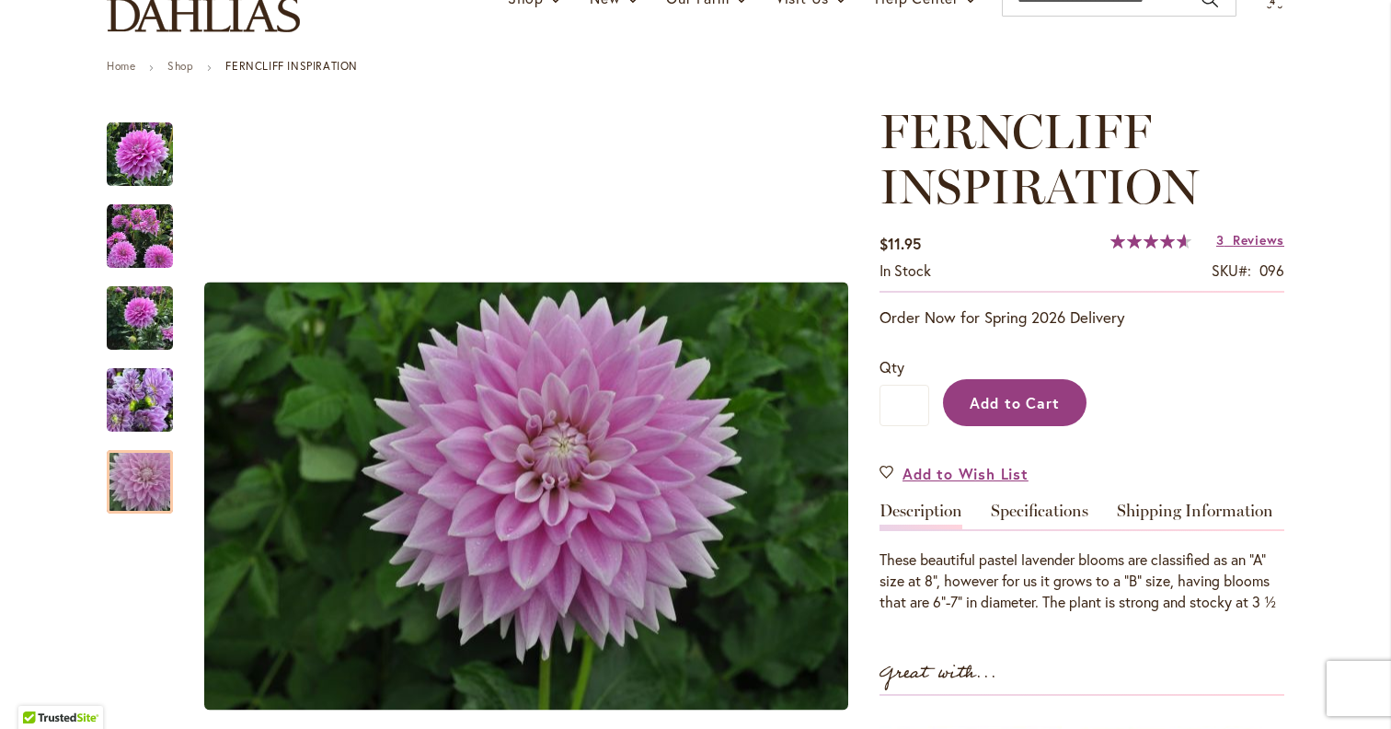
click at [1008, 391] on button "Add to Cart" at bounding box center [1015, 402] width 144 height 47
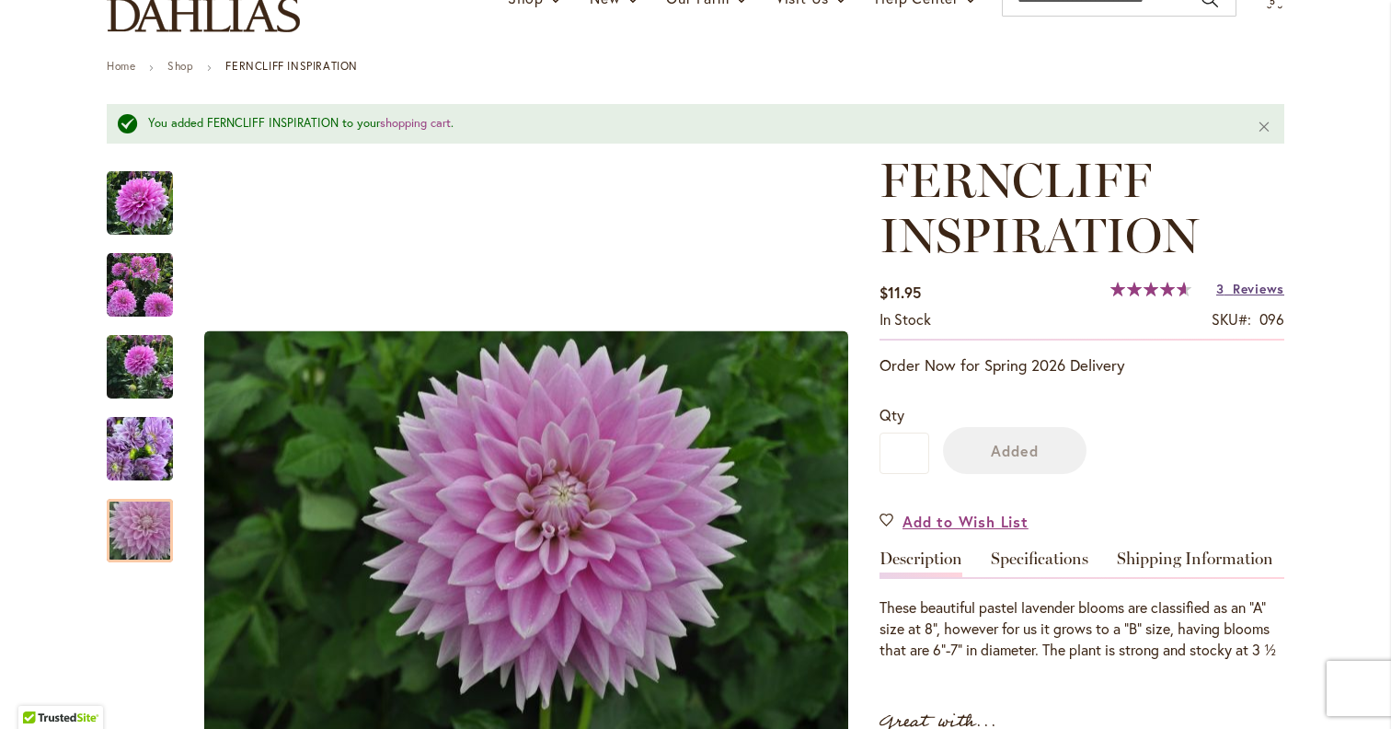
scroll to position [0, 0]
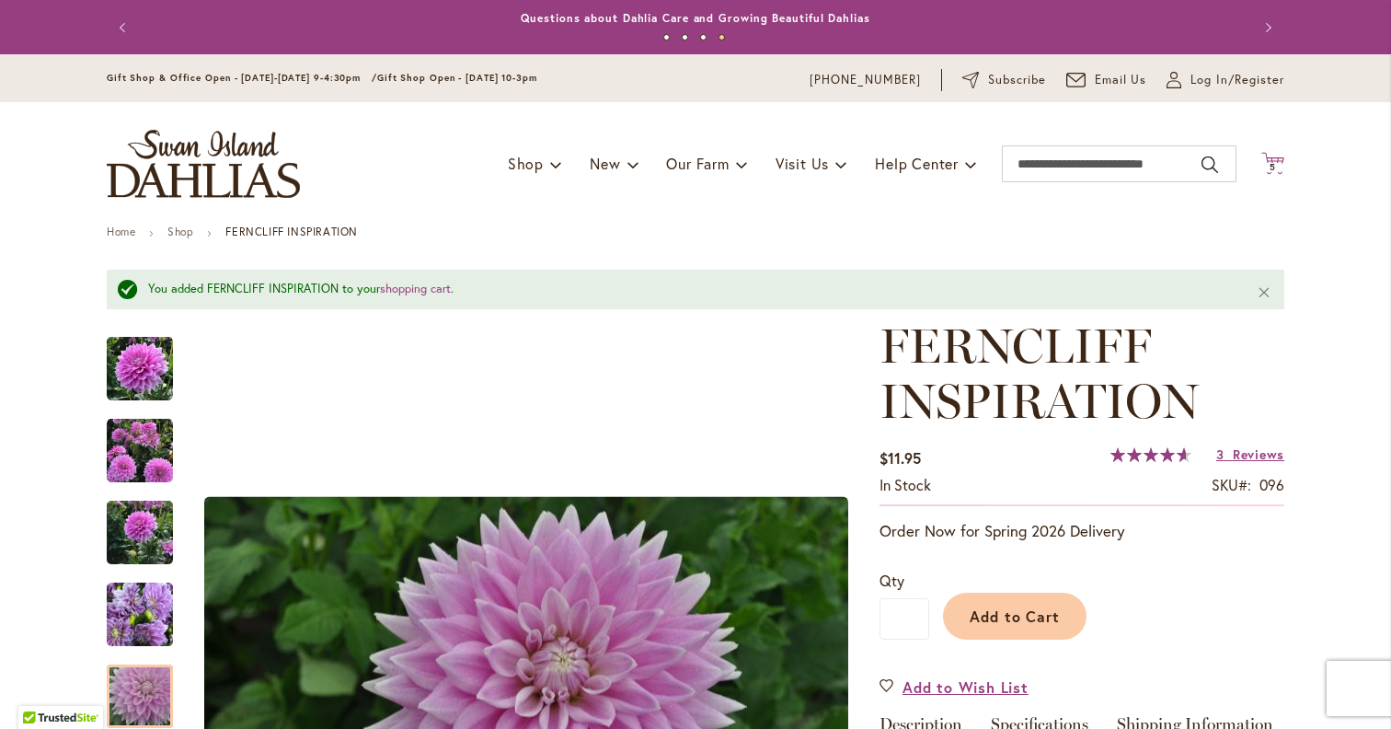
click at [1272, 164] on span "5" at bounding box center [1273, 167] width 6 height 12
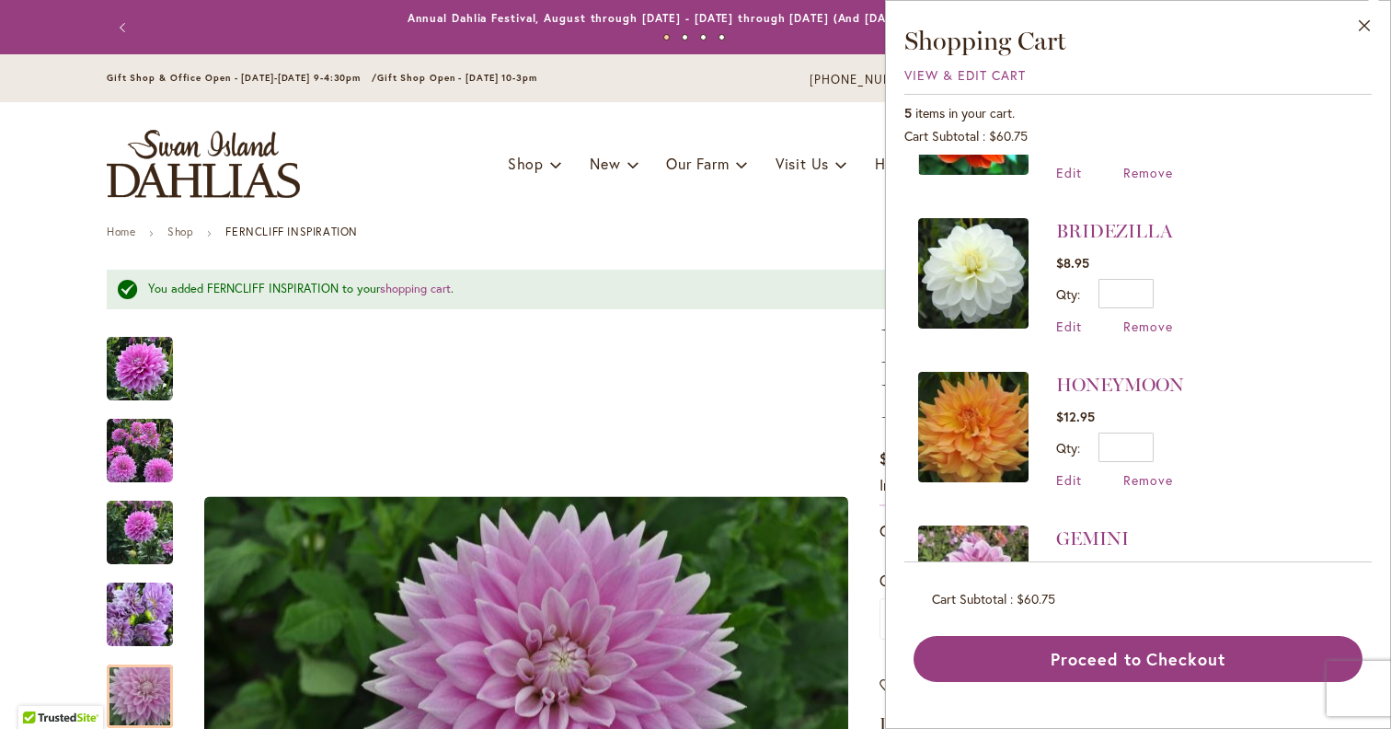
scroll to position [368, 0]
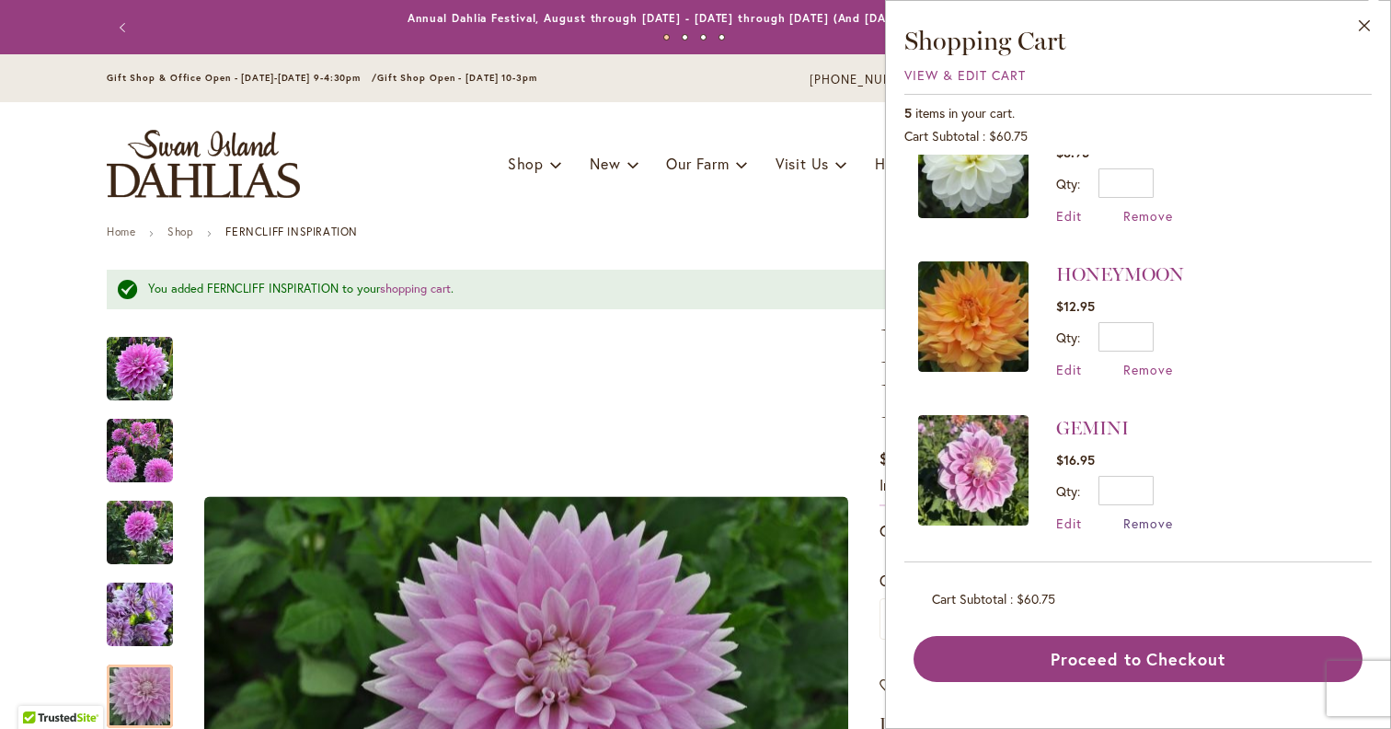
click at [1139, 522] on span "Remove" at bounding box center [1148, 522] width 50 height 17
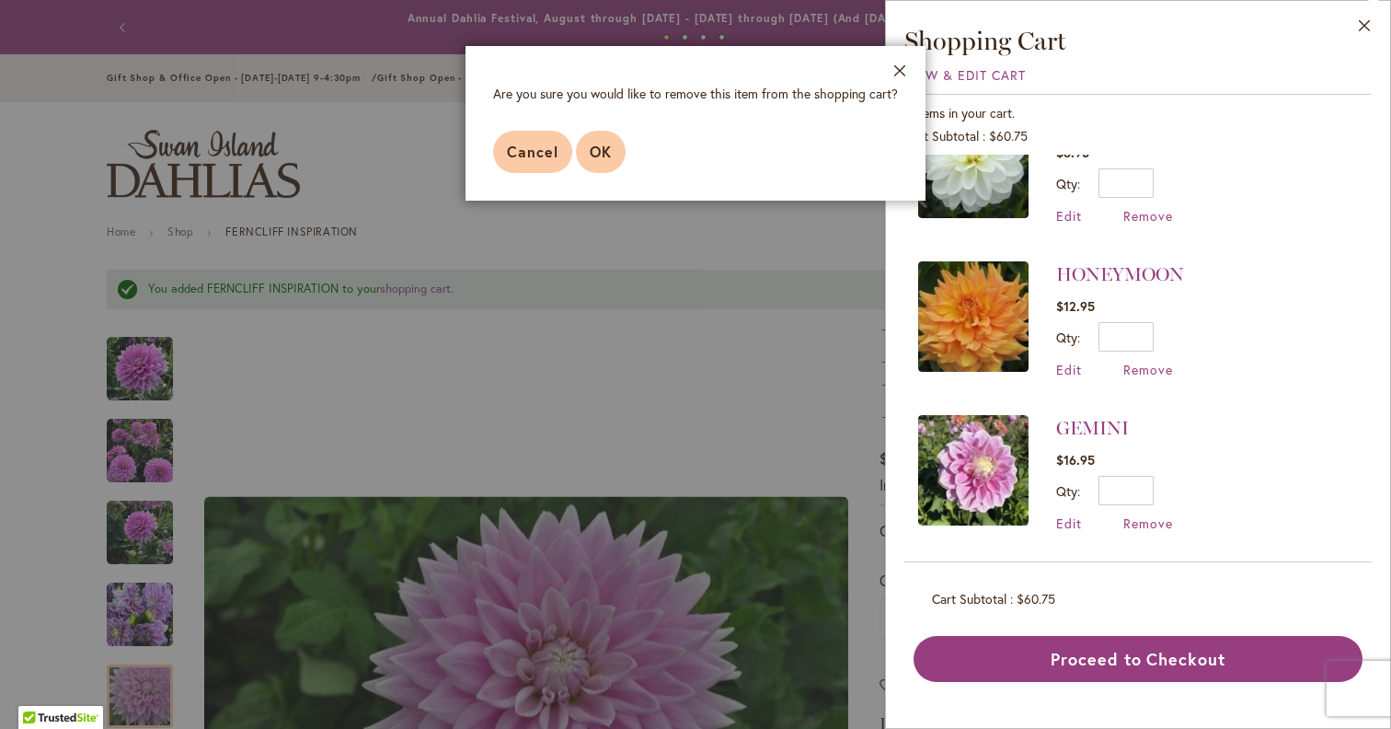
click at [591, 158] on span "OK" at bounding box center [601, 151] width 22 height 19
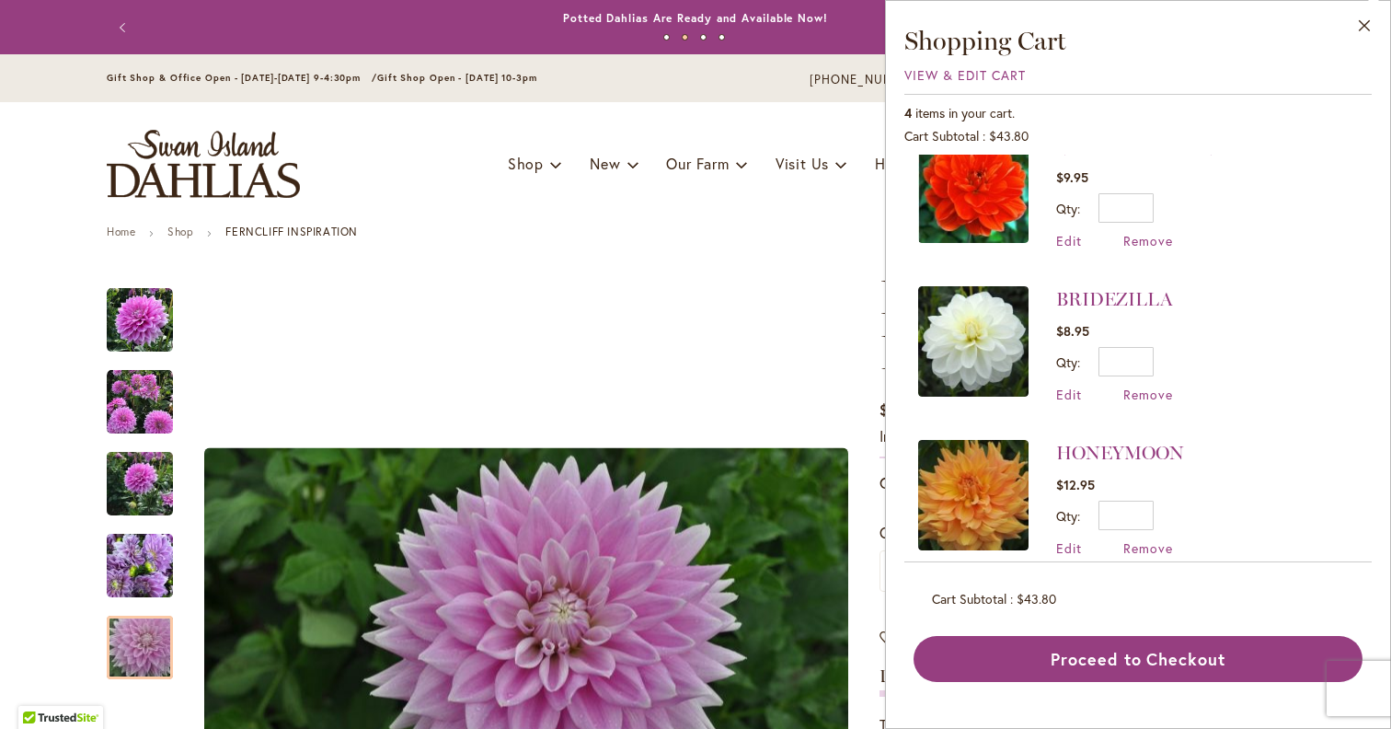
scroll to position [215, 0]
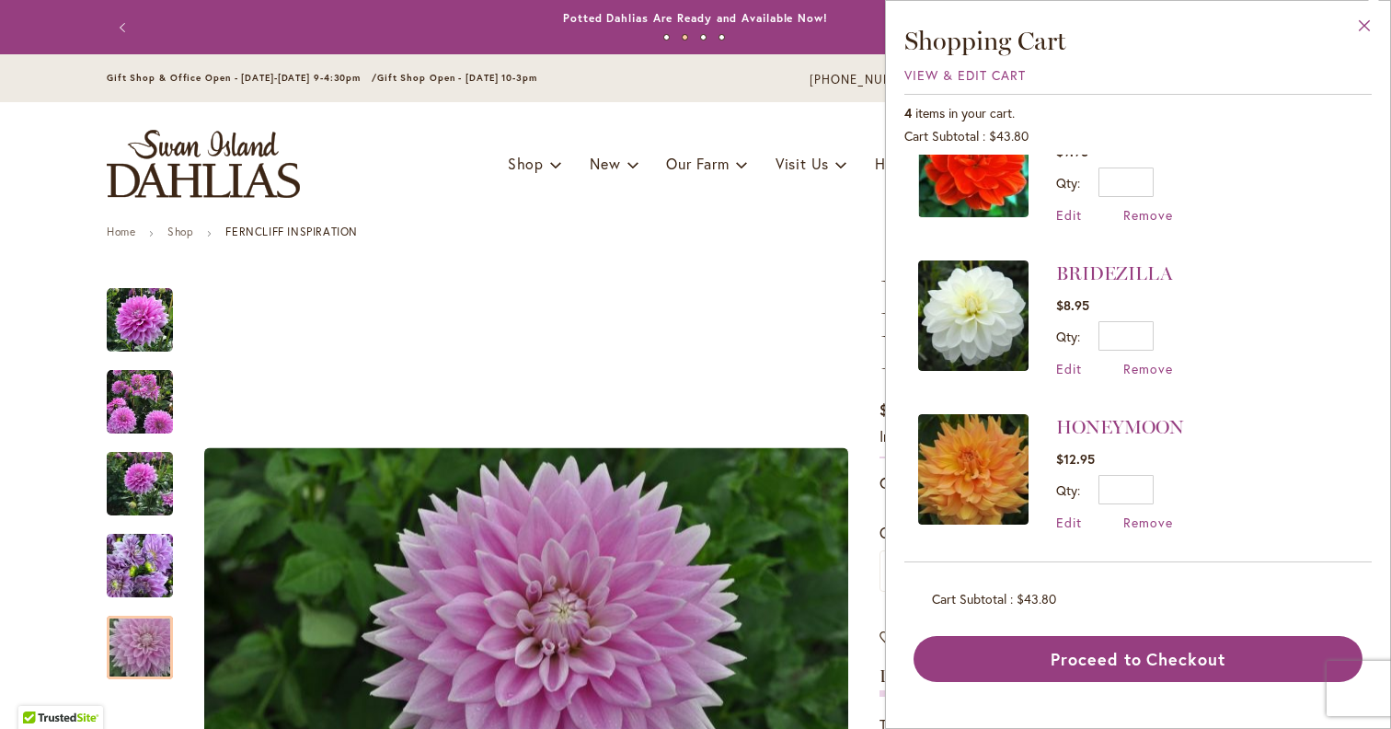
click at [1360, 29] on button "Close" at bounding box center [1364, 30] width 51 height 58
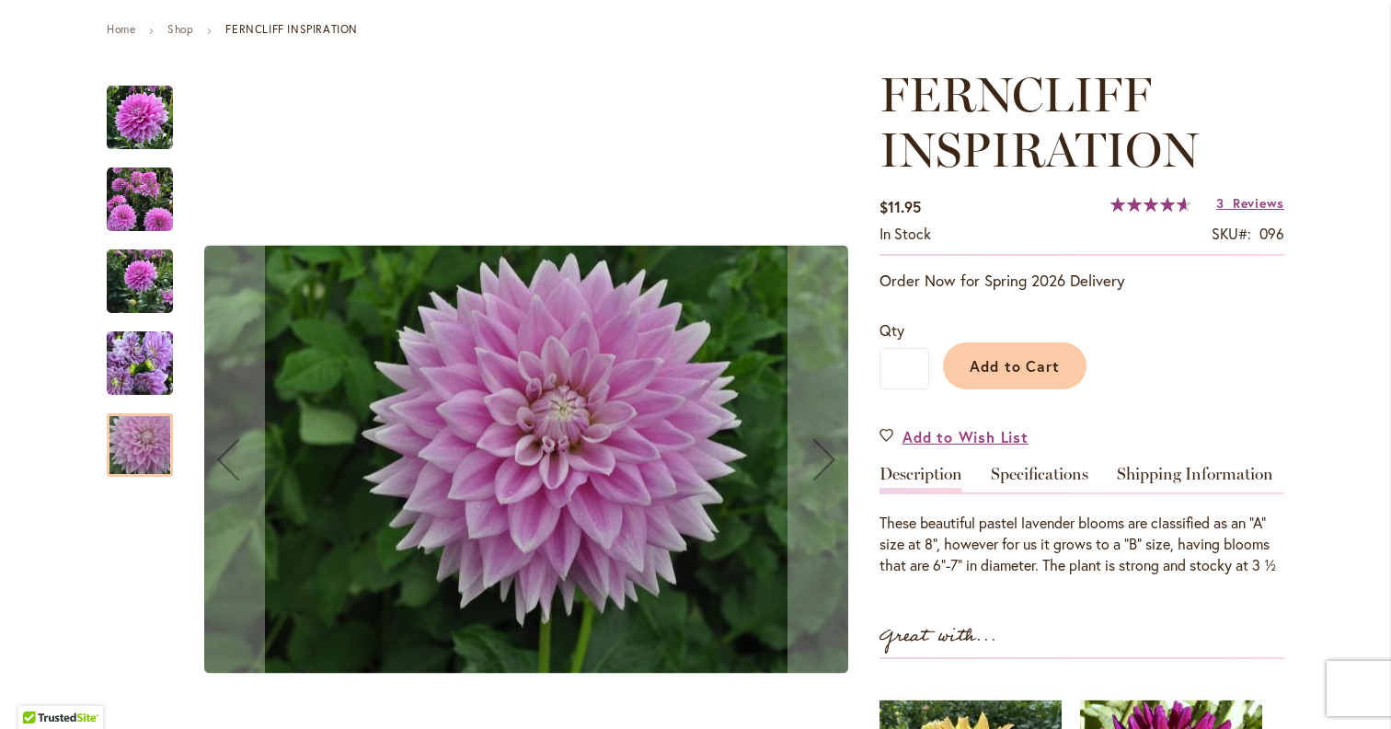
scroll to position [204, 0]
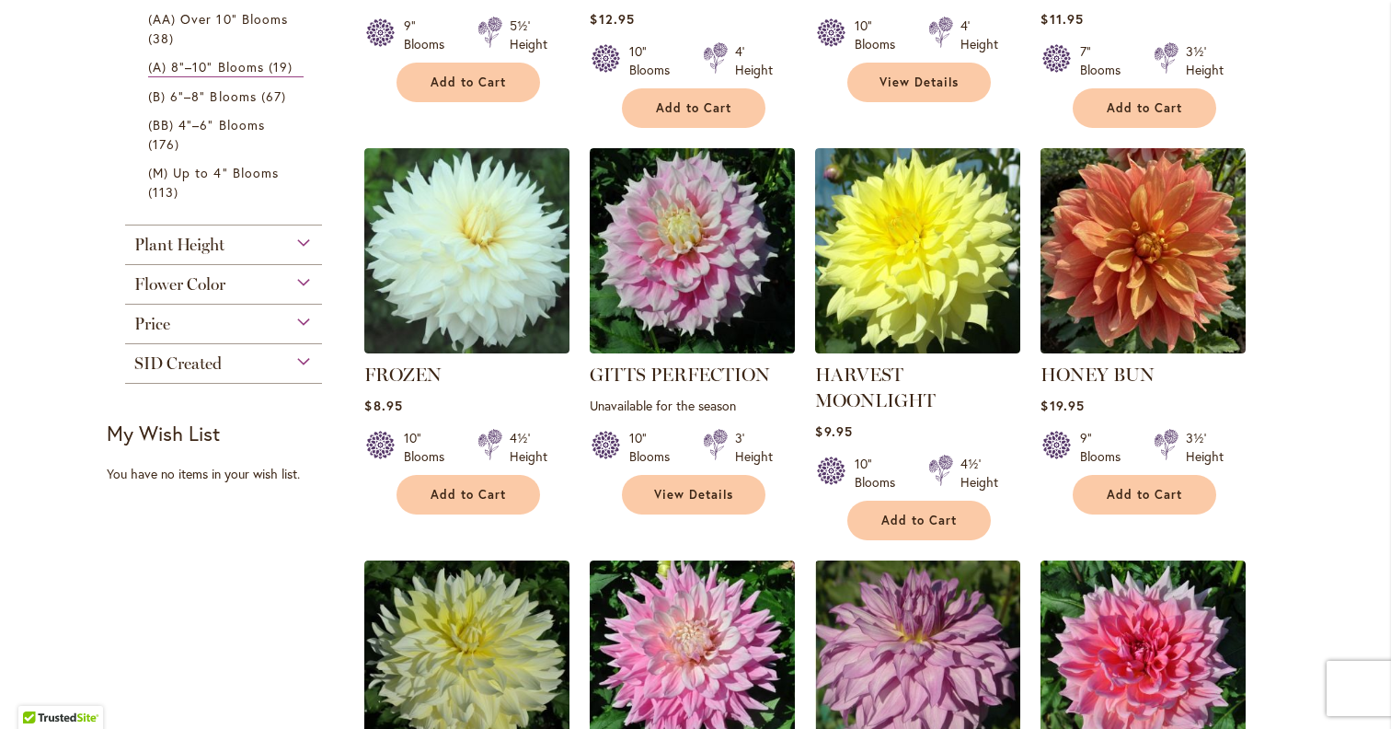
scroll to position [627, 0]
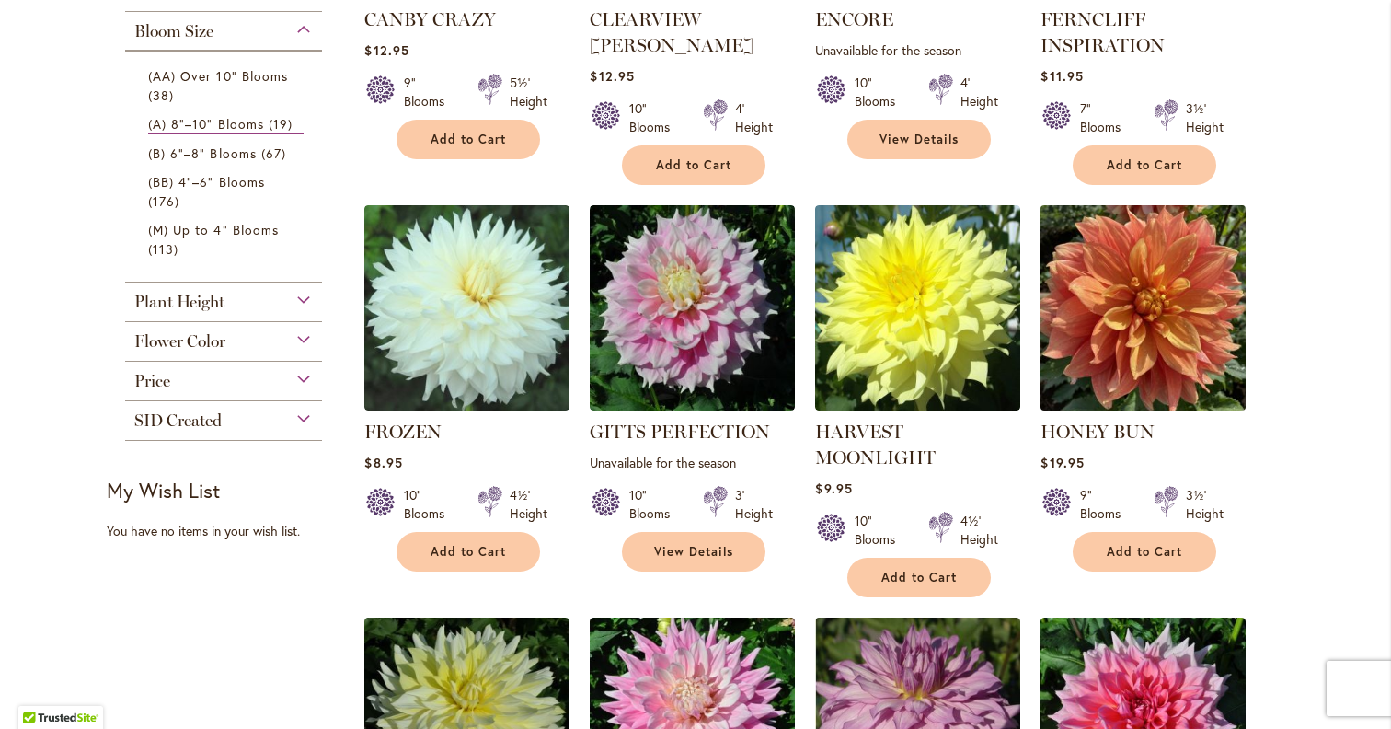
click at [1169, 359] on img at bounding box center [1143, 307] width 215 height 215
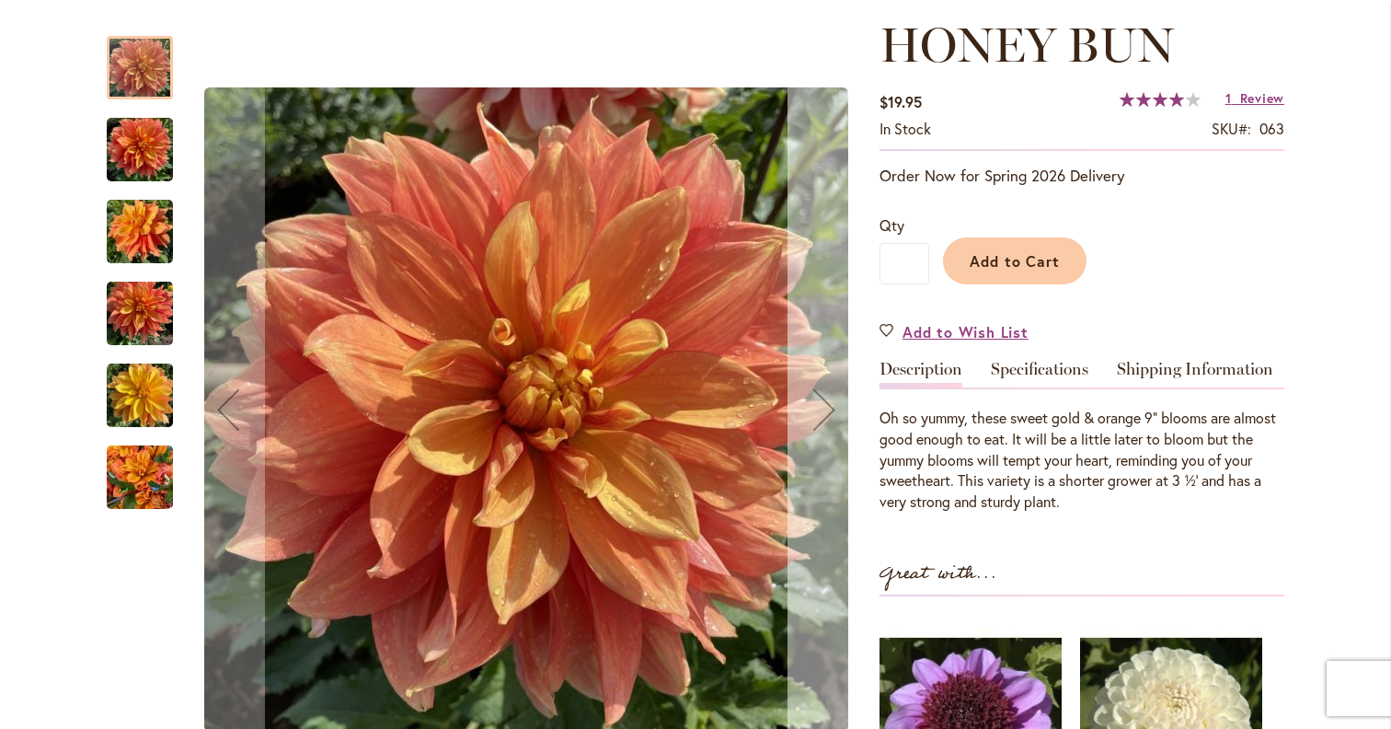
scroll to position [258, 0]
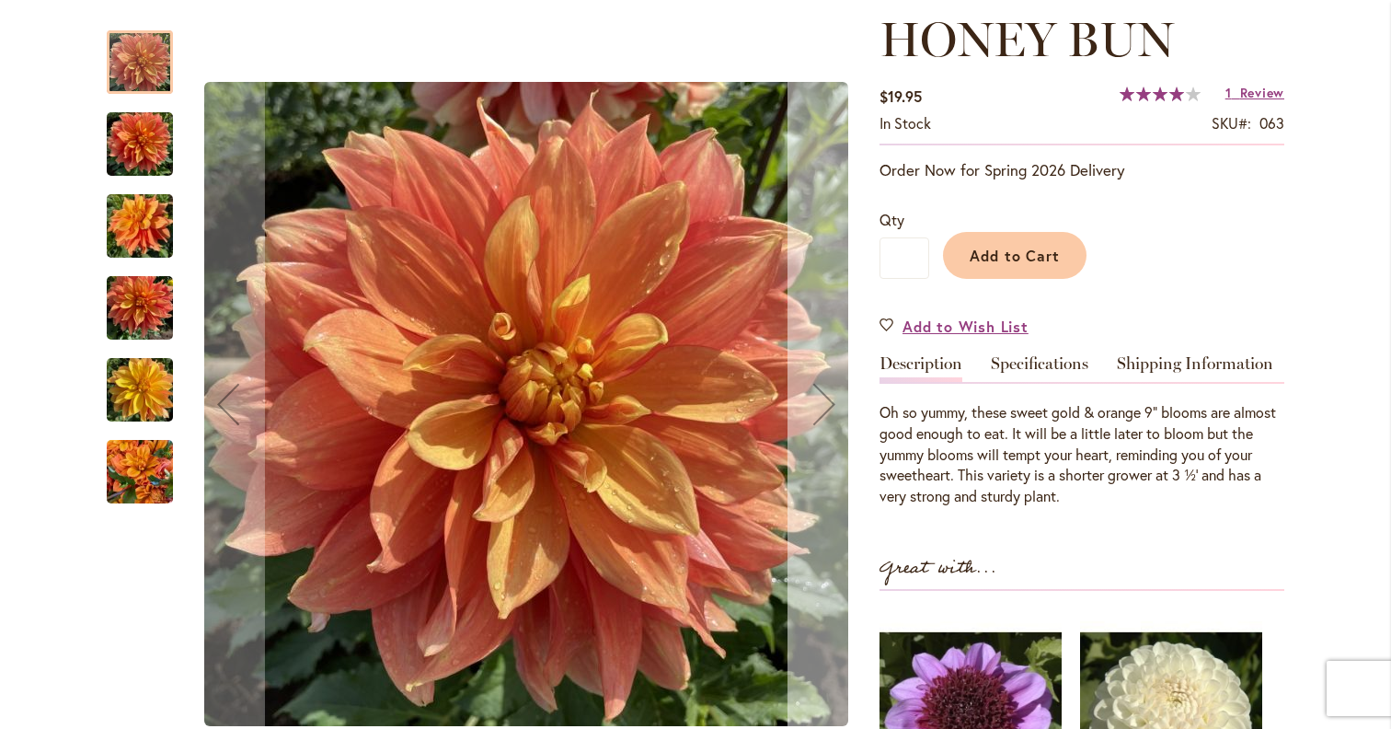
click at [826, 531] on button "Next" at bounding box center [824, 404] width 74 height 785
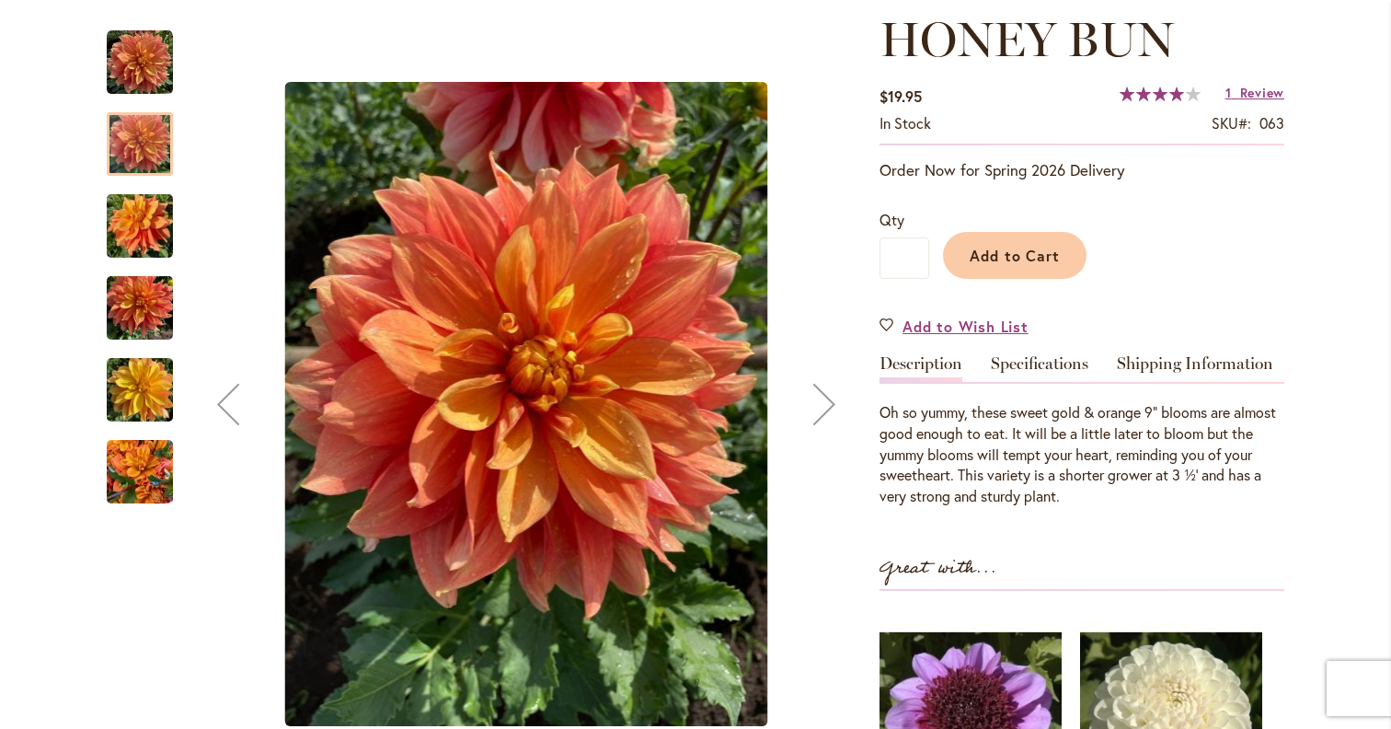
click at [826, 531] on button "Next" at bounding box center [824, 404] width 74 height 785
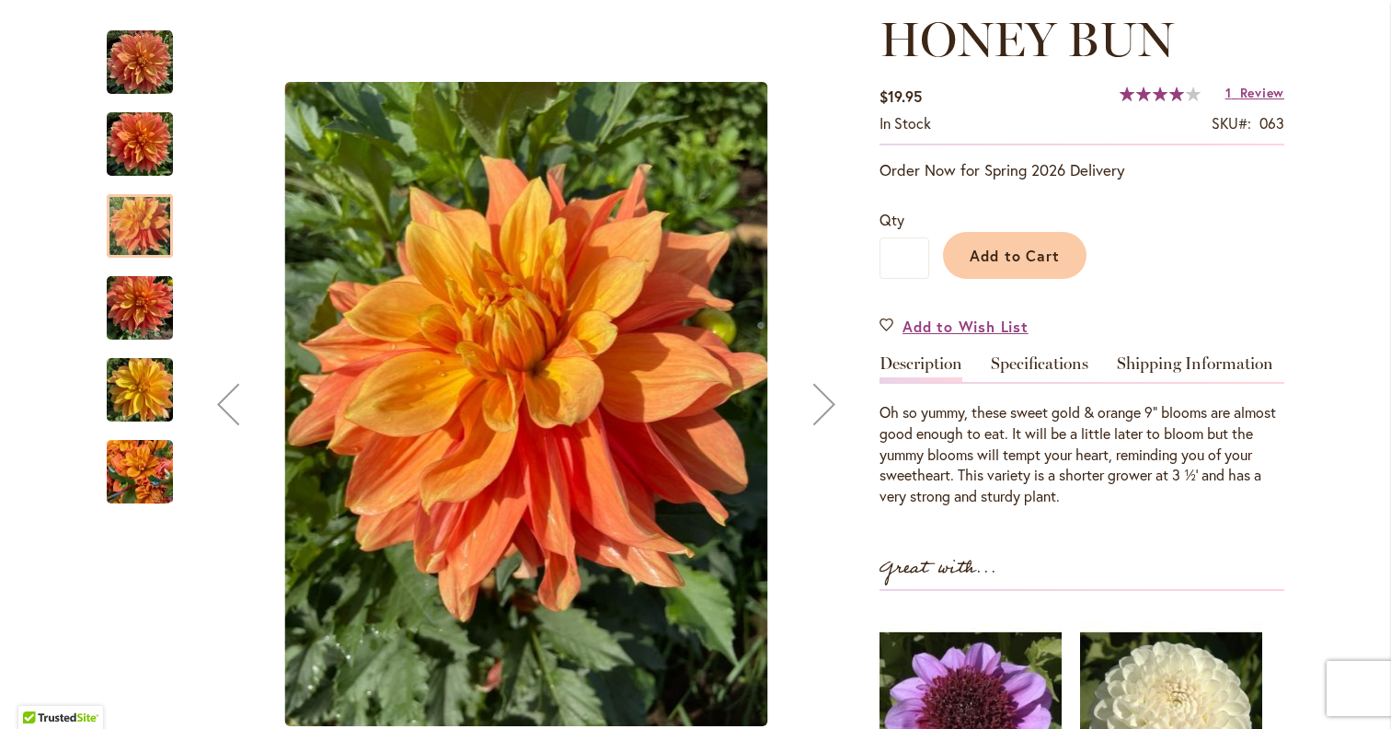
click at [826, 531] on button "Next" at bounding box center [824, 404] width 74 height 785
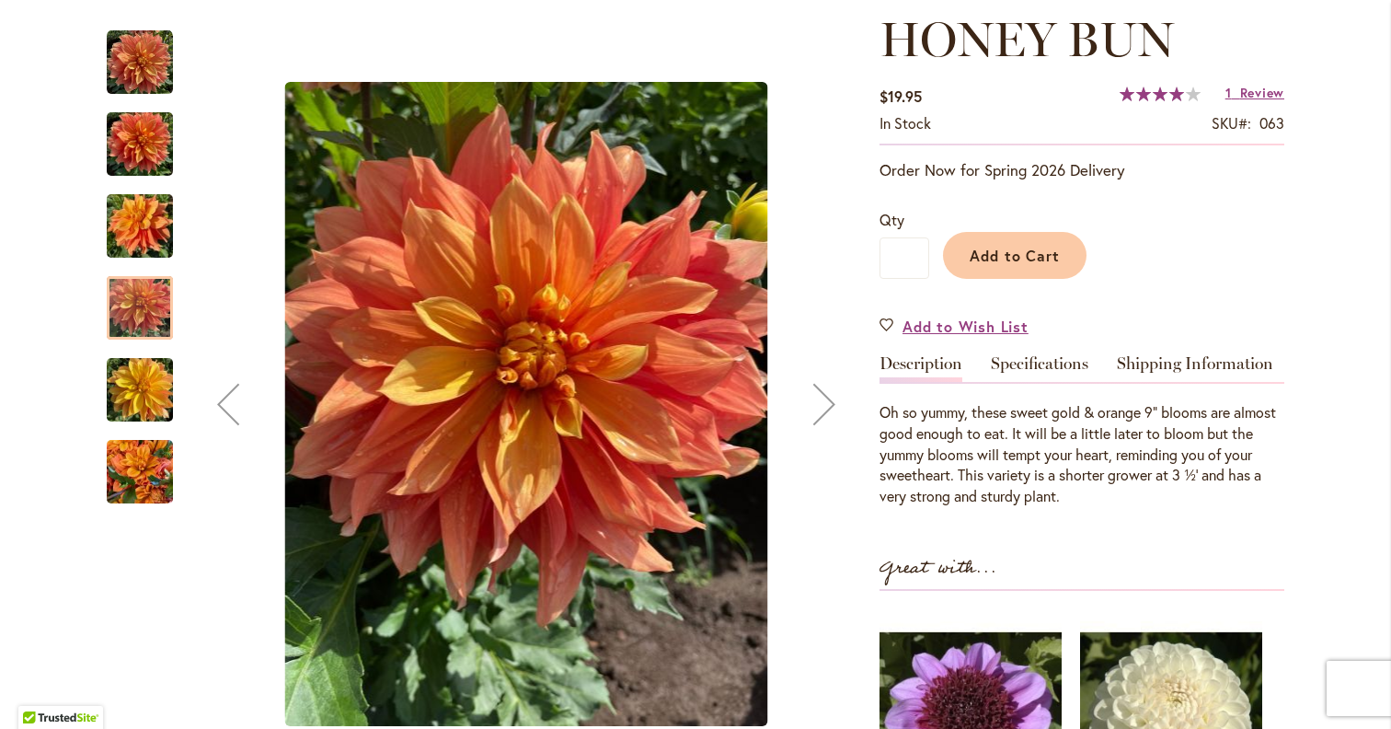
click at [826, 531] on button "Next" at bounding box center [824, 404] width 74 height 785
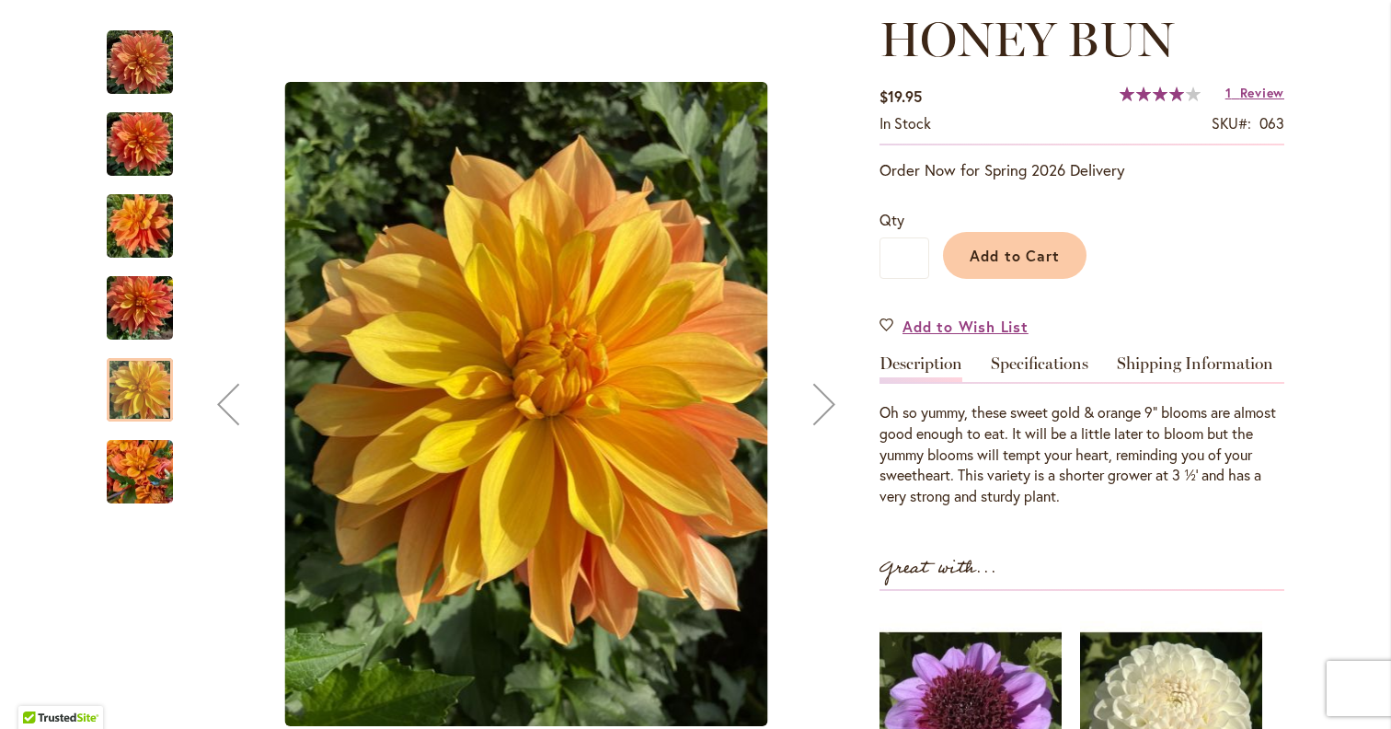
click at [826, 531] on button "Next" at bounding box center [824, 404] width 74 height 785
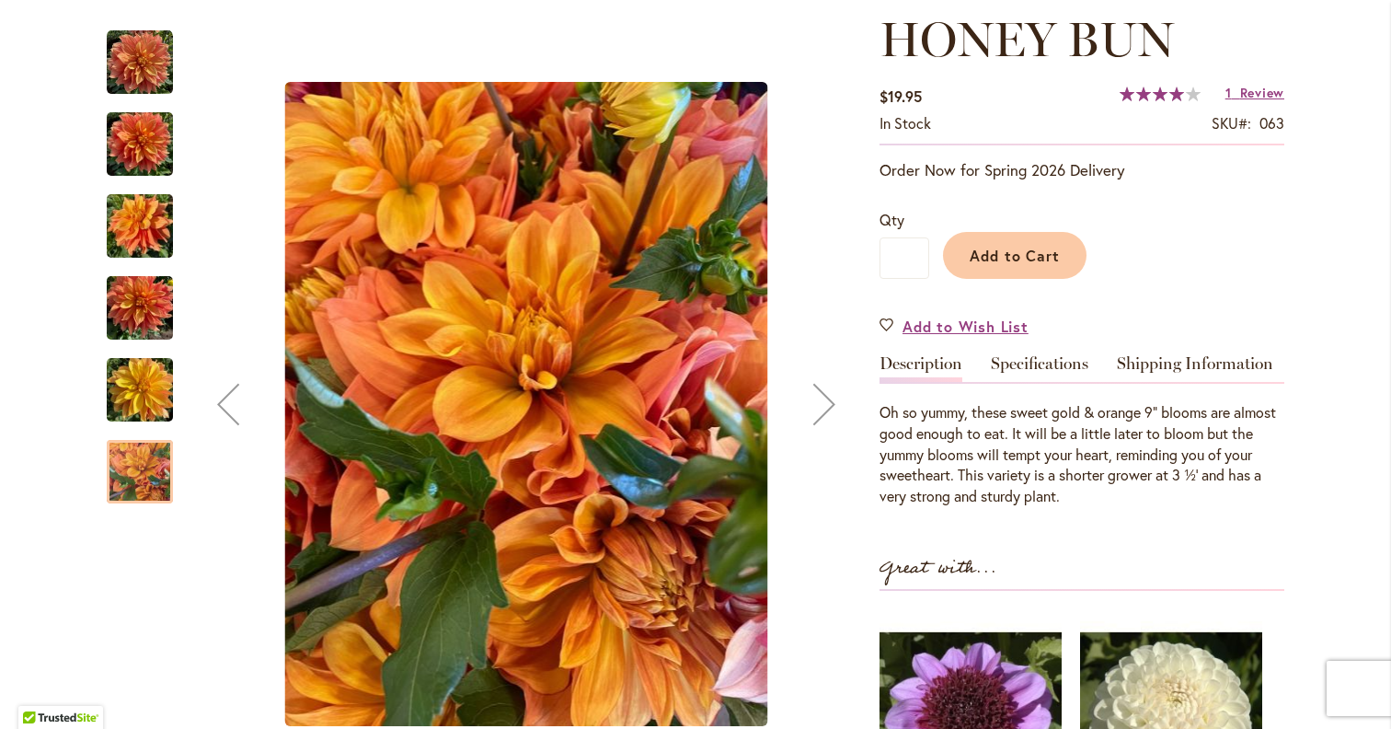
click at [825, 516] on button "Next" at bounding box center [824, 404] width 74 height 785
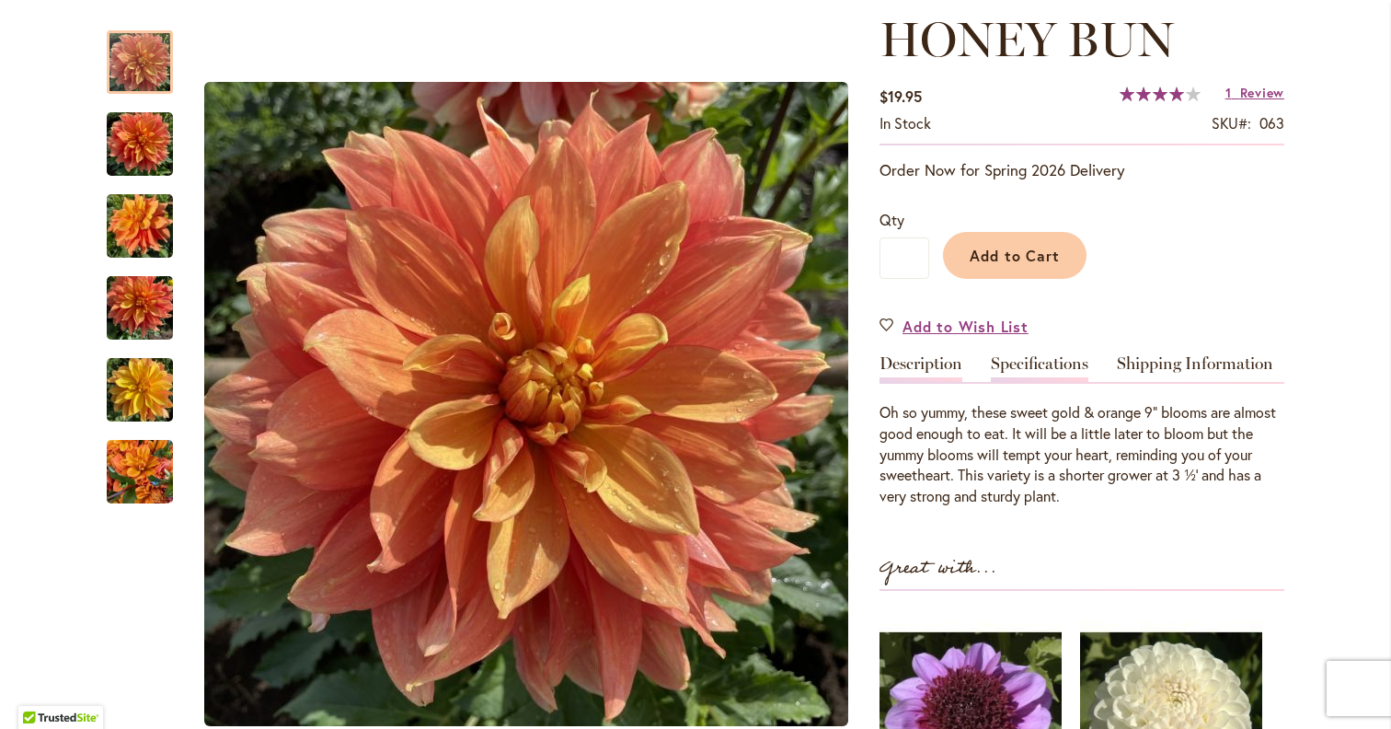
click at [1029, 360] on link "Specifications" at bounding box center [1040, 368] width 98 height 27
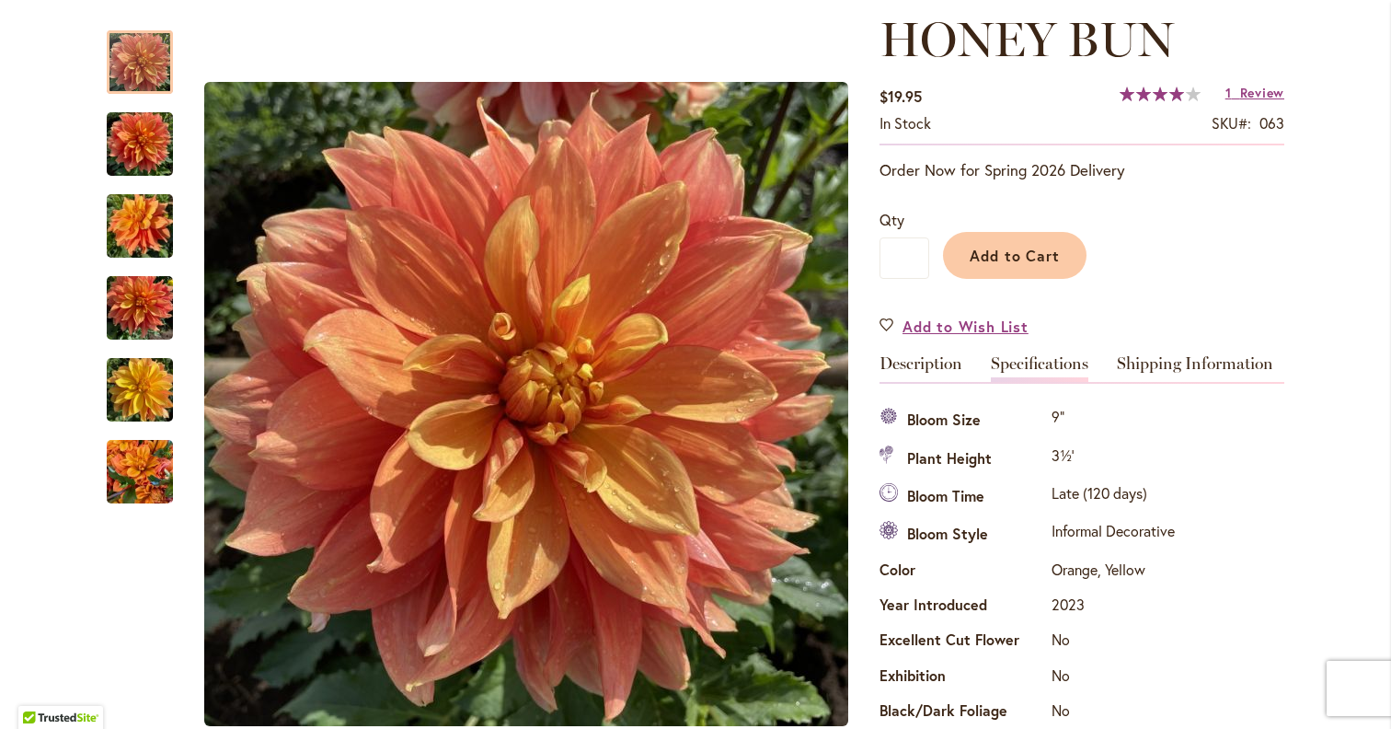
scroll to position [612, 0]
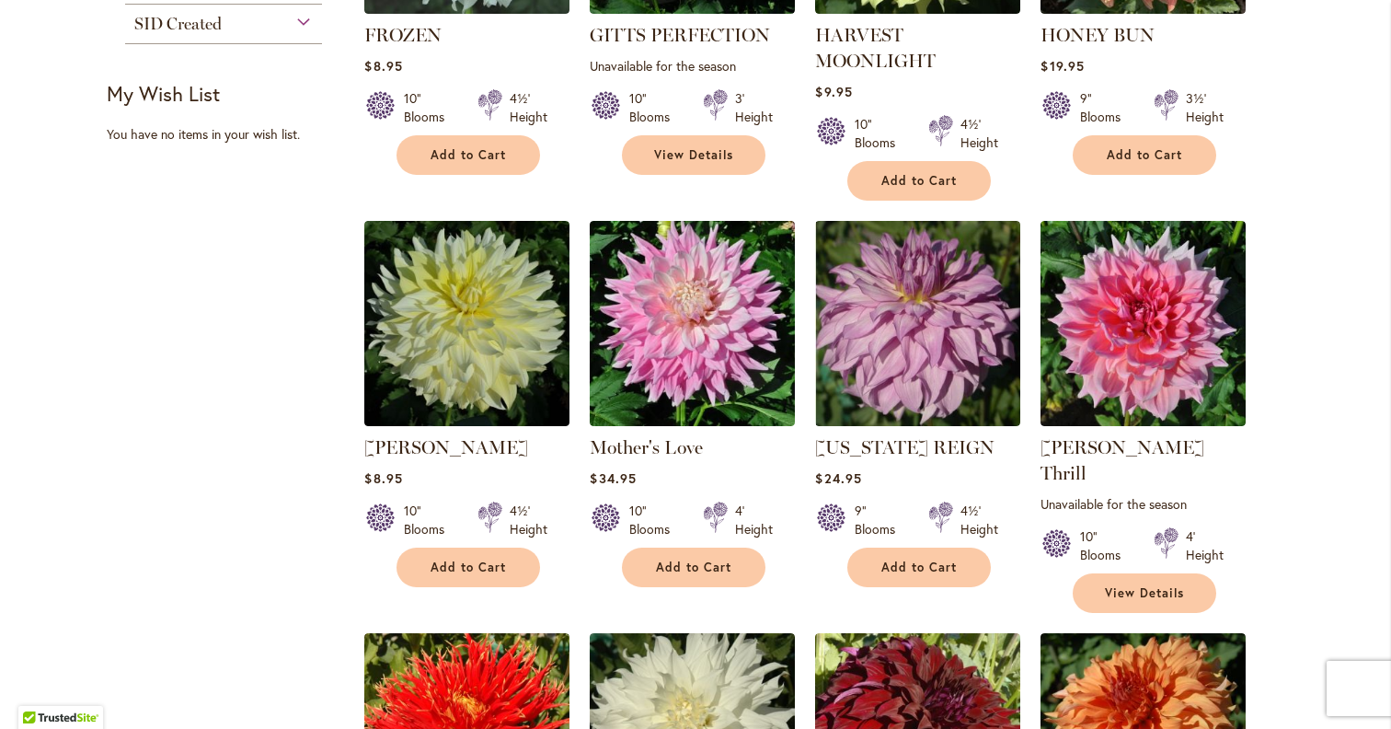
scroll to position [1023, 0]
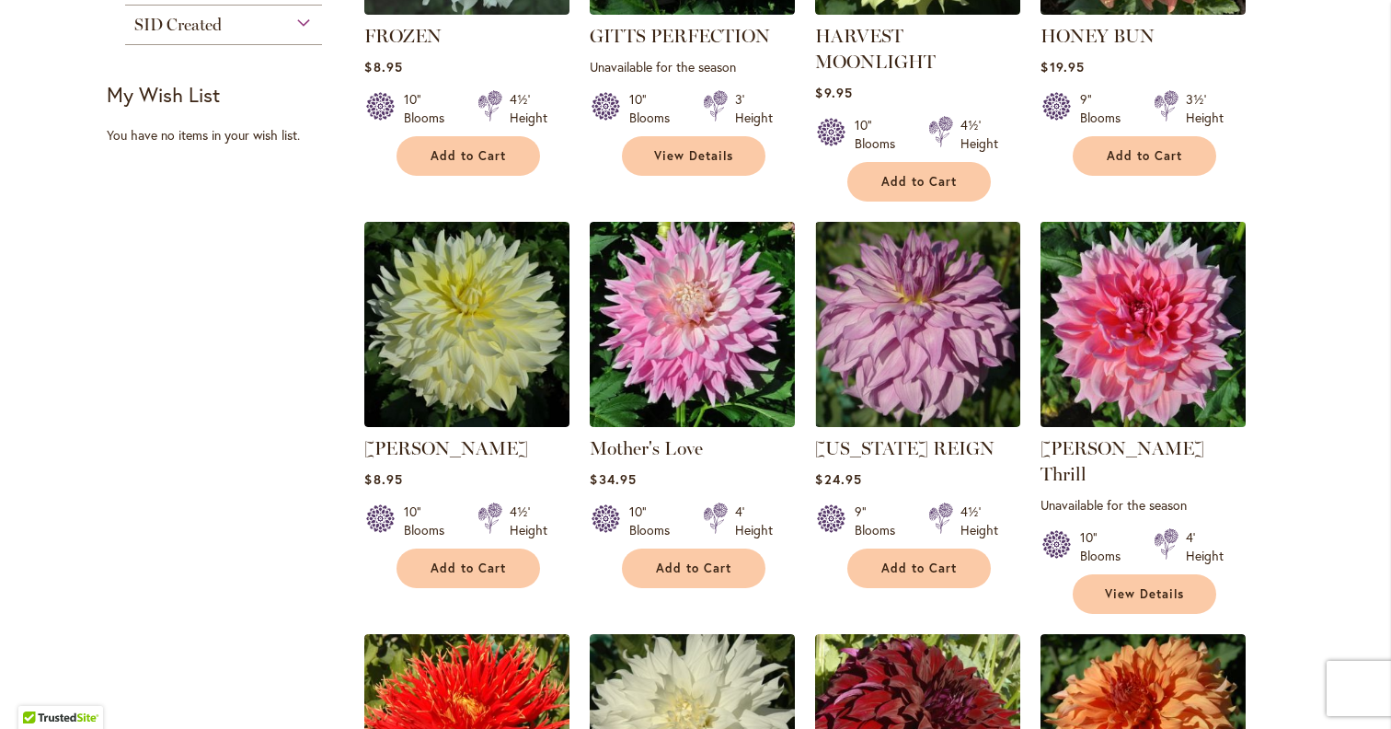
click at [1144, 406] on img at bounding box center [1143, 323] width 215 height 215
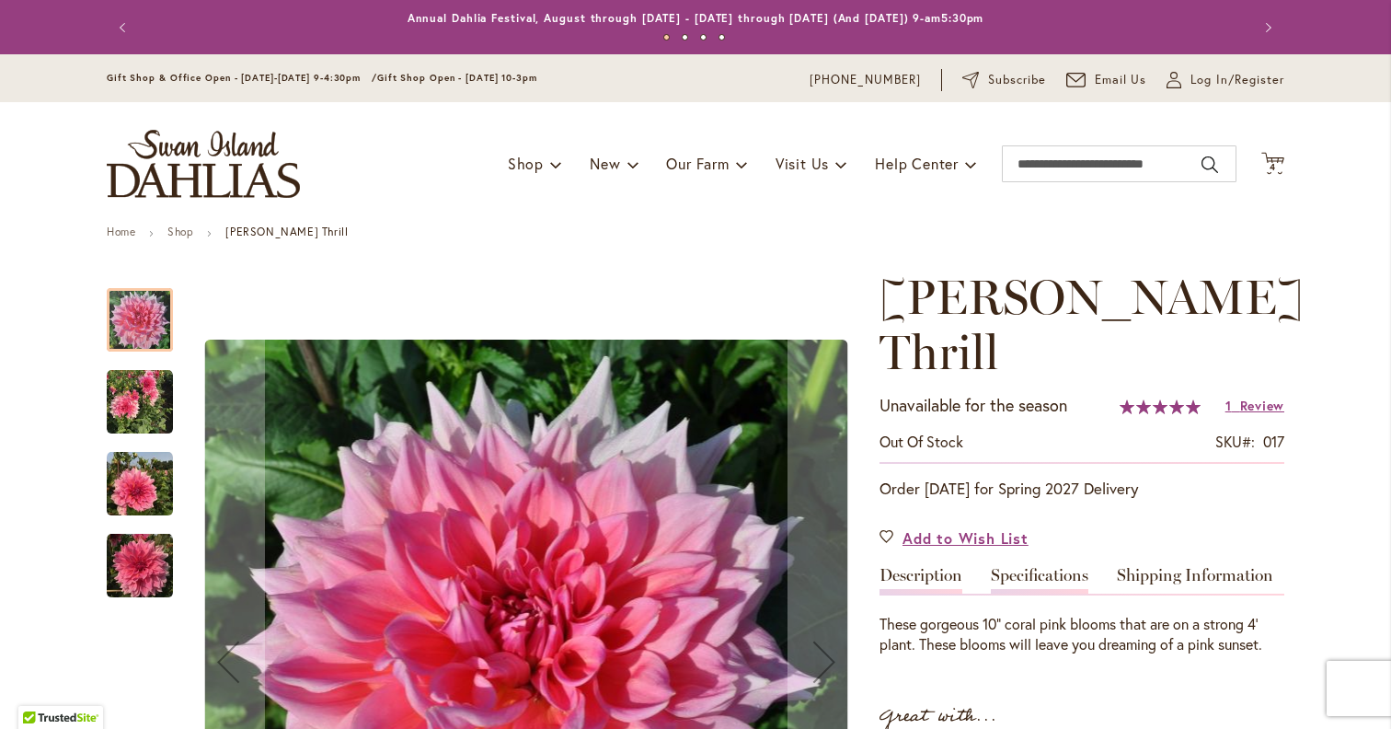
click at [1054, 567] on link "Specifications" at bounding box center [1040, 580] width 98 height 27
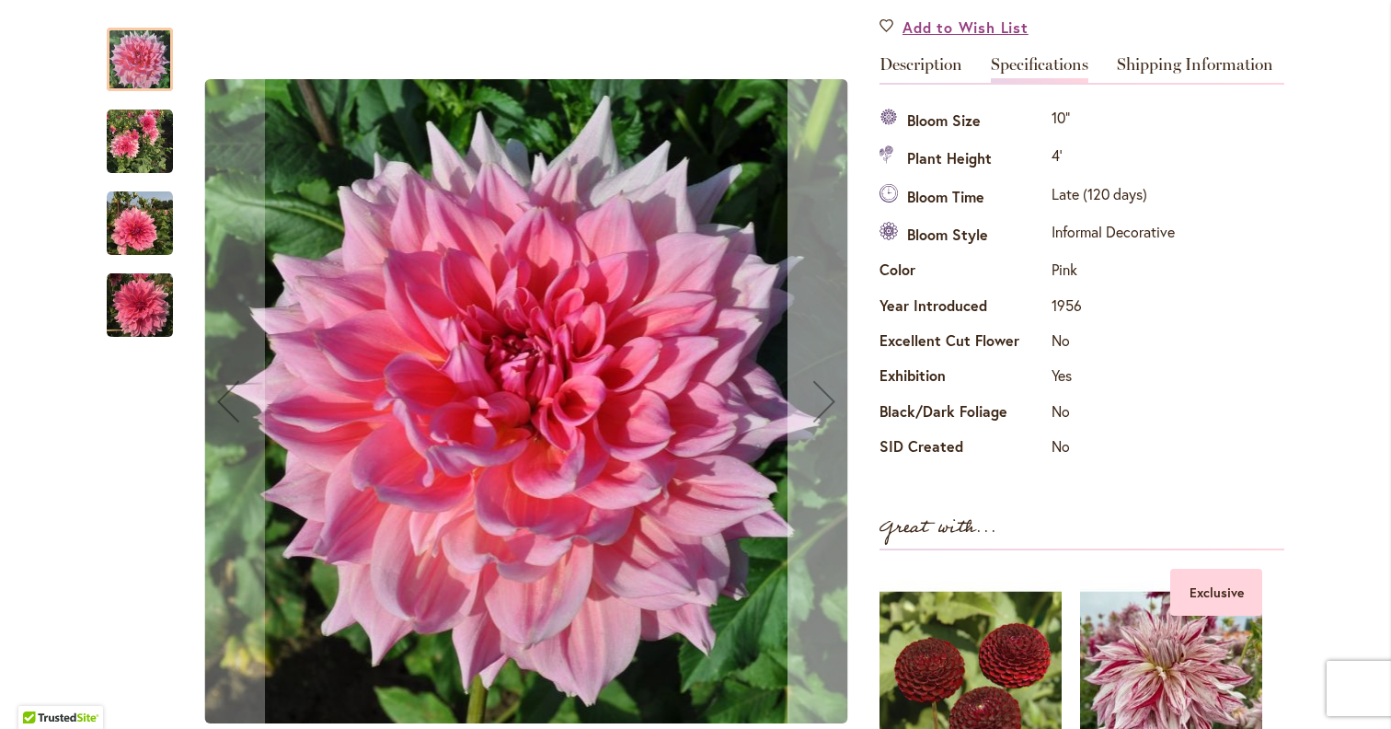
click at [795, 330] on button "Next" at bounding box center [824, 401] width 74 height 785
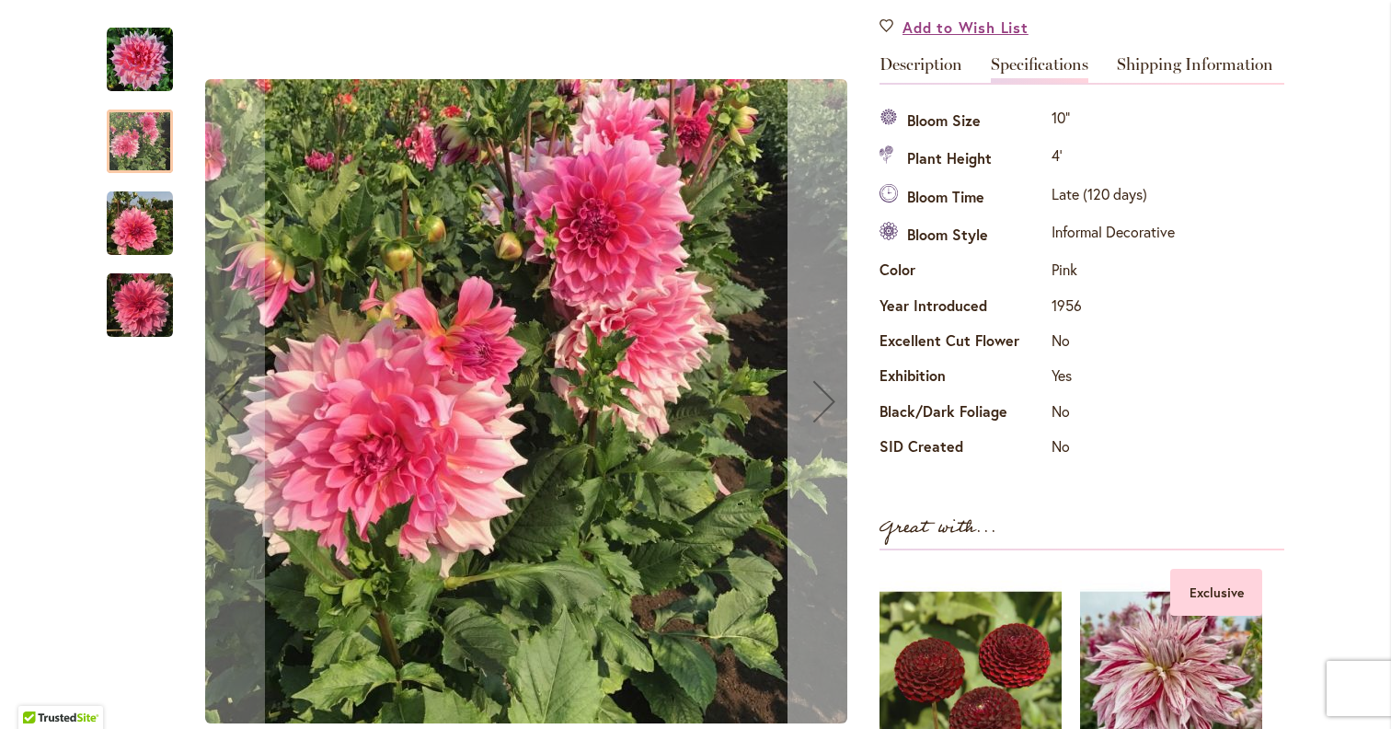
click at [795, 330] on button "Next" at bounding box center [824, 401] width 74 height 785
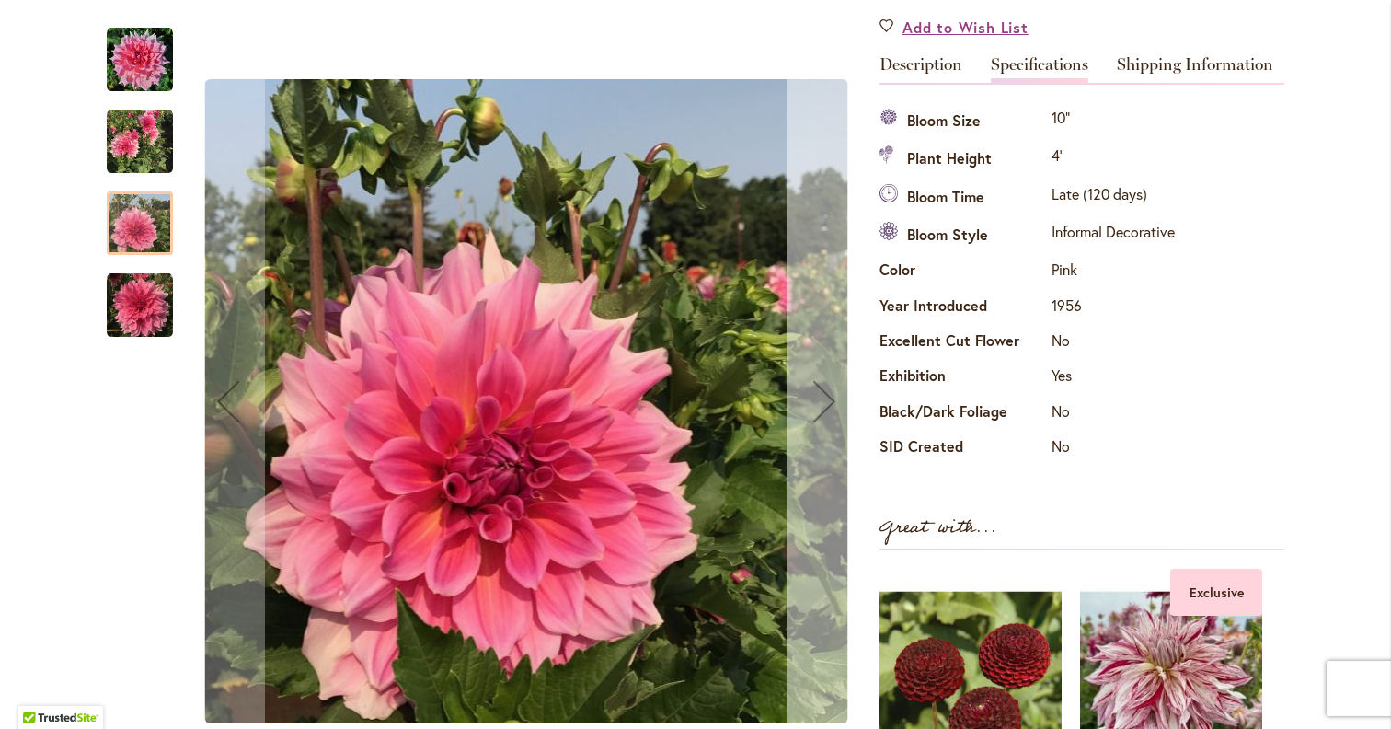
click at [795, 330] on button "Next" at bounding box center [824, 401] width 74 height 785
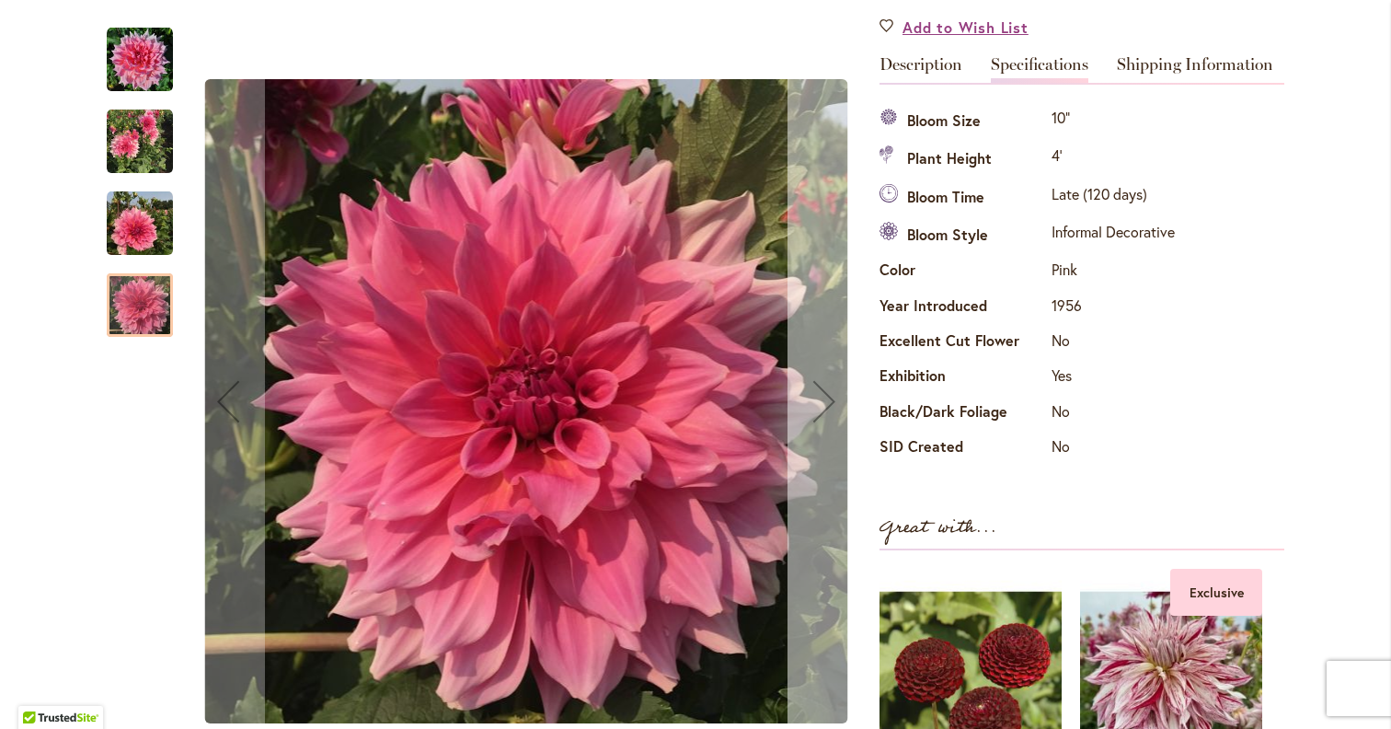
click at [795, 330] on button "Next" at bounding box center [824, 401] width 74 height 785
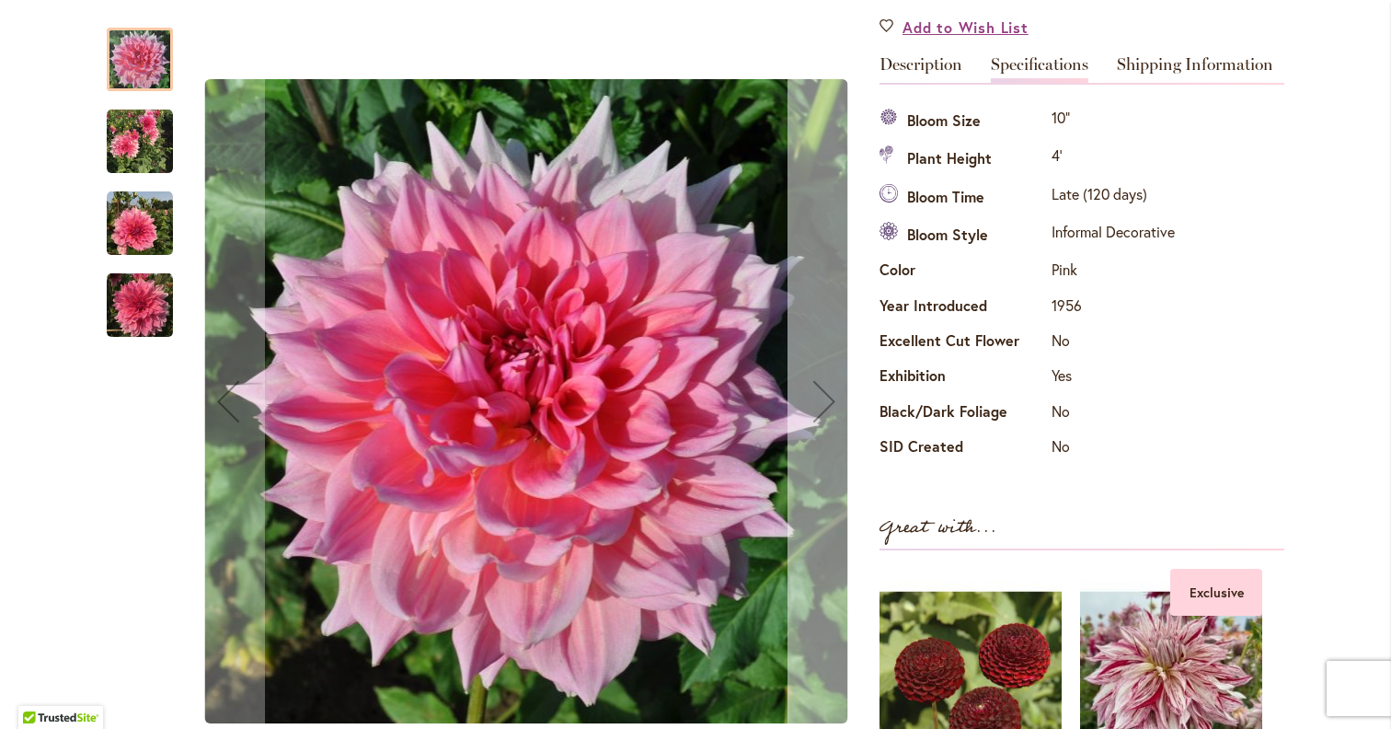
click at [795, 330] on button "Next" at bounding box center [824, 401] width 74 height 785
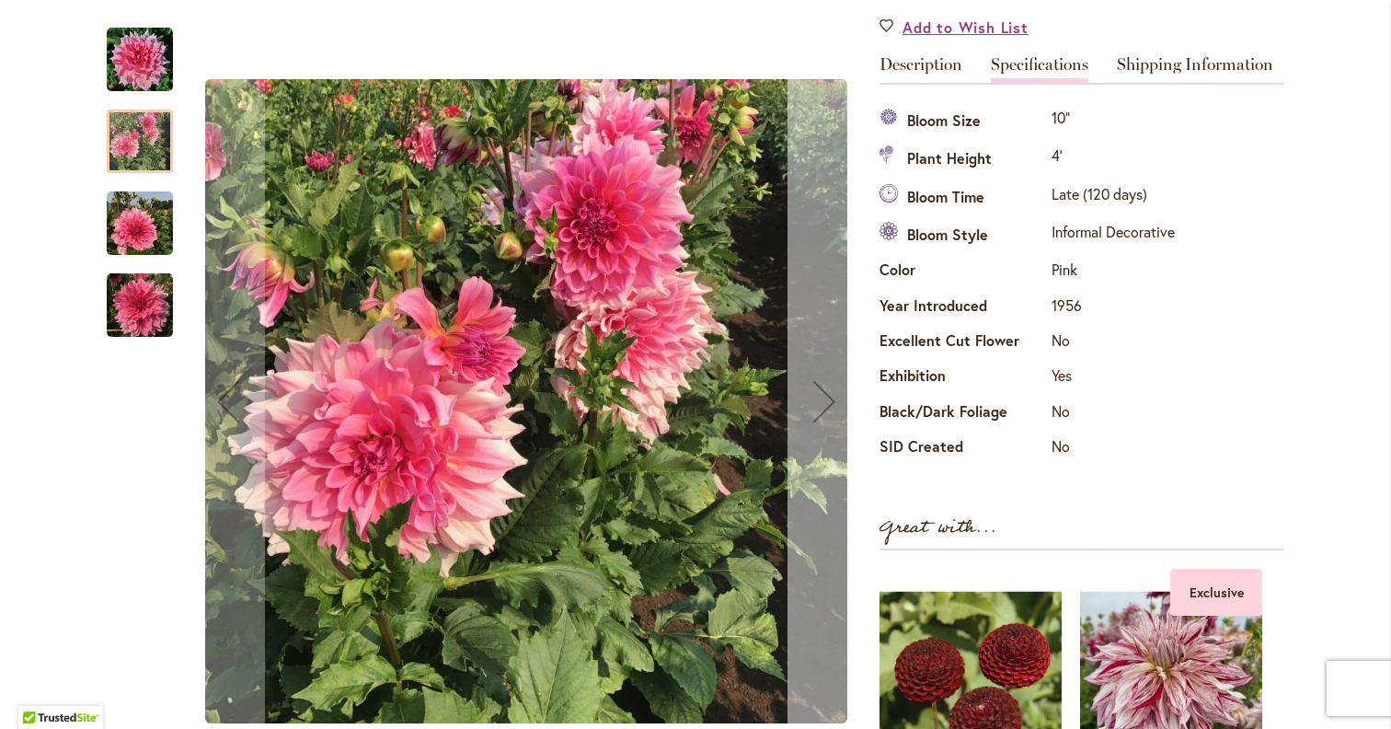
click at [795, 330] on button "Next" at bounding box center [824, 401] width 74 height 785
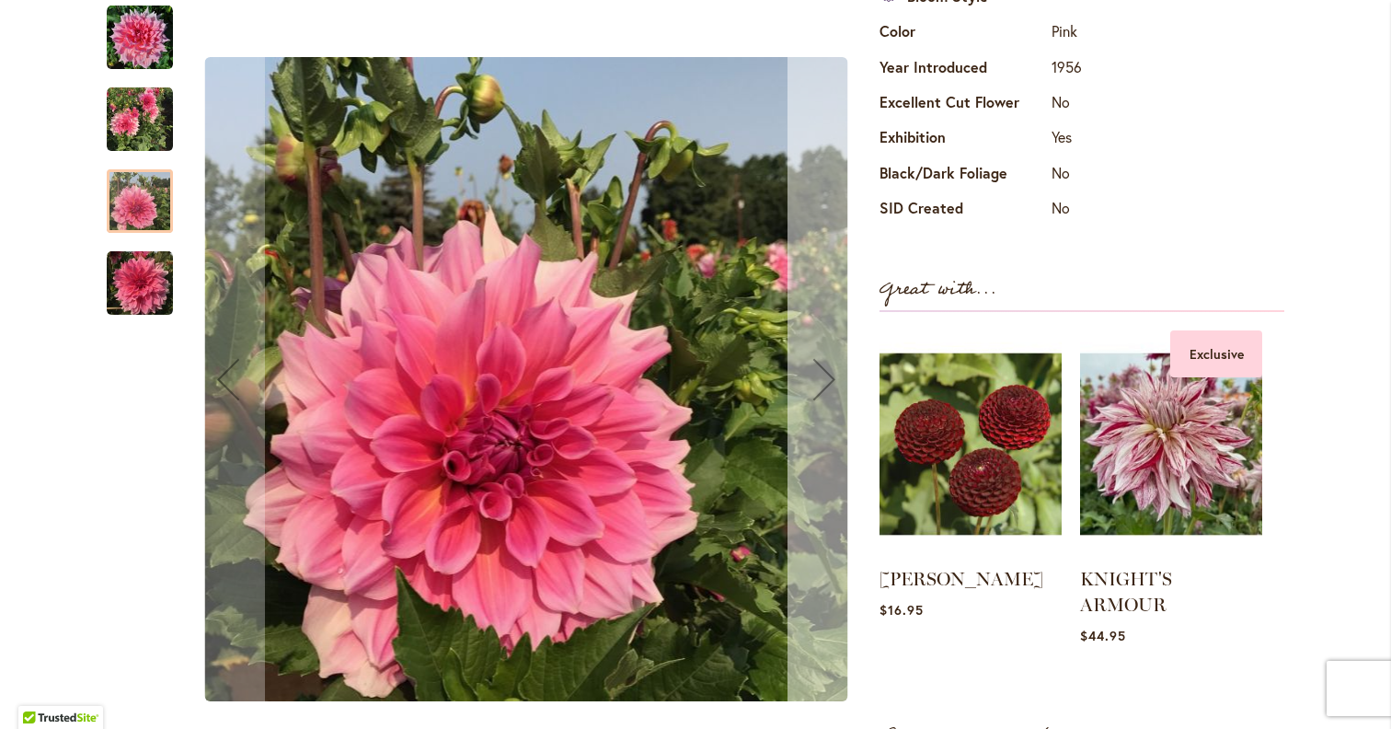
scroll to position [756, 0]
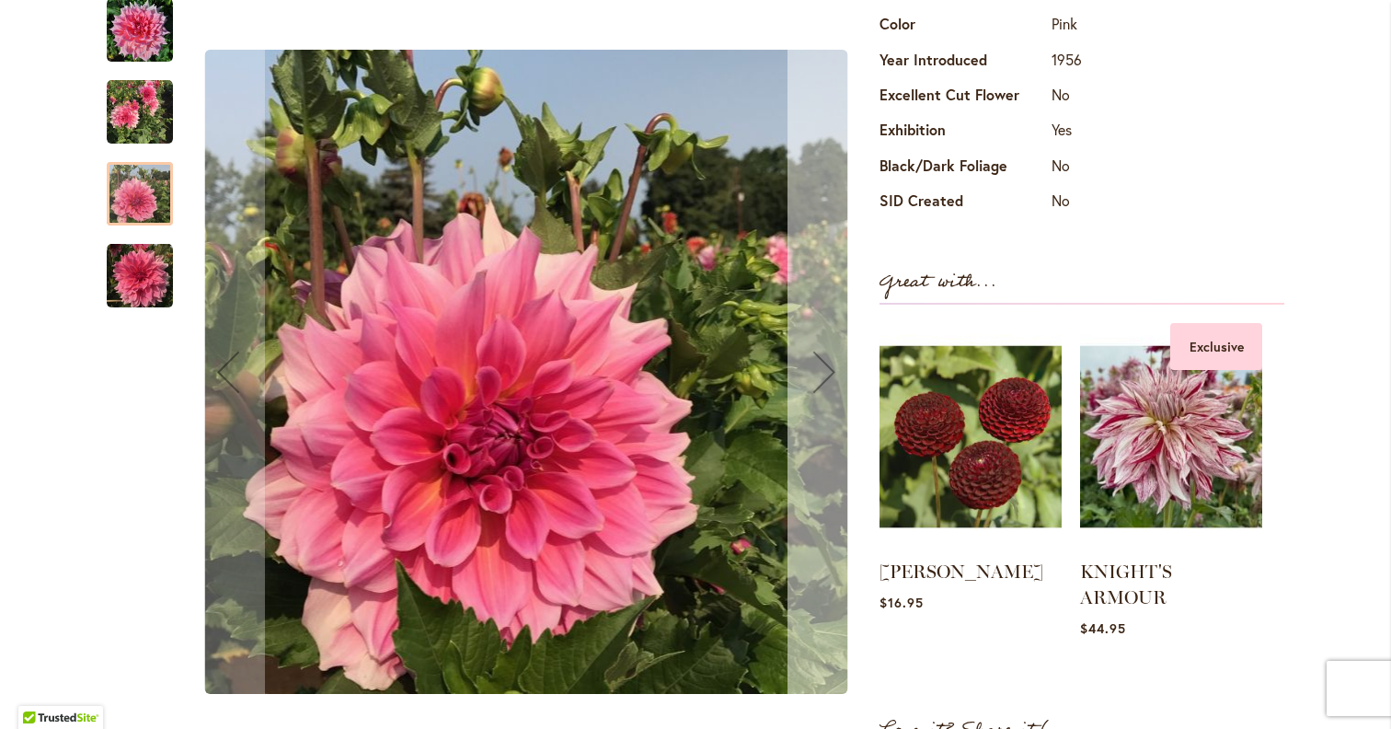
click at [795, 335] on div "Next" at bounding box center [824, 372] width 74 height 74
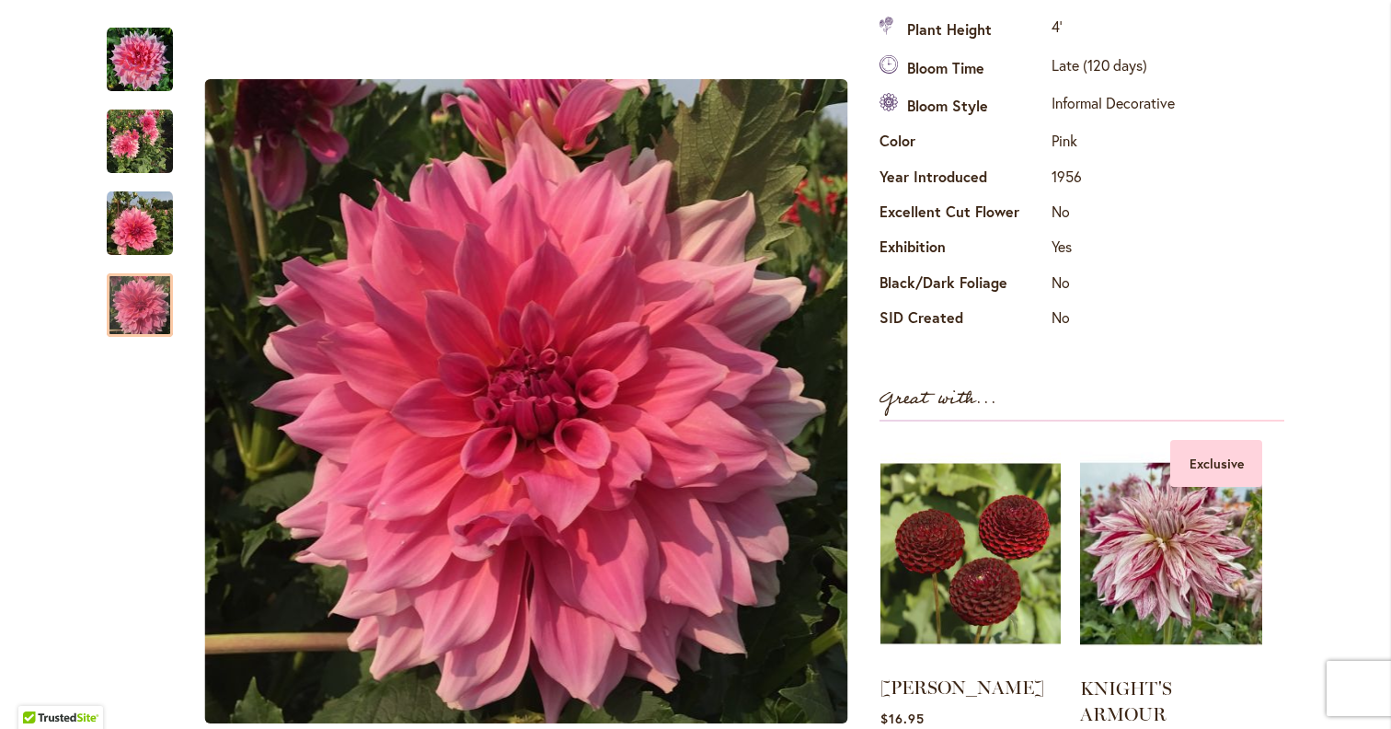
scroll to position [645, 0]
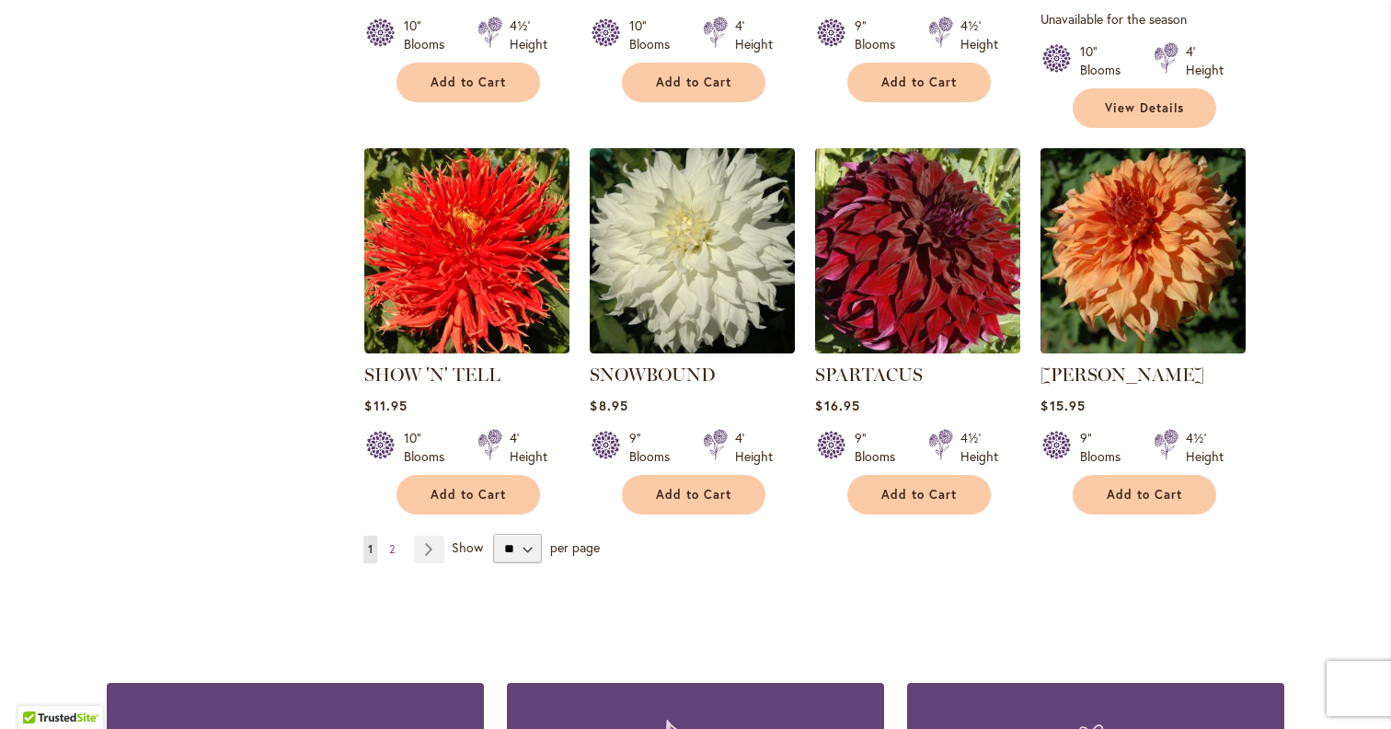
scroll to position [1459, 0]
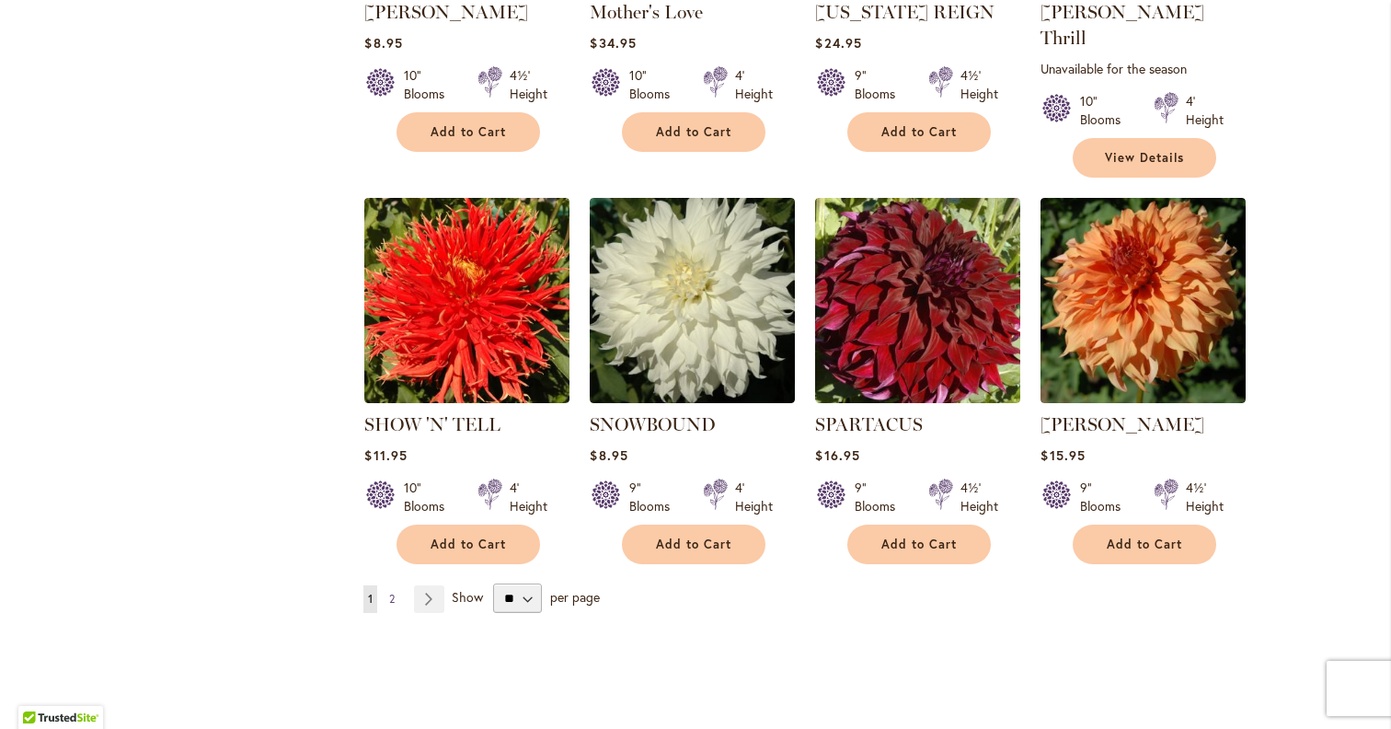
click at [390, 585] on link "Page 2" at bounding box center [392, 599] width 15 height 28
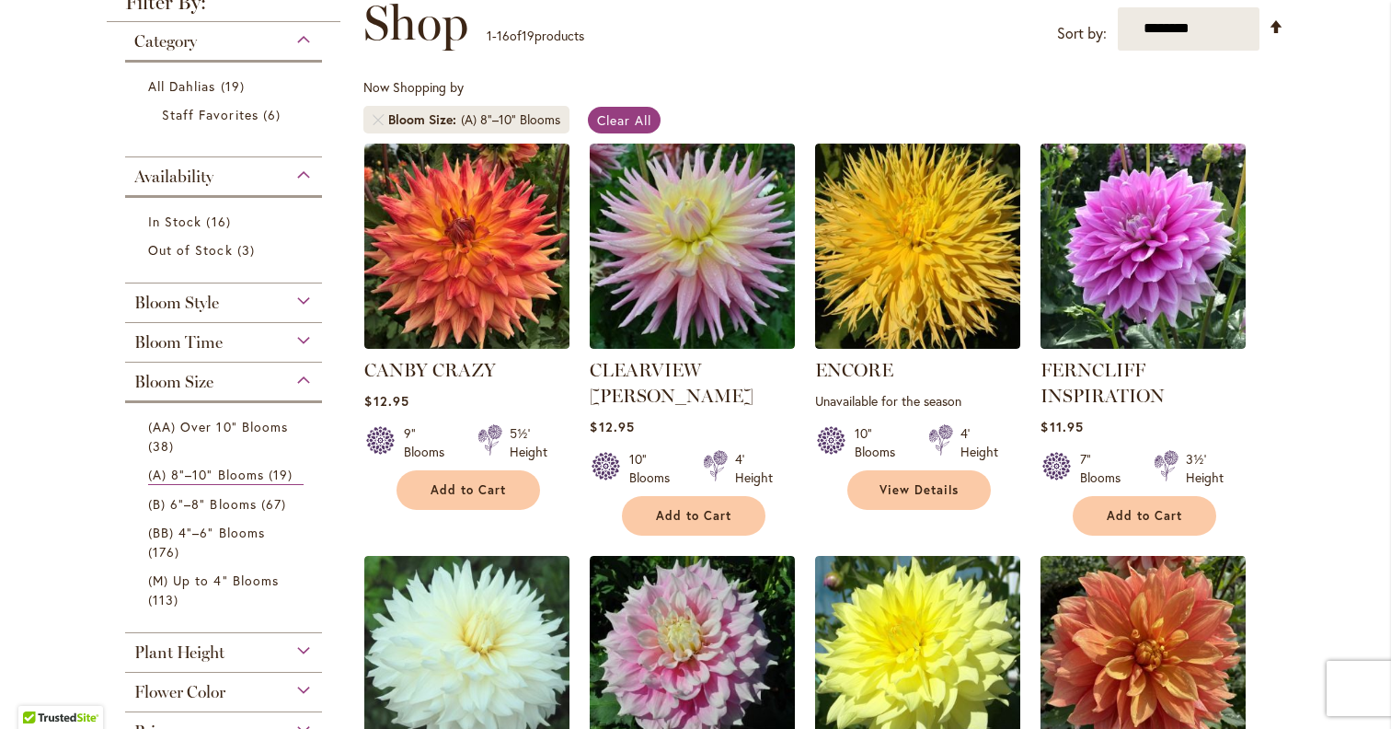
scroll to position [121, 0]
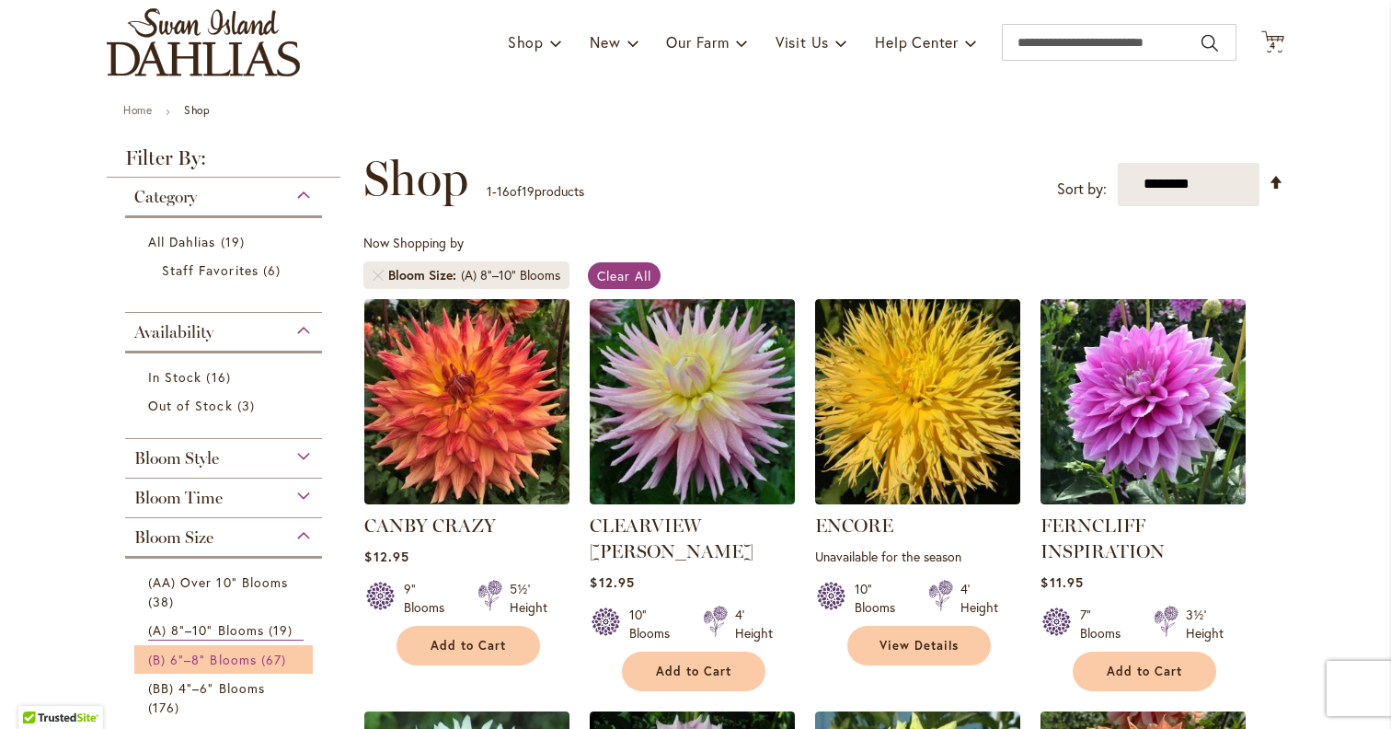
click at [184, 664] on span "(B) 6"–8" Blooms" at bounding box center [202, 658] width 109 height 17
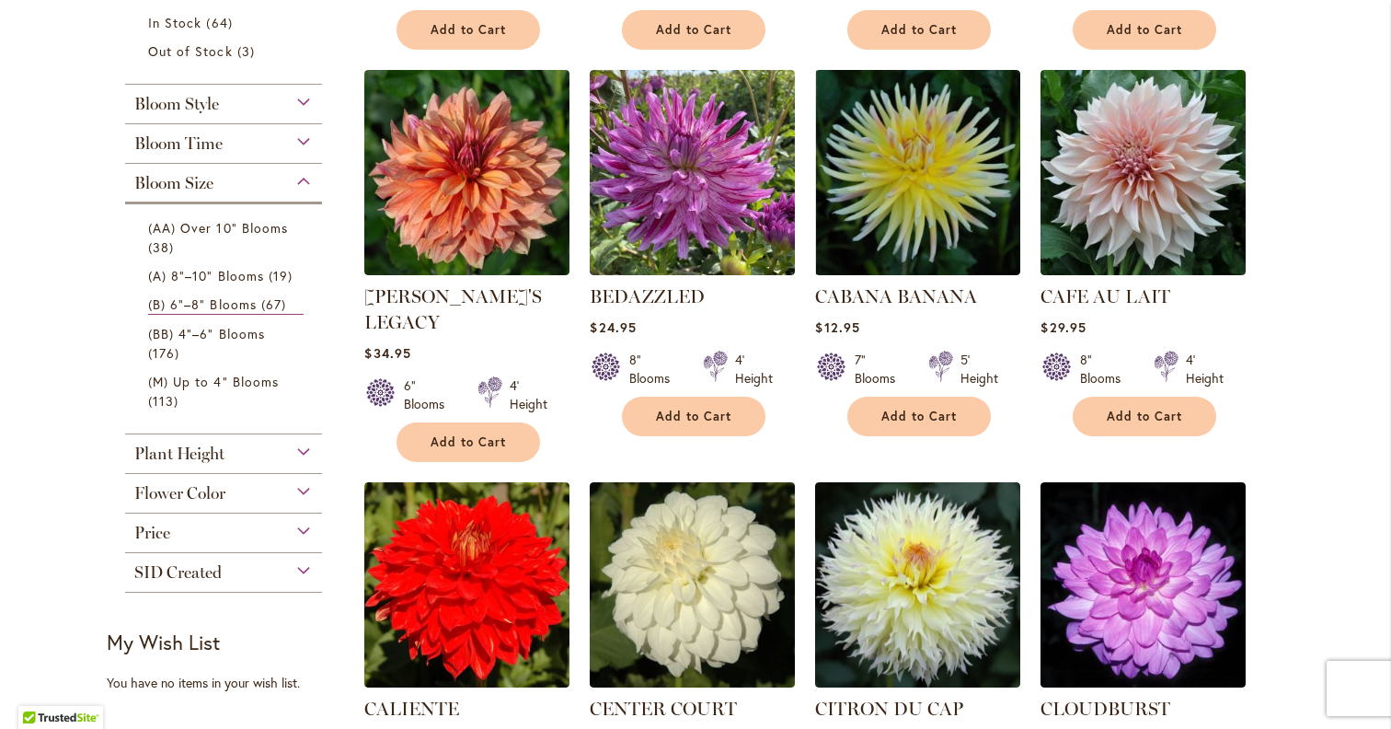
scroll to position [881, 0]
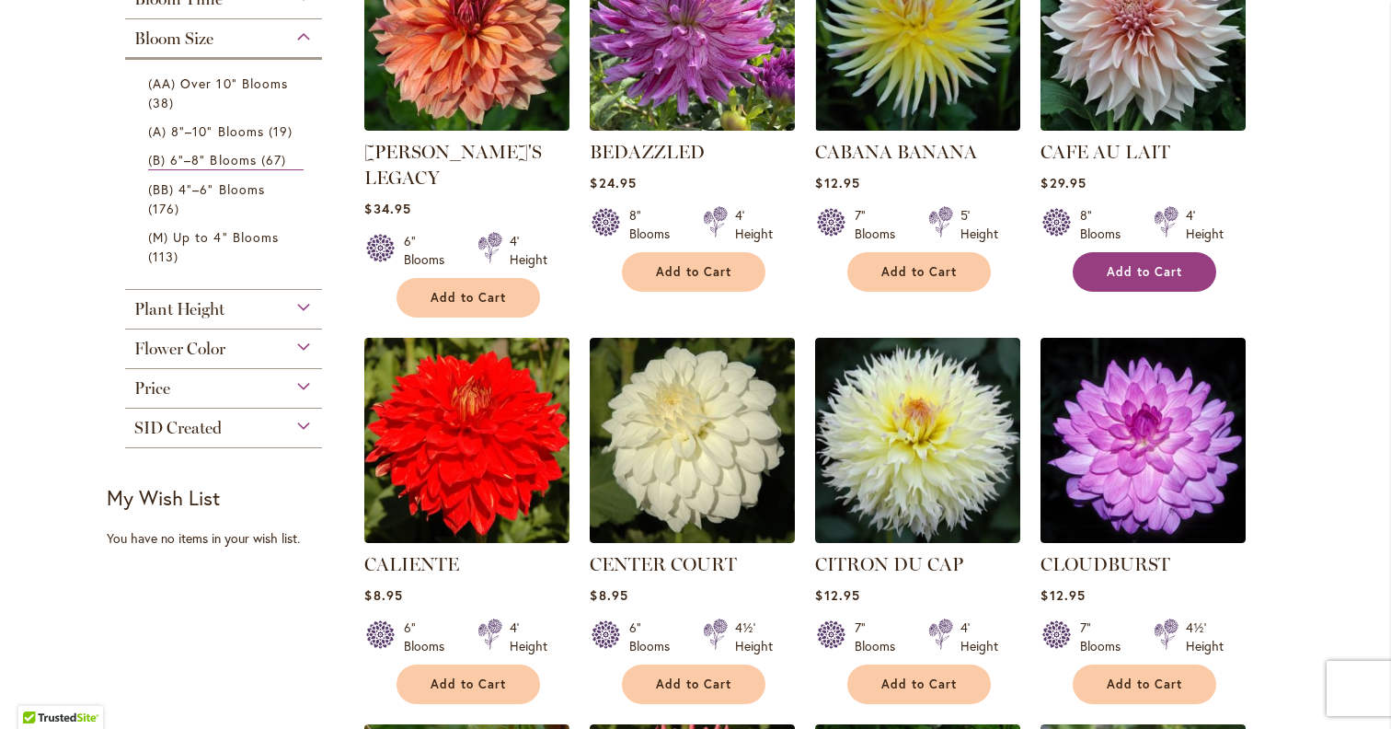
click at [1144, 280] on button "Add to Cart" at bounding box center [1145, 272] width 144 height 40
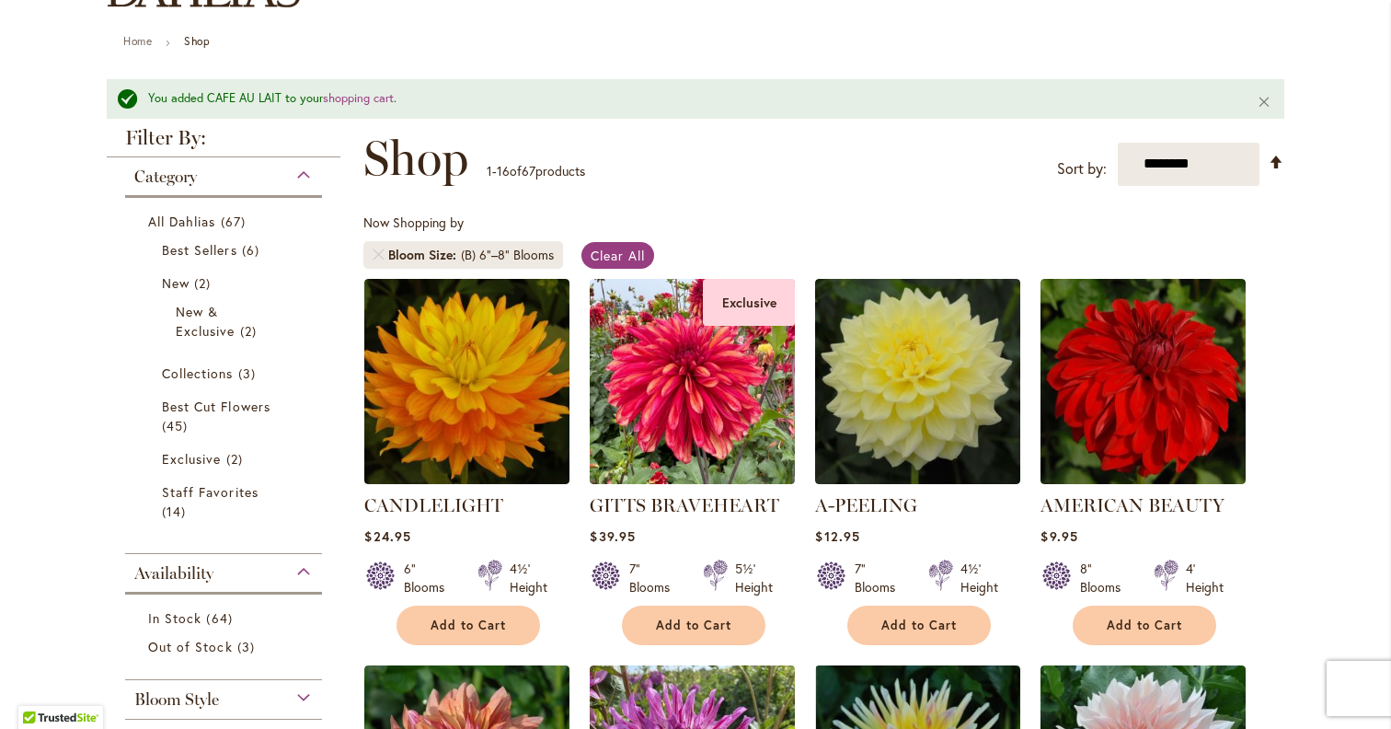
scroll to position [29, 0]
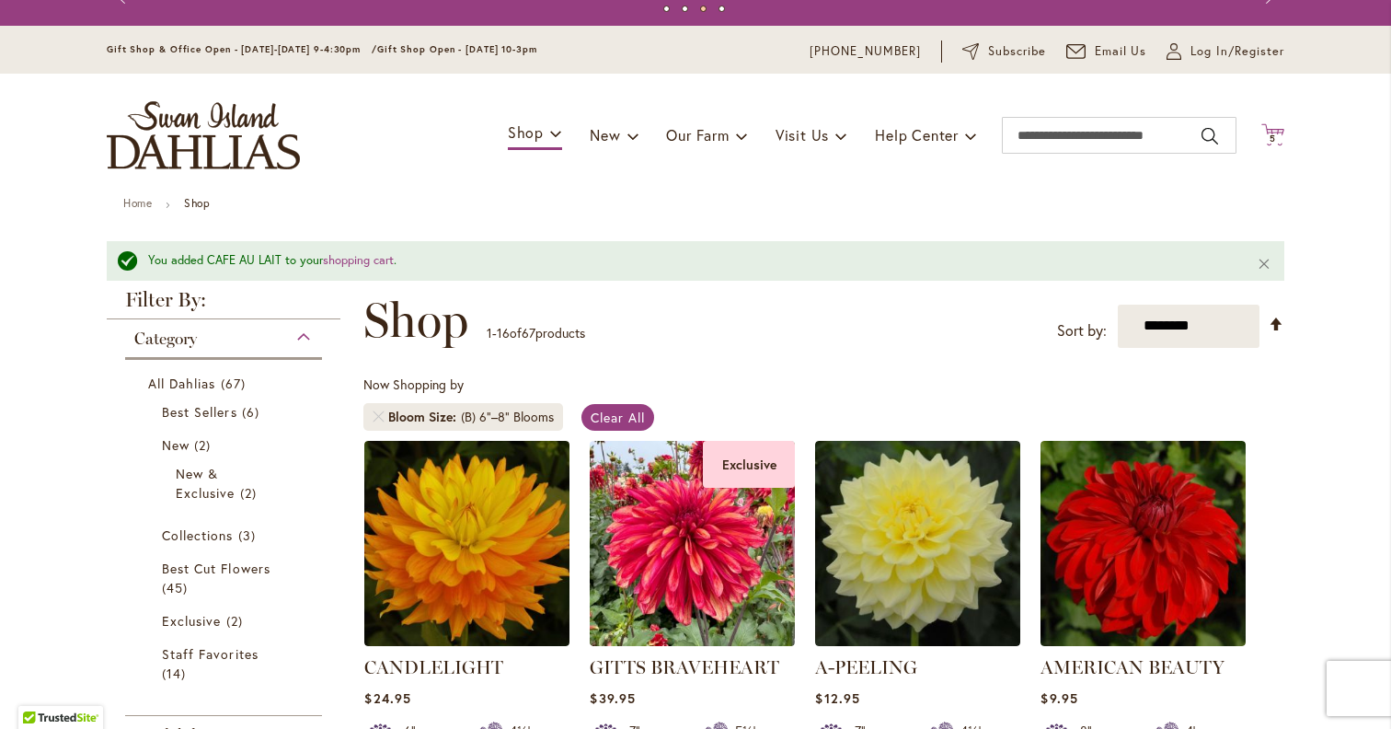
click at [1271, 140] on span "5" at bounding box center [1273, 138] width 6 height 12
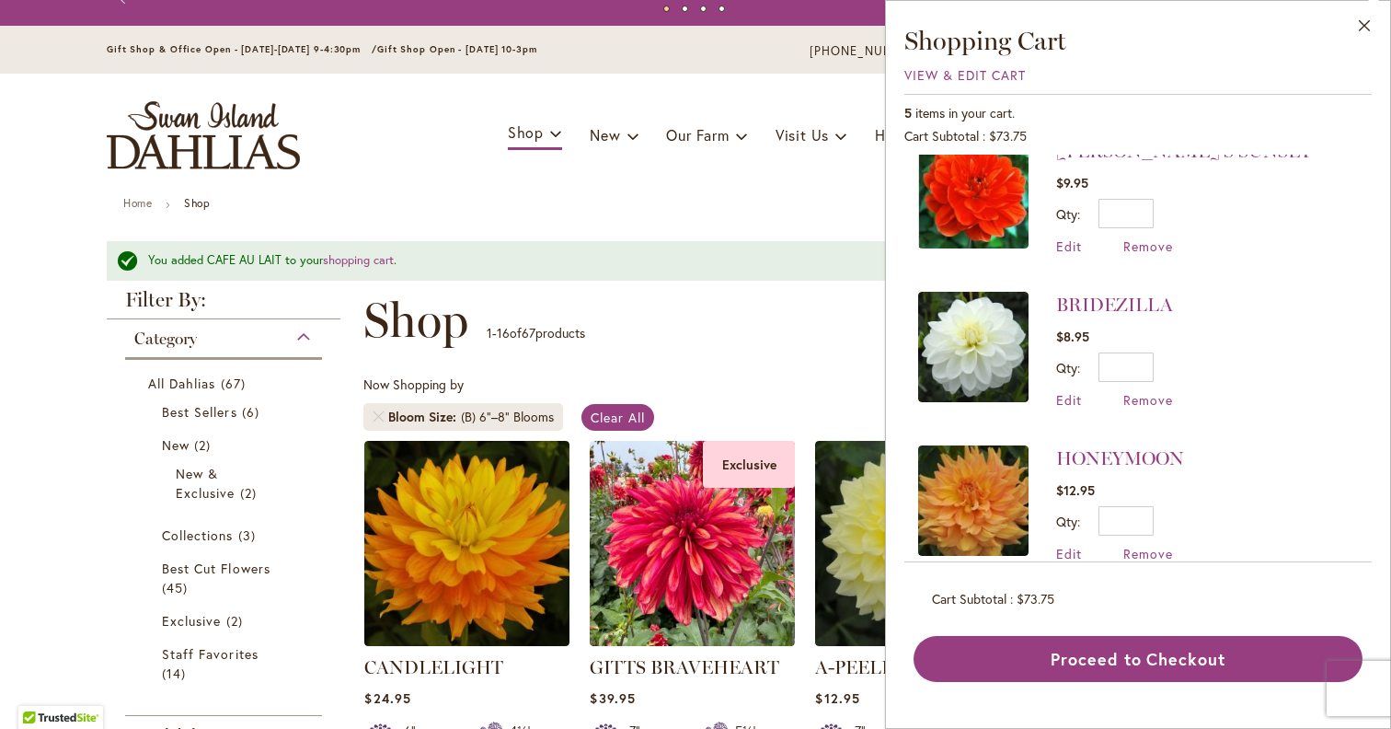
scroll to position [341, 0]
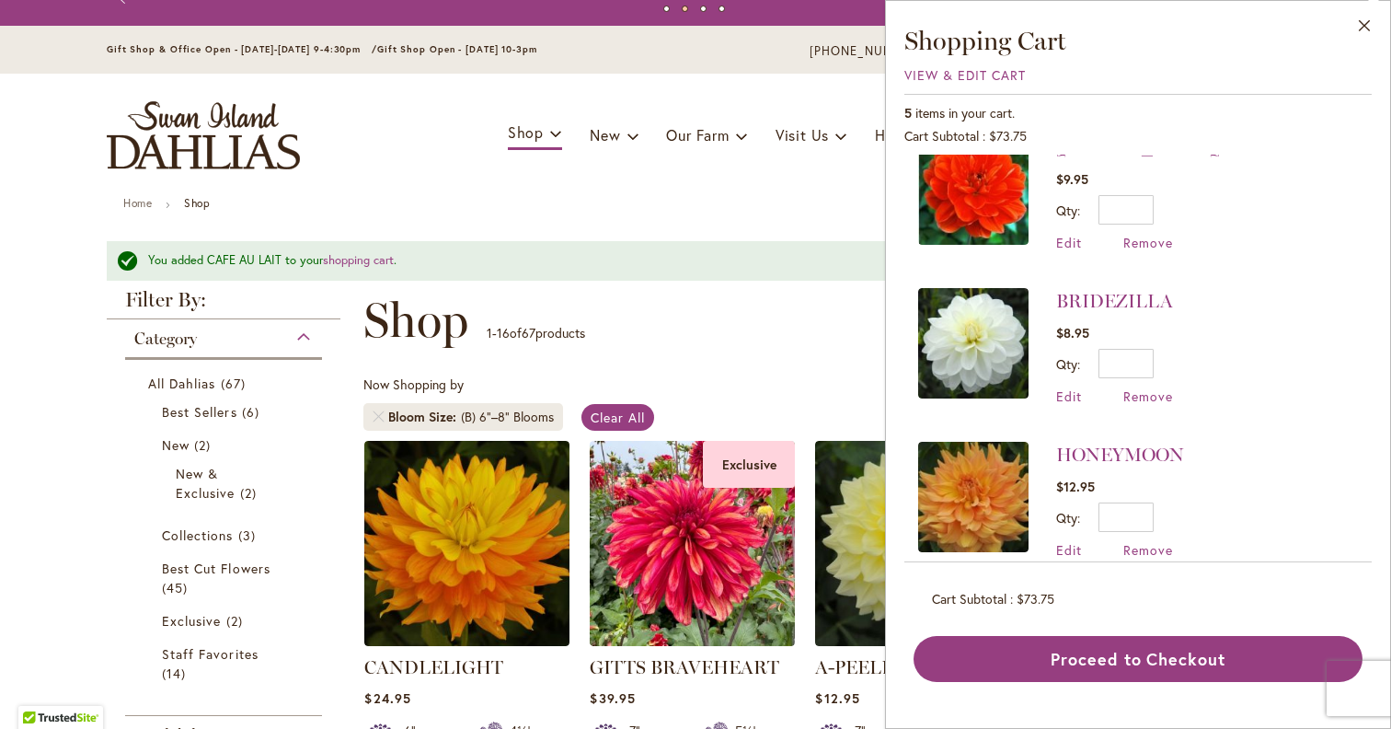
click at [1008, 369] on img at bounding box center [973, 343] width 110 height 110
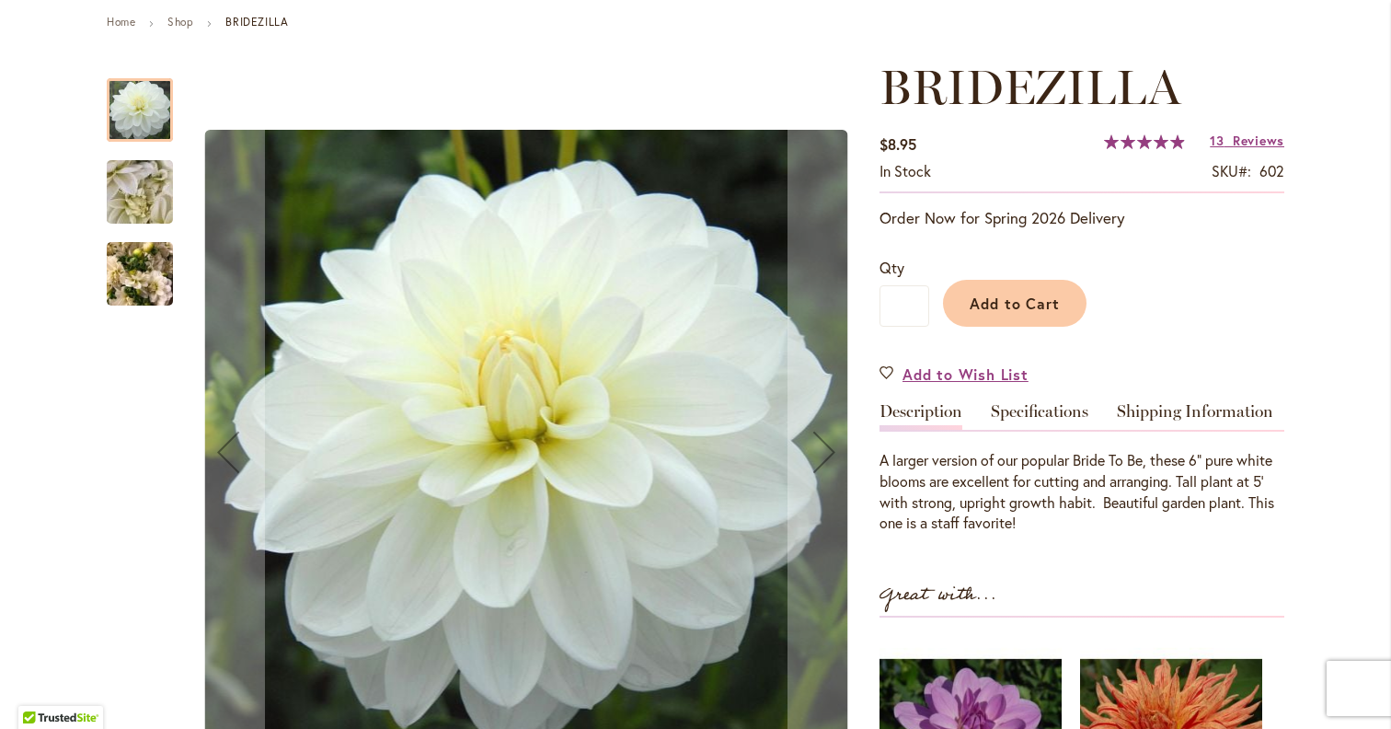
scroll to position [251, 0]
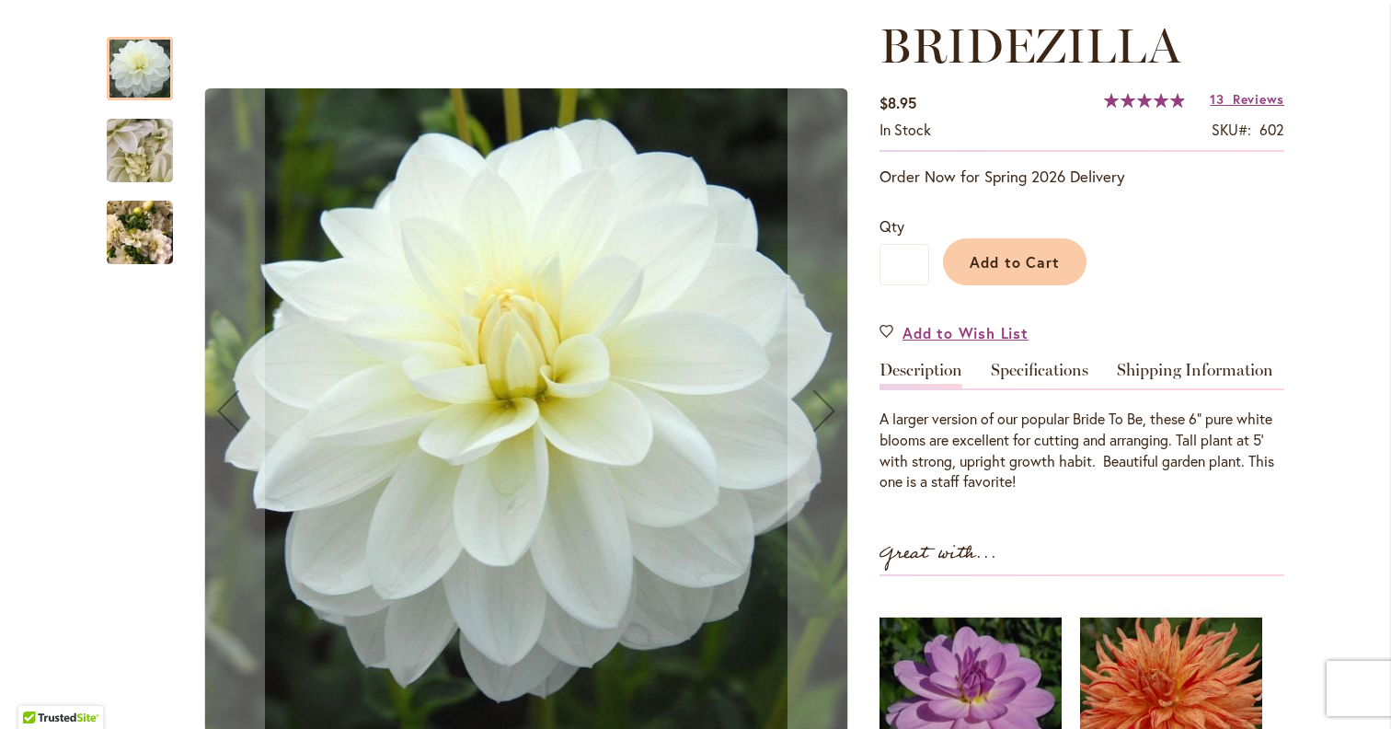
click at [167, 242] on img "BRIDEZILLA" at bounding box center [140, 233] width 66 height 88
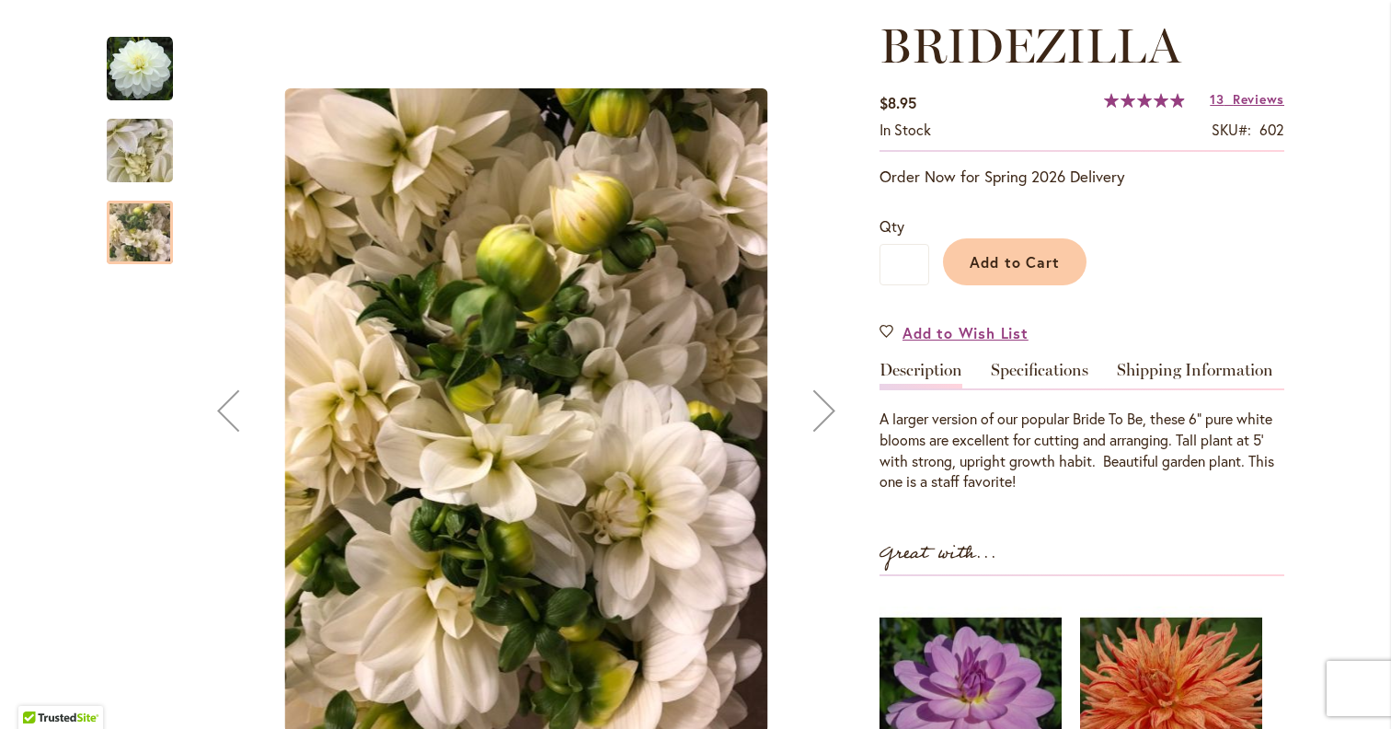
click at [150, 138] on img "BRIDEZILLA" at bounding box center [140, 150] width 132 height 99
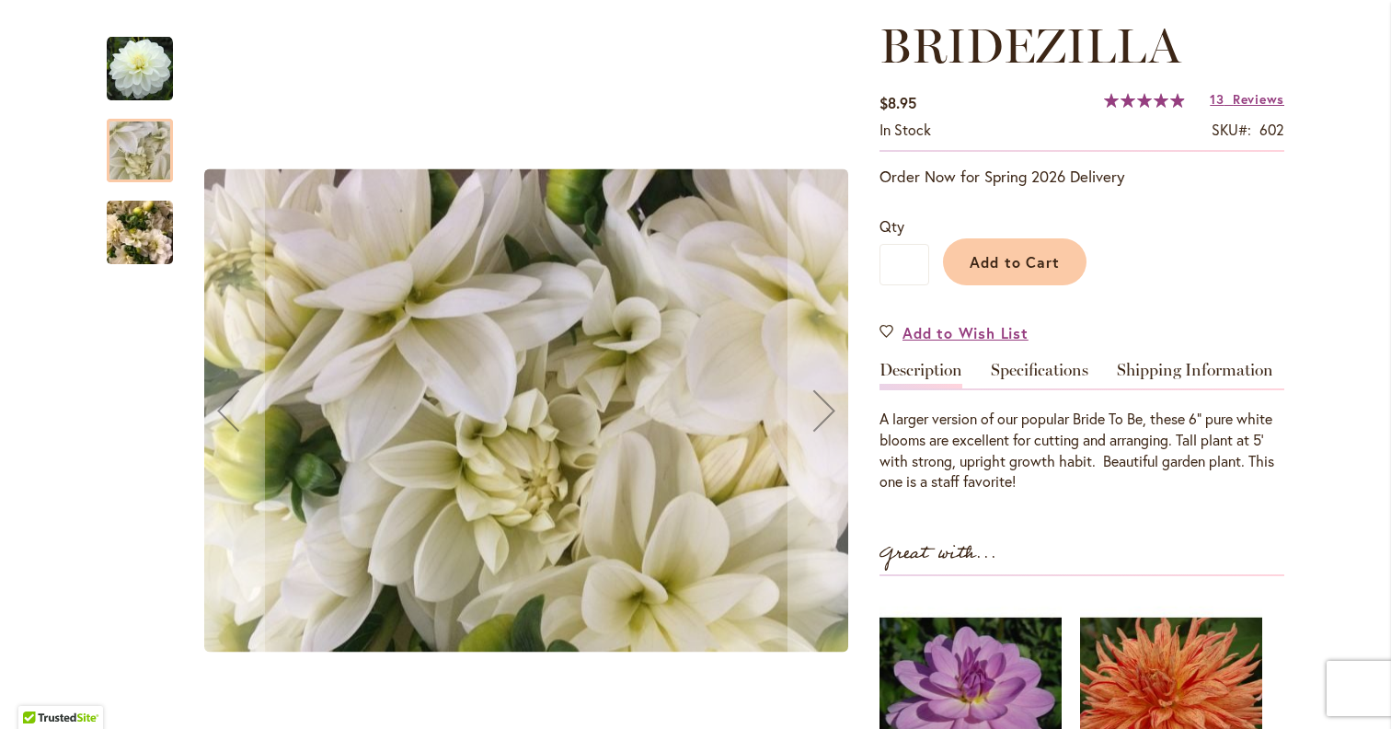
scroll to position [0, 0]
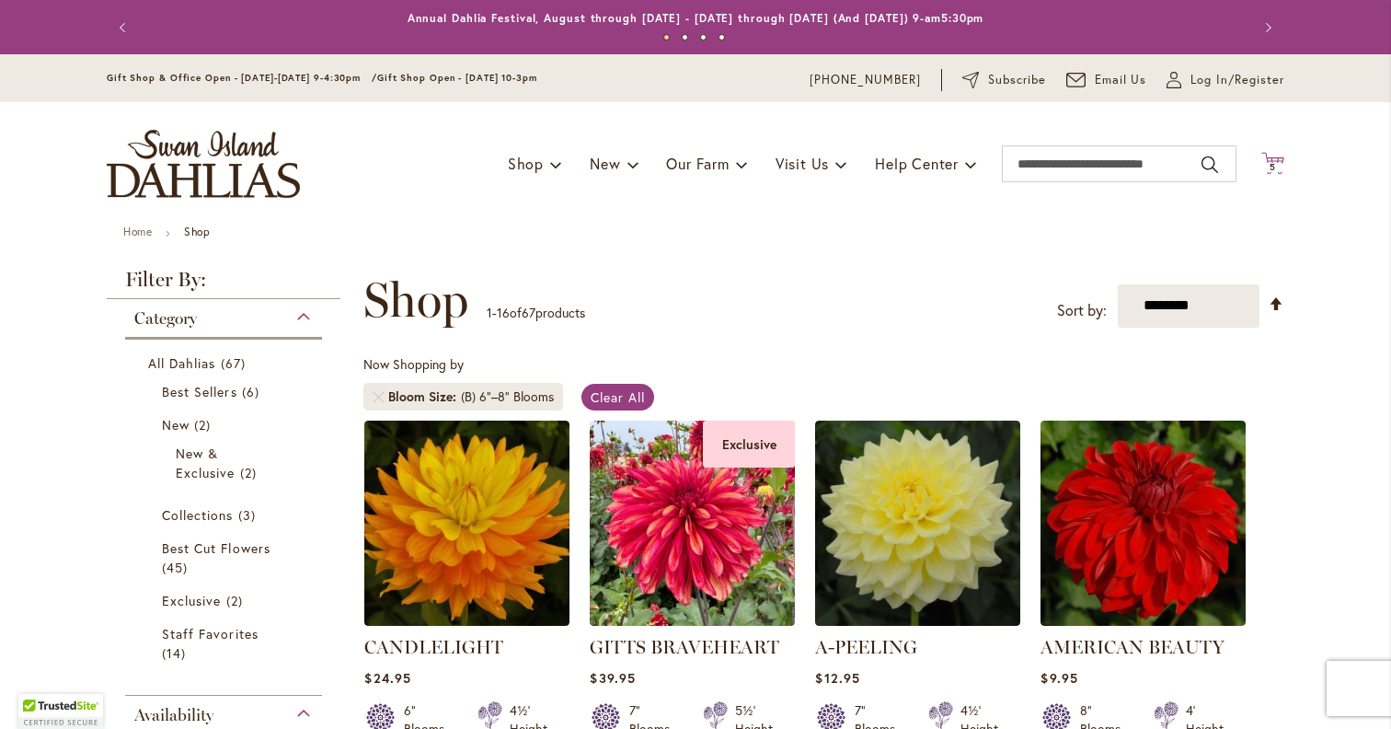
click at [1281, 160] on icon at bounding box center [1272, 163] width 23 height 22
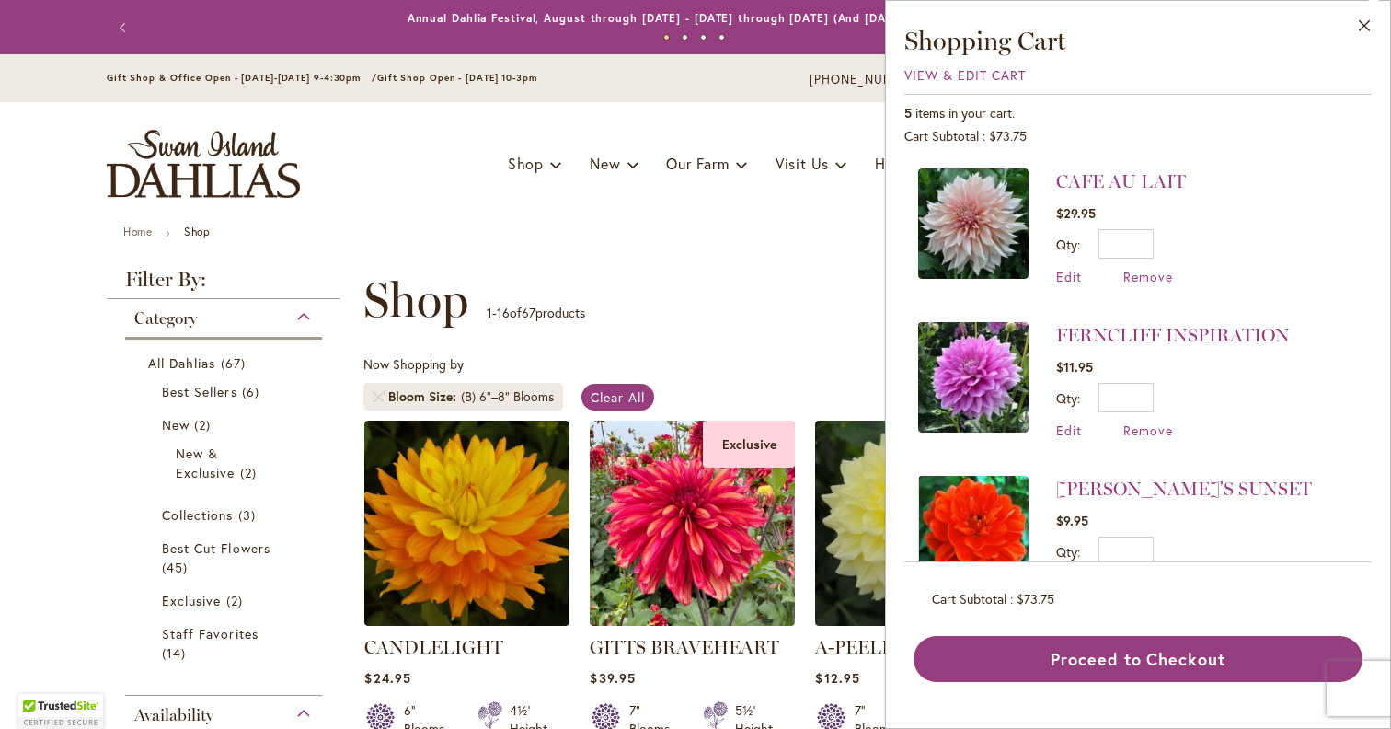
click at [988, 224] on img at bounding box center [973, 223] width 110 height 110
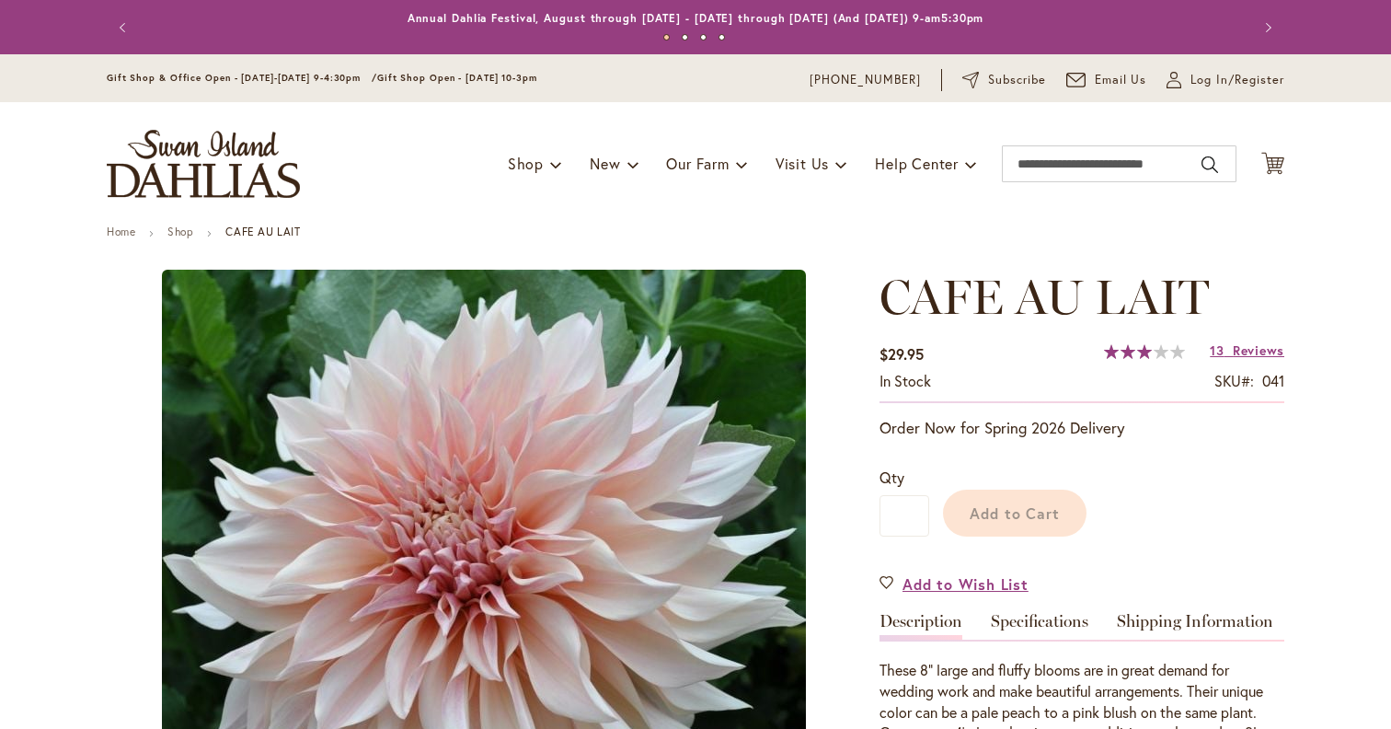
click at [1003, 235] on ul "Home Shop CAFE AU LAIT" at bounding box center [696, 233] width 1178 height 17
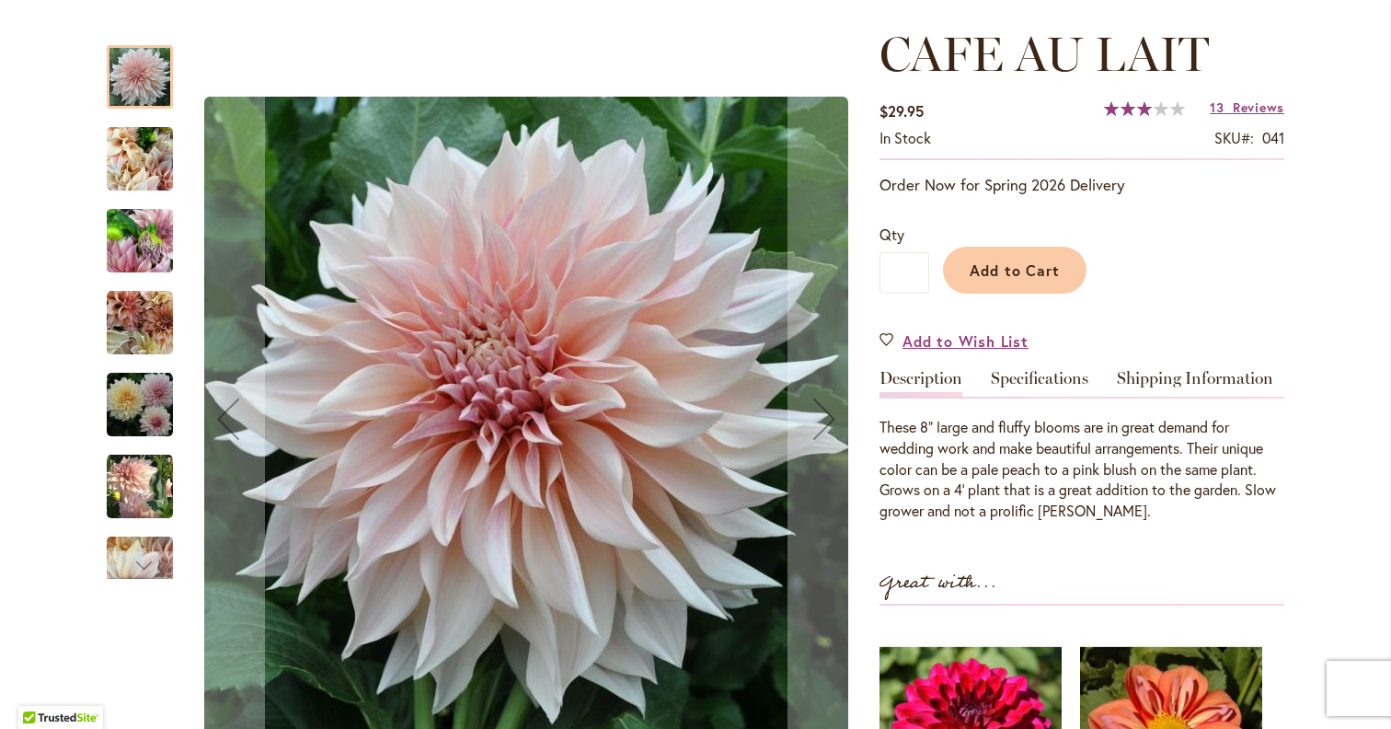
scroll to position [267, 0]
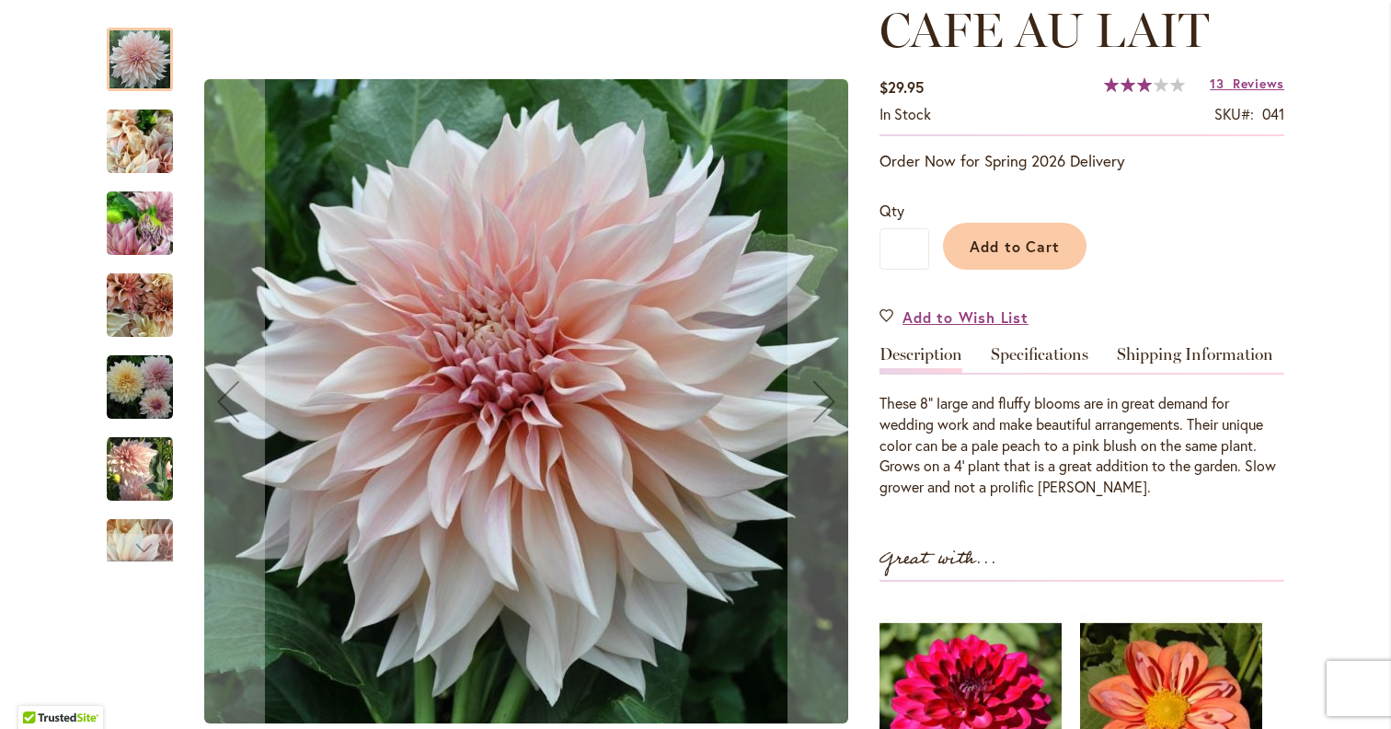
click at [147, 372] on img "Café Au Lait" at bounding box center [140, 387] width 66 height 66
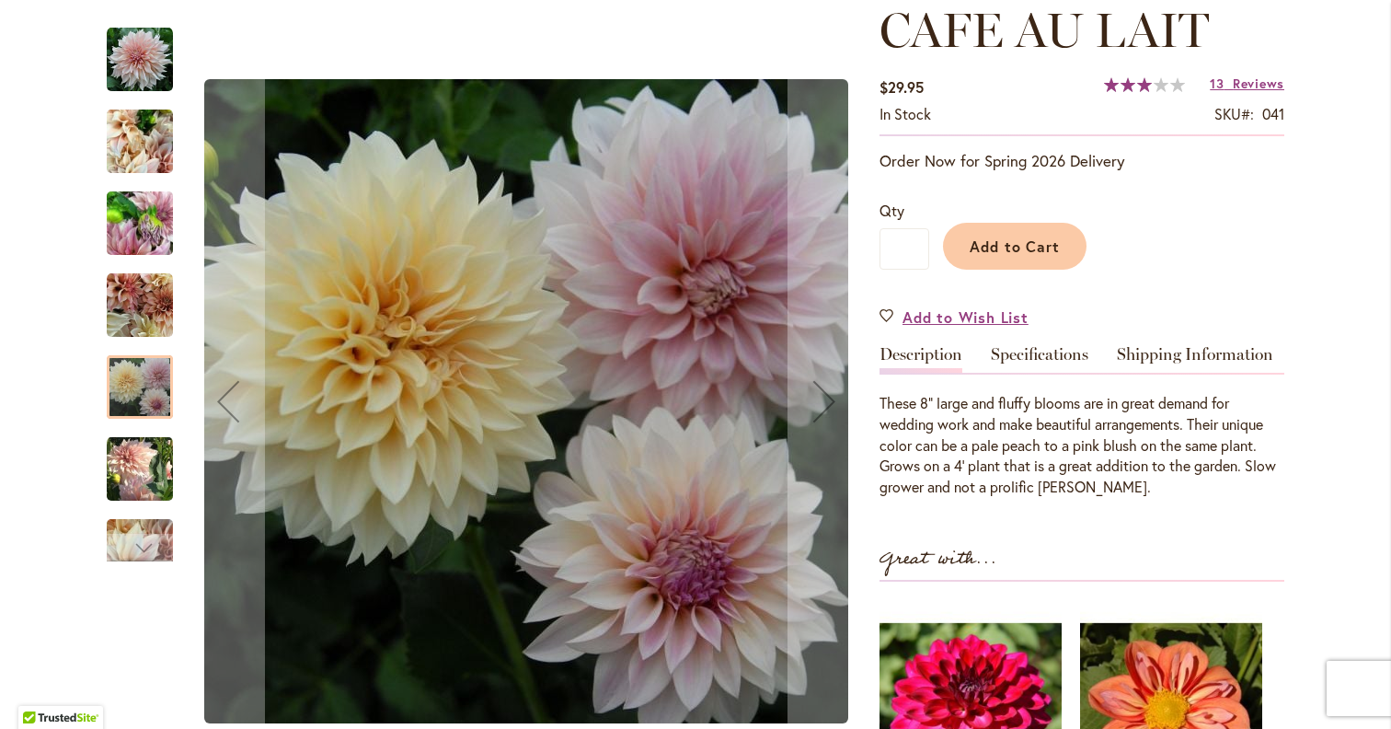
click at [134, 485] on img "Café Au Lait" at bounding box center [140, 468] width 66 height 68
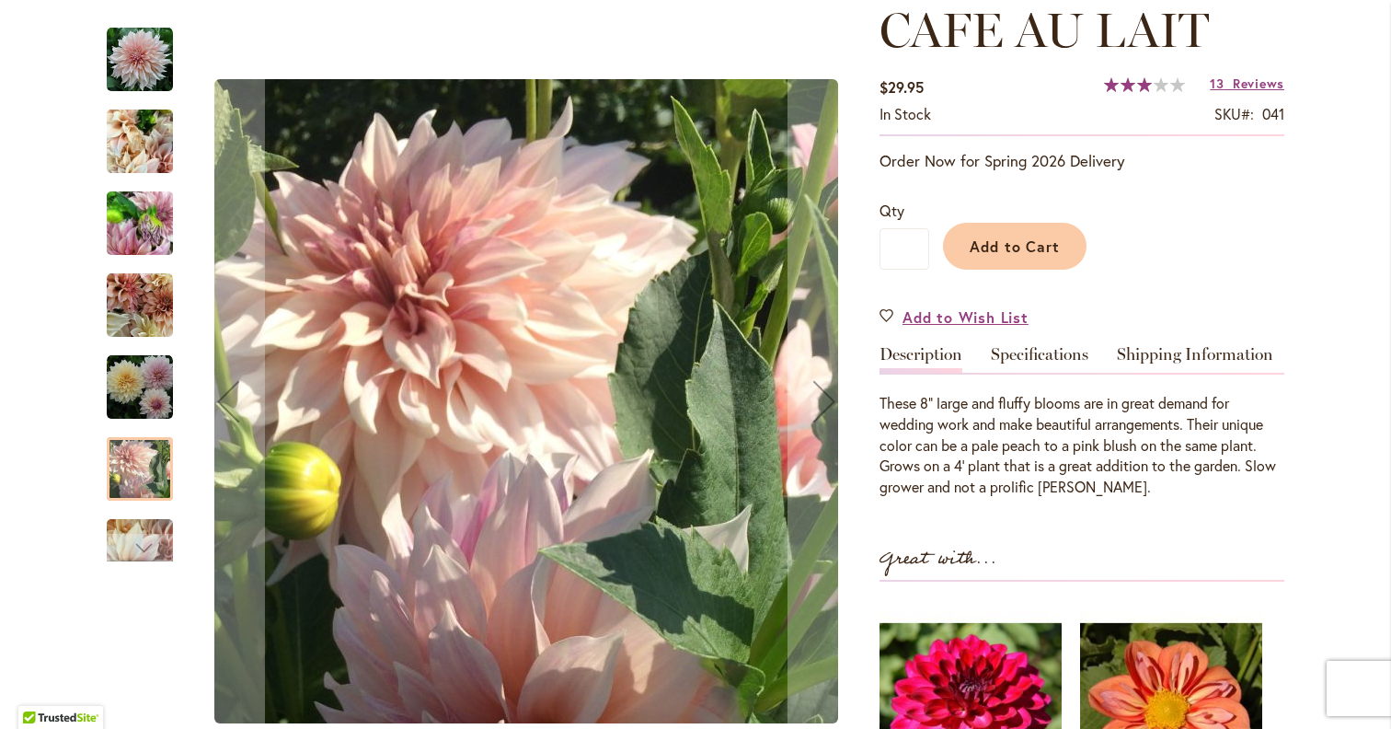
click at [134, 533] on img "Café Au Lait" at bounding box center [140, 551] width 66 height 88
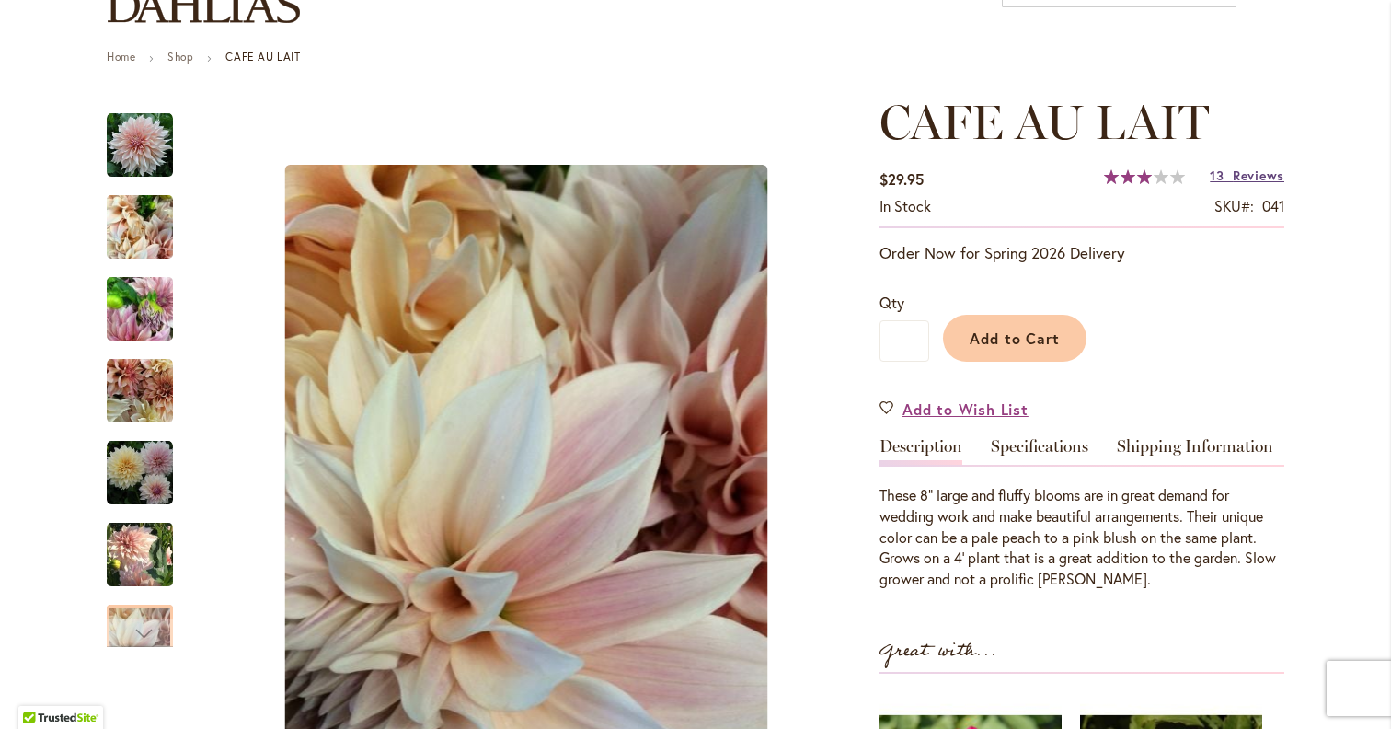
click at [1255, 180] on span "Reviews" at bounding box center [1259, 175] width 52 height 17
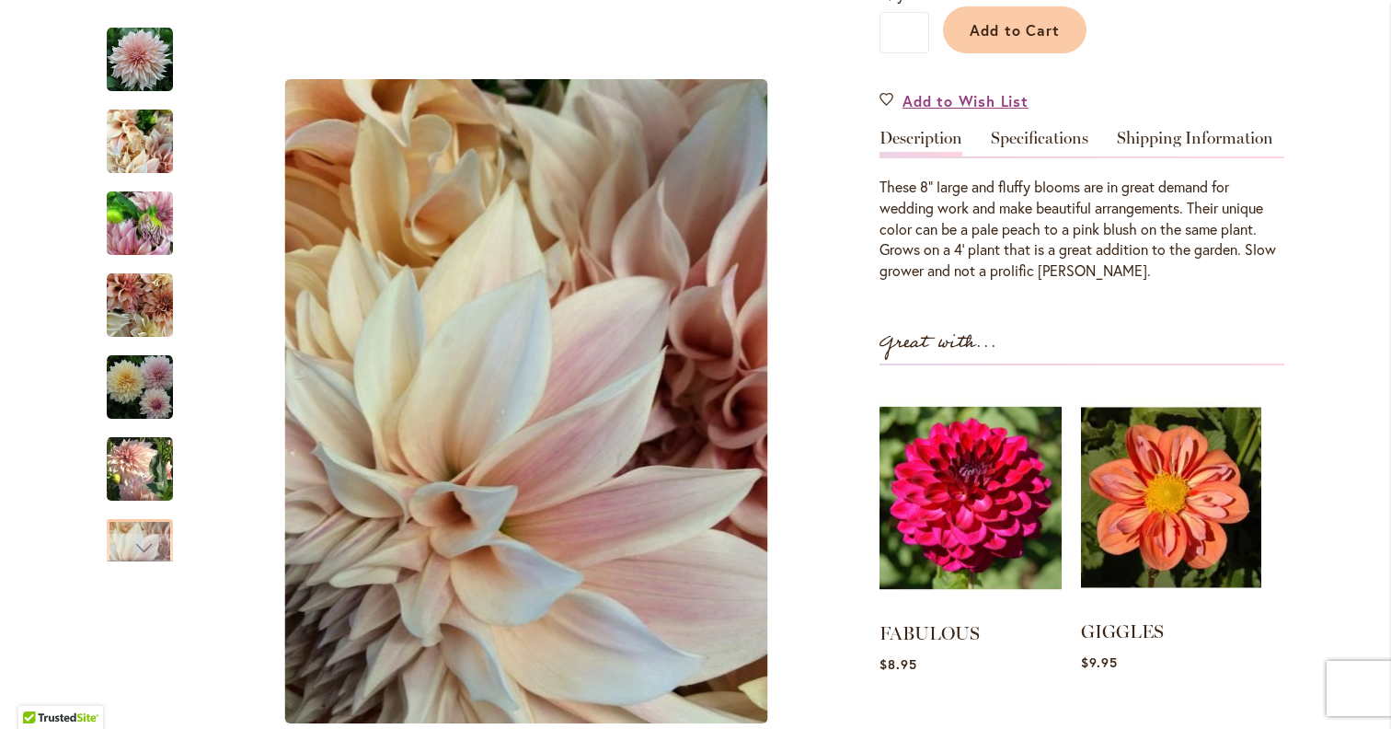
scroll to position [0, 0]
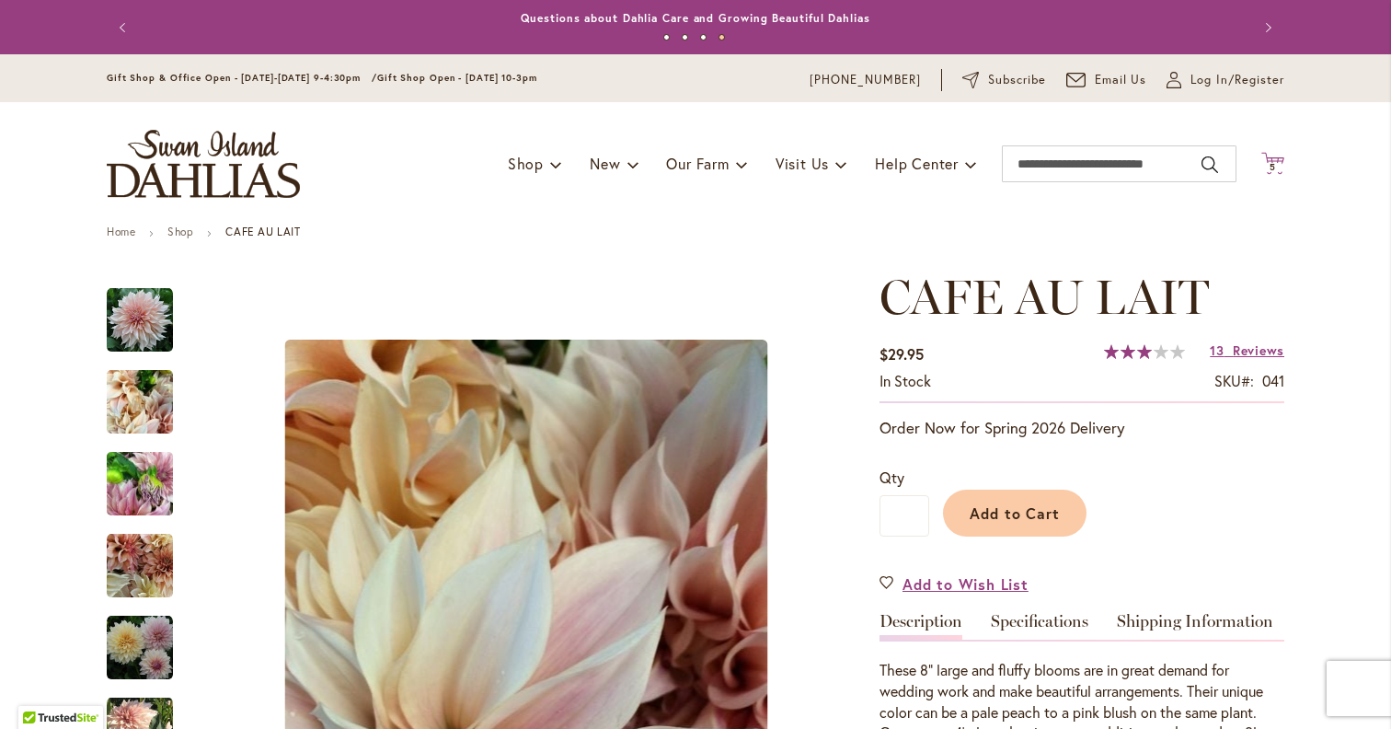
click at [1281, 168] on span "5 5 items" at bounding box center [1273, 167] width 18 height 9
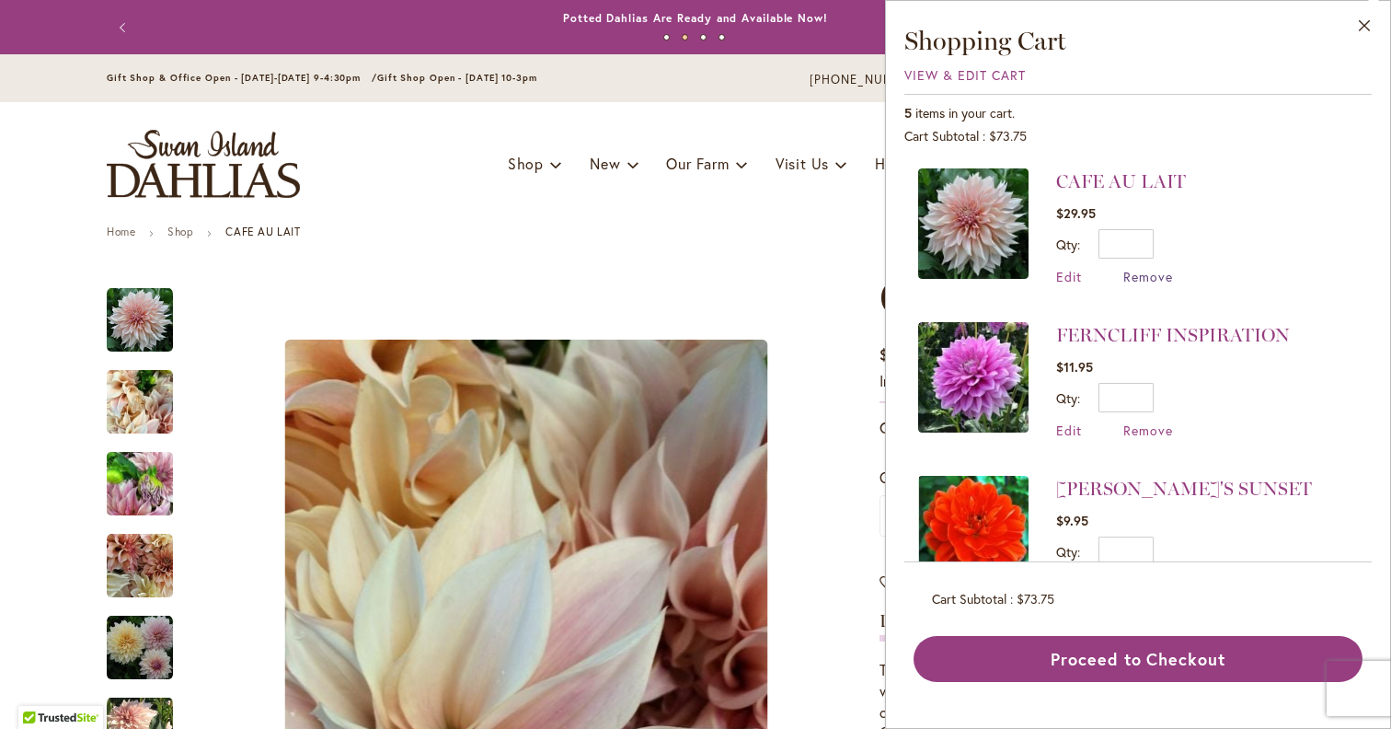
click at [1142, 280] on span "Remove" at bounding box center [1148, 276] width 50 height 17
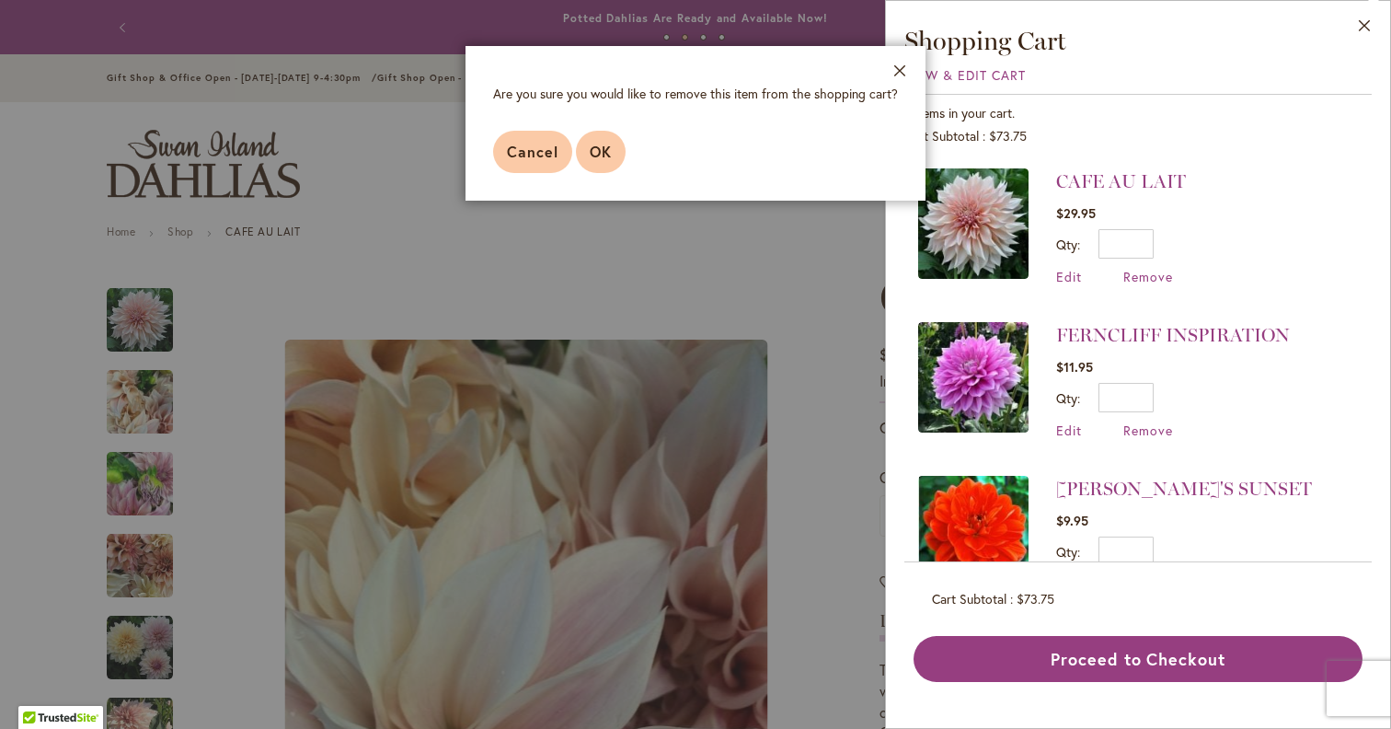
click at [592, 151] on span "OK" at bounding box center [601, 151] width 22 height 19
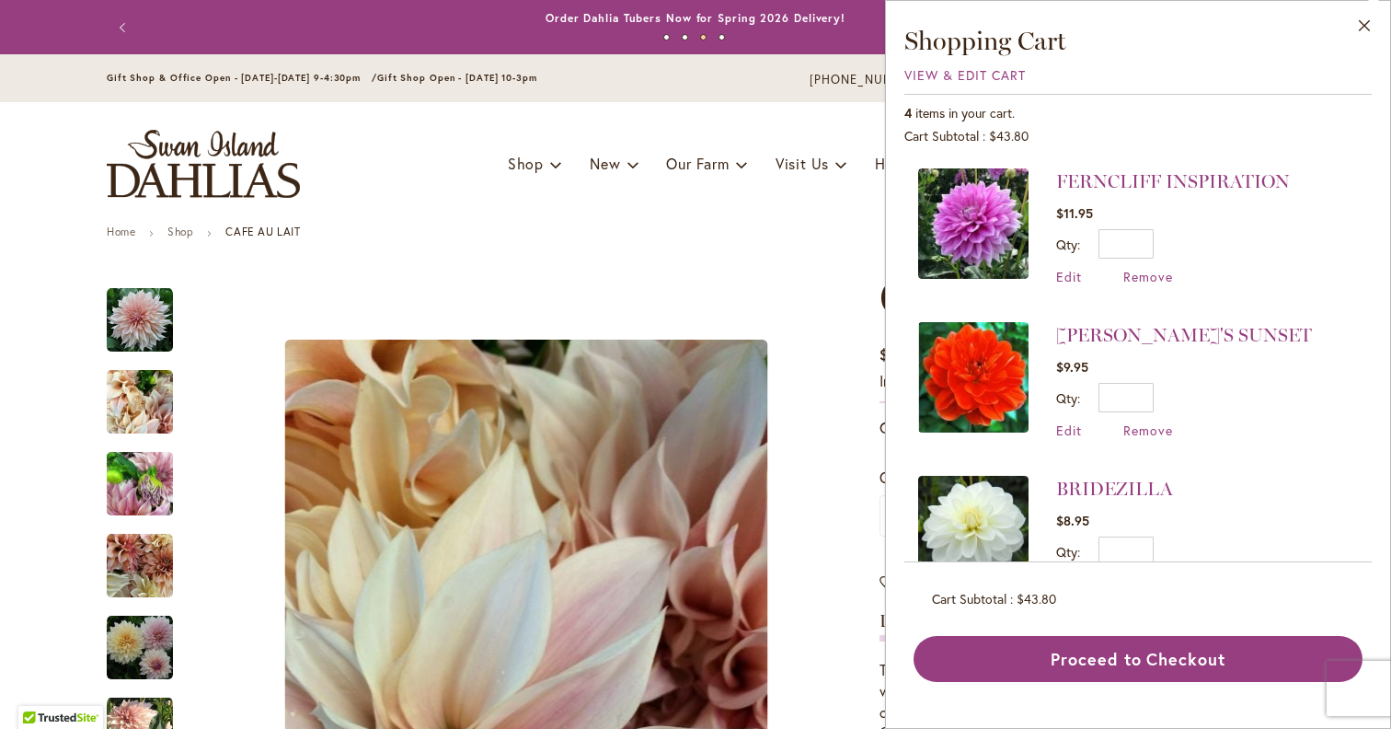
scroll to position [215, 0]
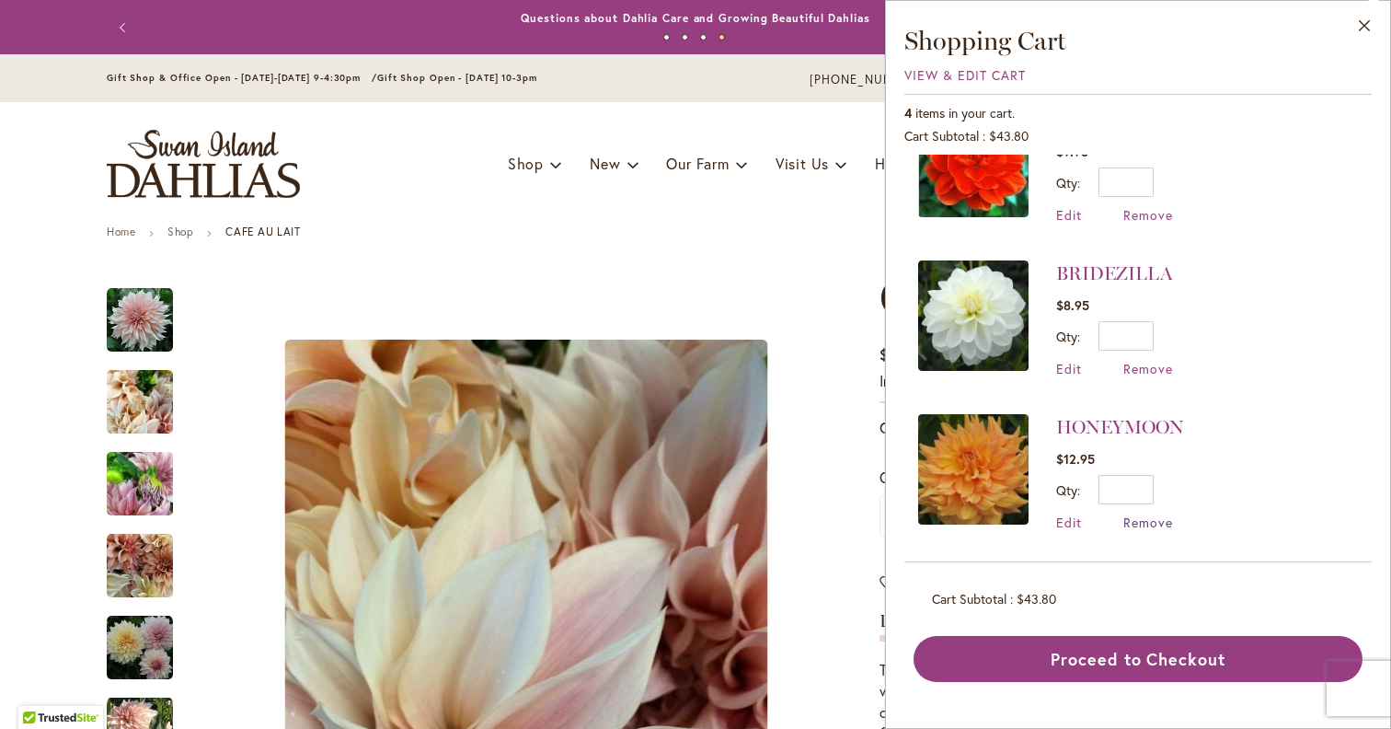
click at [1154, 520] on span "Remove" at bounding box center [1148, 521] width 50 height 17
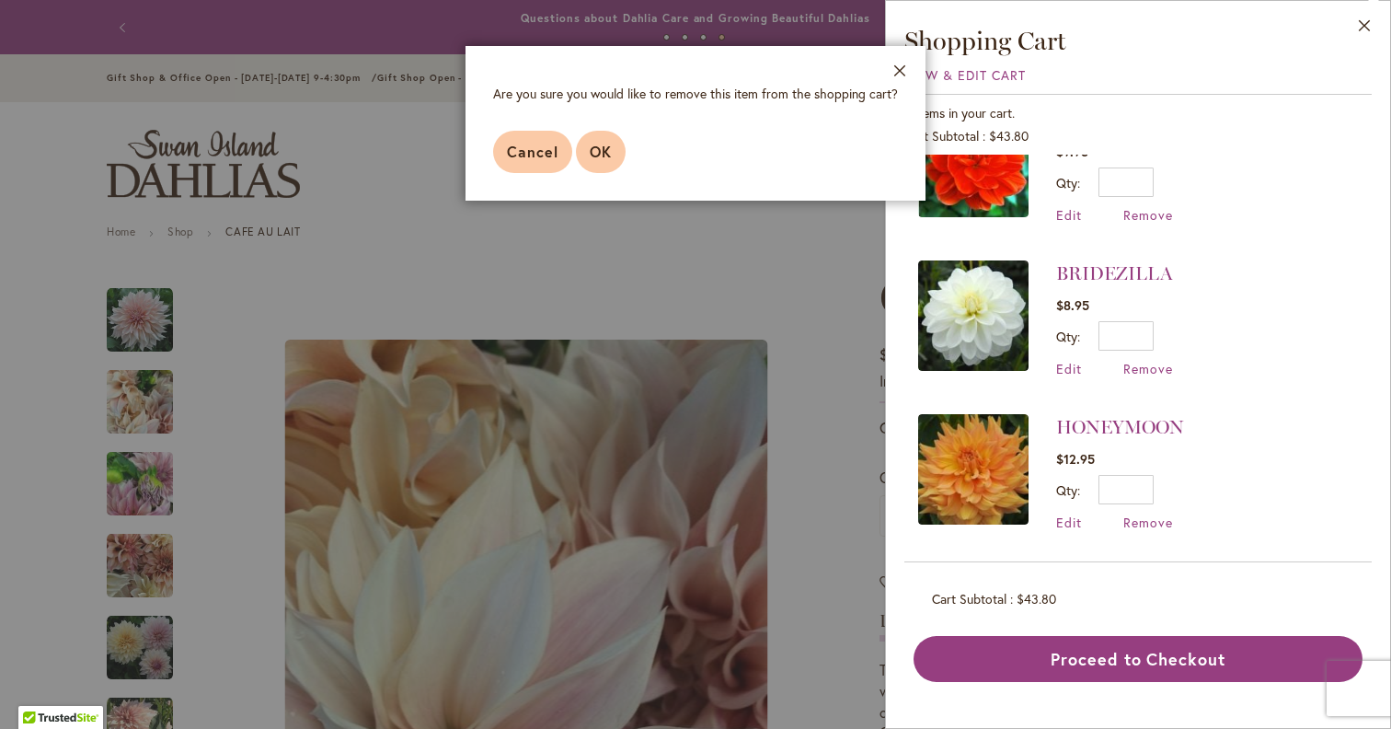
click at [590, 146] on span "OK" at bounding box center [601, 151] width 22 height 19
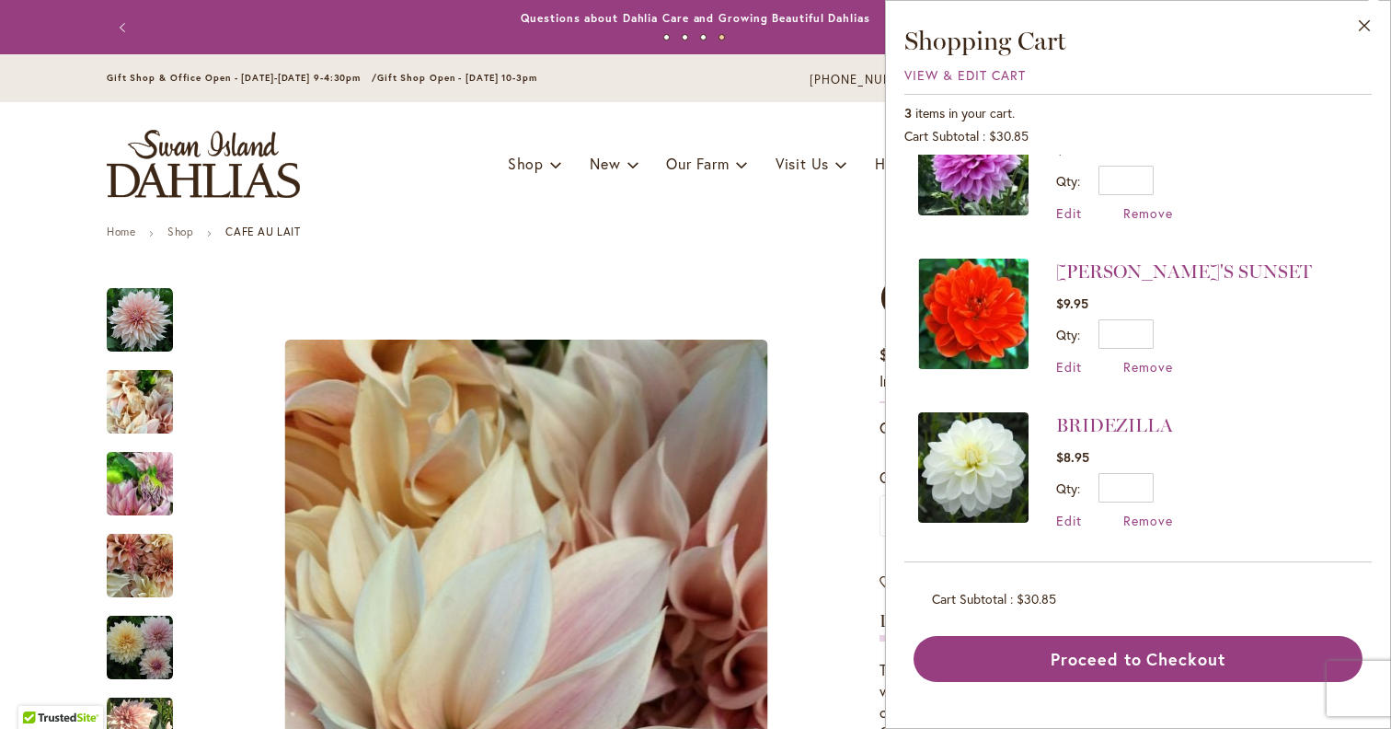
scroll to position [0, 0]
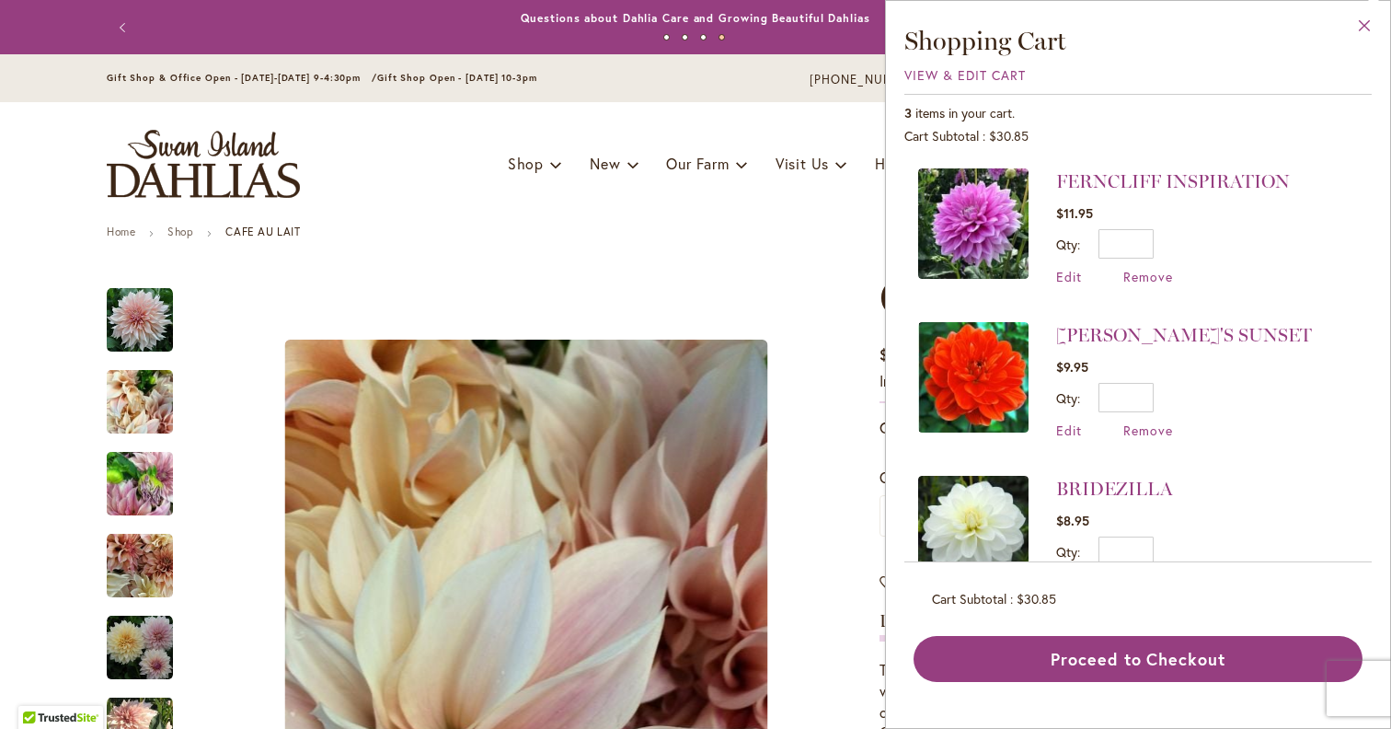
click at [1363, 23] on button "Close" at bounding box center [1364, 30] width 51 height 58
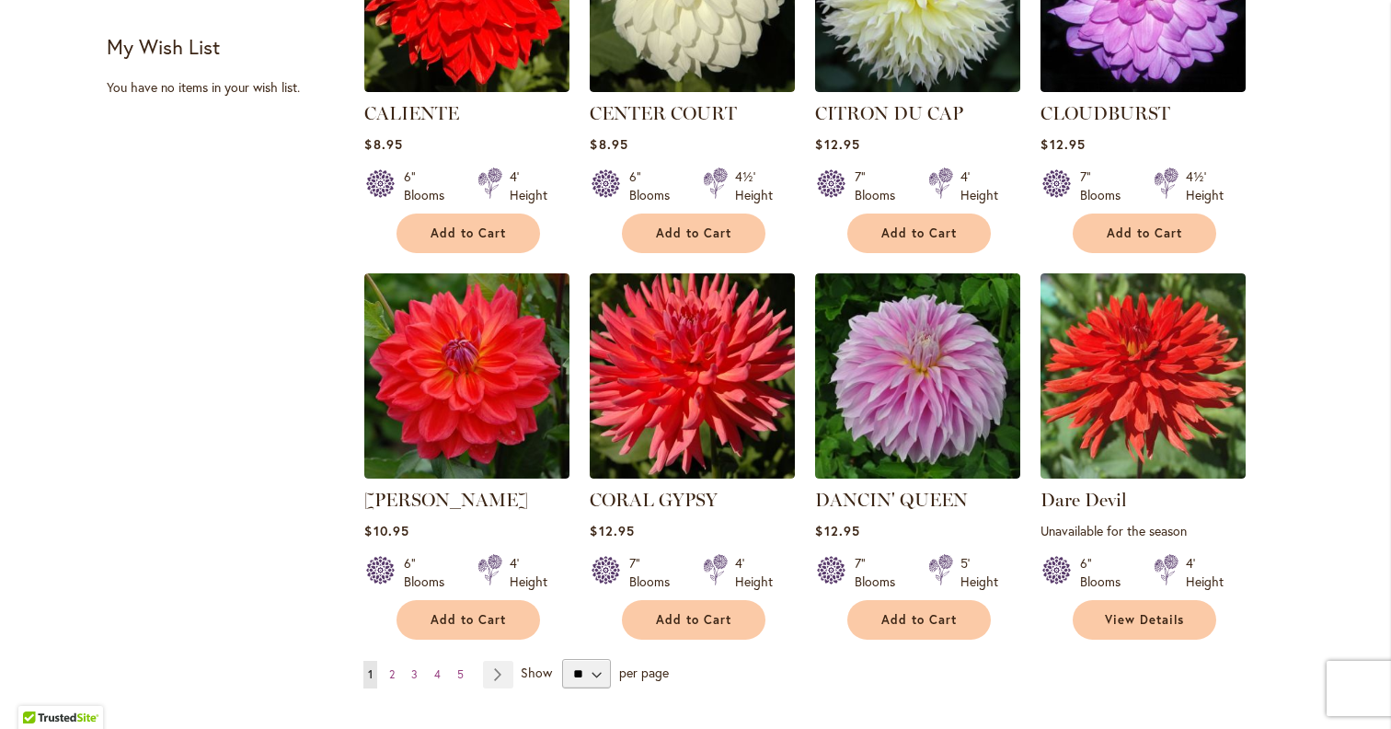
scroll to position [1328, 0]
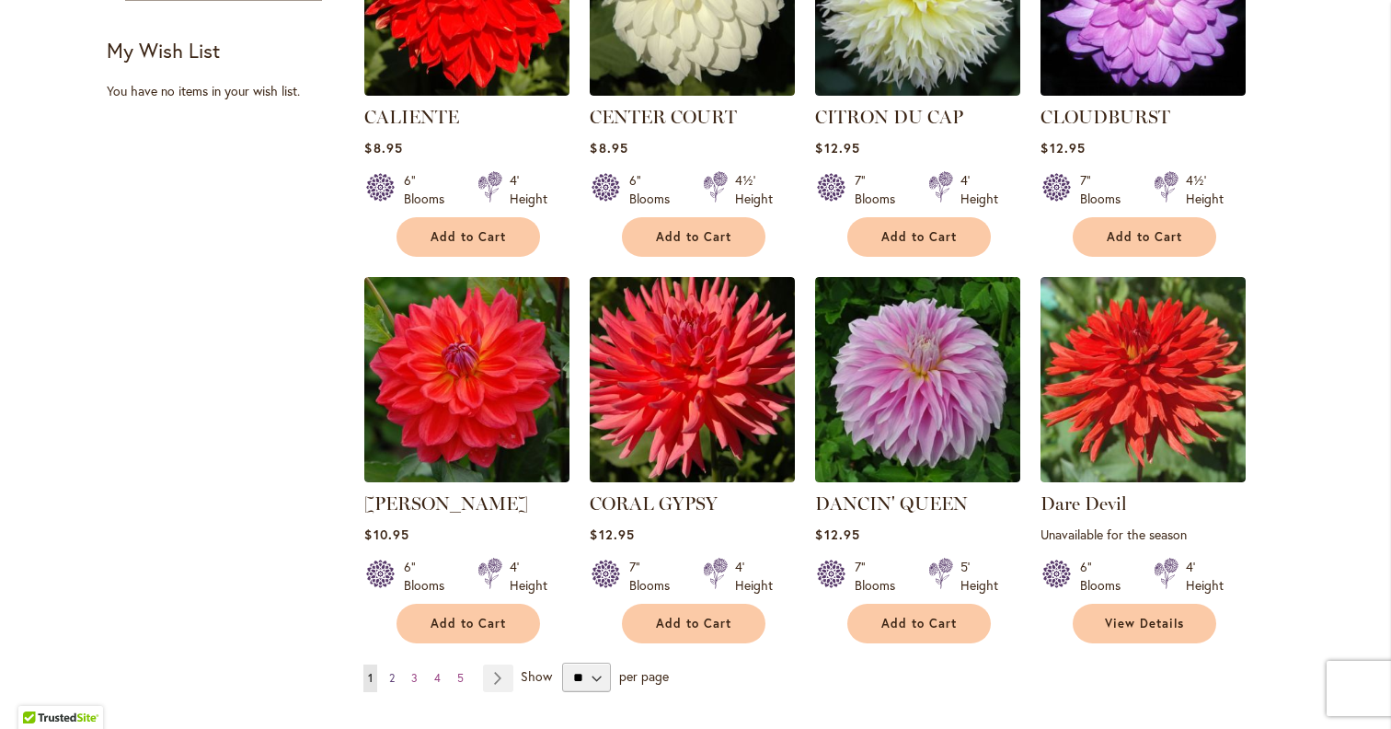
click at [389, 671] on span "2" at bounding box center [392, 678] width 6 height 14
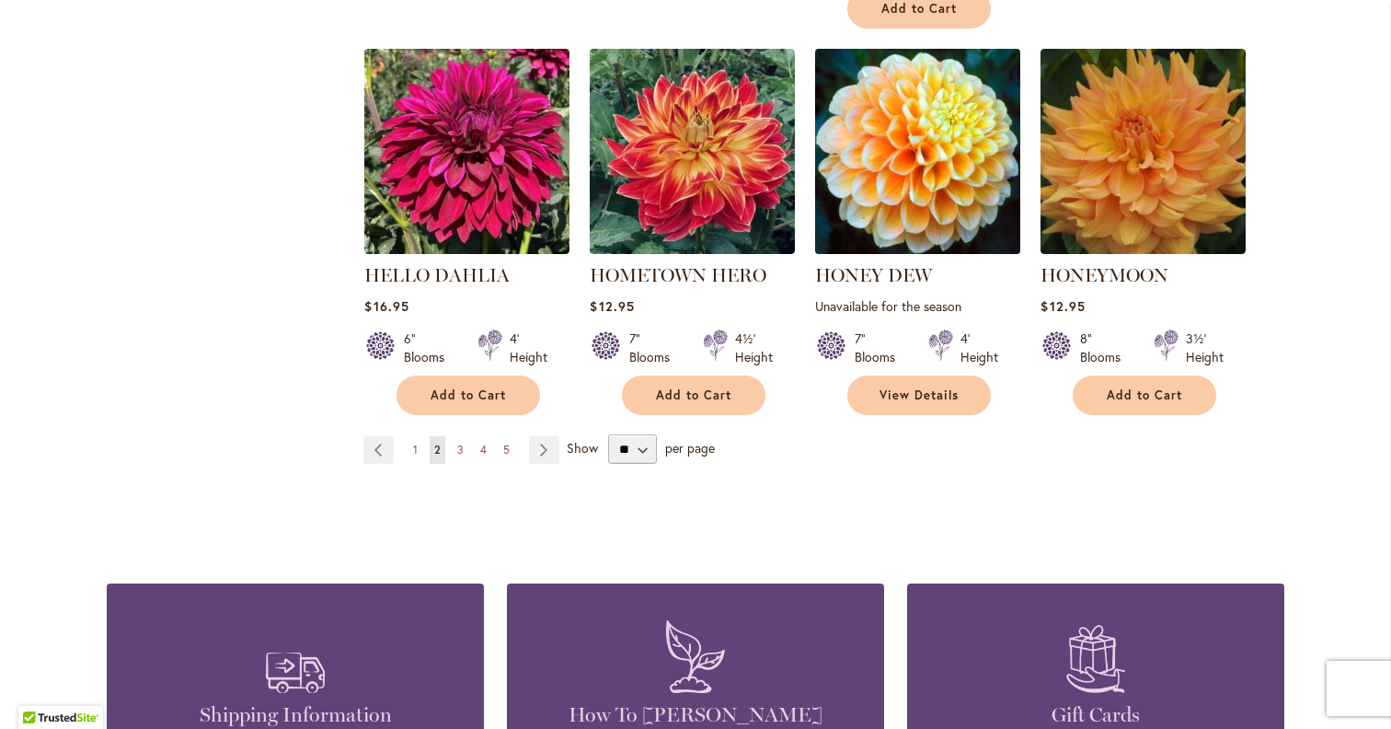
scroll to position [1615, 0]
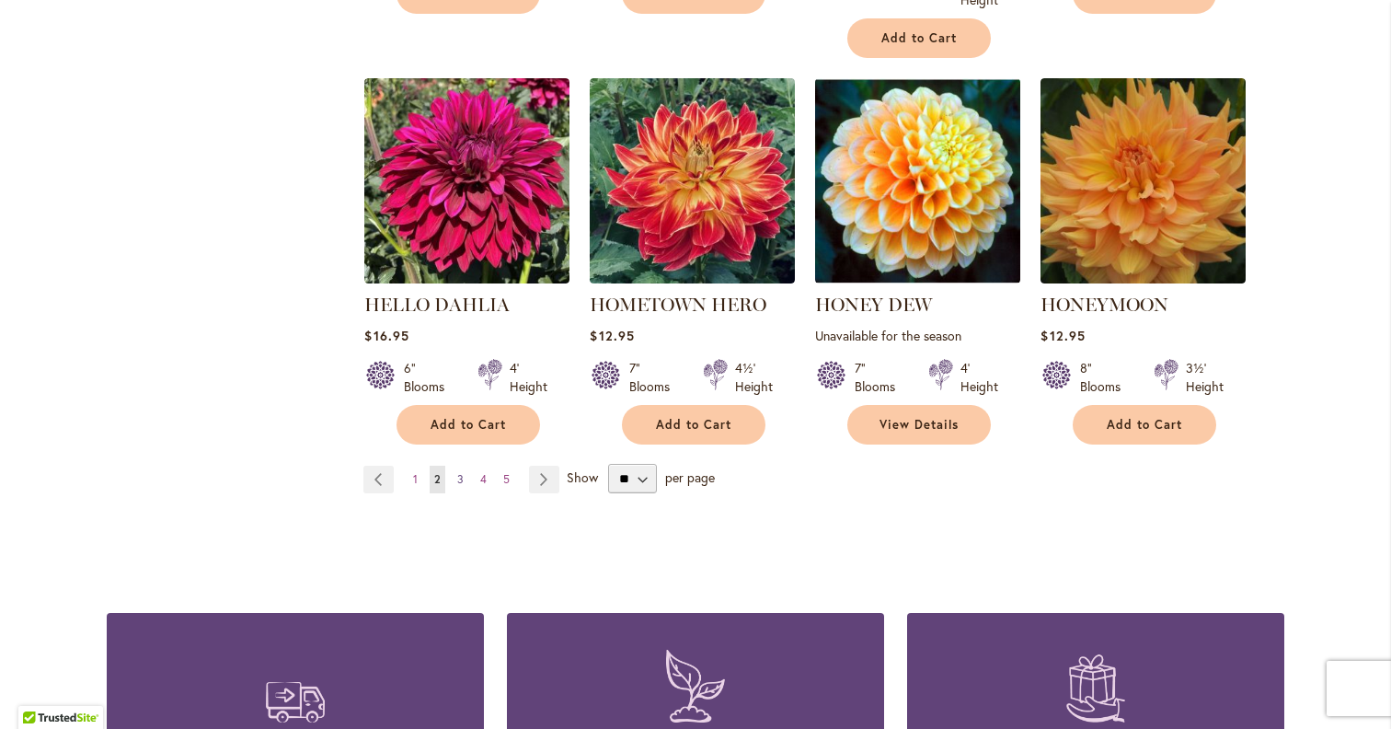
click at [464, 480] on link "Page 3" at bounding box center [461, 480] width 16 height 28
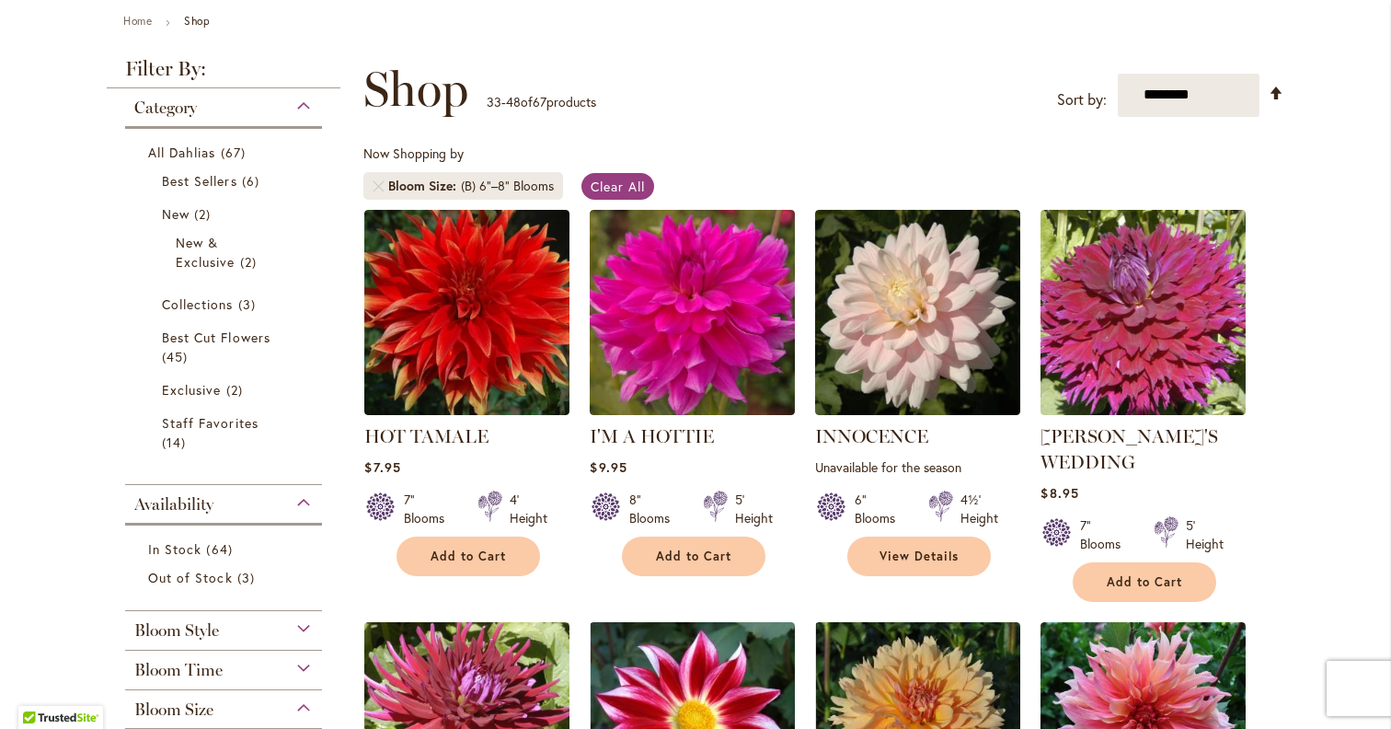
scroll to position [247, 0]
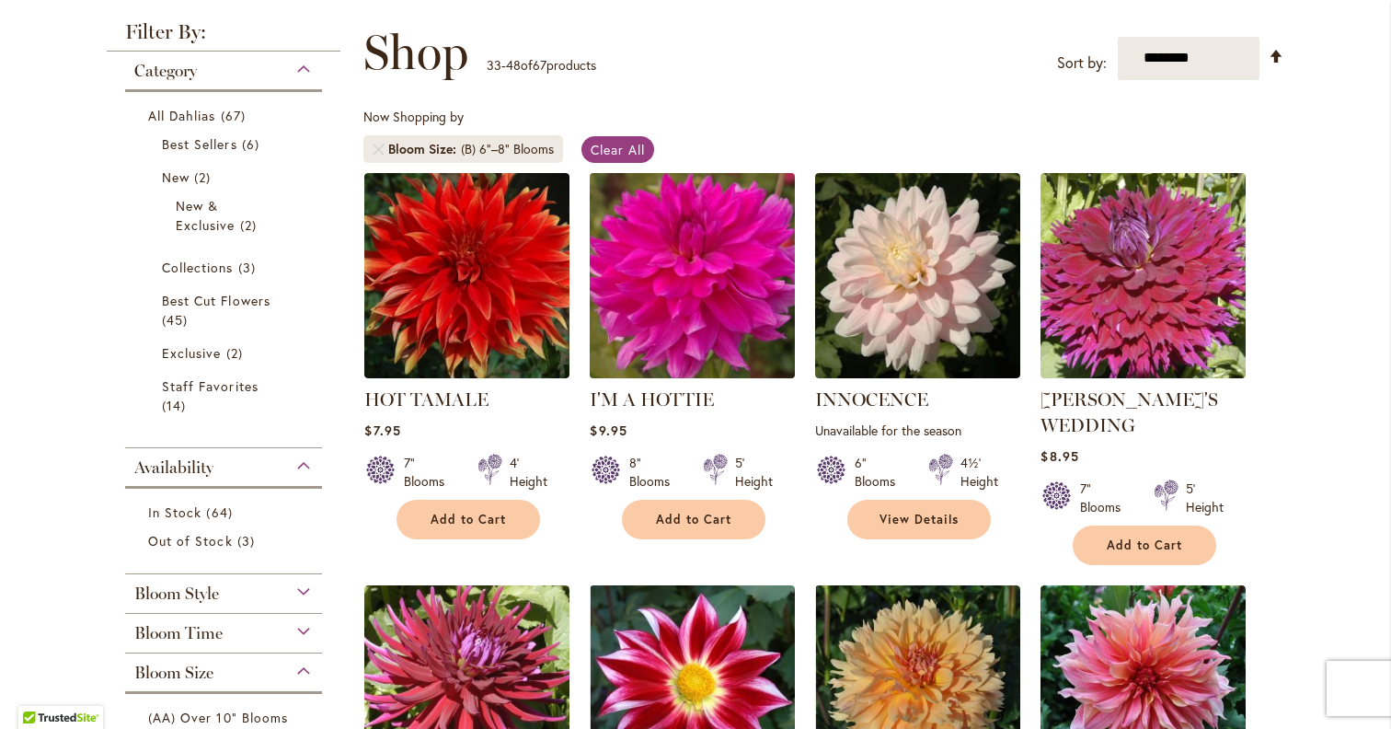
click at [711, 250] on img at bounding box center [692, 274] width 215 height 215
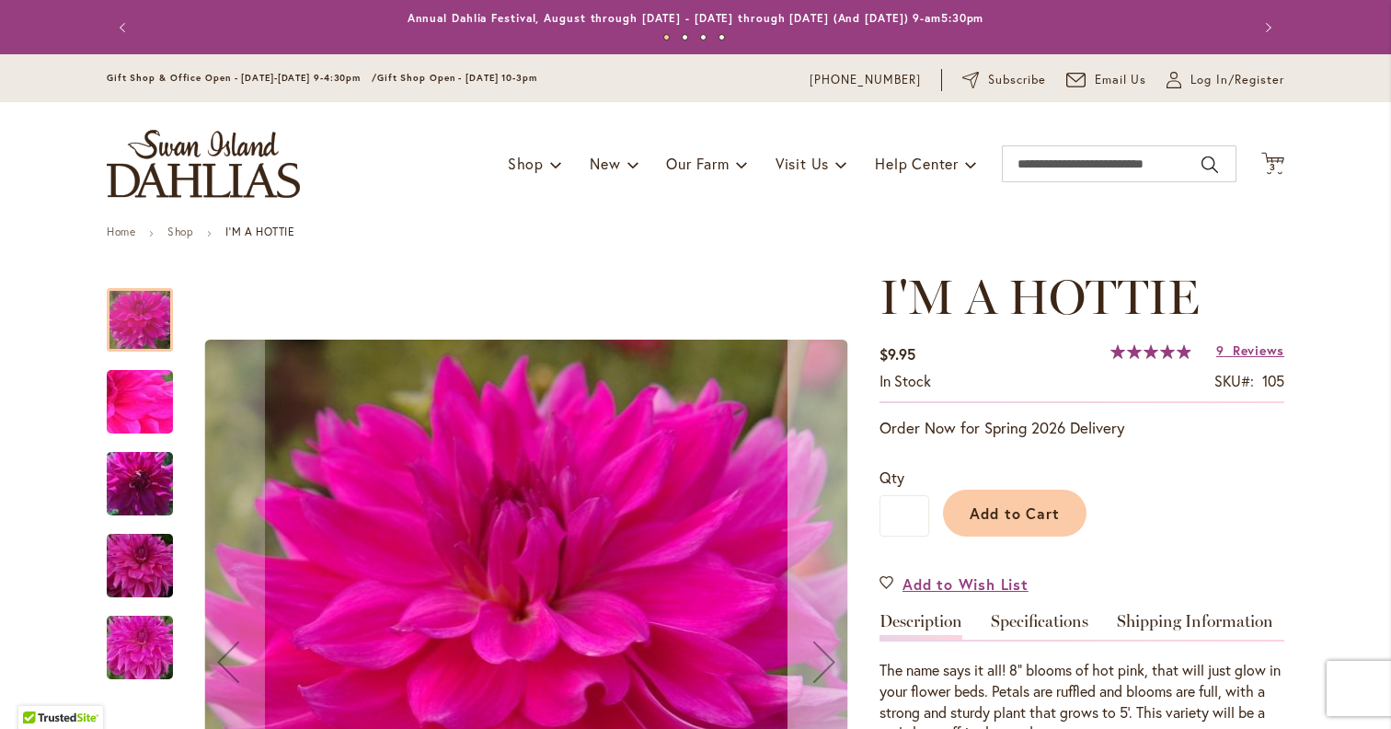
click at [813, 581] on button "Next" at bounding box center [824, 662] width 74 height 785
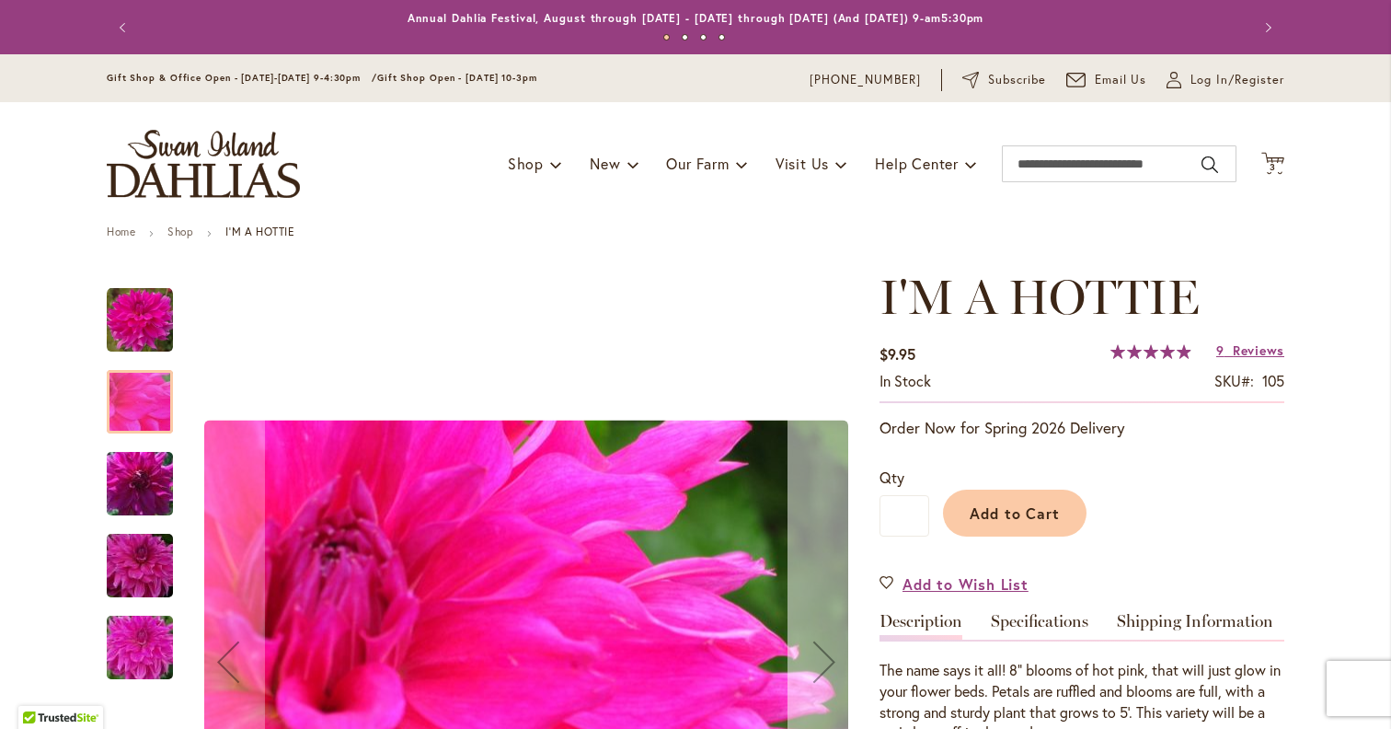
click at [813, 581] on button "Next" at bounding box center [824, 662] width 74 height 785
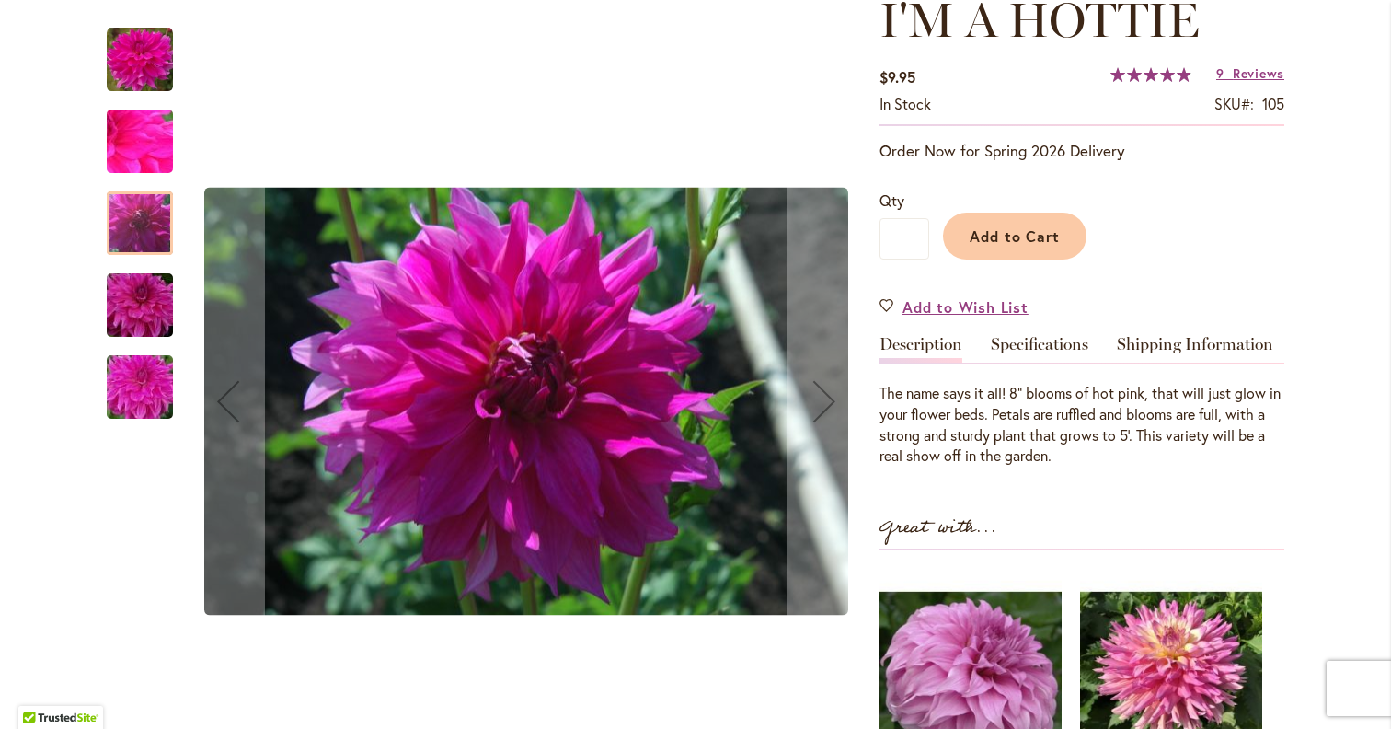
scroll to position [276, 0]
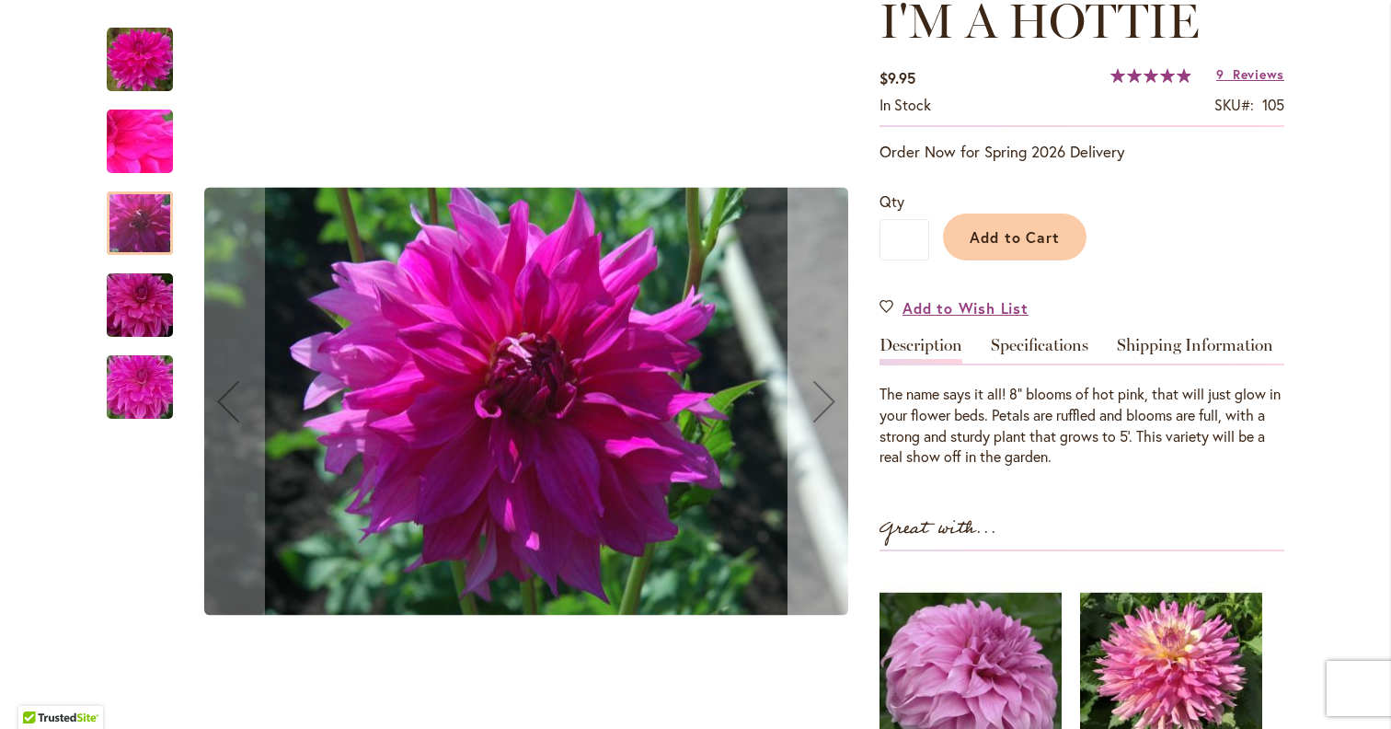
click at [845, 413] on div "Next" at bounding box center [824, 401] width 74 height 74
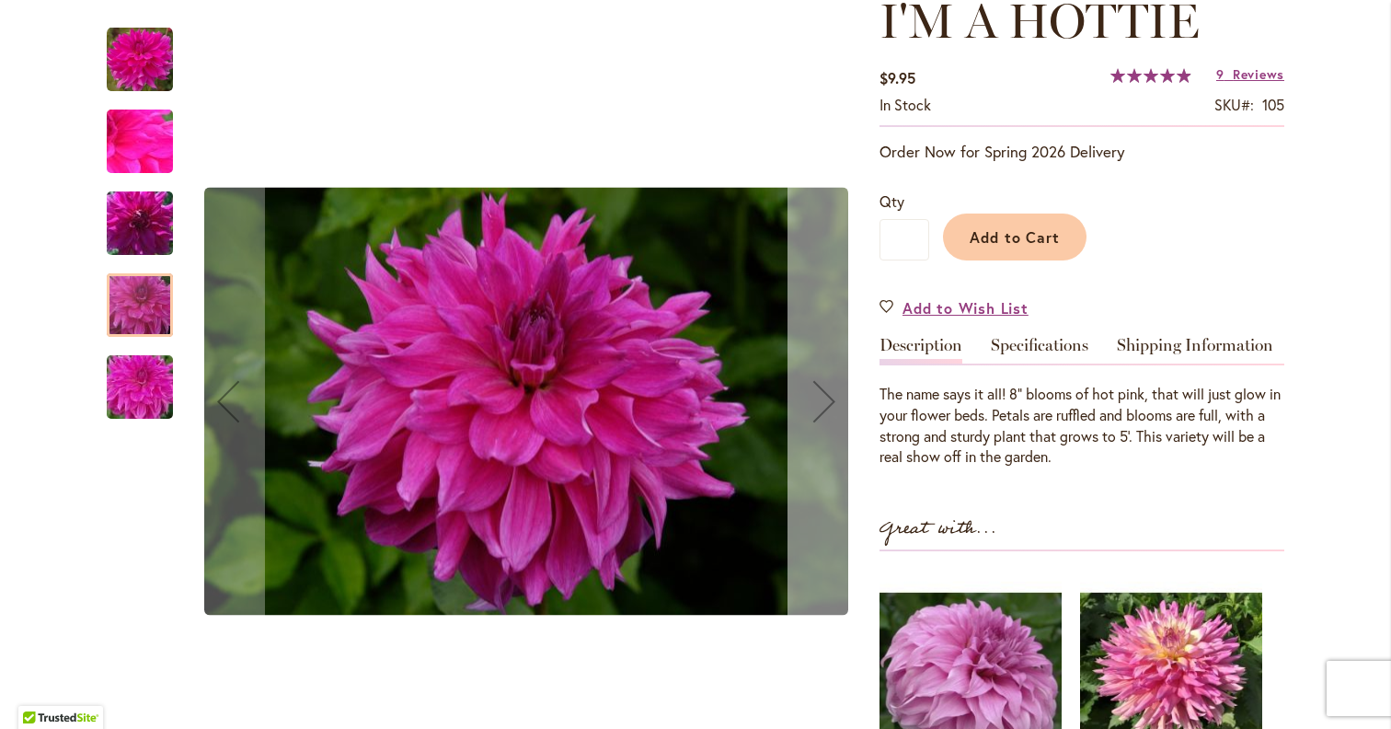
click at [845, 413] on div "Next" at bounding box center [824, 401] width 74 height 74
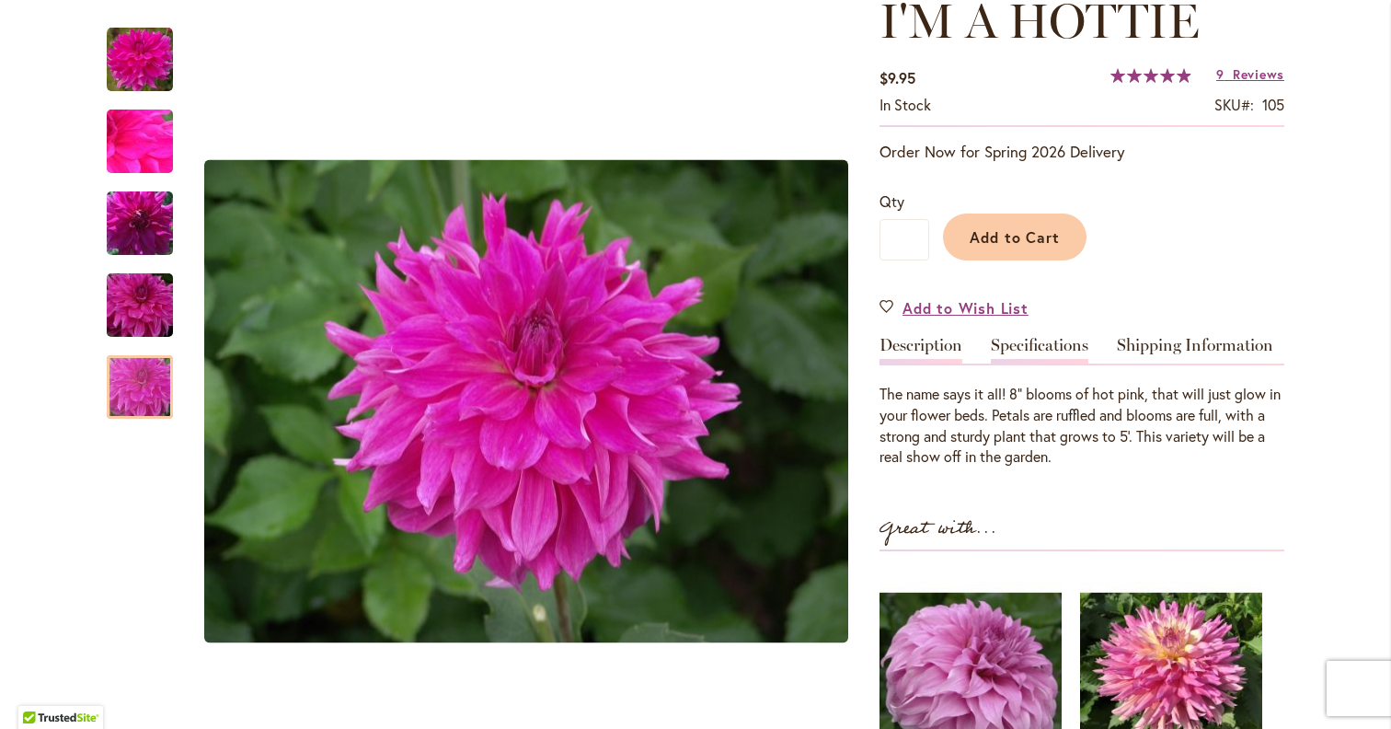
click at [1041, 342] on link "Specifications" at bounding box center [1040, 350] width 98 height 27
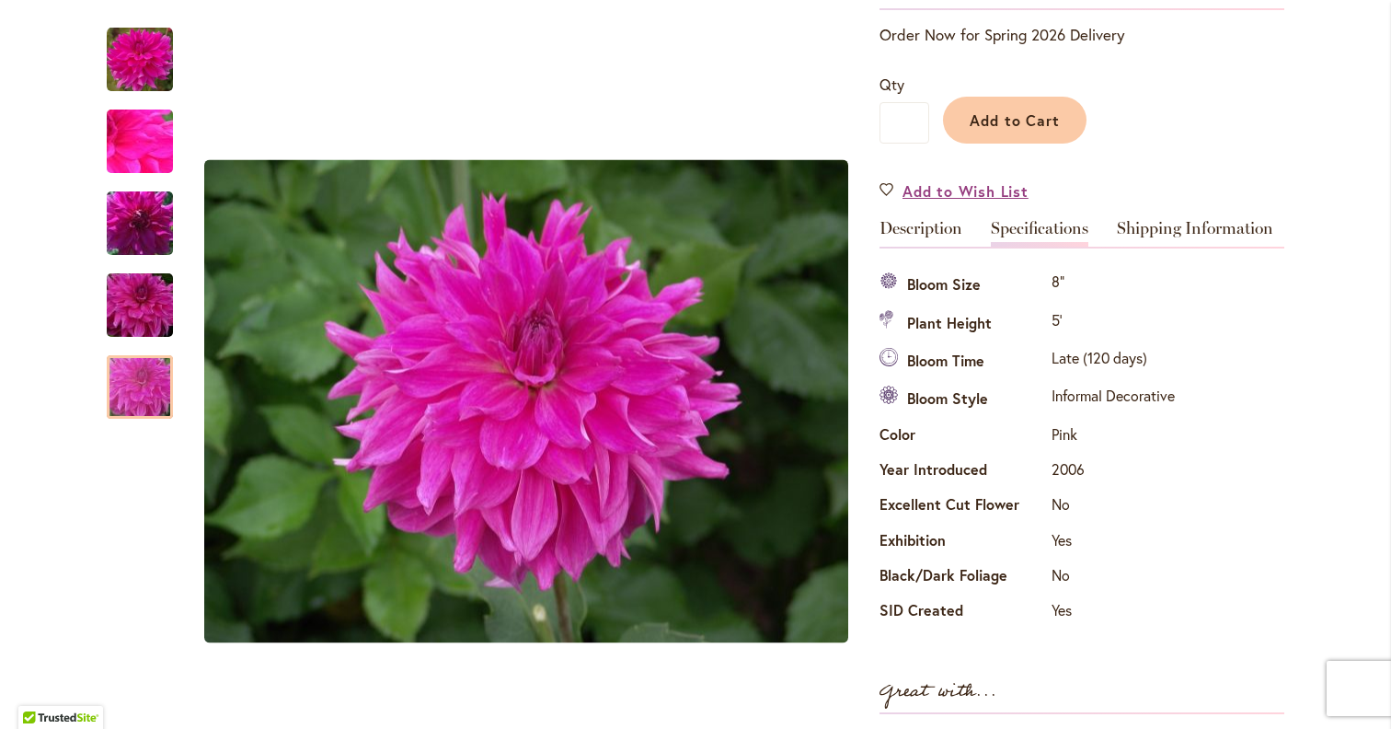
scroll to position [397, 0]
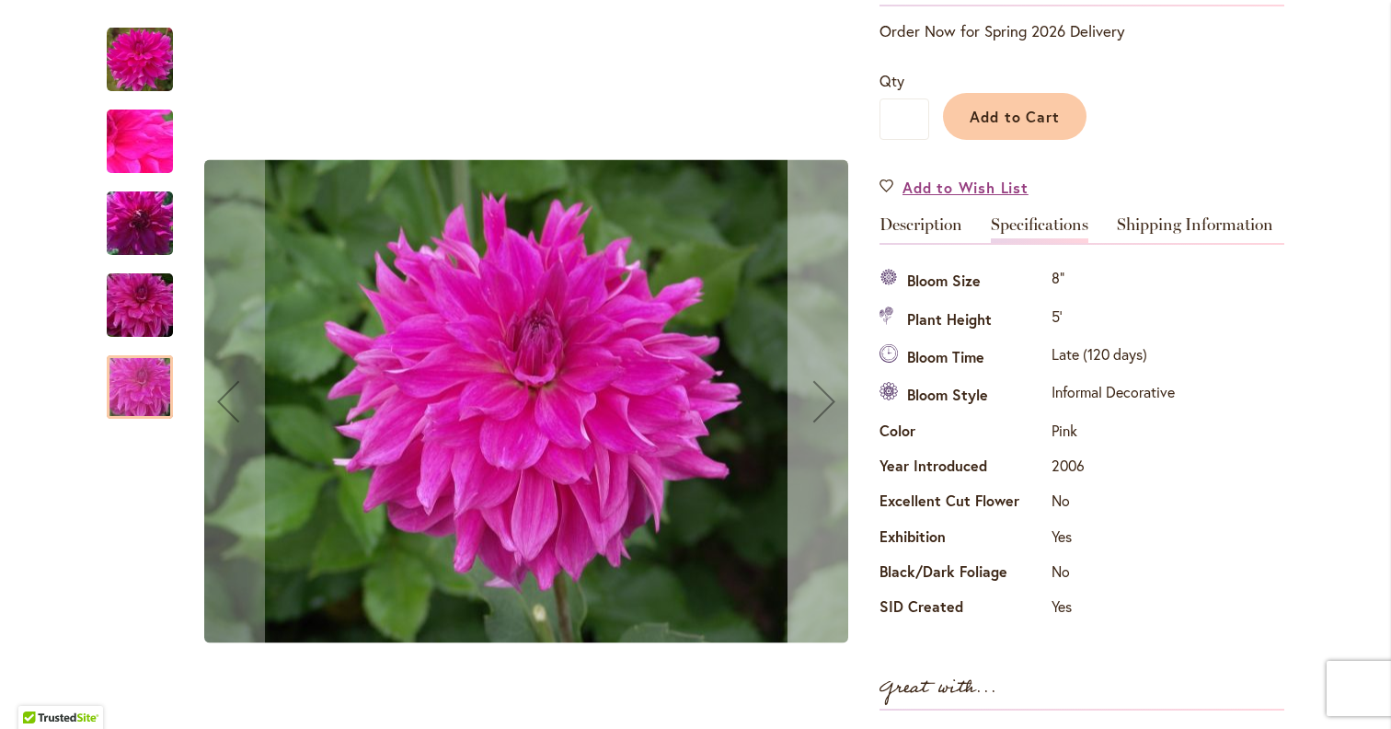
click at [832, 347] on button "Next" at bounding box center [824, 401] width 74 height 785
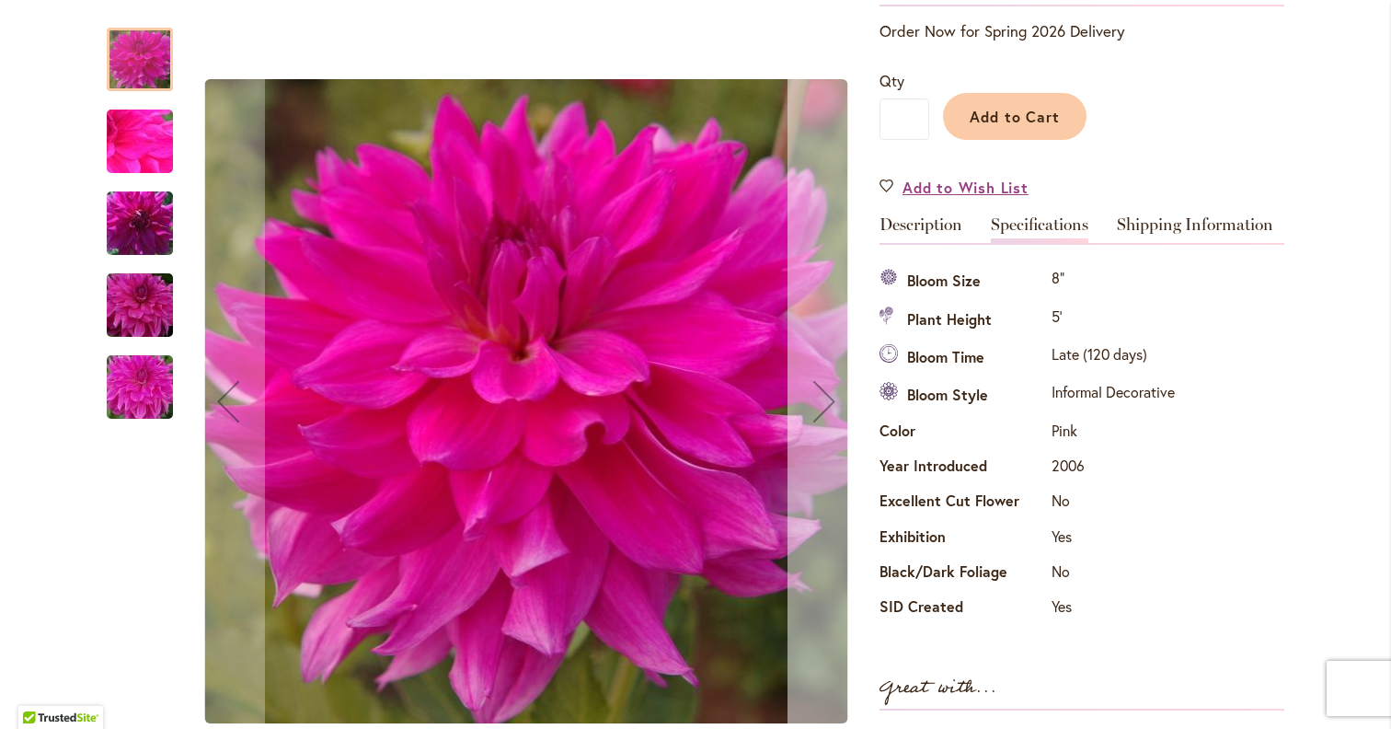
click at [832, 346] on button "Next" at bounding box center [824, 401] width 74 height 785
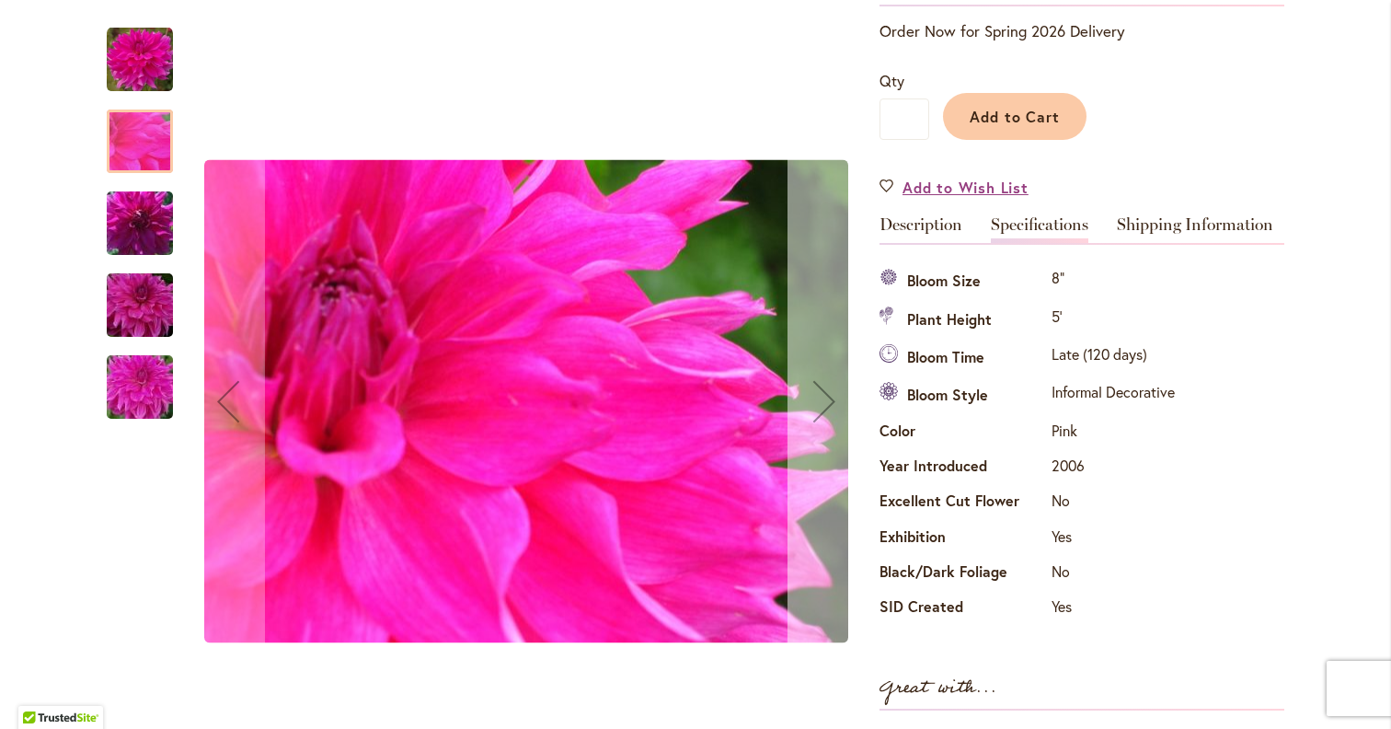
click at [832, 346] on button "Next" at bounding box center [824, 401] width 74 height 785
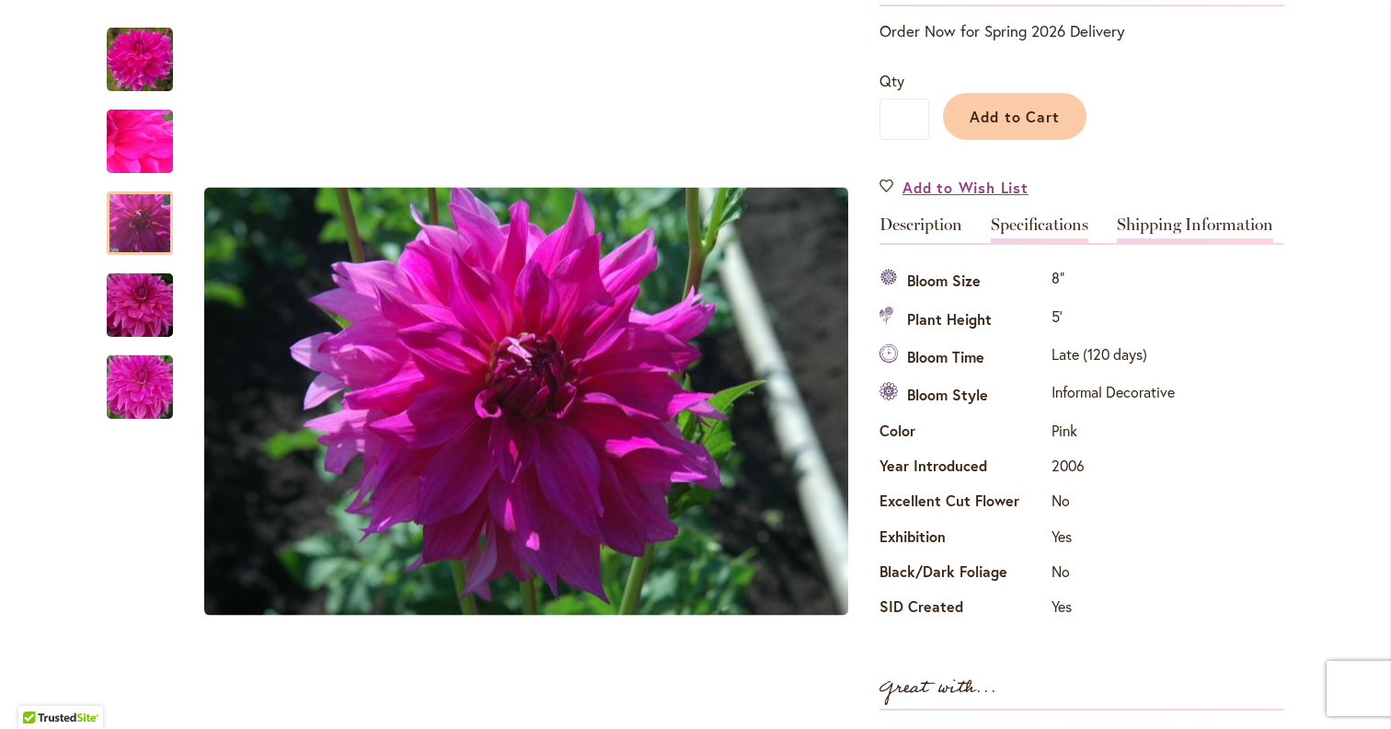
scroll to position [248, 0]
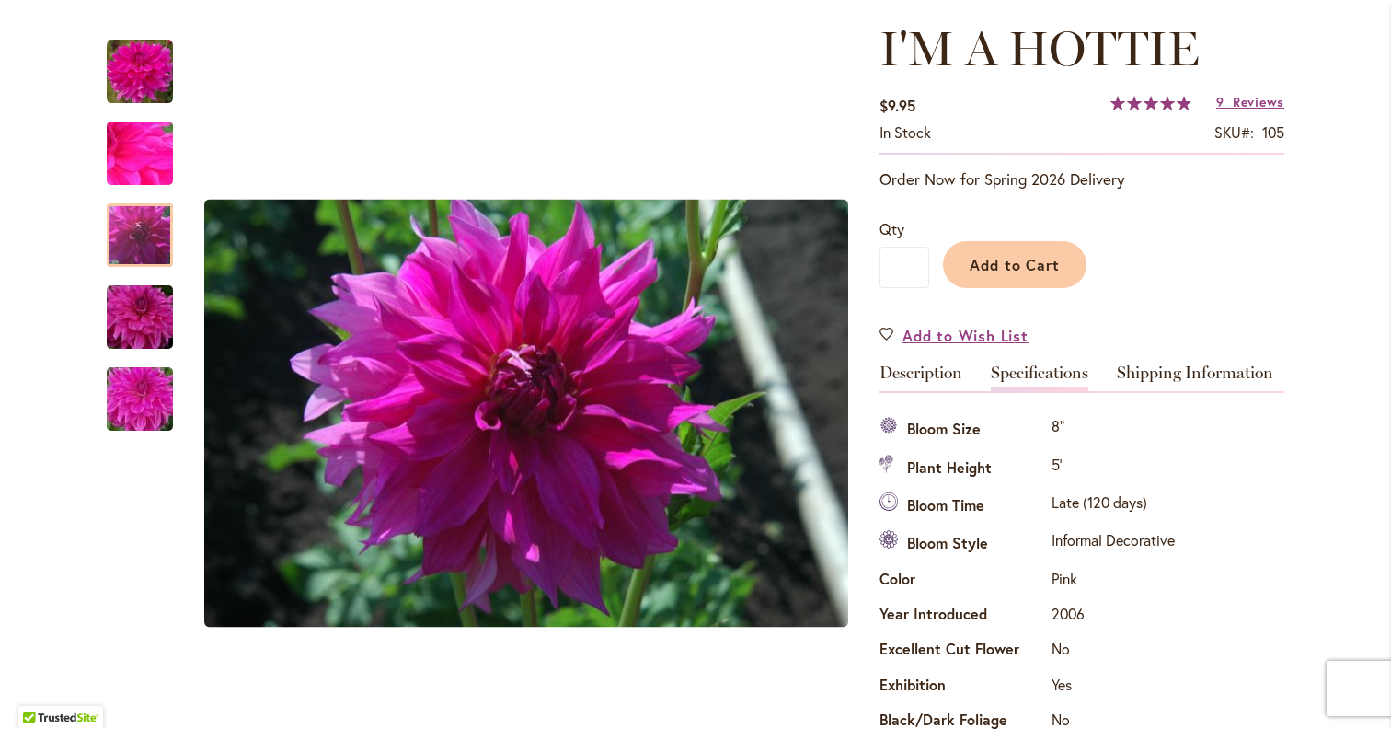
click at [1228, 110] on div "9 Reviews Add Your Review" at bounding box center [1250, 102] width 68 height 18
click at [1228, 109] on link "9 Reviews" at bounding box center [1250, 101] width 68 height 17
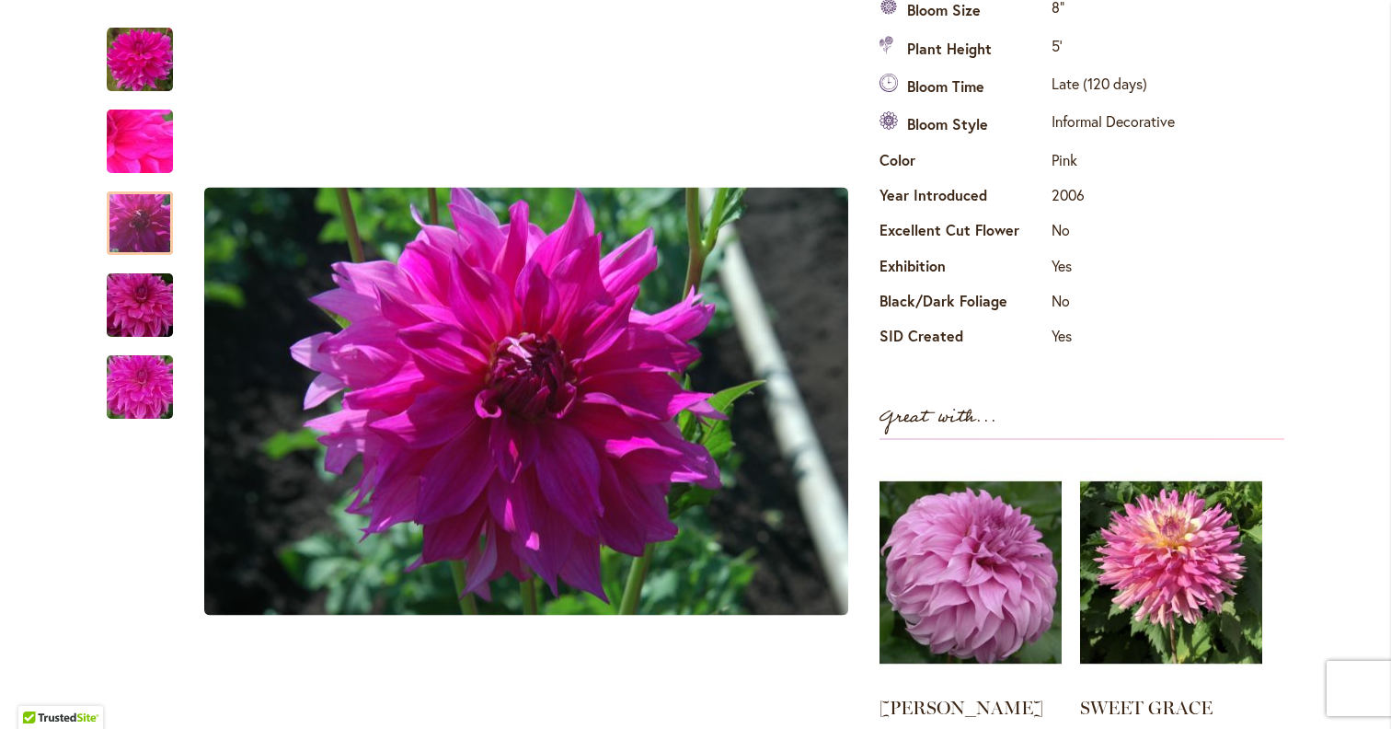
scroll to position [375, 0]
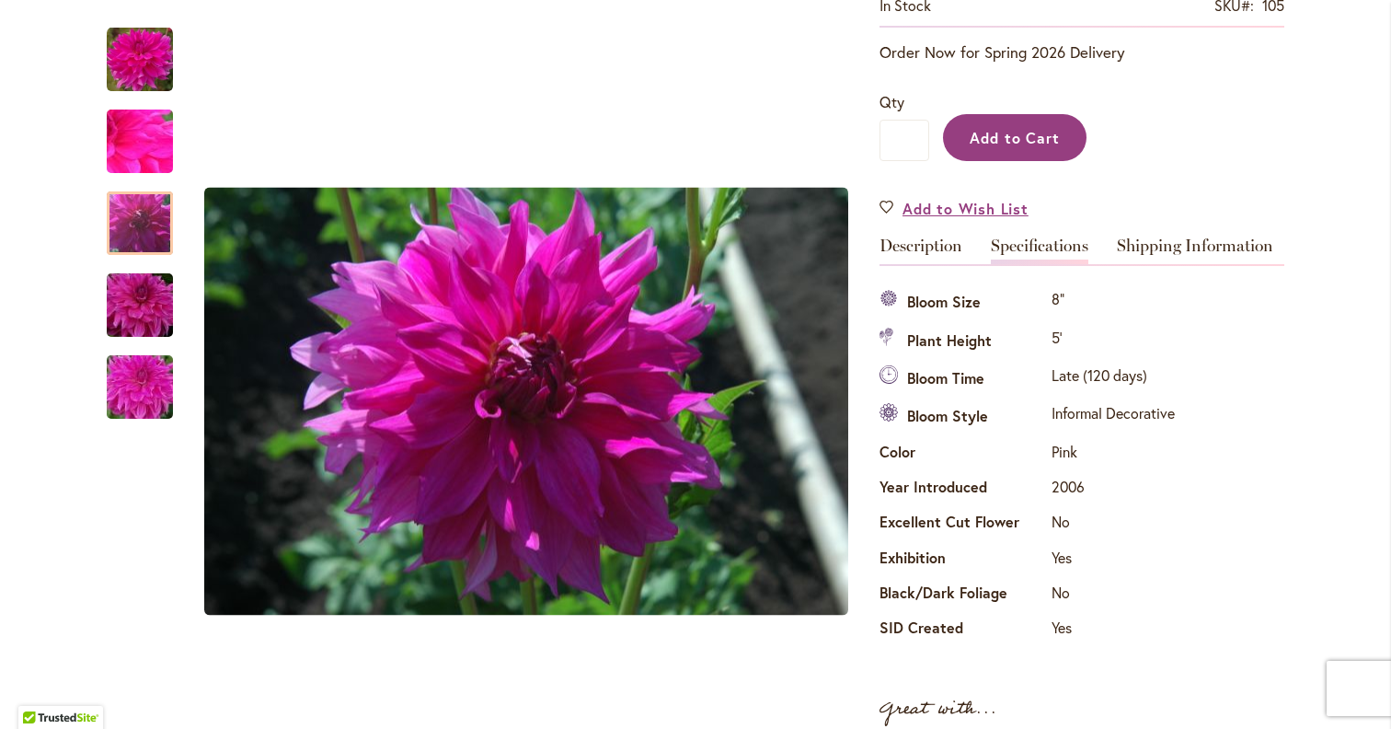
click at [1025, 130] on span "Add to Cart" at bounding box center [1015, 137] width 91 height 19
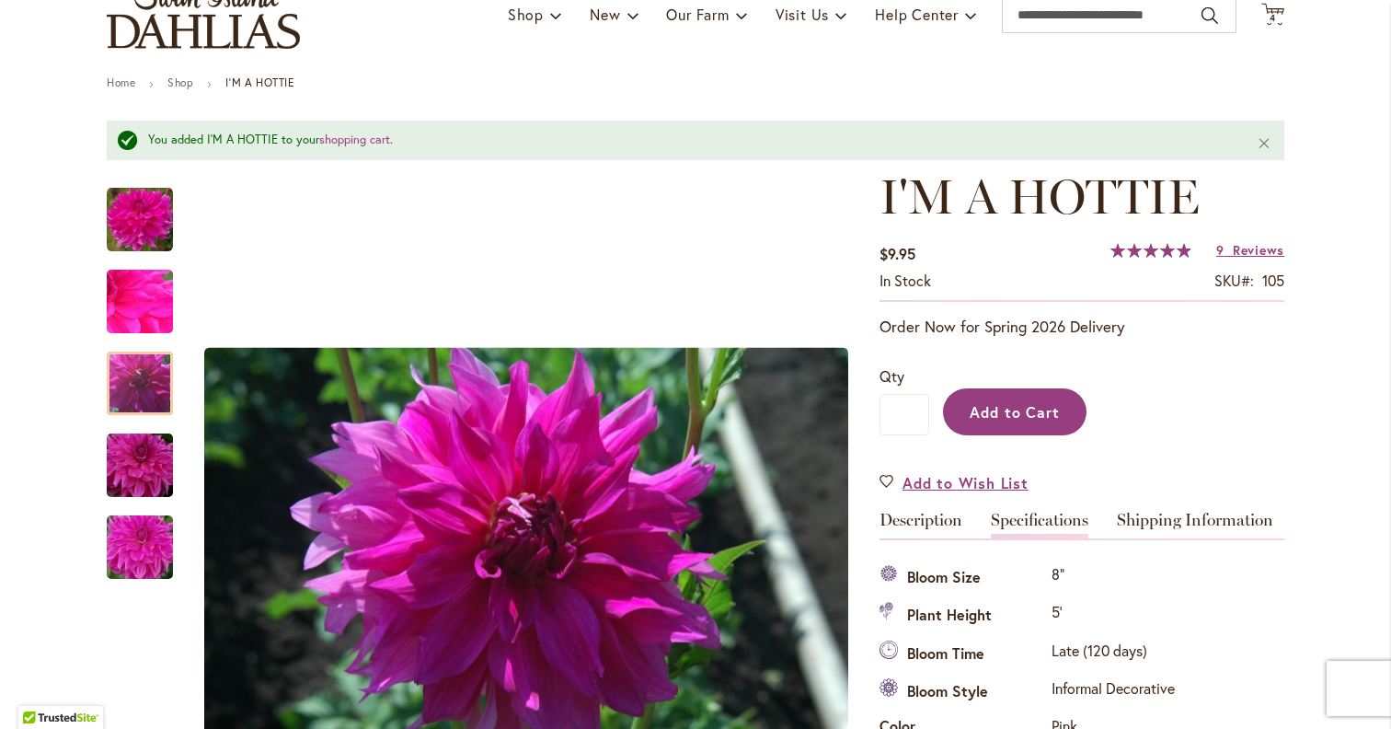
scroll to position [0, 0]
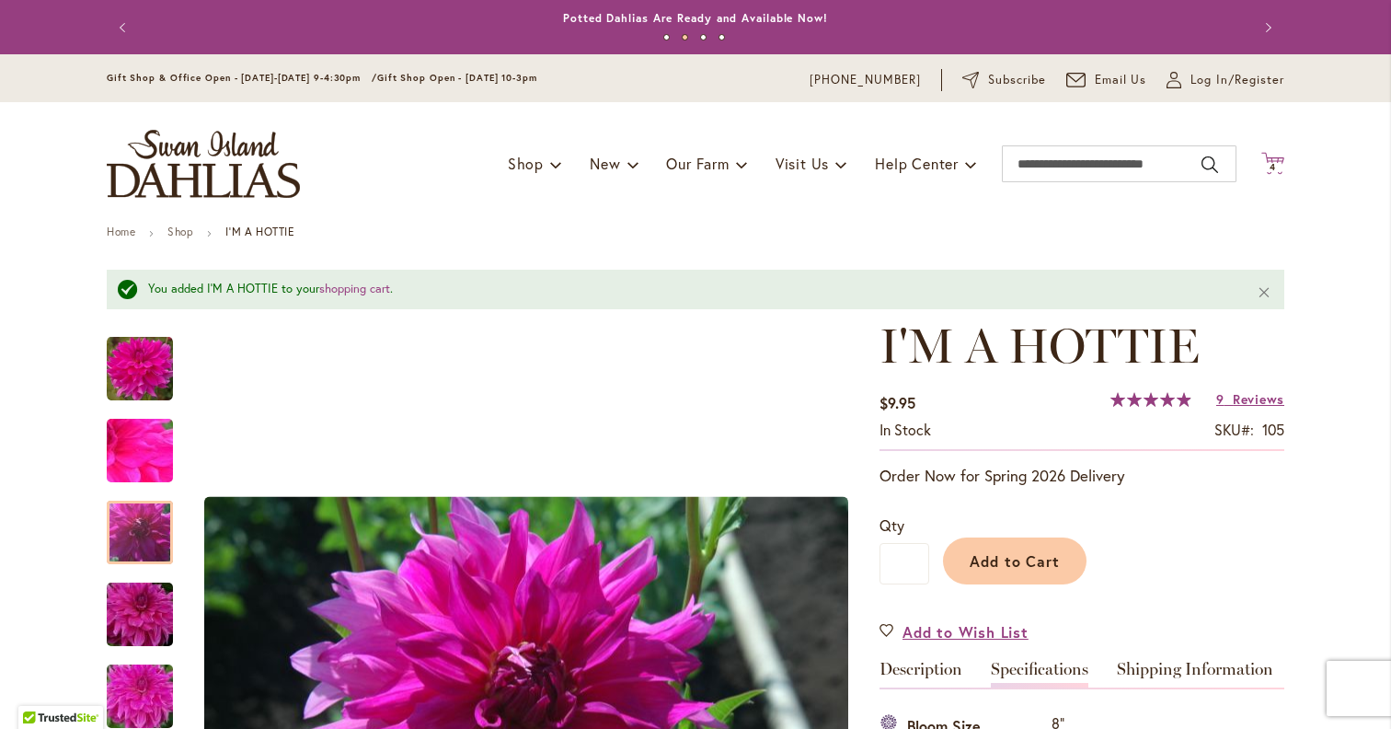
click at [1272, 167] on span "4" at bounding box center [1273, 167] width 6 height 12
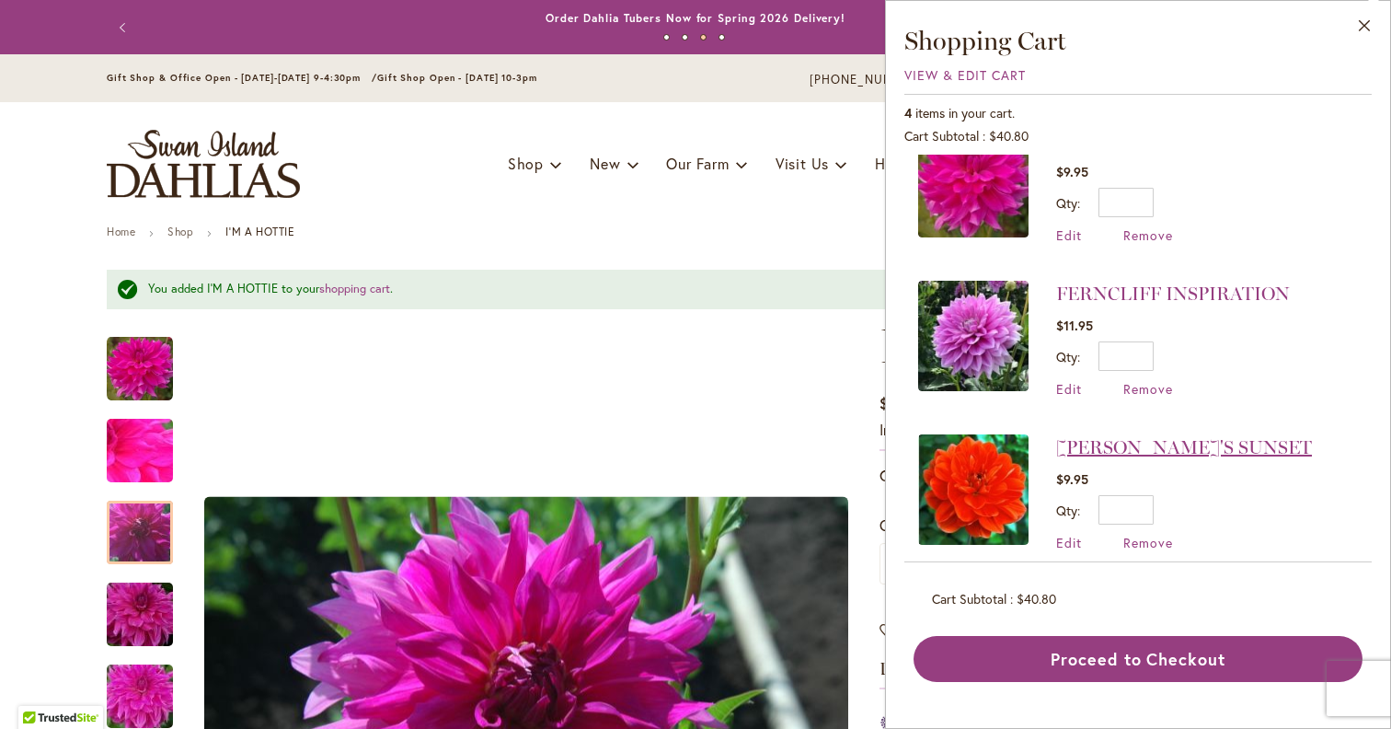
scroll to position [28, 0]
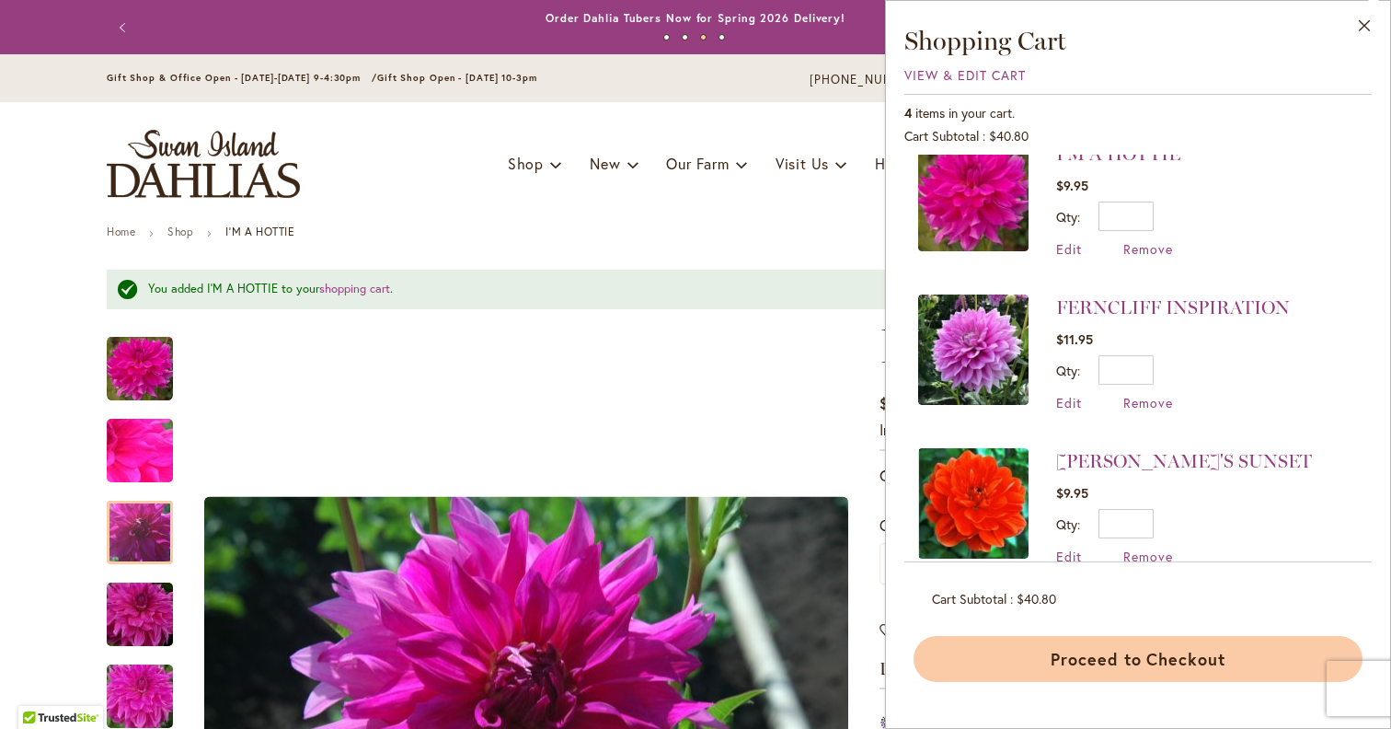
click at [1148, 661] on button "Proceed to Checkout" at bounding box center [1138, 659] width 449 height 46
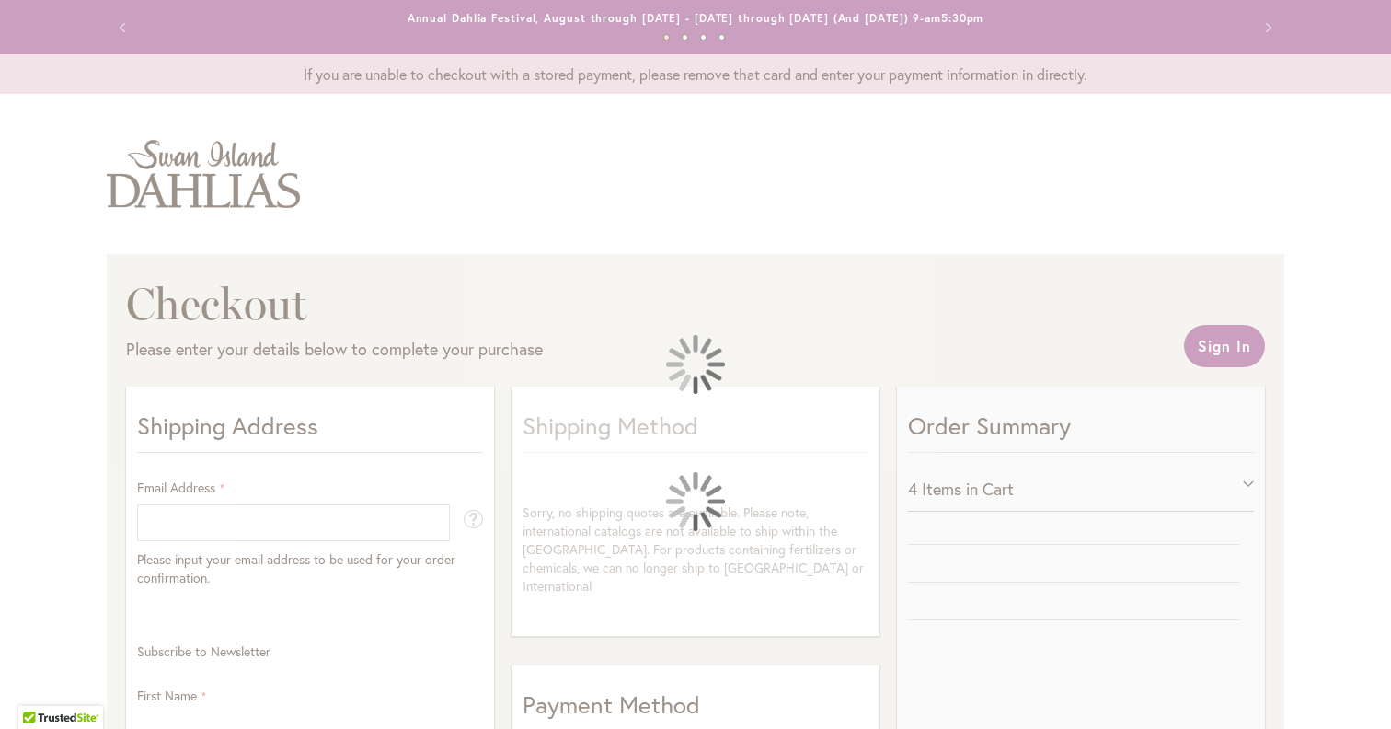
select select "**"
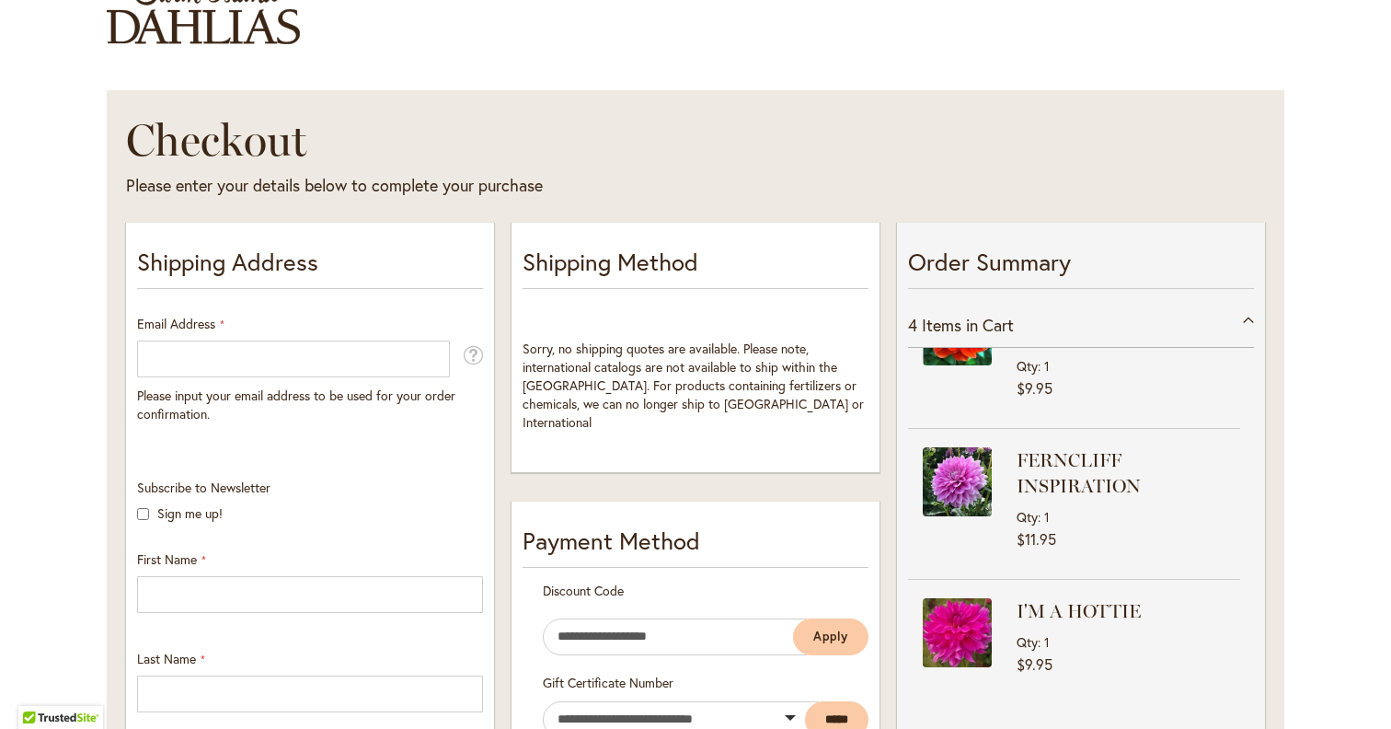
scroll to position [169, 0]
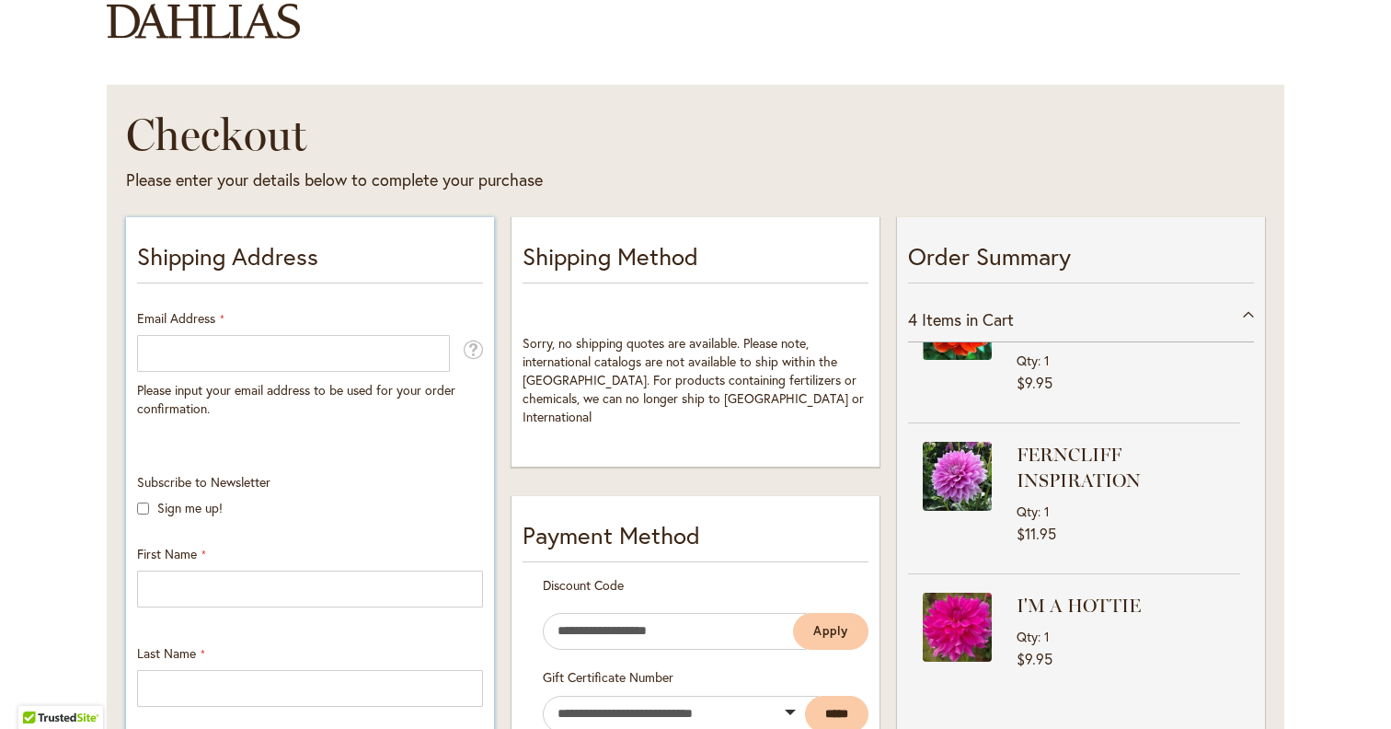
click at [259, 328] on div "Email Address Please input your email address to be used for your order confirm…" at bounding box center [310, 363] width 346 height 109
click at [257, 364] on input "Email Address" at bounding box center [293, 353] width 313 height 37
type input "**********"
click at [229, 596] on input "First Name" at bounding box center [310, 588] width 346 height 37
type input "****"
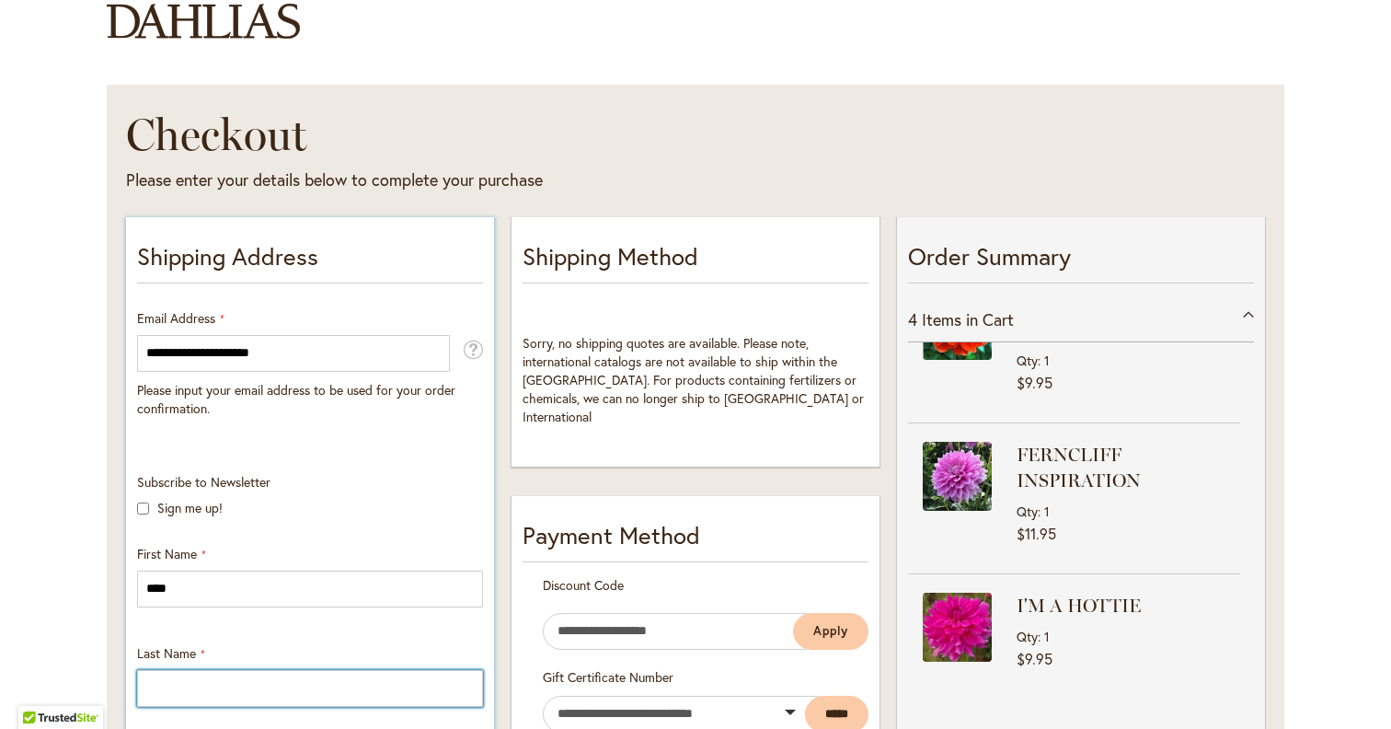
type input "*******"
type input "**********"
select select "**"
type input "*******"
type input "*****"
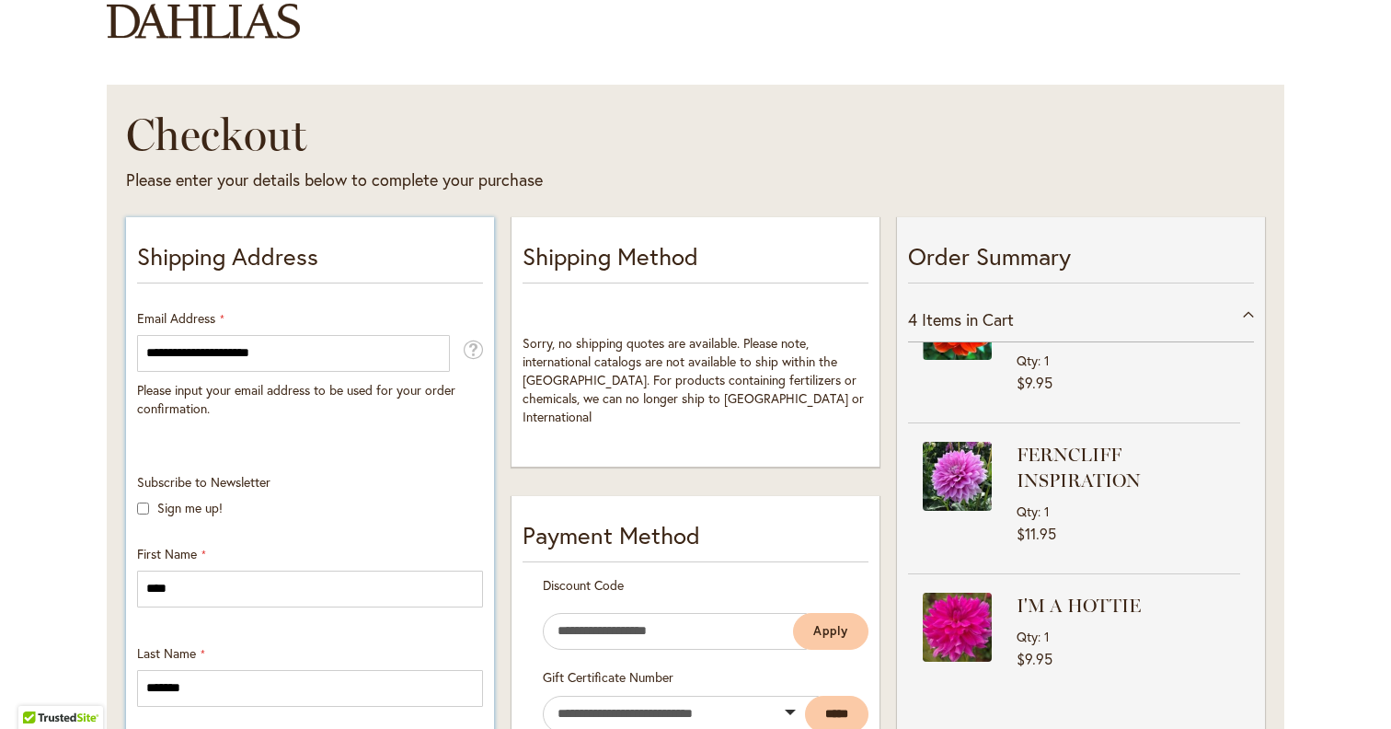
type input "**********"
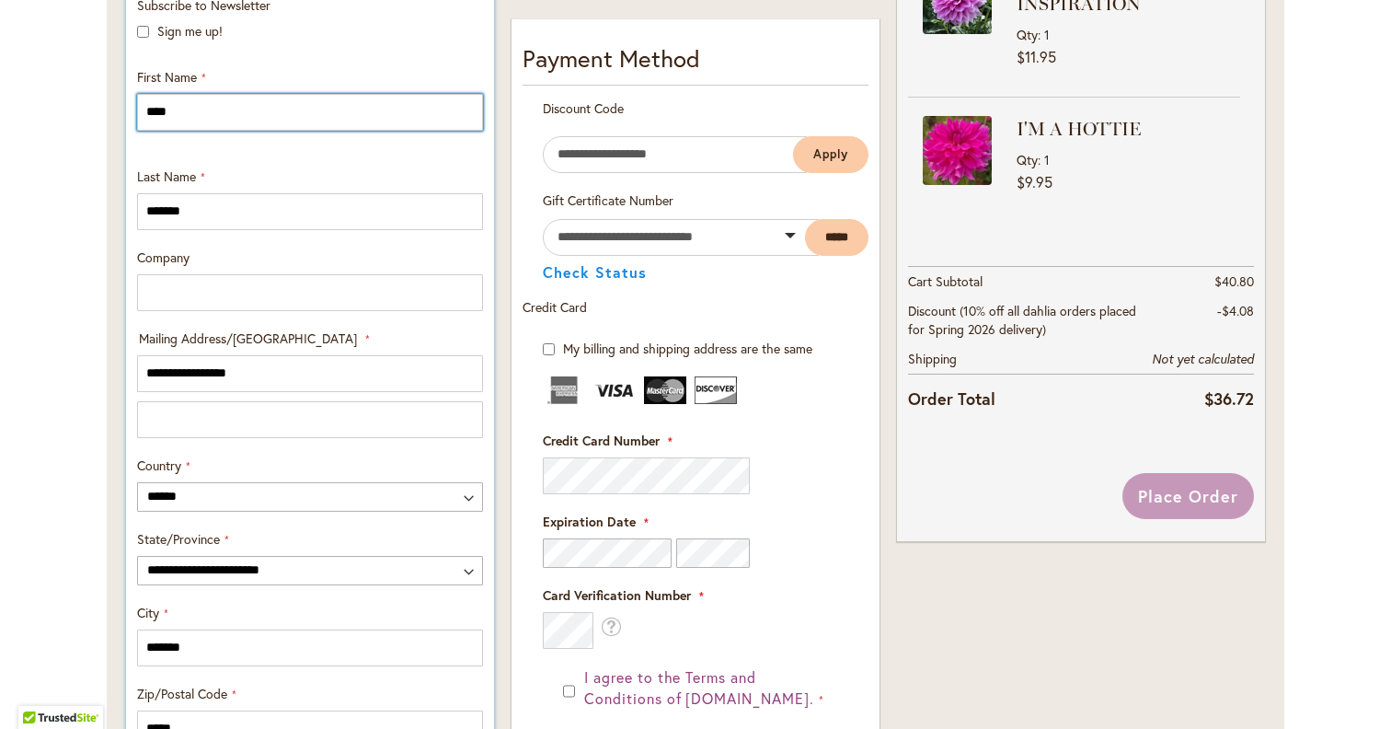
scroll to position [650, 0]
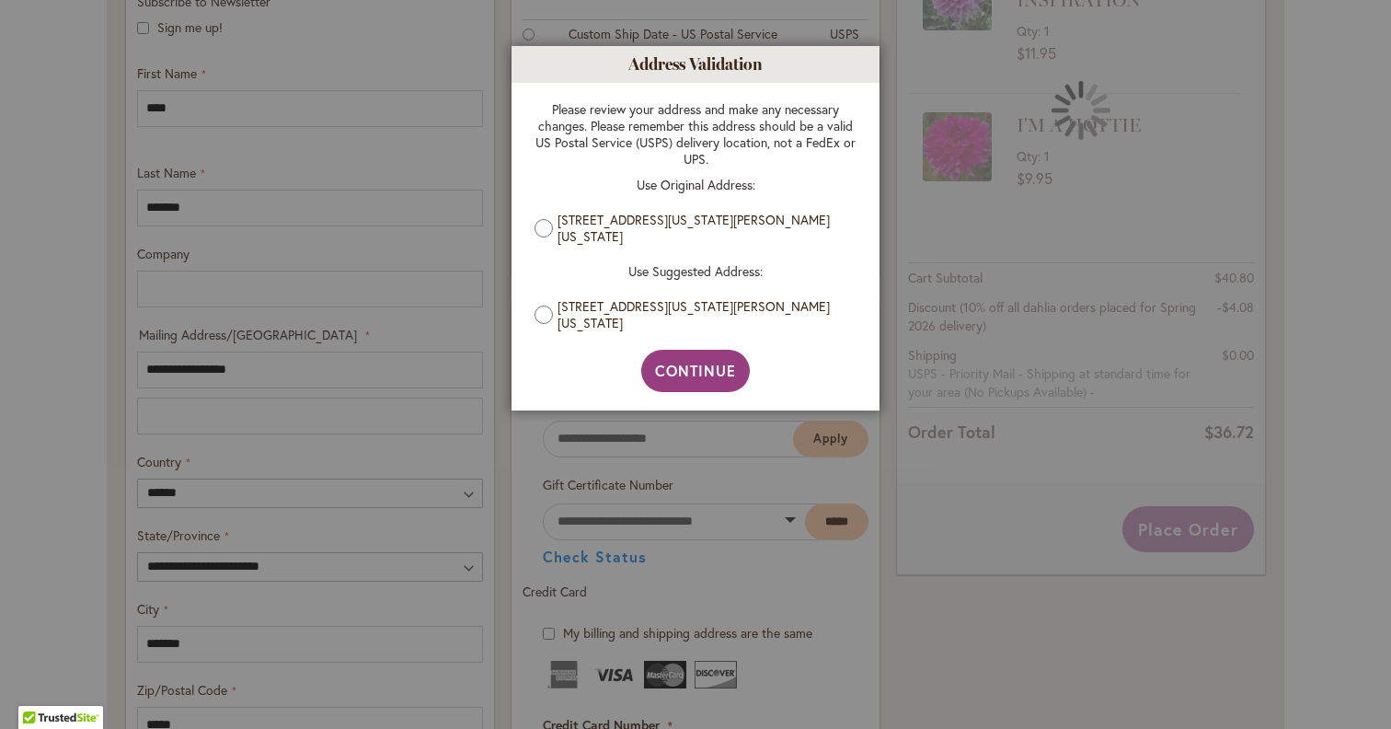
click at [694, 216] on label "735 Montana Ave E, St Paul, Minnesota, 55106, United States" at bounding box center [703, 228] width 290 height 33
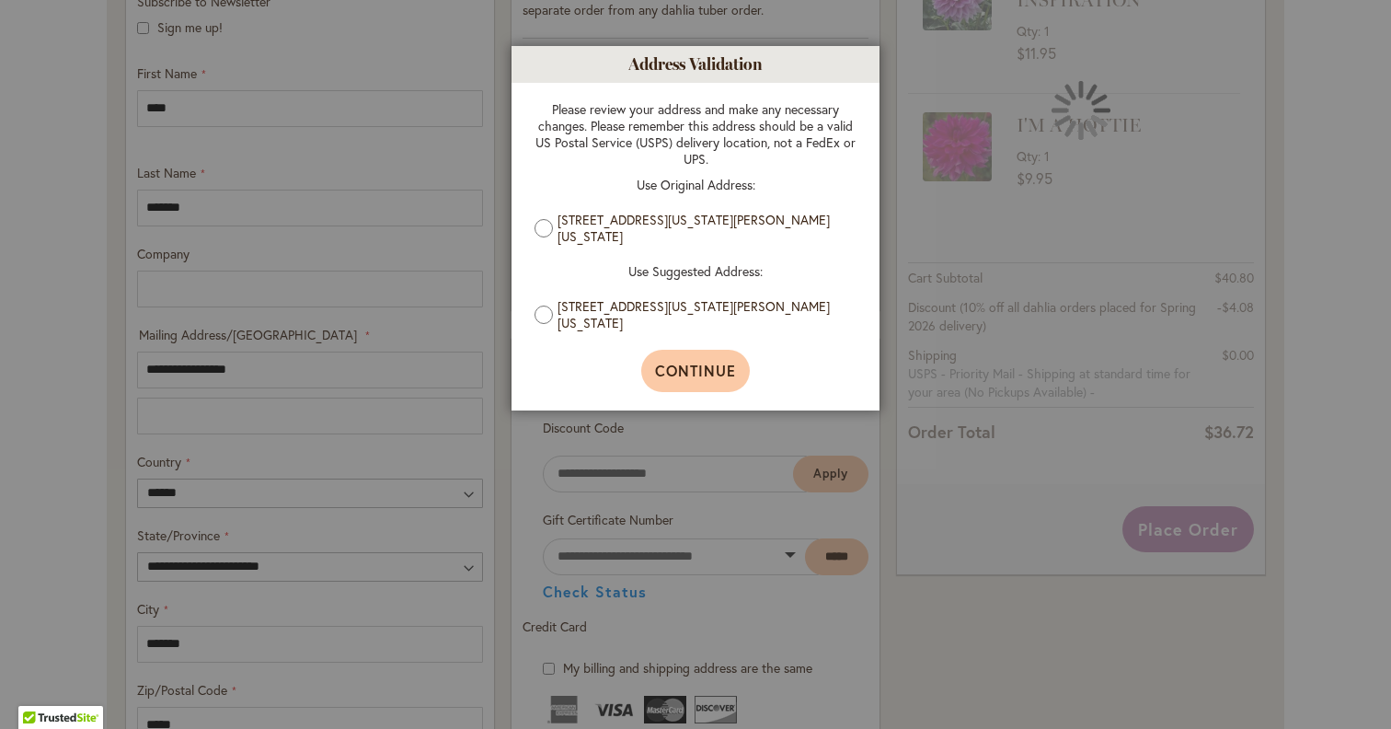
click at [716, 377] on span "Continue" at bounding box center [696, 370] width 82 height 19
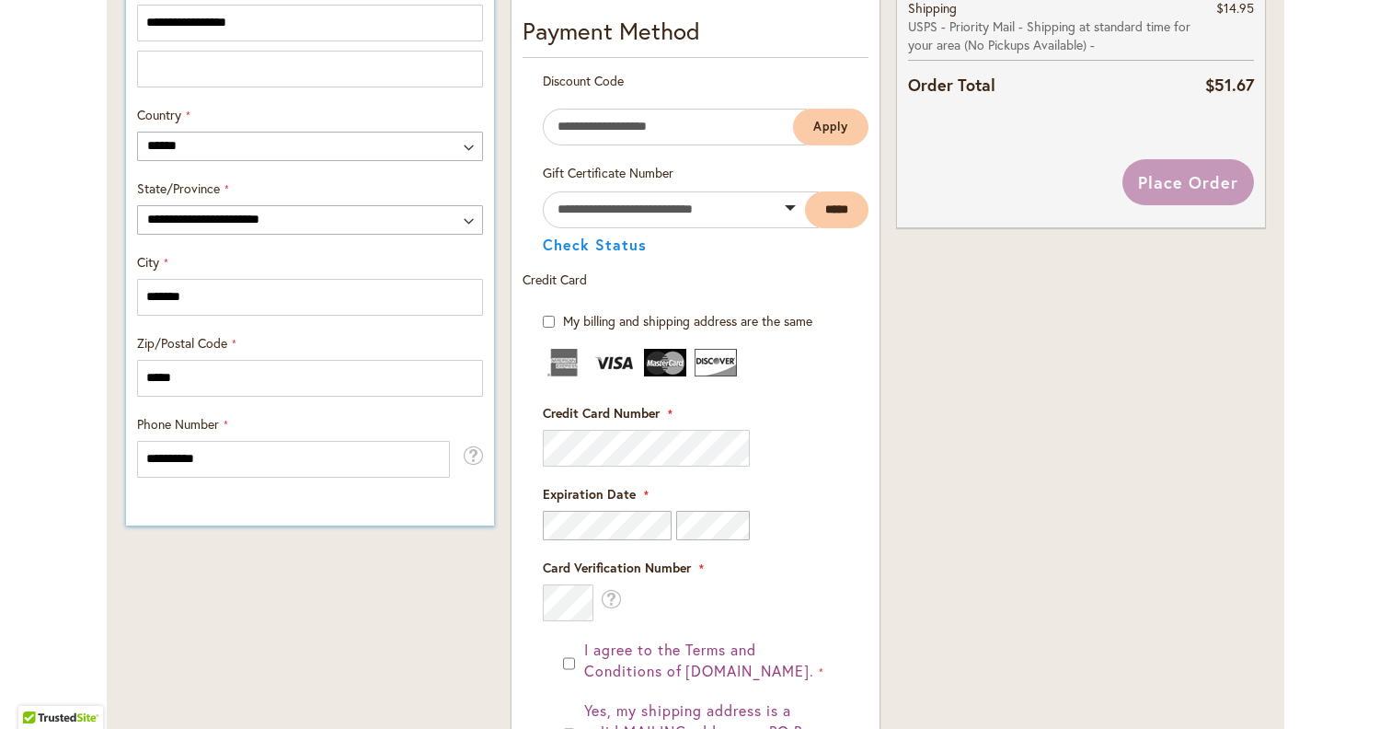
scroll to position [998, 0]
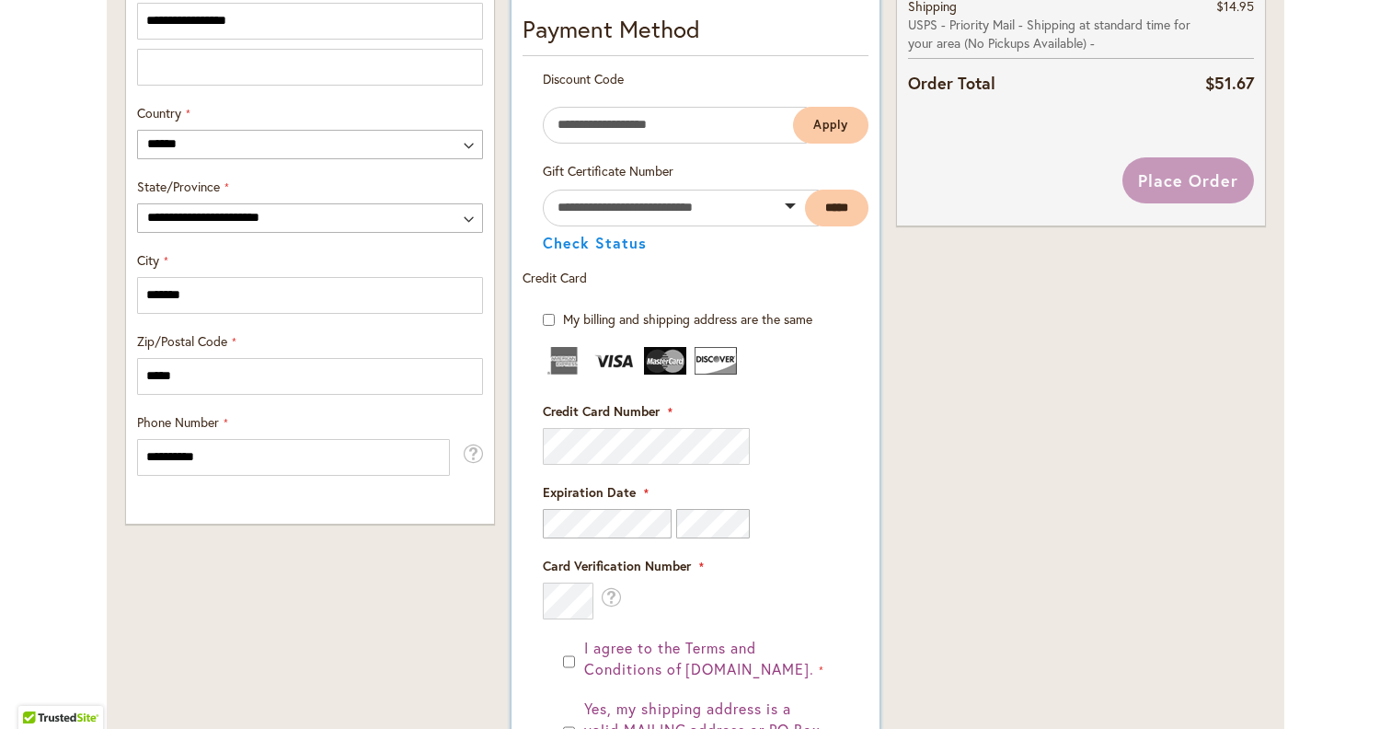
click at [624, 463] on fieldset "Payment Information Payment Method Discount Code Enter discount code Apply Gift…" at bounding box center [696, 486] width 346 height 949
click at [624, 449] on fieldset "Payment Information Payment Method Discount Code Enter discount code Apply Gift…" at bounding box center [696, 486] width 346 height 949
click at [962, 425] on div "Order Summary 4 Items in Cart BRIDEZILLA Qty 1 $8.95 Qty 1" at bounding box center [1081, 207] width 385 height 1650
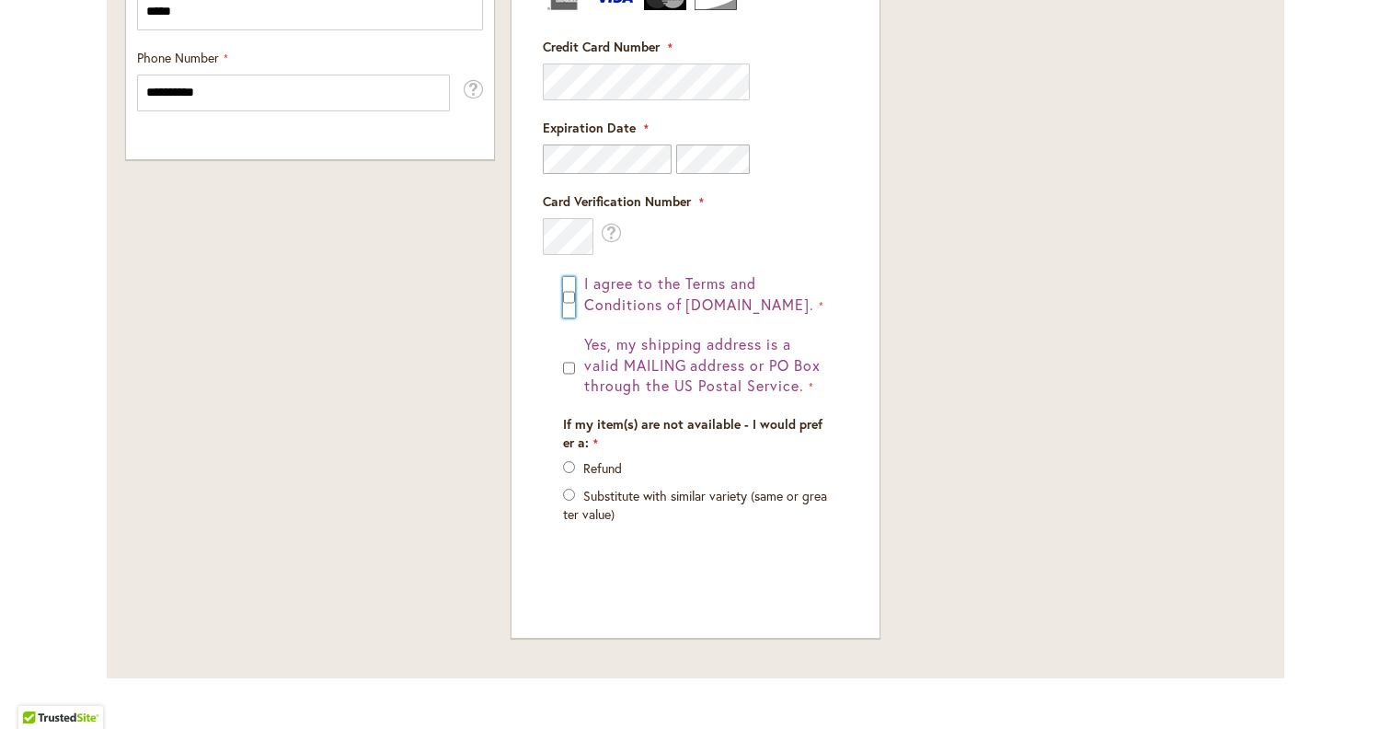
scroll to position [1410, 0]
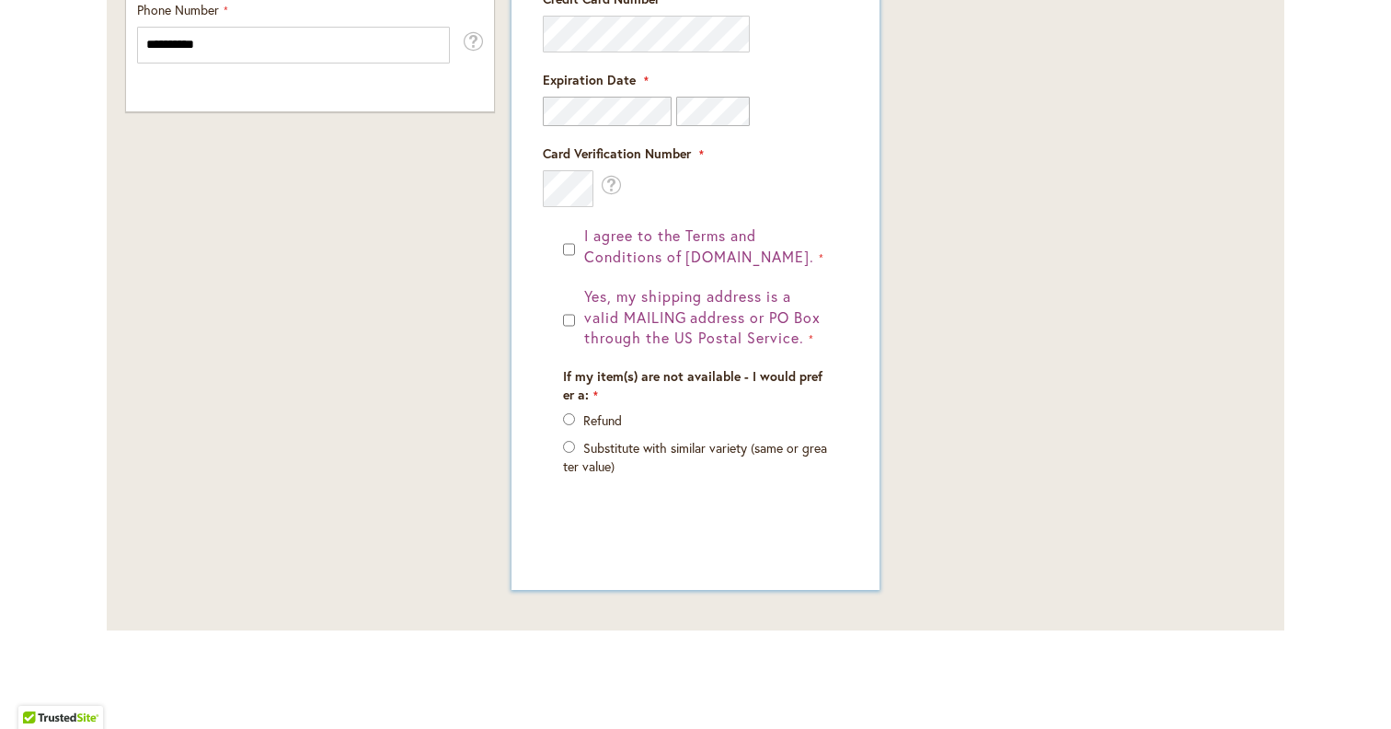
click at [606, 420] on label "Refund" at bounding box center [602, 419] width 39 height 17
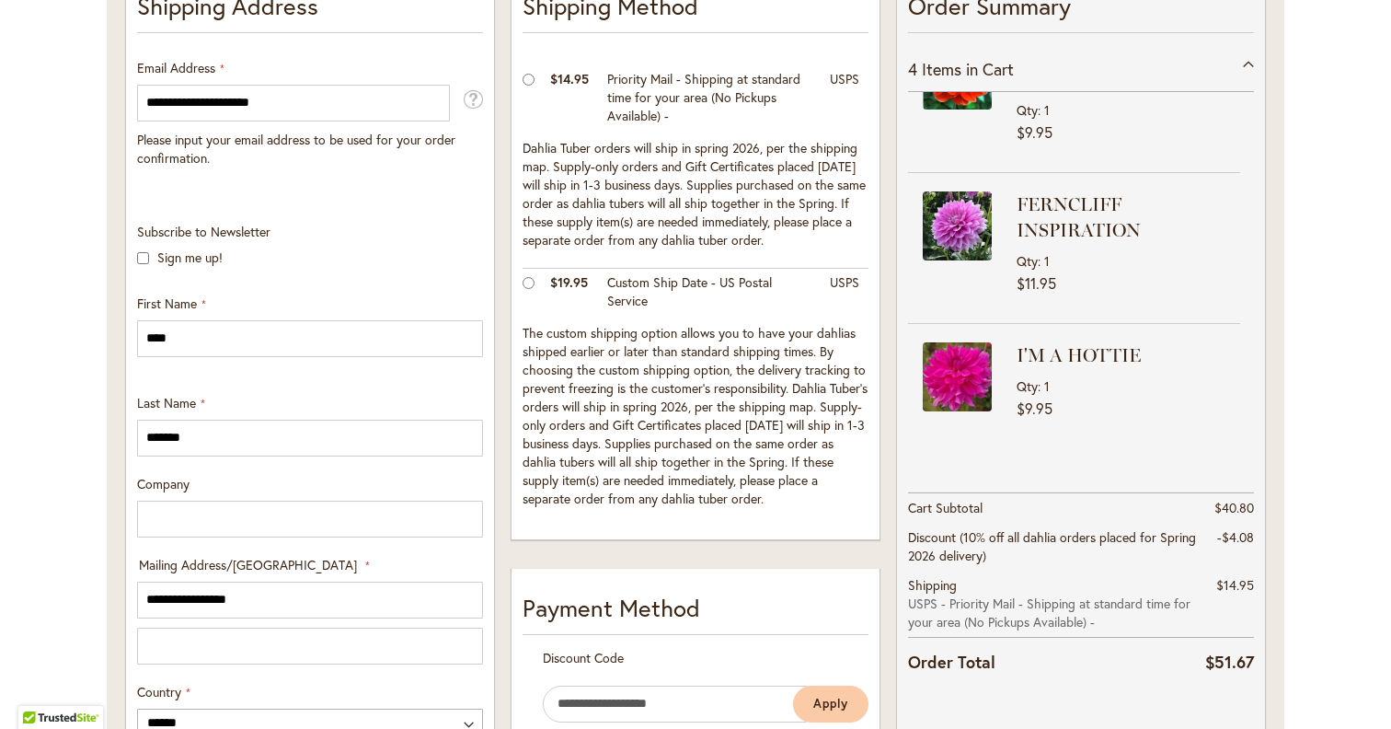
scroll to position [593, 0]
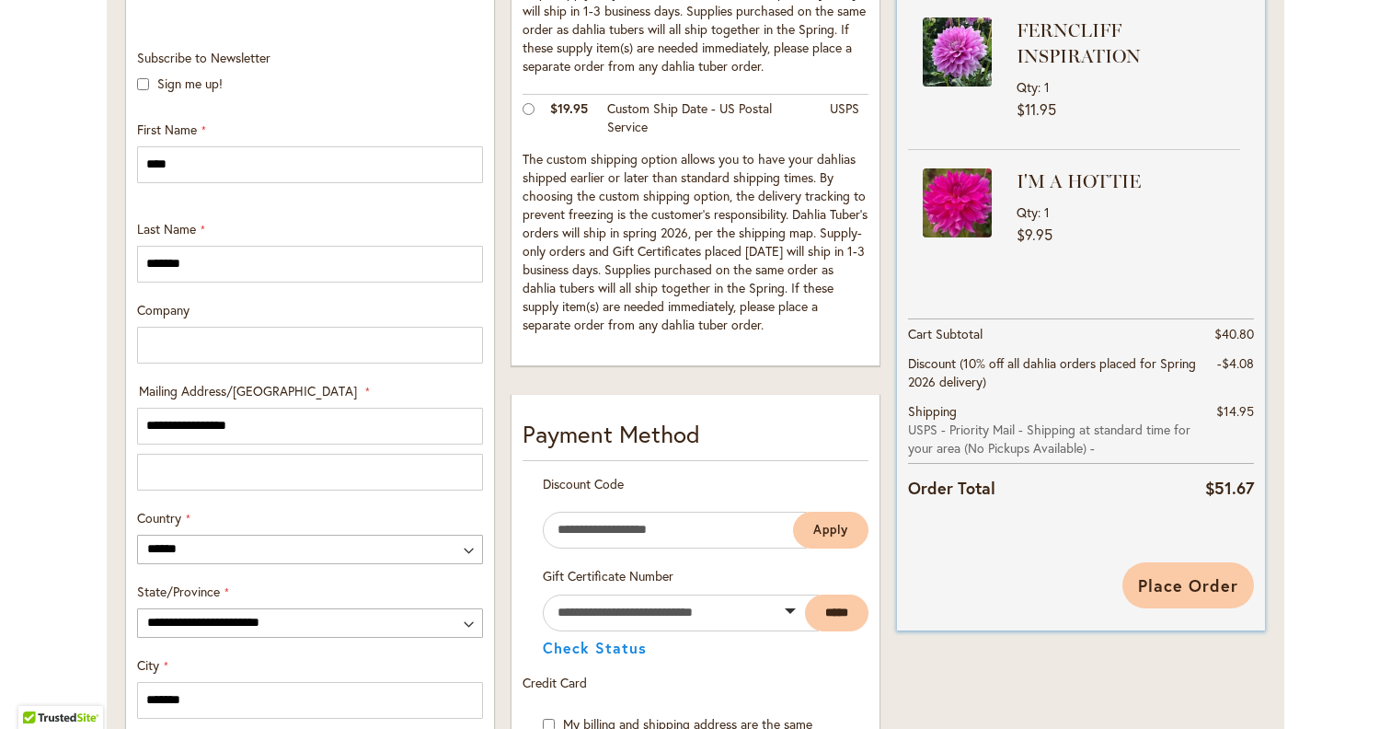
click at [1197, 592] on span "Place Order" at bounding box center [1188, 585] width 100 height 22
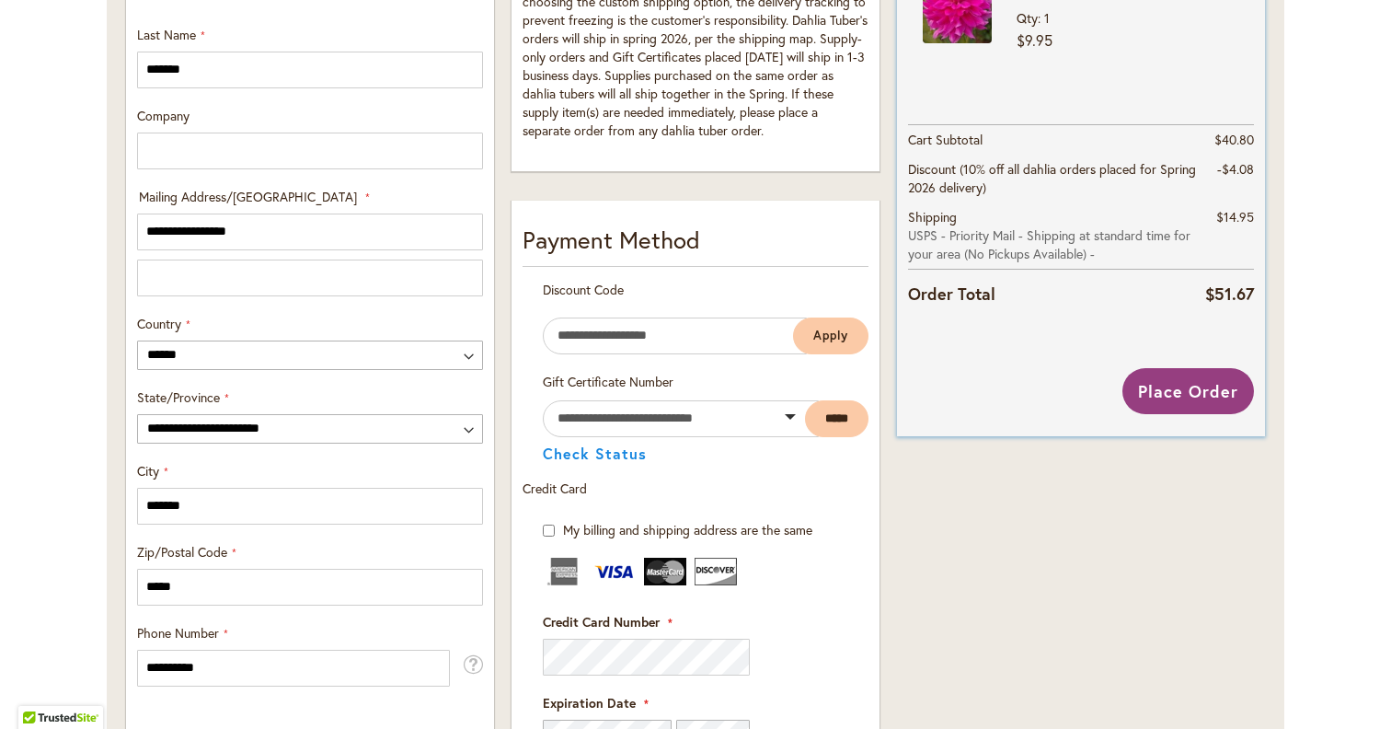
scroll to position [909, 0]
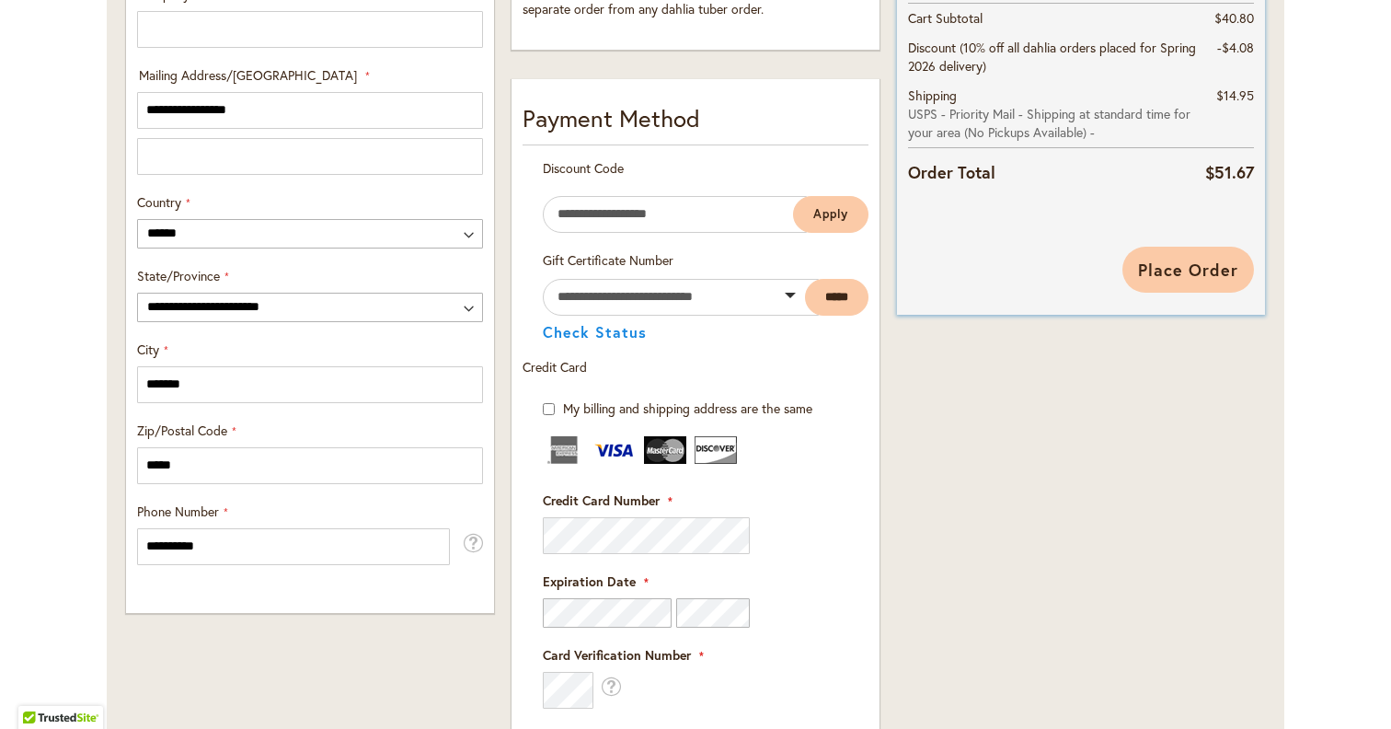
click at [1194, 266] on span "Place Order" at bounding box center [1188, 270] width 100 height 22
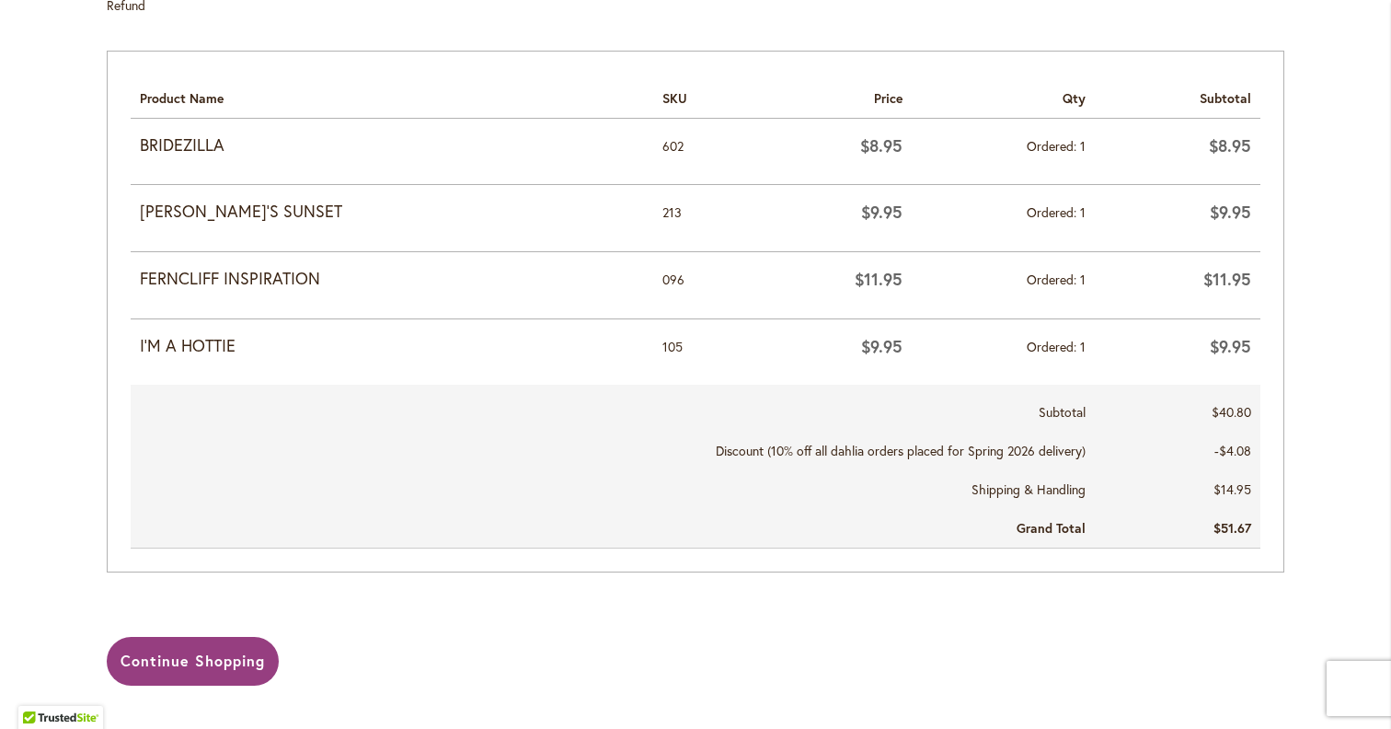
scroll to position [833, 0]
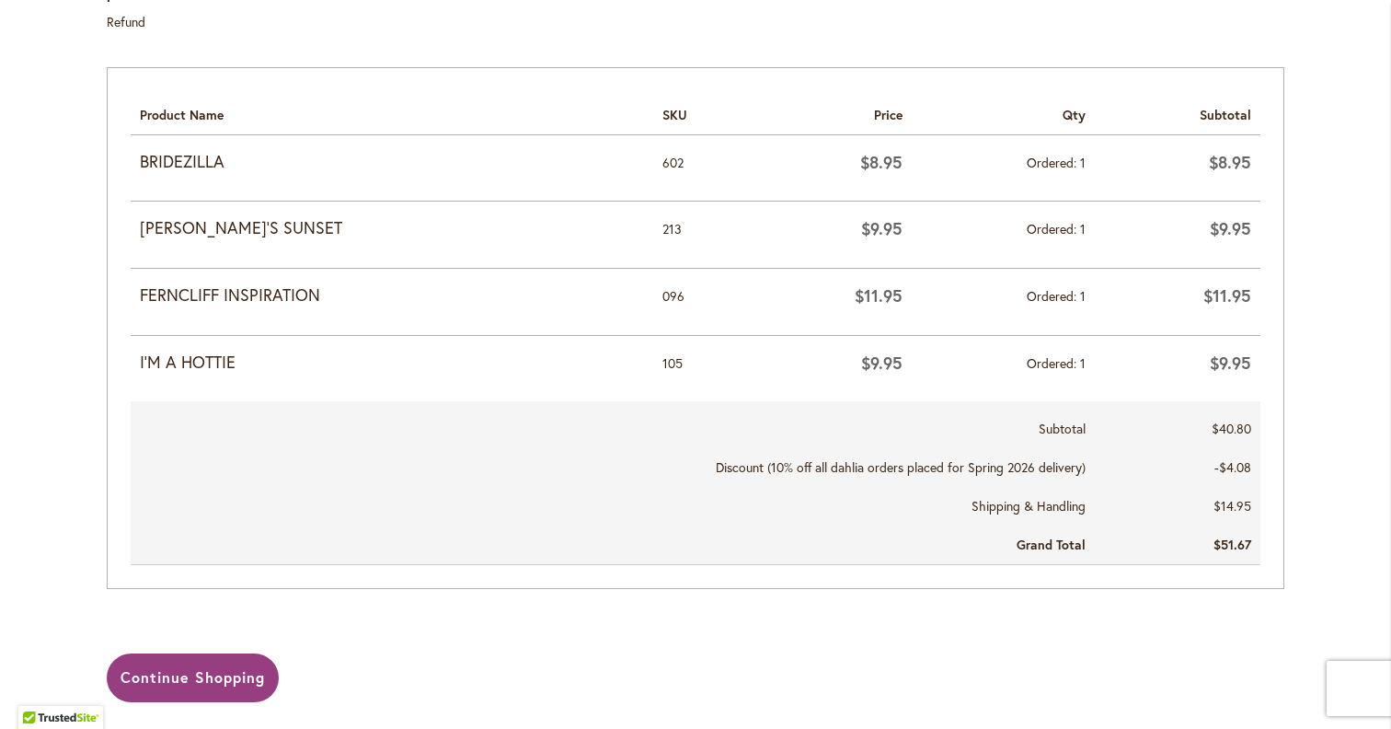
click at [197, 150] on strong "BRIDEZILLA" at bounding box center [392, 162] width 504 height 24
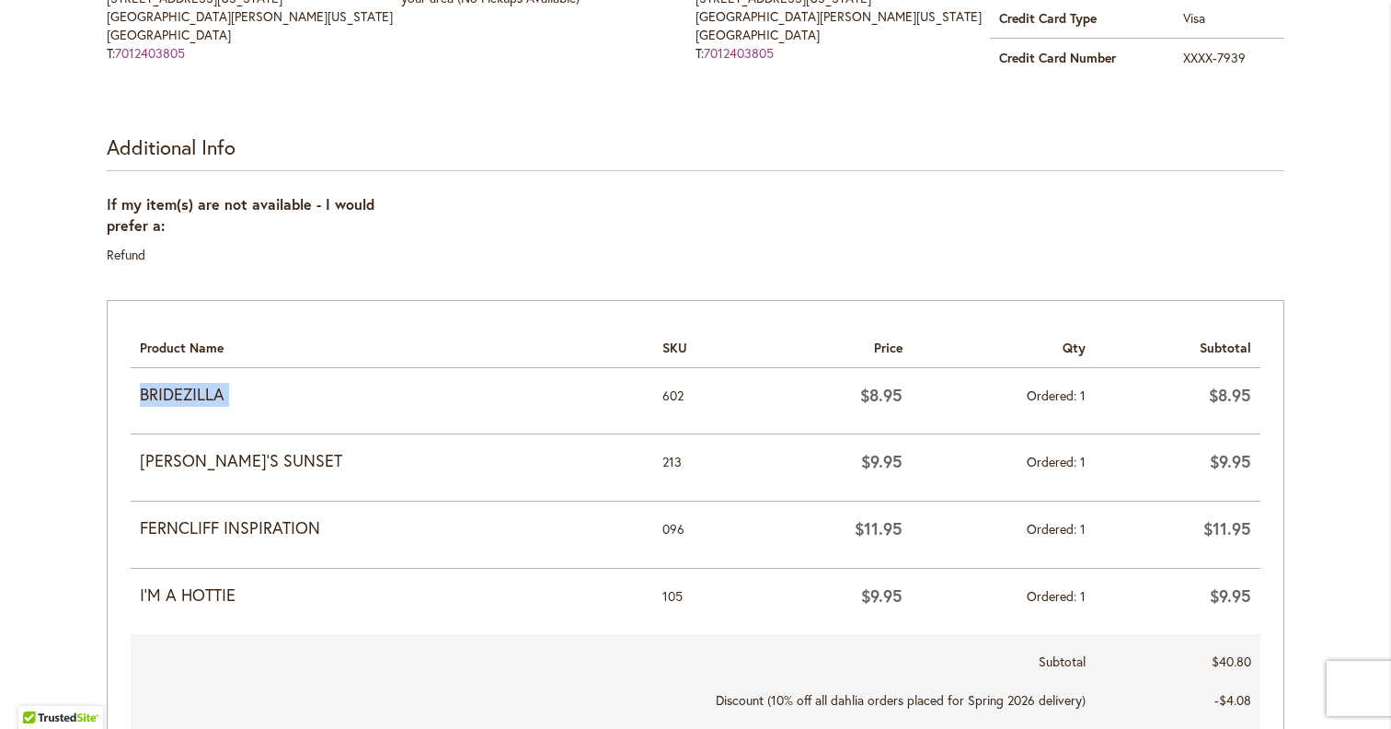
scroll to position [247, 0]
